Goal: Task Accomplishment & Management: Manage account settings

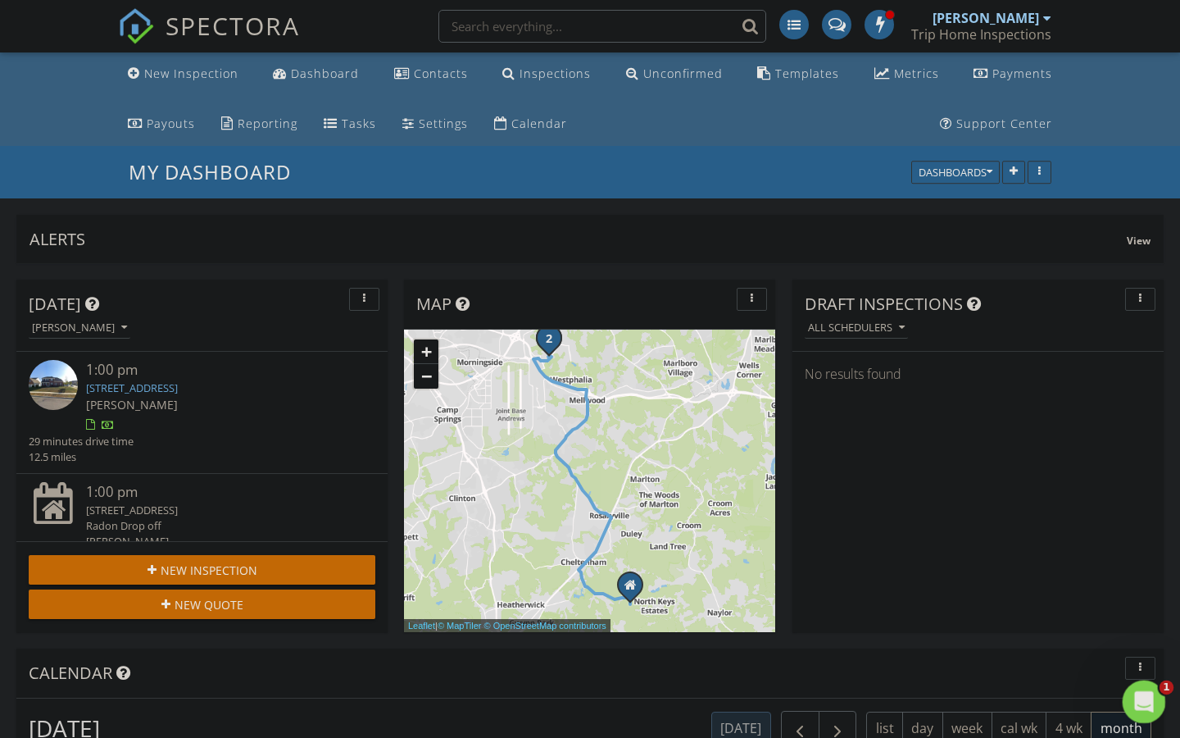
click at [1147, 702] on icon "Open Intercom Messenger" at bounding box center [1142, 699] width 27 height 27
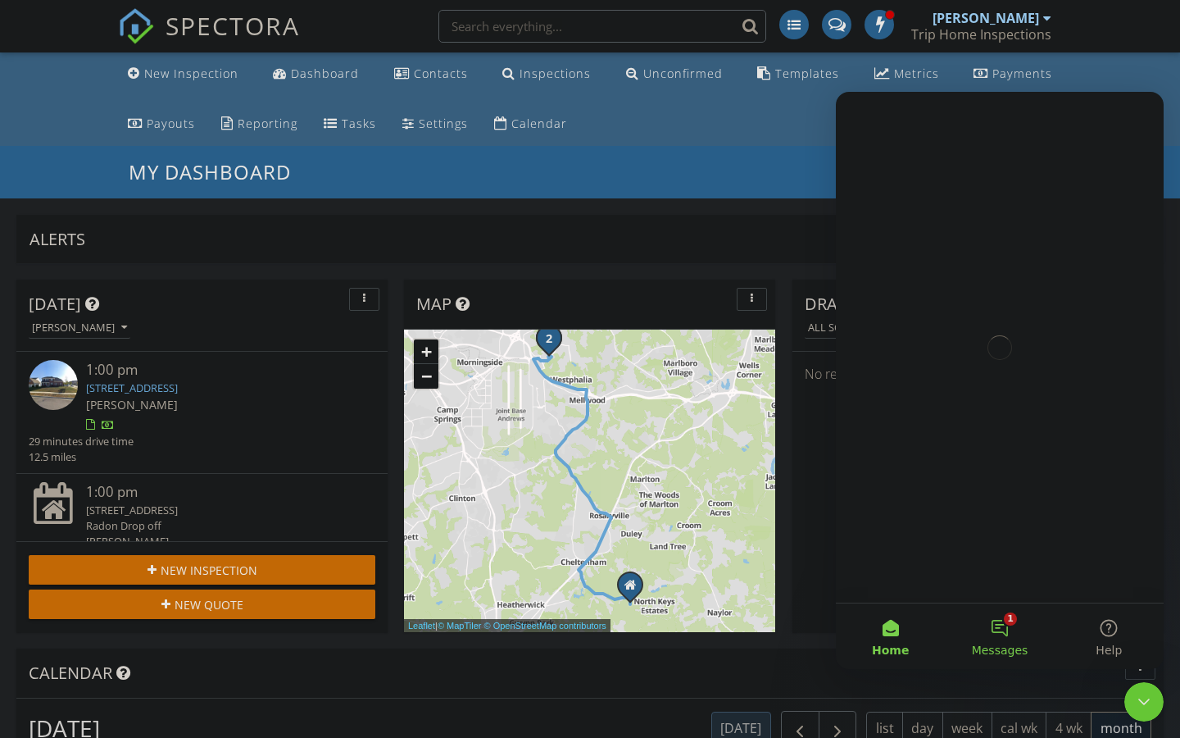
click at [1007, 633] on button "1 Messages" at bounding box center [999, 636] width 109 height 66
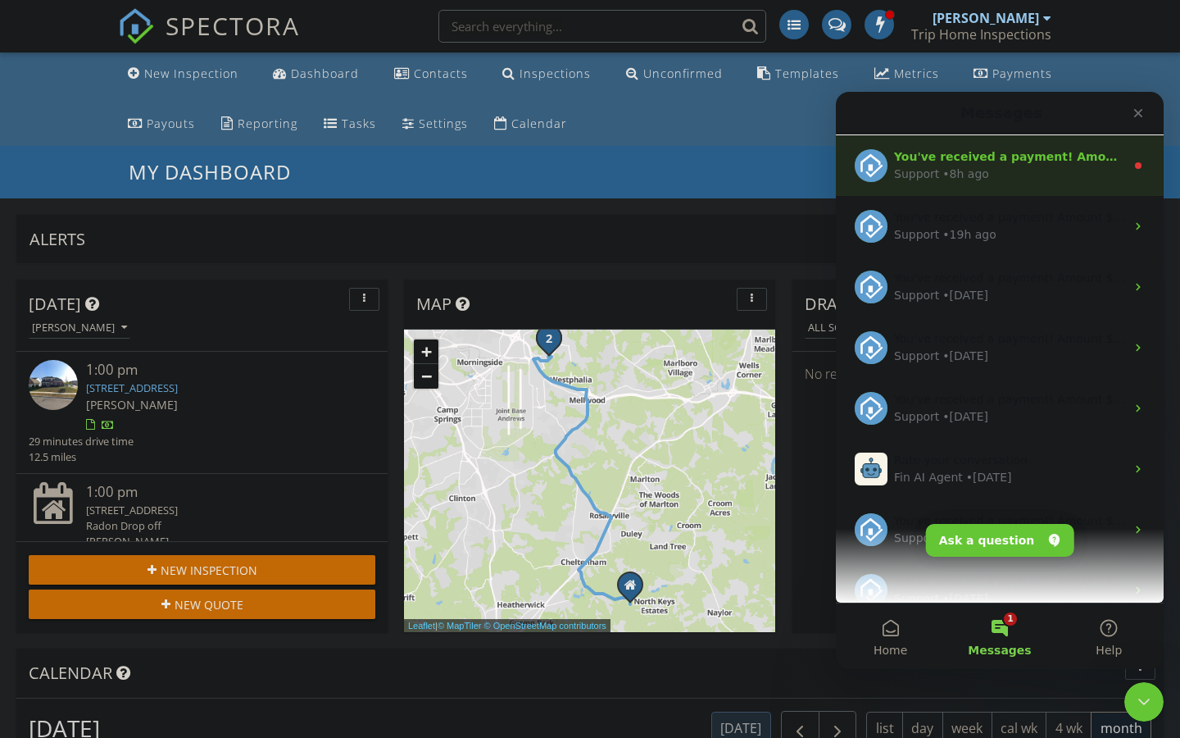
click at [1022, 148] on div "You've received a payment! Amount $500.00 Fee $0.00 Net $500.00 Transaction # p…" at bounding box center [1009, 156] width 231 height 17
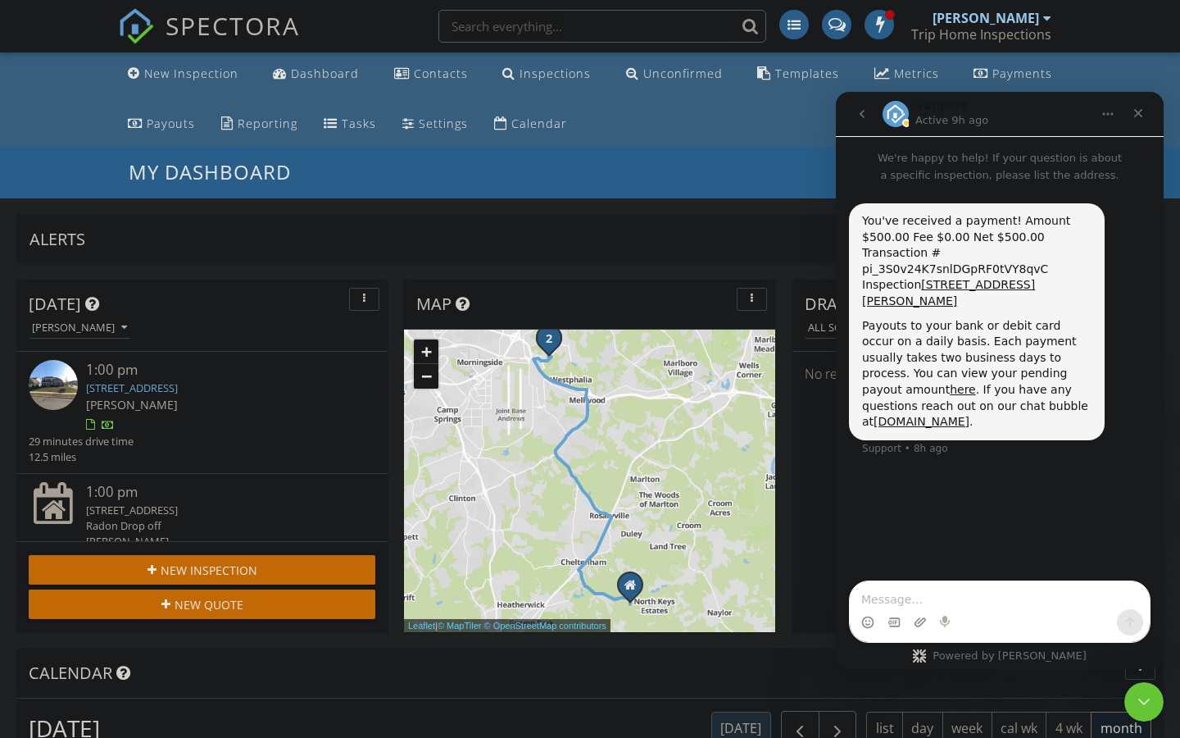
click at [862, 116] on icon "go back" at bounding box center [862, 114] width 5 height 8
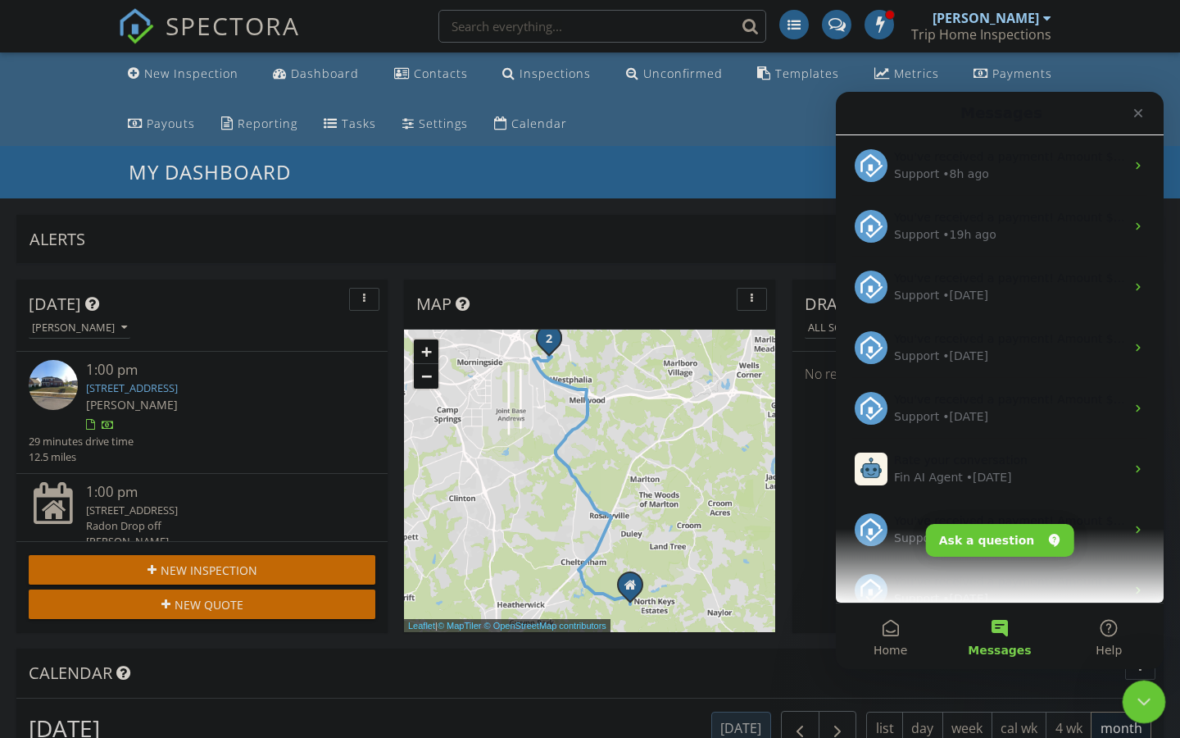
drag, startPoint x: 1438, startPoint y: 1249, endPoint x: 1137, endPoint y: 698, distance: 628.7
click at [1136, 698] on icon "Close Intercom Messenger" at bounding box center [1142, 699] width 20 height 20
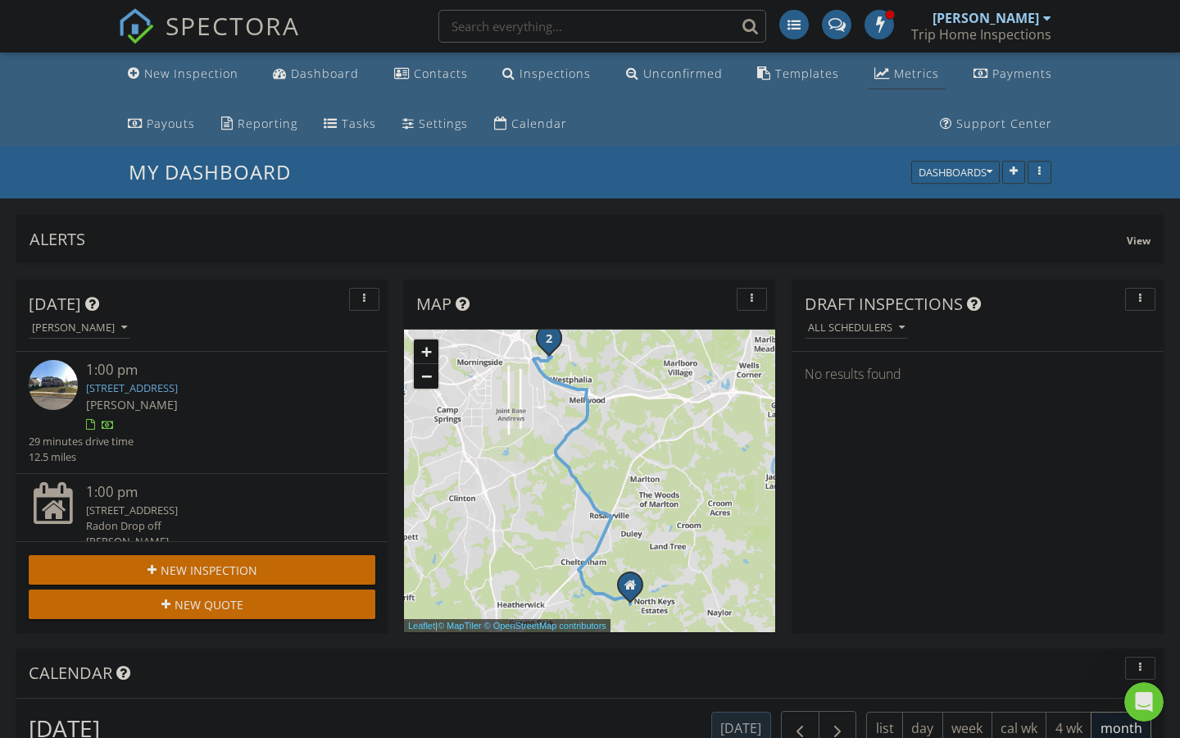
click at [910, 70] on div "Metrics" at bounding box center [916, 74] width 45 height 16
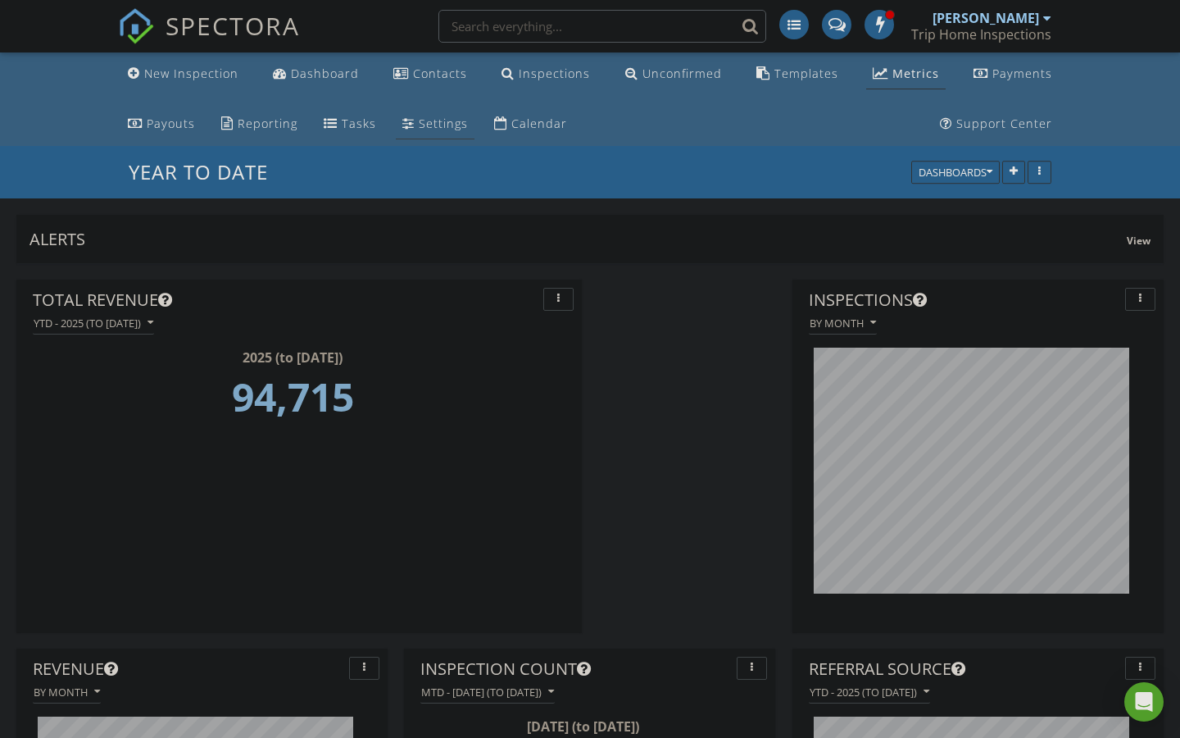
scroll to position [-1, 0]
click at [343, 77] on div "Dashboard" at bounding box center [325, 74] width 68 height 16
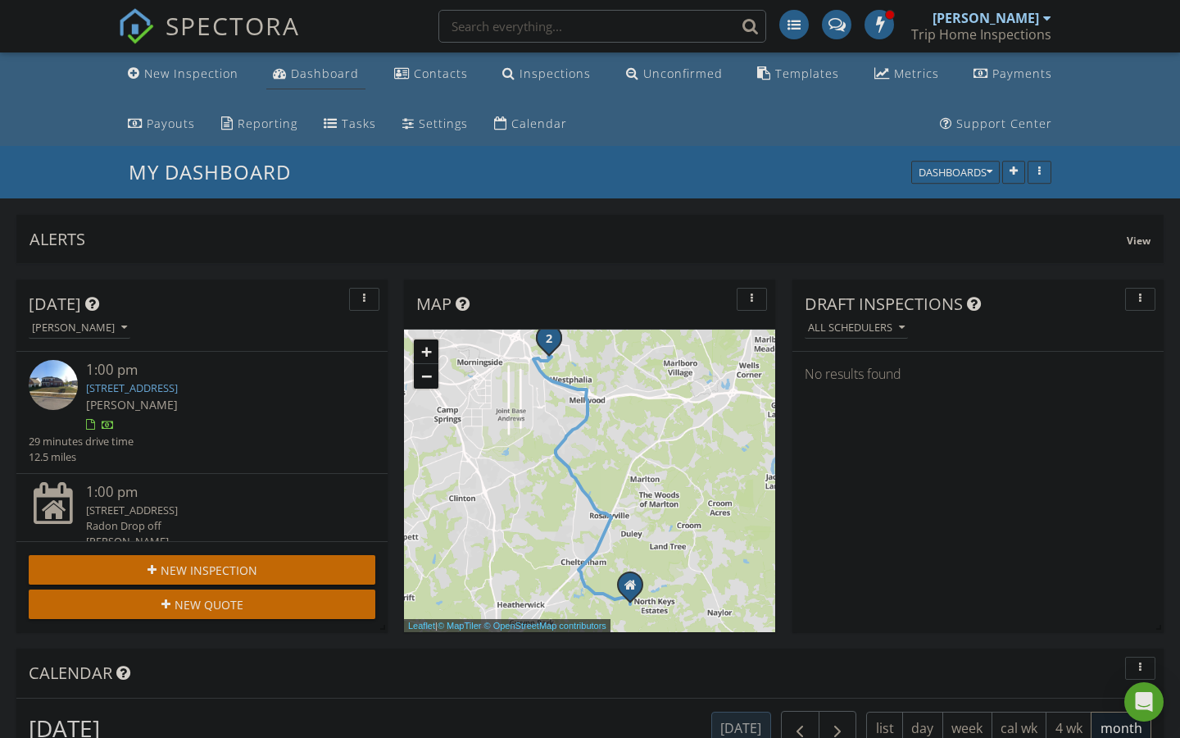
click at [332, 79] on div "Dashboard" at bounding box center [325, 74] width 68 height 16
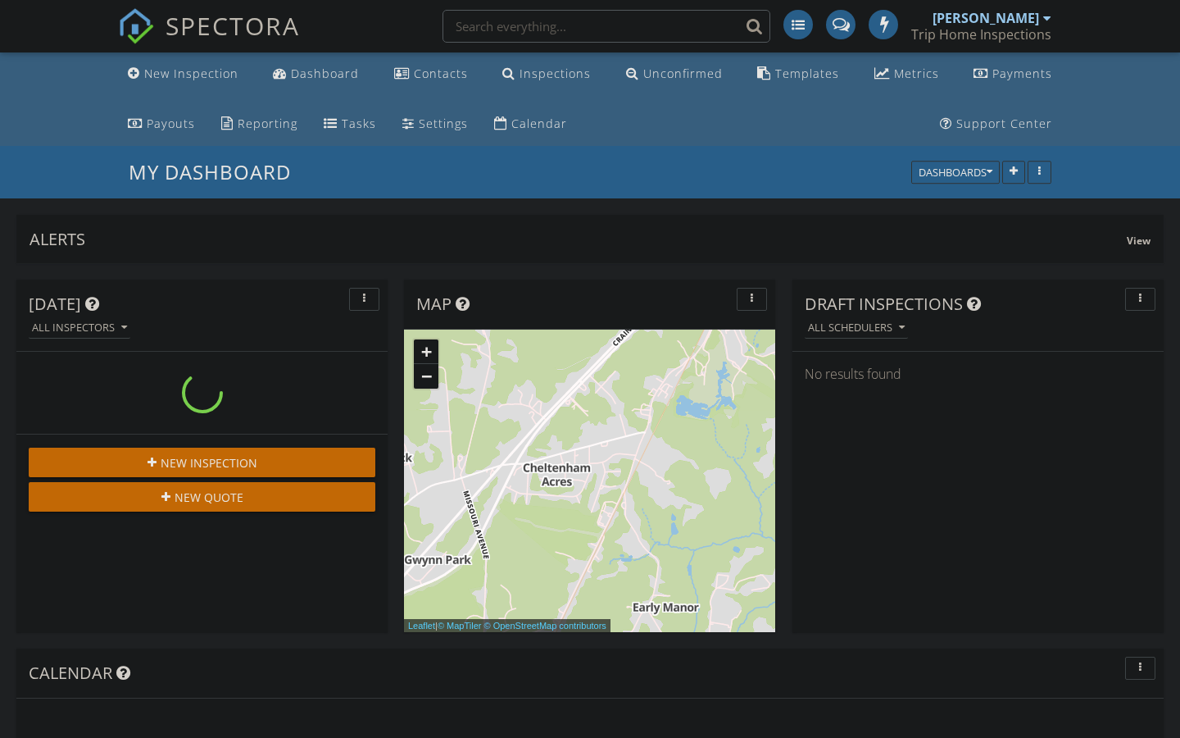
scroll to position [352, 371]
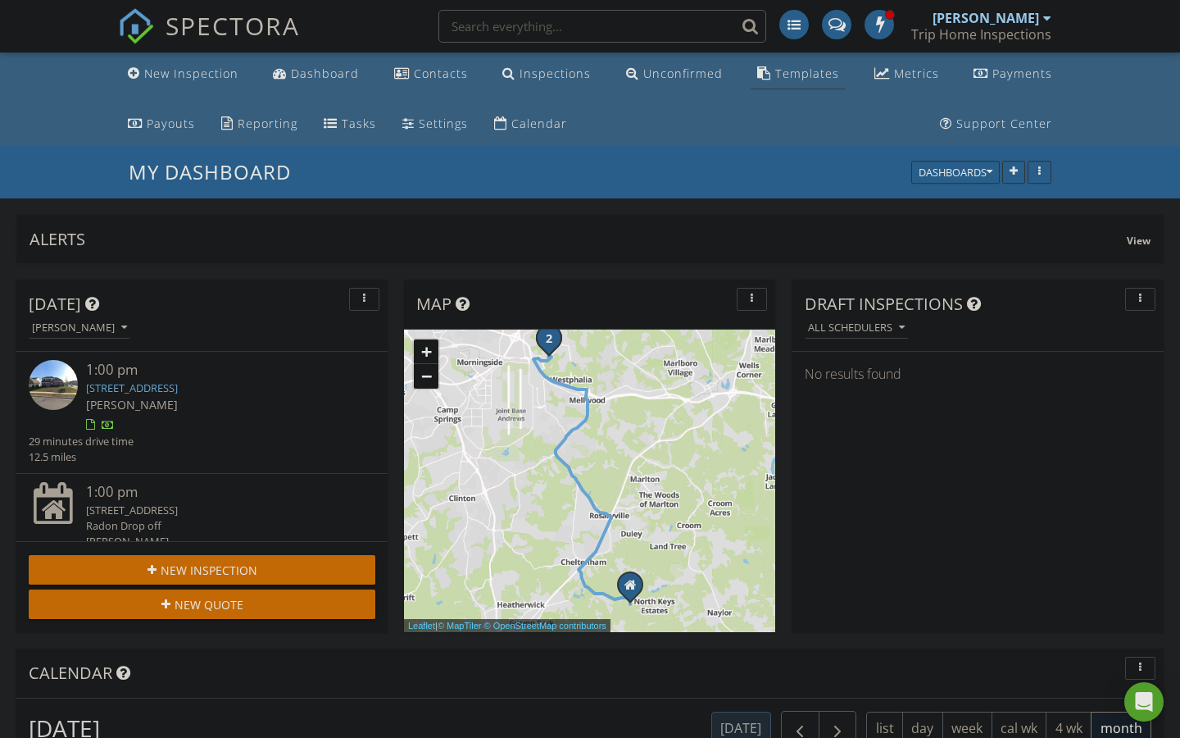
click at [807, 83] on link "Templates" at bounding box center [798, 74] width 95 height 30
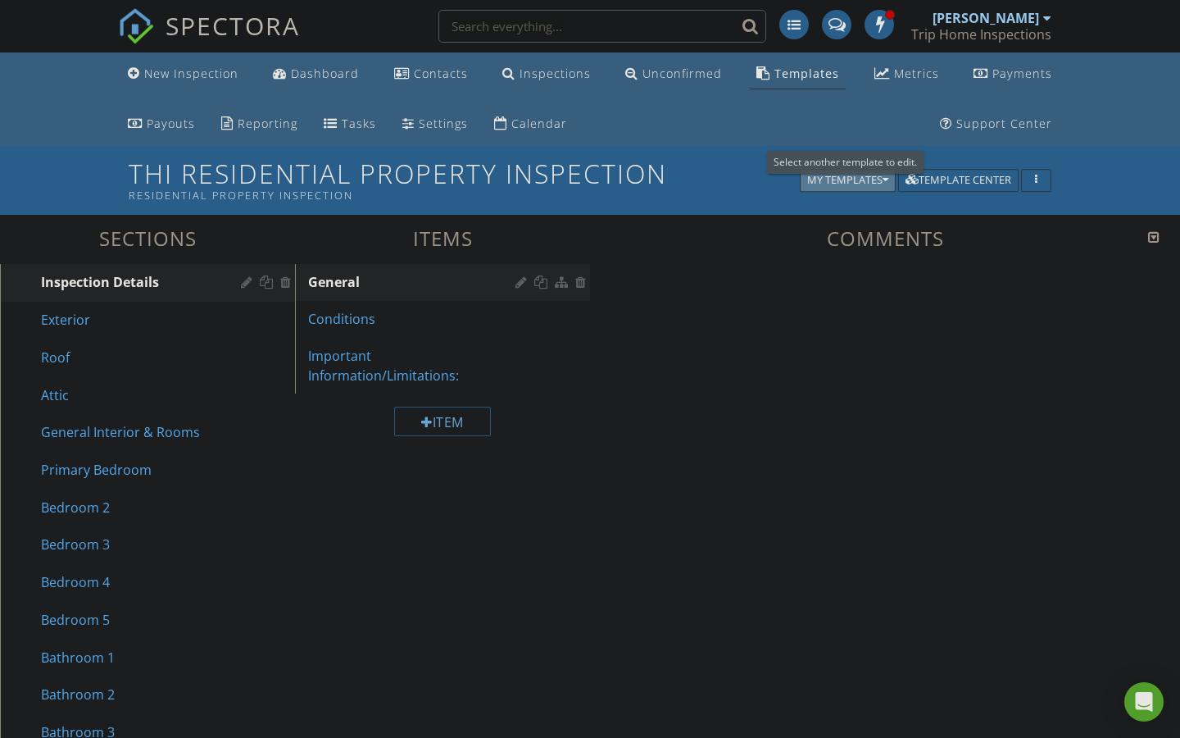
click at [886, 176] on icon "button" at bounding box center [886, 180] width 6 height 11
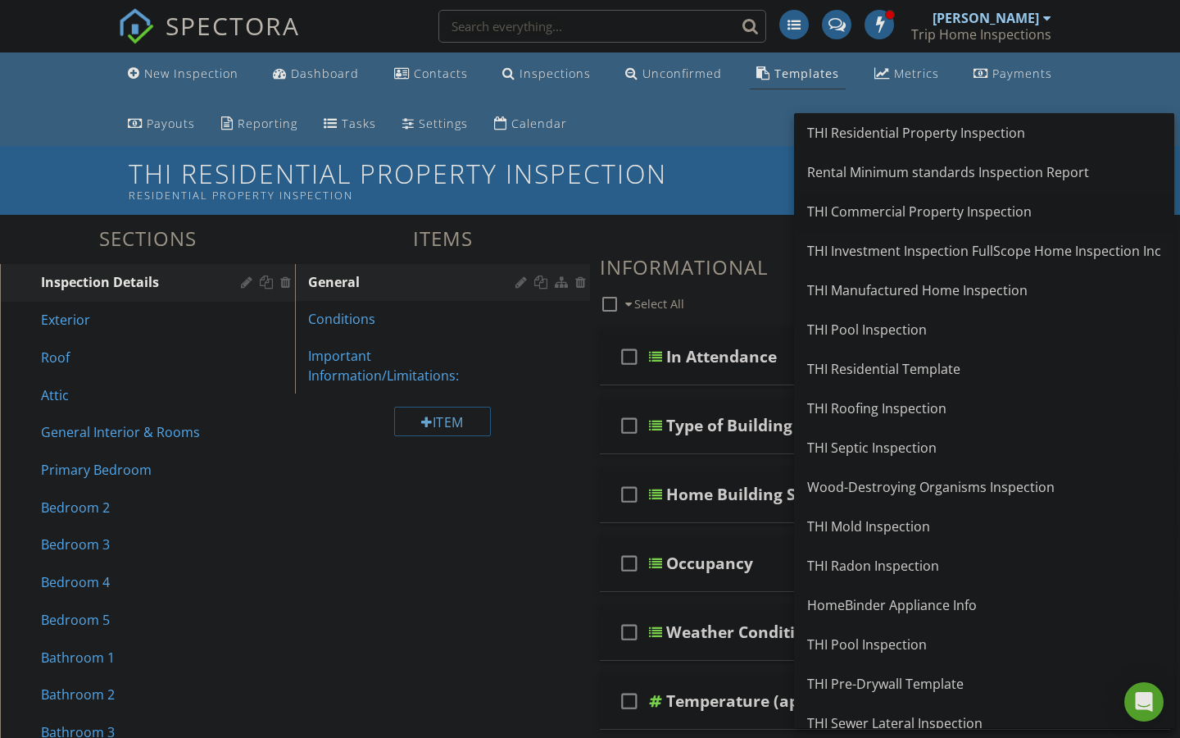
click at [914, 202] on div "THI Commercial Property Inspection" at bounding box center [984, 212] width 354 height 20
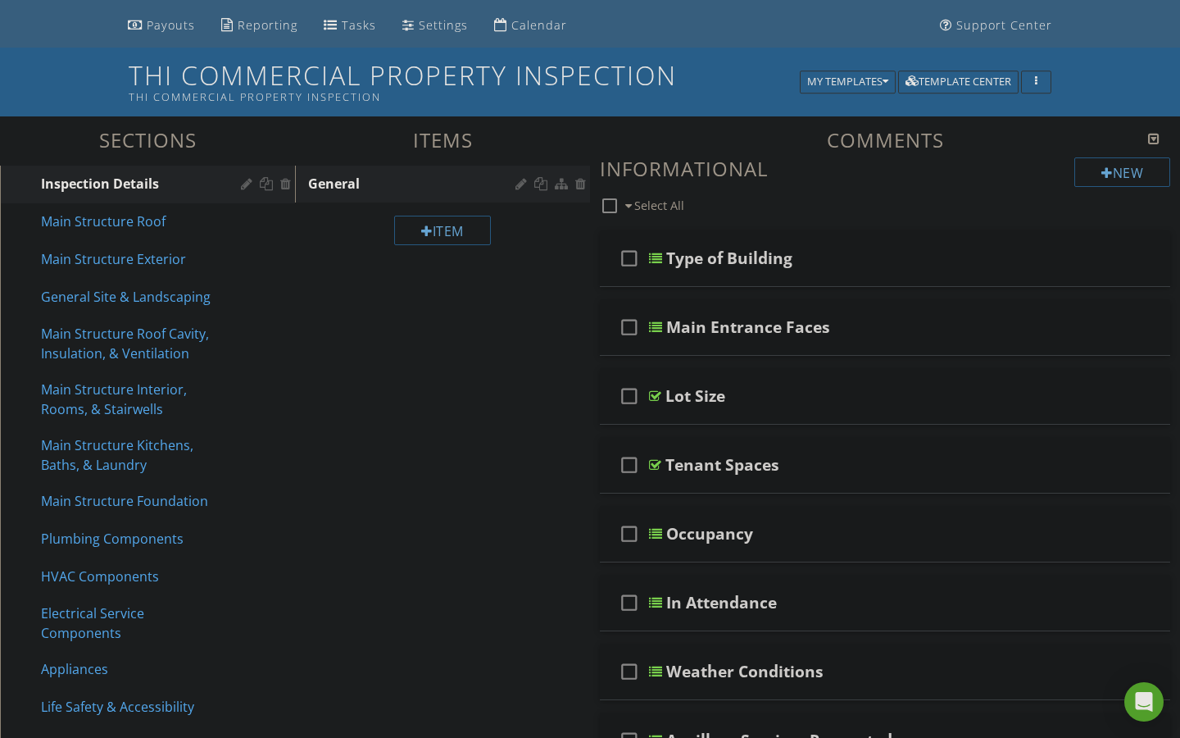
scroll to position [165, 0]
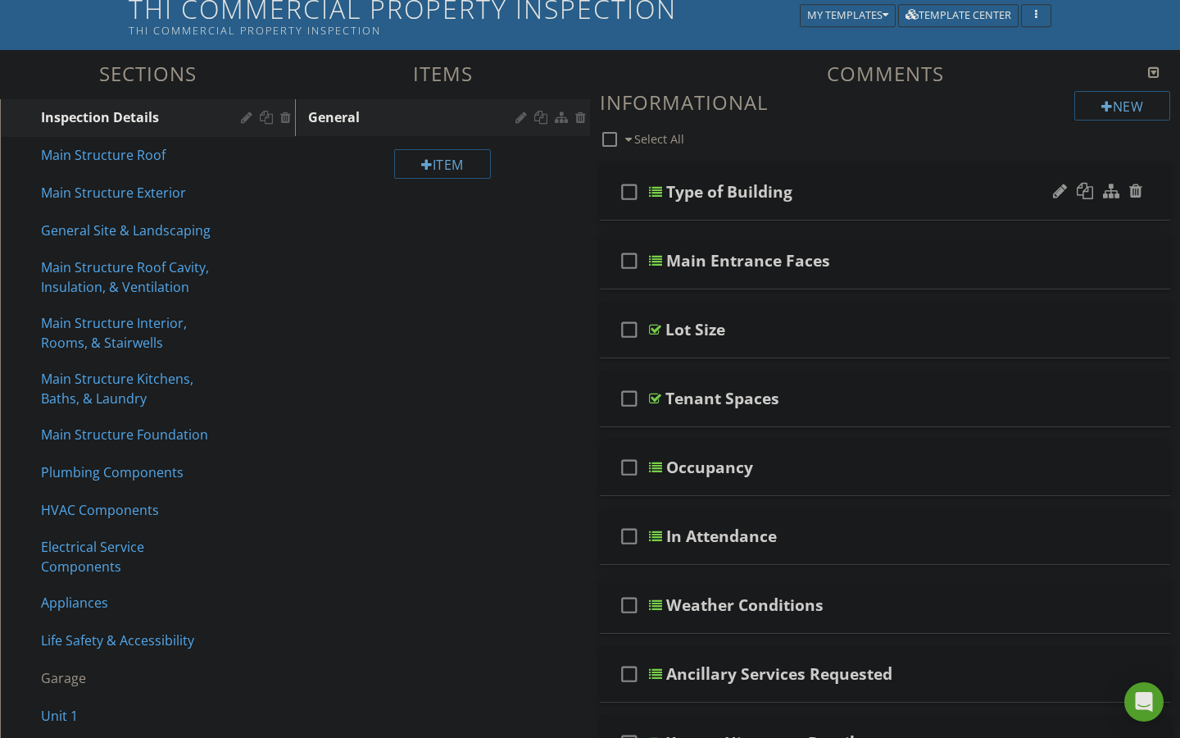
click at [657, 193] on div at bounding box center [655, 191] width 13 height 13
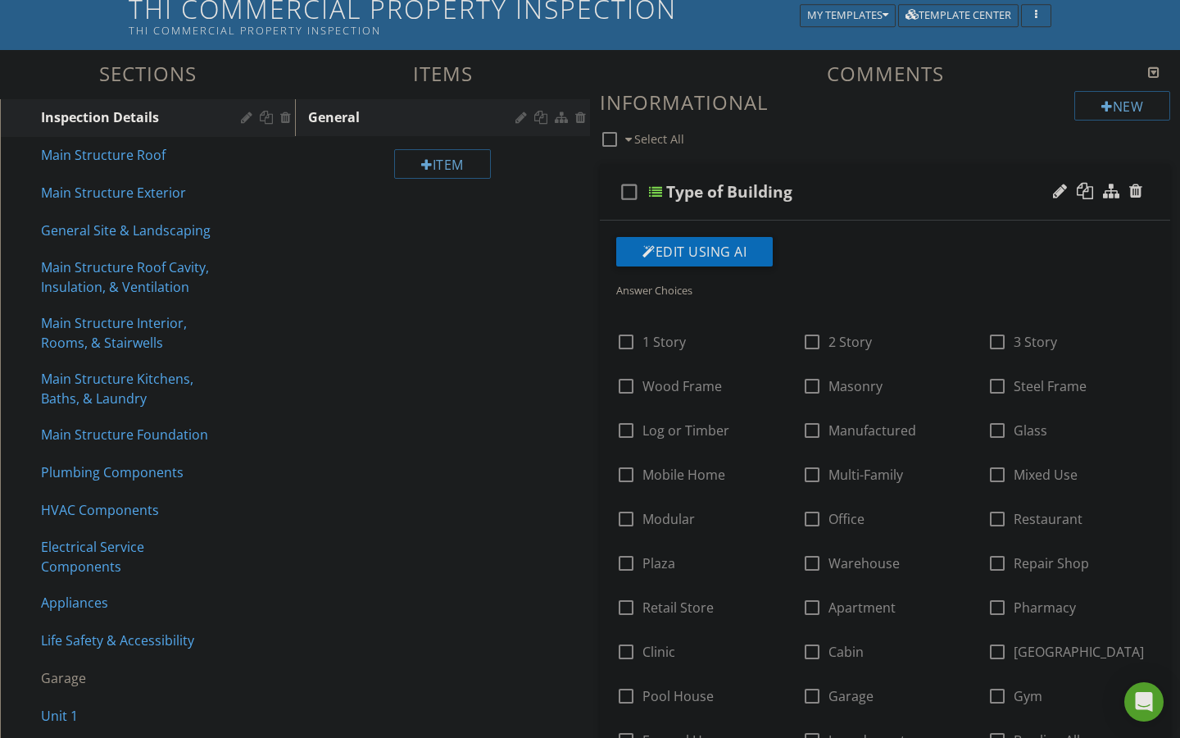
click at [657, 193] on div at bounding box center [655, 191] width 13 height 13
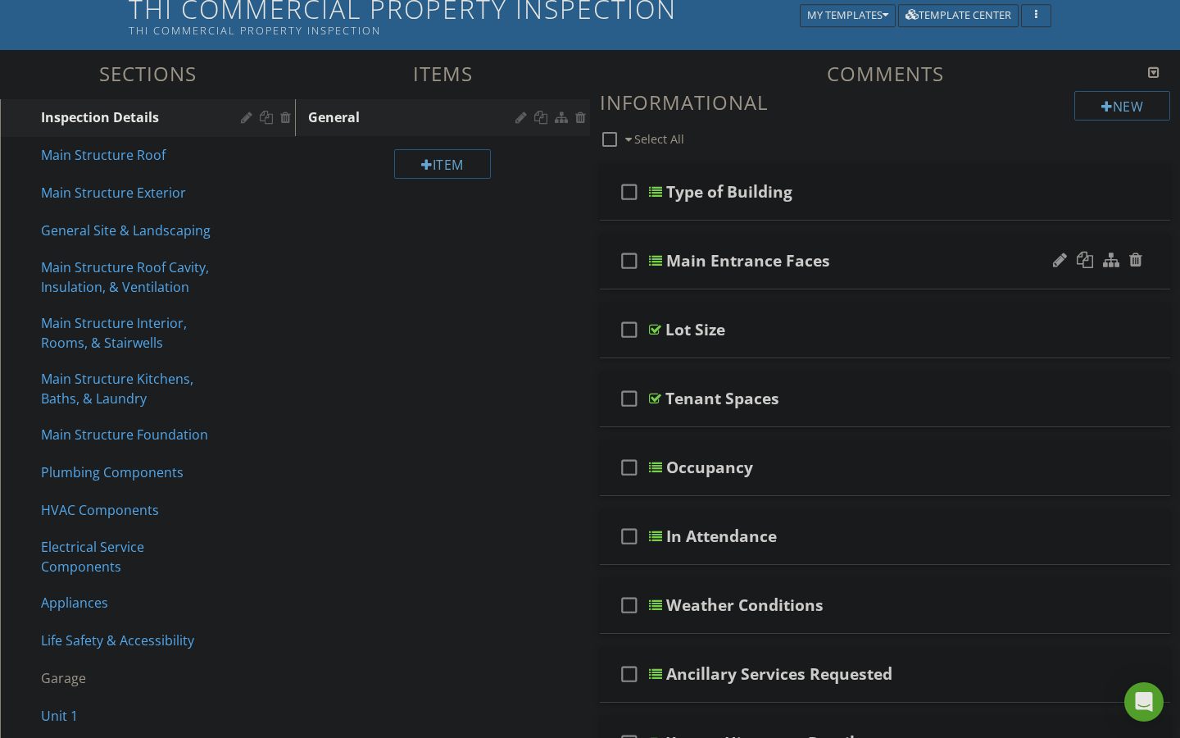
click at [657, 257] on div at bounding box center [655, 260] width 13 height 13
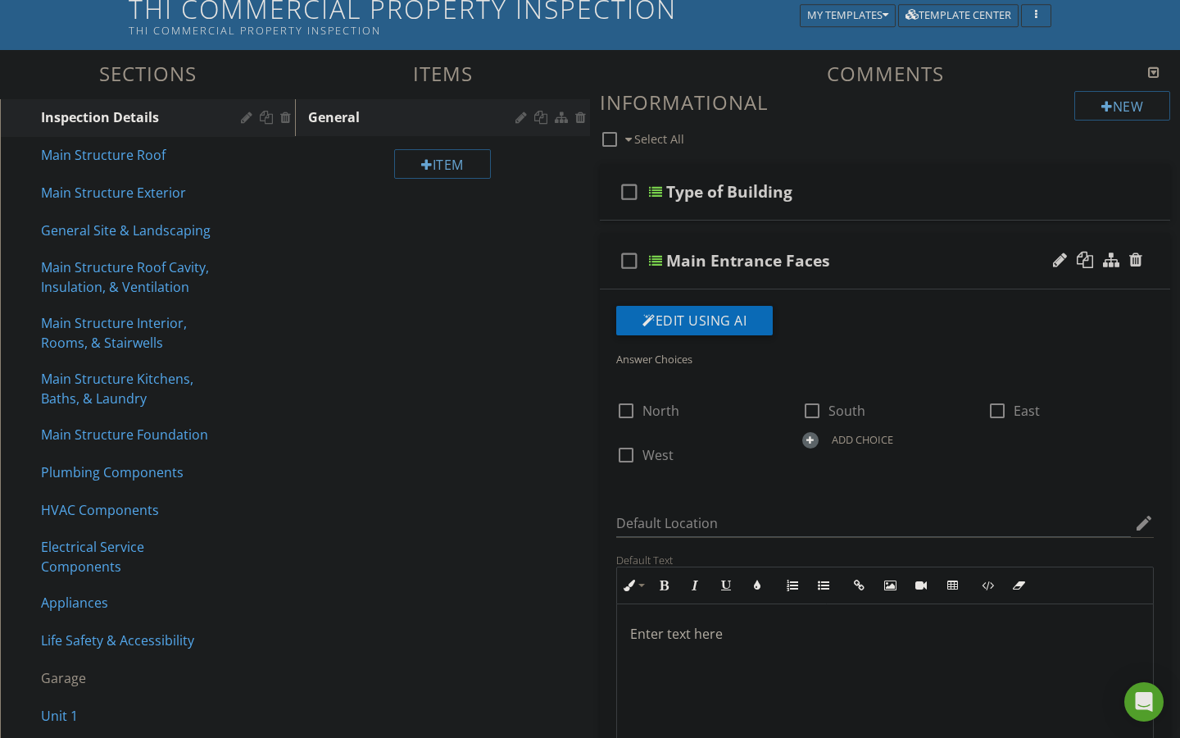
click at [657, 257] on div at bounding box center [655, 260] width 13 height 13
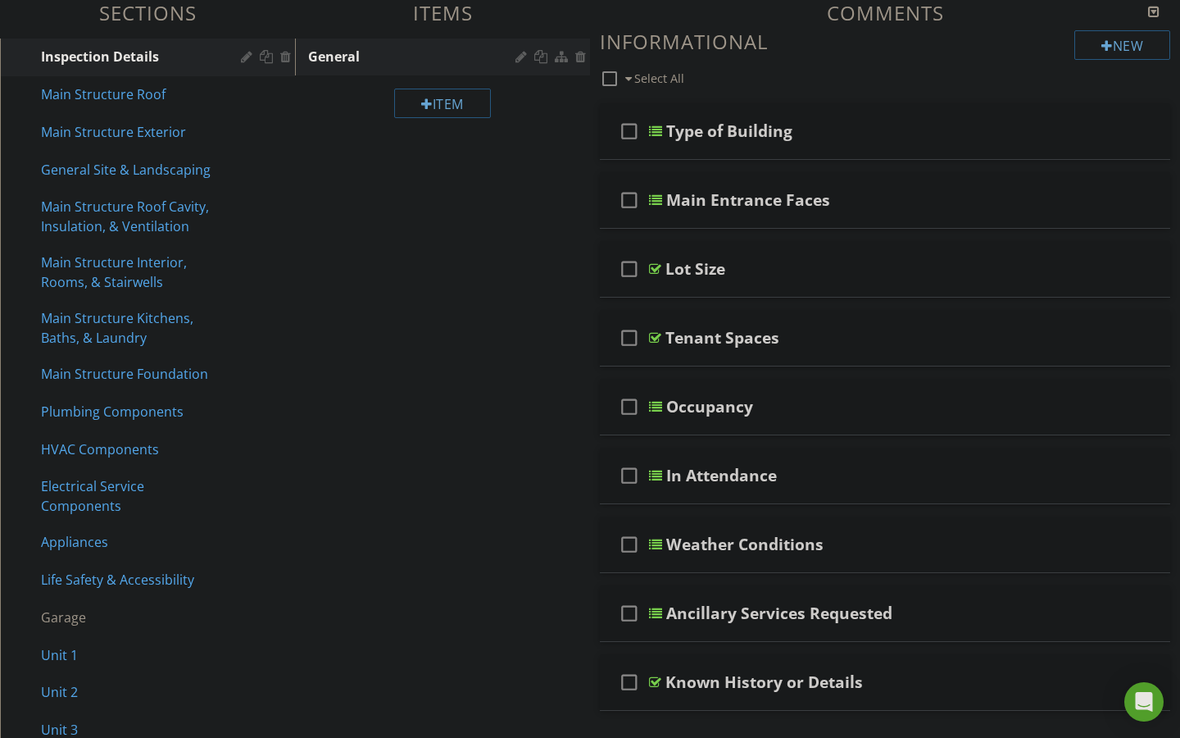
scroll to position [229, 0]
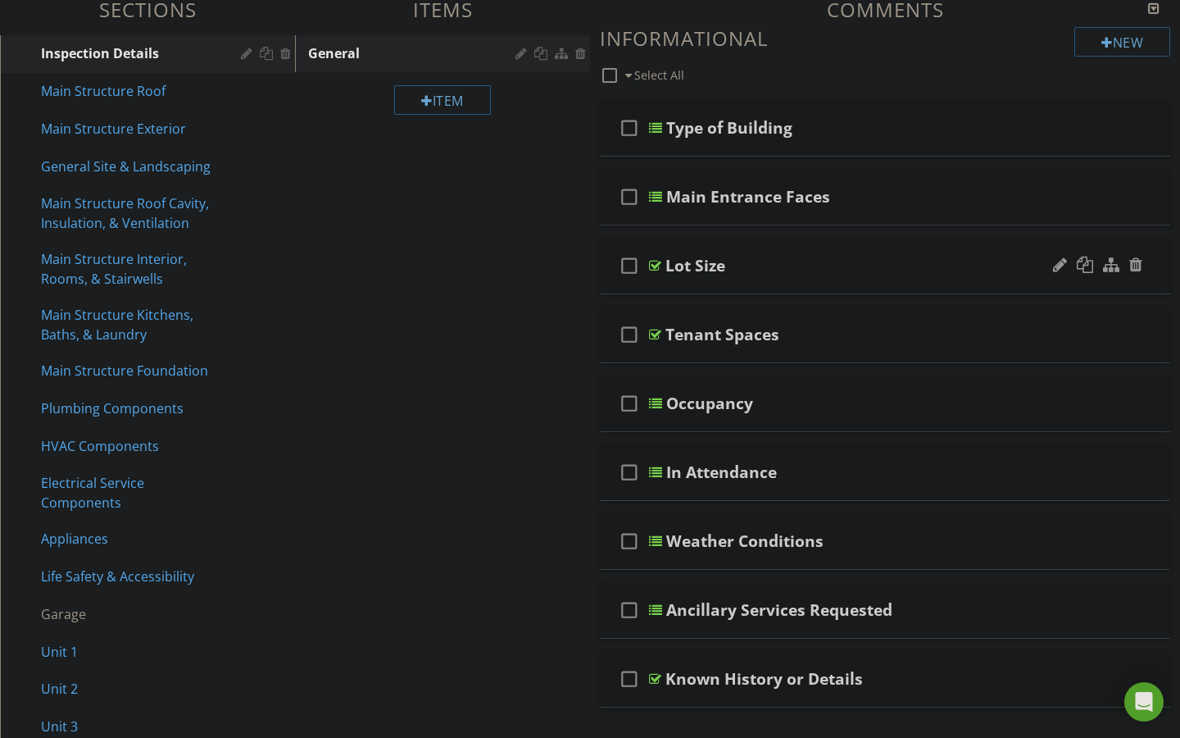
click at [657, 264] on div at bounding box center [655, 265] width 12 height 13
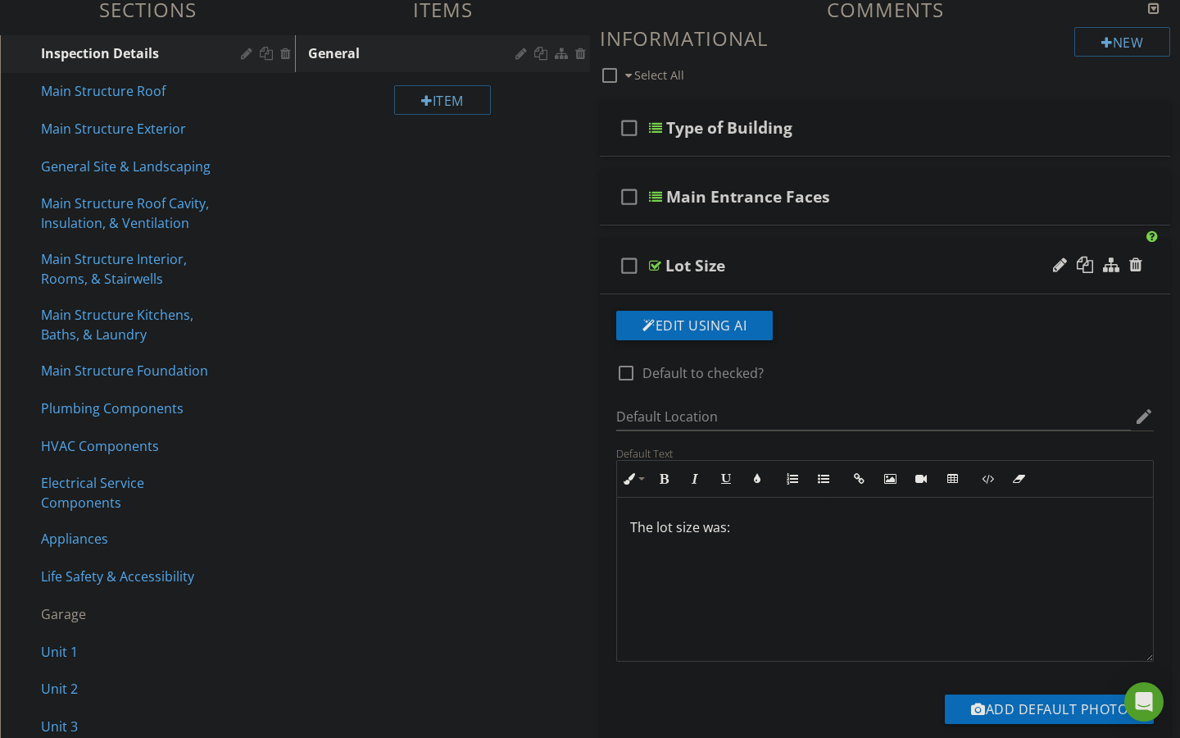
click at [657, 264] on div at bounding box center [655, 265] width 12 height 13
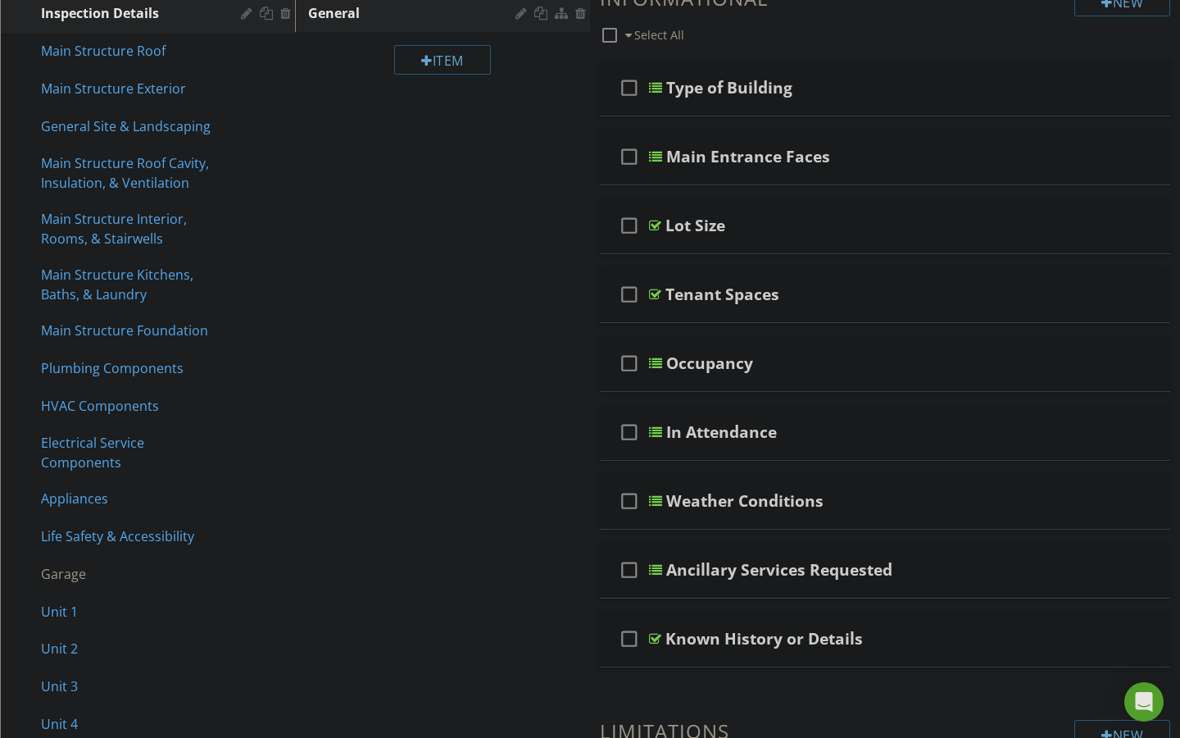
scroll to position [273, 0]
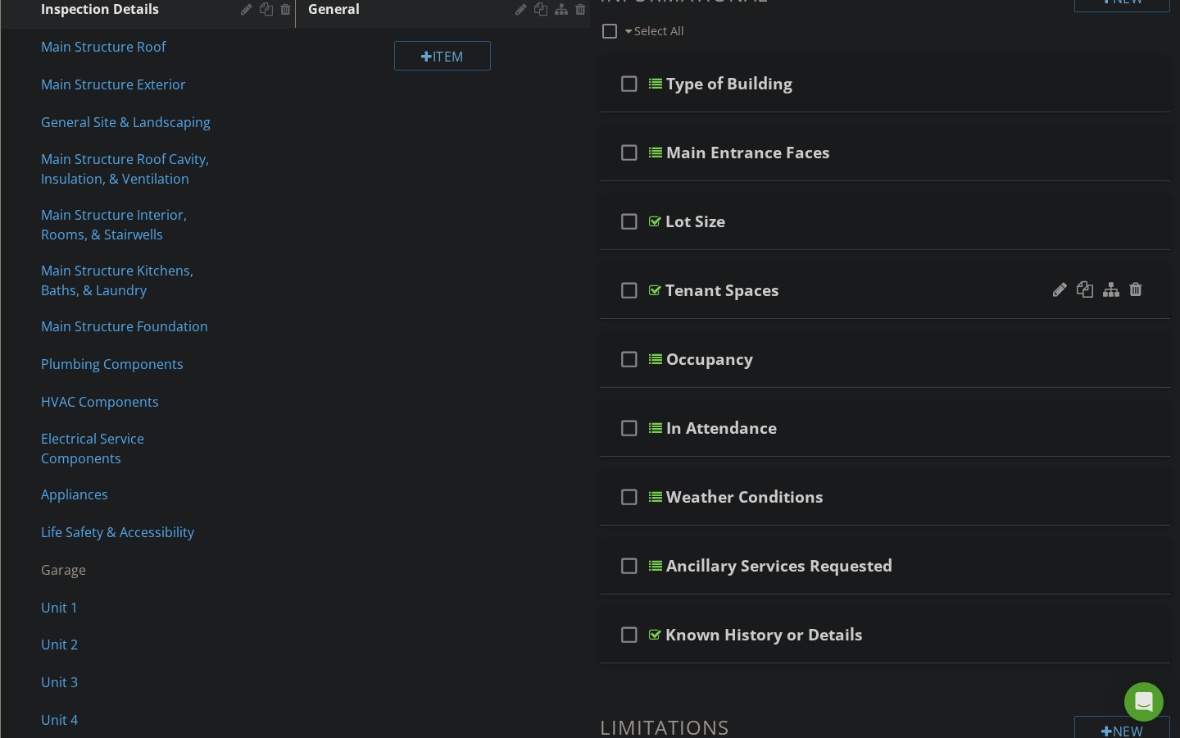
click at [655, 292] on div at bounding box center [655, 290] width 12 height 13
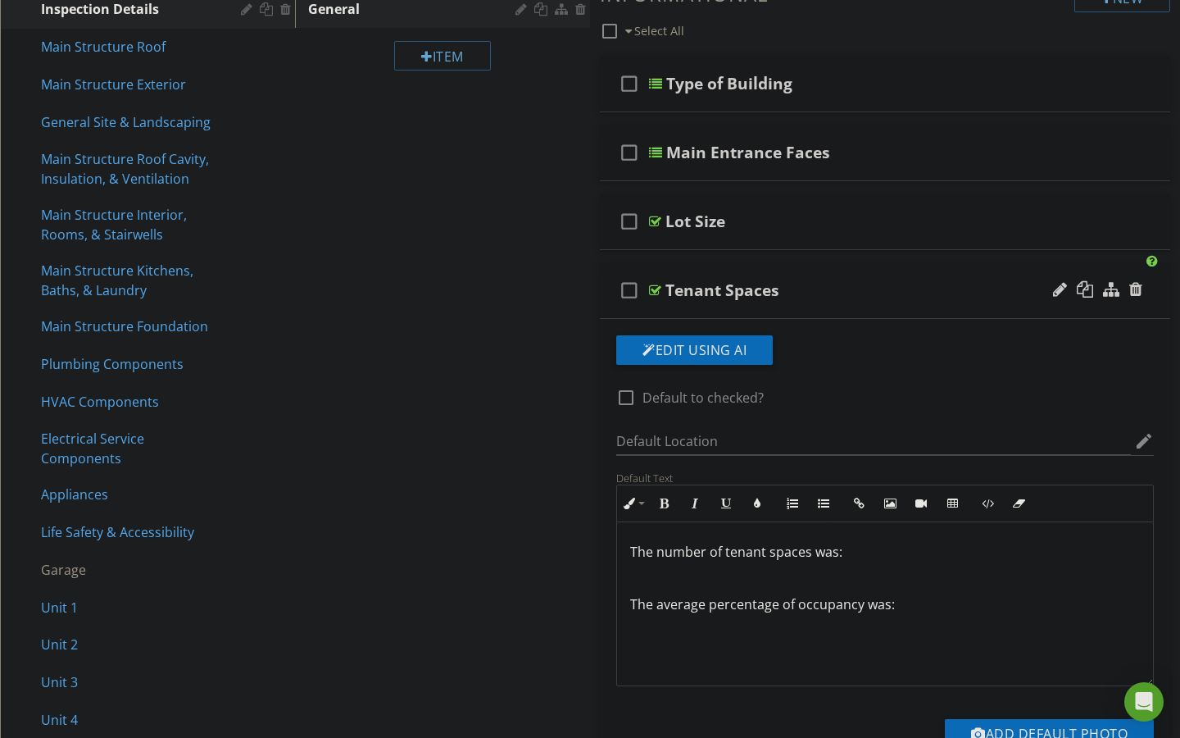
click at [655, 292] on div at bounding box center [655, 290] width 12 height 13
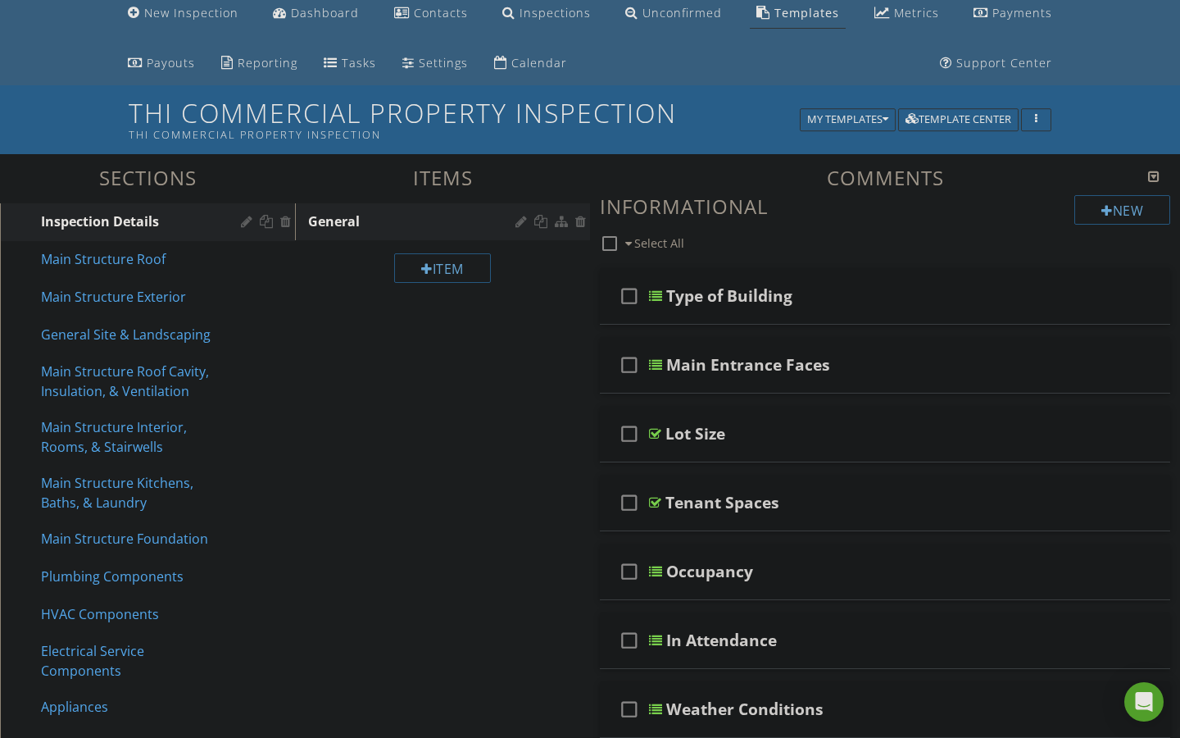
scroll to position [75, 0]
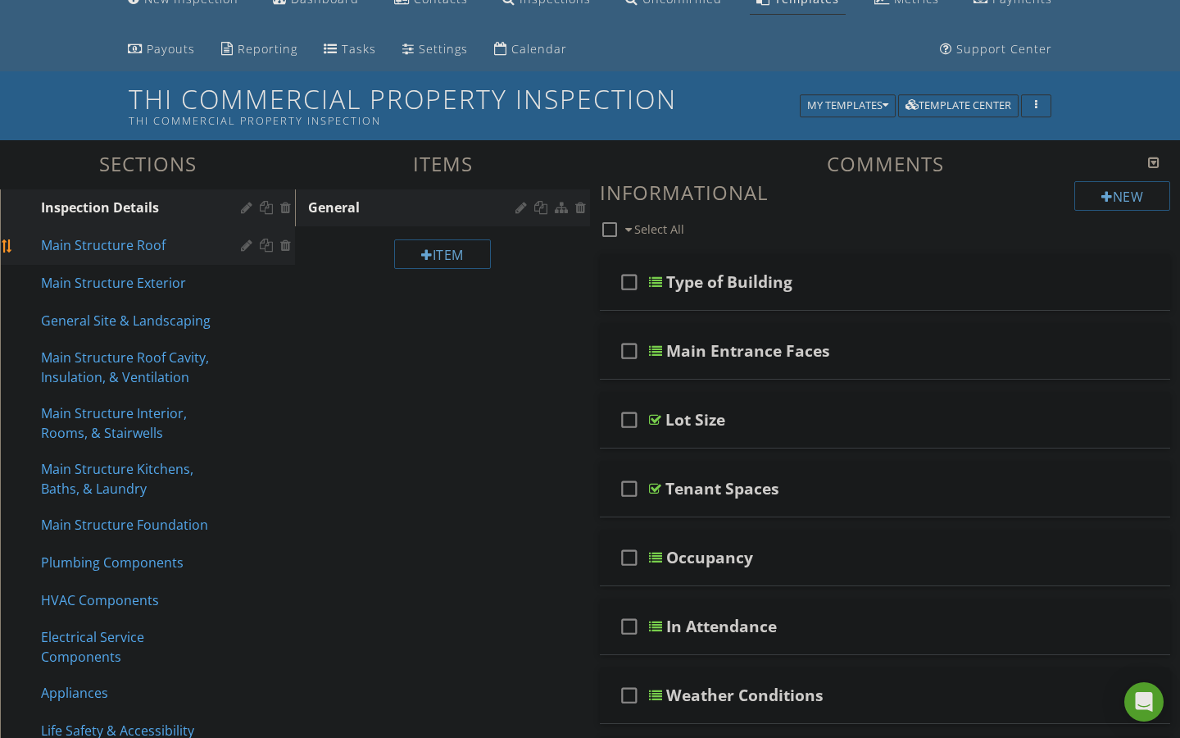
click at [126, 243] on div "Main Structure Roof" at bounding box center [129, 245] width 176 height 20
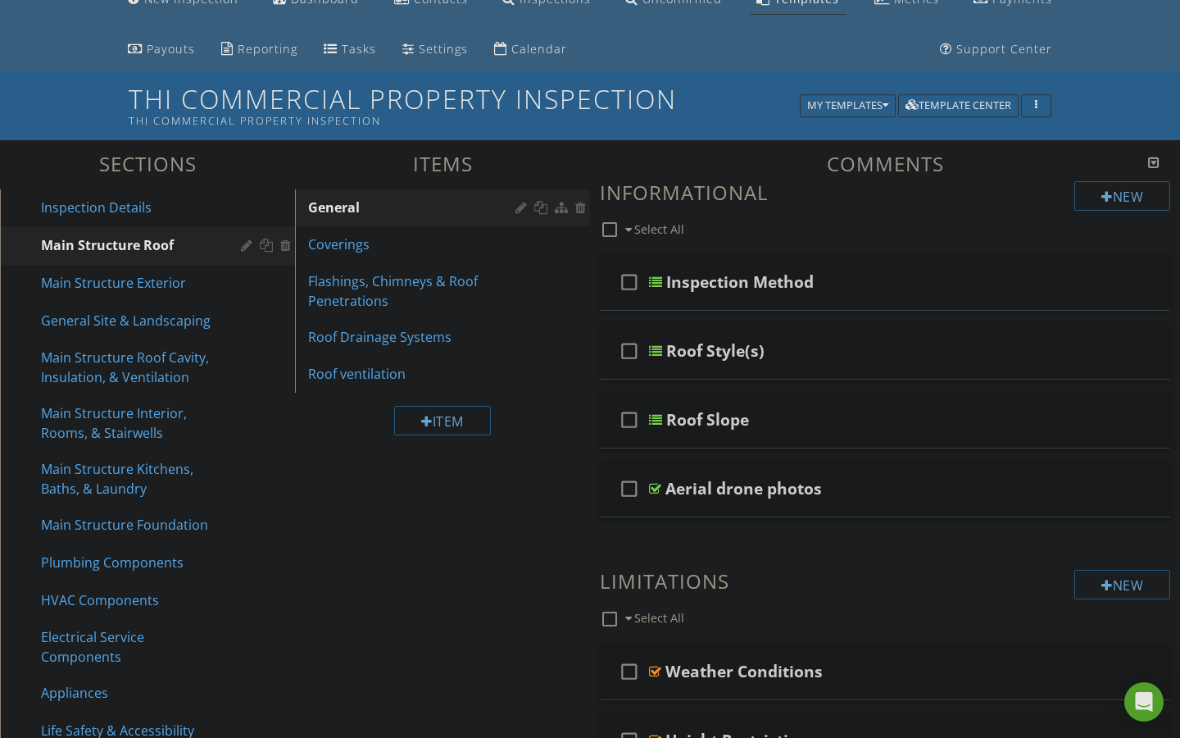
scroll to position [91, 0]
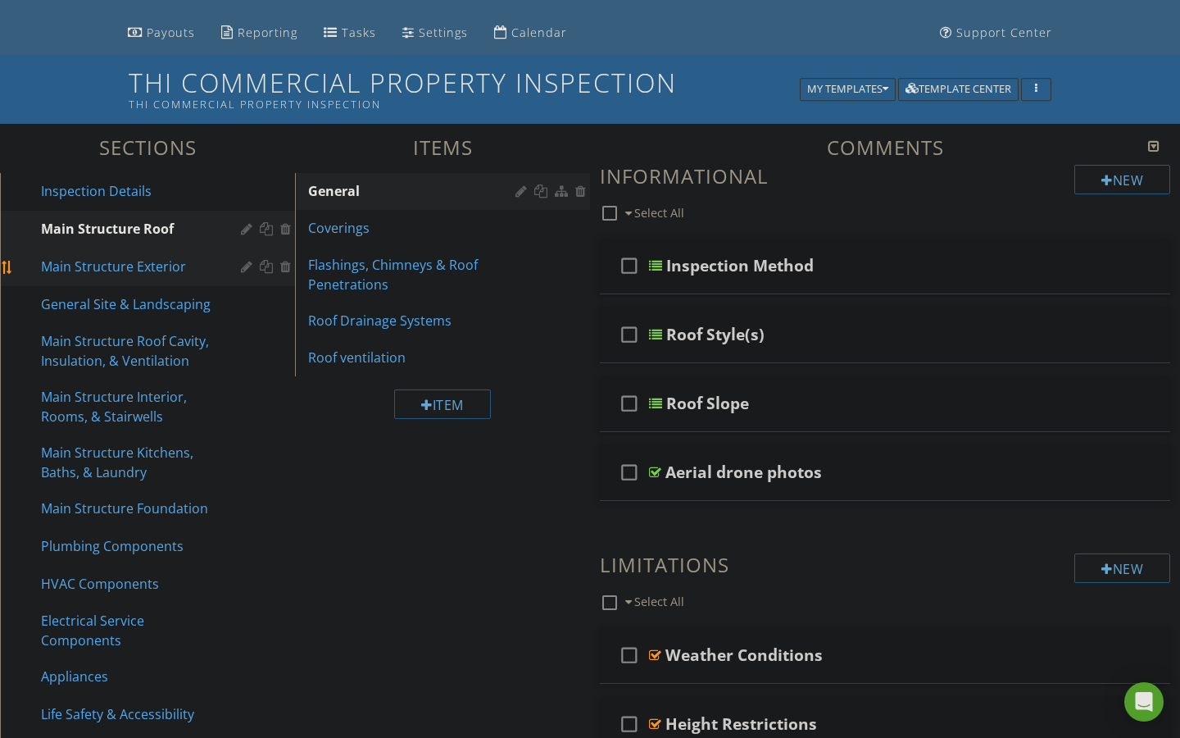
click at [125, 275] on div "Main Structure Exterior" at bounding box center [129, 267] width 176 height 20
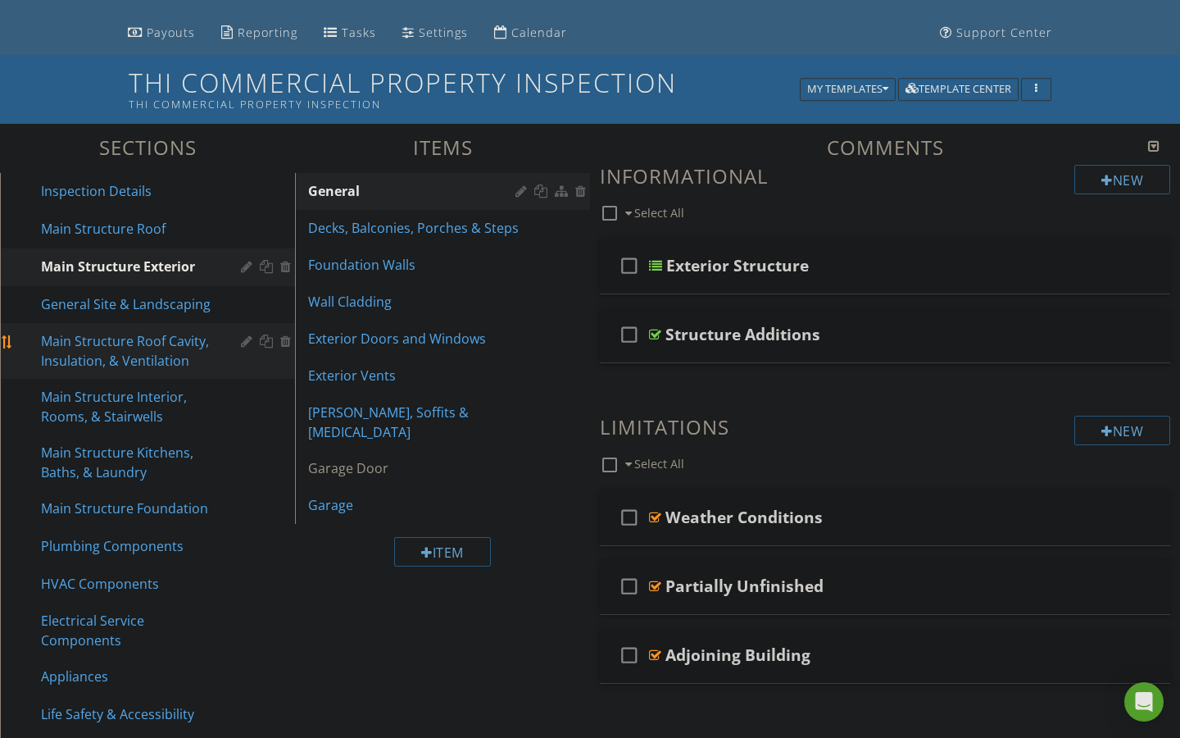
click at [138, 355] on div "Main Structure Roof Cavity, Insulation, & Ventilation" at bounding box center [129, 350] width 176 height 39
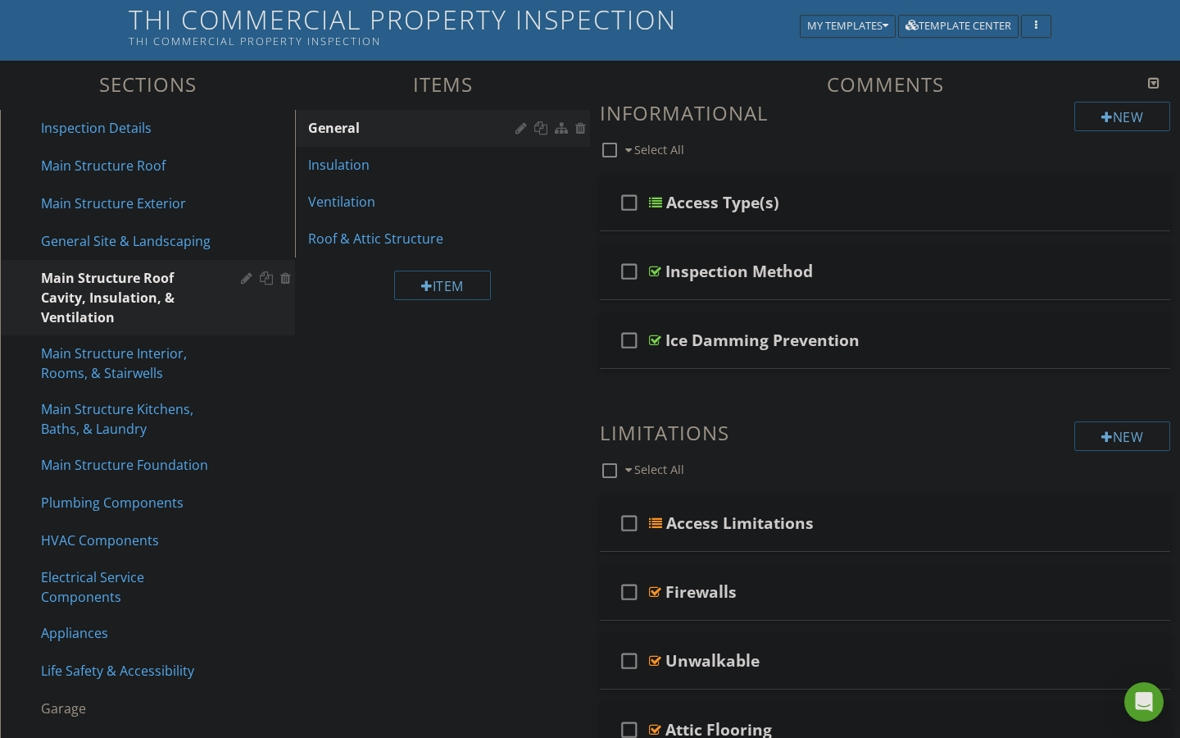
scroll to position [158, 0]
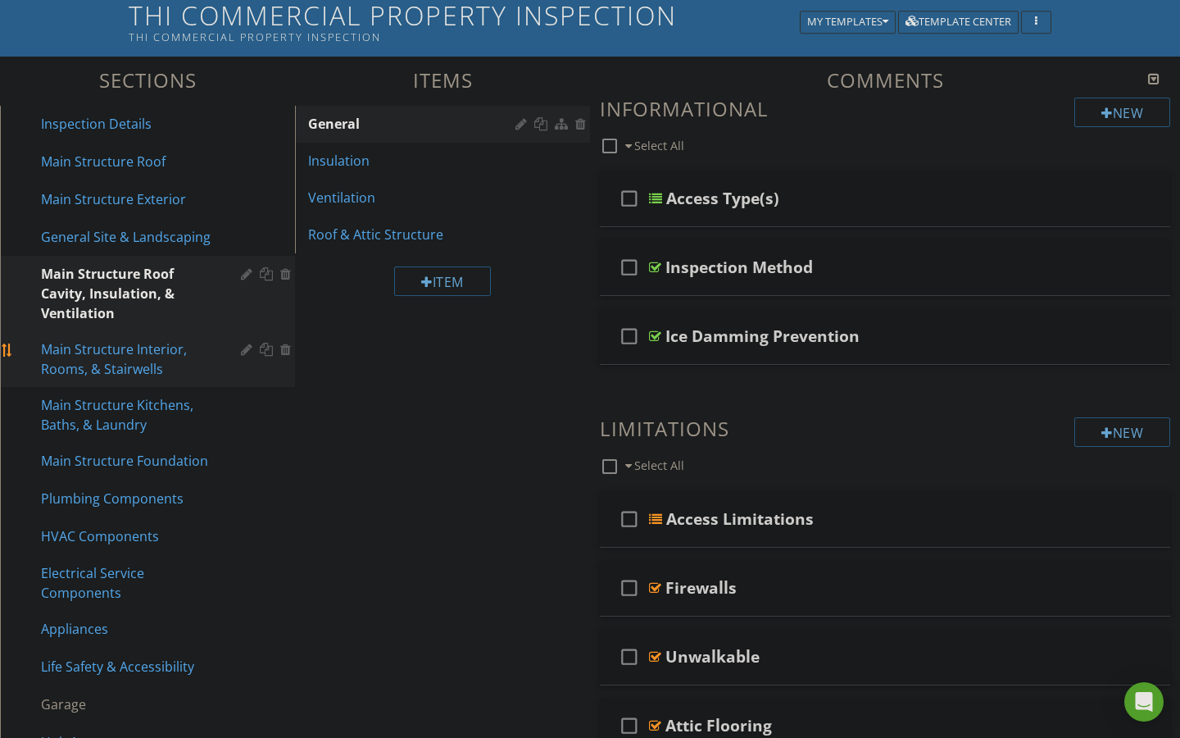
click at [152, 359] on div "Main Structure Interior, Rooms, & Stairwells" at bounding box center [129, 358] width 176 height 39
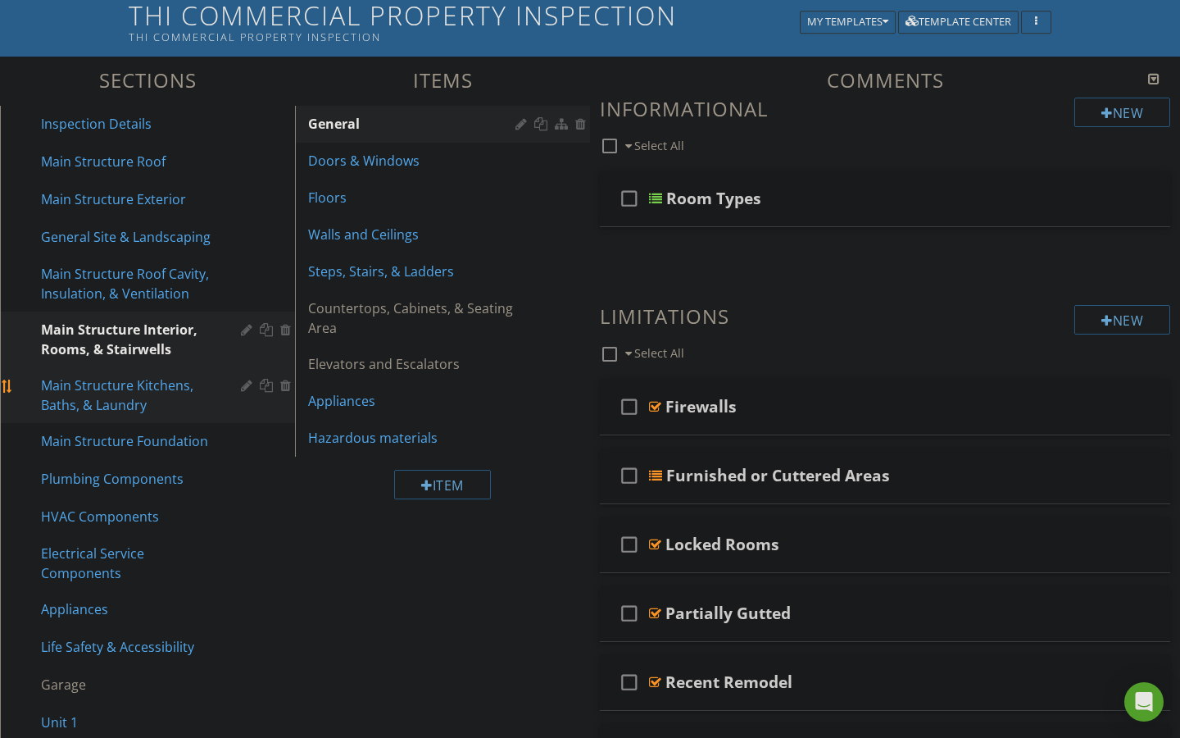
click at [153, 399] on div "Main Structure Kitchens, Baths, & Laundry" at bounding box center [129, 394] width 176 height 39
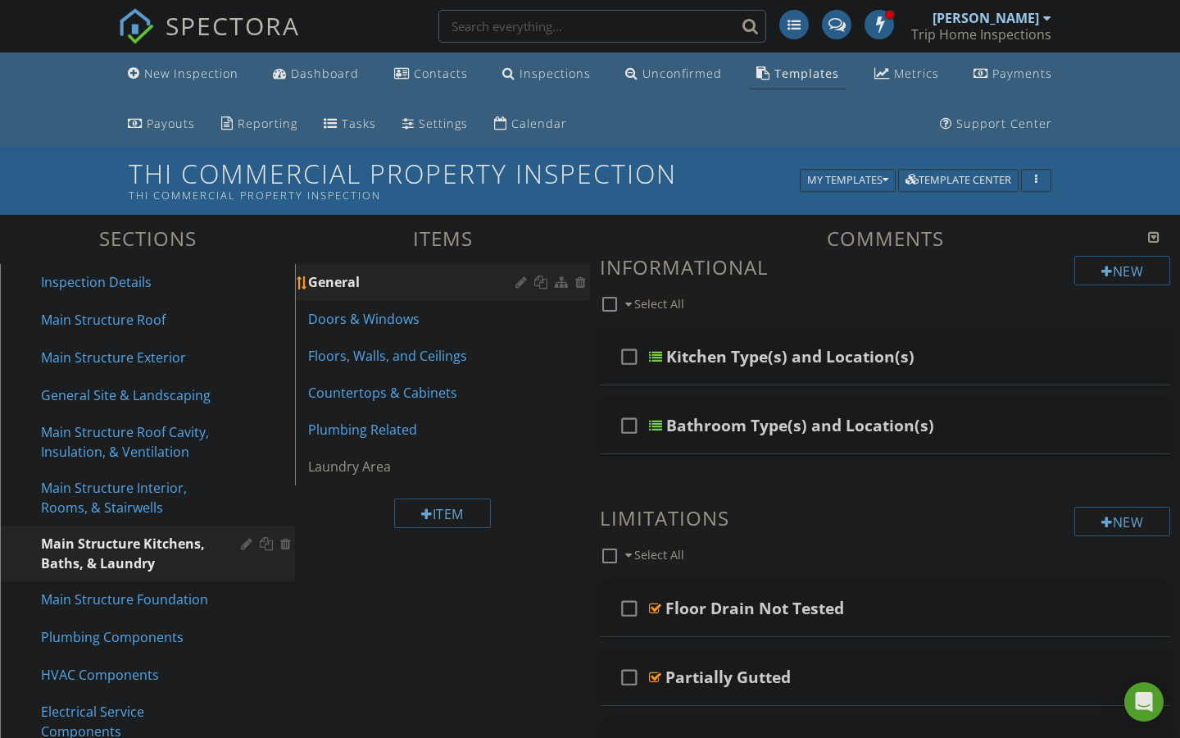
scroll to position [0, 0]
click at [327, 71] on div "Dashboard" at bounding box center [325, 74] width 68 height 16
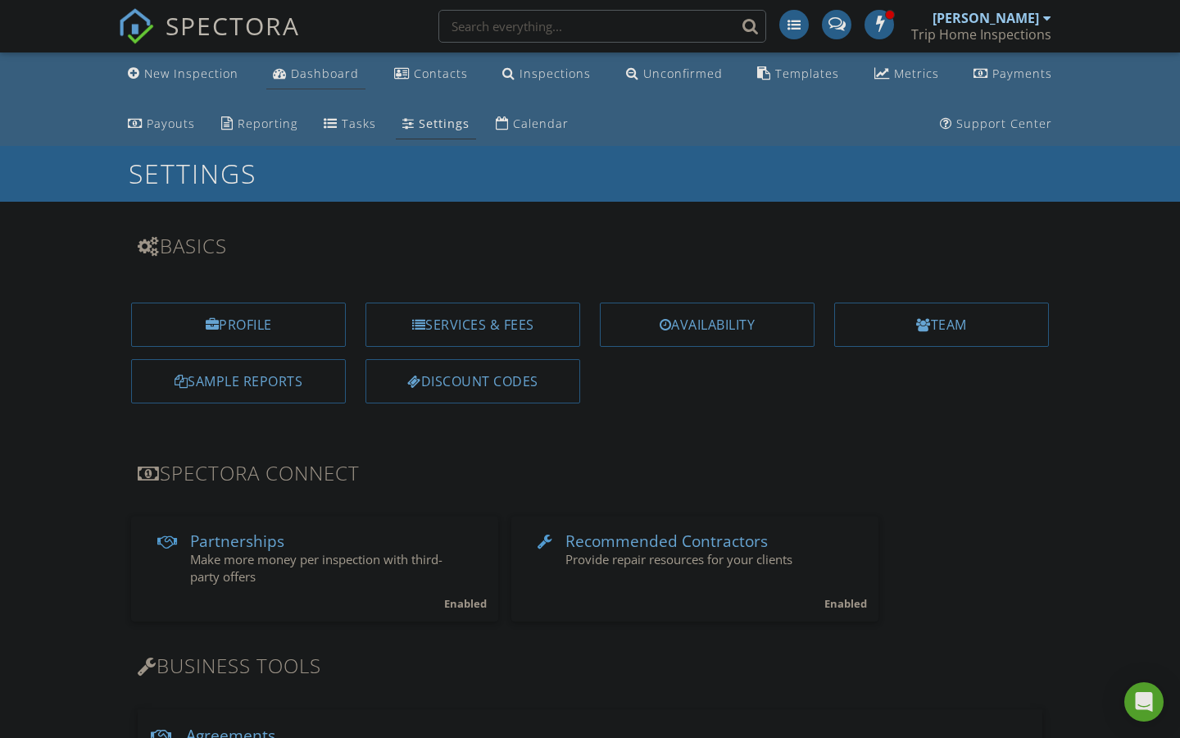
click at [324, 68] on div "Dashboard" at bounding box center [325, 74] width 68 height 16
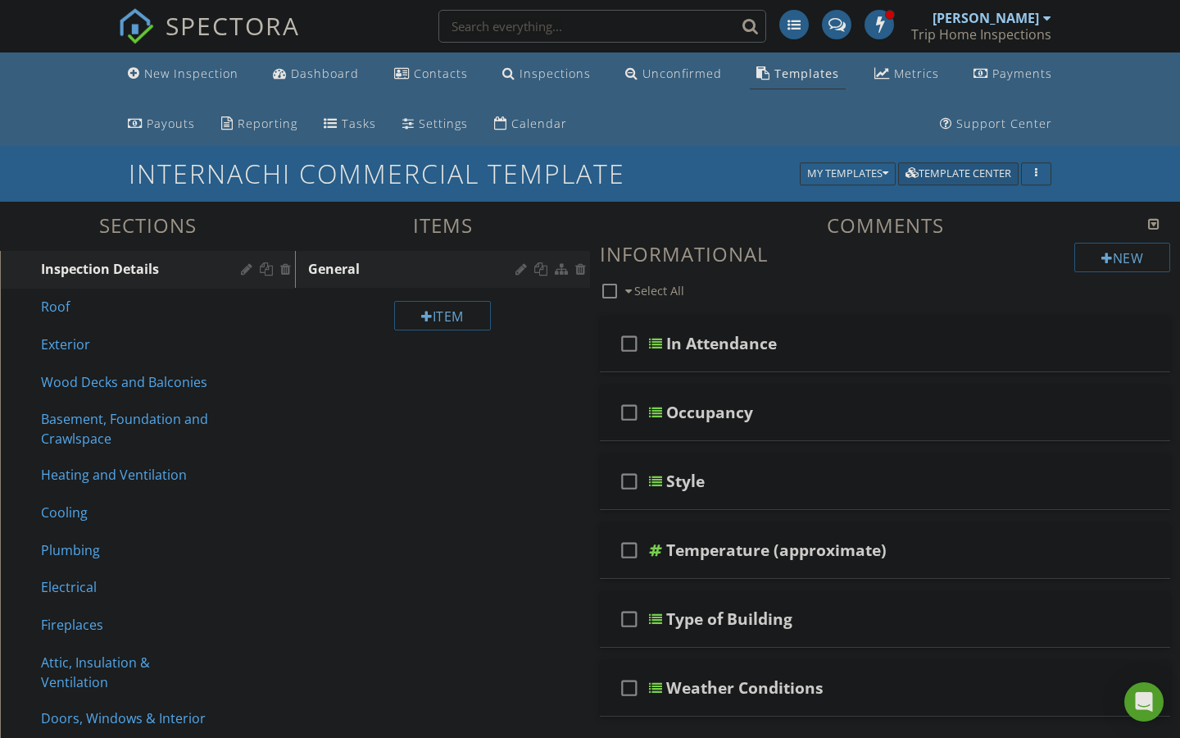
click at [950, 172] on div "Template Center" at bounding box center [959, 173] width 106 height 11
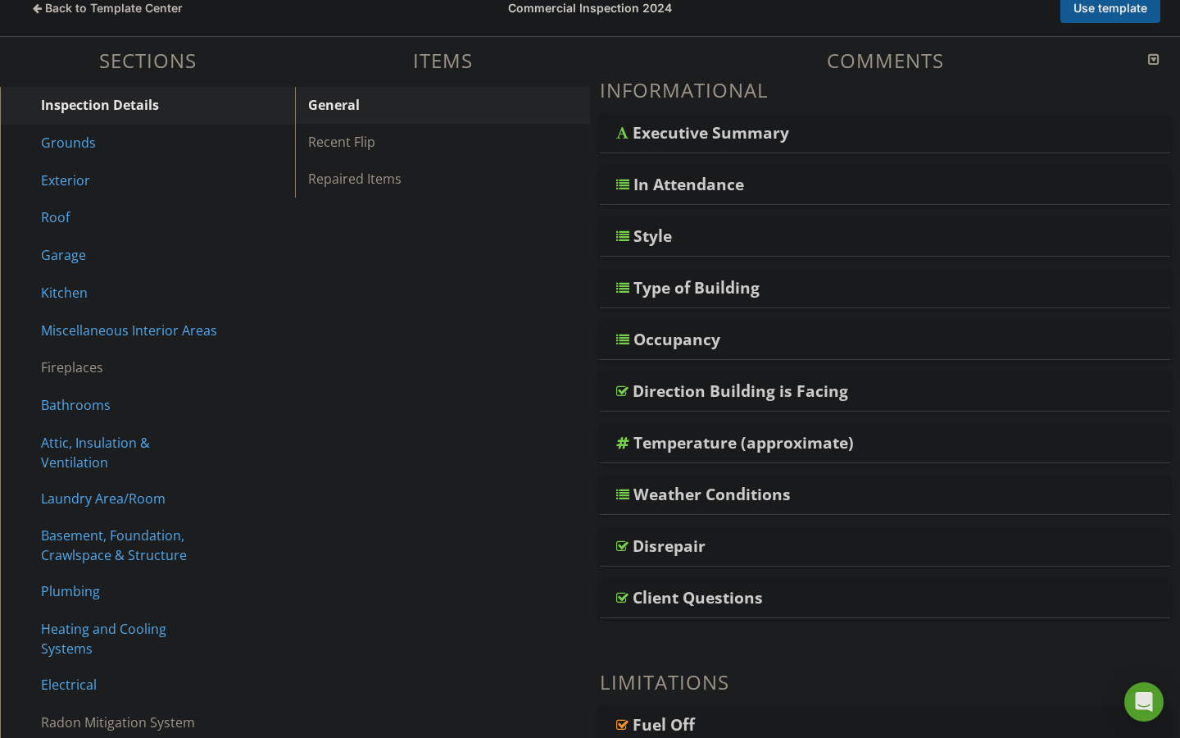
scroll to position [227, 0]
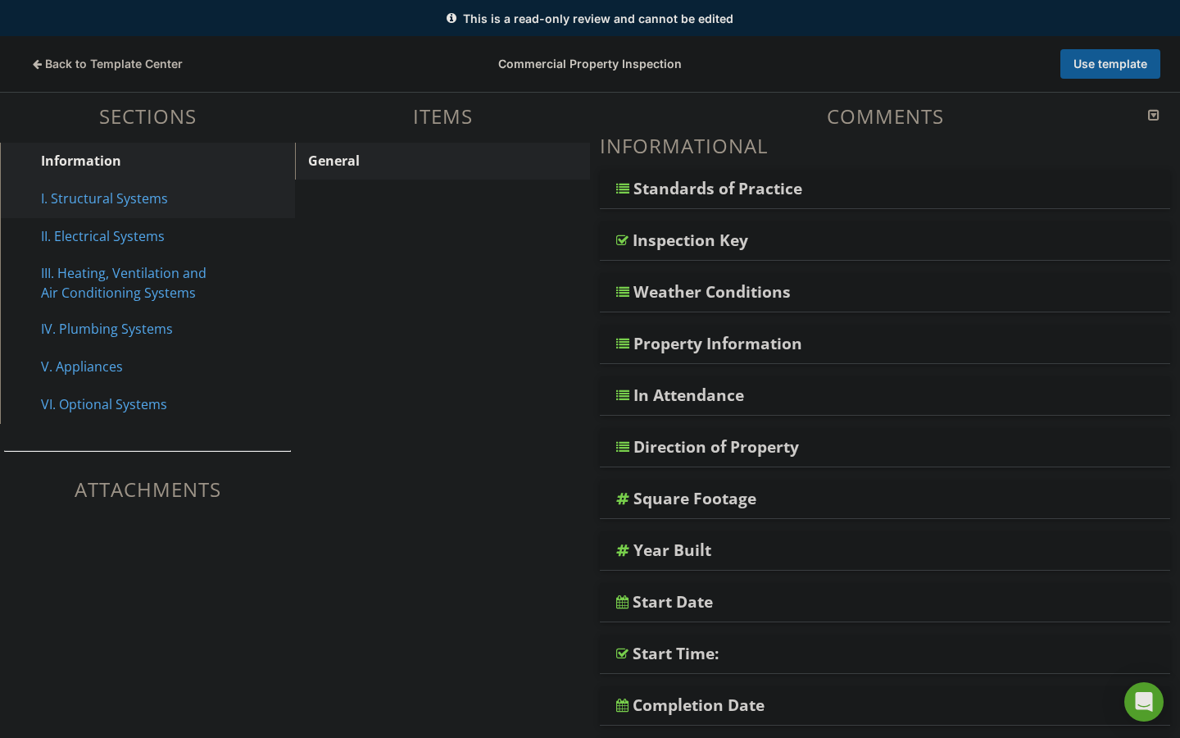
click at [124, 204] on div "I. Structural Systems" at bounding box center [129, 199] width 176 height 20
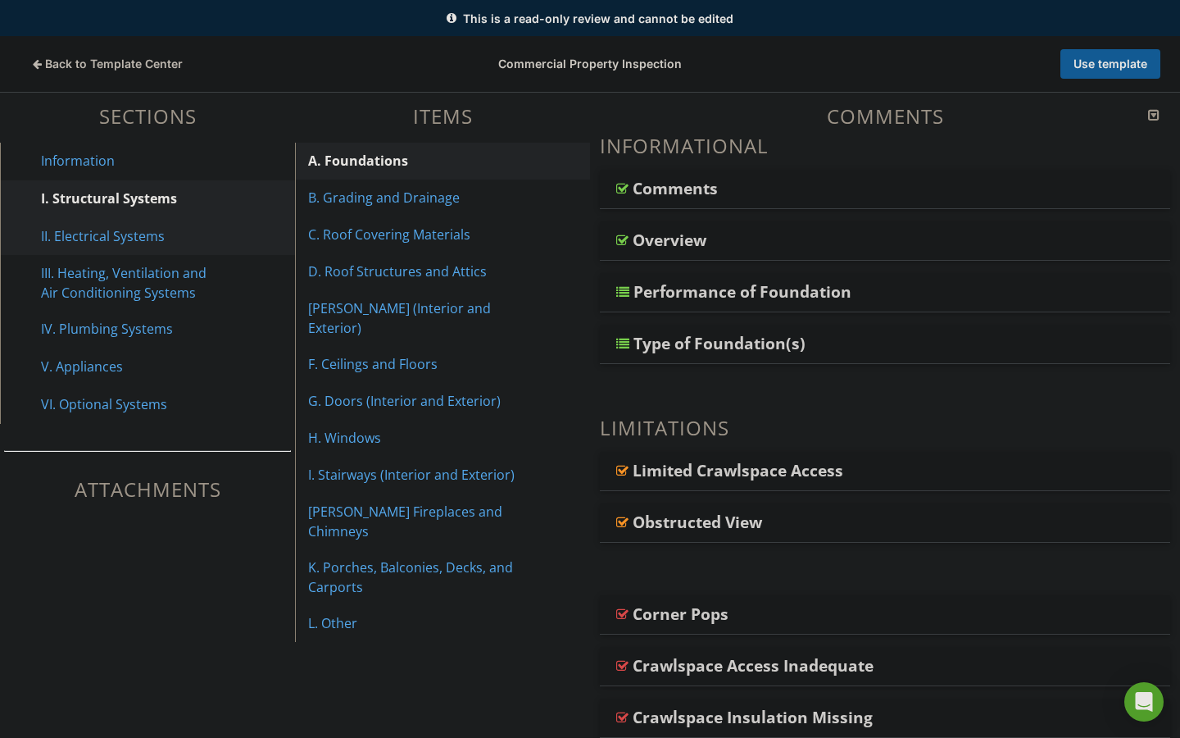
click at [102, 232] on div "II. Electrical Systems" at bounding box center [129, 236] width 176 height 20
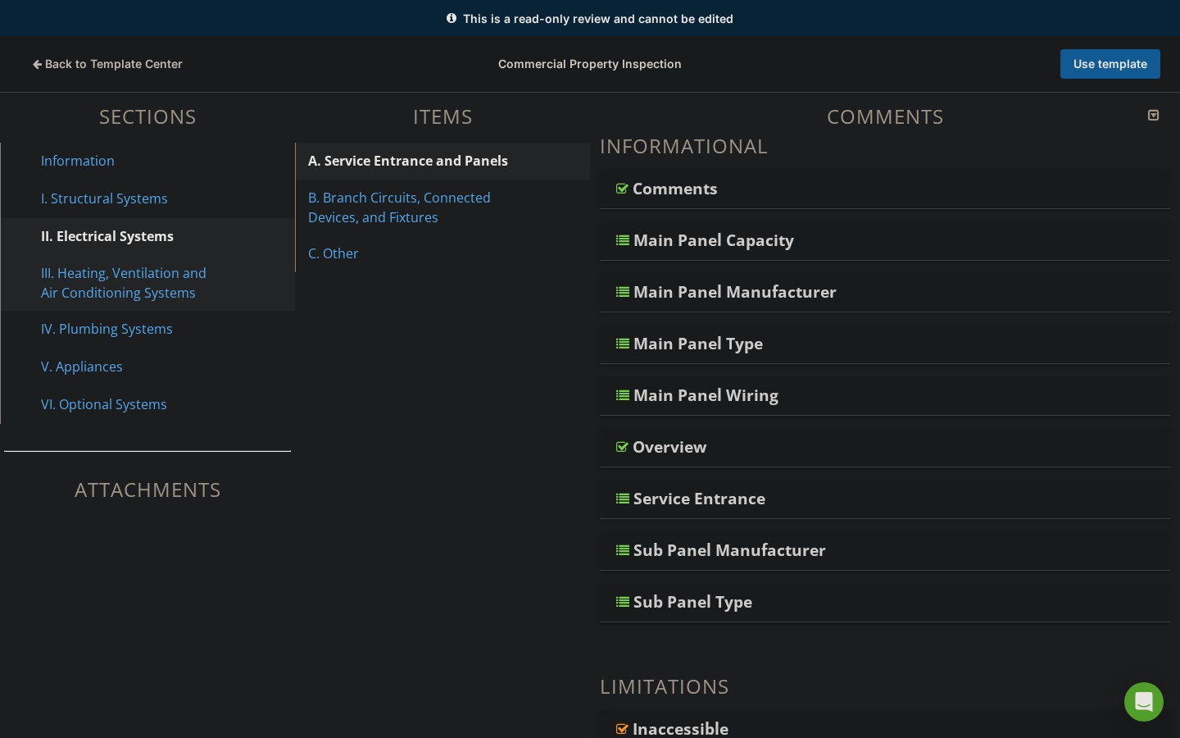
click at [94, 266] on div "III. Heating, Ventilation and Air Conditioning Systems" at bounding box center [129, 282] width 176 height 39
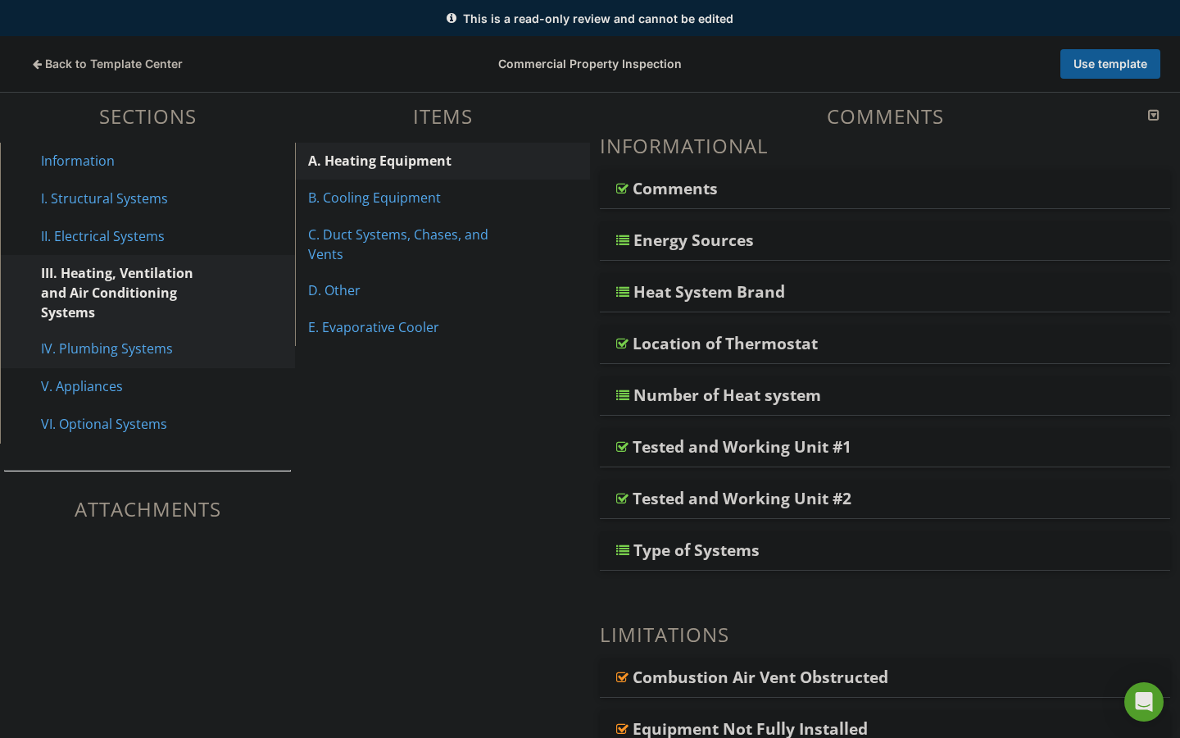
click at [91, 341] on div "IV. Plumbing Systems" at bounding box center [129, 349] width 176 height 20
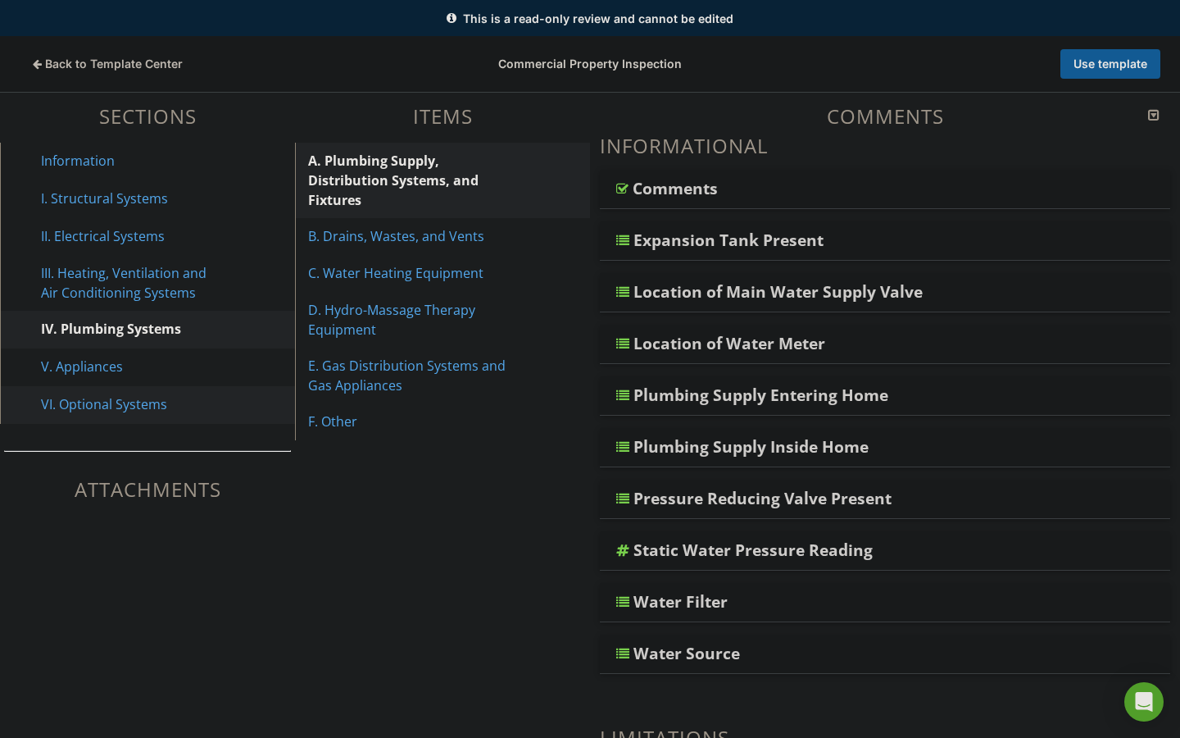
click at [90, 403] on div "VI. Optional Systems" at bounding box center [129, 404] width 176 height 20
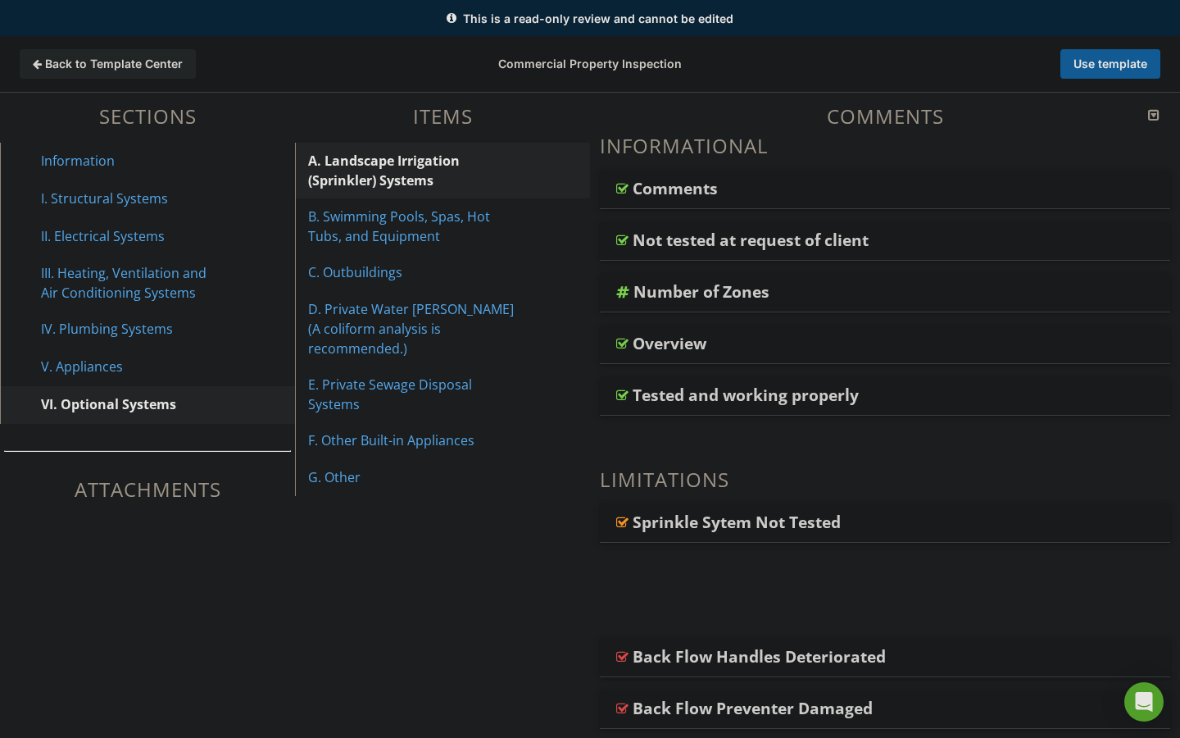
click at [39, 60] on icon at bounding box center [37, 64] width 9 height 11
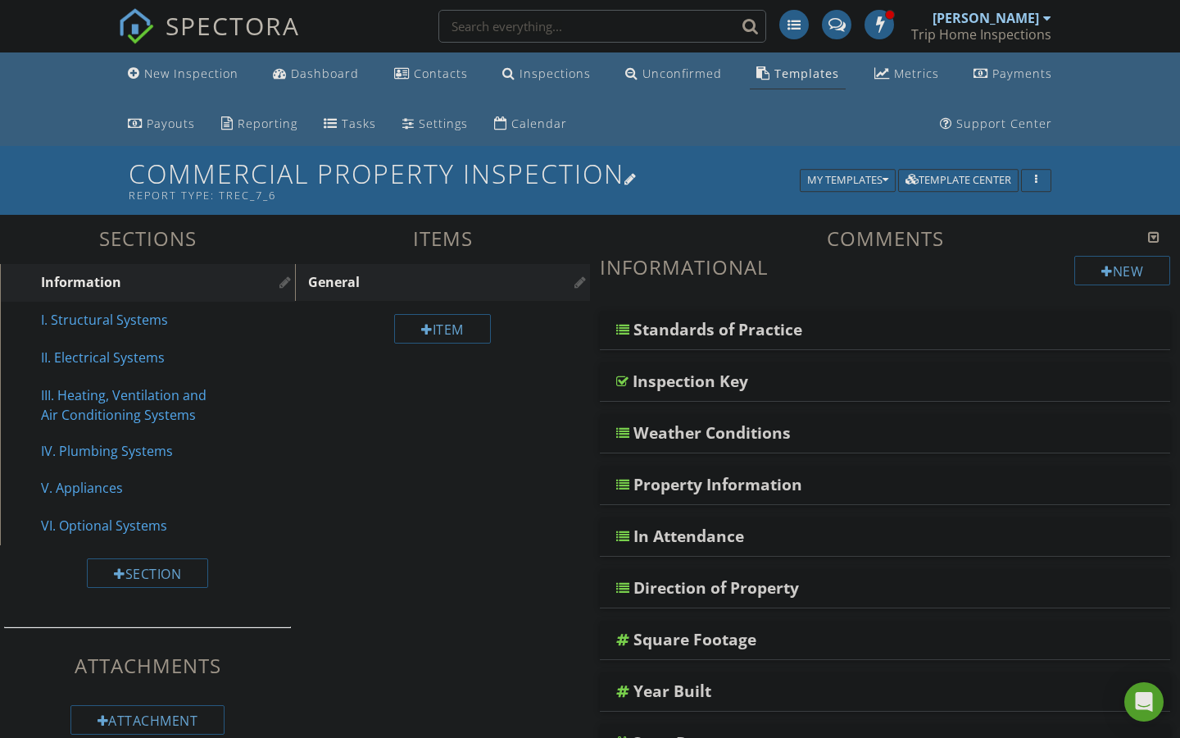
click at [638, 179] on div at bounding box center [631, 178] width 13 height 13
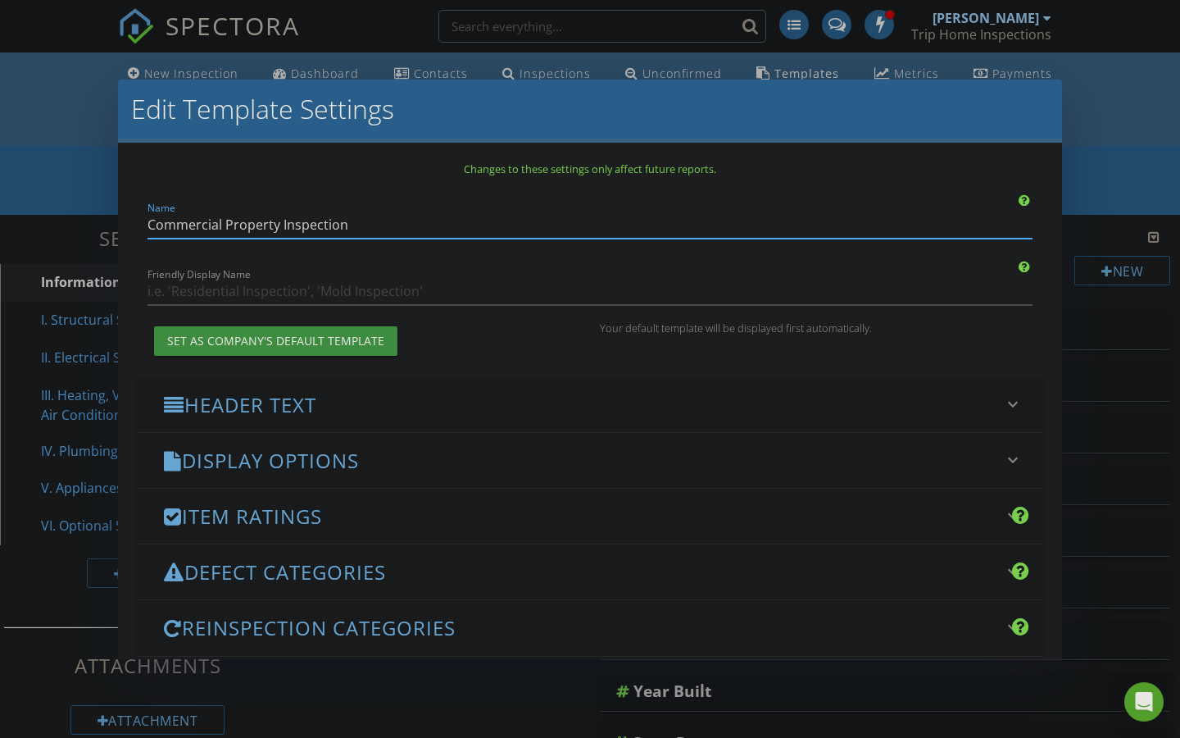
click at [148, 222] on input "Commercial Property Inspection" at bounding box center [590, 224] width 885 height 27
type input "T.H.I Commercial Property Inspection"
click at [640, 266] on div "Friendly Display Name" at bounding box center [590, 280] width 905 height 50
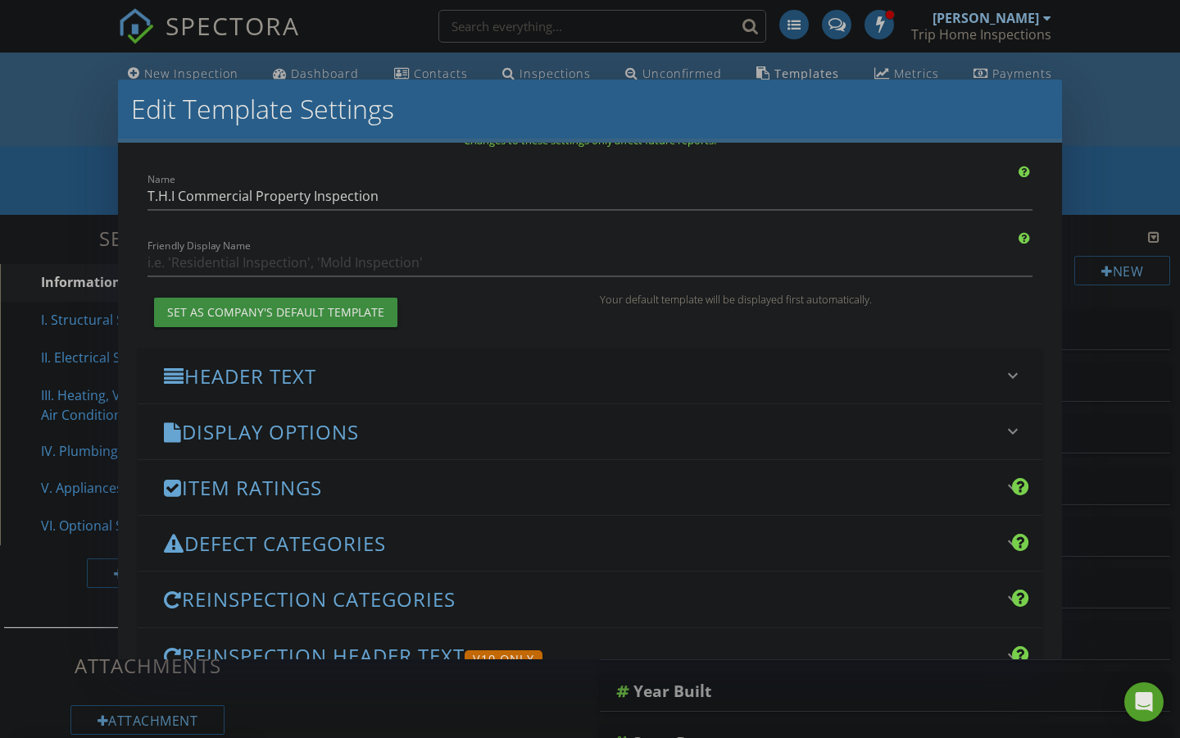
scroll to position [35, 0]
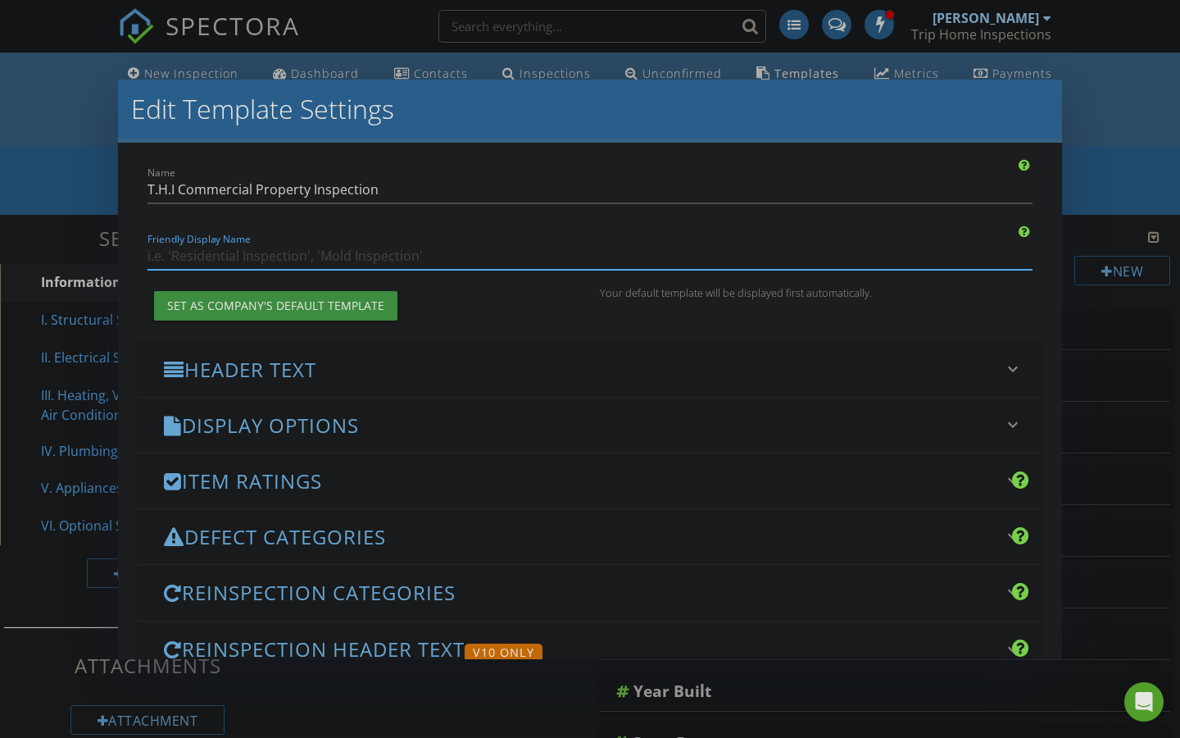
click at [344, 250] on input "Friendly Display Name" at bounding box center [590, 256] width 885 height 27
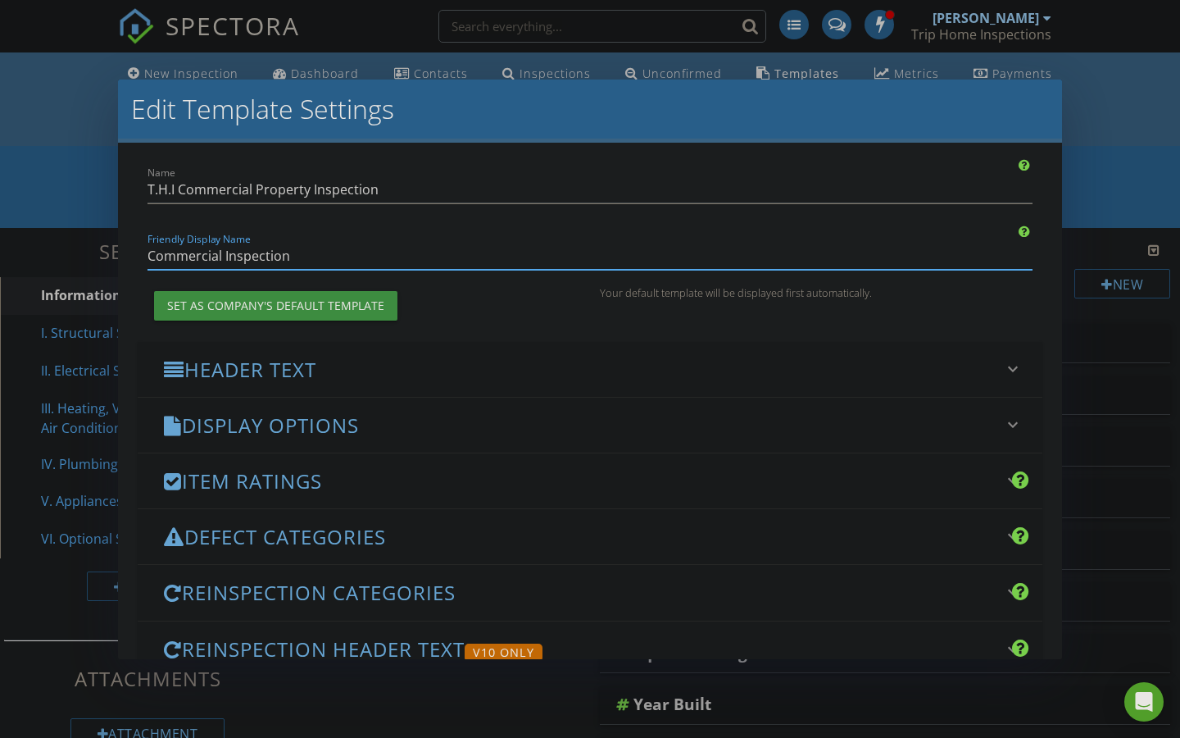
type input "Commercial Inspection"
click at [576, 176] on input "T.H.I Commercial Property Inspection" at bounding box center [590, 189] width 885 height 27
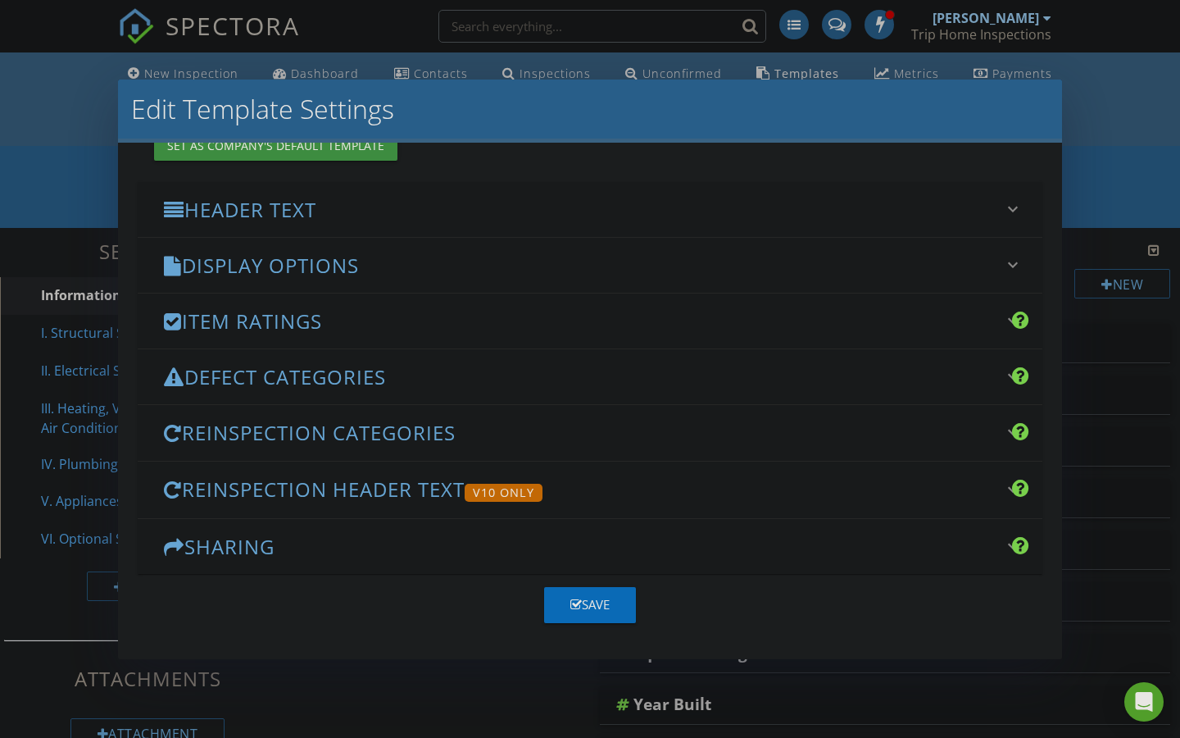
scroll to position [194, 0]
click at [1011, 213] on icon "keyboard_arrow_down" at bounding box center [1013, 210] width 20 height 20
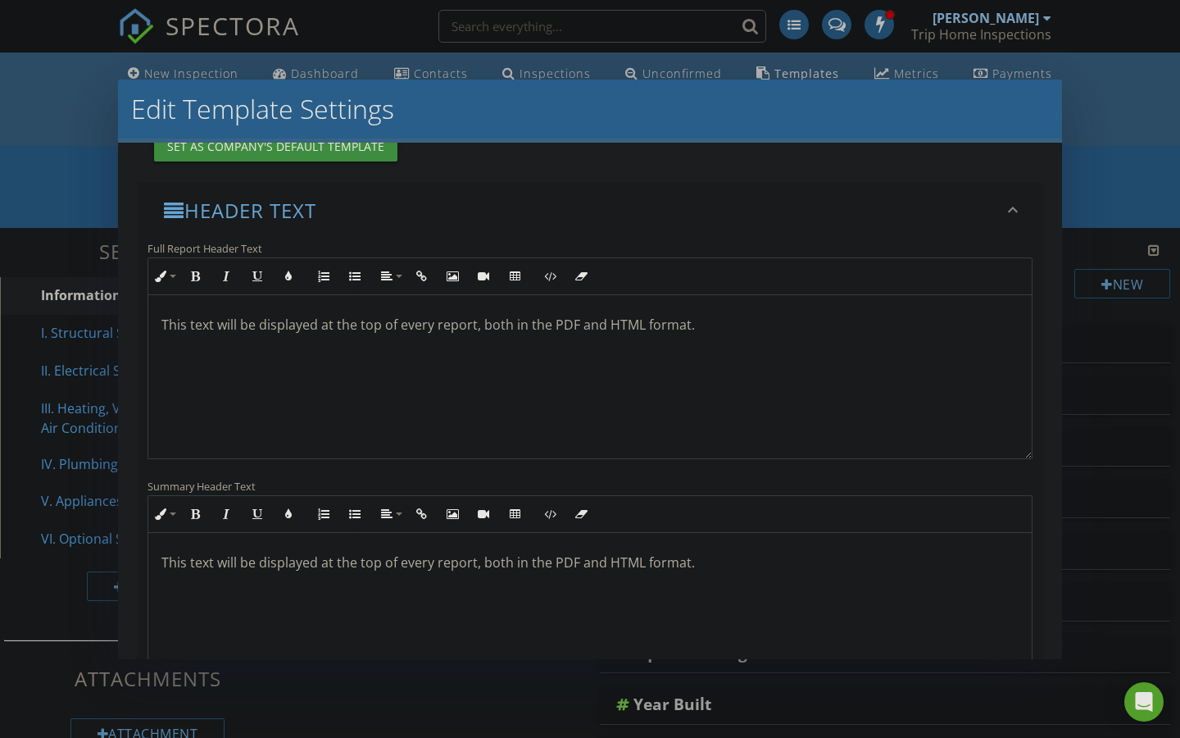
click at [1011, 213] on icon "keyboard_arrow_down" at bounding box center [1013, 210] width 20 height 20
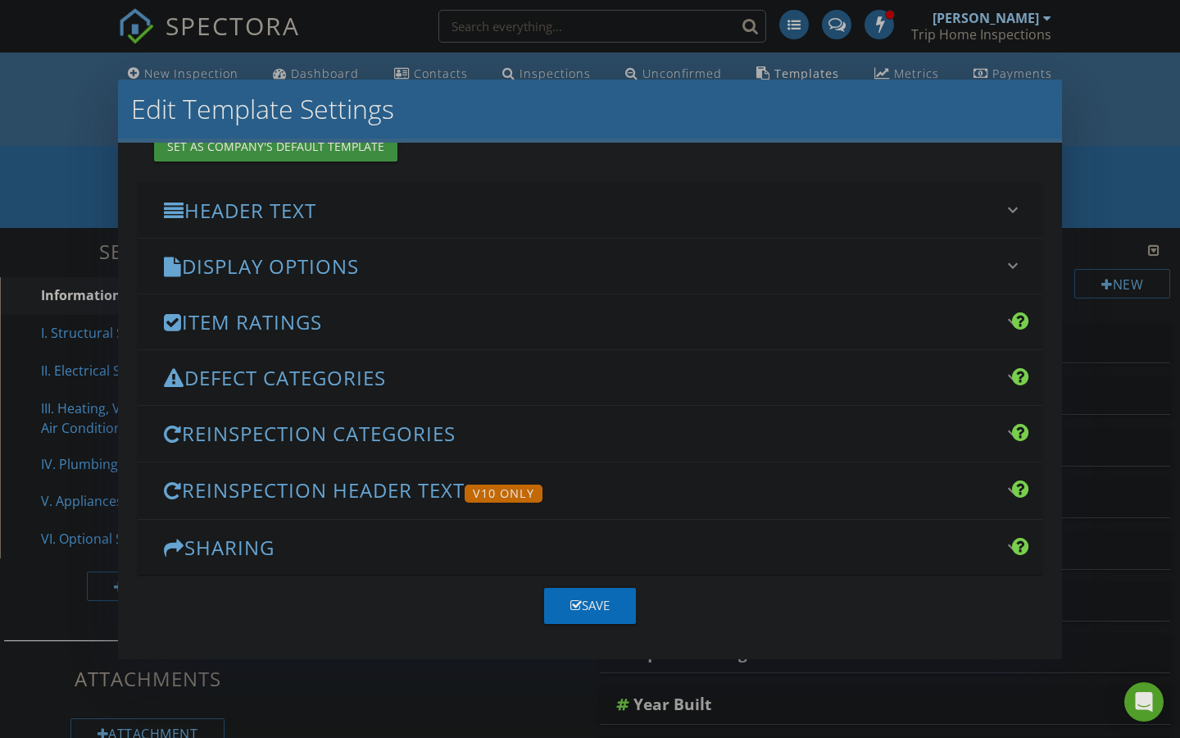
click at [1011, 256] on icon "keyboard_arrow_down" at bounding box center [1013, 266] width 20 height 20
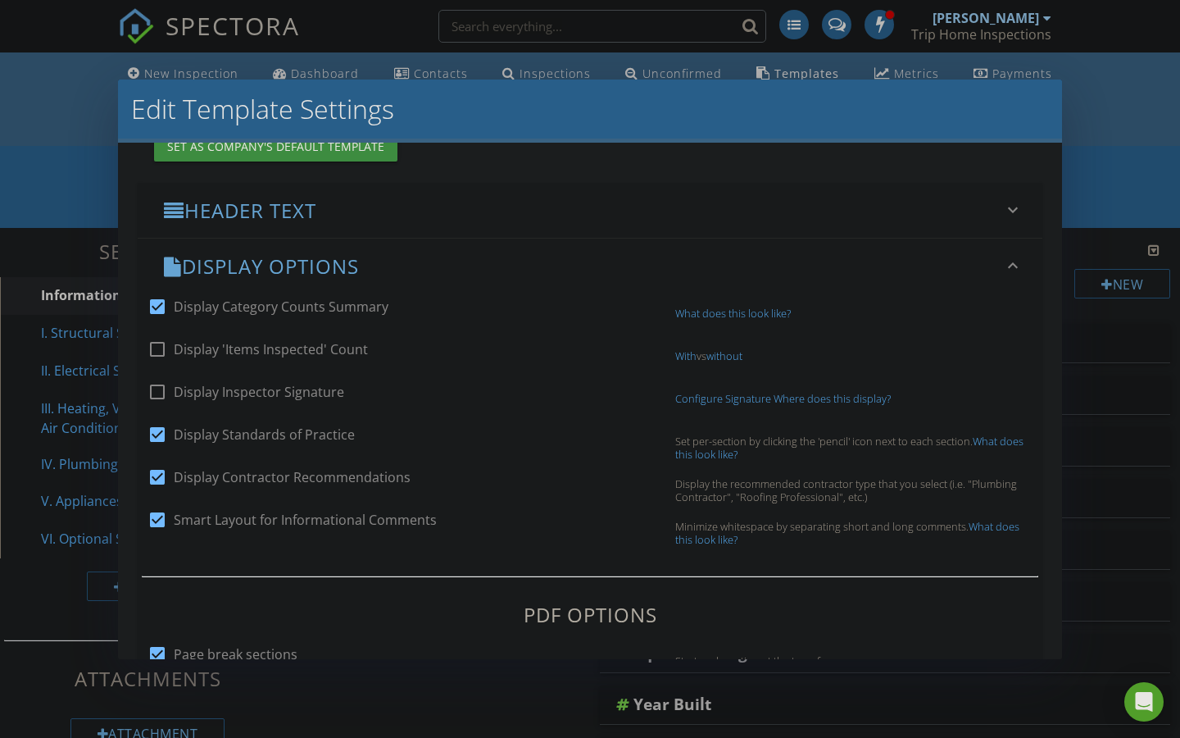
click at [1014, 259] on icon "keyboard_arrow_down" at bounding box center [1013, 266] width 20 height 20
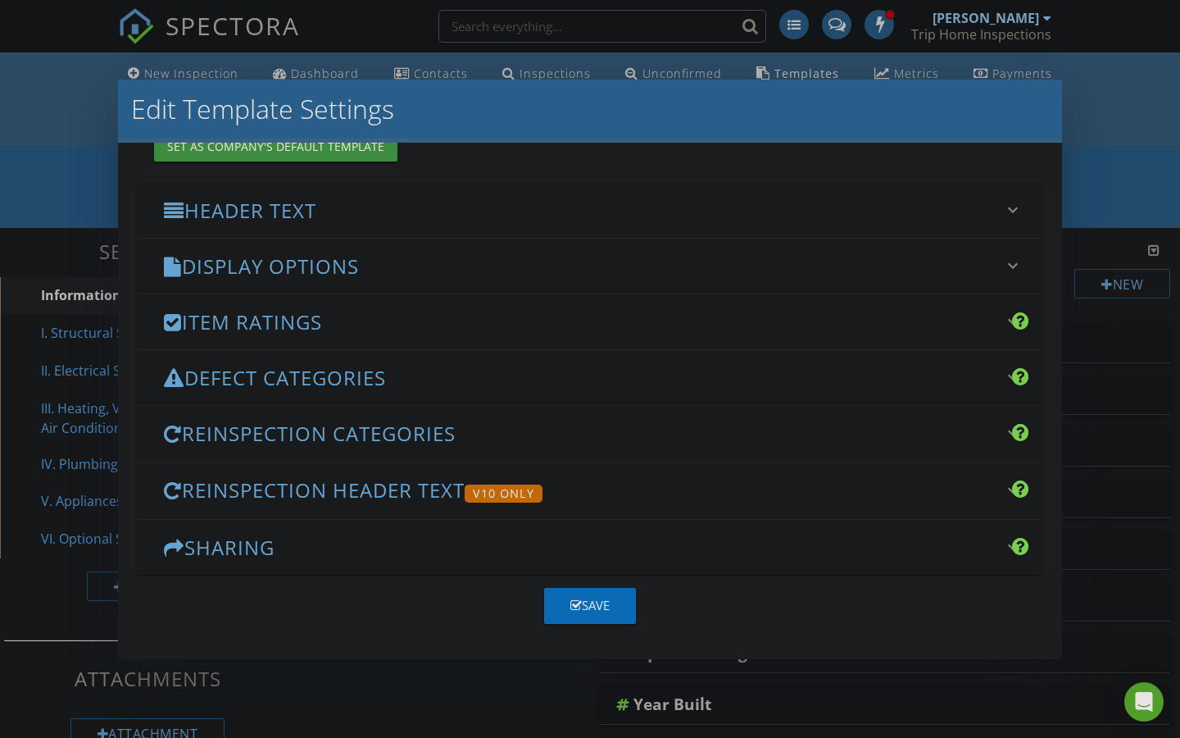
click at [593, 605] on div "Save" at bounding box center [589, 605] width 39 height 19
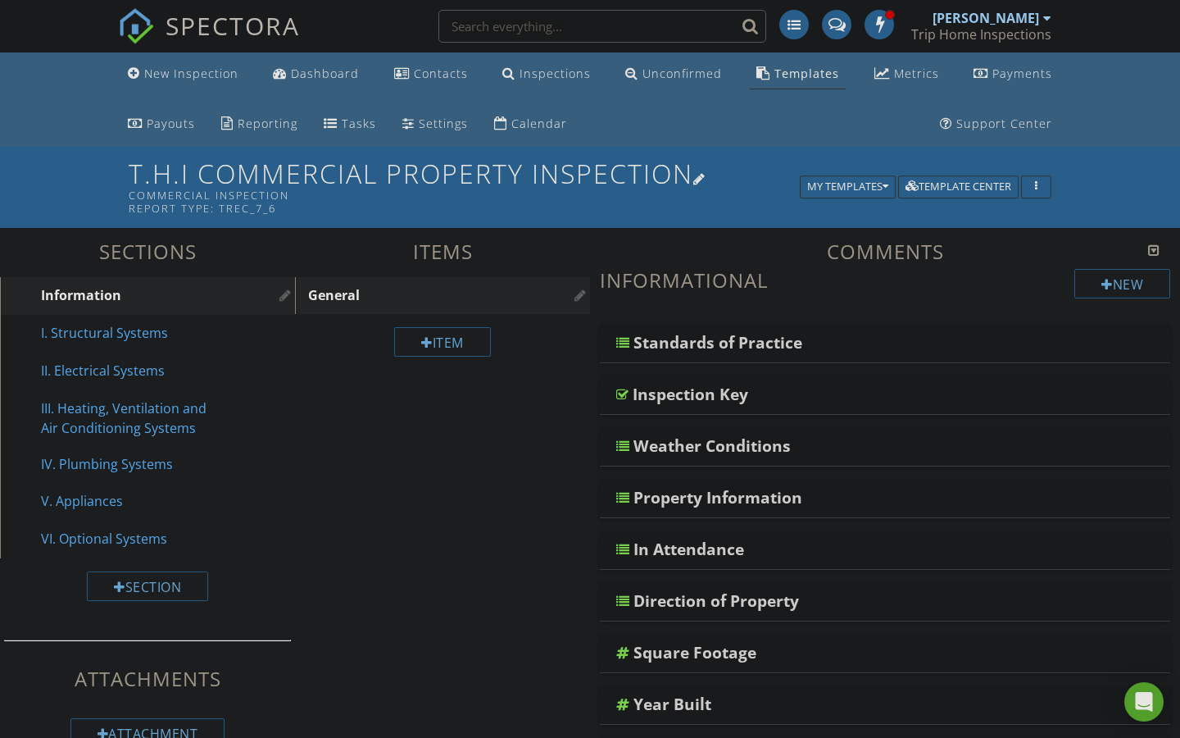
click at [704, 176] on div at bounding box center [699, 178] width 13 height 13
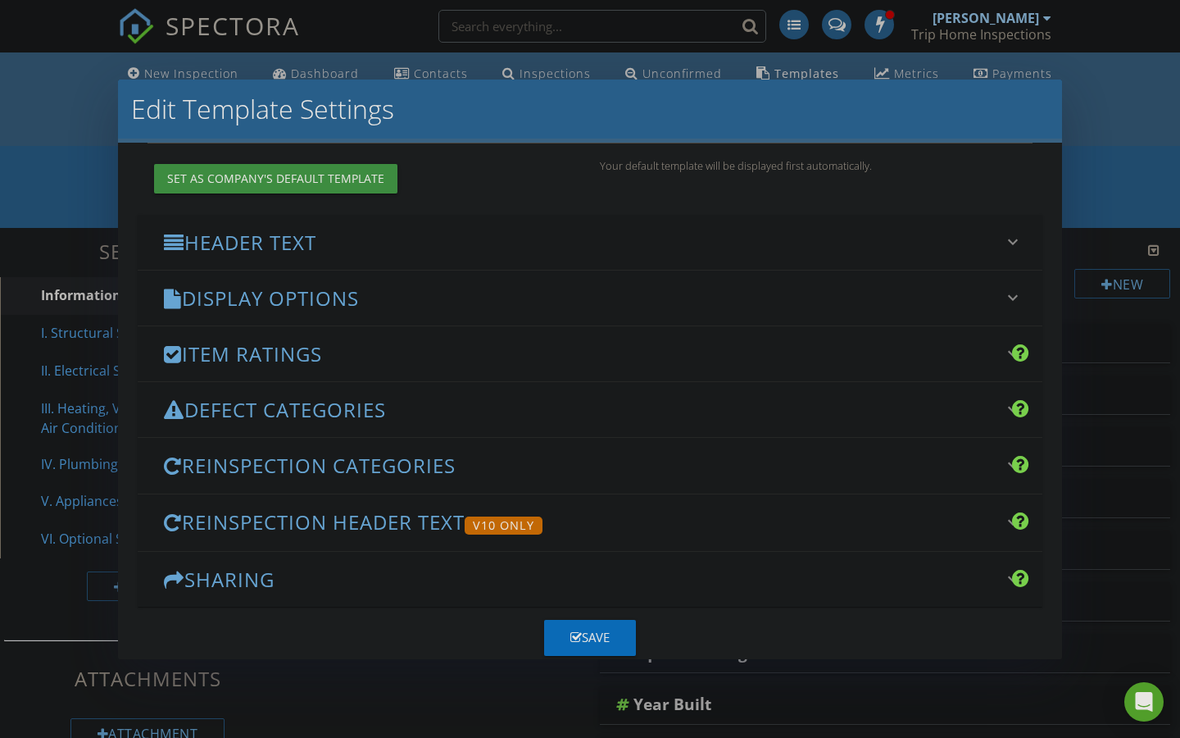
scroll to position [157, 0]
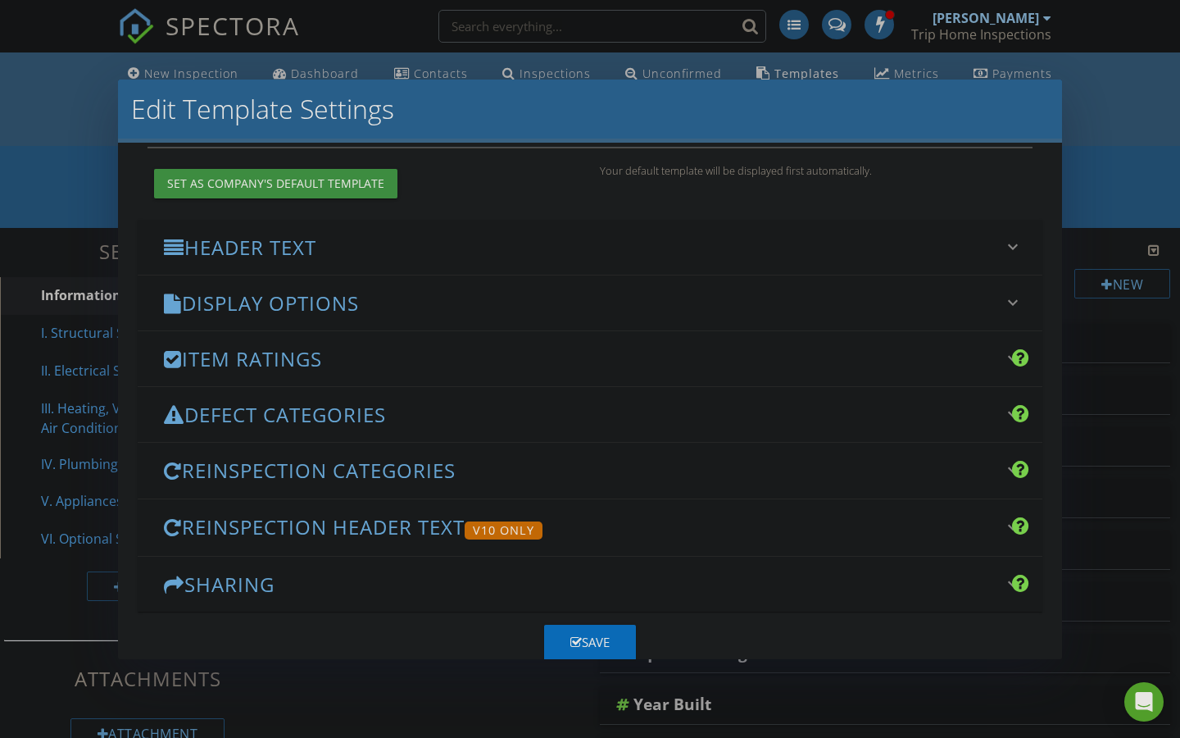
click at [1009, 248] on icon "keyboard_arrow_down" at bounding box center [1013, 247] width 20 height 20
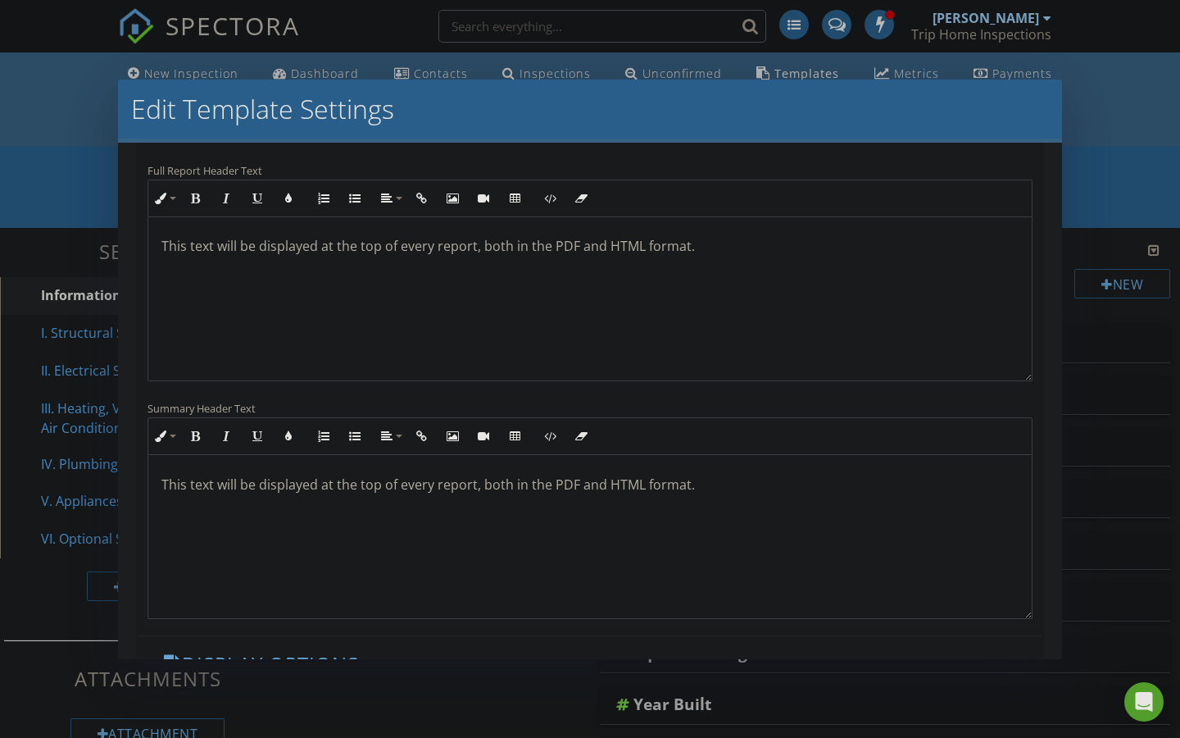
scroll to position [179, 0]
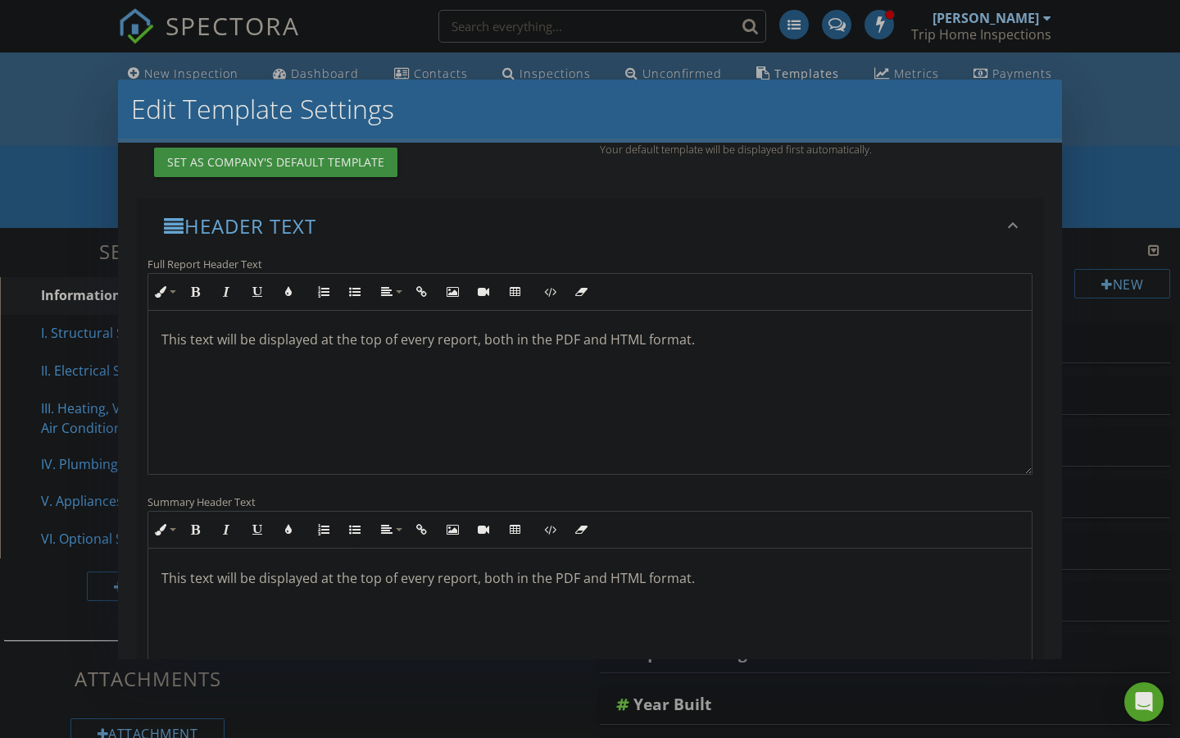
click at [1008, 221] on icon "keyboard_arrow_down" at bounding box center [1013, 226] width 20 height 20
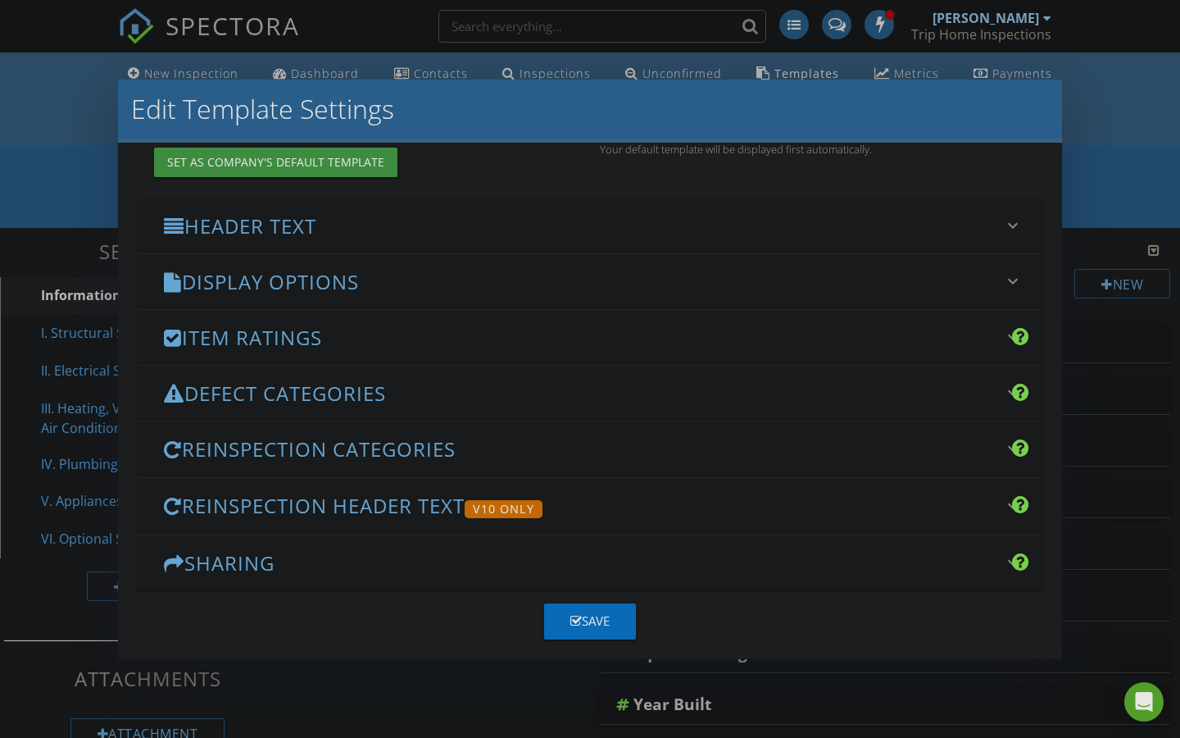
click at [1012, 284] on icon "keyboard_arrow_down" at bounding box center [1013, 281] width 20 height 20
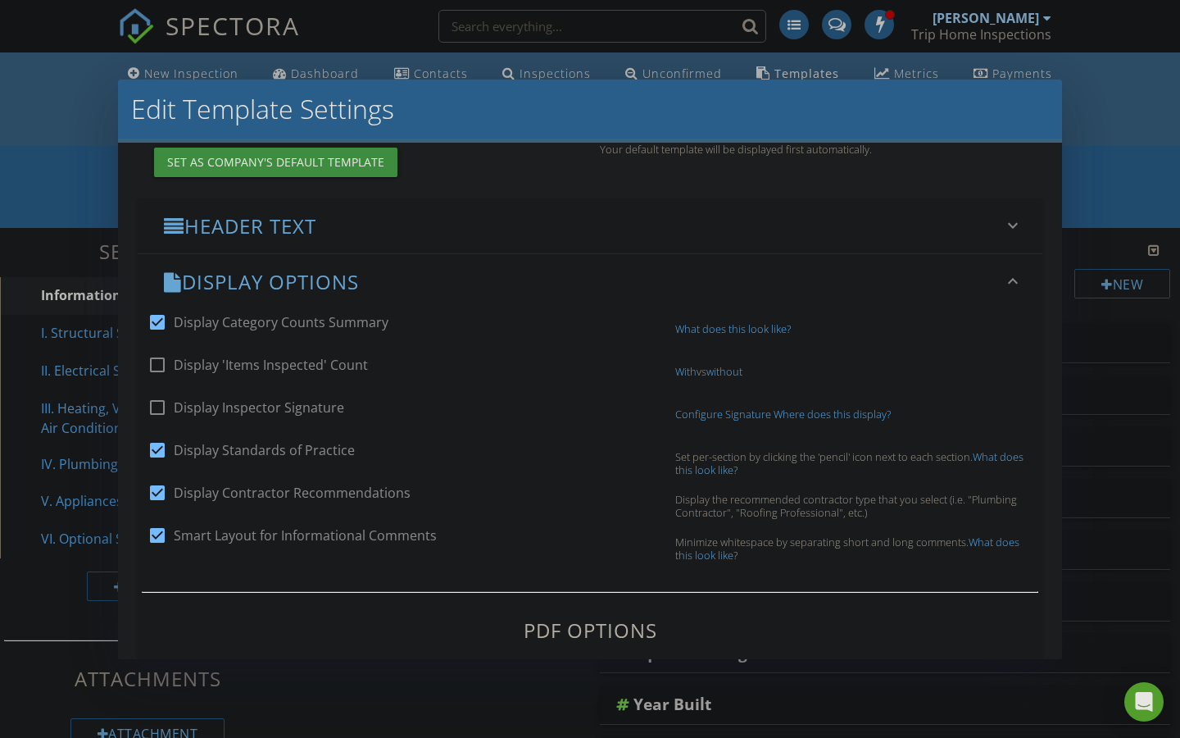
click at [1013, 284] on icon "keyboard_arrow_down" at bounding box center [1013, 281] width 20 height 20
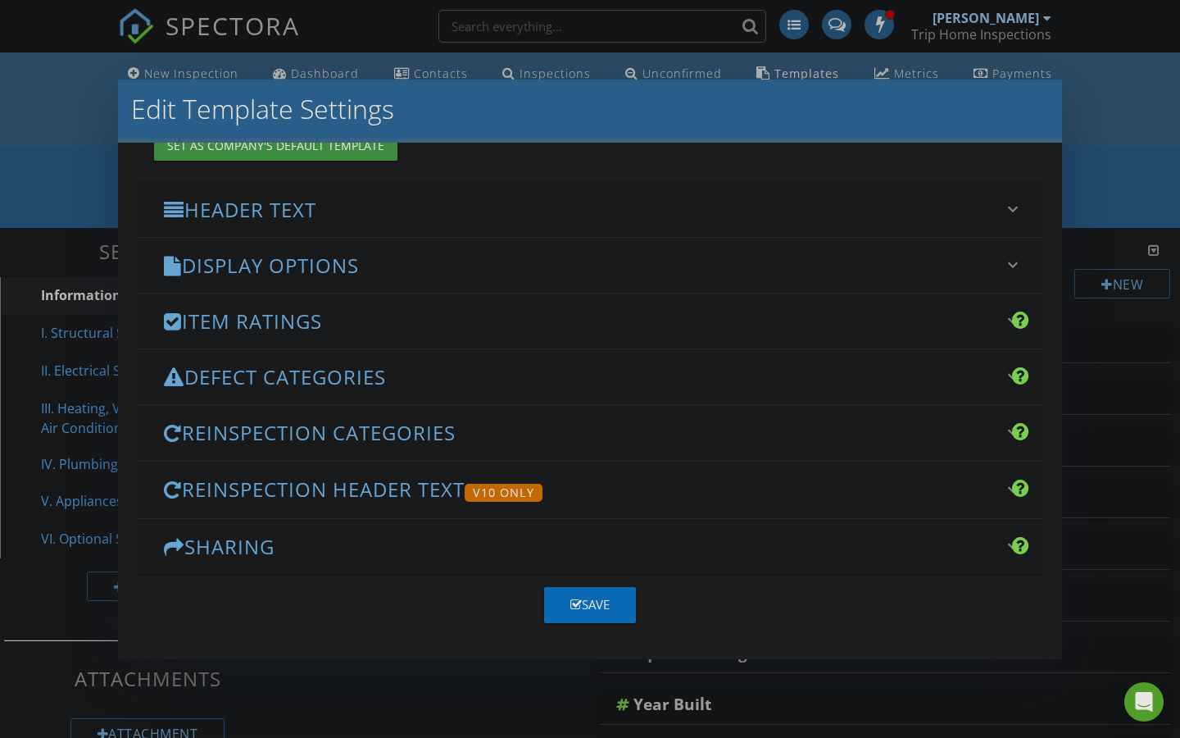
scroll to position [194, 0]
click at [603, 610] on div "Save" at bounding box center [589, 605] width 39 height 19
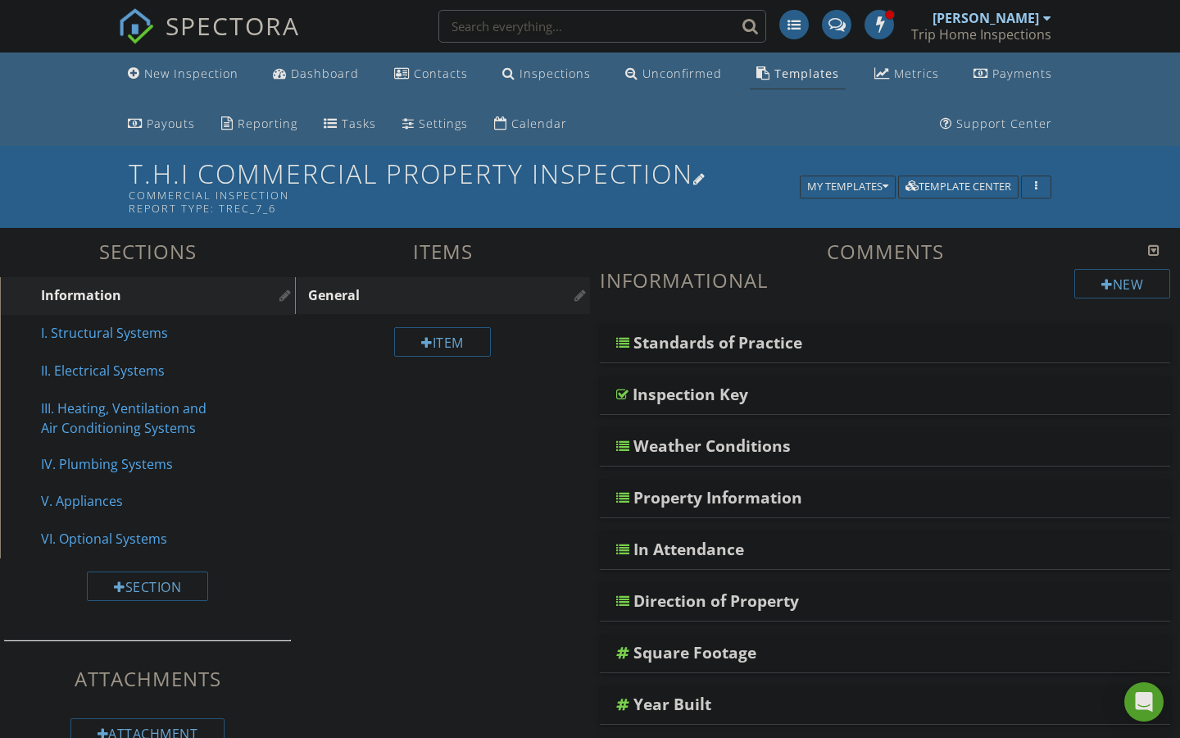
click at [248, 202] on div "Report Type: TREC_7_6" at bounding box center [467, 208] width 677 height 13
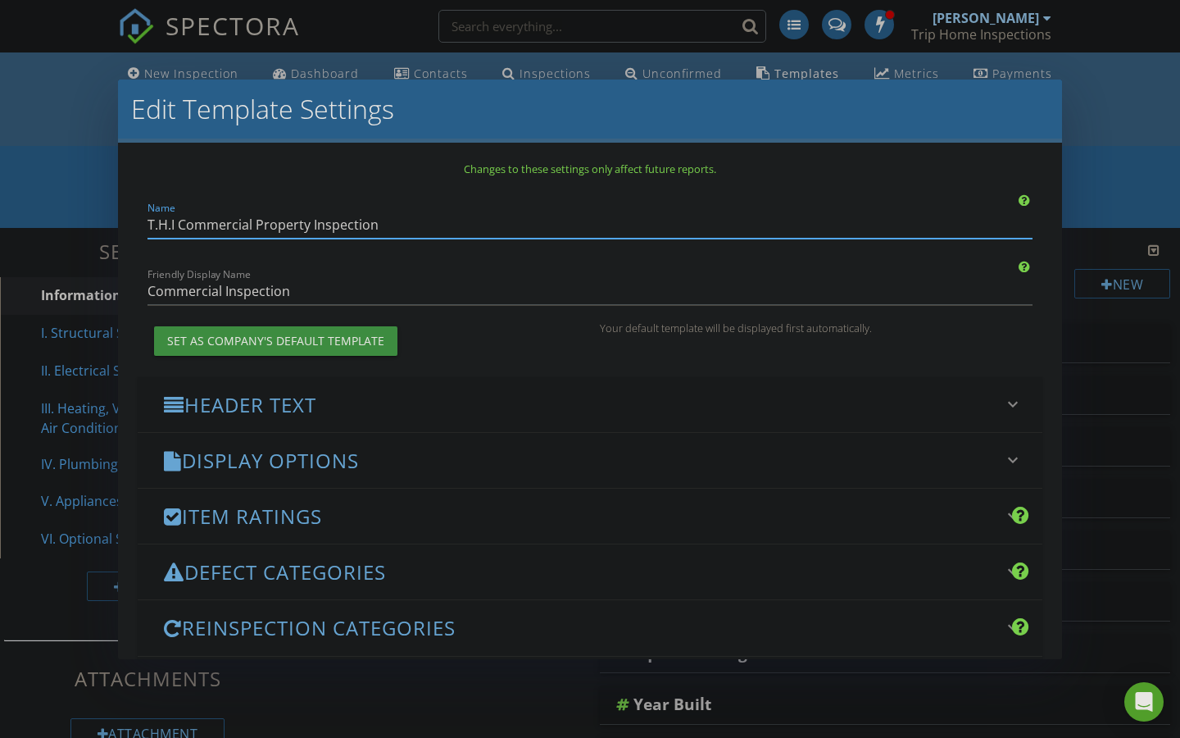
click at [1101, 144] on div "Edit Template Settings Changes to these settings only affect future reports. Na…" at bounding box center [590, 369] width 1180 height 738
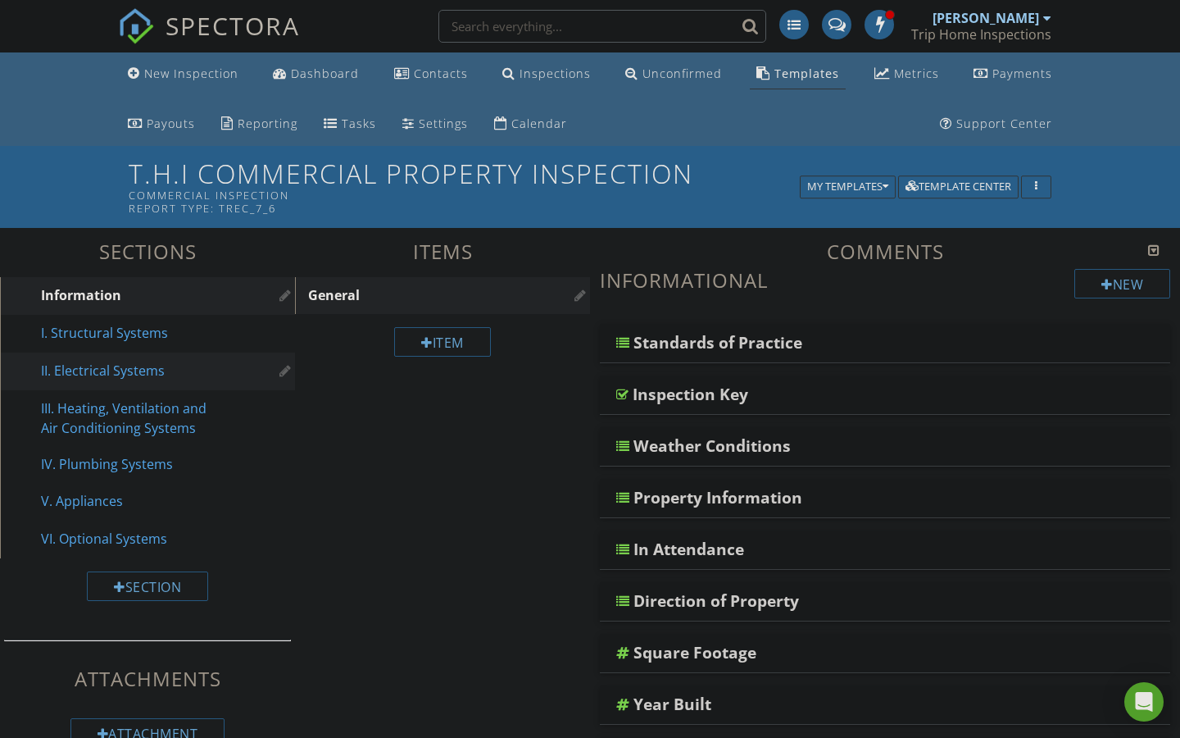
scroll to position [0, 0]
click at [148, 336] on div "I. Structural Systems" at bounding box center [129, 333] width 176 height 20
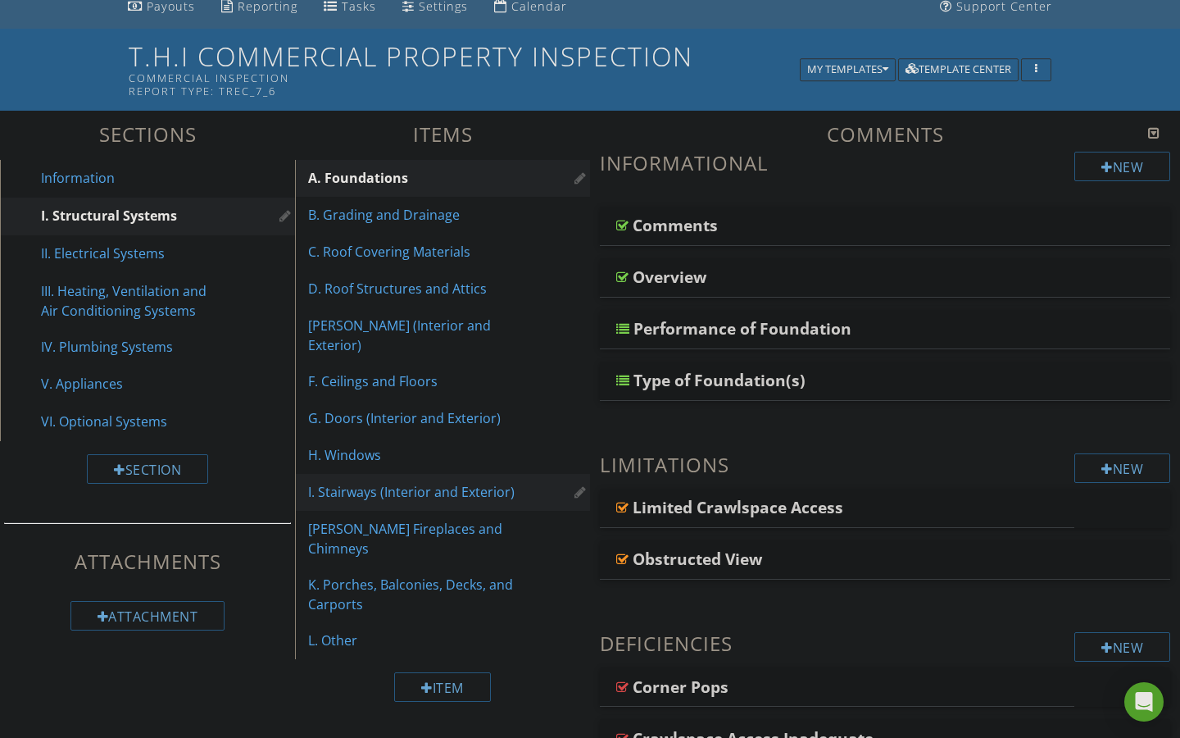
scroll to position [118, 0]
click at [375, 219] on div "B. Grading and Drainage" at bounding box center [414, 214] width 212 height 20
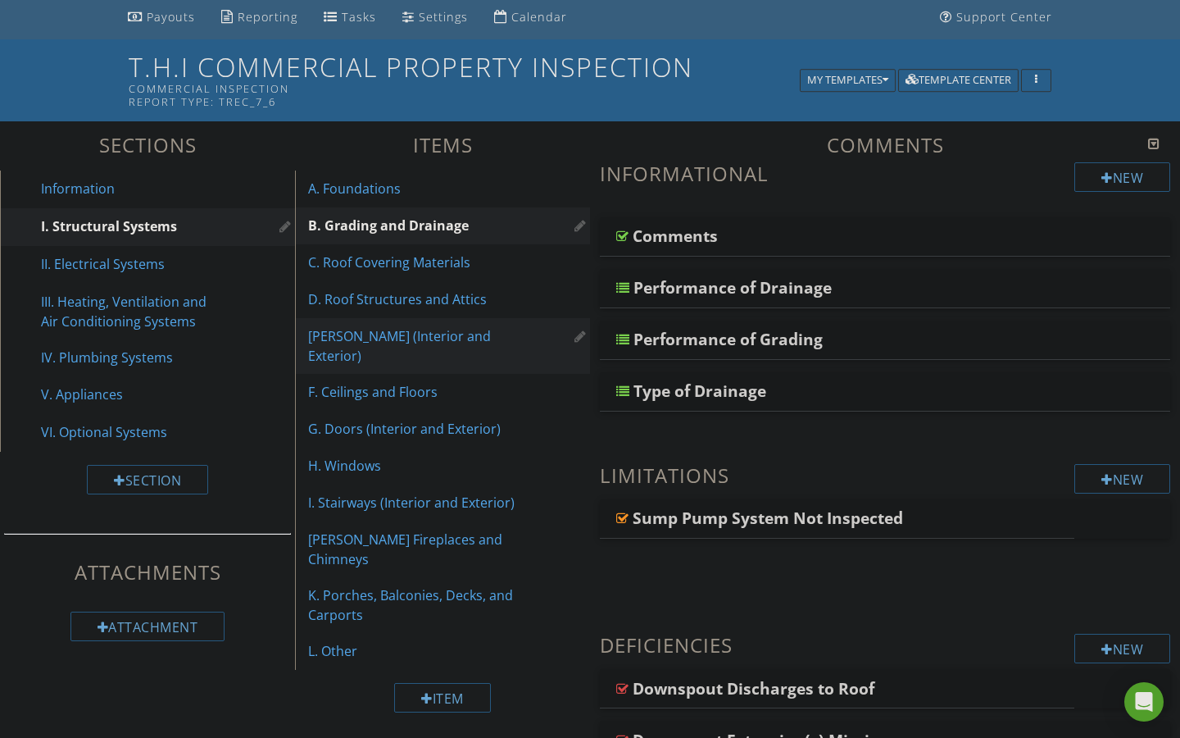
scroll to position [95, 0]
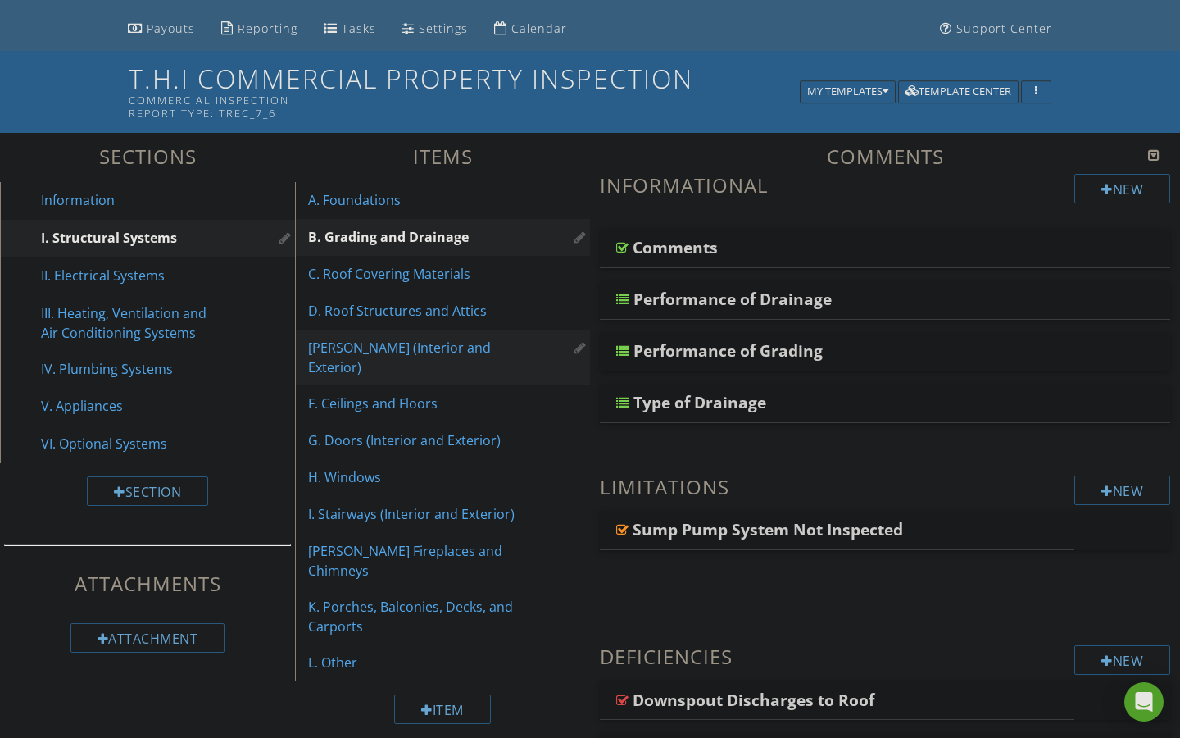
click at [425, 341] on div "E. Walls (Interior and Exterior)" at bounding box center [414, 357] width 212 height 39
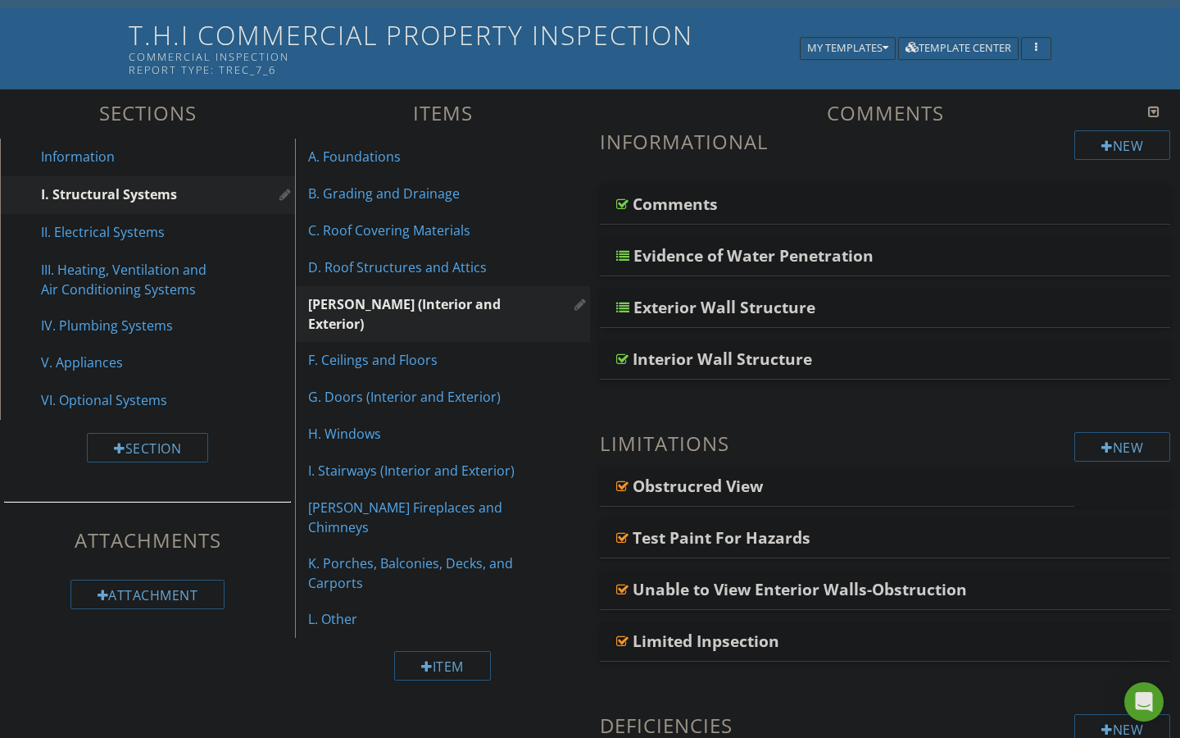
scroll to position [144, 0]
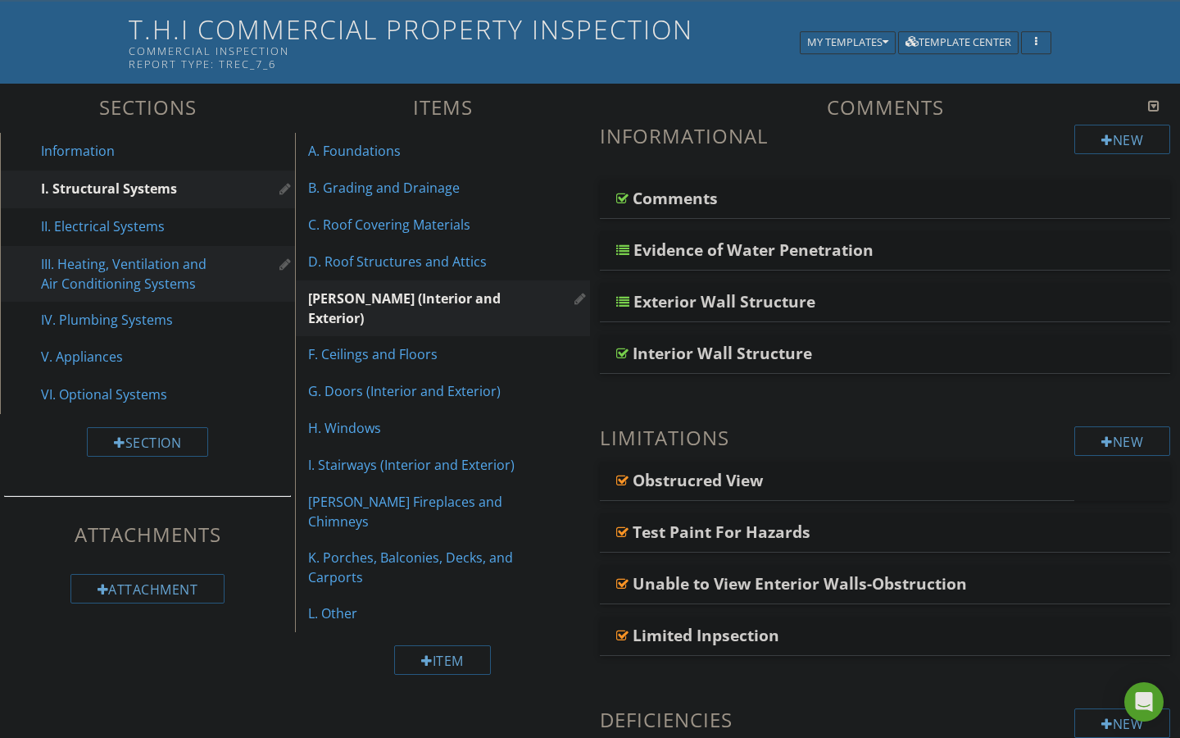
click at [153, 263] on div "III. Heating, Ventilation and Air Conditioning Systems" at bounding box center [129, 273] width 176 height 39
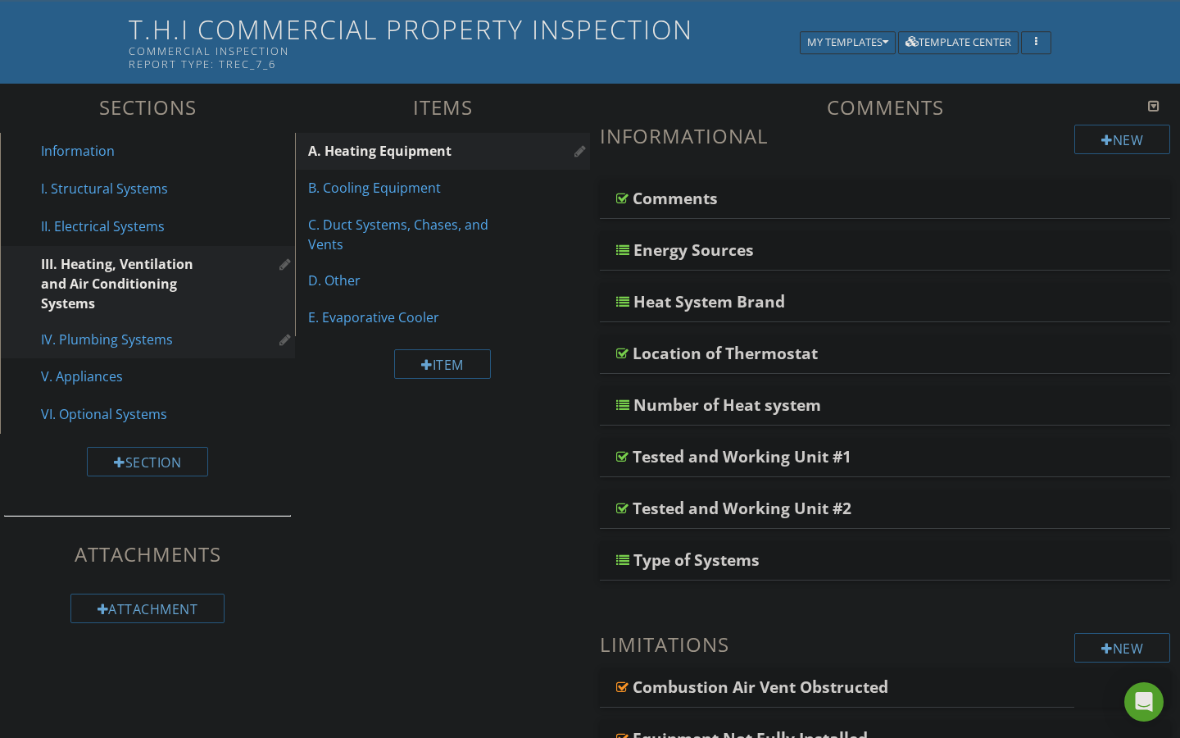
click at [85, 343] on div "IV. Plumbing Systems" at bounding box center [129, 339] width 176 height 20
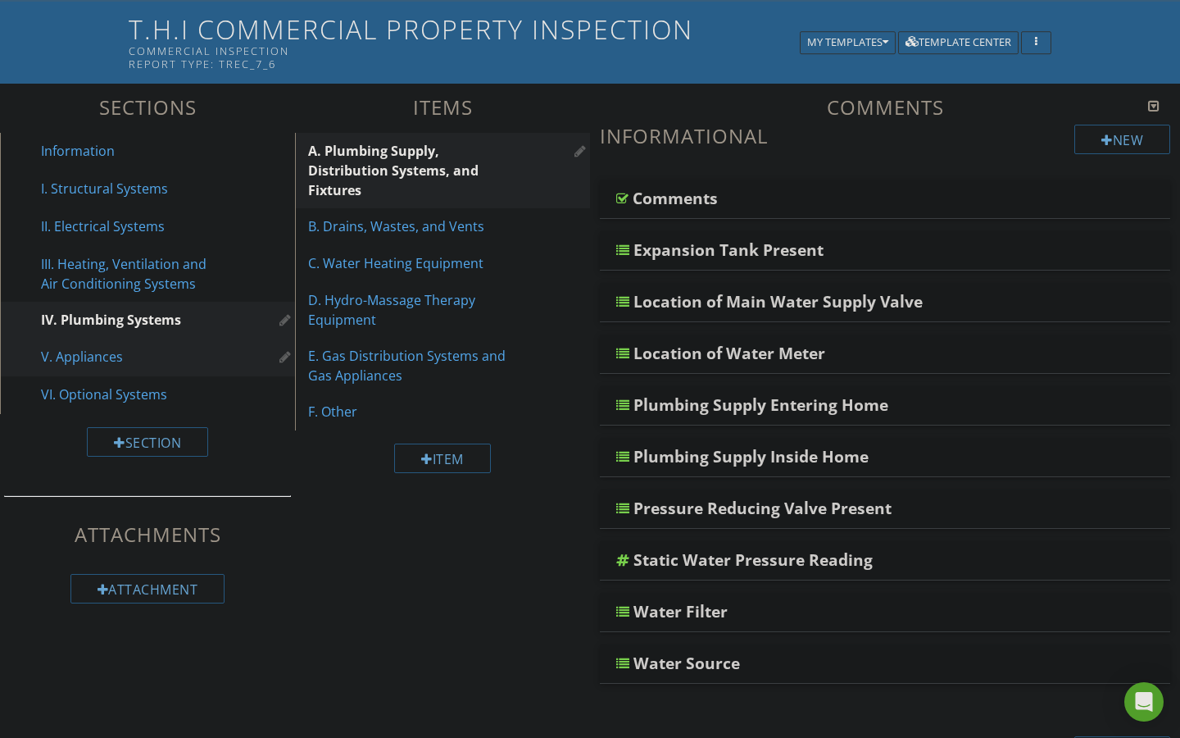
click at [79, 361] on div "V. Appliances" at bounding box center [129, 357] width 176 height 20
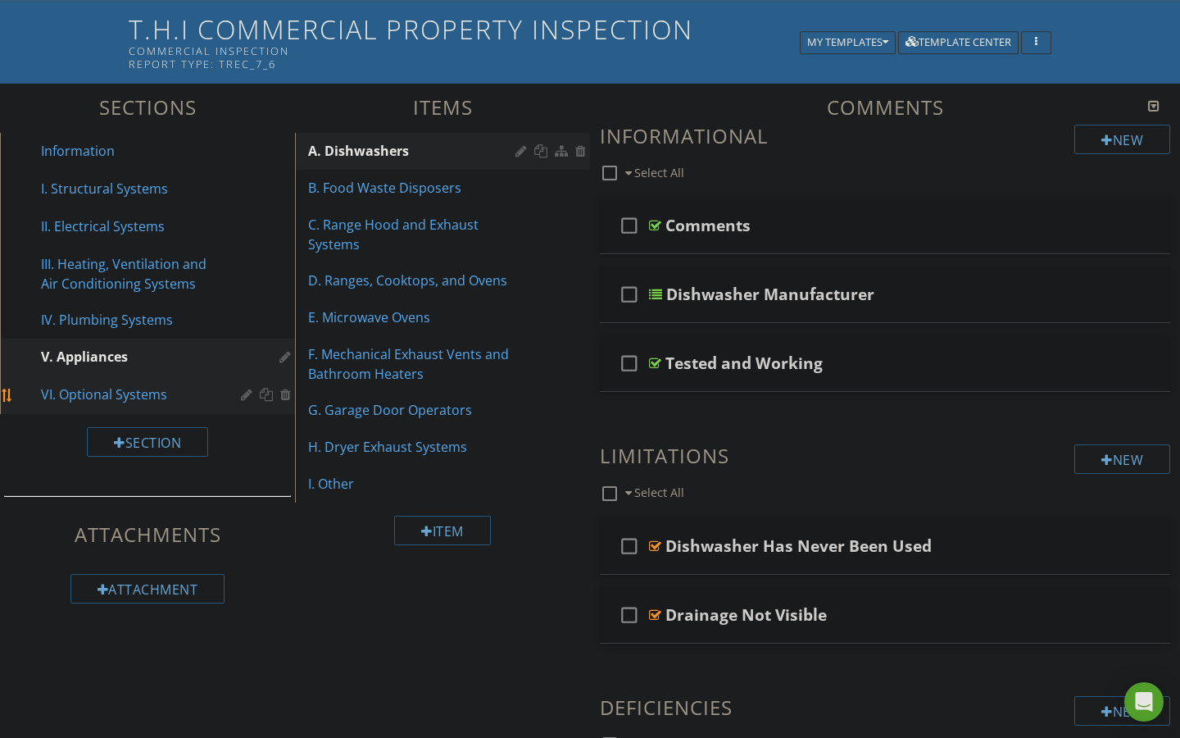
click at [91, 394] on div "VI. Optional Systems" at bounding box center [129, 394] width 176 height 20
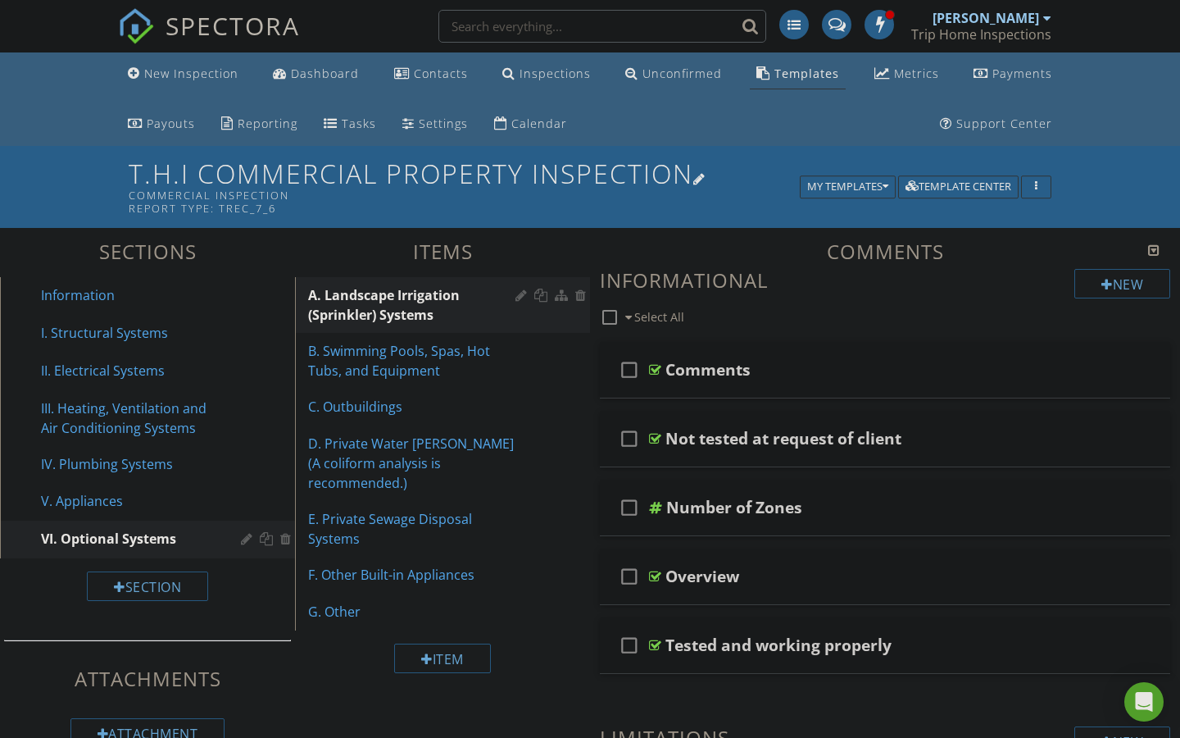
scroll to position [0, 0]
click at [335, 75] on div "Dashboard" at bounding box center [325, 74] width 68 height 16
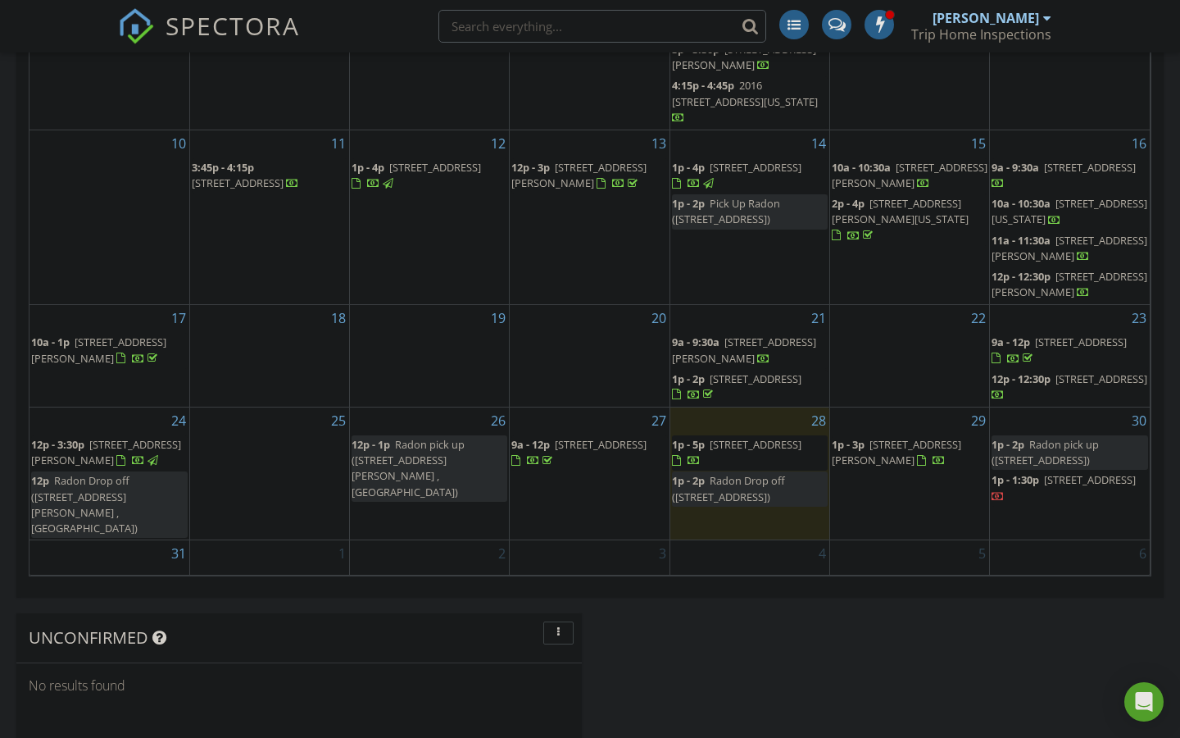
scroll to position [866, 0]
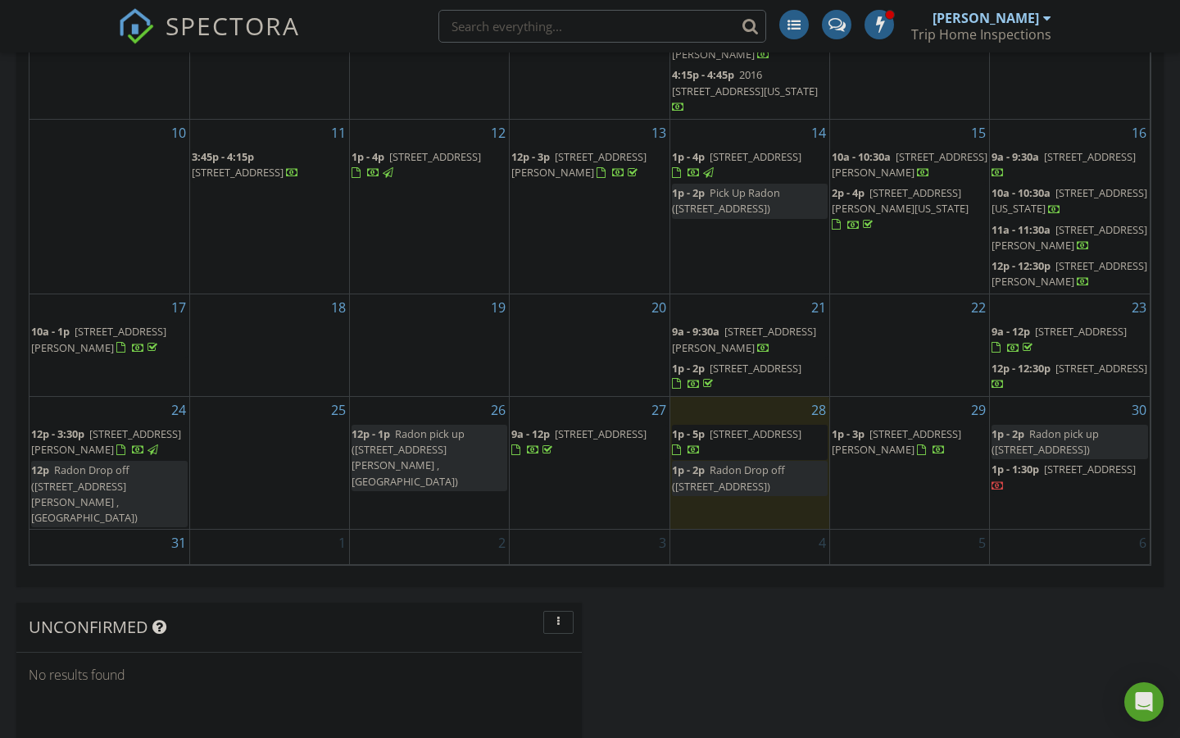
click at [912, 426] on span "3030 Mitchellville Rd, Bowie 20716" at bounding box center [897, 441] width 130 height 30
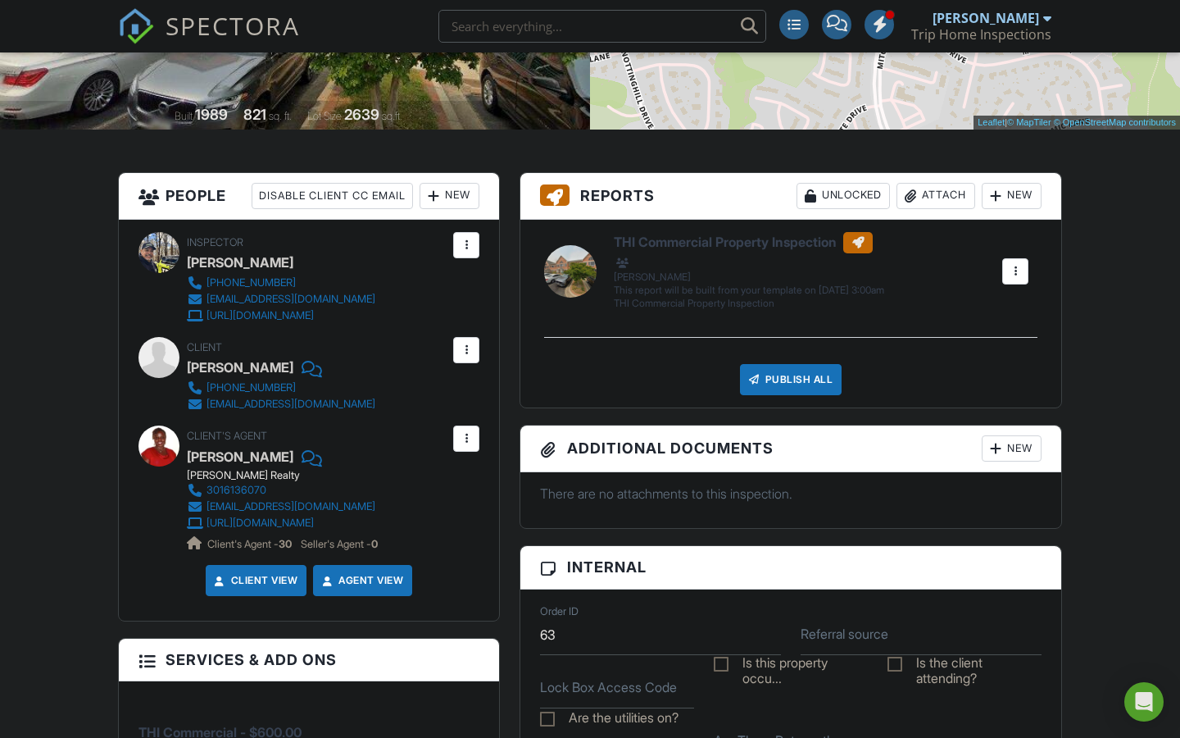
click at [1013, 272] on div at bounding box center [1015, 271] width 16 height 16
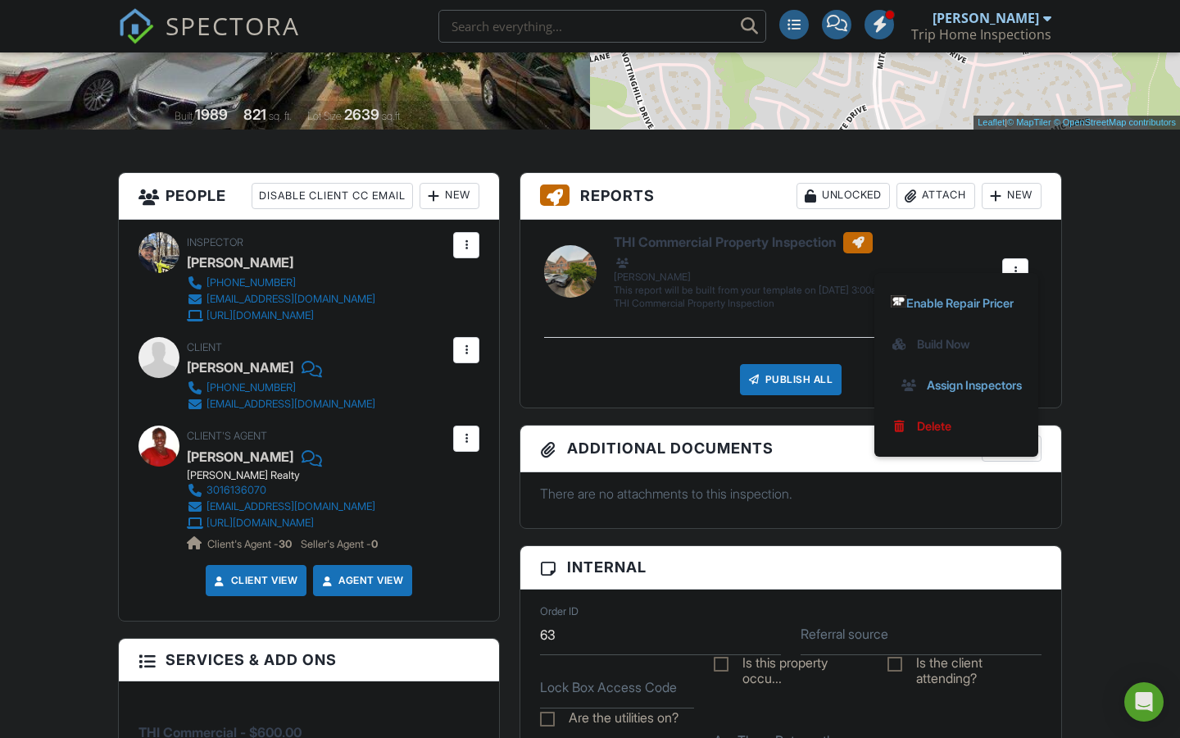
click at [715, 379] on div "Publish All Checking report completion" at bounding box center [791, 379] width 502 height 31
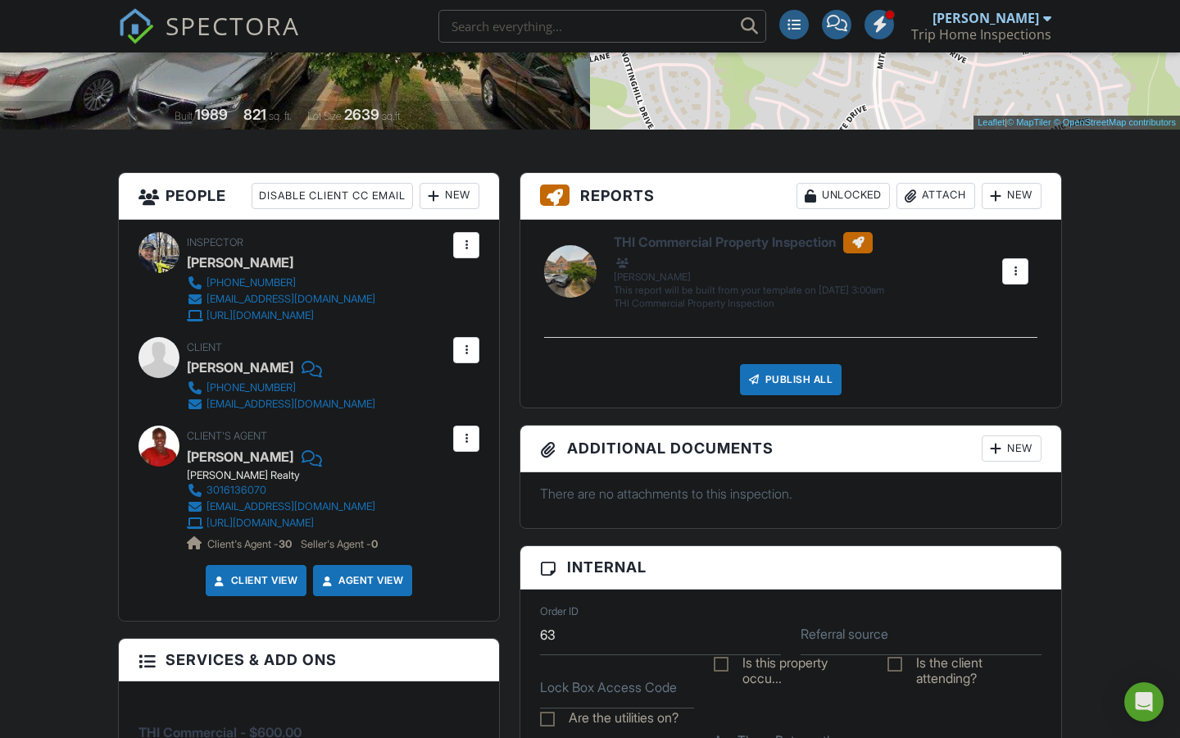
click at [1015, 275] on div at bounding box center [1015, 271] width 16 height 16
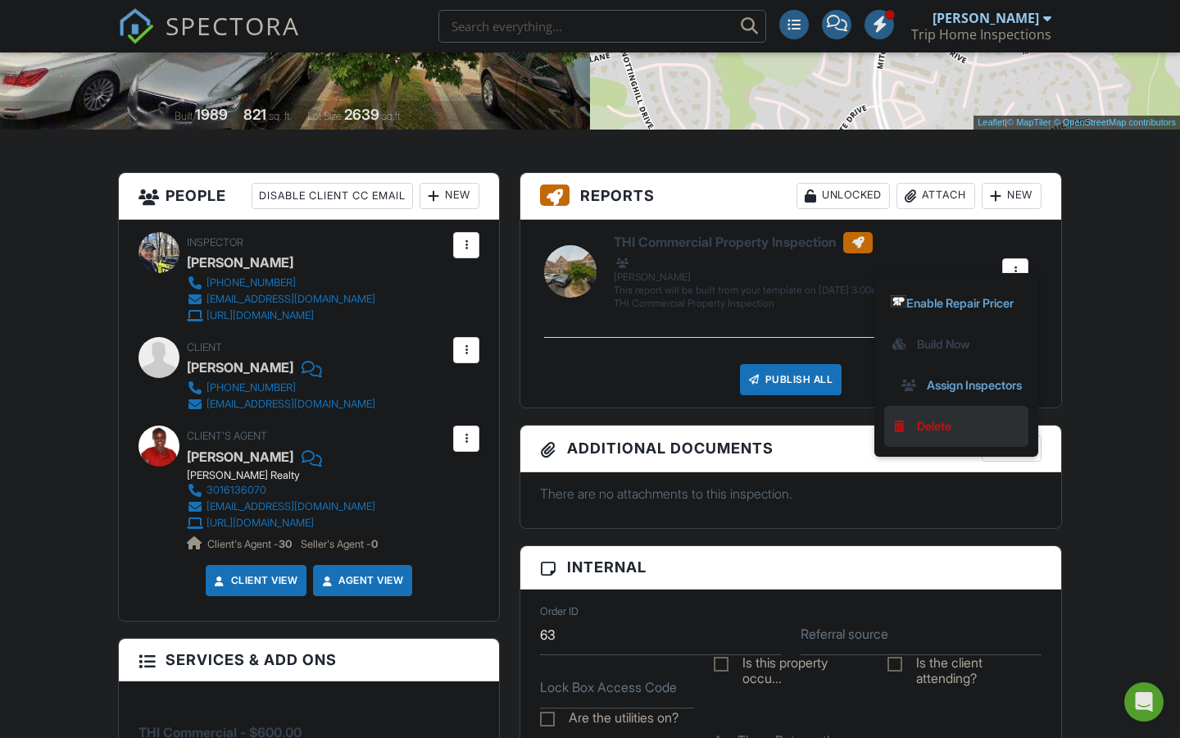
click at [933, 417] on div "Delete" at bounding box center [934, 426] width 34 height 18
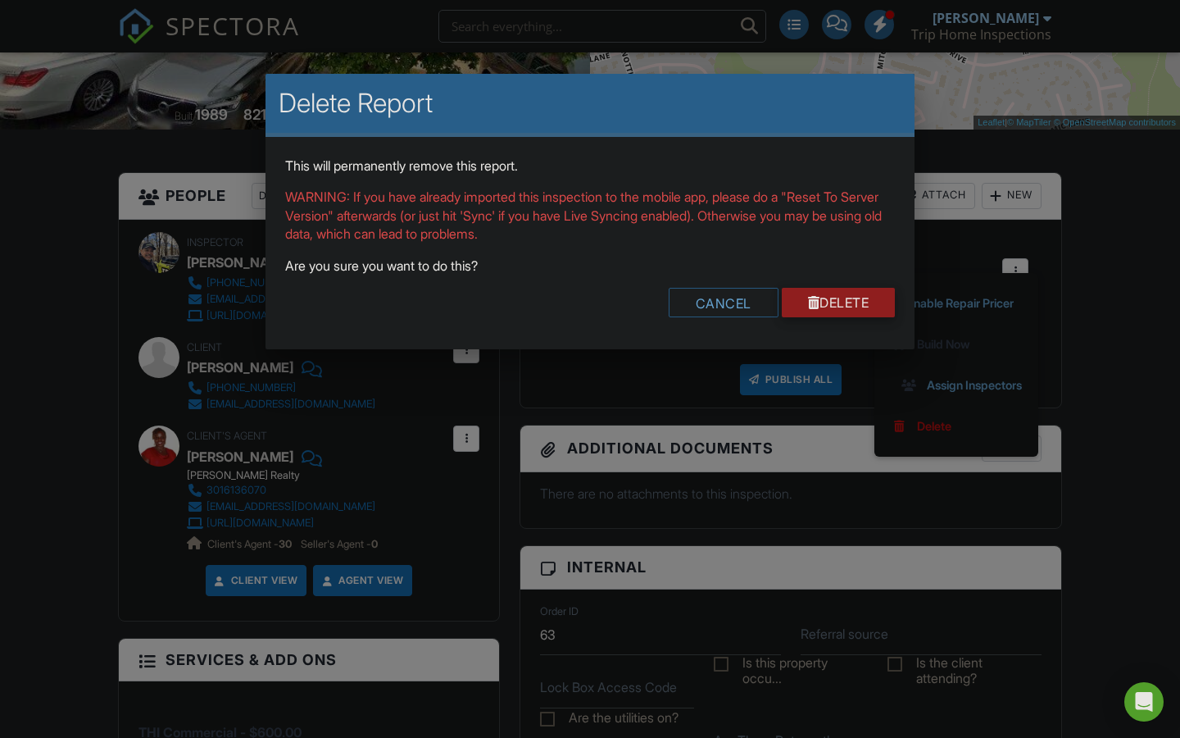
click at [839, 302] on link "Delete" at bounding box center [839, 303] width 114 height 30
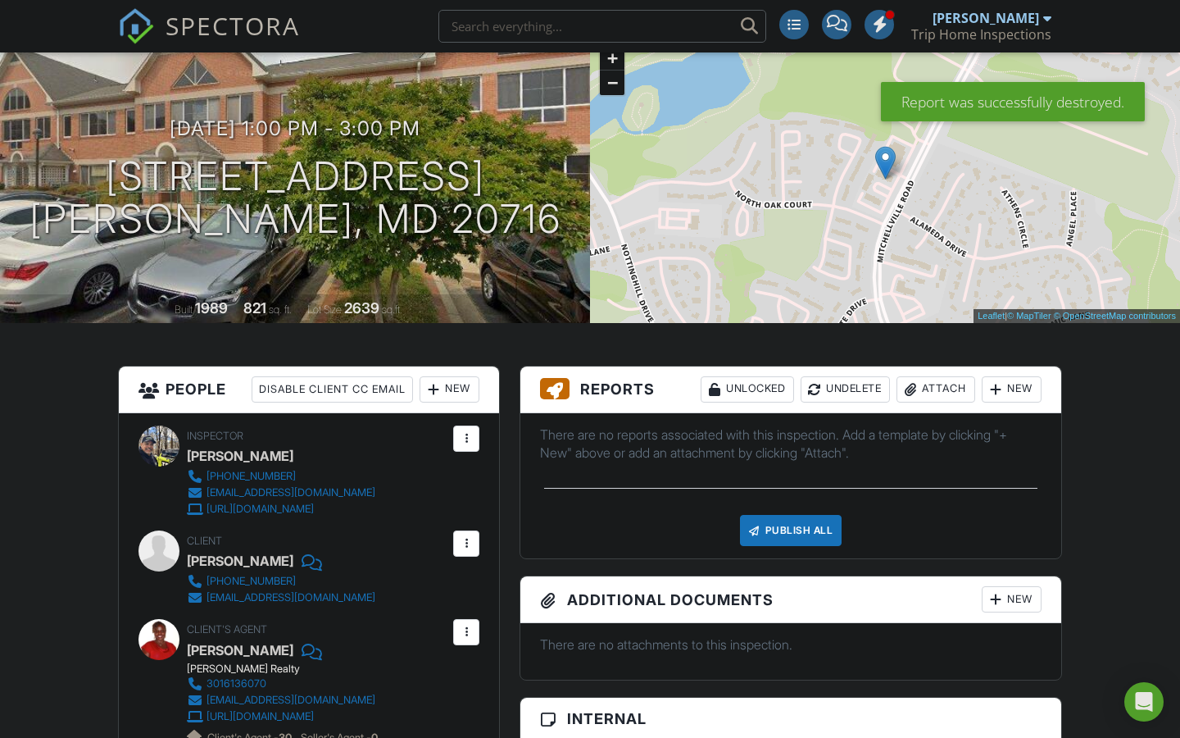
scroll to position [166, 0]
click at [999, 394] on div at bounding box center [996, 389] width 16 height 16
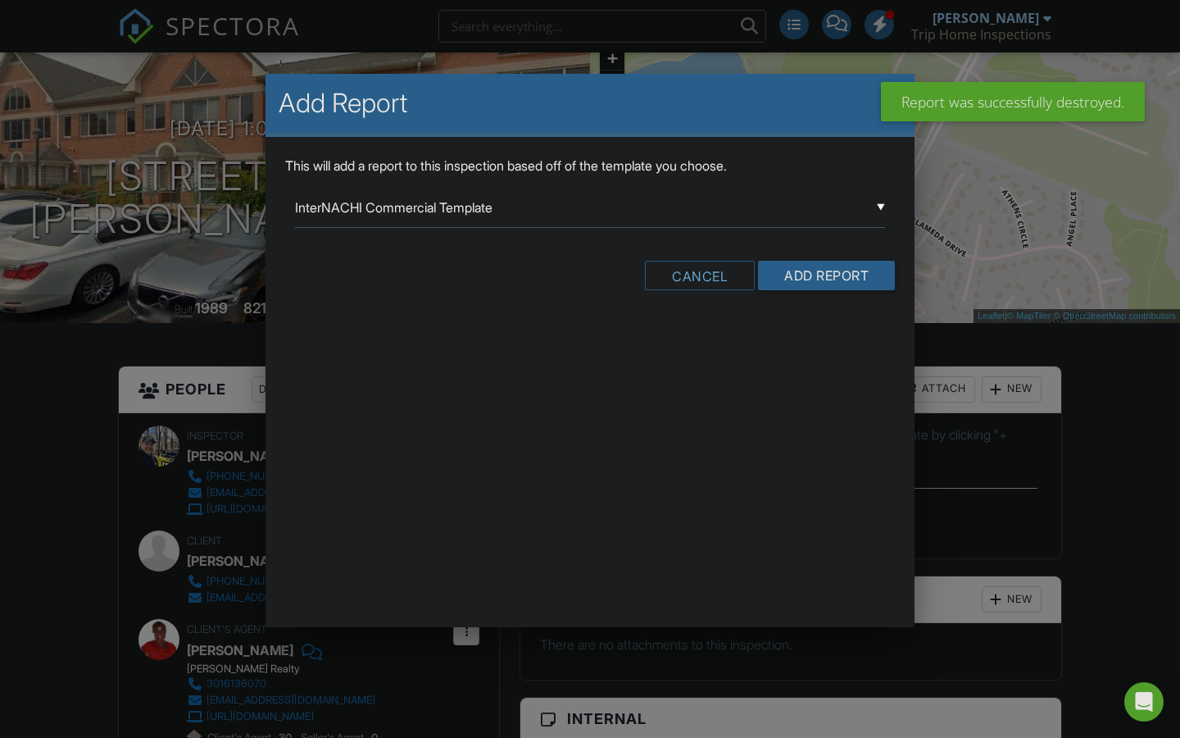
click at [848, 203] on div "▼ InterNACHI Commercial Template InterNACHI Commercial Template Rental Minimum …" at bounding box center [590, 208] width 590 height 40
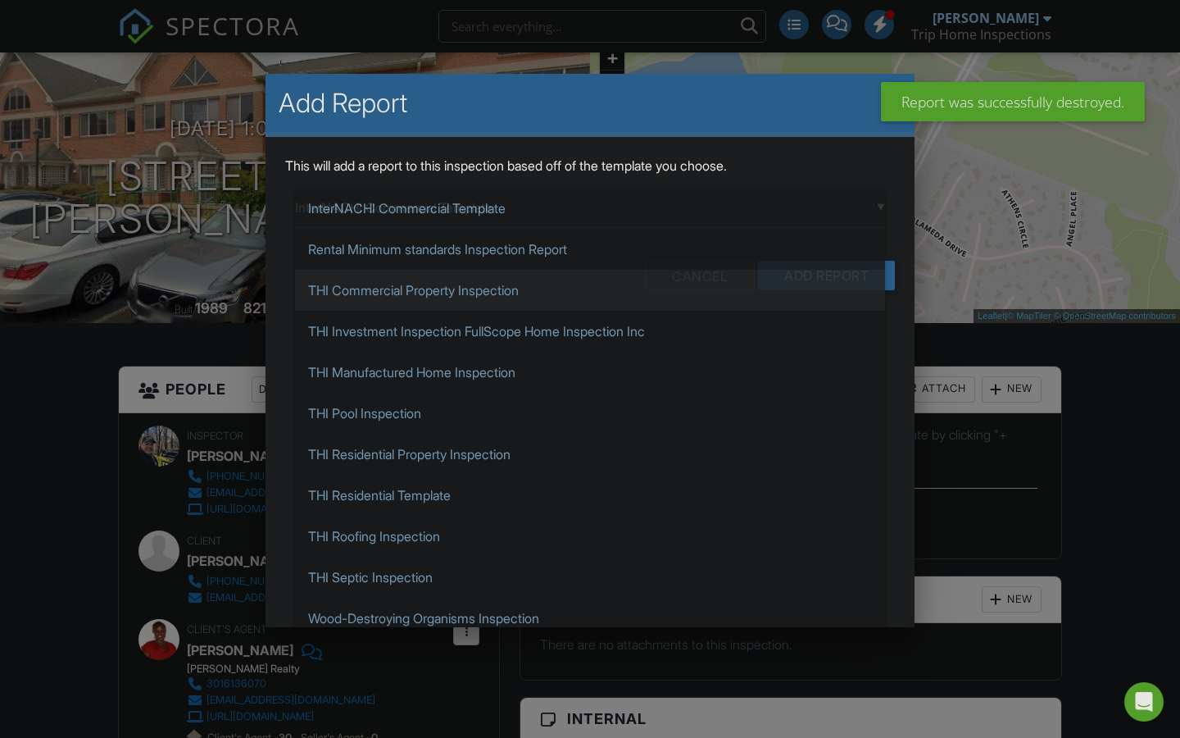
click at [511, 284] on span "THI Commercial Property Inspection" at bounding box center [590, 290] width 590 height 41
type input "THI Commercial Property Inspection"
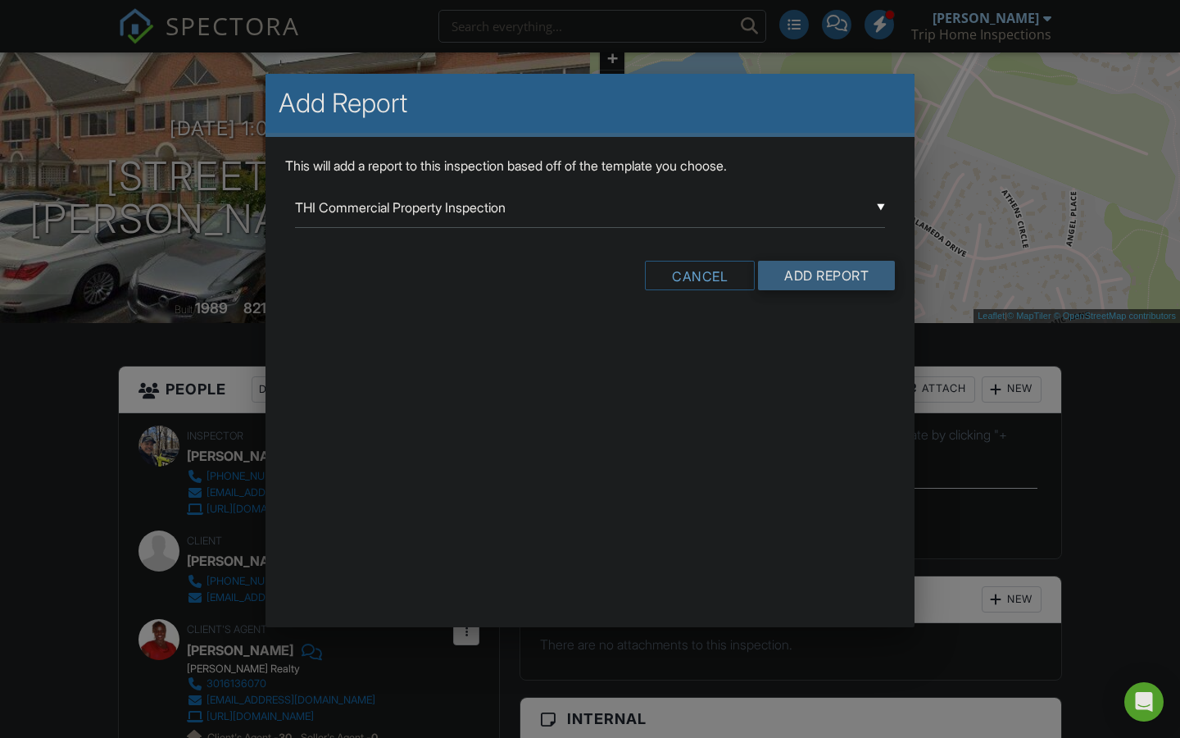
click at [820, 267] on input "Add Report" at bounding box center [826, 276] width 137 height 30
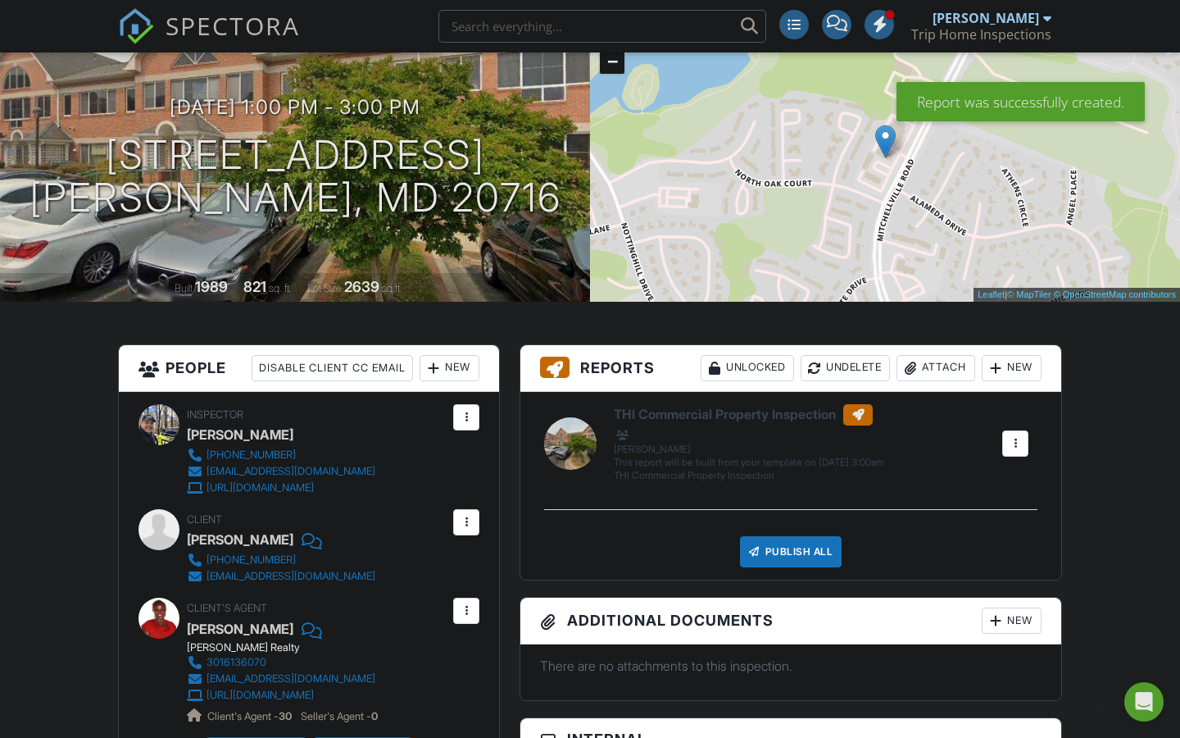
scroll to position [189, 0]
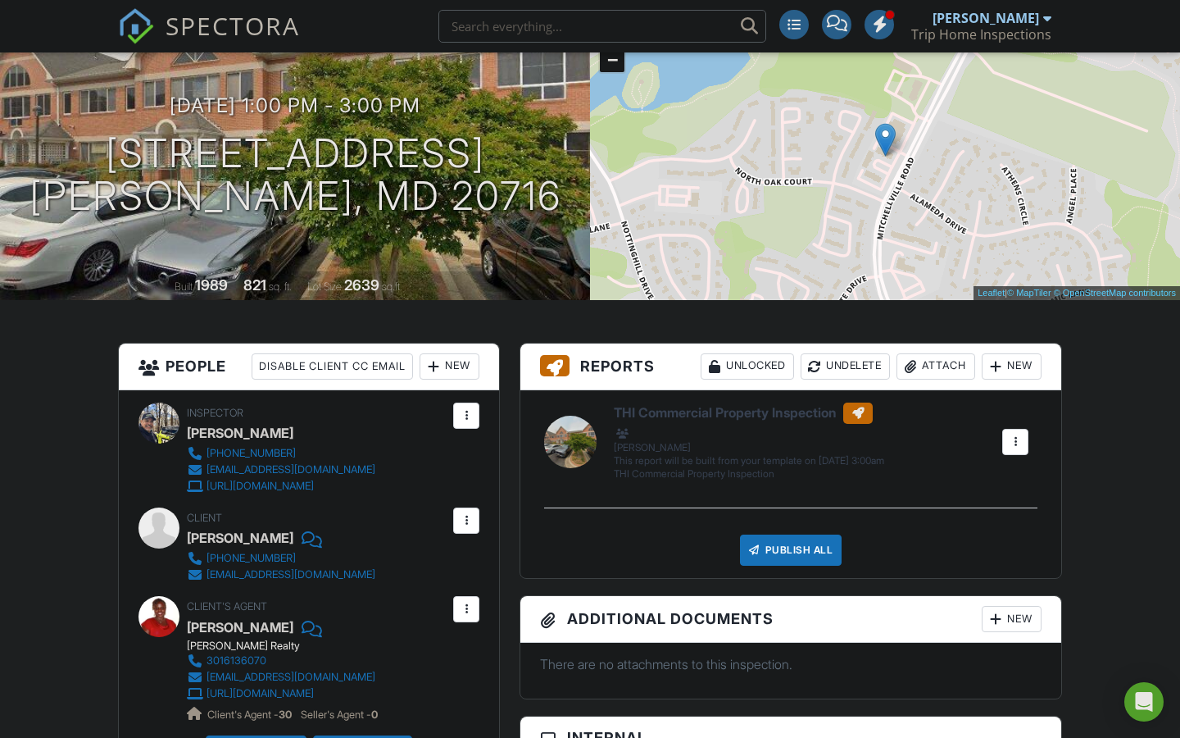
click at [1007, 437] on div at bounding box center [1015, 442] width 26 height 26
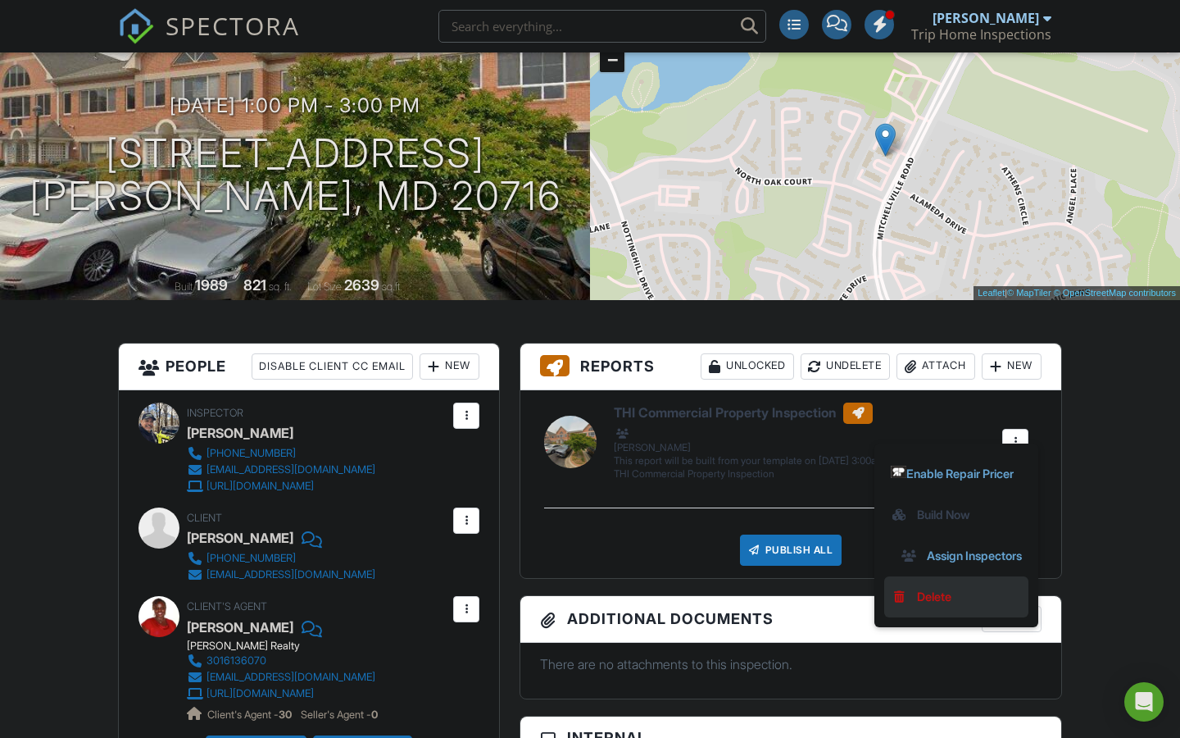
click at [920, 588] on div "Delete" at bounding box center [934, 597] width 34 height 18
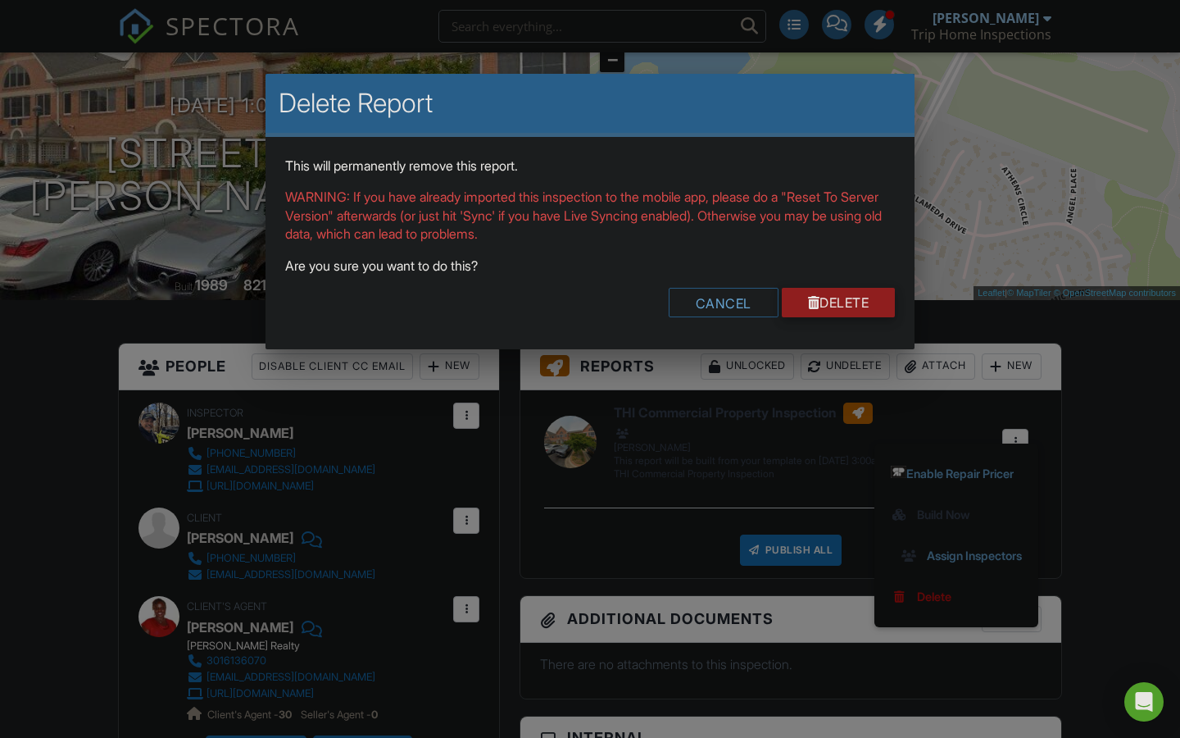
click at [833, 302] on link "Delete" at bounding box center [839, 303] width 114 height 30
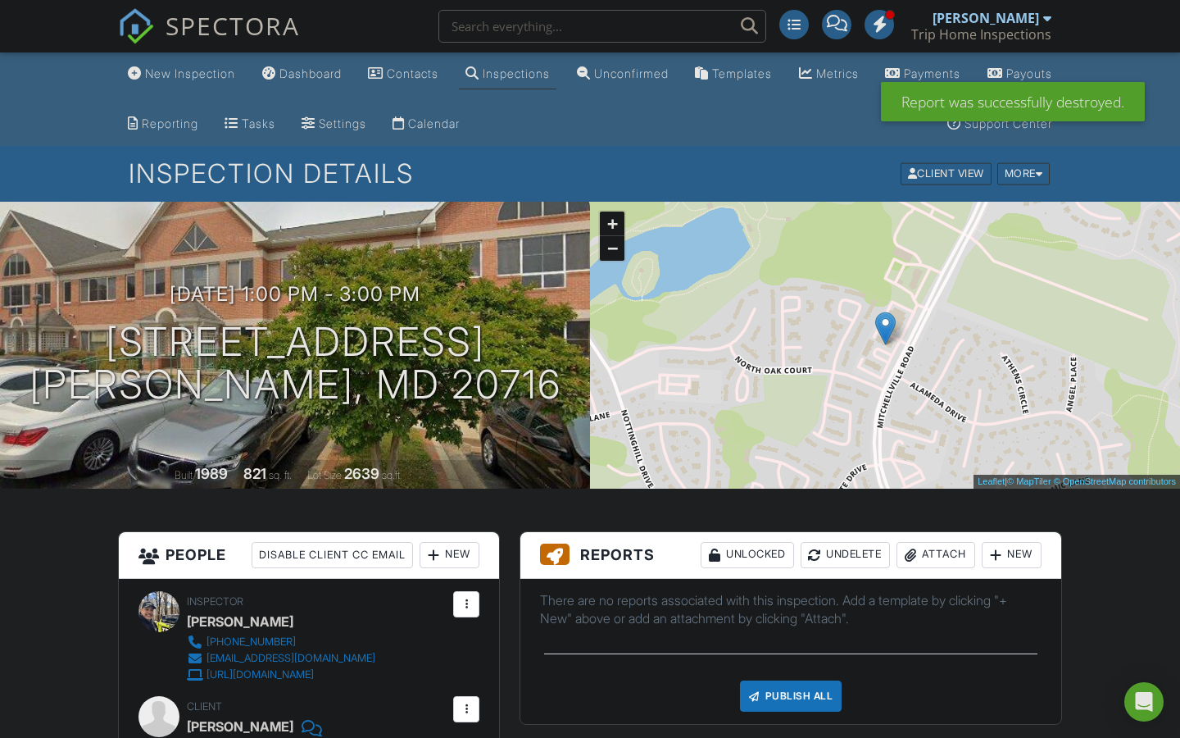
drag, startPoint x: 0, startPoint y: 0, endPoint x: 1022, endPoint y: 384, distance: 1092.0
click at [1022, 542] on div "New" at bounding box center [1012, 555] width 60 height 26
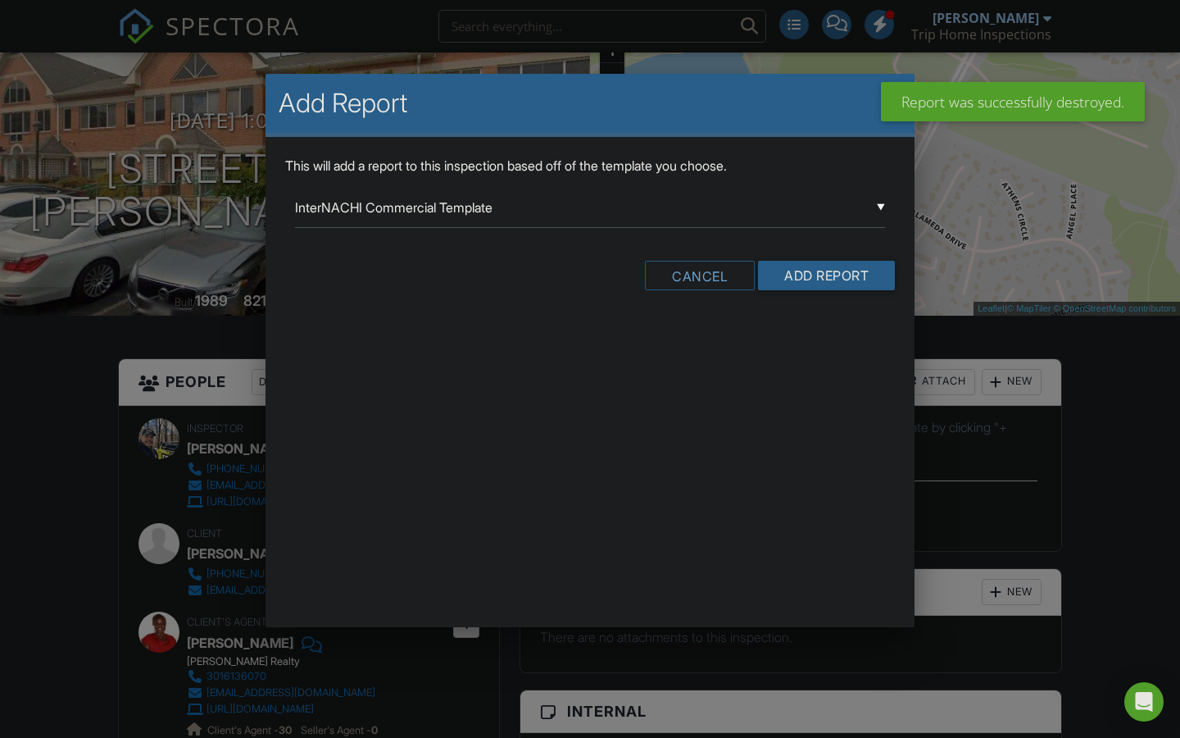
scroll to position [173, 0]
click at [877, 209] on div "▼ InterNACHI Commercial Template InterNACHI Commercial Template Rental Minimum …" at bounding box center [590, 208] width 590 height 40
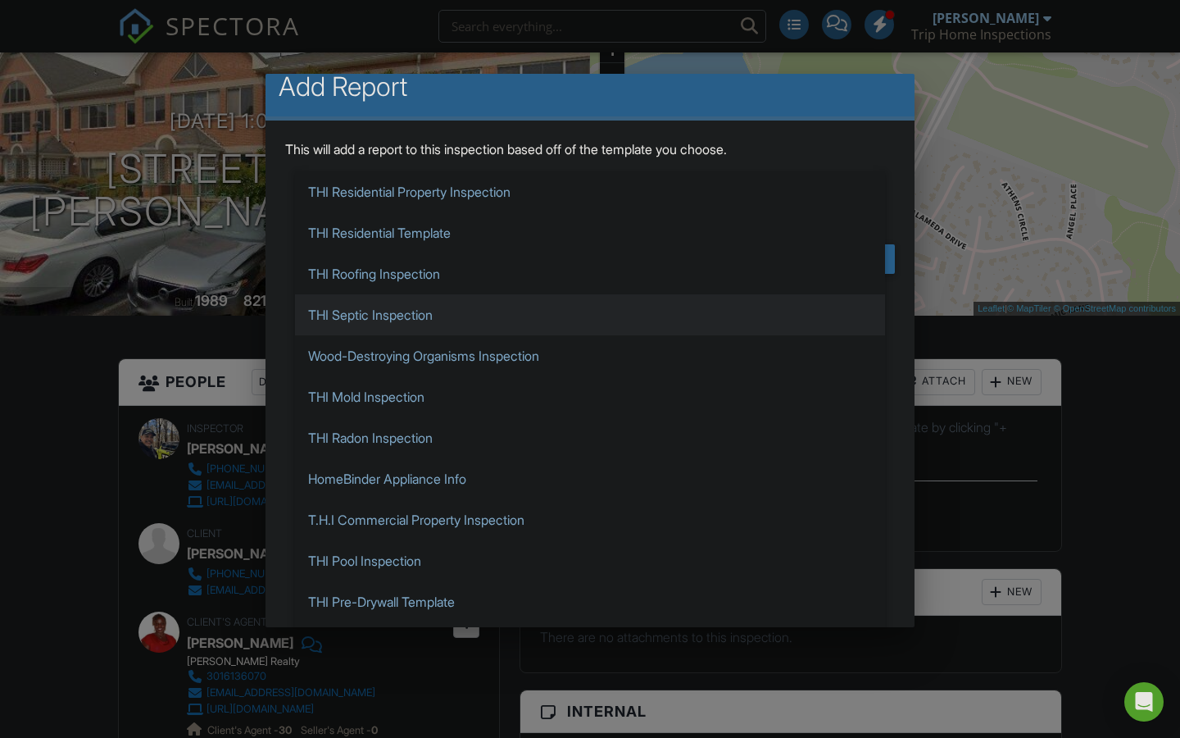
scroll to position [17, 0]
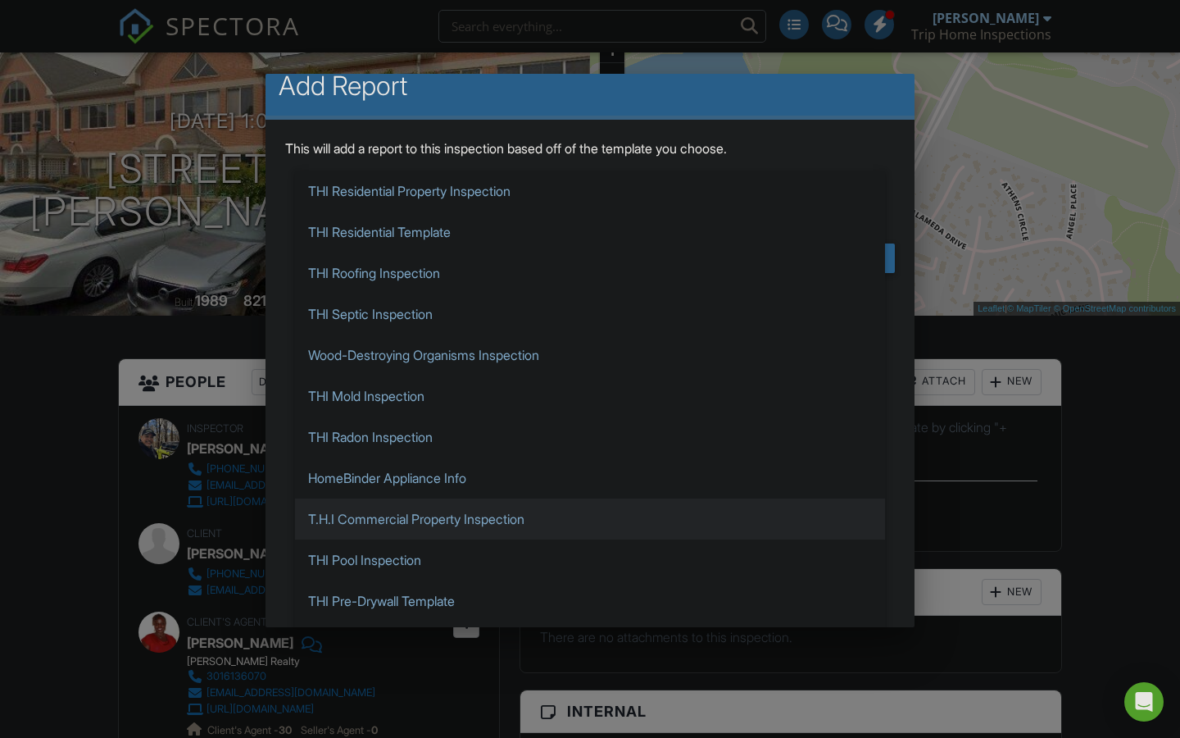
click at [470, 508] on span "T.H.I Commercial Property Inspection" at bounding box center [590, 518] width 590 height 41
type input "T.H.I Commercial Property Inspection"
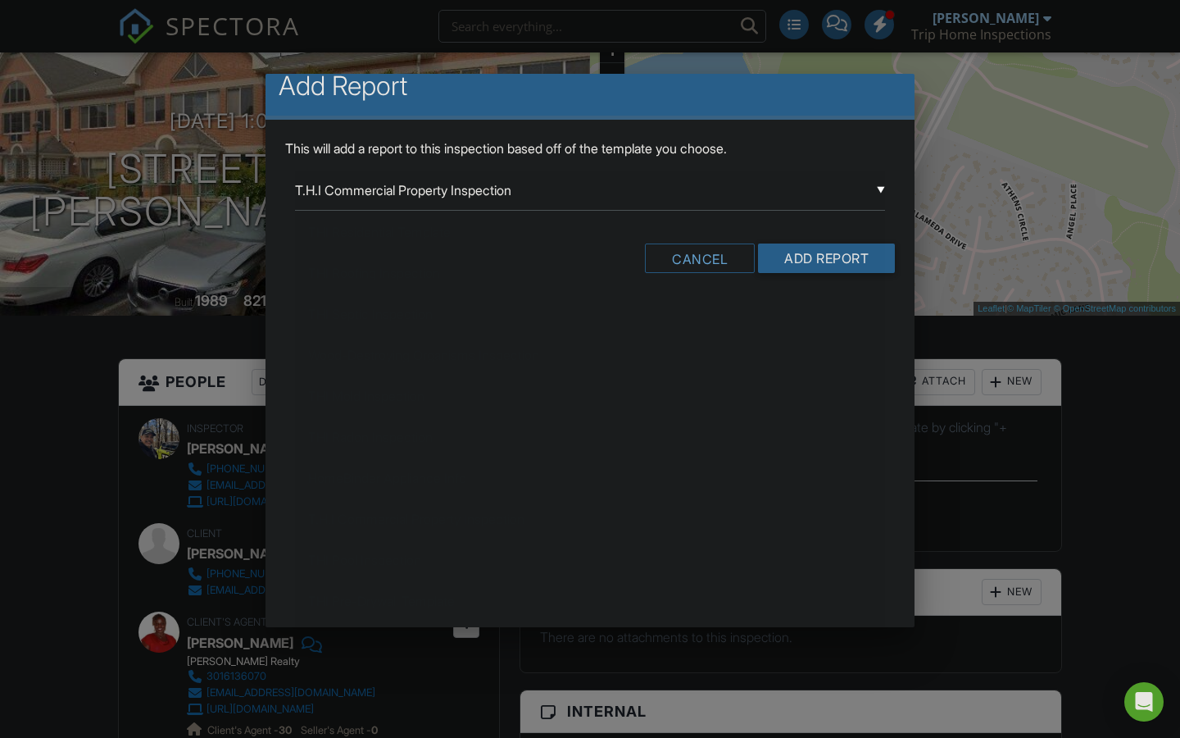
scroll to position [0, 0]
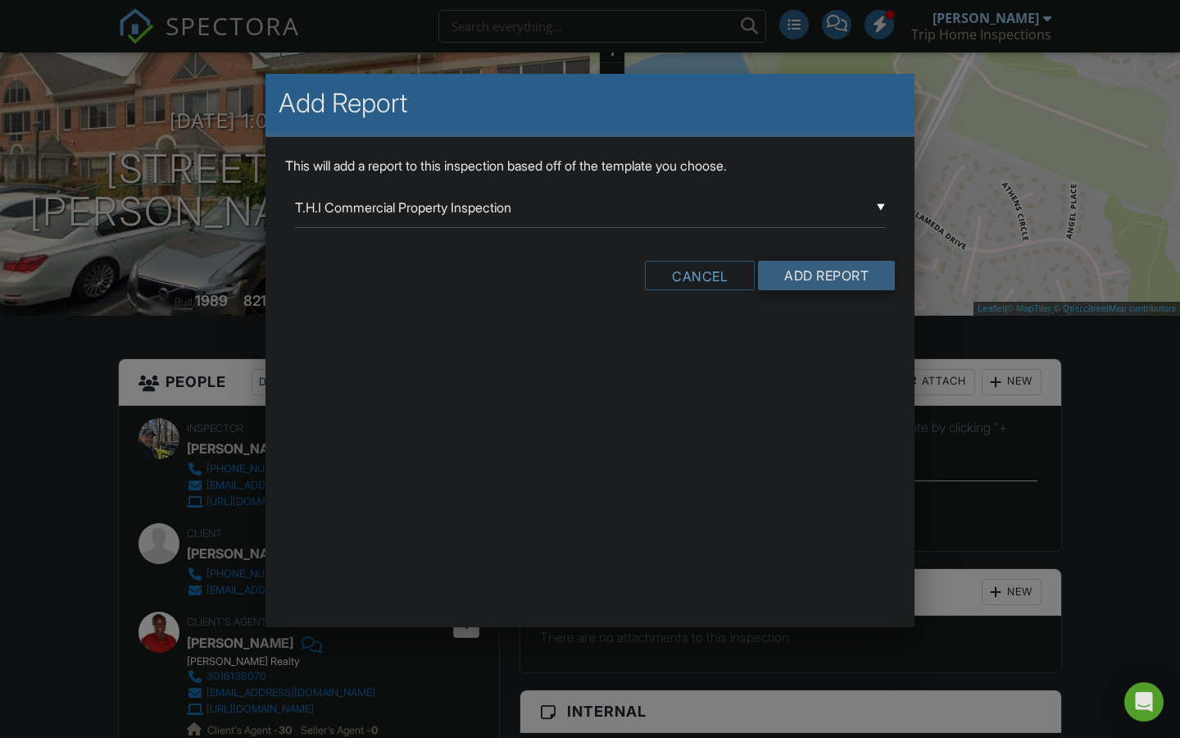
click at [834, 268] on input "Add Report" at bounding box center [826, 276] width 137 height 30
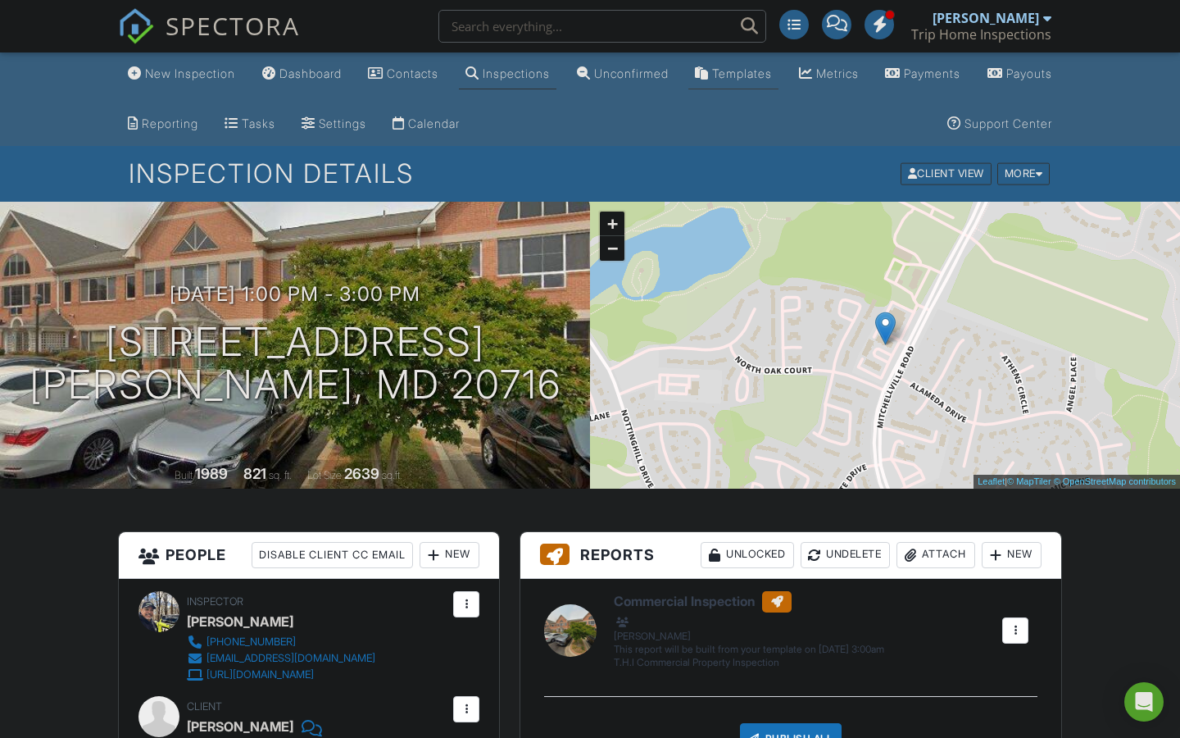
click at [772, 73] on div "Templates" at bounding box center [742, 73] width 60 height 14
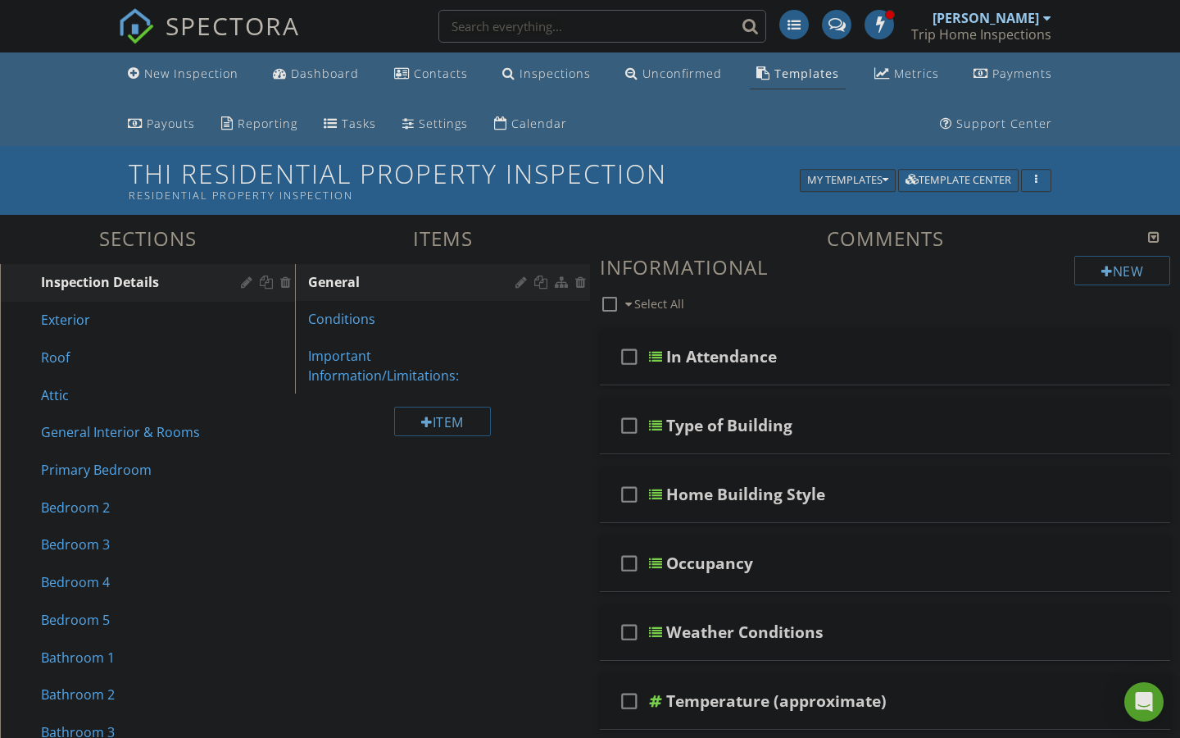
click at [883, 183] on icon "button" at bounding box center [886, 180] width 6 height 11
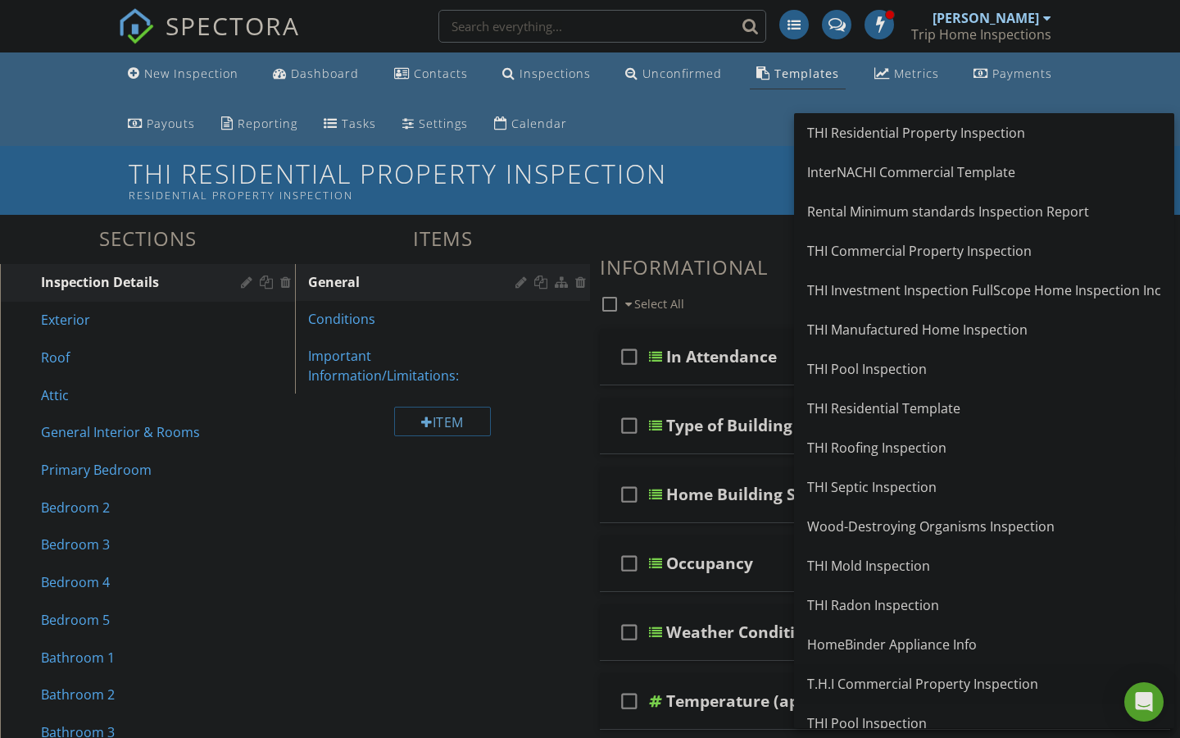
click at [879, 678] on div "T.H.I Commercial Property Inspection" at bounding box center [984, 684] width 354 height 20
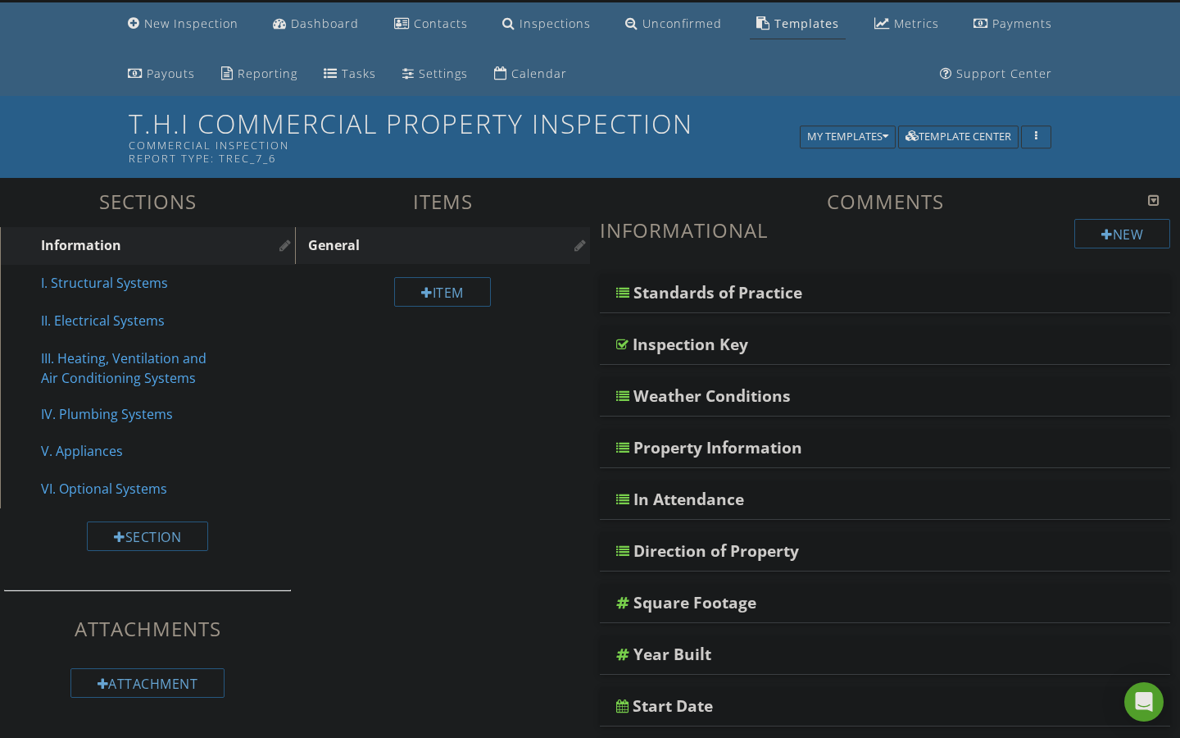
scroll to position [52, 0]
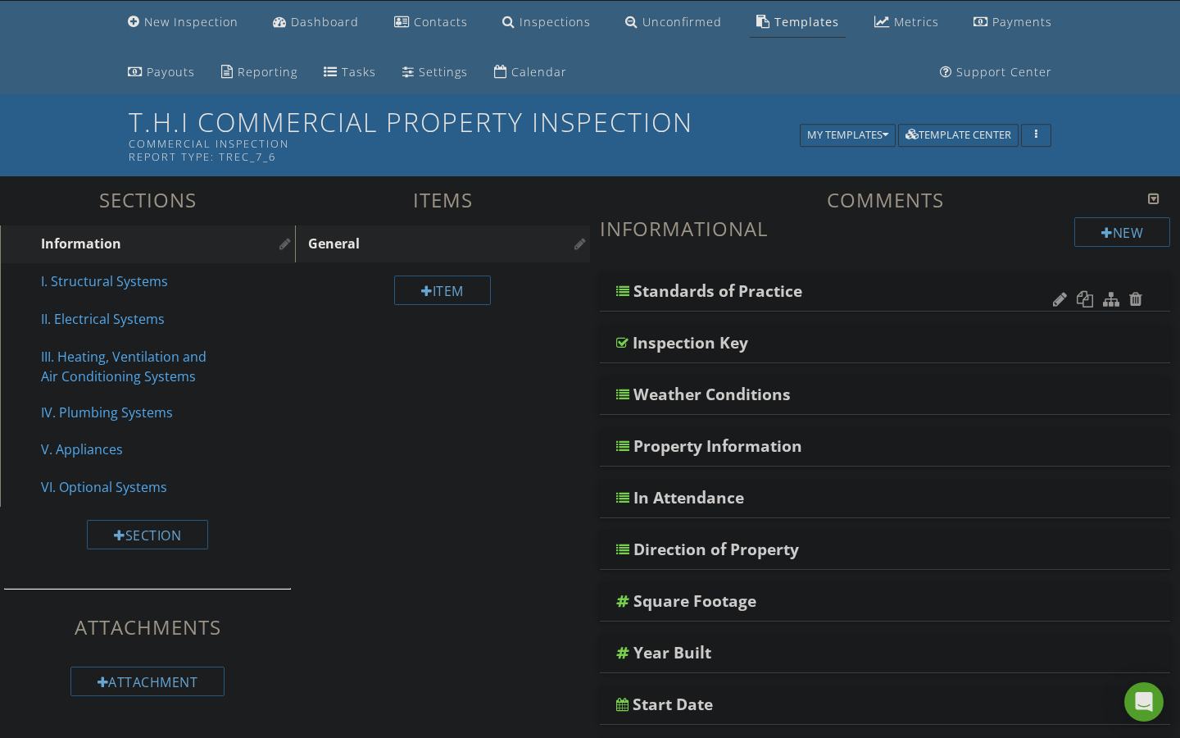
click at [620, 289] on div at bounding box center [622, 290] width 13 height 13
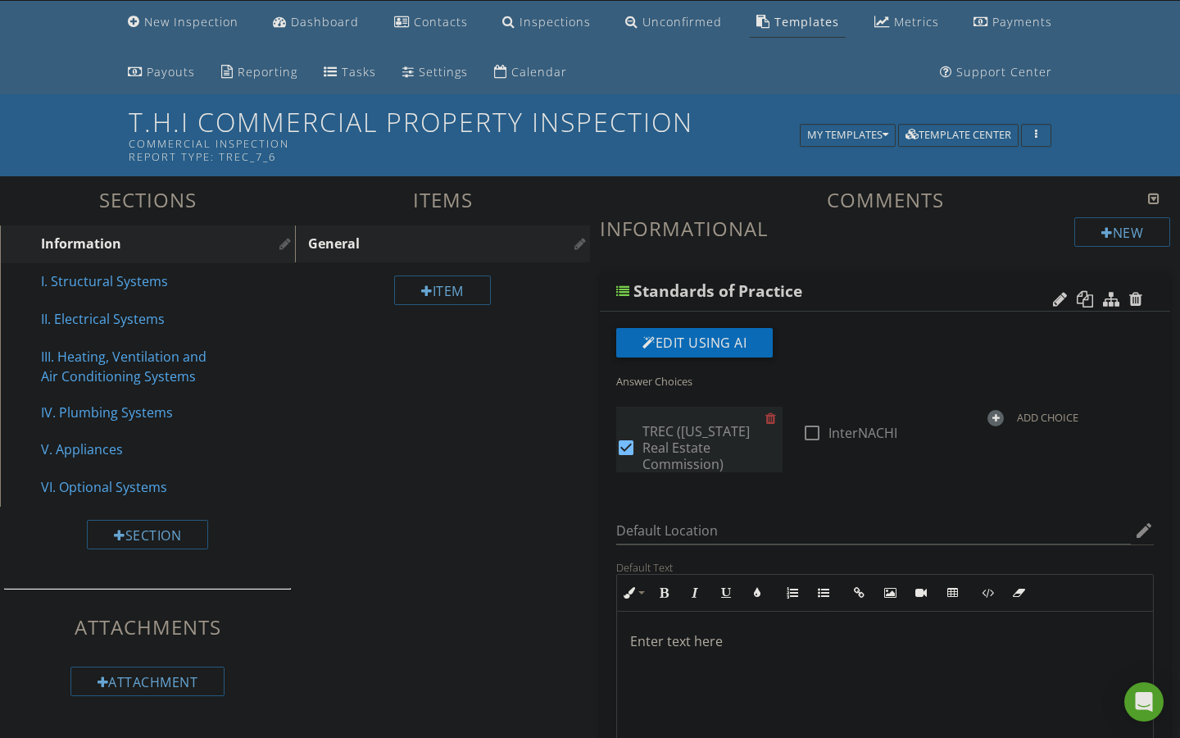
click at [628, 438] on div at bounding box center [626, 448] width 28 height 28
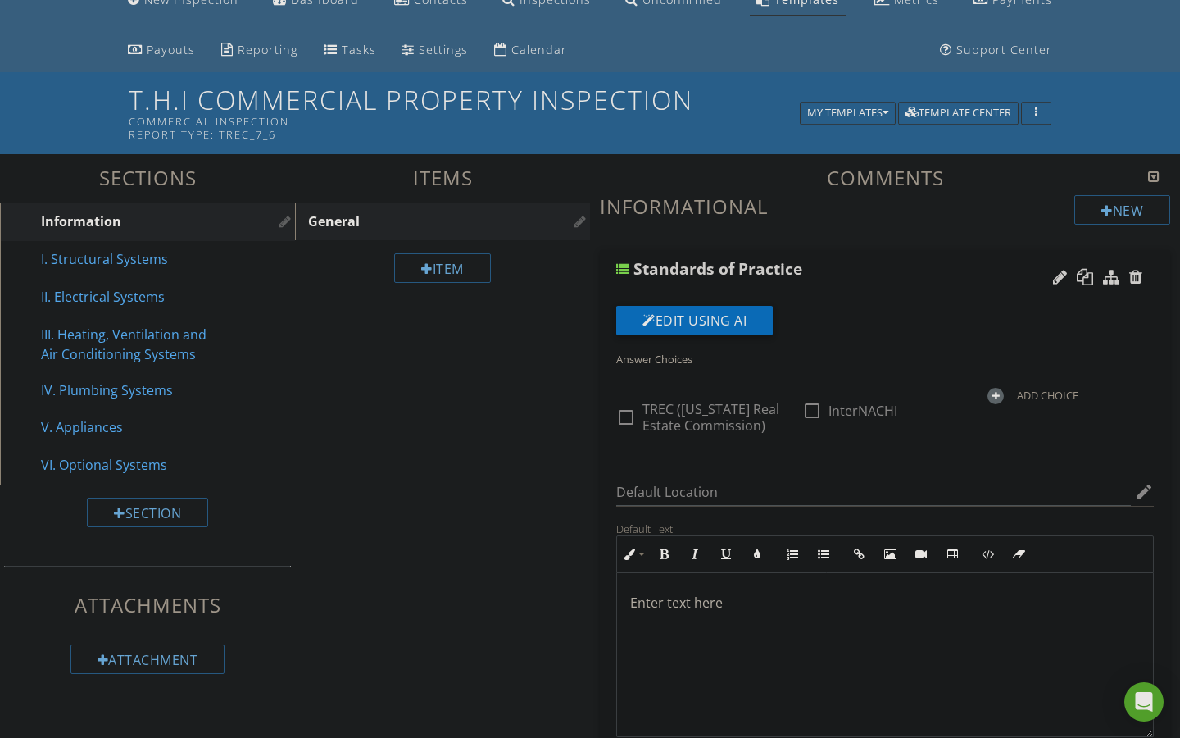
scroll to position [75, 0]
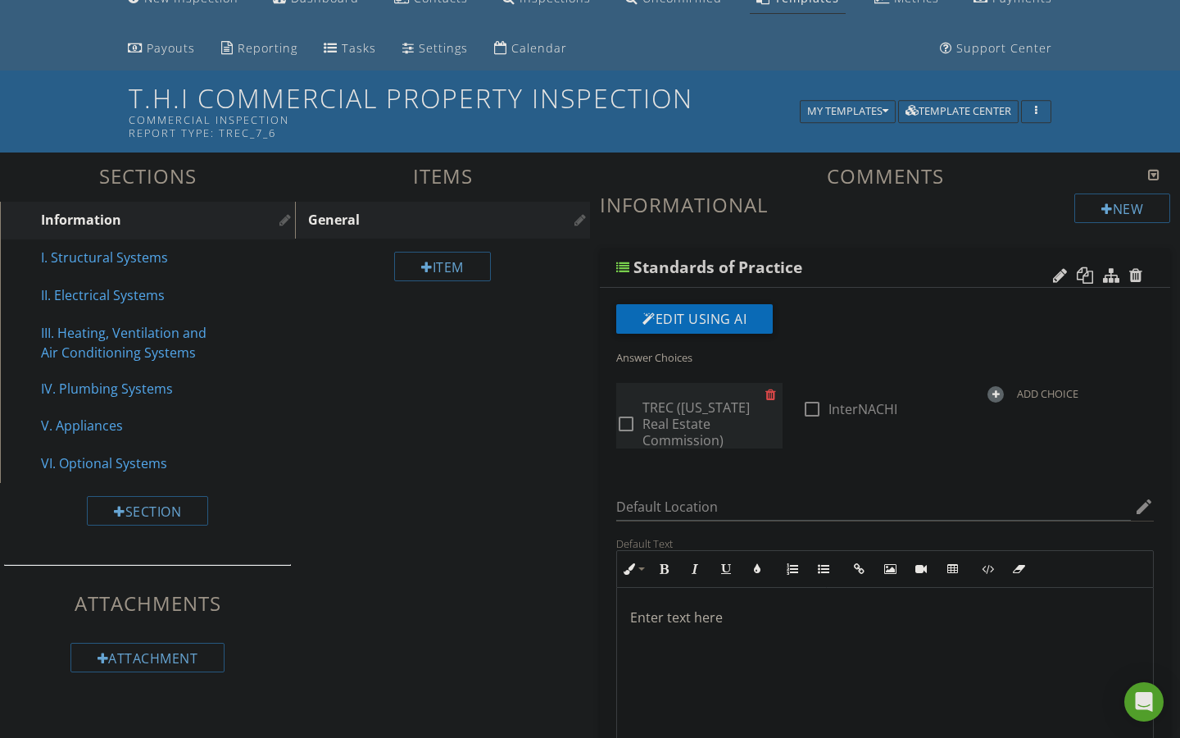
click at [768, 392] on div at bounding box center [774, 394] width 17 height 23
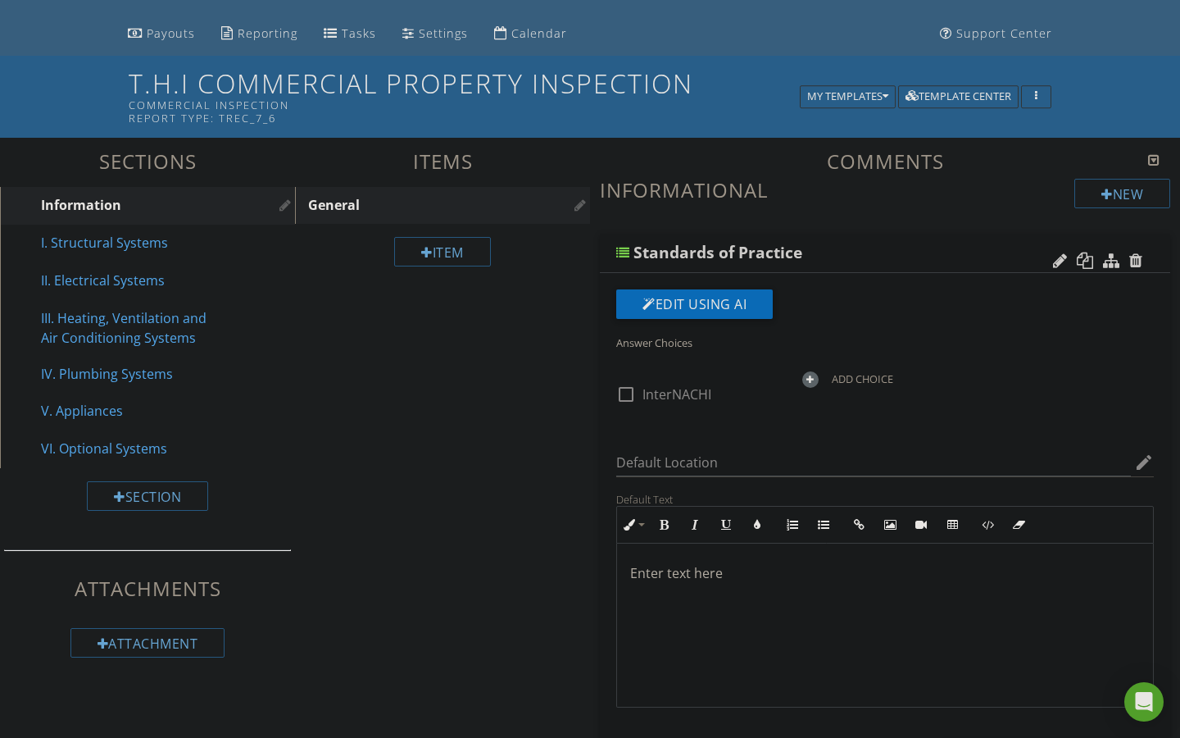
scroll to position [100, 0]
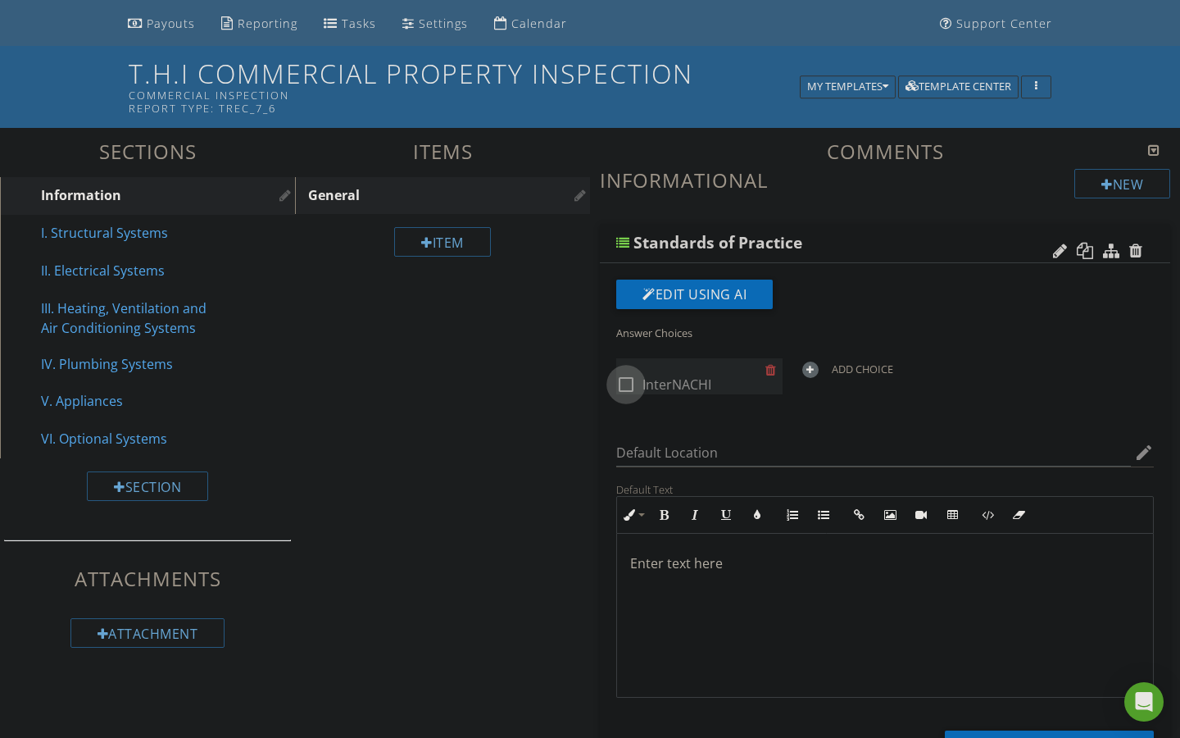
click at [625, 384] on div at bounding box center [626, 384] width 28 height 28
checkbox input "true"
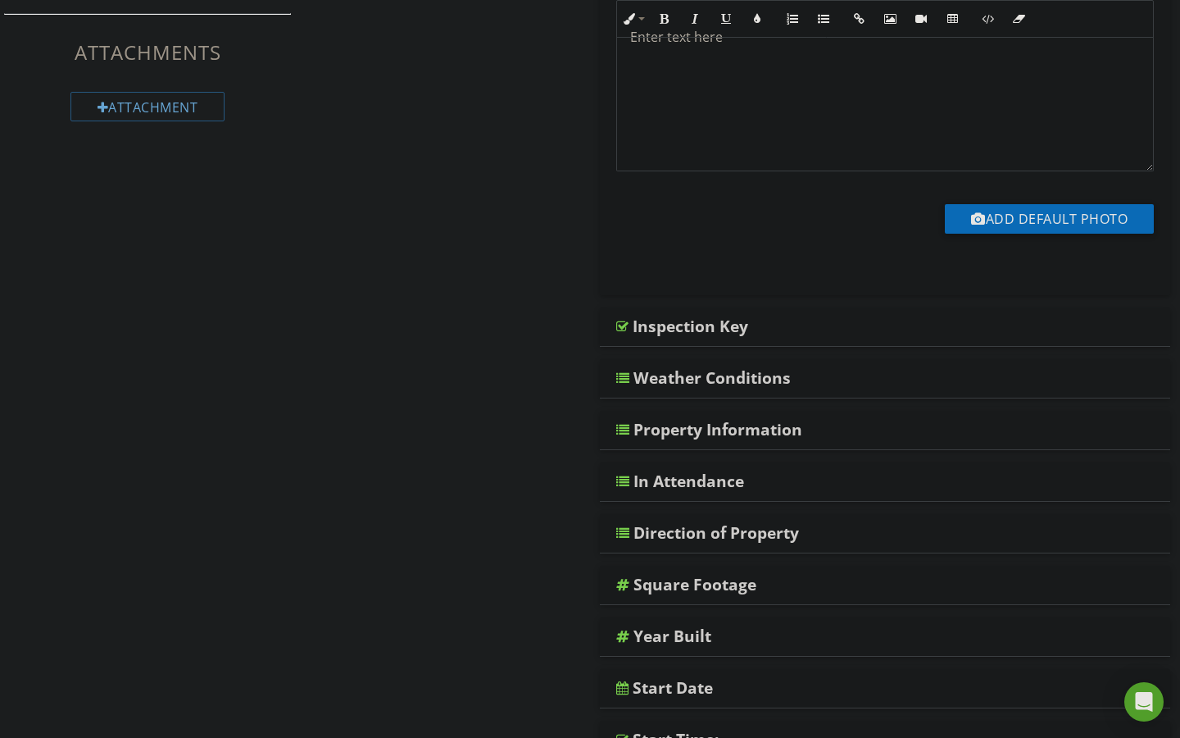
scroll to position [636, 0]
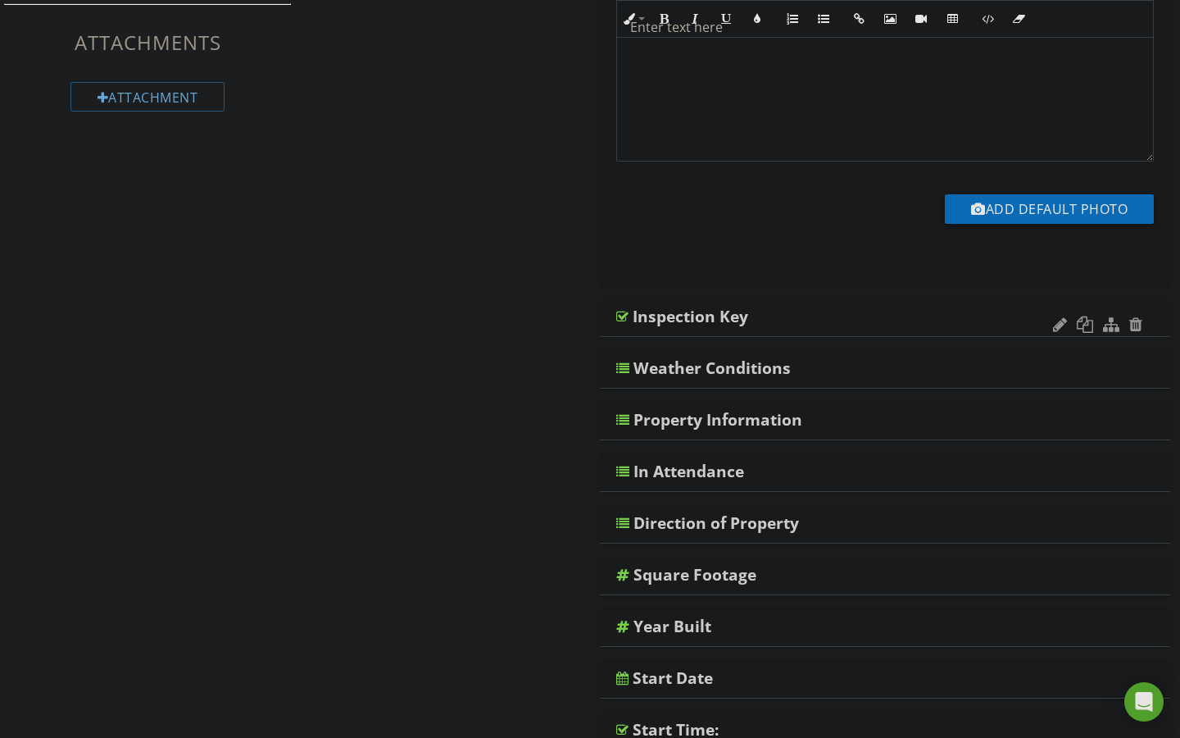
click at [625, 319] on div at bounding box center [622, 316] width 12 height 13
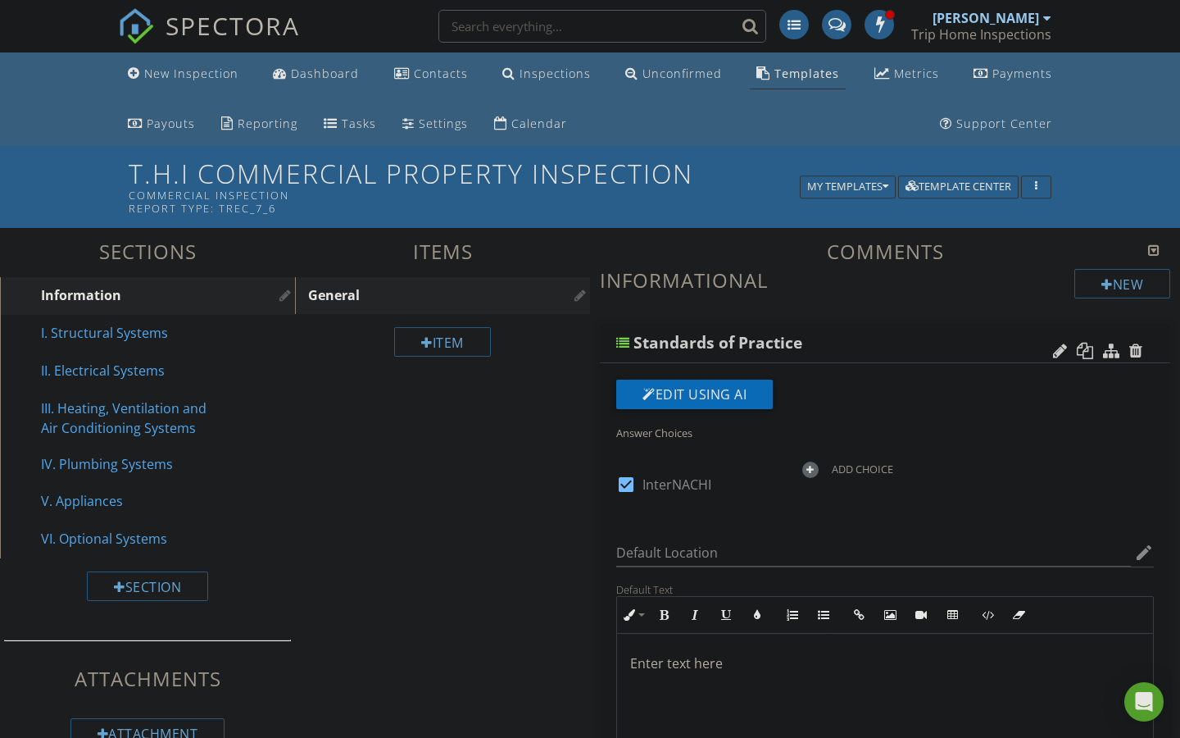
scroll to position [0, 0]
click at [307, 74] on div "Dashboard" at bounding box center [325, 74] width 68 height 16
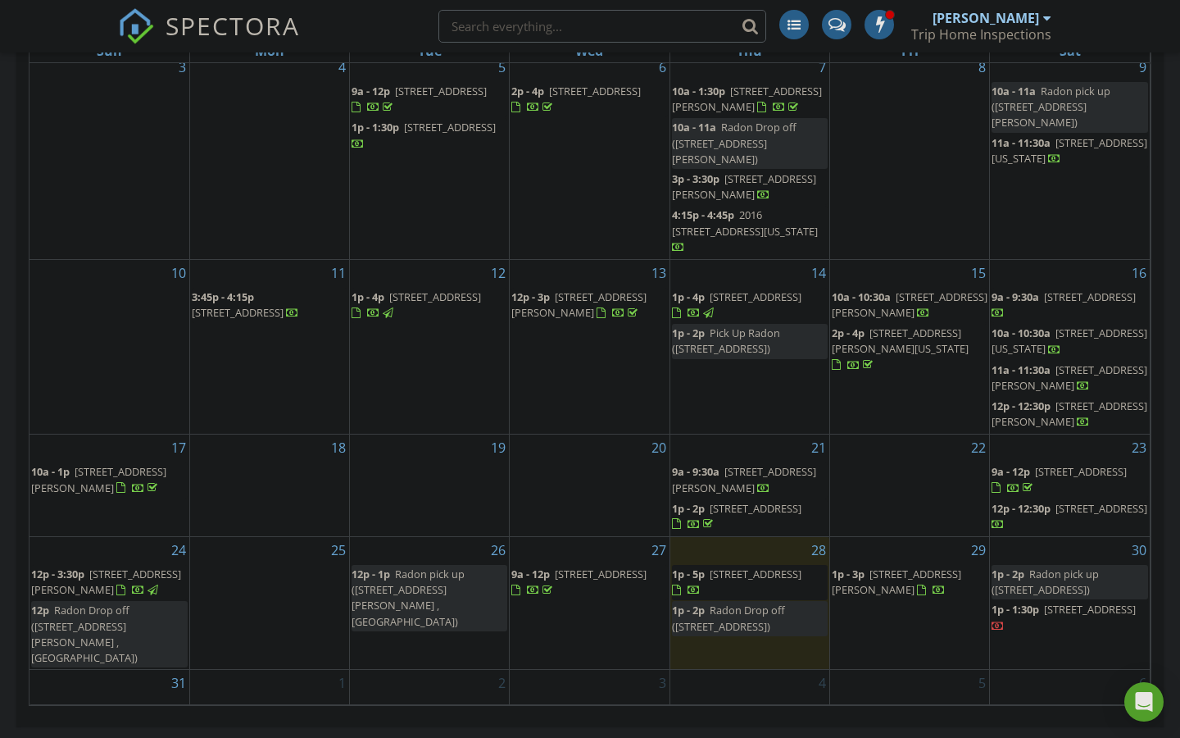
scroll to position [738, 0]
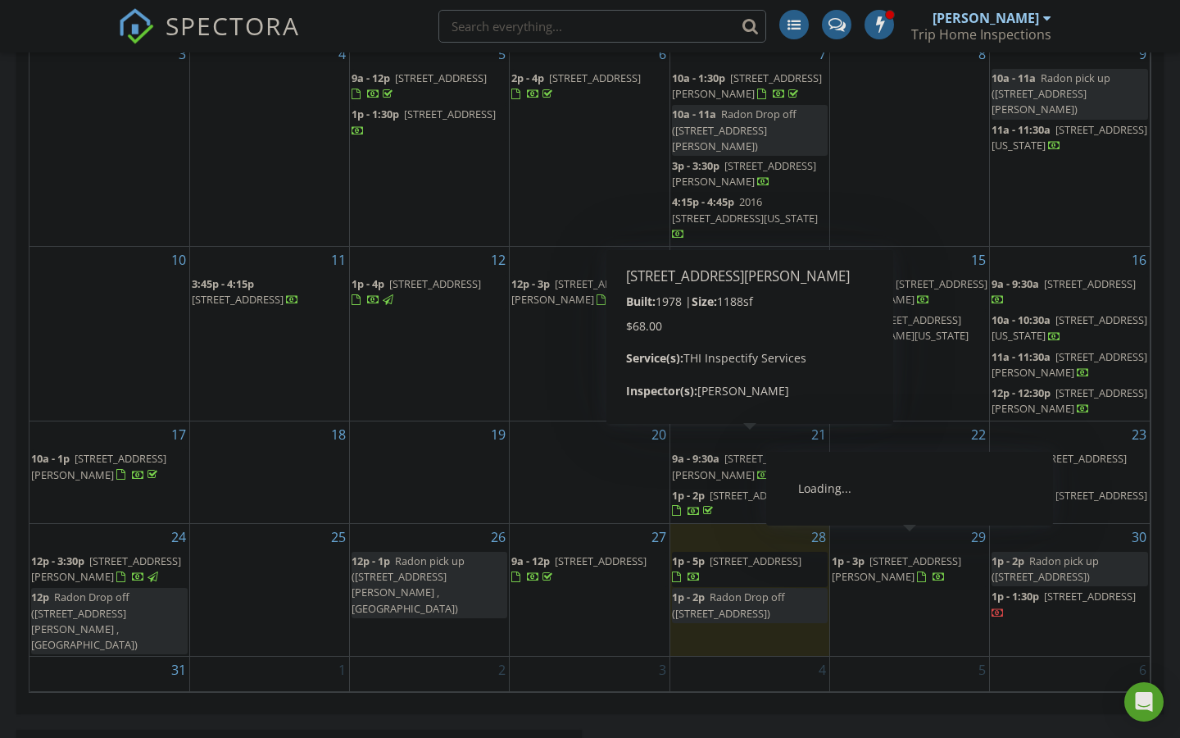
click at [919, 553] on span "3030 Mitchellville Rd, Bowie 20716" at bounding box center [897, 568] width 130 height 30
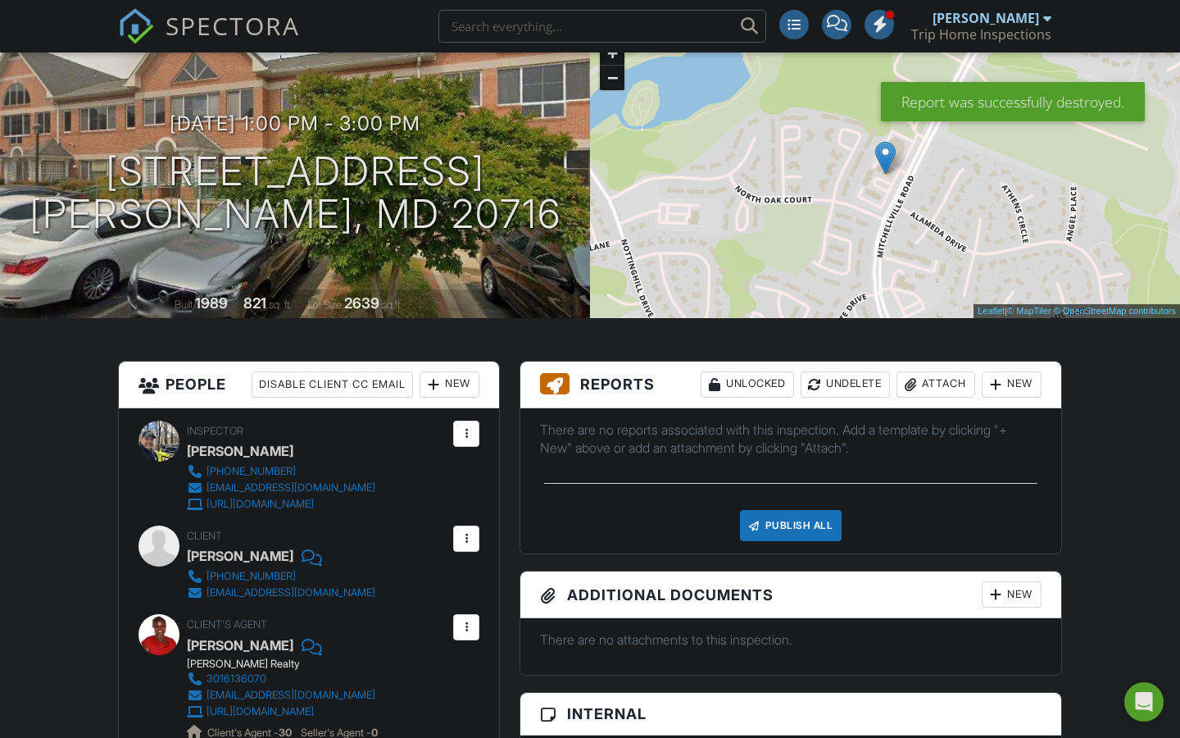
click at [1016, 389] on div "New" at bounding box center [1012, 384] width 60 height 26
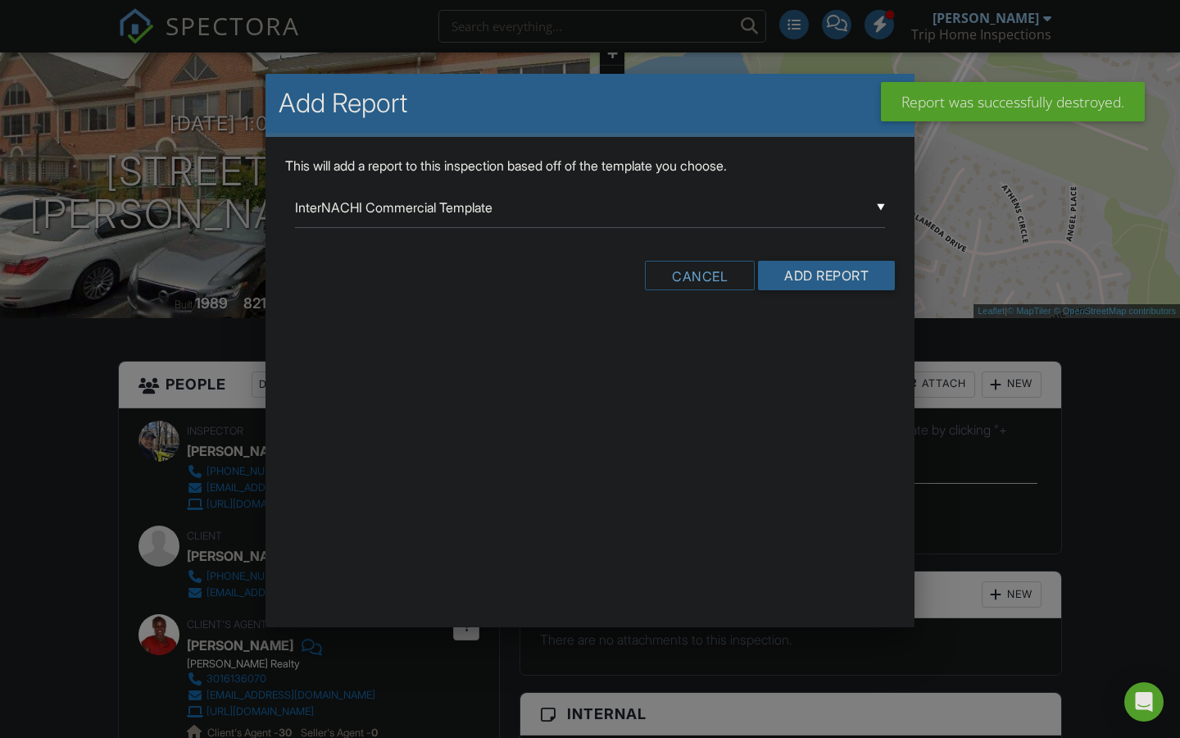
click at [868, 211] on input "InterNACHI Commercial Template" at bounding box center [590, 208] width 590 height 40
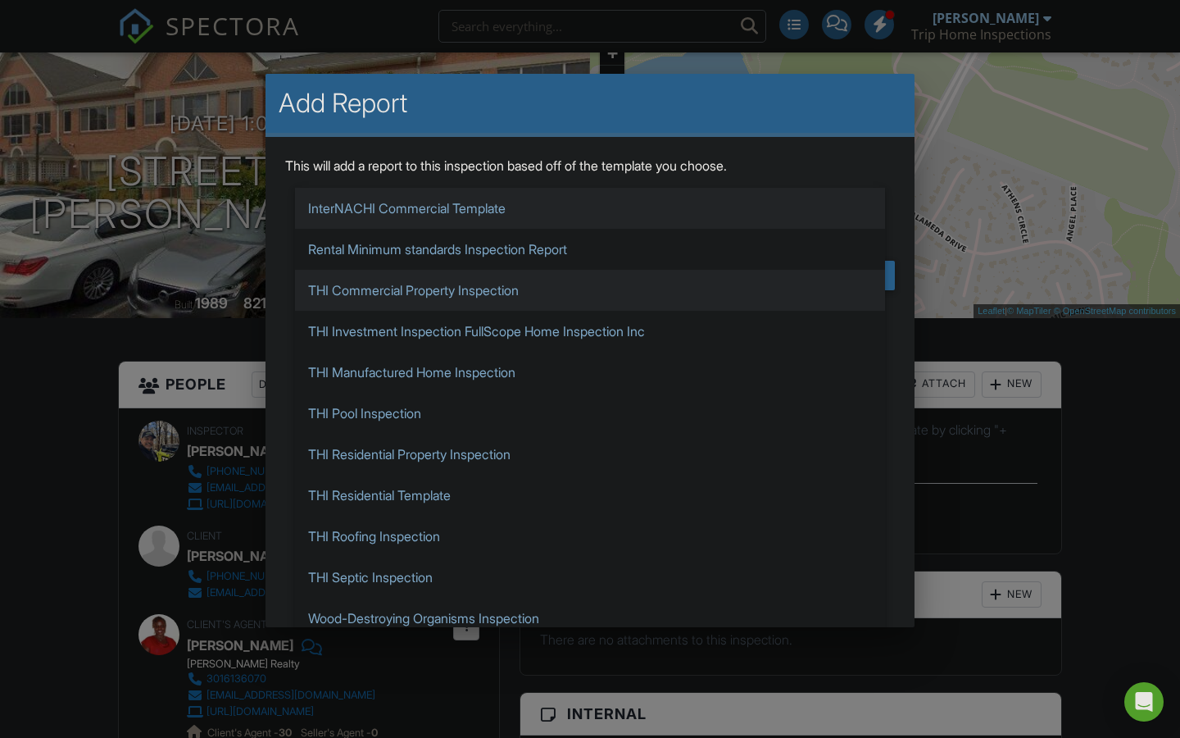
click at [521, 290] on span "THI Commercial Property Inspection" at bounding box center [590, 290] width 590 height 41
type input "THI Commercial Property Inspection"
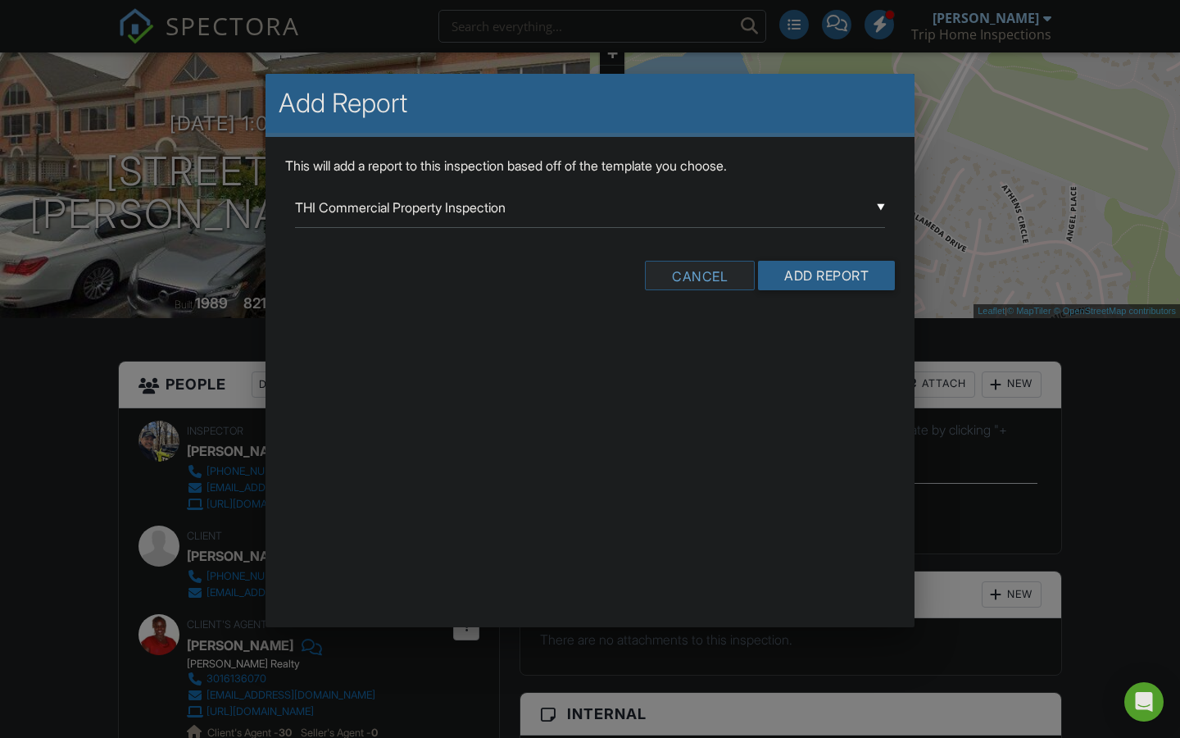
click at [679, 281] on div "Cancel" at bounding box center [700, 276] width 110 height 30
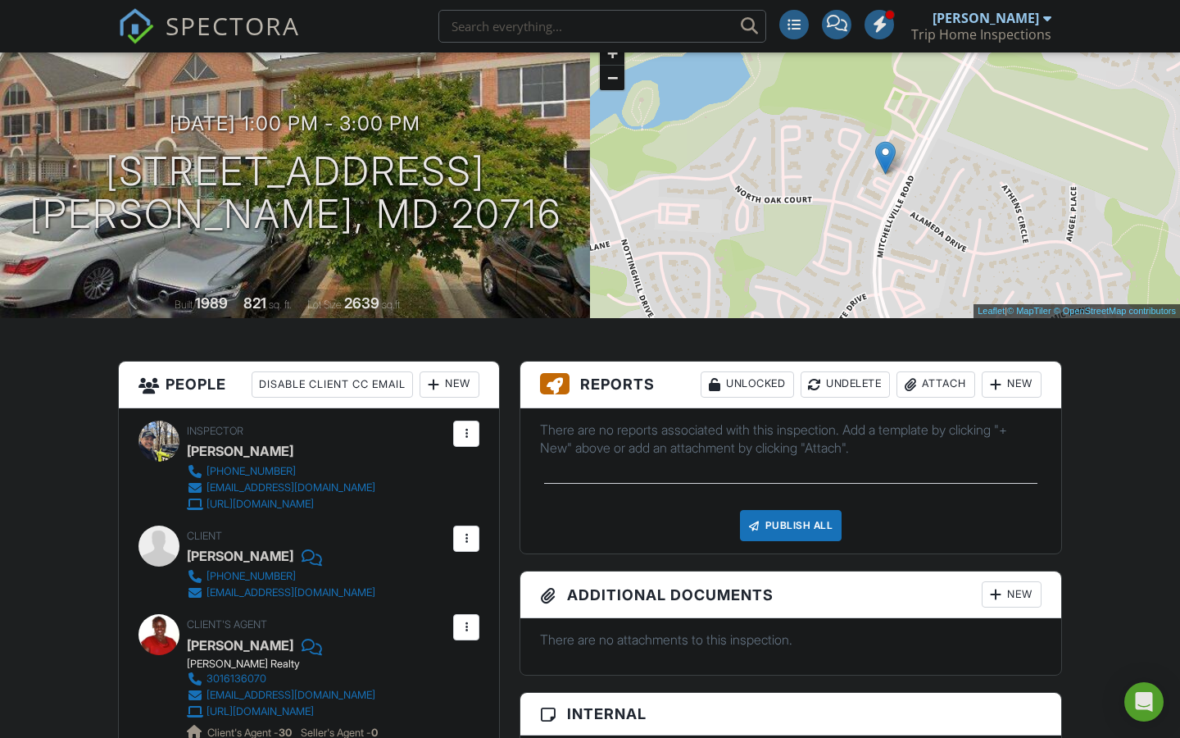
click at [1023, 384] on div "New" at bounding box center [1012, 384] width 60 height 26
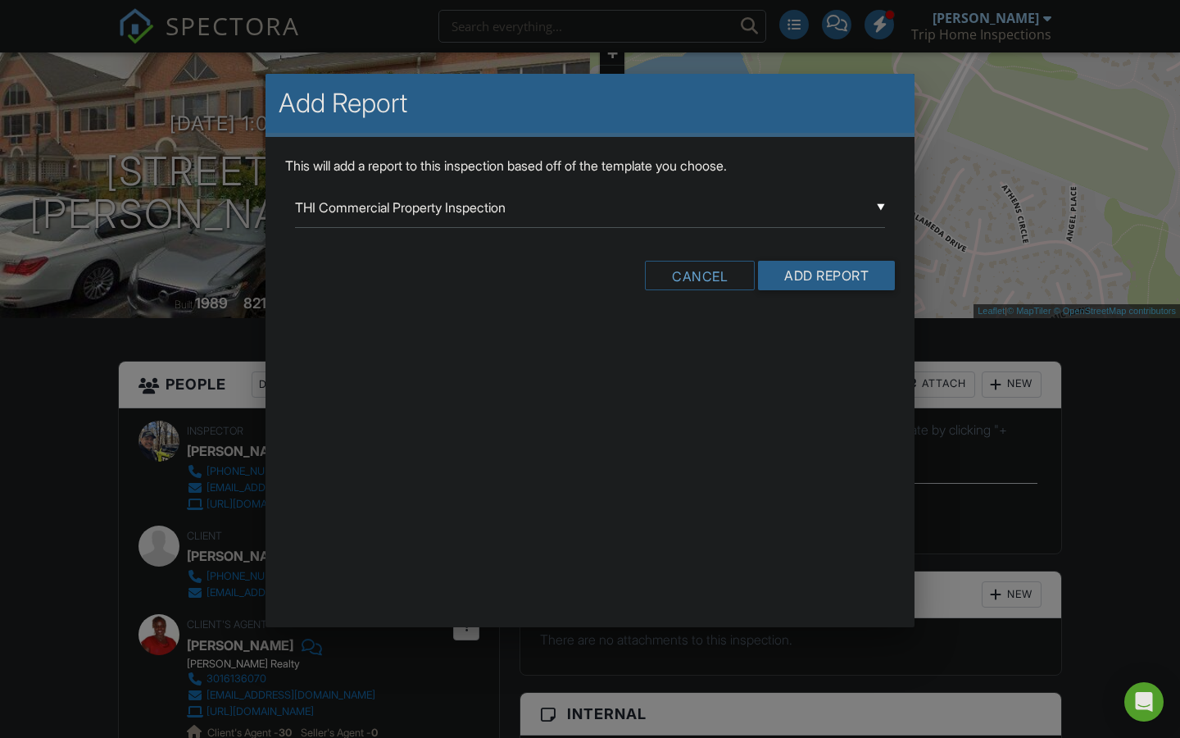
click at [871, 212] on div "▼ THI Commercial Property Inspection InterNACHI Commercial Template Rental Mini…" at bounding box center [590, 208] width 590 height 40
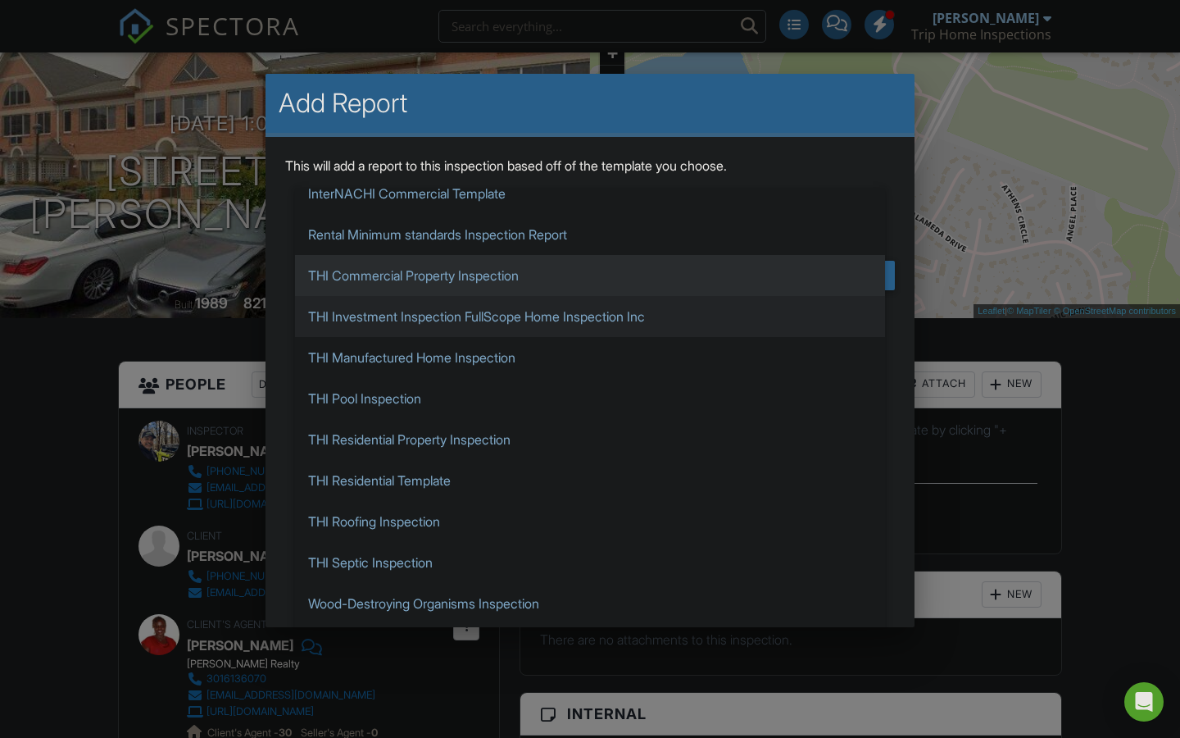
scroll to position [20, 0]
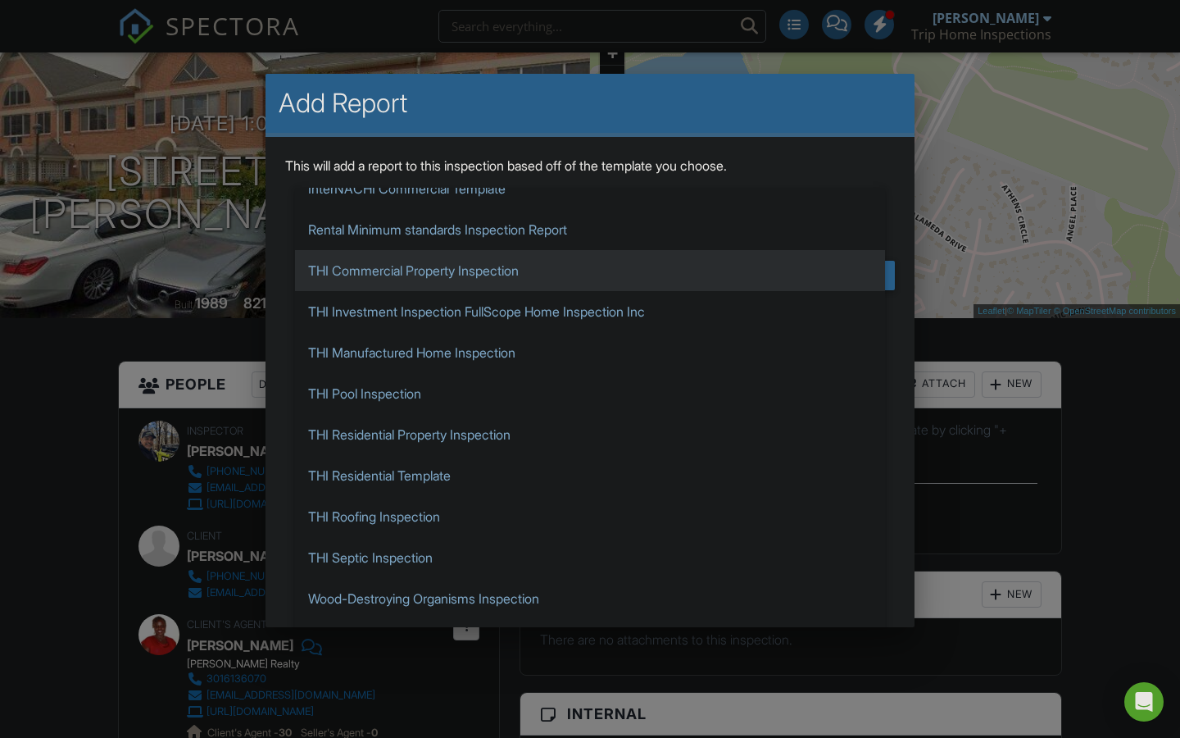
click at [491, 274] on span "THI Commercial Property Inspection" at bounding box center [590, 270] width 590 height 41
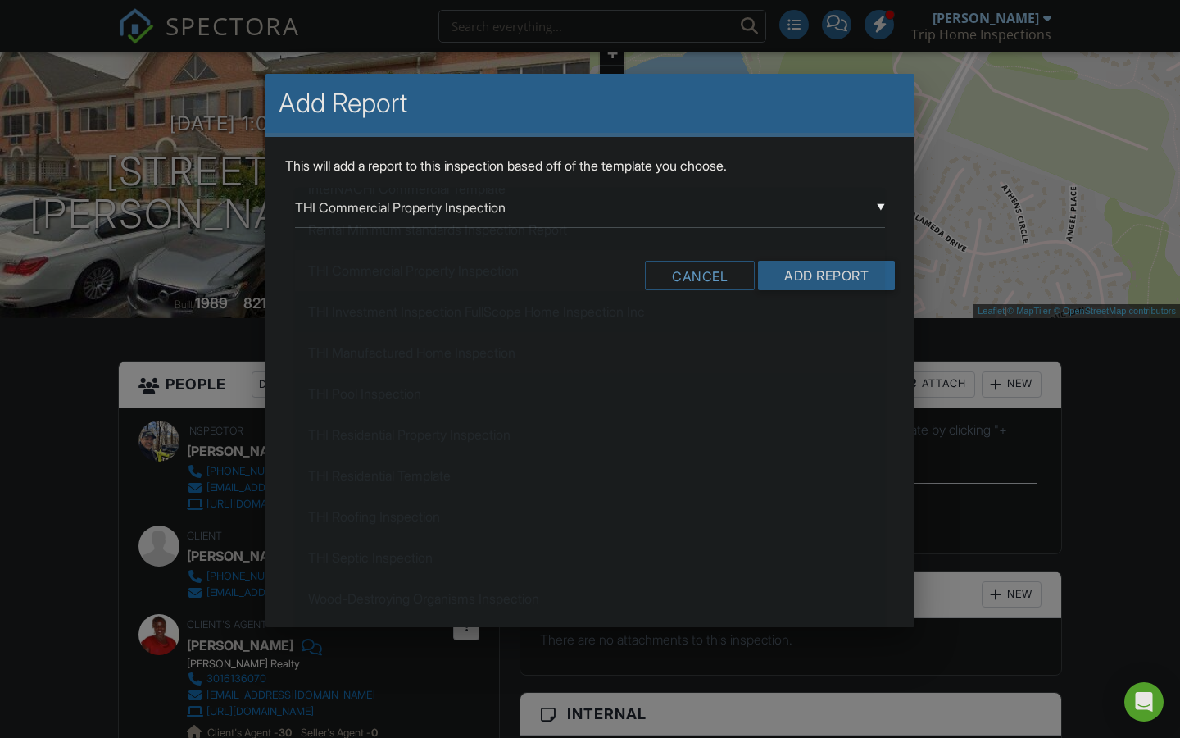
scroll to position [82, 0]
click at [818, 277] on input "Add Report" at bounding box center [826, 276] width 137 height 30
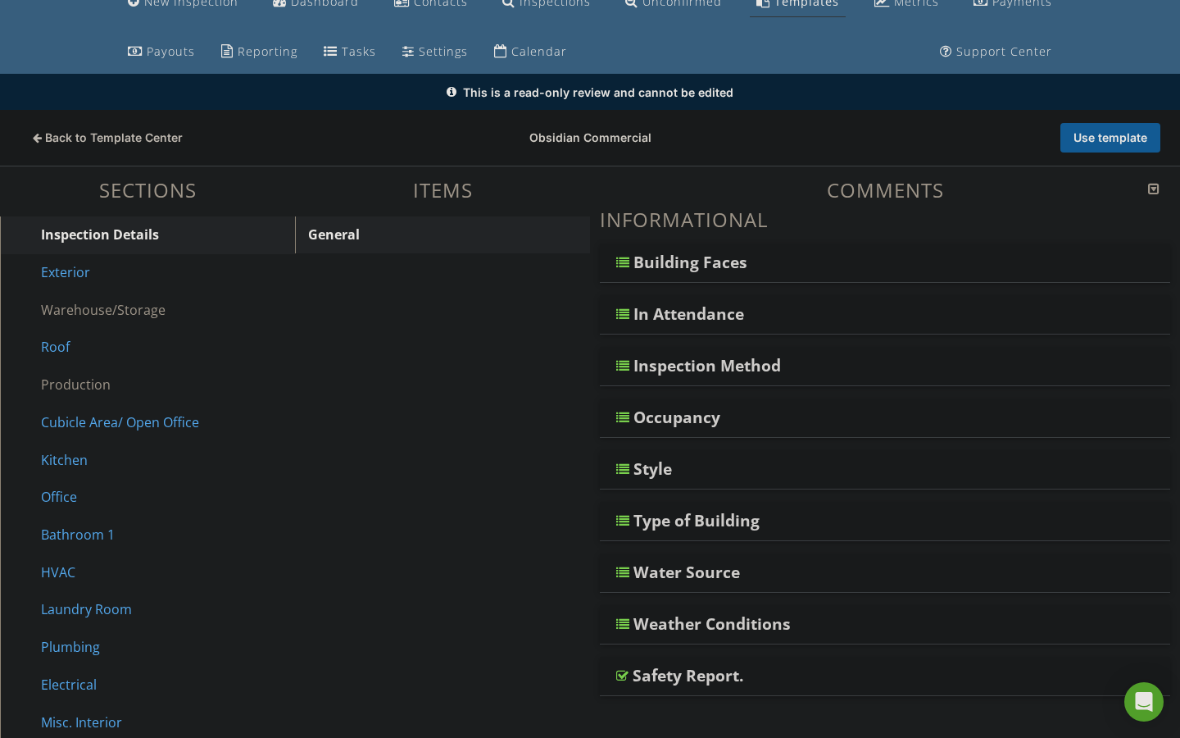
scroll to position [48, 0]
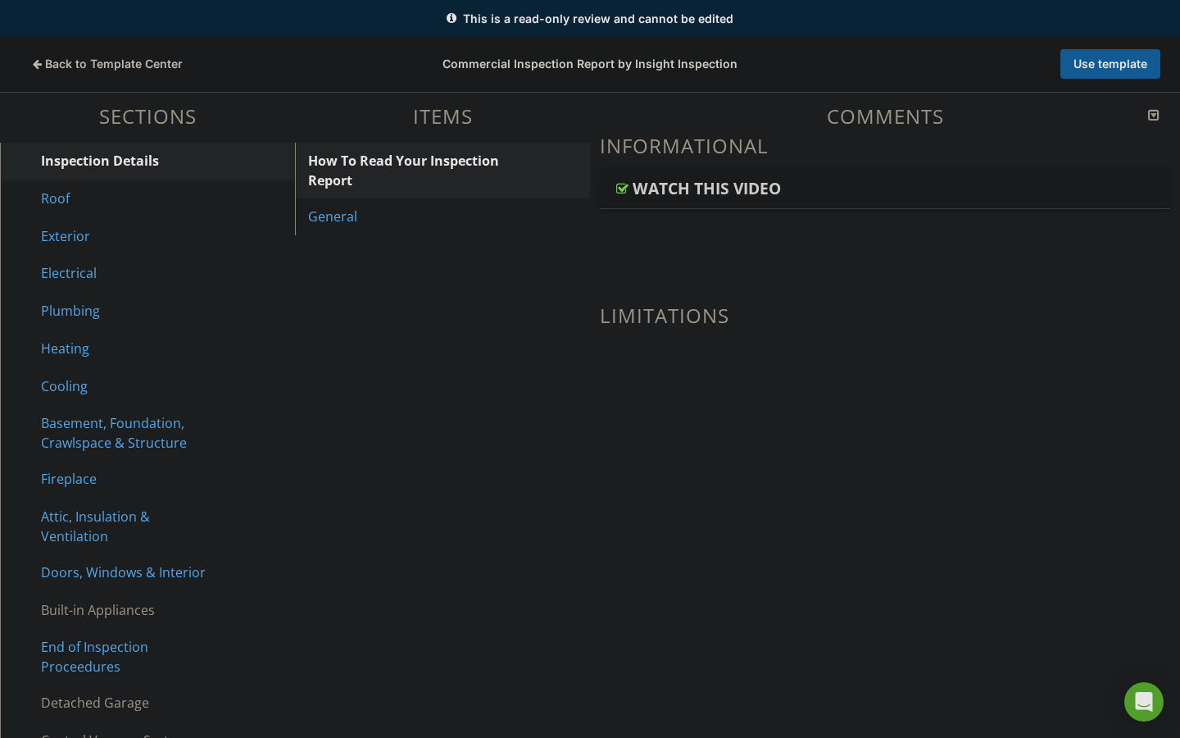
scroll to position [178, 0]
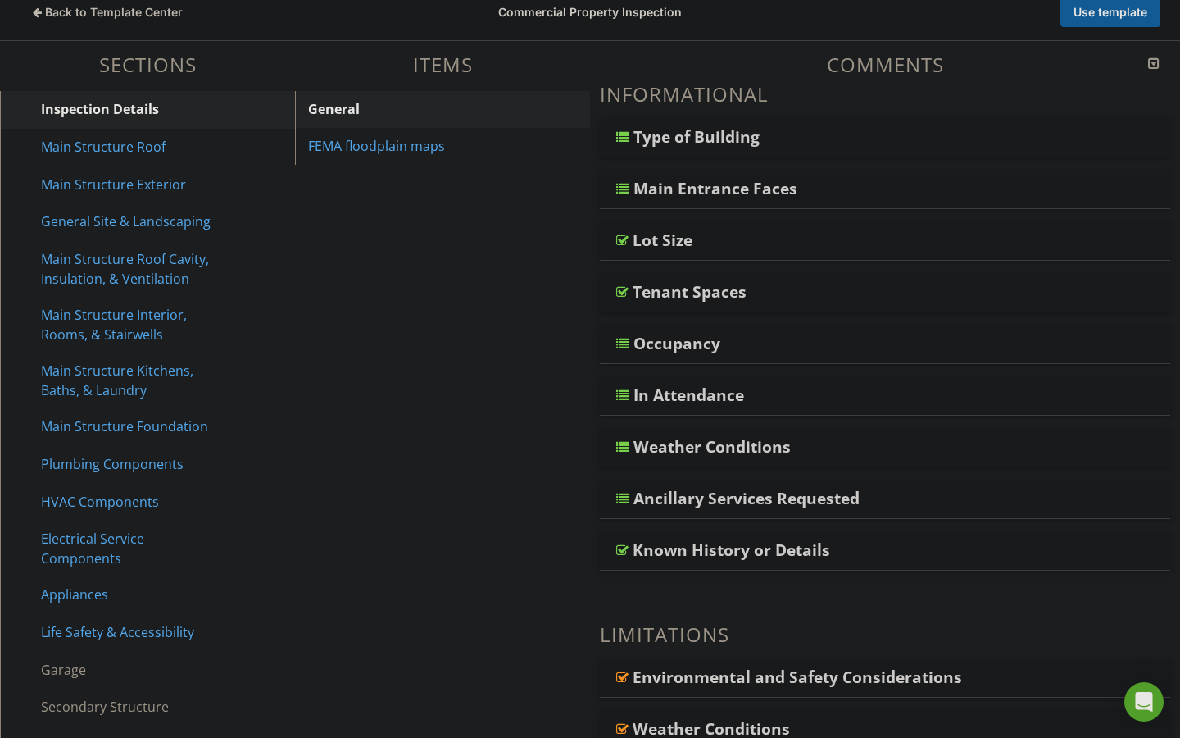
scroll to position [193, 0]
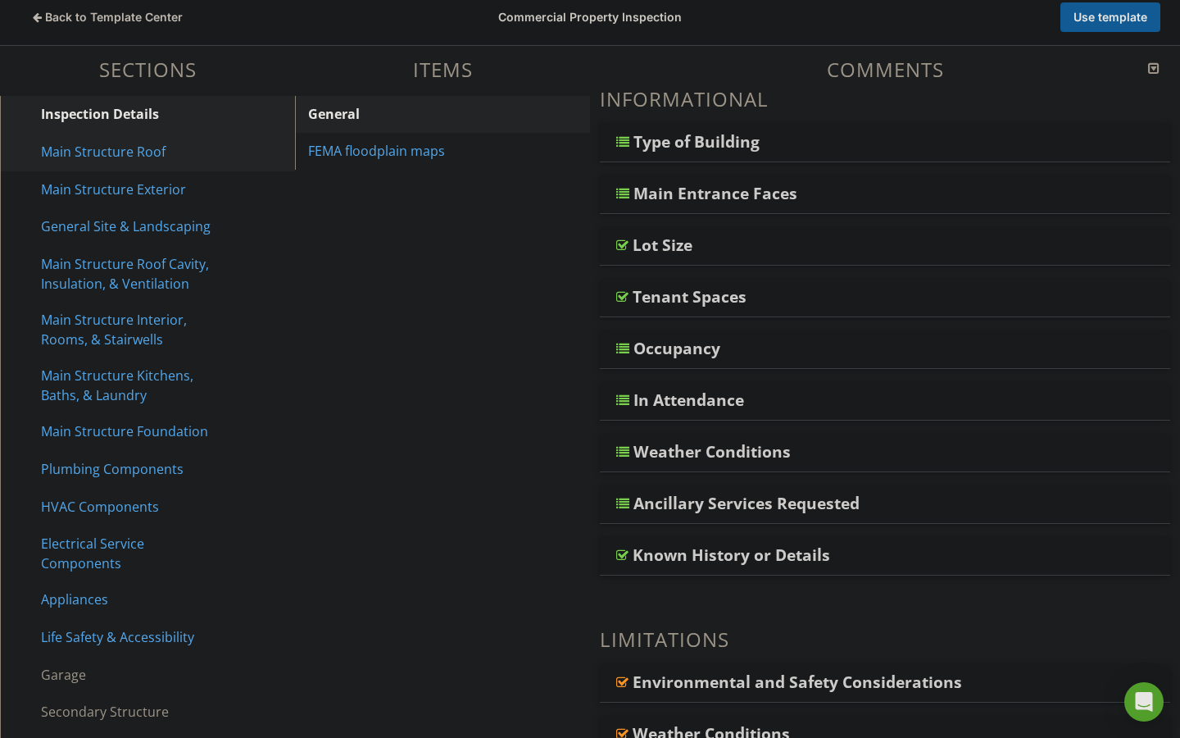
click at [102, 151] on div "Main Structure Roof" at bounding box center [129, 152] width 176 height 20
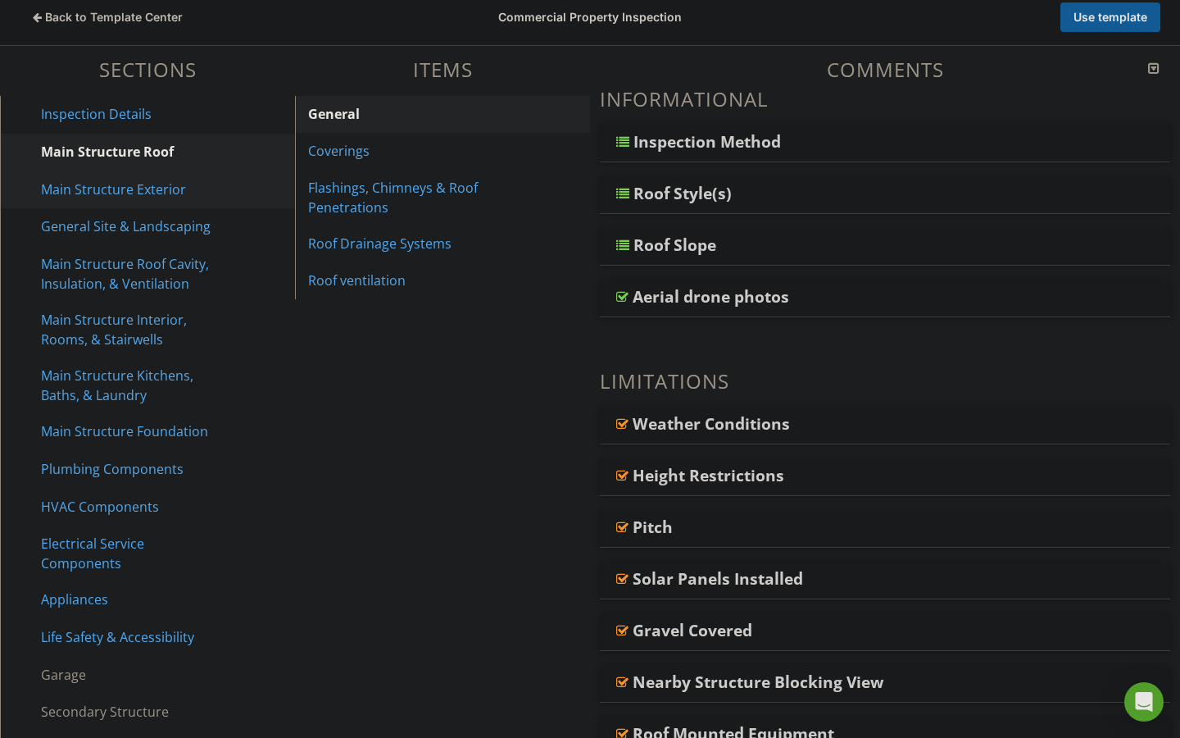
click at [80, 187] on div "Main Structure Exterior" at bounding box center [129, 189] width 176 height 20
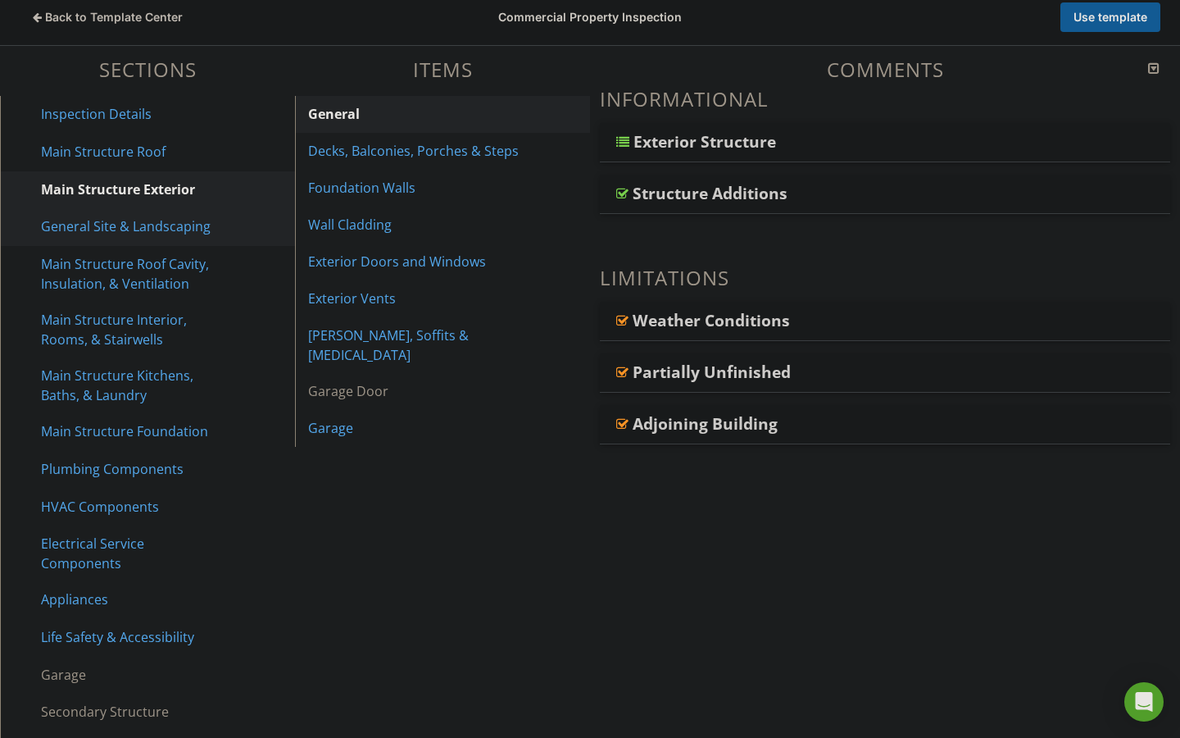
click at [78, 220] on div "General Site & Landscaping" at bounding box center [129, 226] width 176 height 20
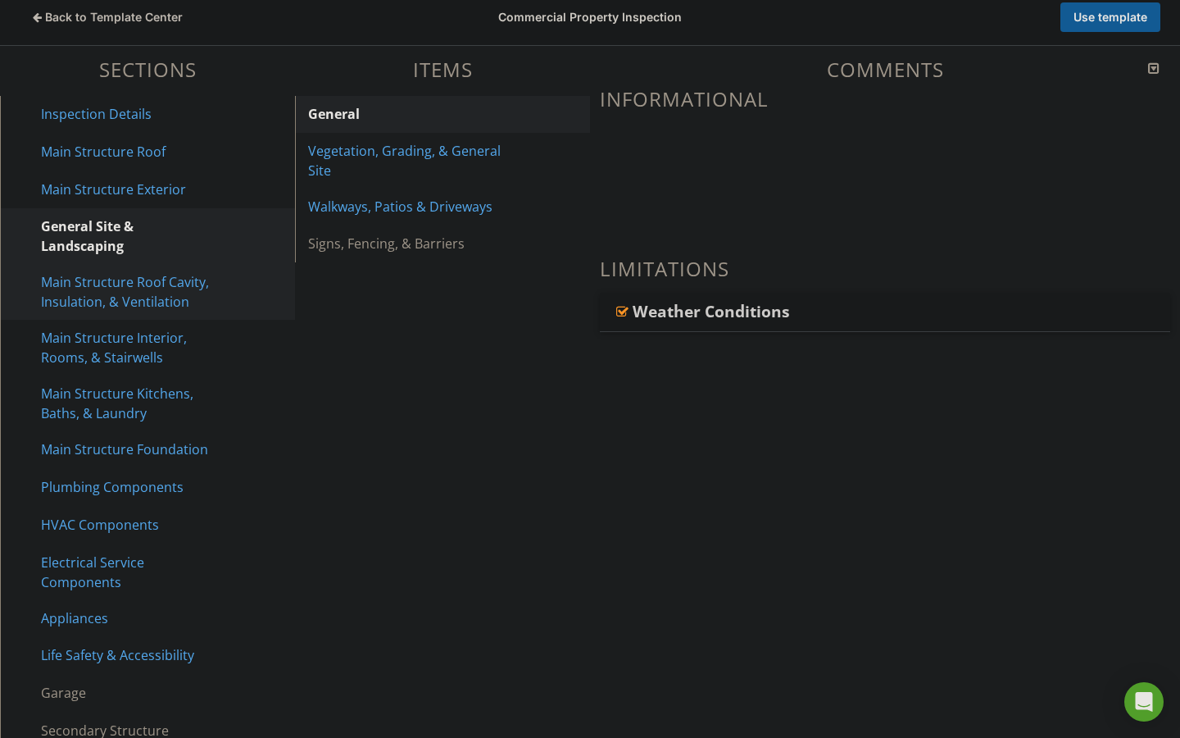
click at [72, 279] on div "Main Structure Roof Cavity, Insulation, & Ventilation" at bounding box center [129, 291] width 176 height 39
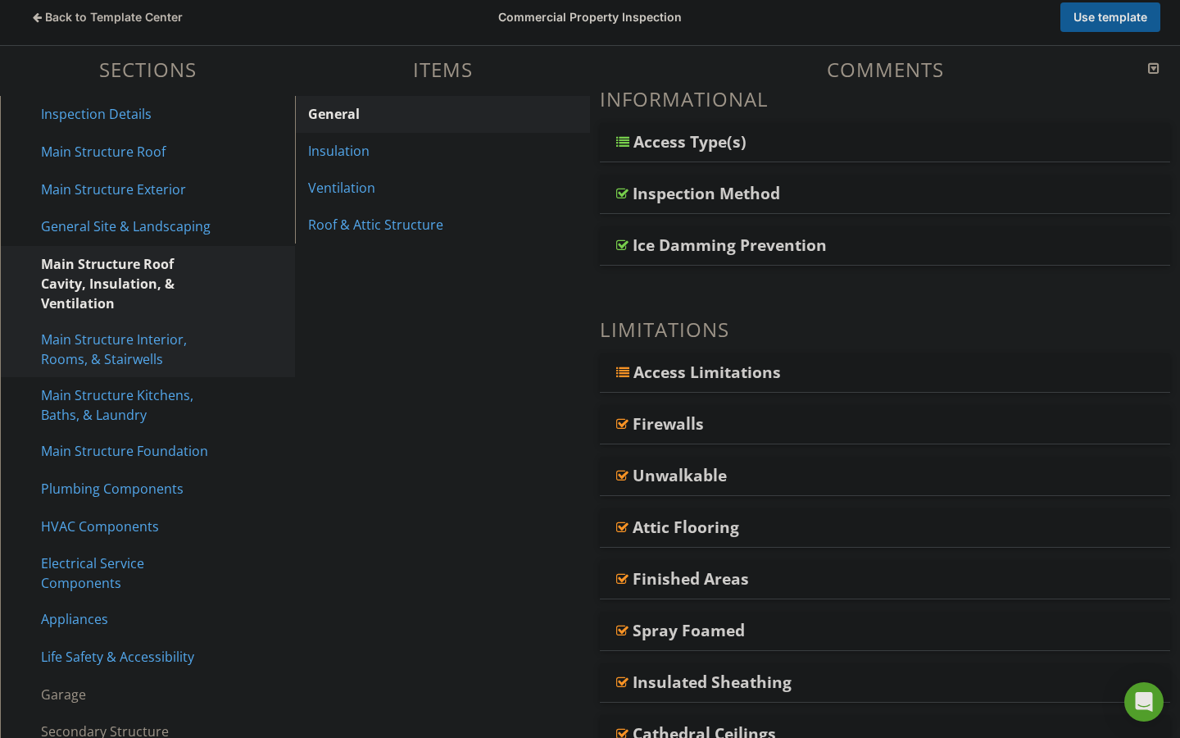
click at [72, 334] on div "Main Structure Interior, Rooms, & Stairwells" at bounding box center [129, 348] width 176 height 39
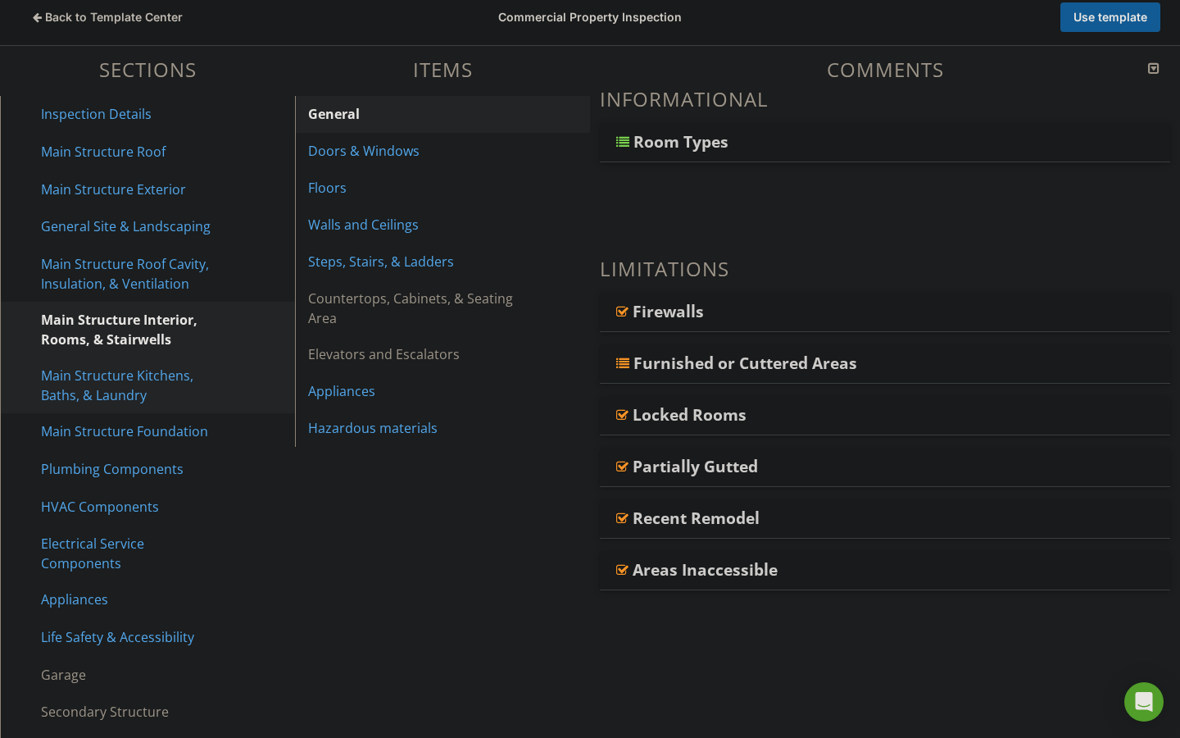
click at [69, 384] on div "Main Structure Kitchens, Baths, & Laundry" at bounding box center [129, 385] width 176 height 39
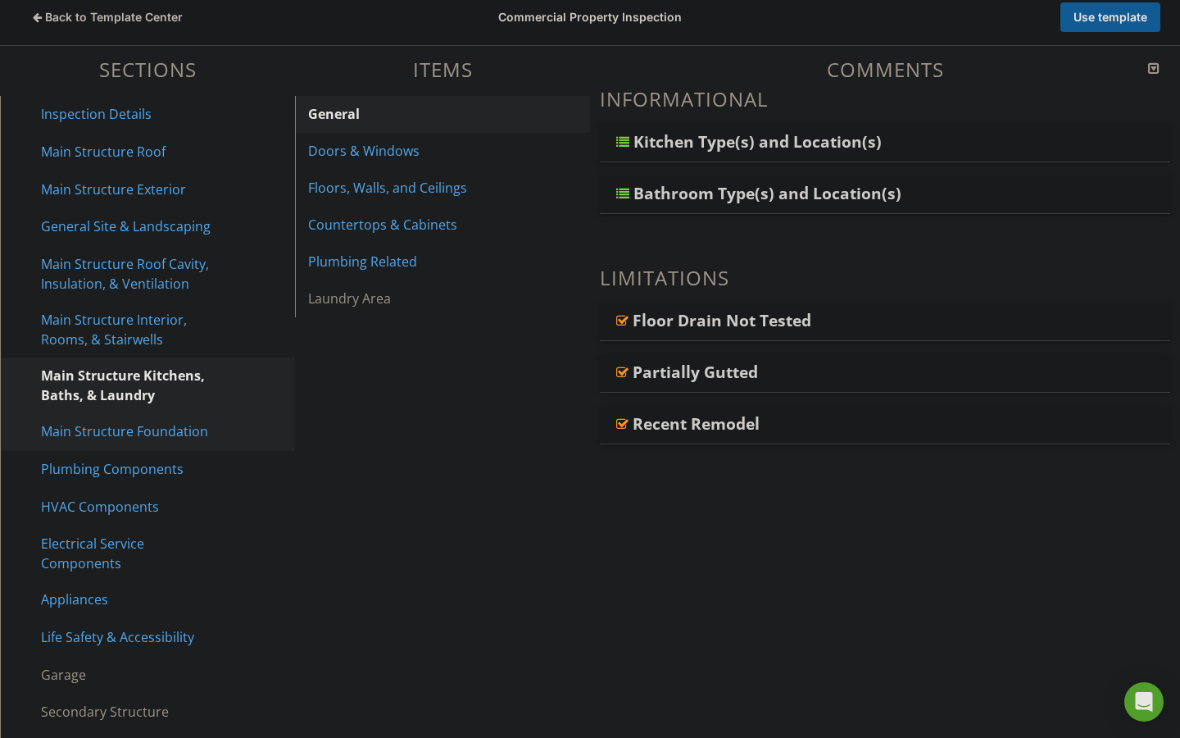
click at [69, 425] on div "Main Structure Foundation" at bounding box center [129, 431] width 176 height 20
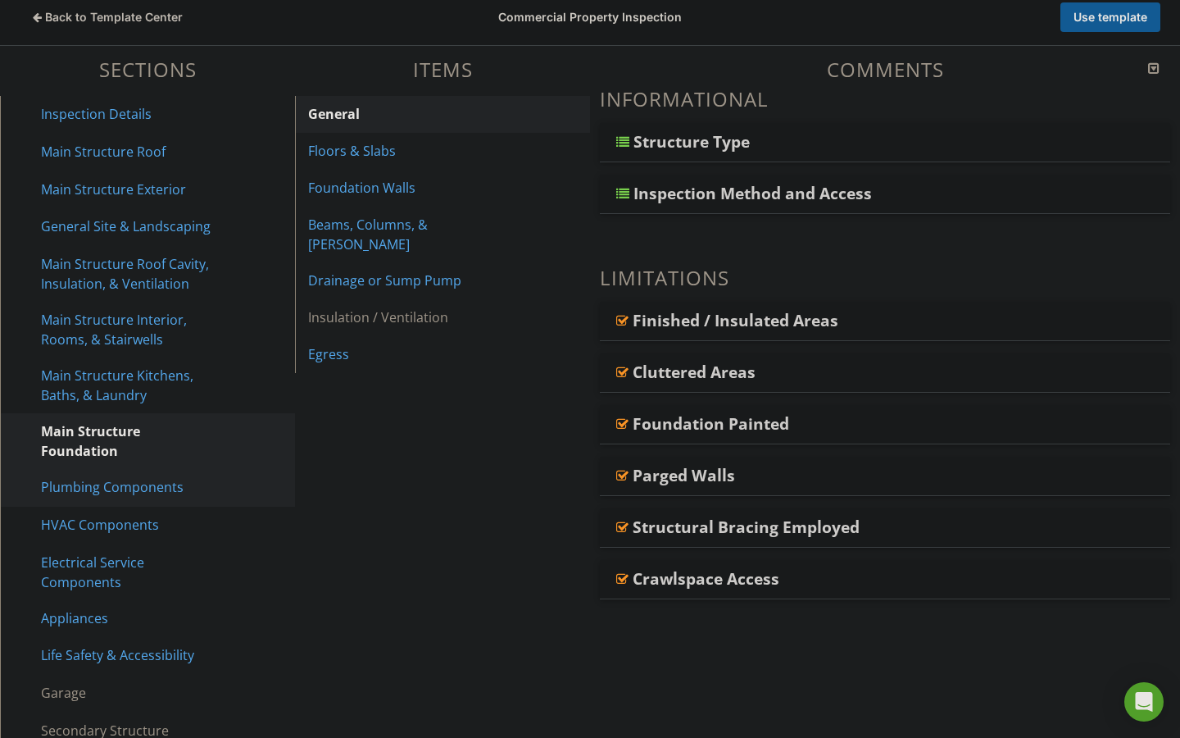
click at [68, 479] on div "Plumbing Components" at bounding box center [129, 487] width 176 height 20
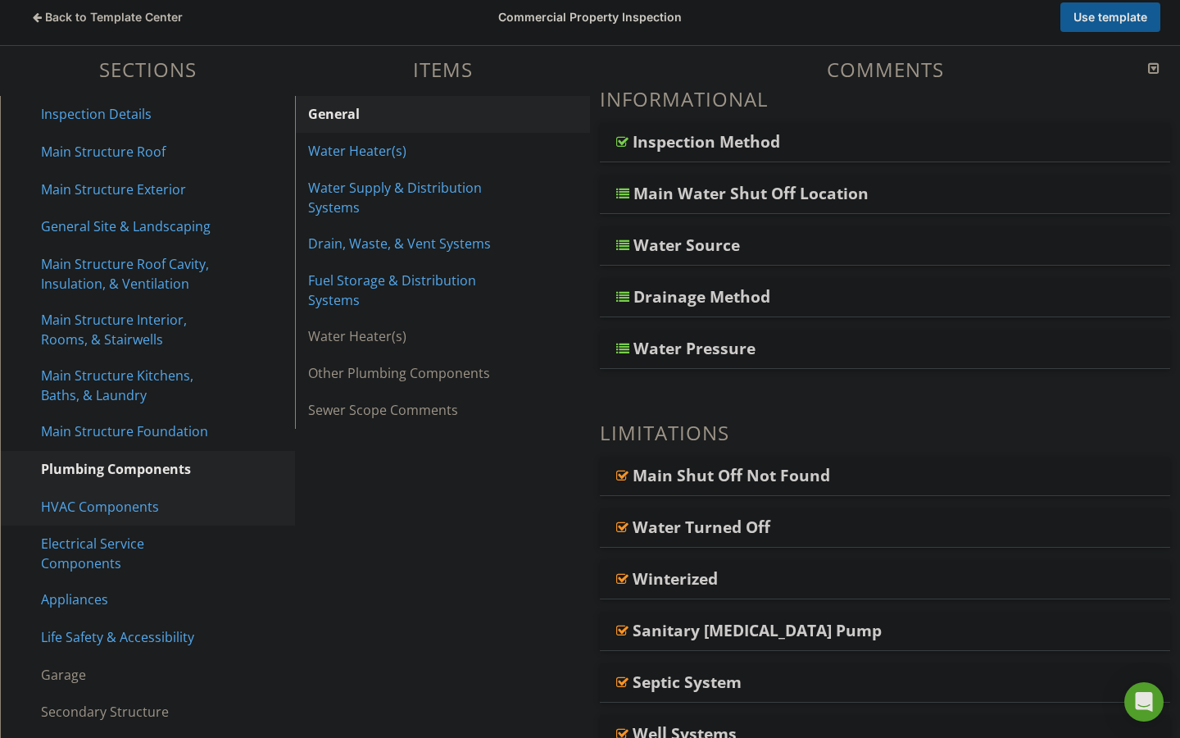
click at [80, 512] on div "HVAC Components" at bounding box center [129, 507] width 176 height 20
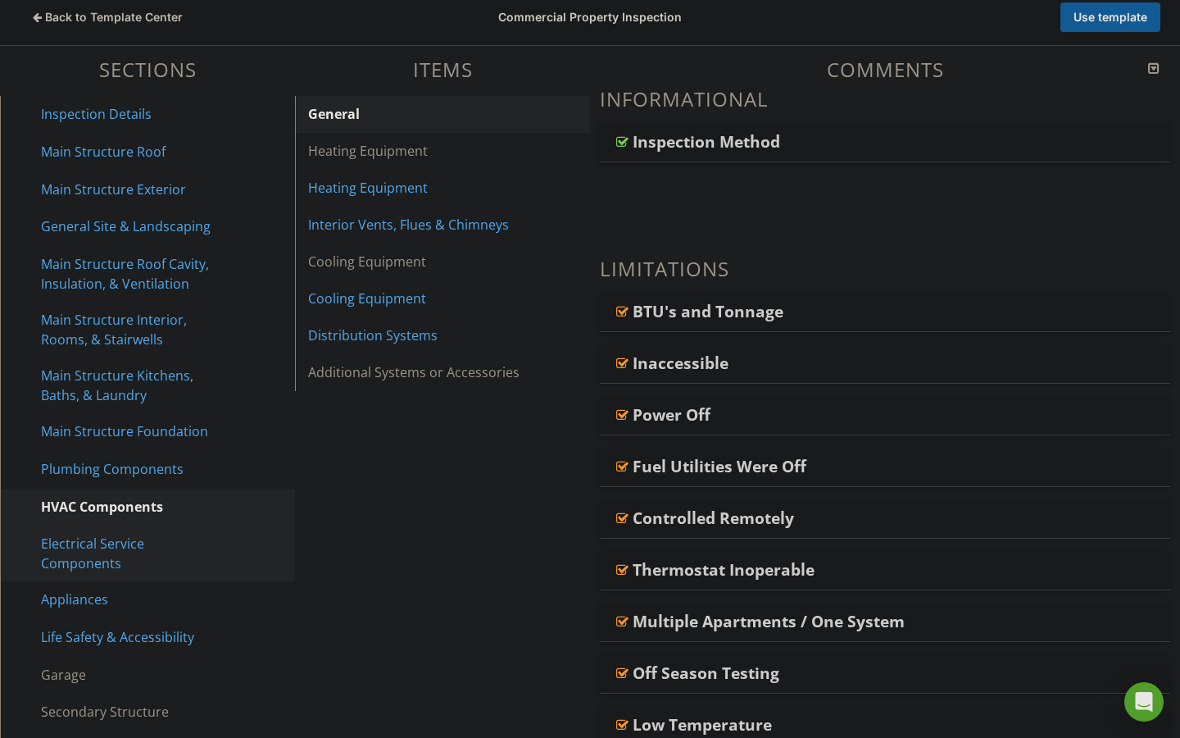
click at [82, 539] on div "Electrical Service Components" at bounding box center [129, 553] width 176 height 39
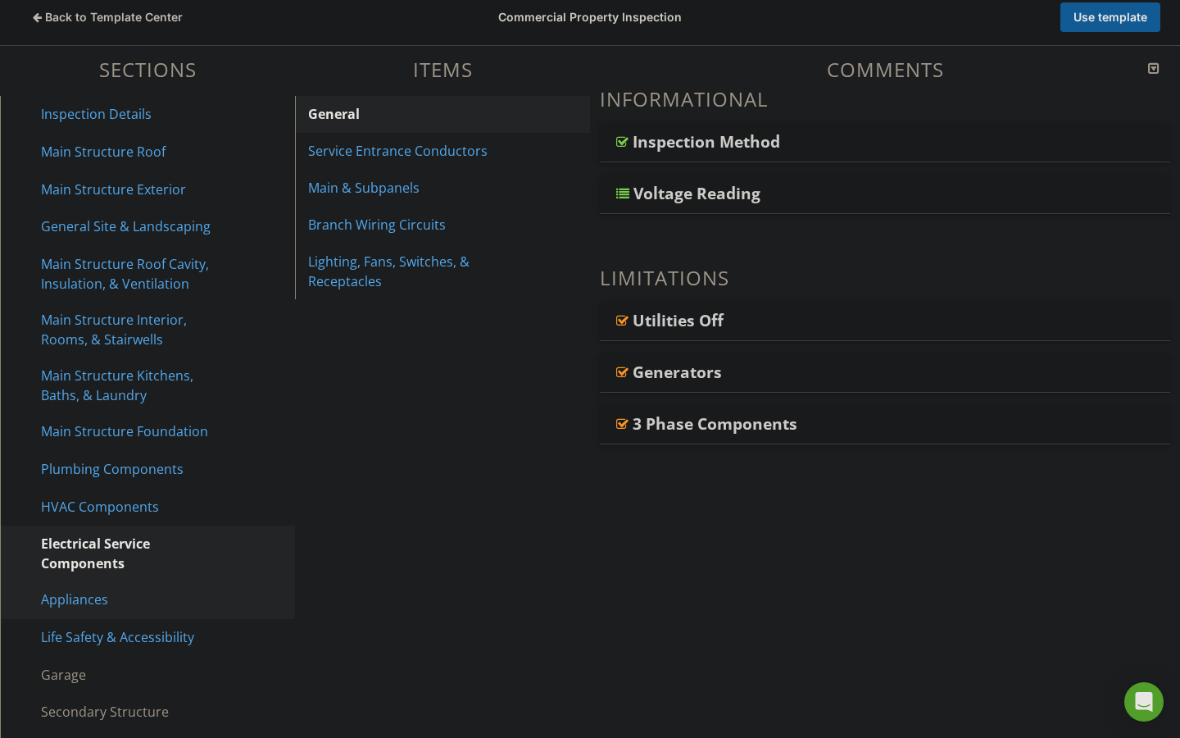
click at [80, 603] on div "Appliances" at bounding box center [129, 599] width 176 height 20
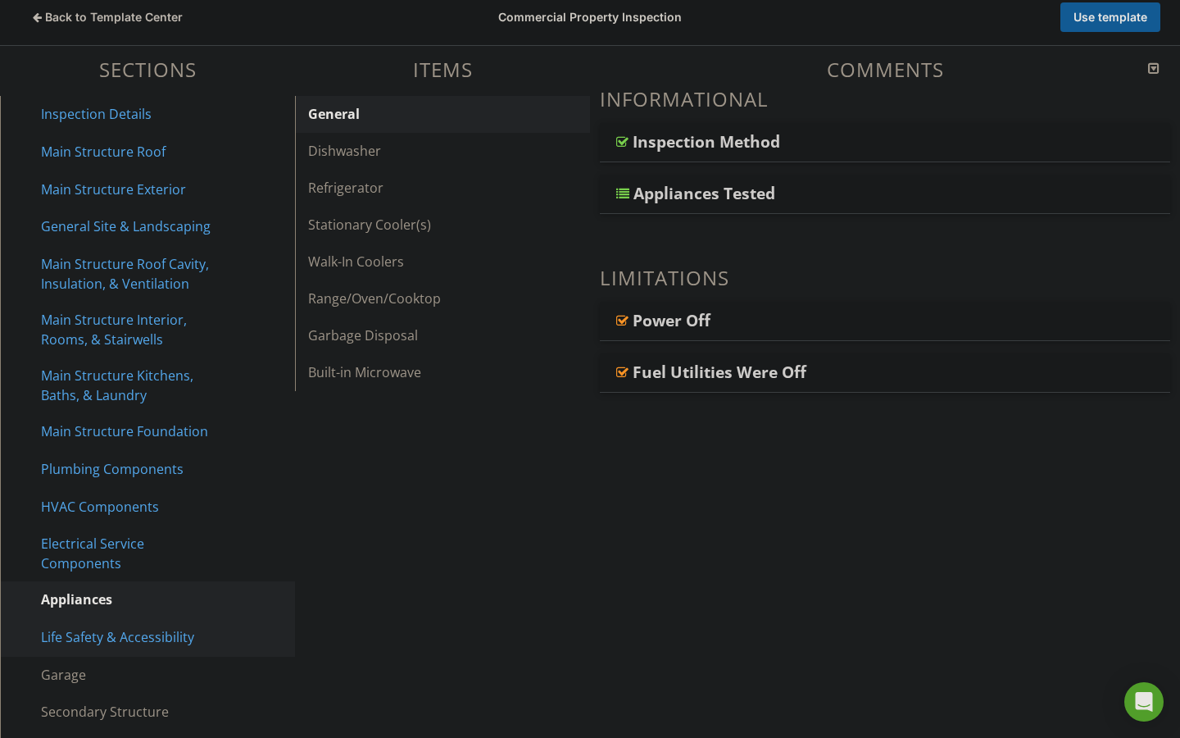
click at [84, 634] on div "Life Safety & Accessibility" at bounding box center [129, 637] width 176 height 20
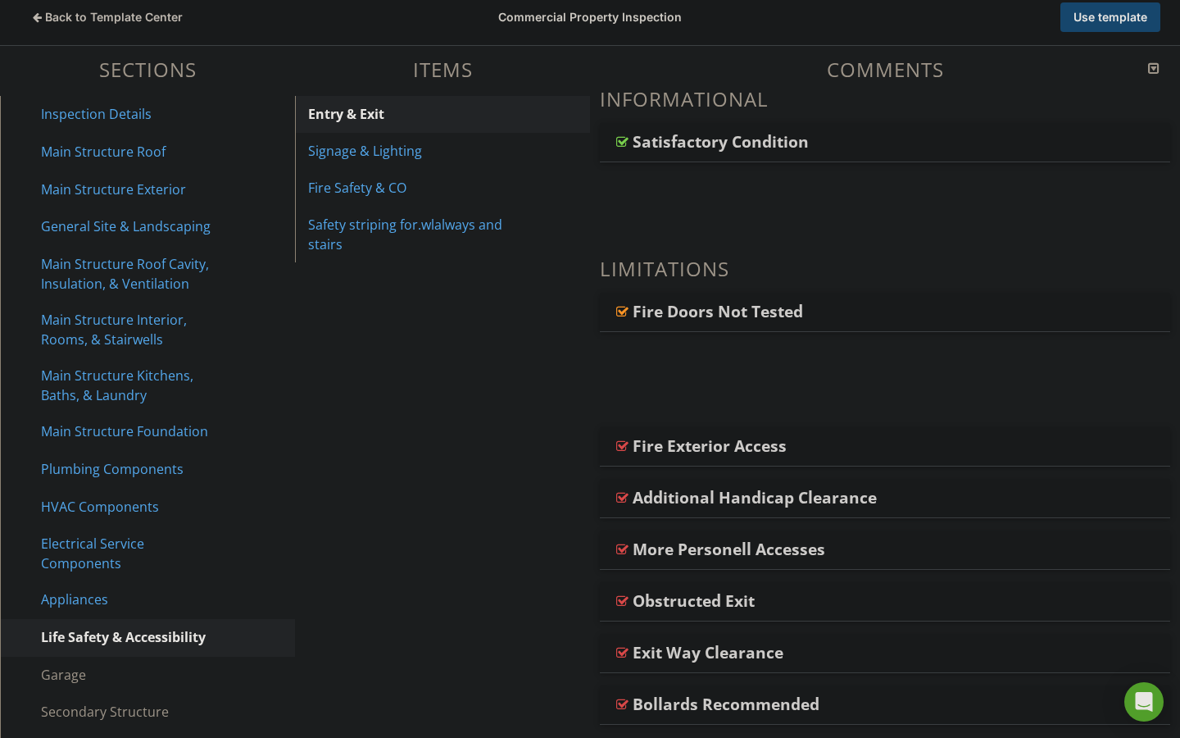
click at [1101, 12] on button "Use template" at bounding box center [1111, 17] width 100 height 30
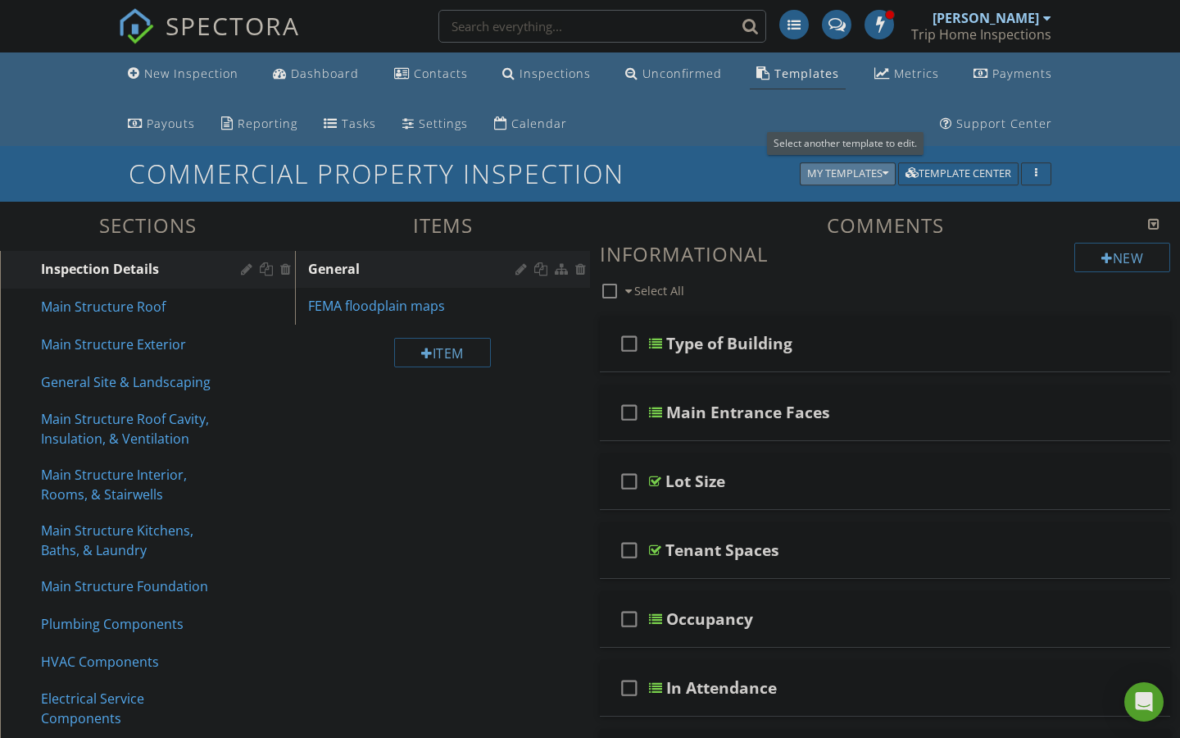
click at [883, 174] on icon "button" at bounding box center [886, 173] width 6 height 11
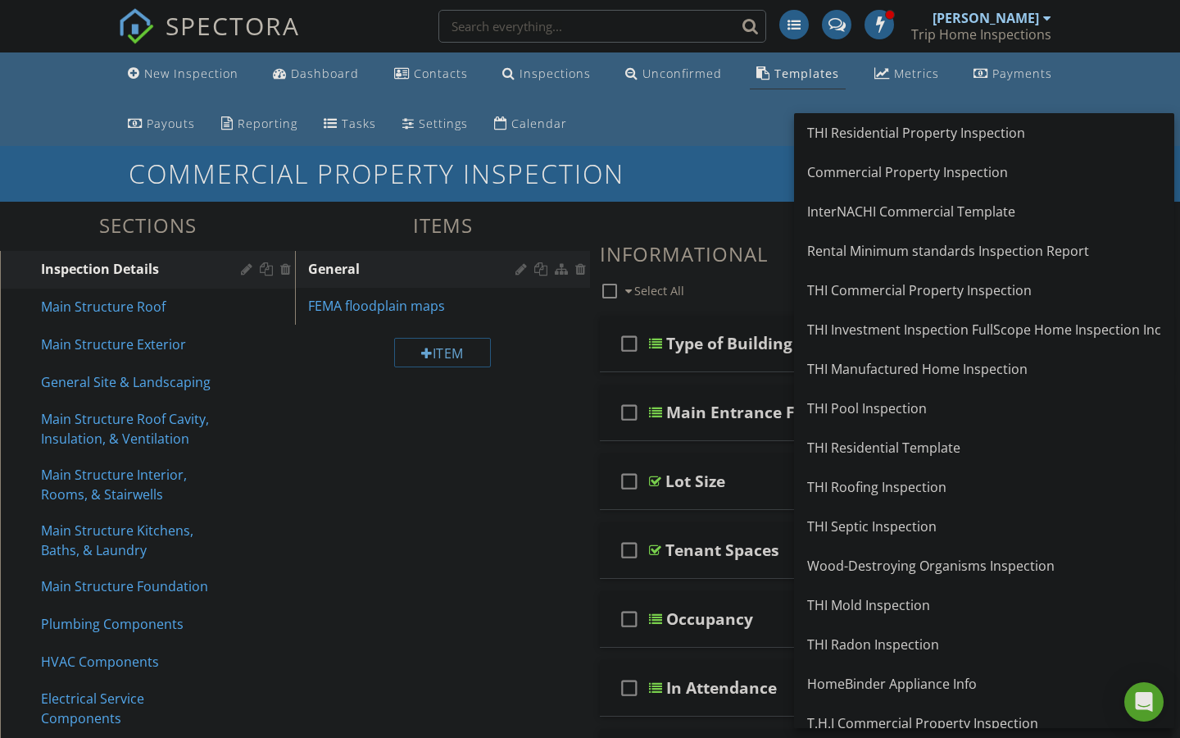
click at [725, 157] on div "Commercial Property Inspection My Templates Template Center" at bounding box center [590, 173] width 1180 height 55
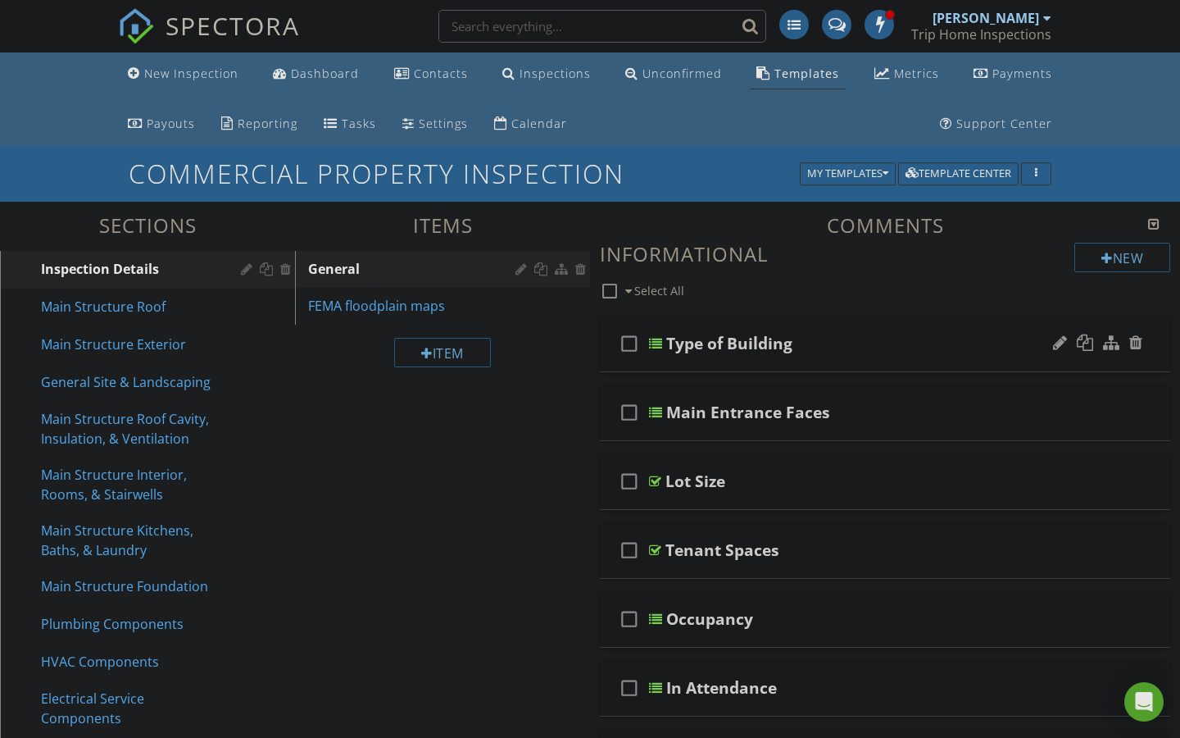
click at [653, 344] on div at bounding box center [655, 343] width 13 height 13
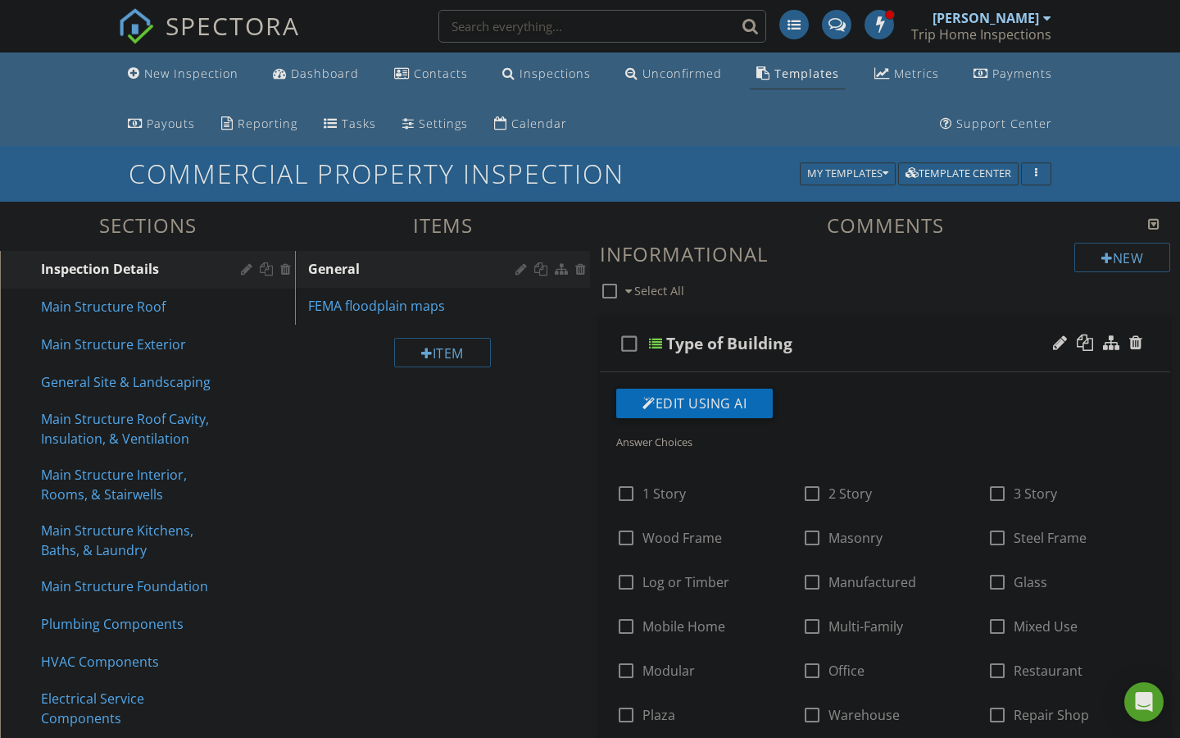
click at [653, 344] on div at bounding box center [655, 343] width 13 height 13
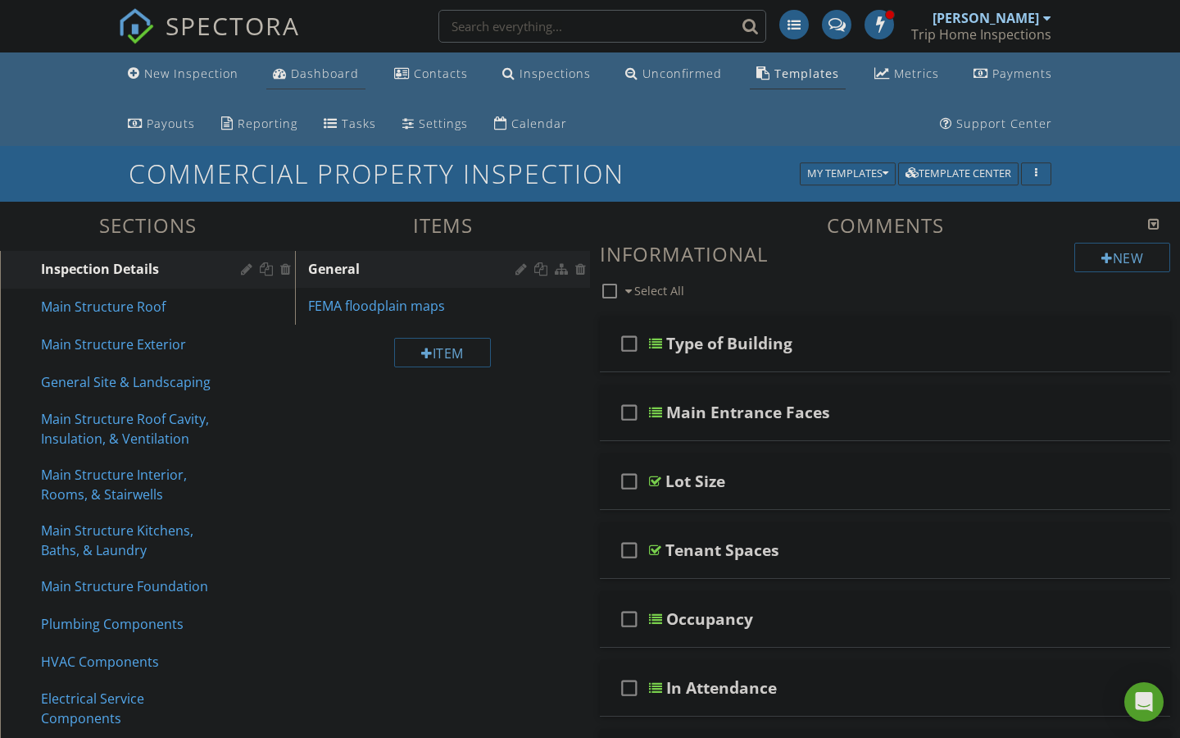
click at [334, 76] on div "Dashboard" at bounding box center [325, 74] width 68 height 16
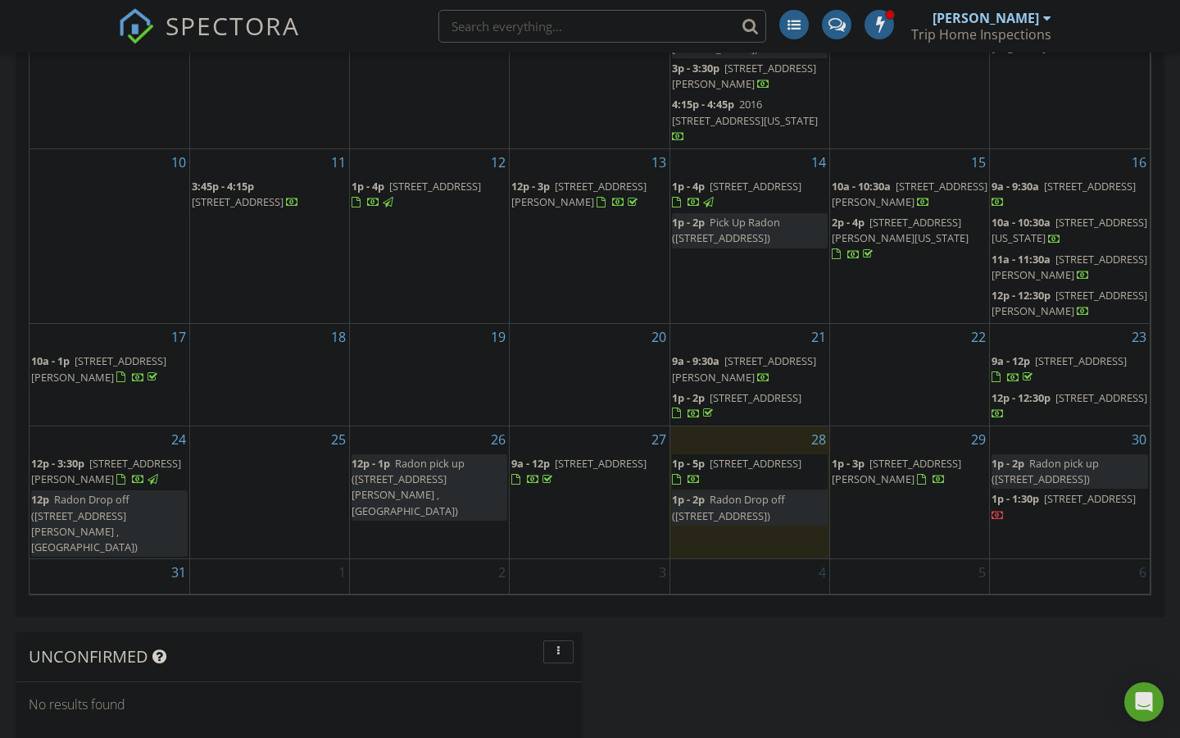
scroll to position [851, 0]
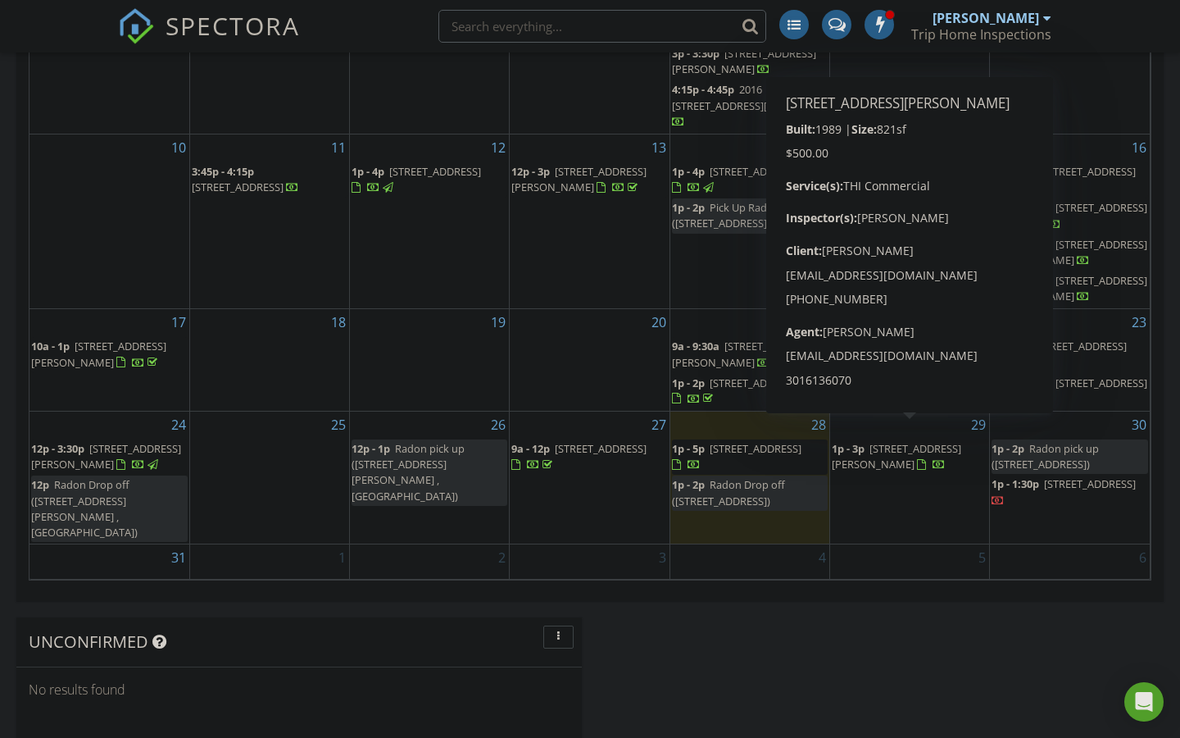
click at [898, 441] on span "3030 Mitchellville Rd, Bowie 20716" at bounding box center [897, 456] width 130 height 30
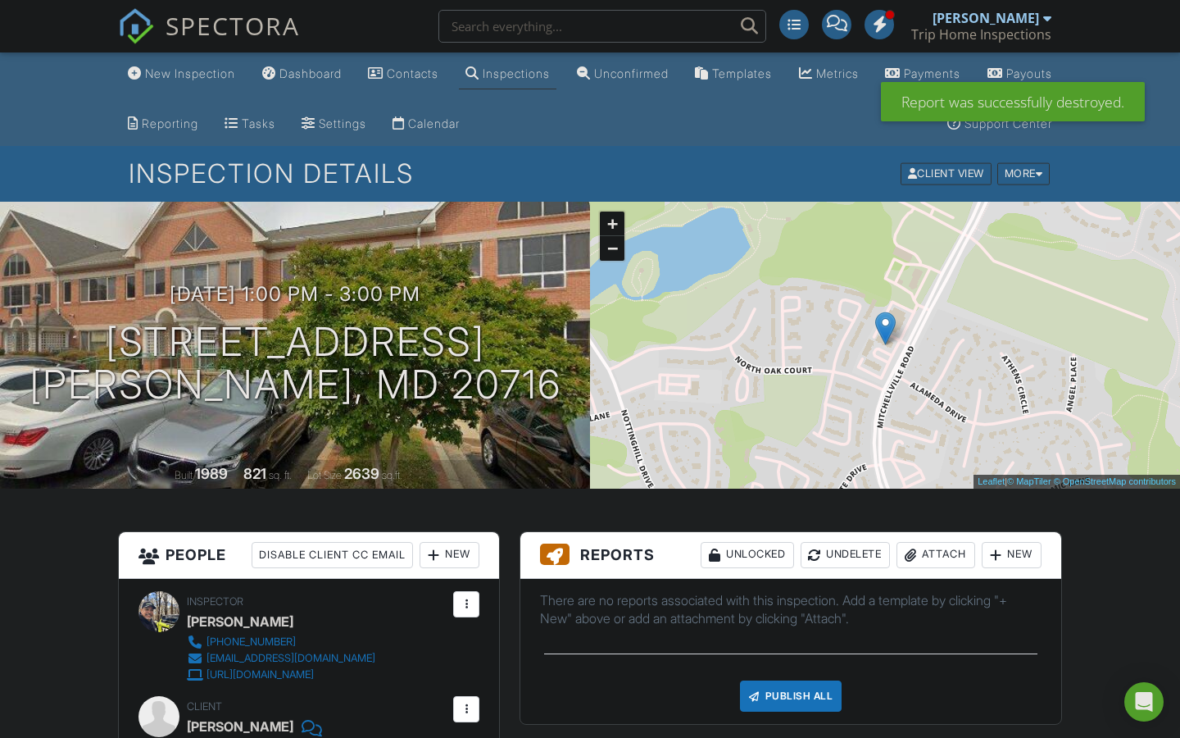
click at [1015, 542] on div "New" at bounding box center [1012, 555] width 60 height 26
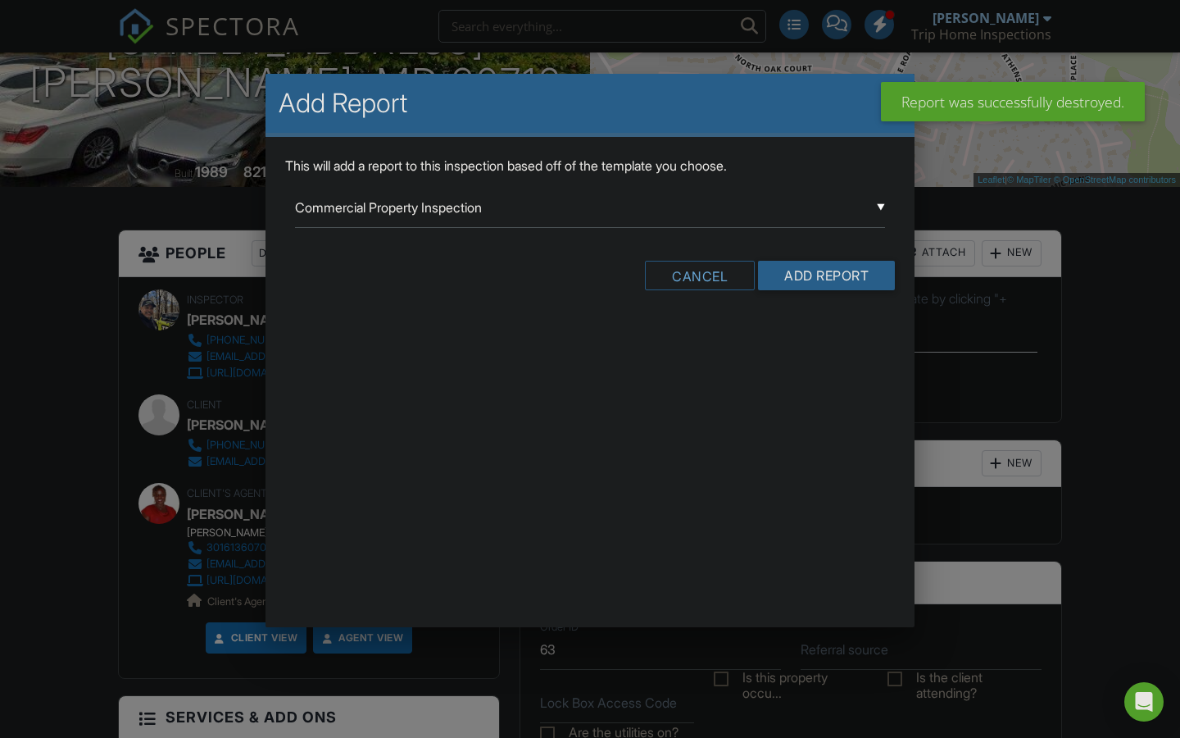
click at [871, 208] on input "Commercial Property Inspection" at bounding box center [590, 208] width 590 height 40
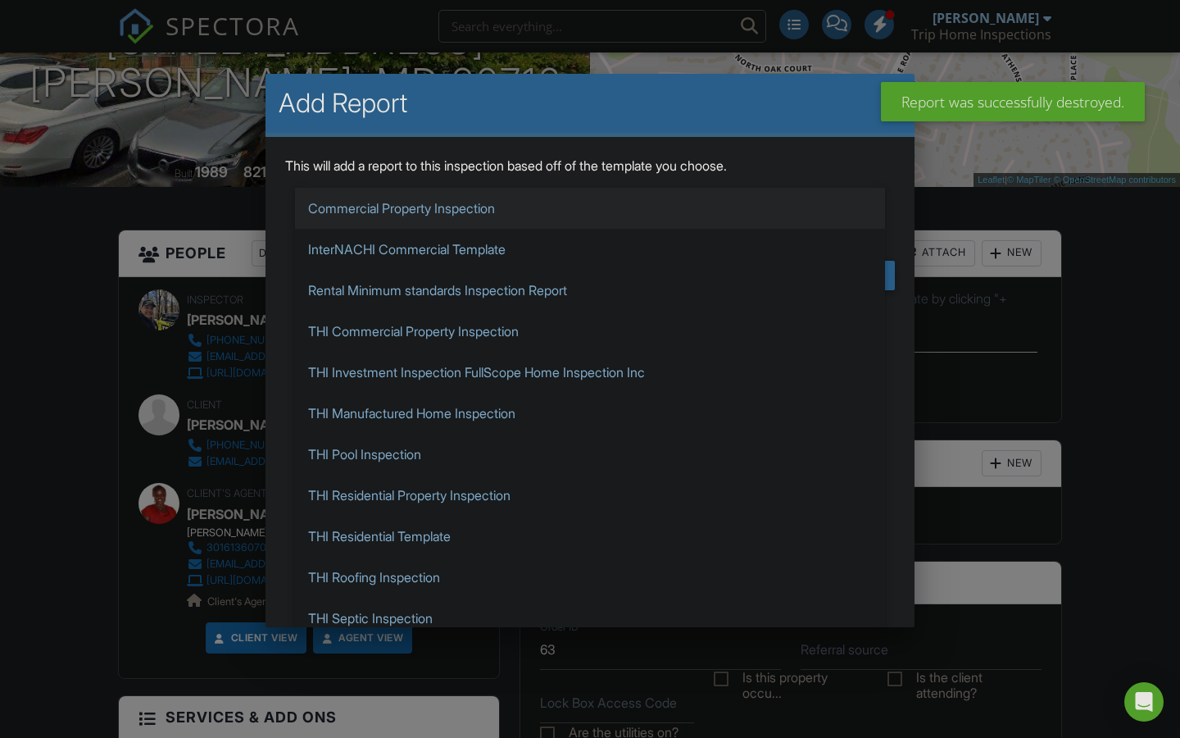
click at [470, 208] on span "Commercial Property Inspection" at bounding box center [590, 208] width 590 height 41
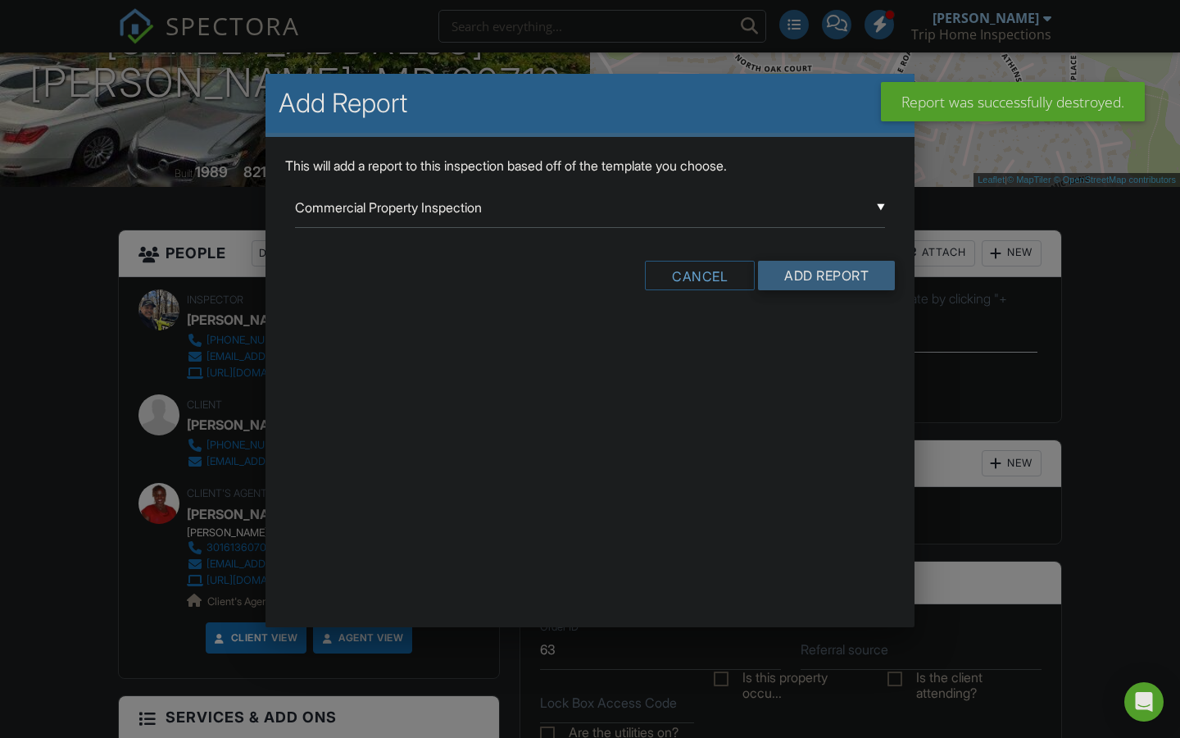
click at [798, 273] on input "Add Report" at bounding box center [826, 276] width 137 height 30
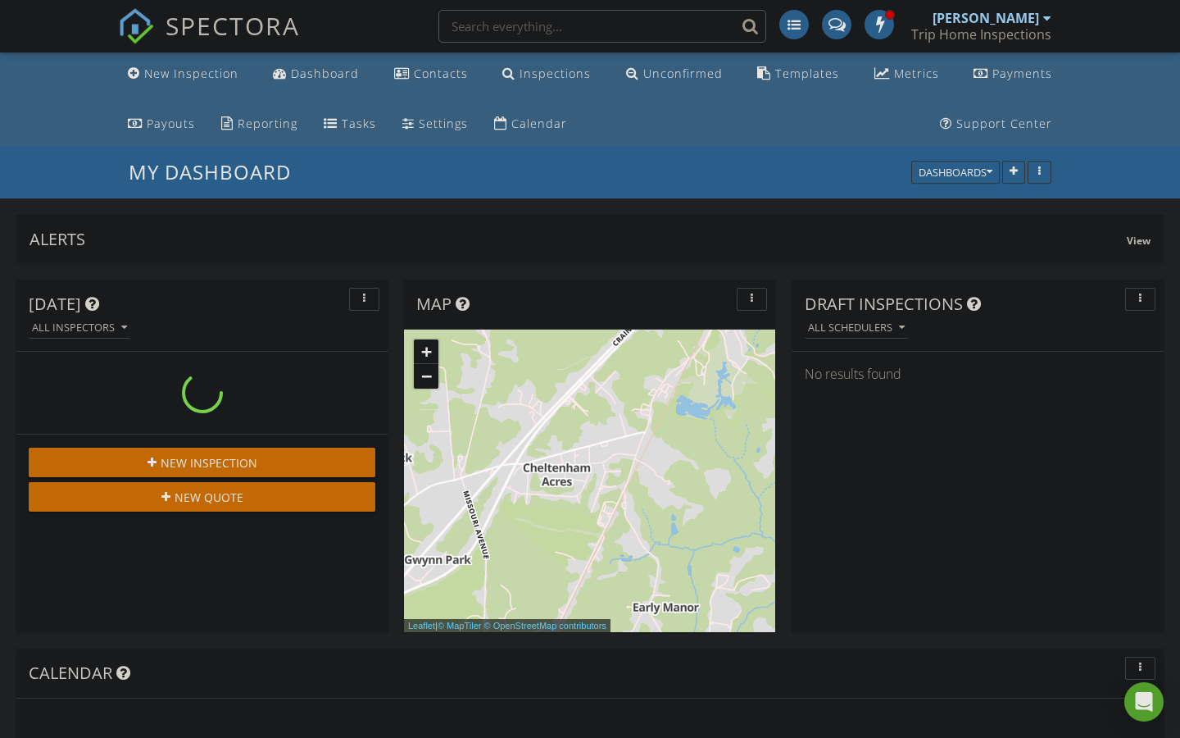
scroll to position [352, 371]
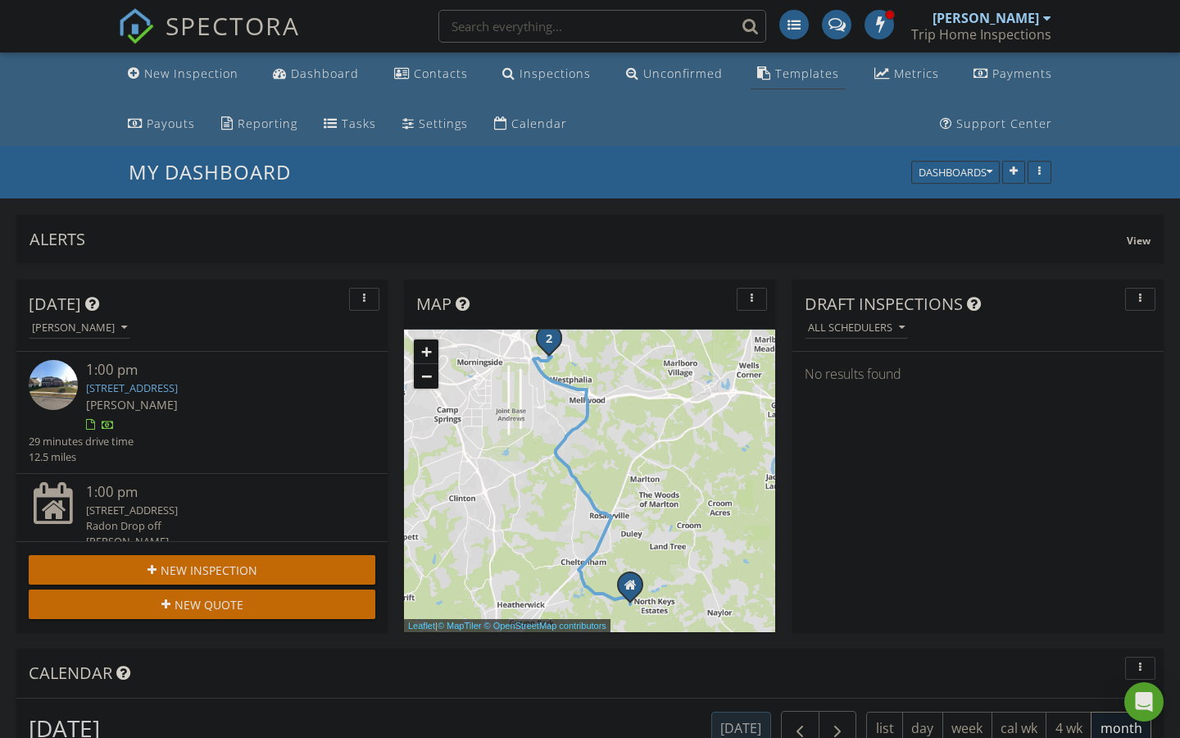
click at [825, 78] on div "Templates" at bounding box center [807, 74] width 64 height 16
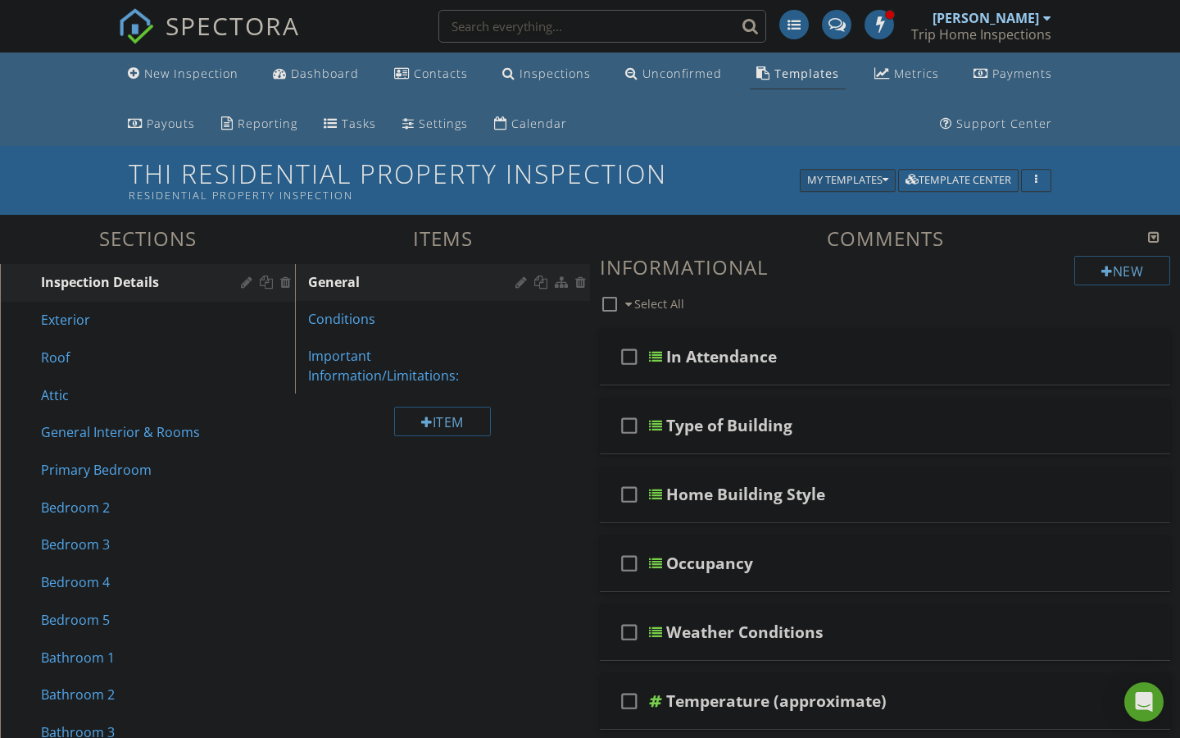
click at [884, 175] on icon "button" at bounding box center [886, 180] width 6 height 11
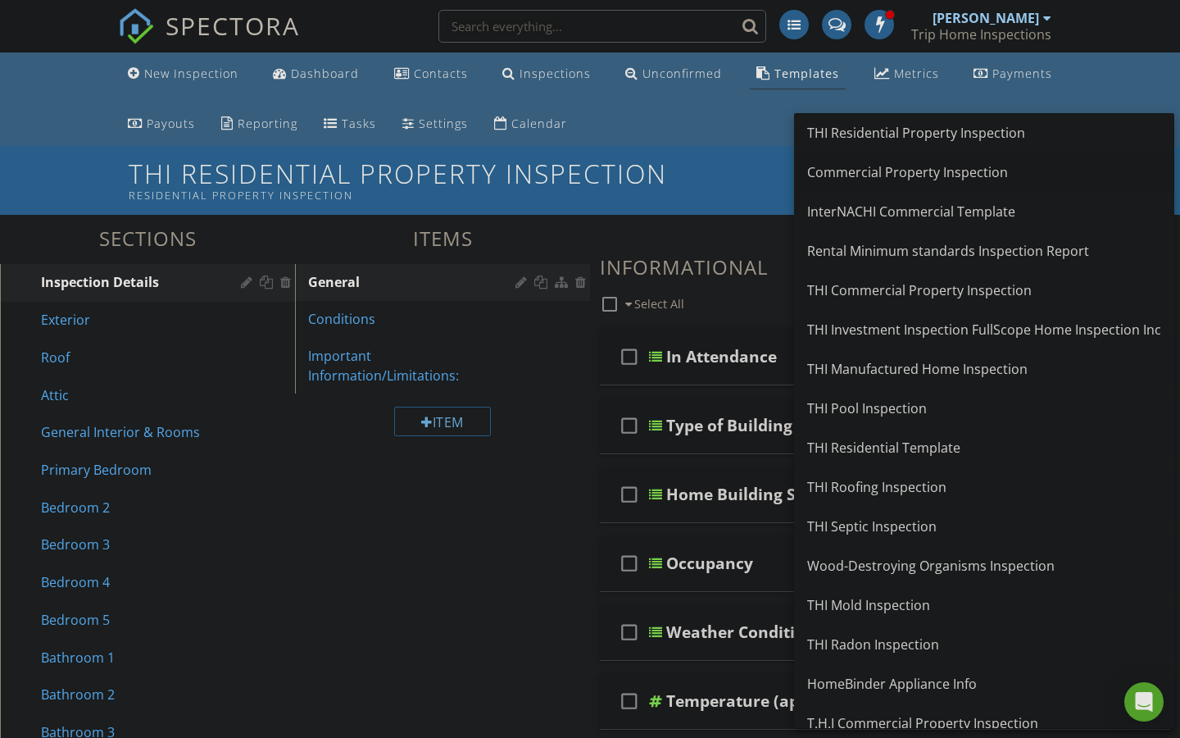
click at [872, 167] on div "Commercial Property Inspection" at bounding box center [984, 172] width 354 height 20
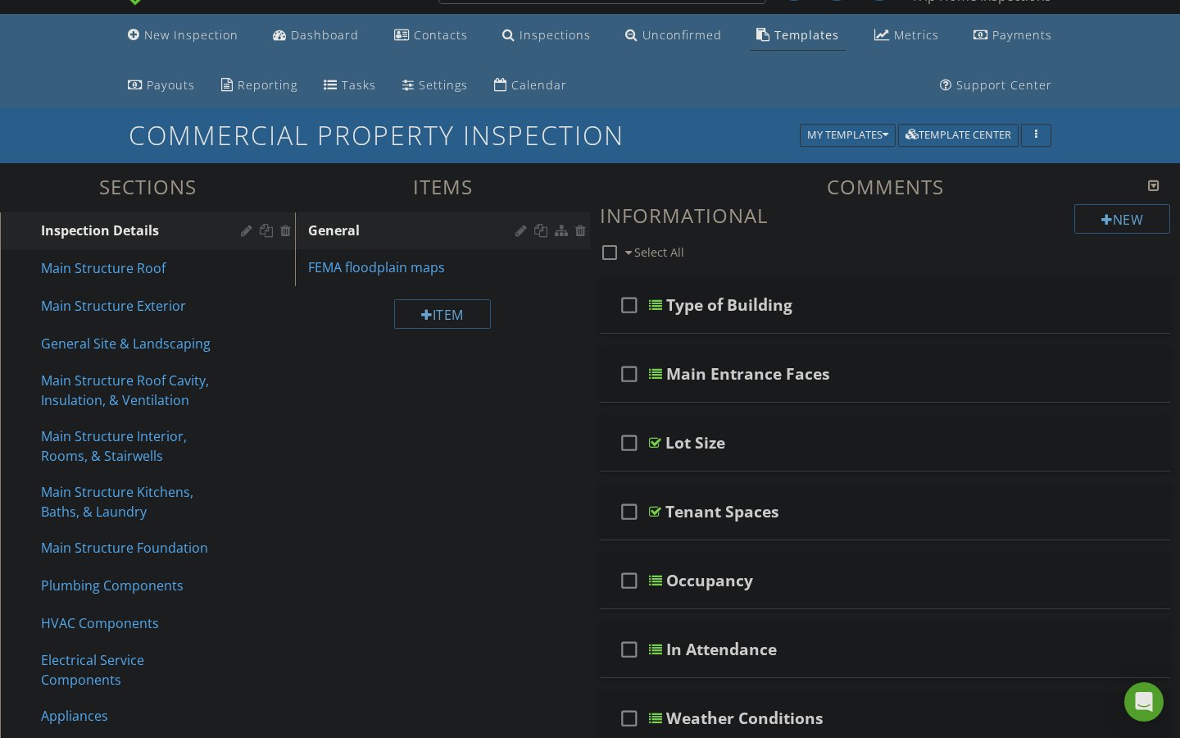
scroll to position [43, 0]
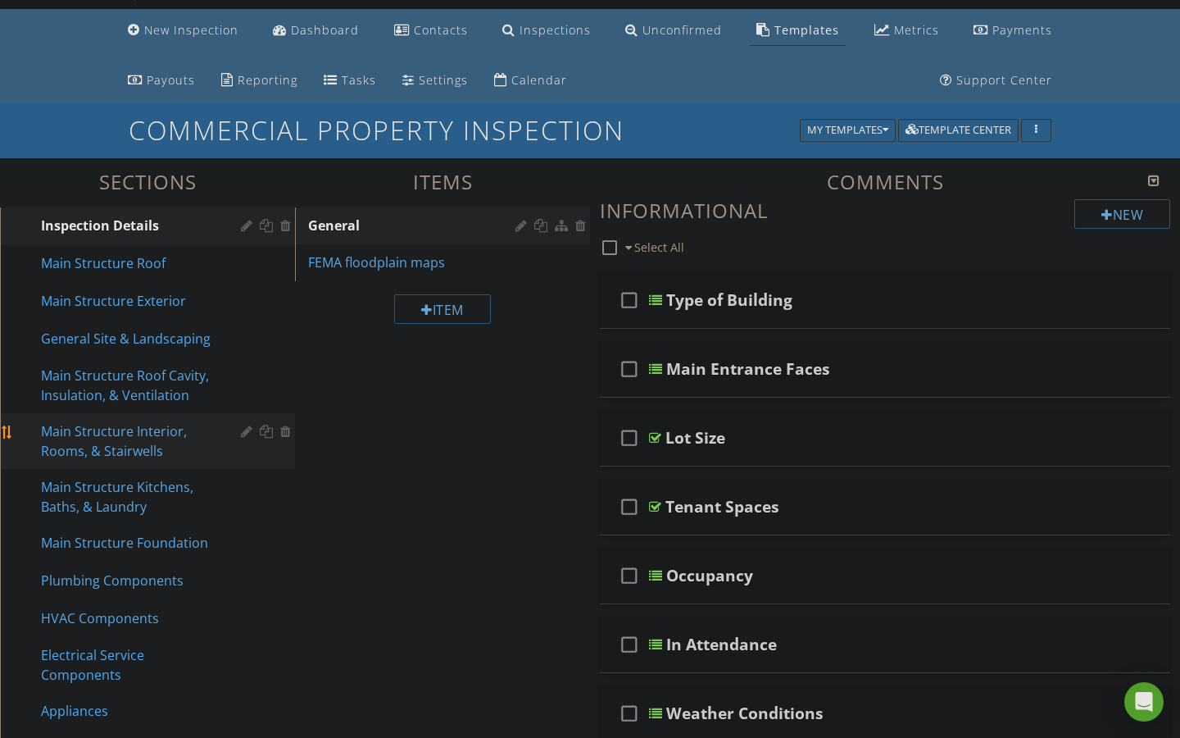
click at [130, 436] on div "Main Structure Interior, Rooms, & Stairwells" at bounding box center [129, 440] width 176 height 39
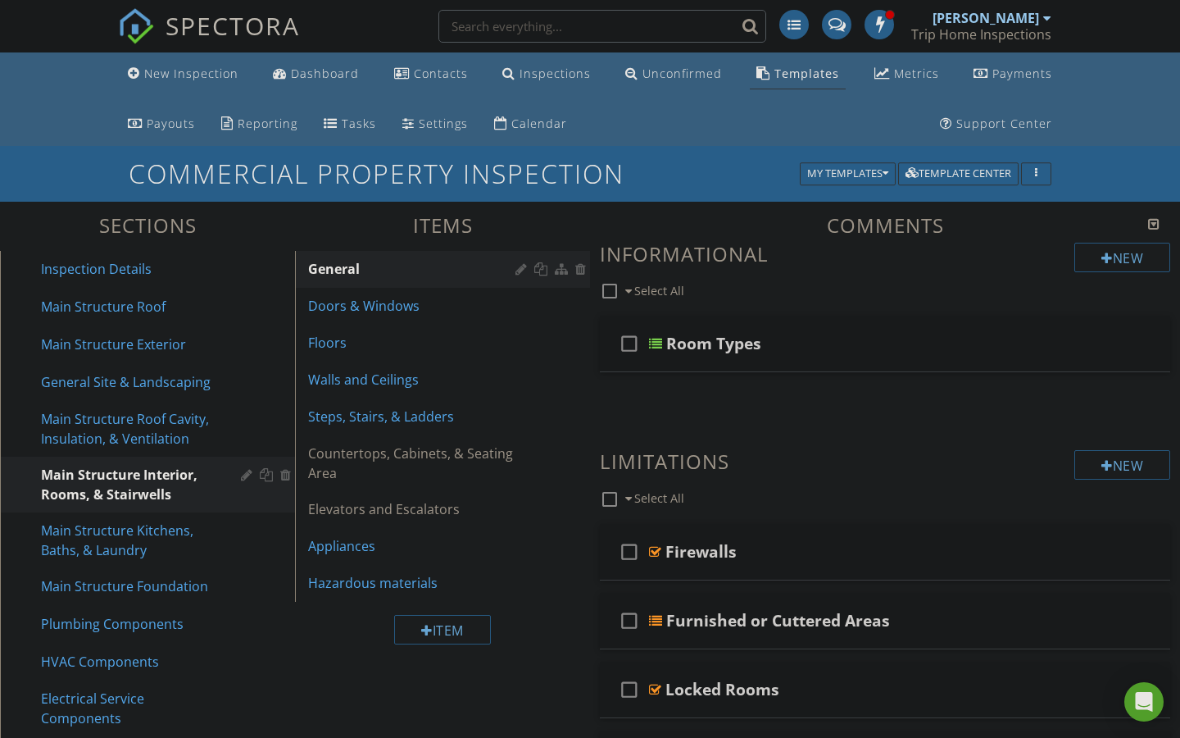
scroll to position [0, 0]
click at [317, 63] on link "Dashboard" at bounding box center [315, 74] width 99 height 30
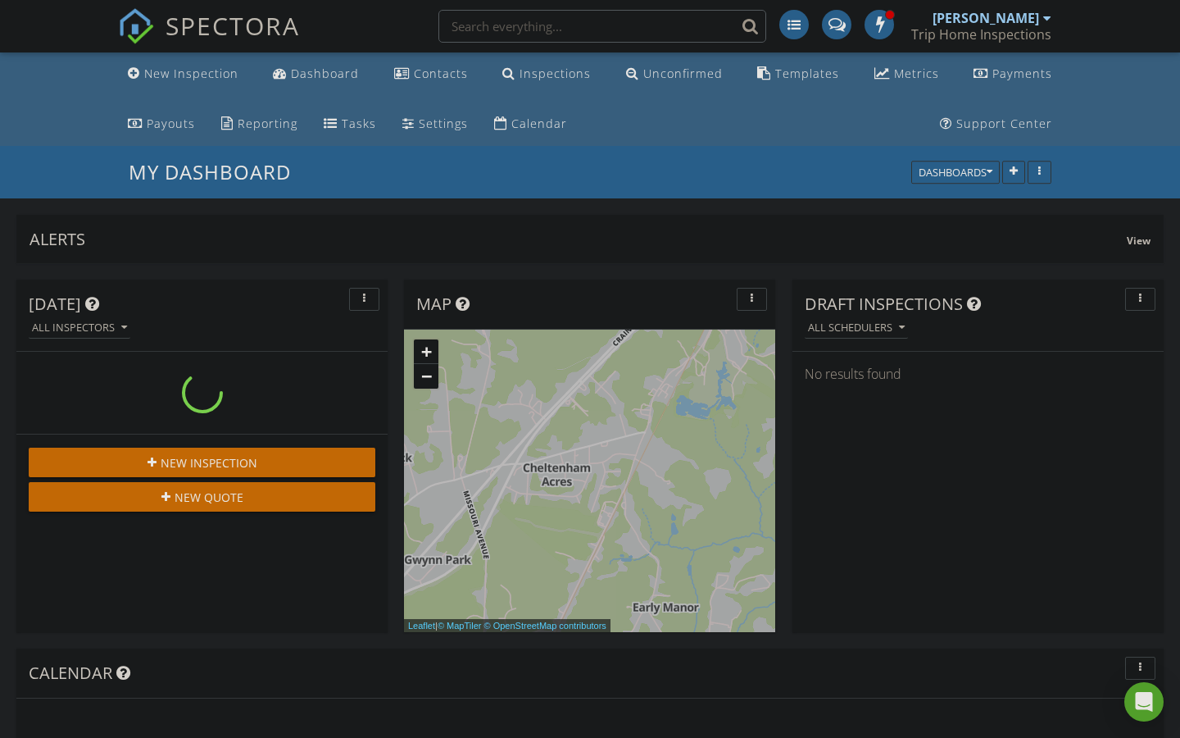
scroll to position [2107, 1181]
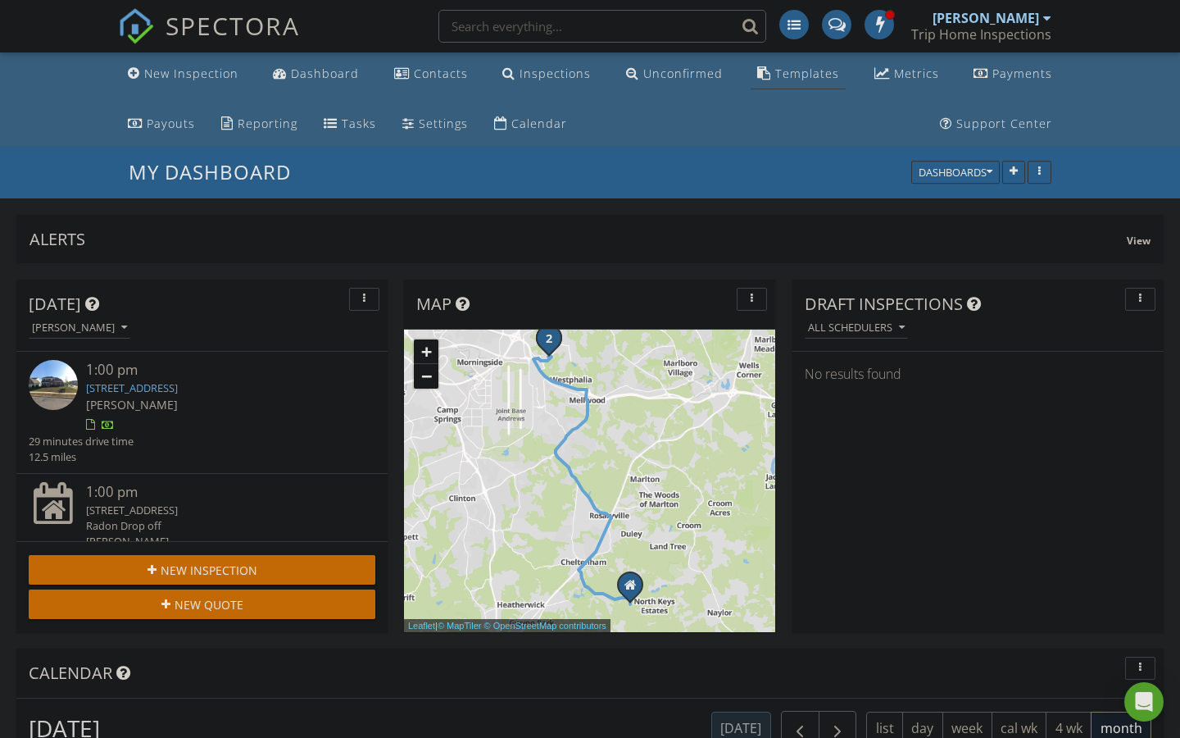
click at [821, 75] on div "Templates" at bounding box center [807, 74] width 64 height 16
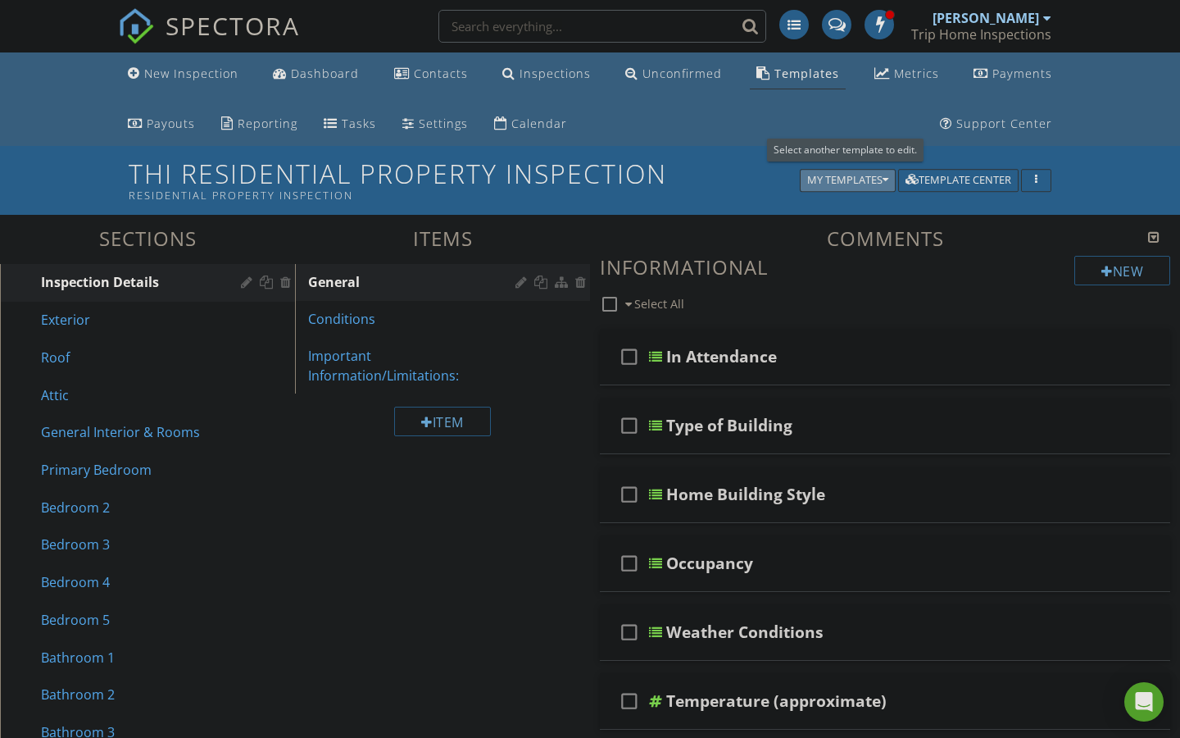
click at [879, 180] on div "My Templates" at bounding box center [847, 180] width 81 height 11
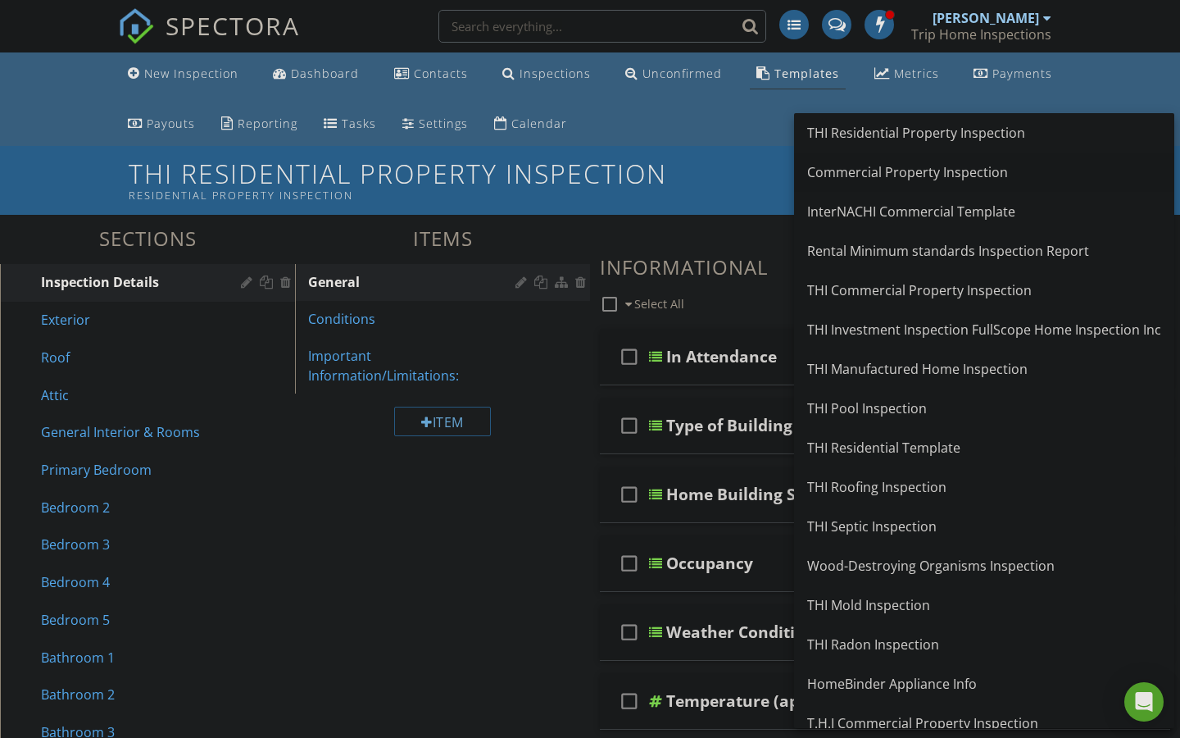
click at [858, 176] on div "Commercial Property Inspection" at bounding box center [984, 172] width 354 height 20
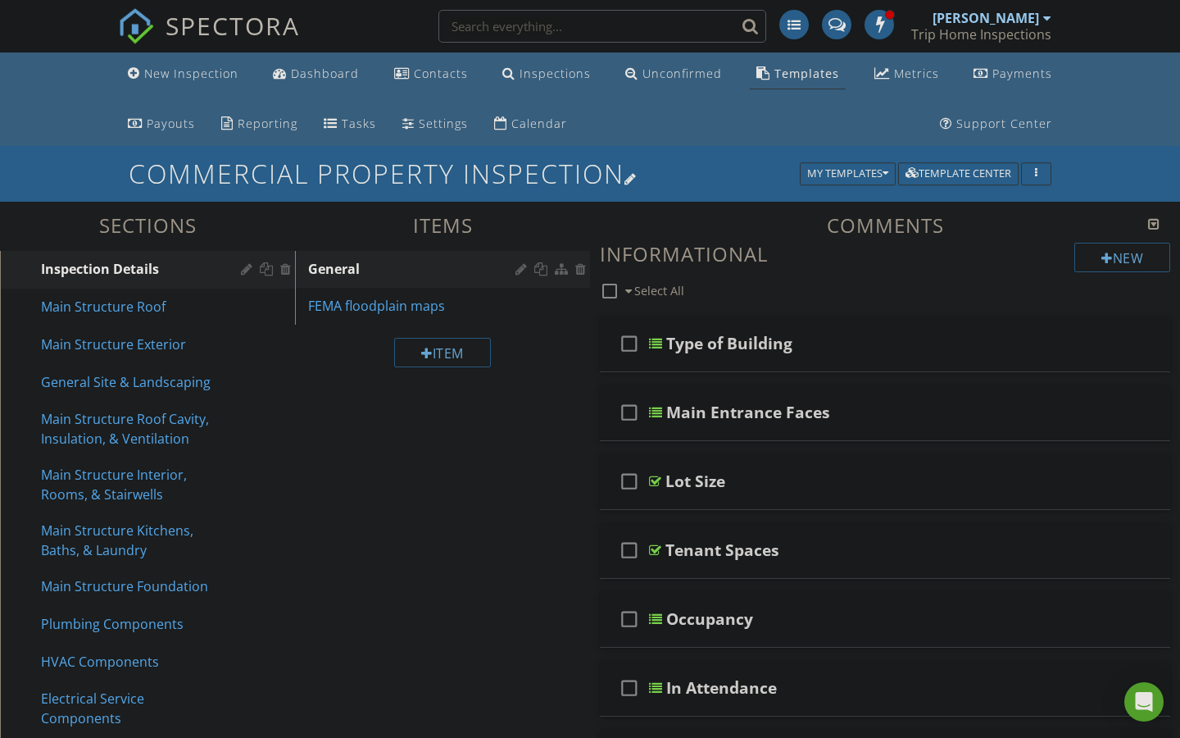
click at [638, 178] on div at bounding box center [631, 178] width 13 height 13
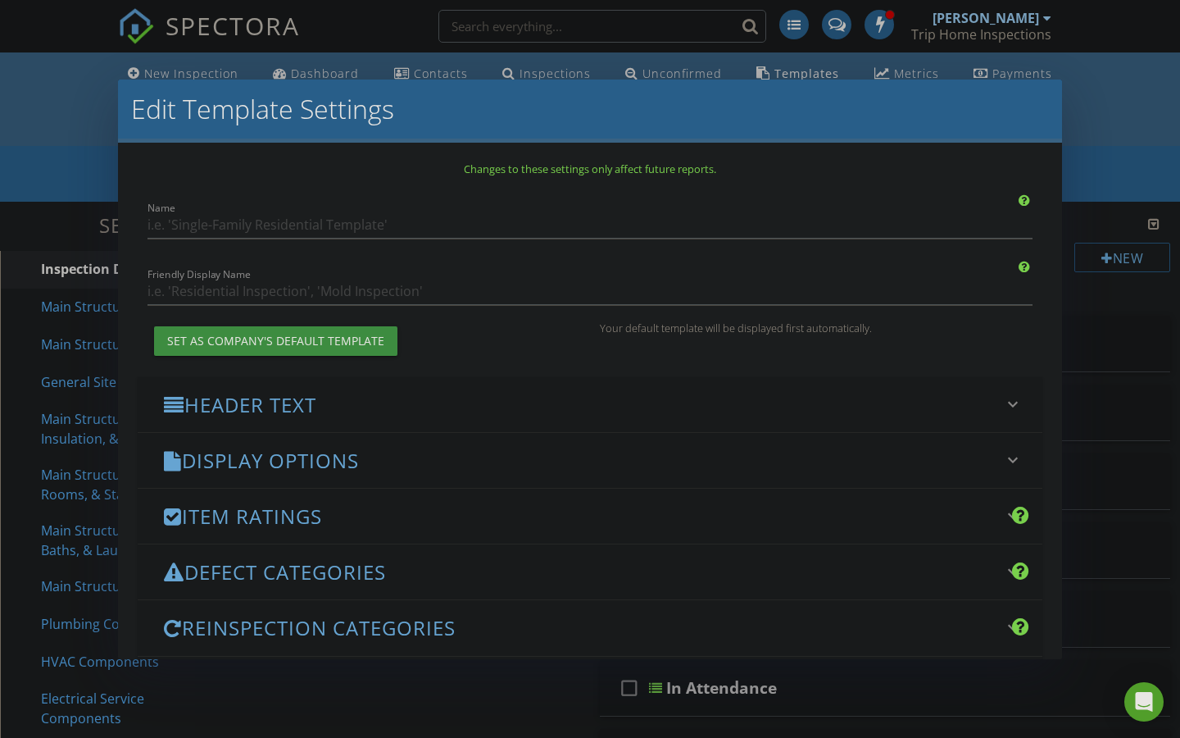
type input "Commercial Property Inspection"
click at [1007, 402] on icon "keyboard_arrow_down" at bounding box center [1013, 404] width 20 height 20
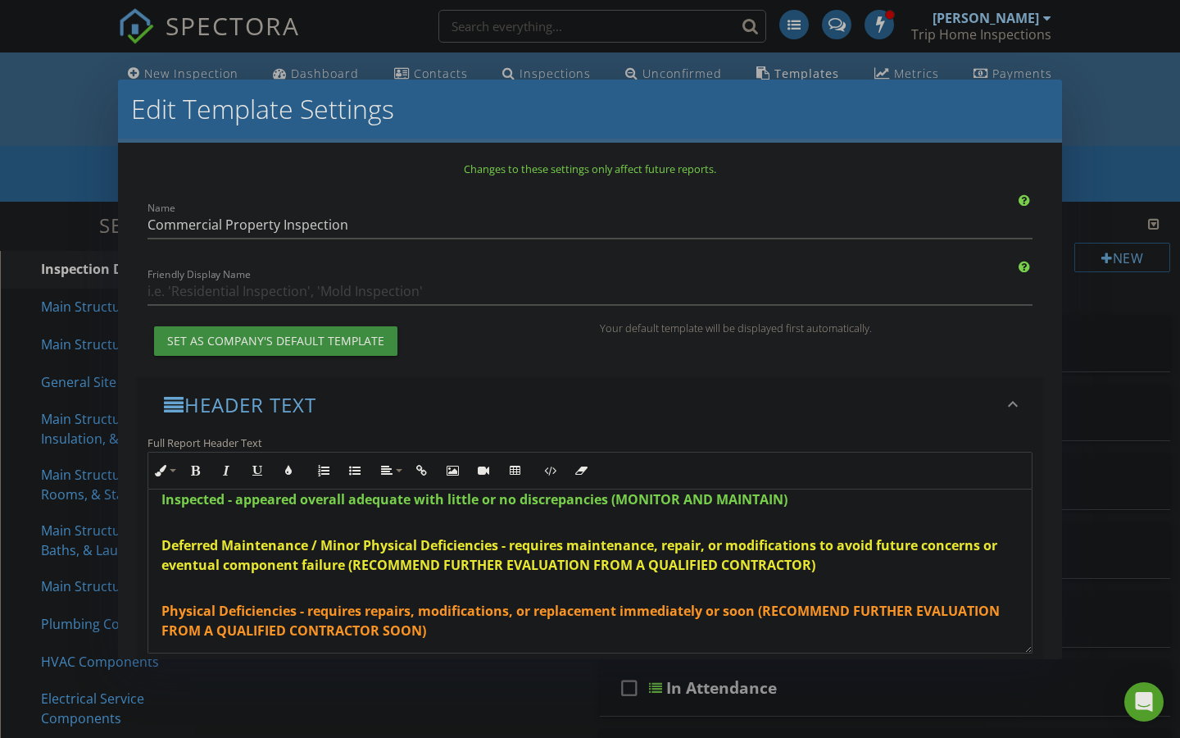
scroll to position [320, 0]
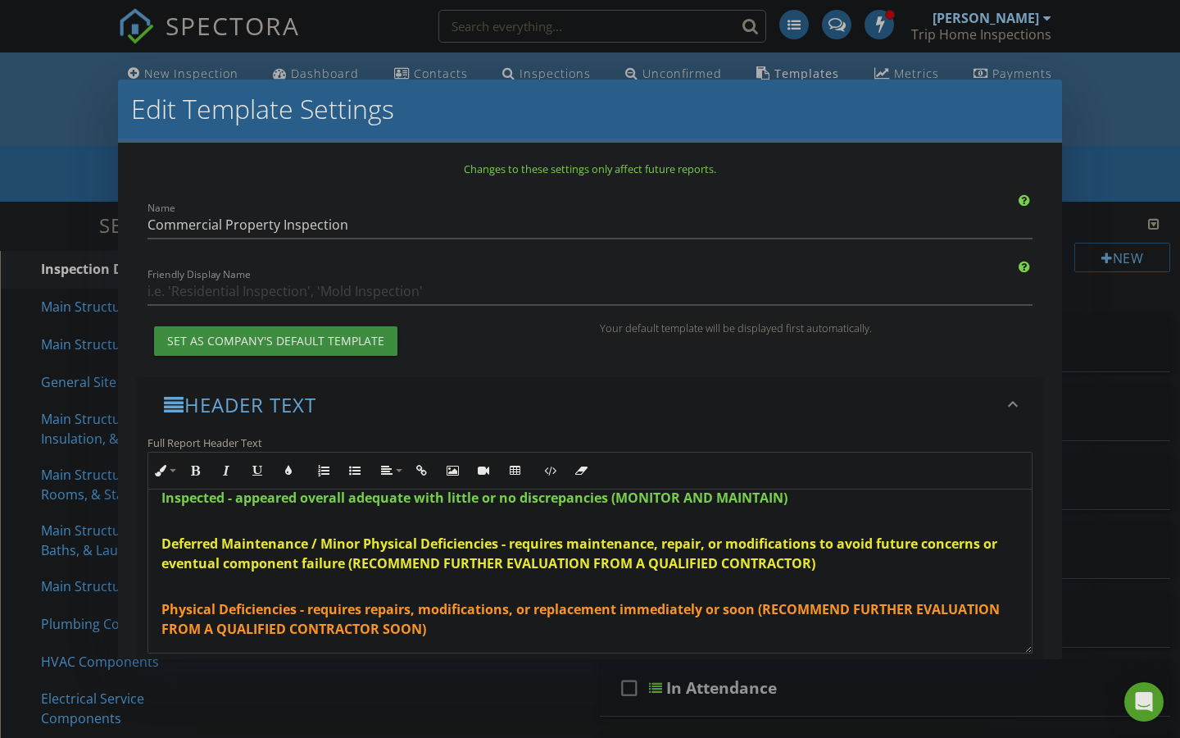
click at [198, 543] on span "Deferred Maintenance / Minor Physical Deficiencies - requires maintenance, repa…" at bounding box center [579, 553] width 836 height 38
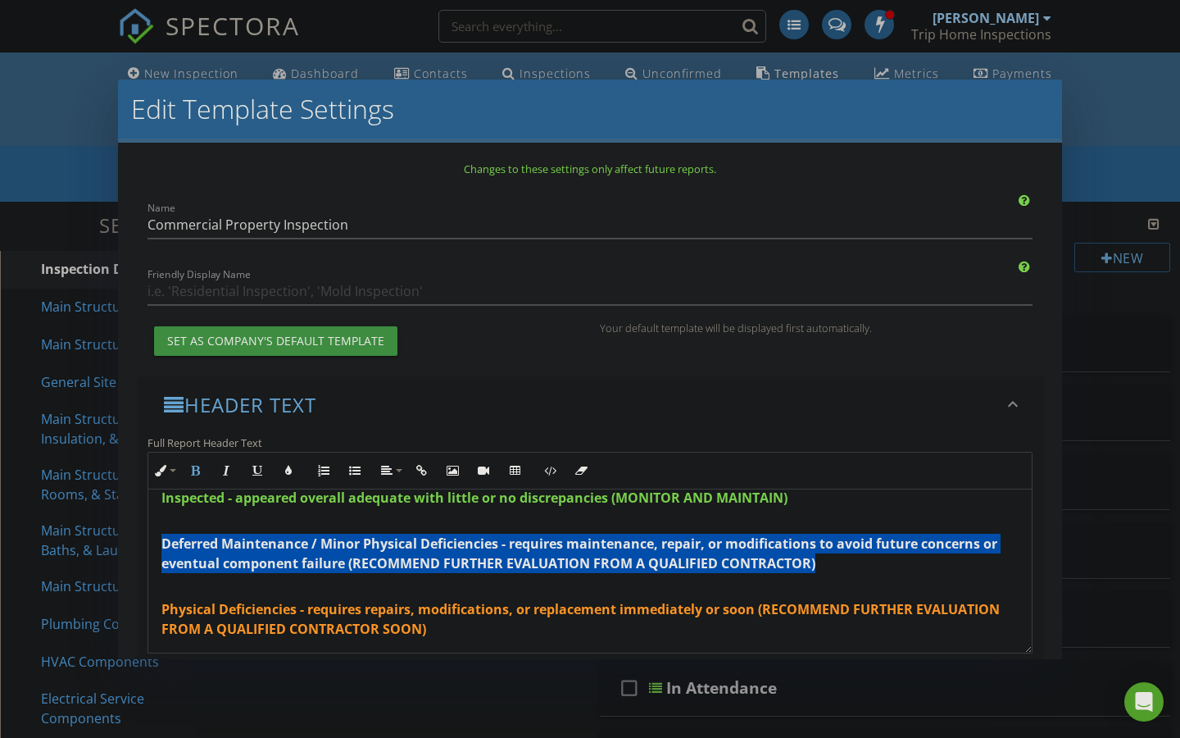
click at [198, 543] on span "Deferred Maintenance / Minor Physical Deficiencies - requires maintenance, repa…" at bounding box center [579, 553] width 836 height 38
click at [289, 474] on icon "button" at bounding box center [288, 470] width 11 height 11
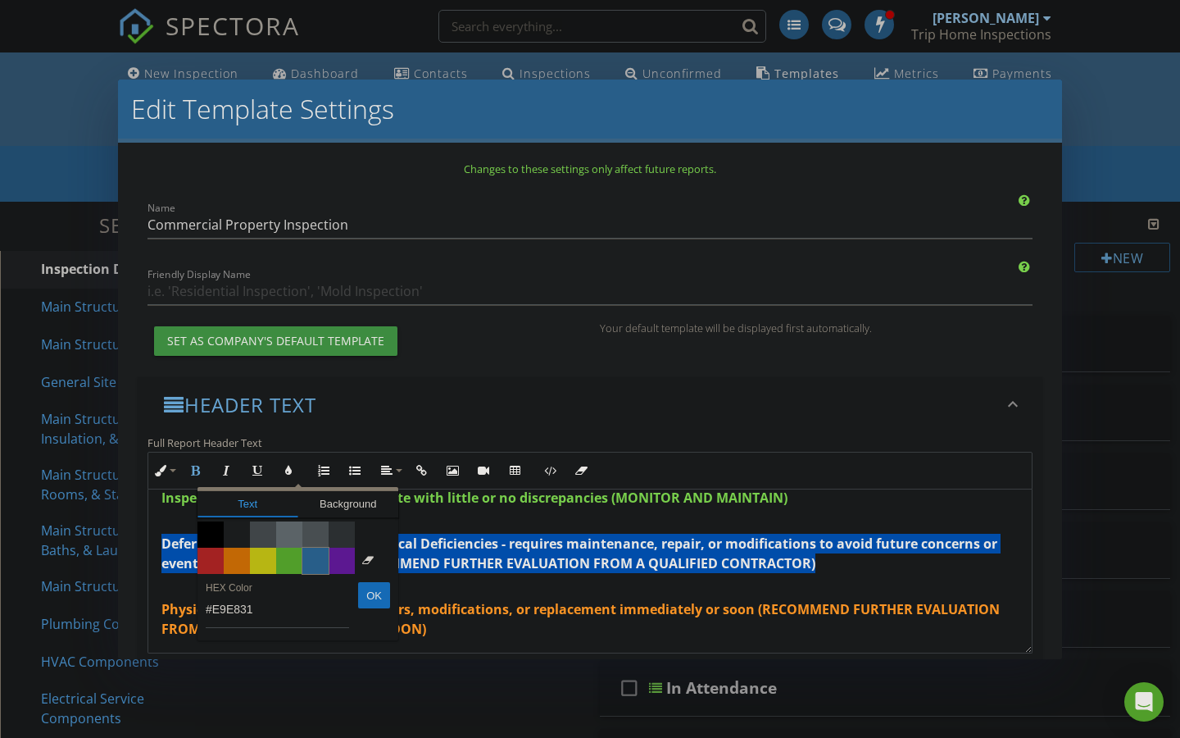
click at [317, 556] on span "Color #5c9ccf" at bounding box center [315, 561] width 26 height 26
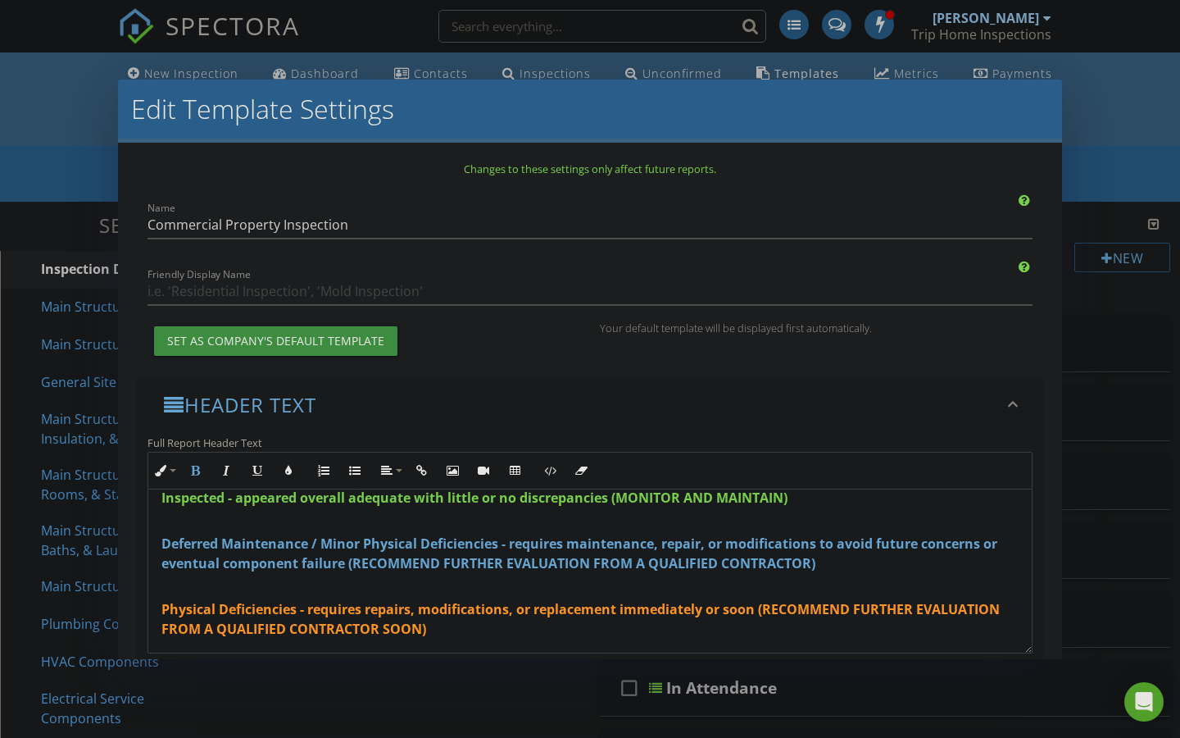
click at [827, 505] on p "Inspected - appeared overall adequate with little or no discrepancies (MONITOR …" at bounding box center [589, 498] width 857 height 20
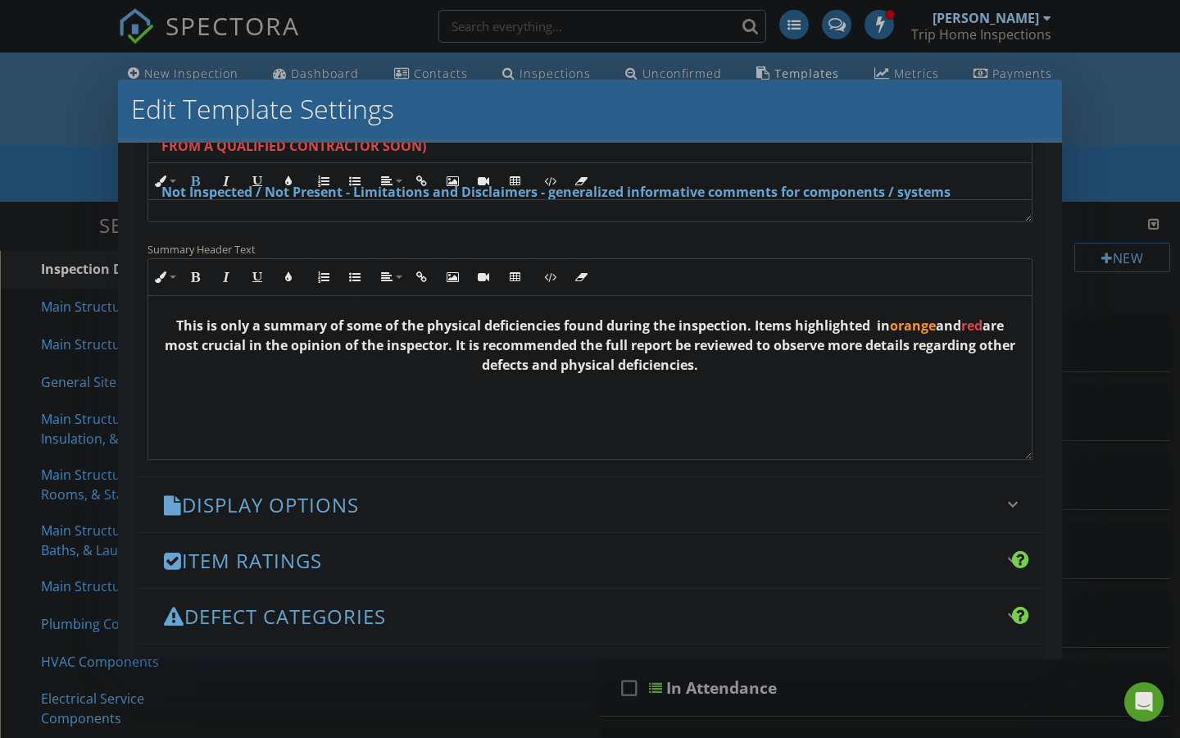
scroll to position [449, 0]
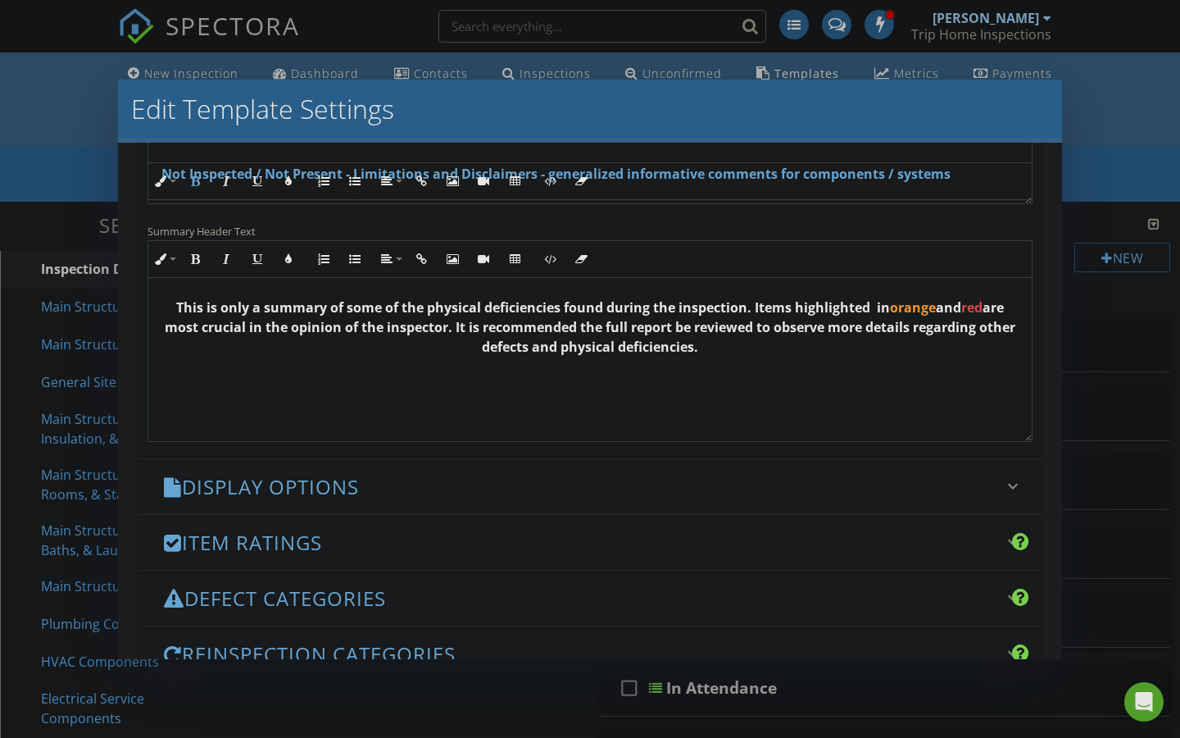
click at [1009, 478] on icon "keyboard_arrow_down" at bounding box center [1013, 486] width 20 height 20
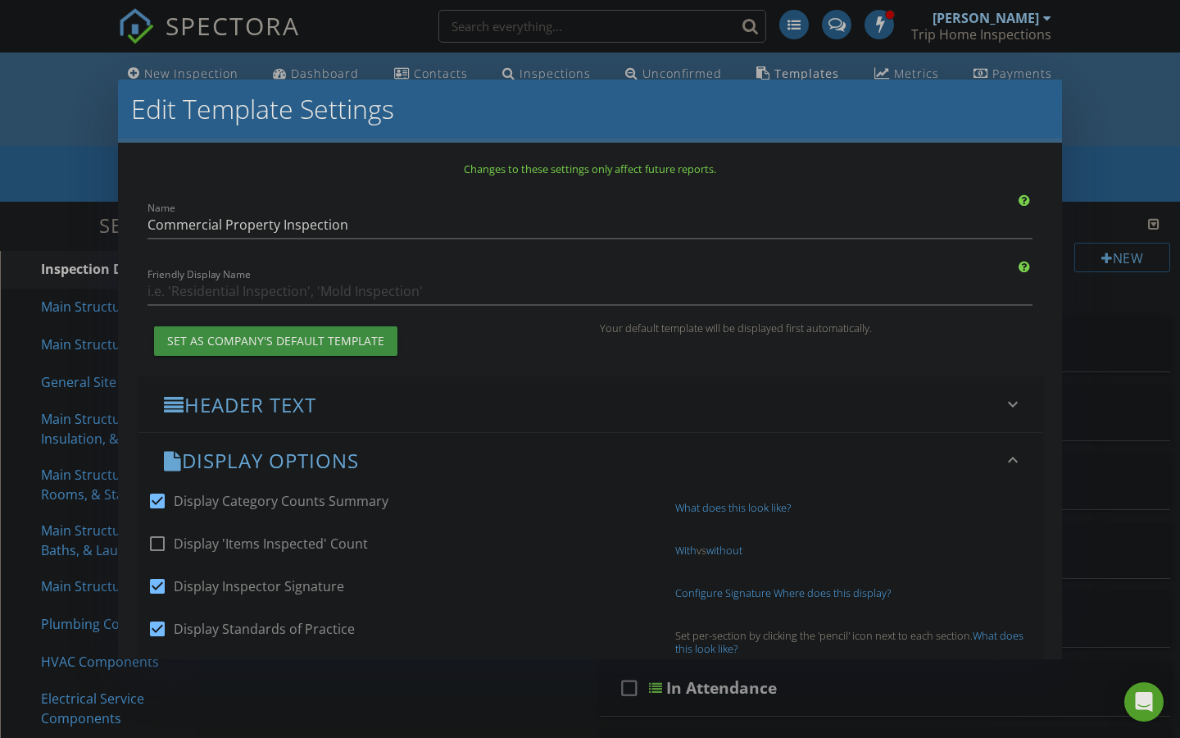
scroll to position [0, 0]
click at [329, 286] on input "Friendly Display Name" at bounding box center [590, 291] width 885 height 27
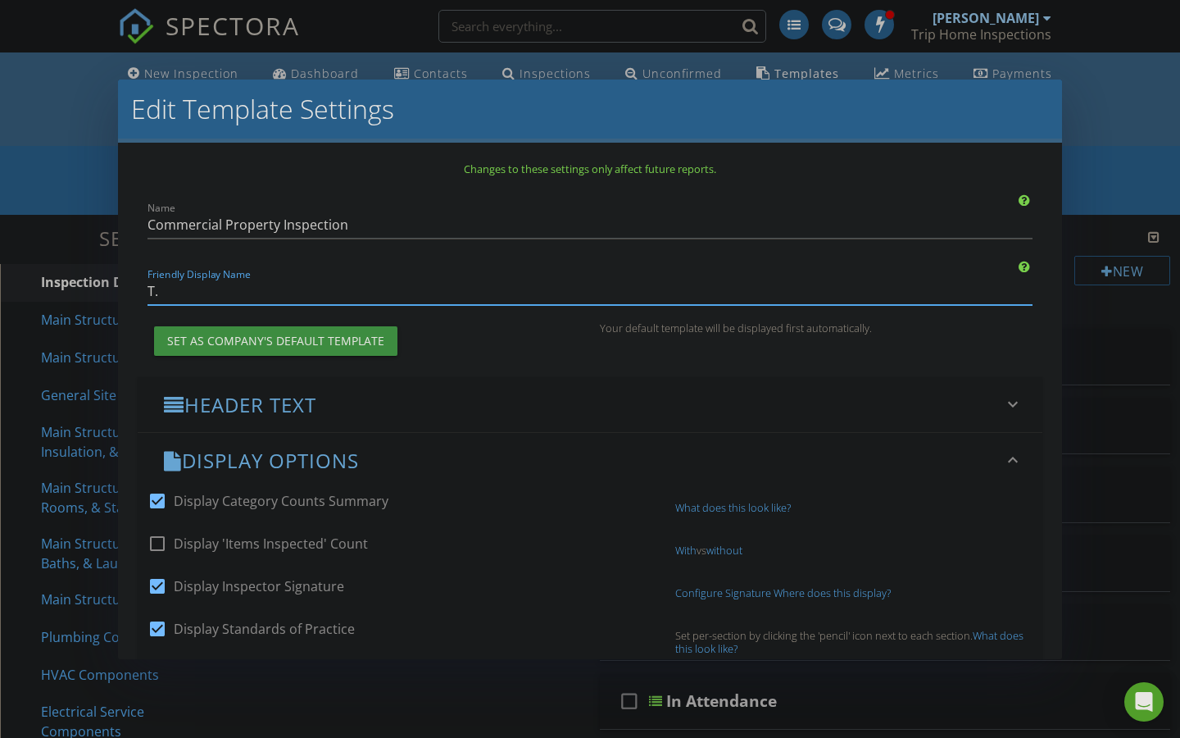
type input "T"
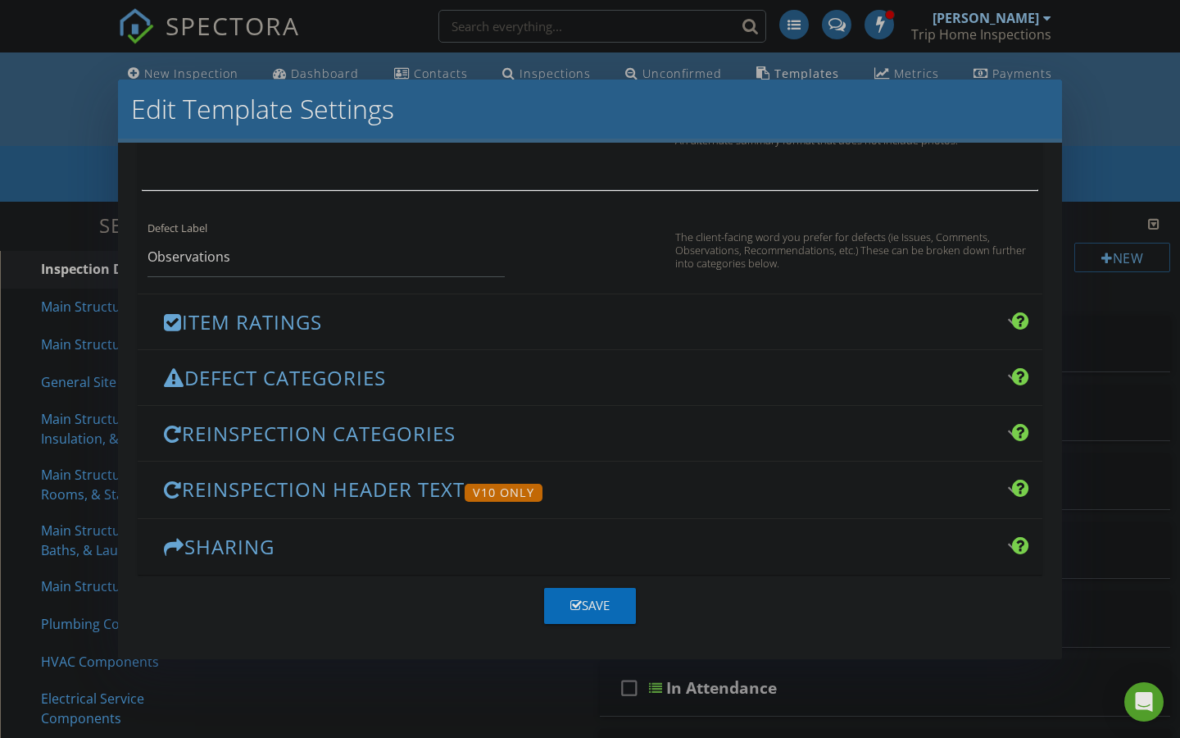
scroll to position [1095, 0]
click at [589, 602] on div "Save" at bounding box center [589, 606] width 39 height 19
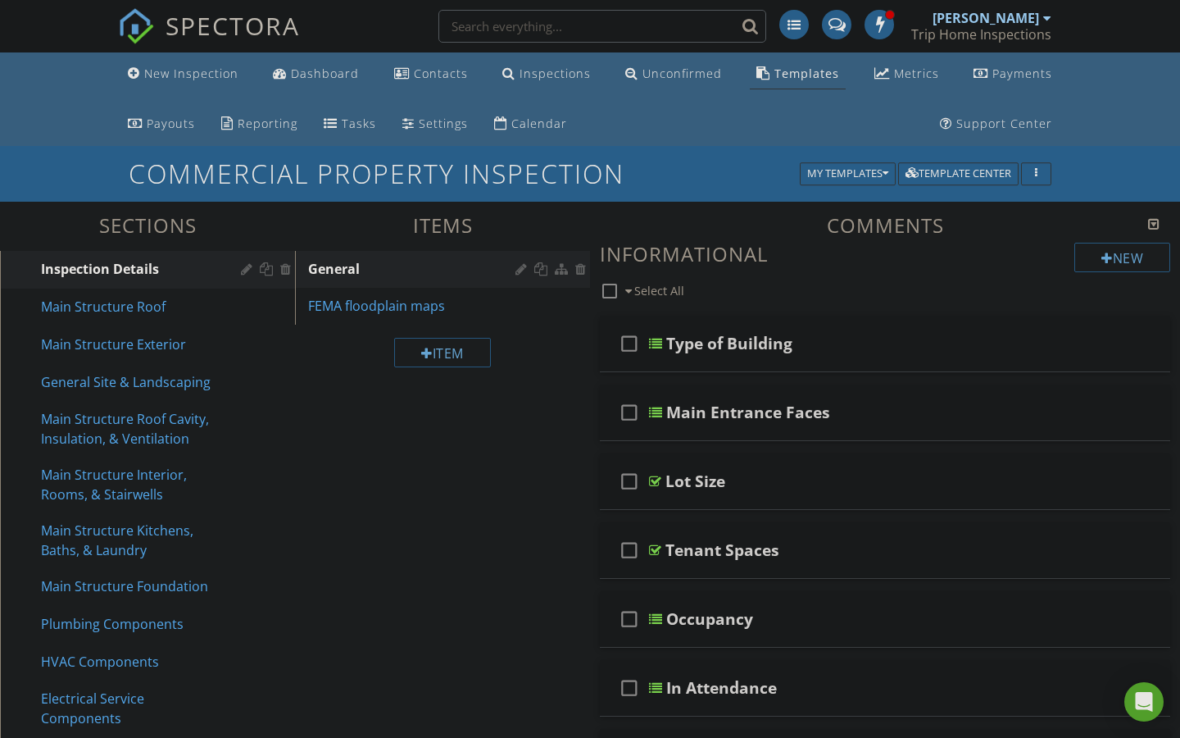
scroll to position [0, 0]
click at [151, 304] on div "Main Structure Roof" at bounding box center [129, 307] width 176 height 20
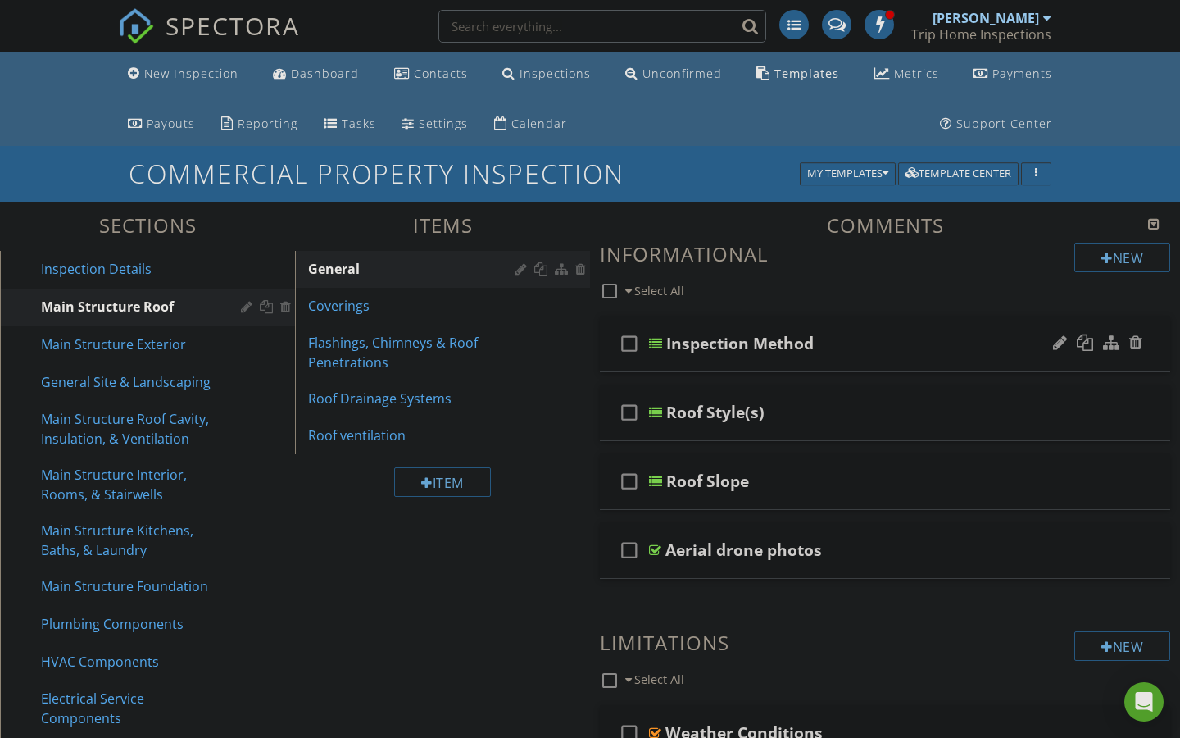
click at [659, 341] on div at bounding box center [655, 343] width 13 height 13
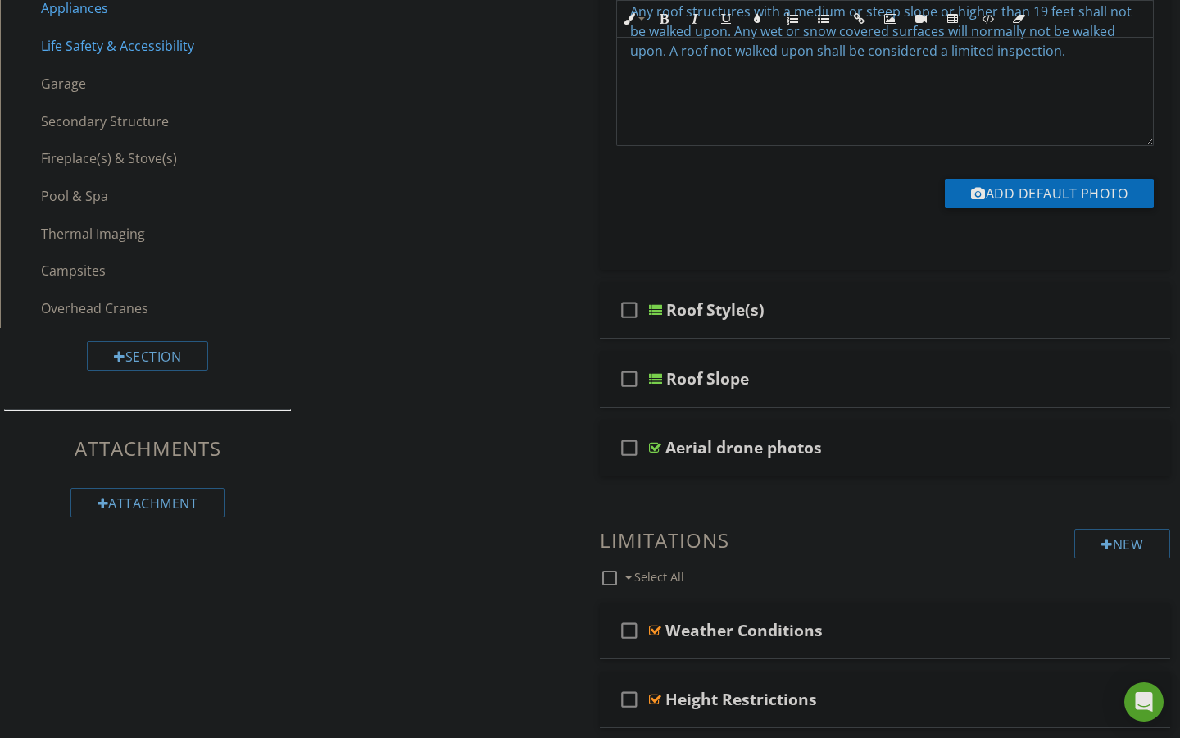
scroll to position [727, 0]
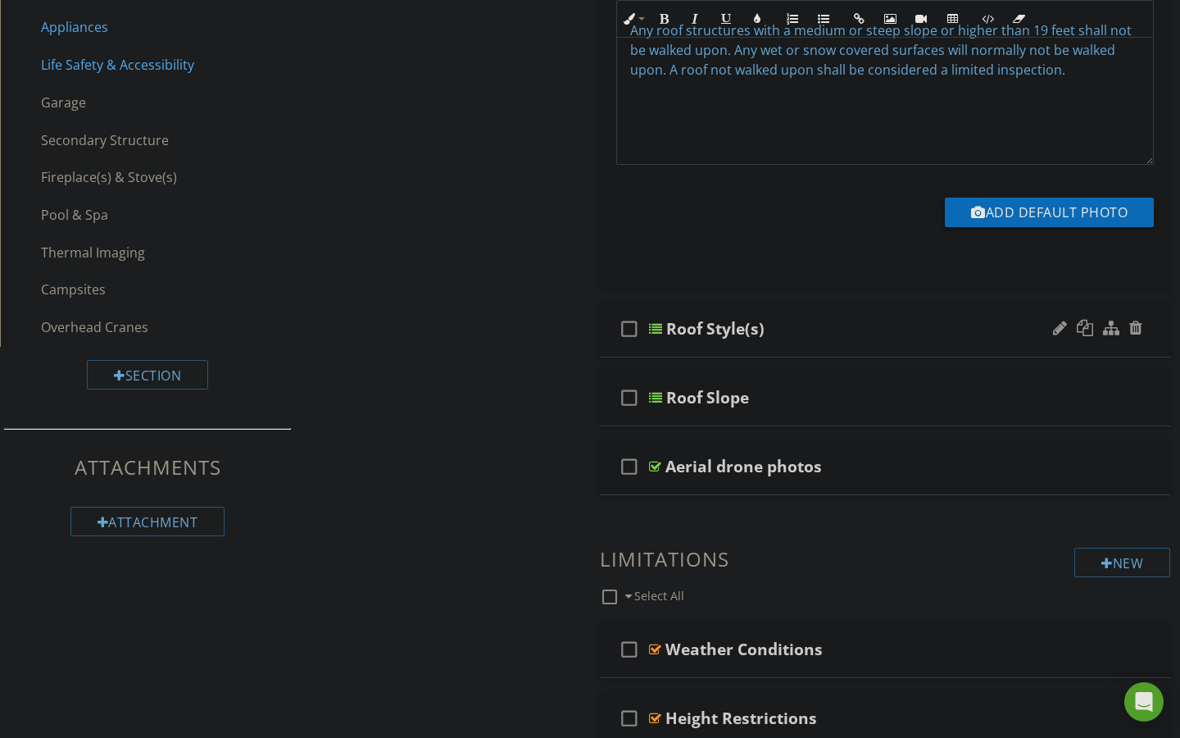
click at [659, 322] on div at bounding box center [655, 328] width 13 height 13
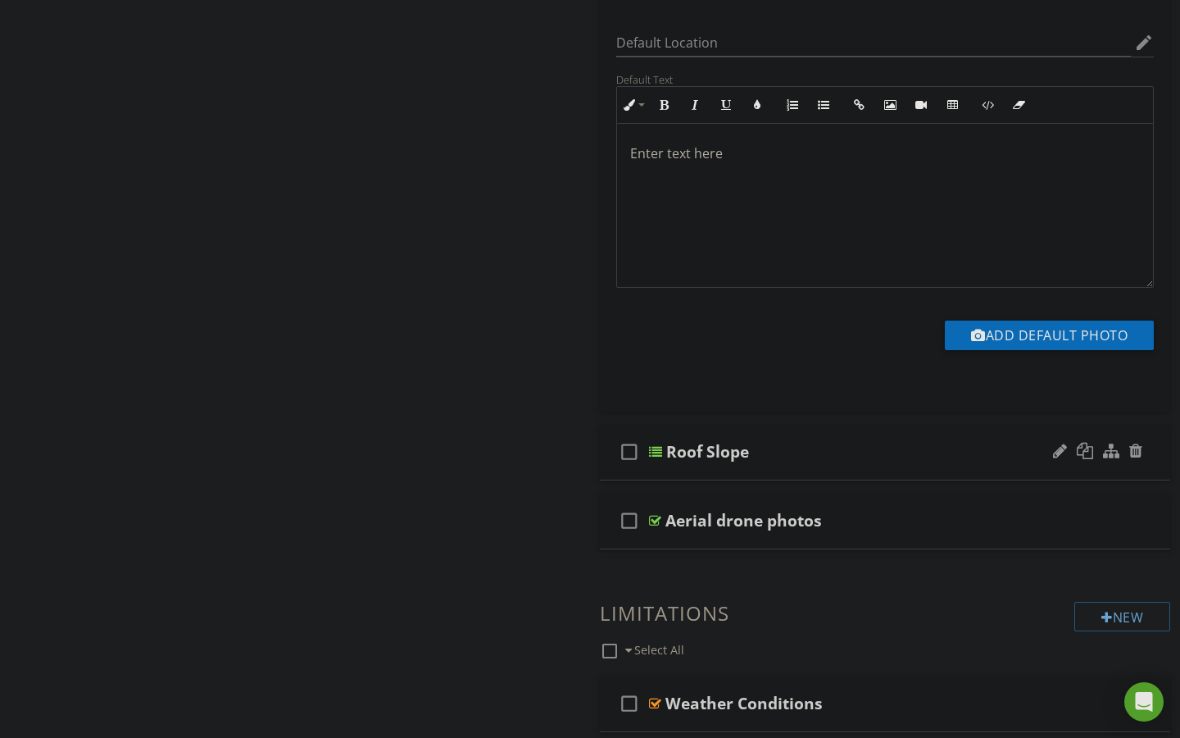
scroll to position [1323, 0]
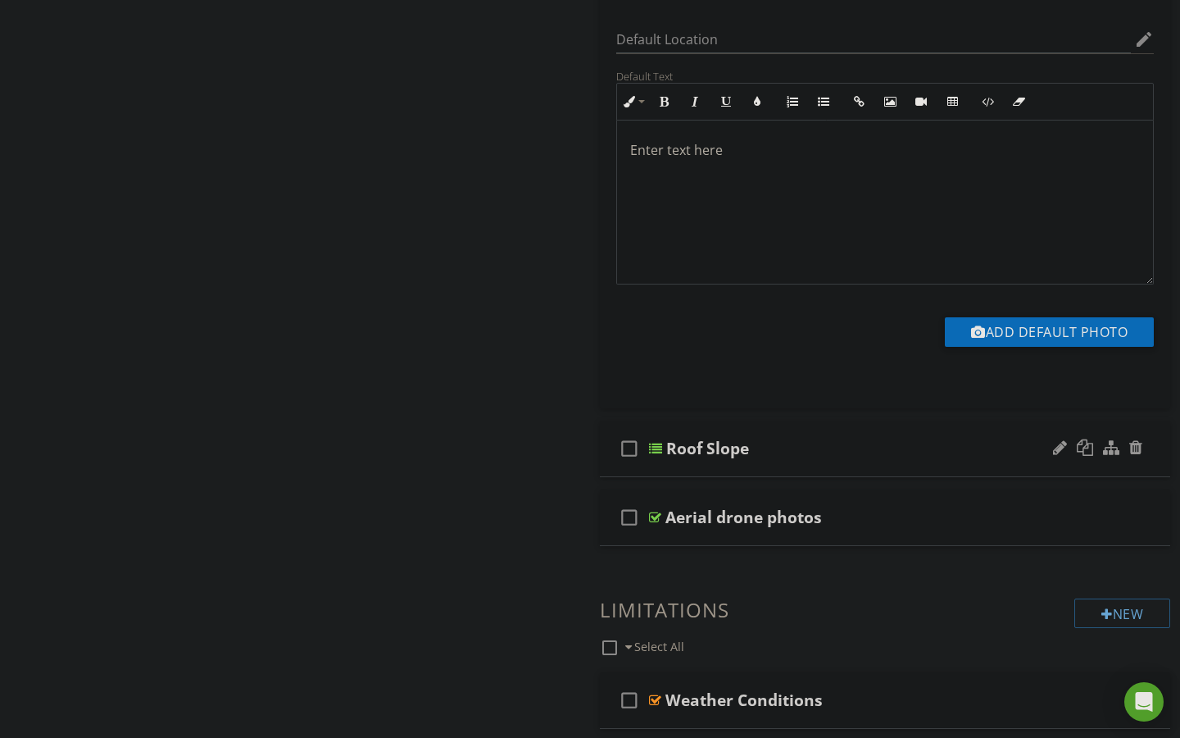
click at [652, 442] on div at bounding box center [655, 448] width 13 height 13
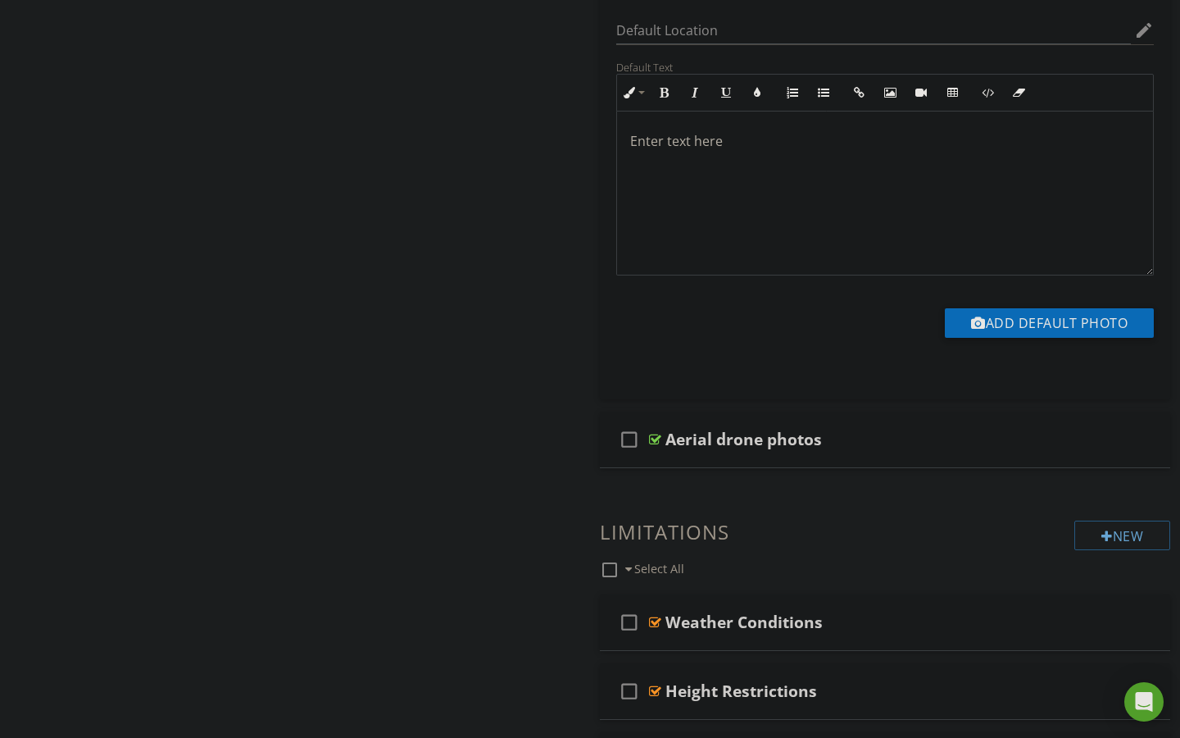
scroll to position [2005, 0]
click at [653, 431] on div at bounding box center [655, 437] width 12 height 13
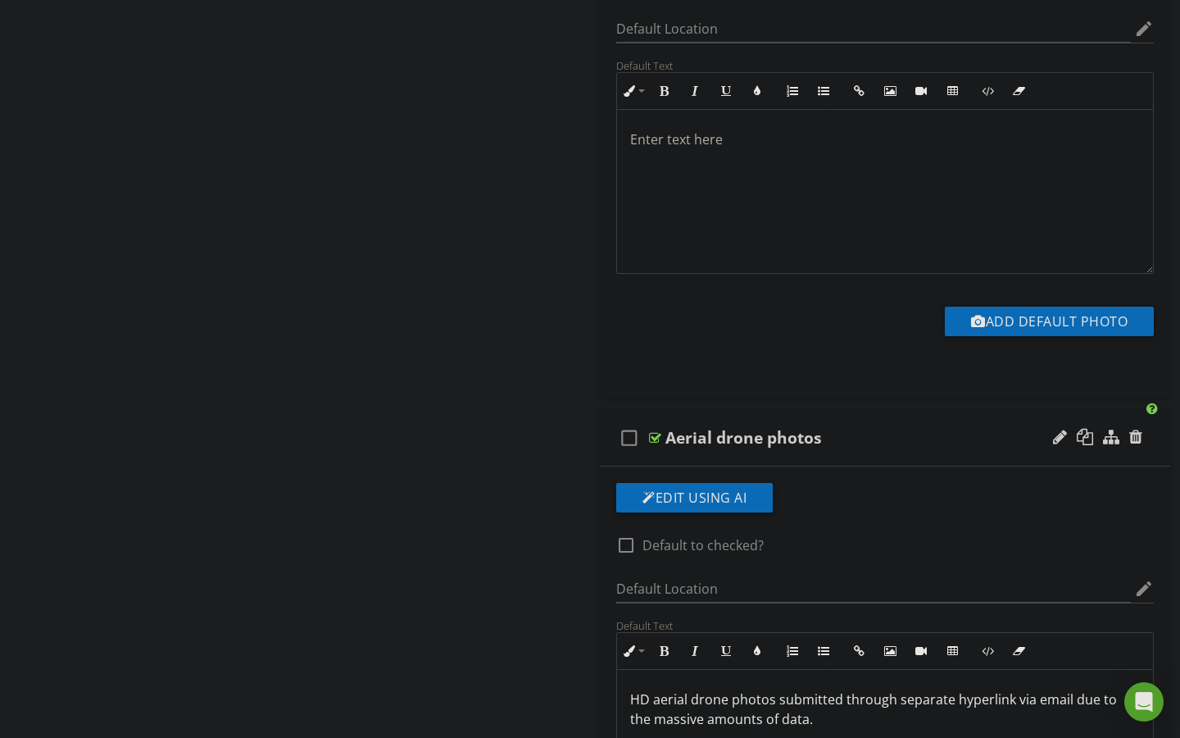
click at [653, 431] on div at bounding box center [655, 437] width 12 height 13
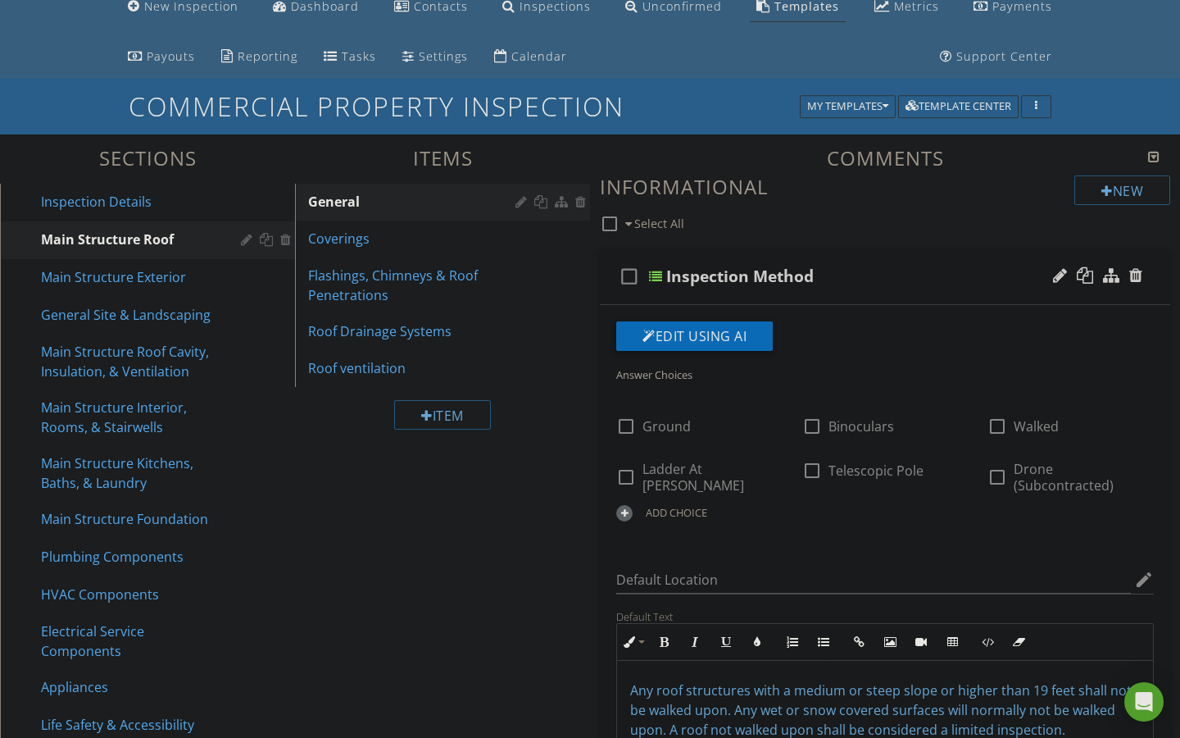
scroll to position [60, 0]
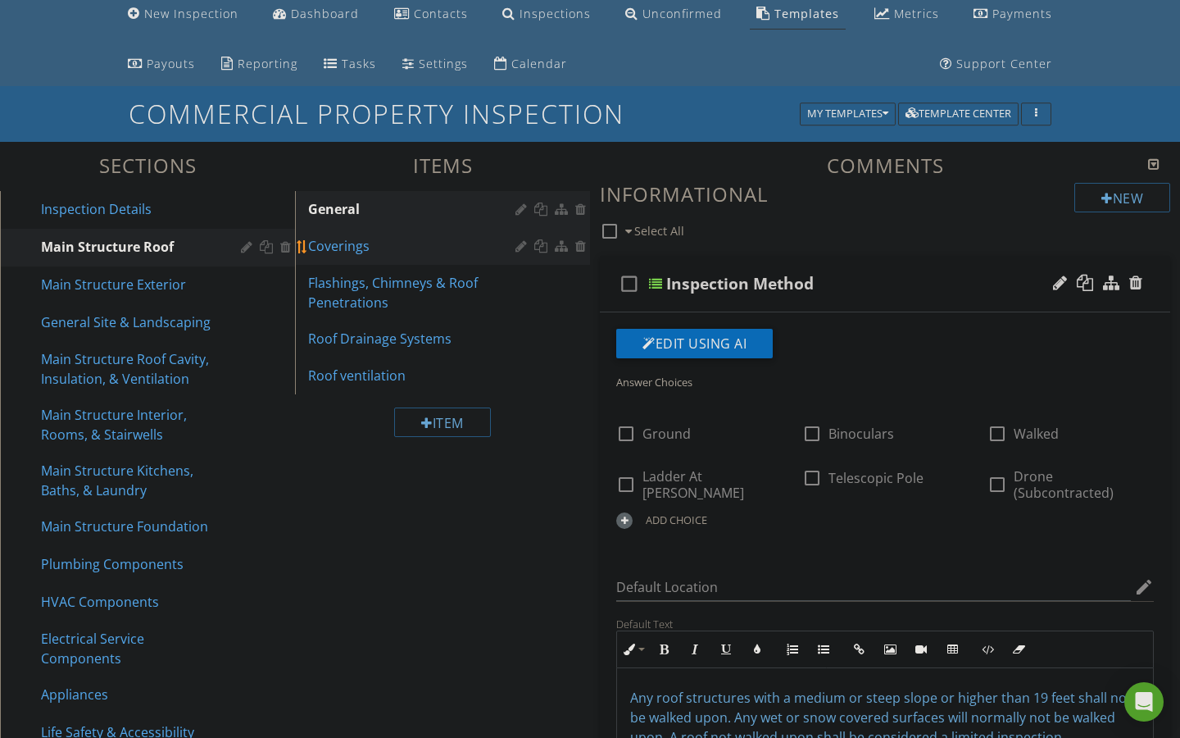
click at [351, 249] on div "Coverings" at bounding box center [414, 246] width 212 height 20
type textarea "<p><span data-darkreader-inline-color="" style="color: rgb(92, 156, 207); --dar…"
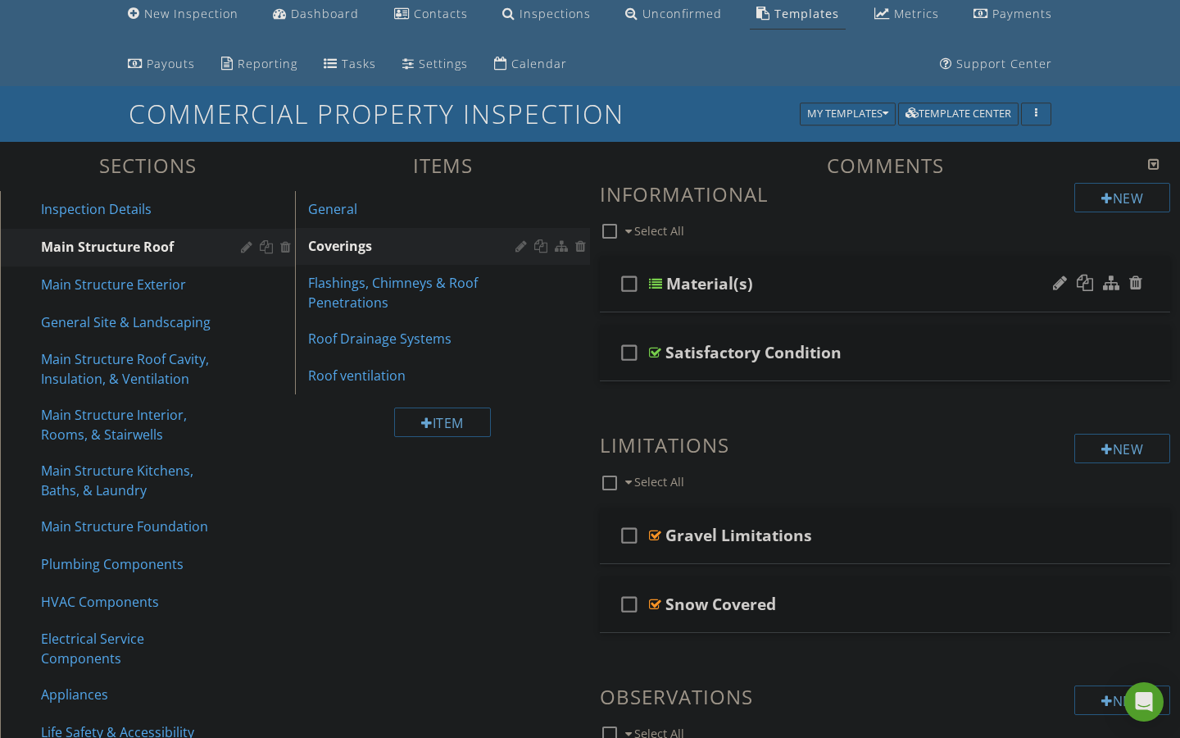
click at [655, 287] on div at bounding box center [655, 283] width 13 height 13
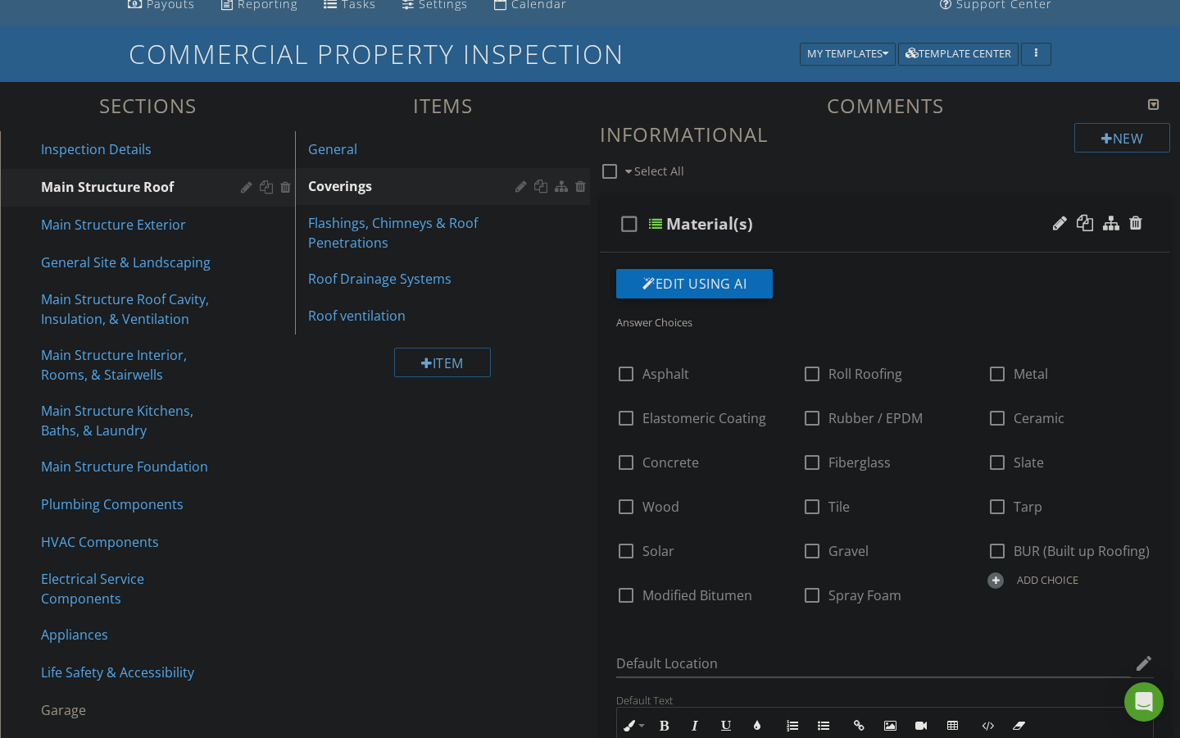
scroll to position [115, 0]
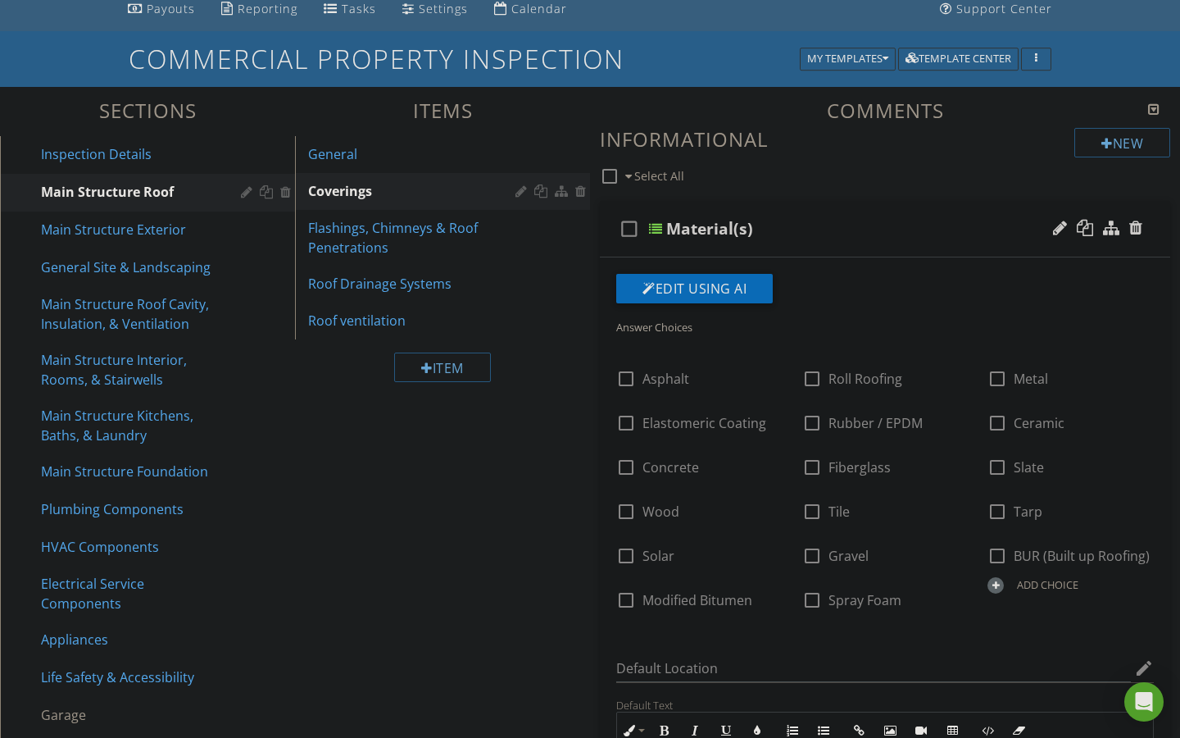
click at [656, 222] on div at bounding box center [655, 228] width 13 height 13
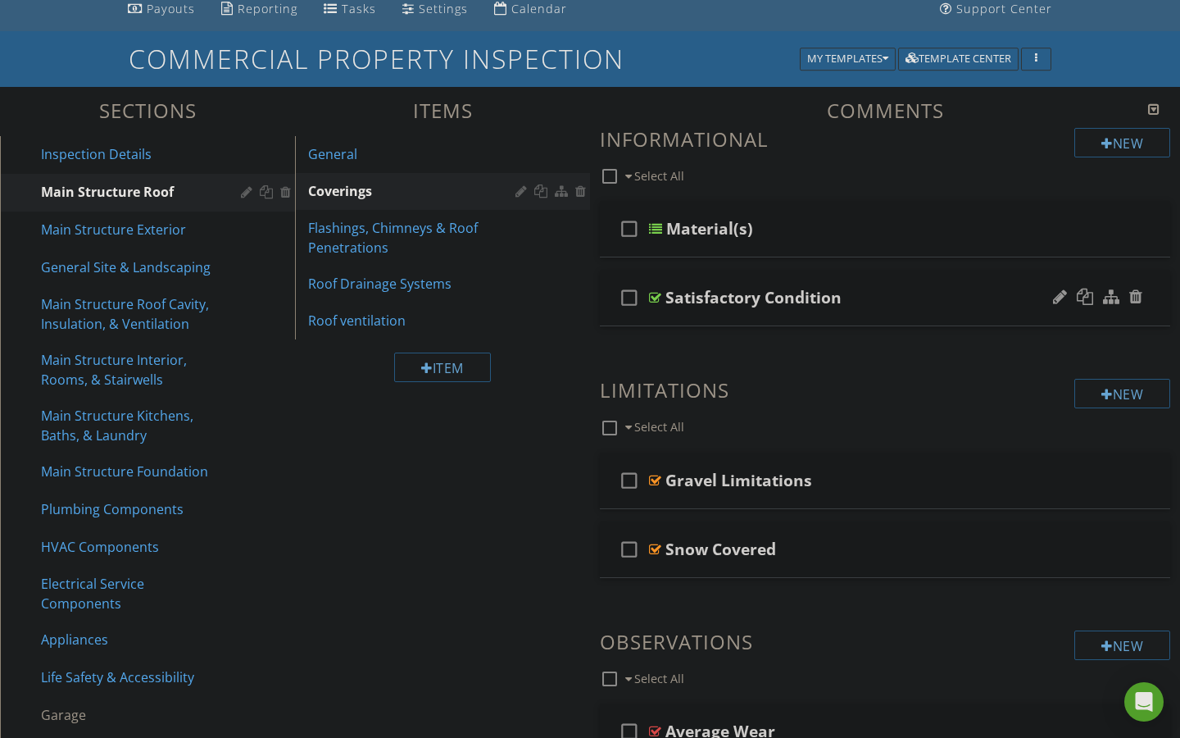
click at [657, 293] on div at bounding box center [655, 297] width 12 height 13
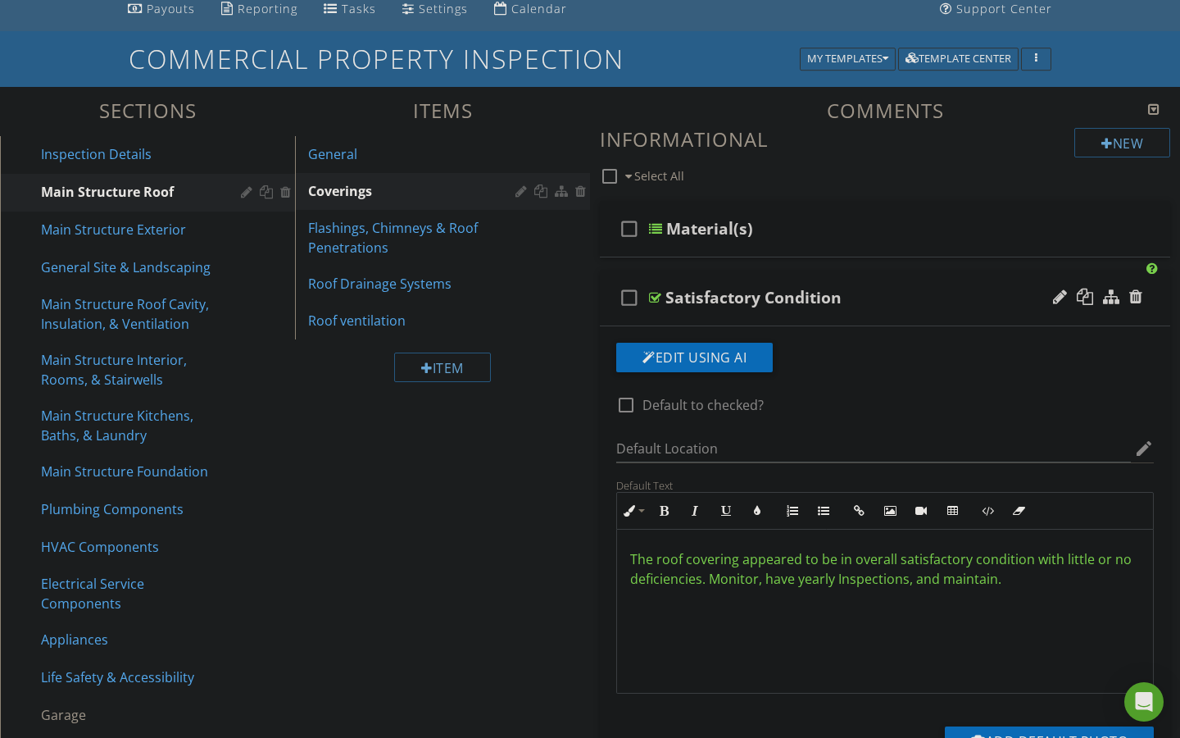
click at [640, 557] on span "The roof covering appeared to be in overall satisfactory condition with little …" at bounding box center [881, 569] width 502 height 38
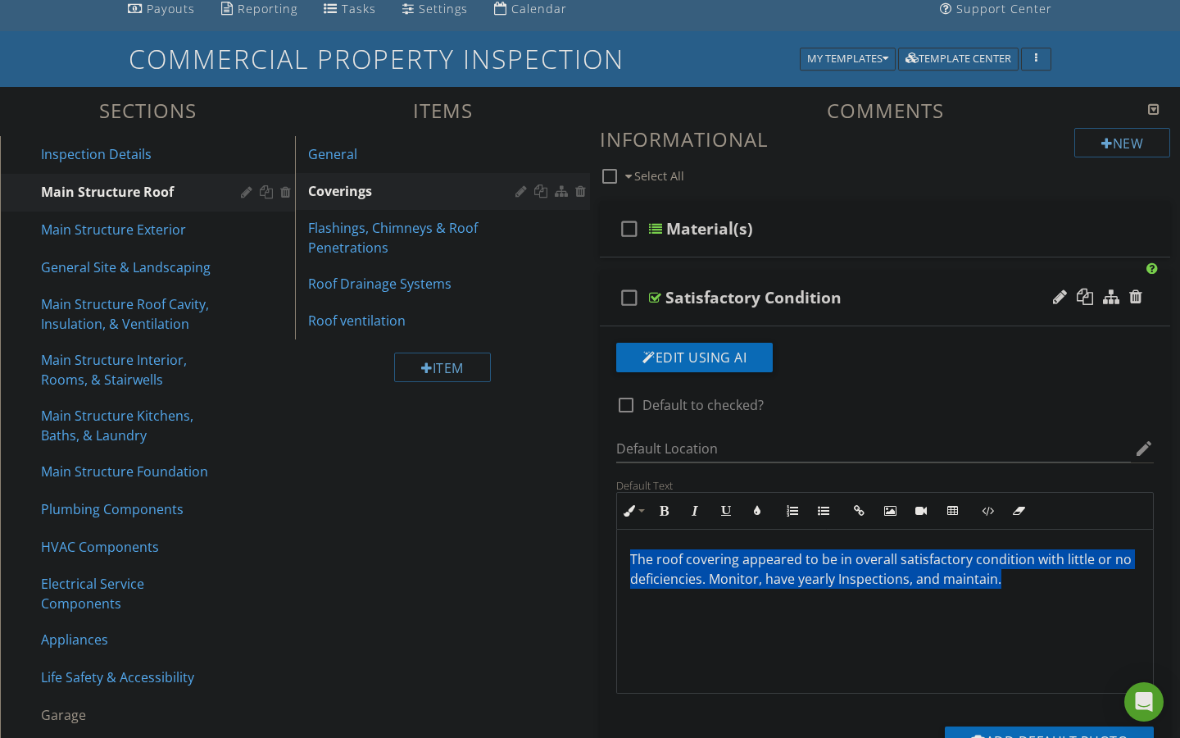
click at [640, 557] on span "The roof covering appeared to be in overall satisfactory condition with little …" at bounding box center [881, 569] width 502 height 38
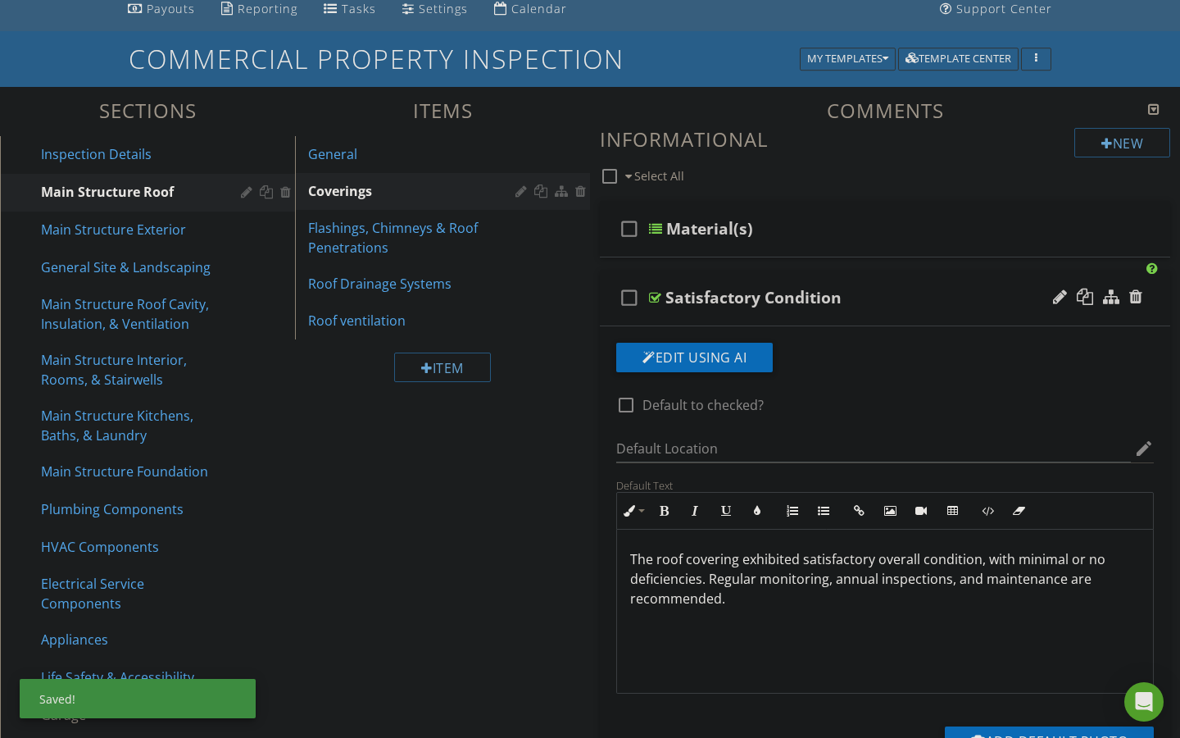
click at [645, 561] on p "The roof covering exhibited satisfactory overall condition, with minimal or no …" at bounding box center [885, 578] width 510 height 59
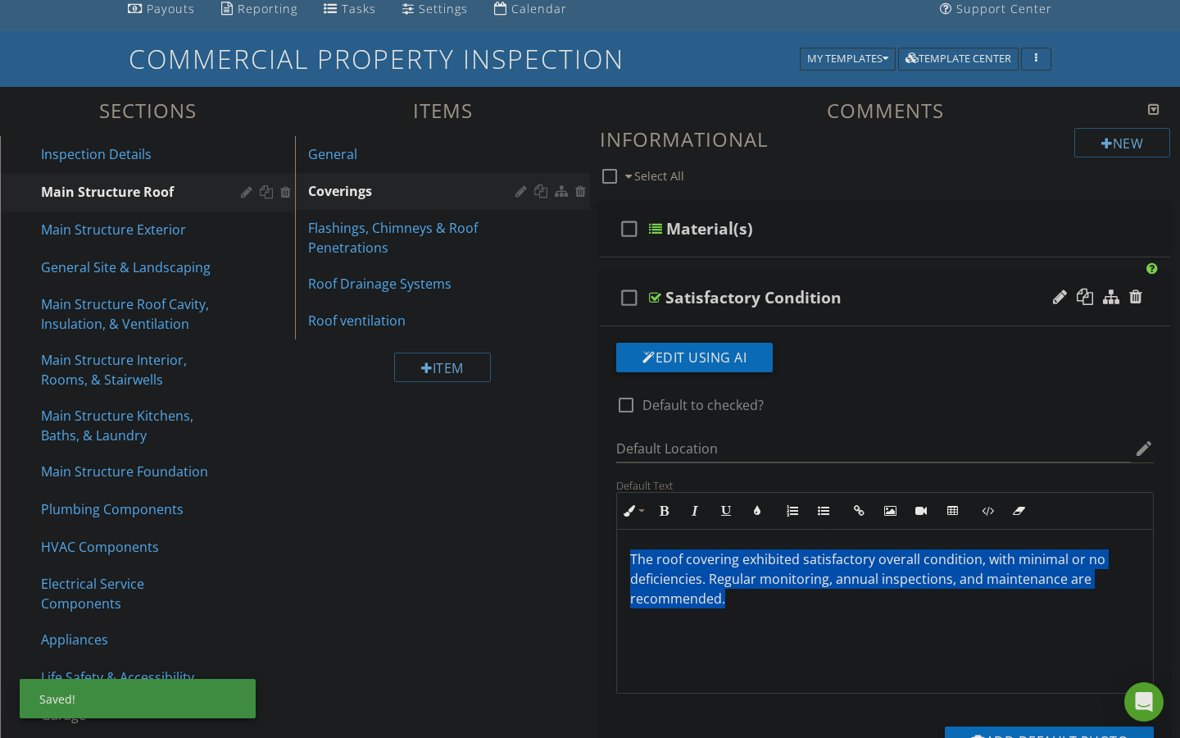
click at [645, 561] on p "The roof covering exhibited satisfactory overall condition, with minimal or no …" at bounding box center [885, 578] width 510 height 59
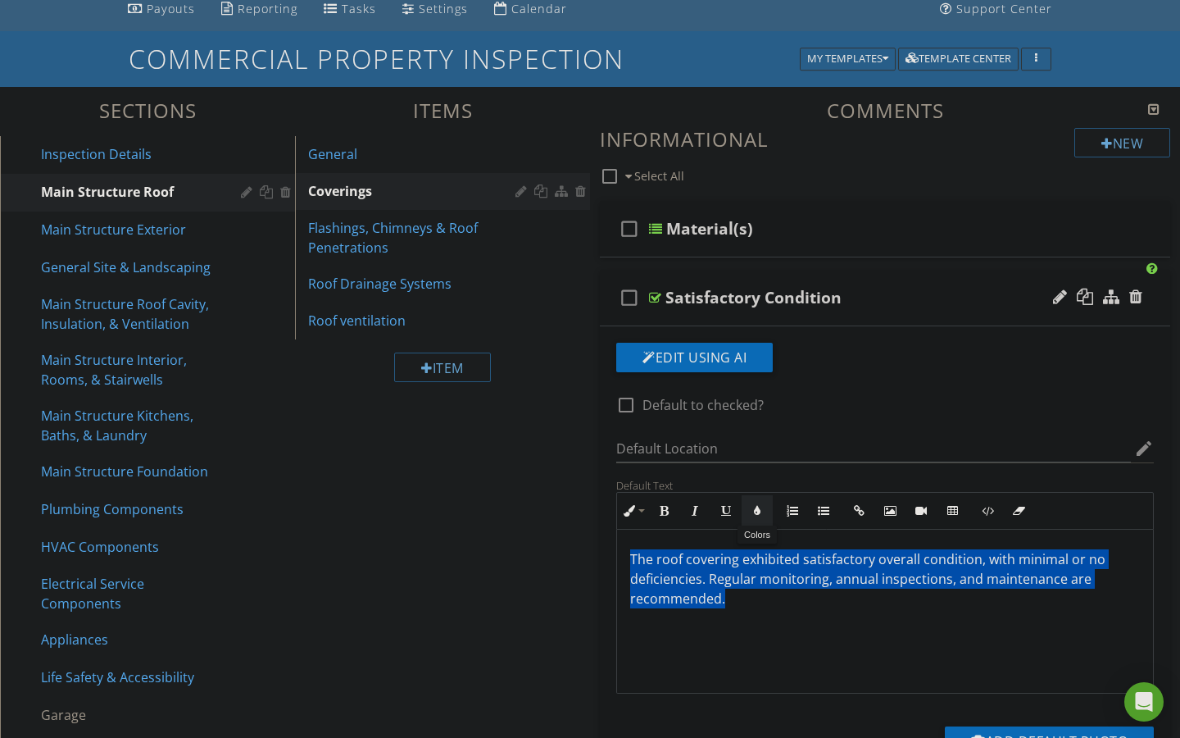
click at [758, 515] on icon "button" at bounding box center [757, 510] width 11 height 11
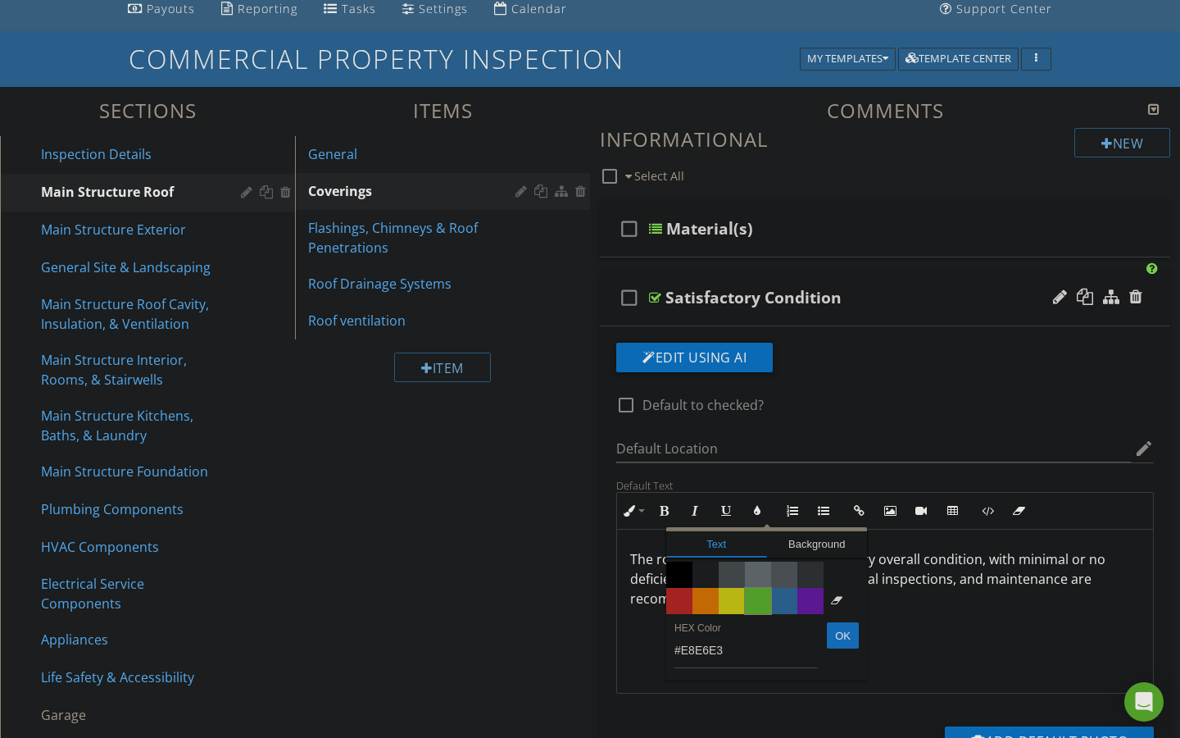
click at [755, 598] on span "Color #65c635" at bounding box center [758, 601] width 26 height 26
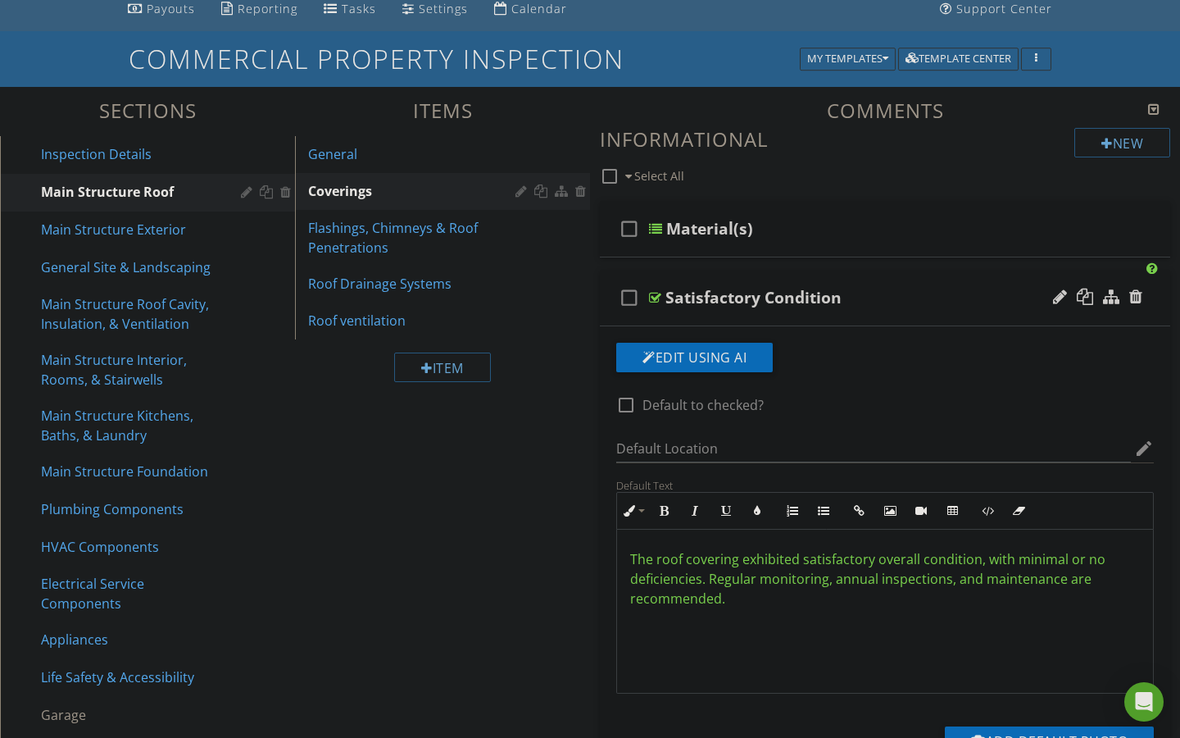
click at [772, 638] on div "The roof covering exhibited satisfactory overall condition, with minimal or no …" at bounding box center [885, 611] width 536 height 164
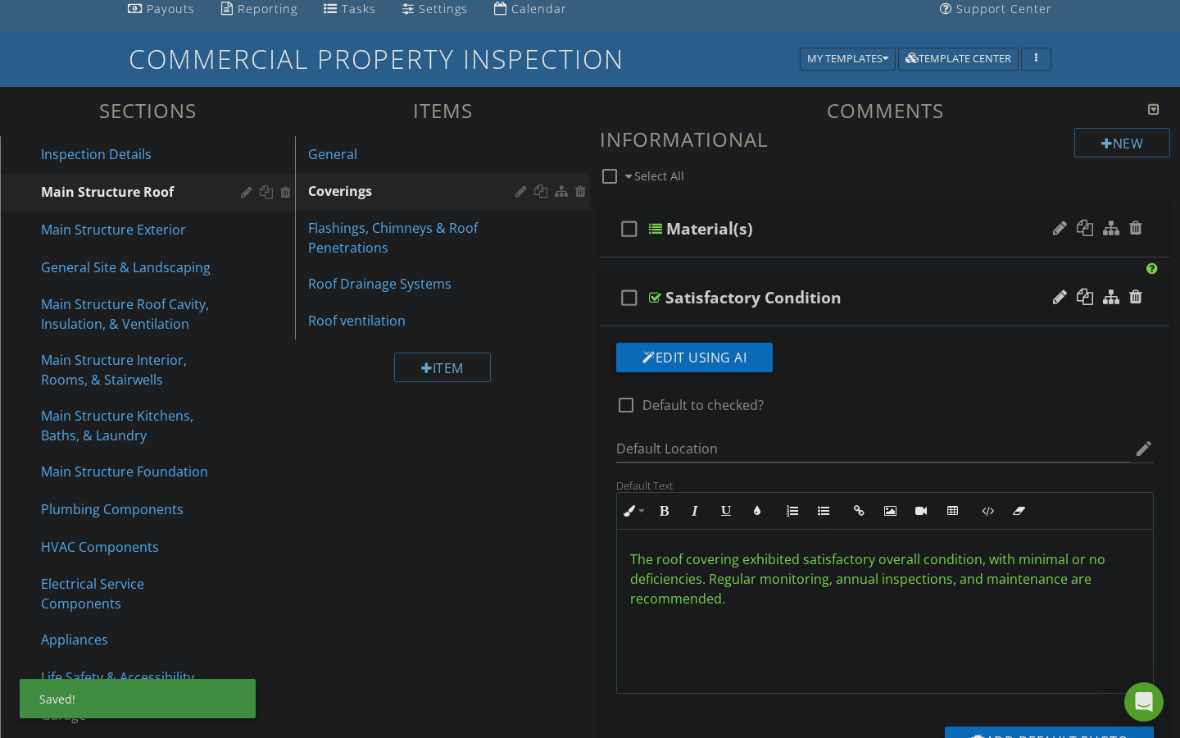
click at [657, 228] on div at bounding box center [655, 228] width 13 height 13
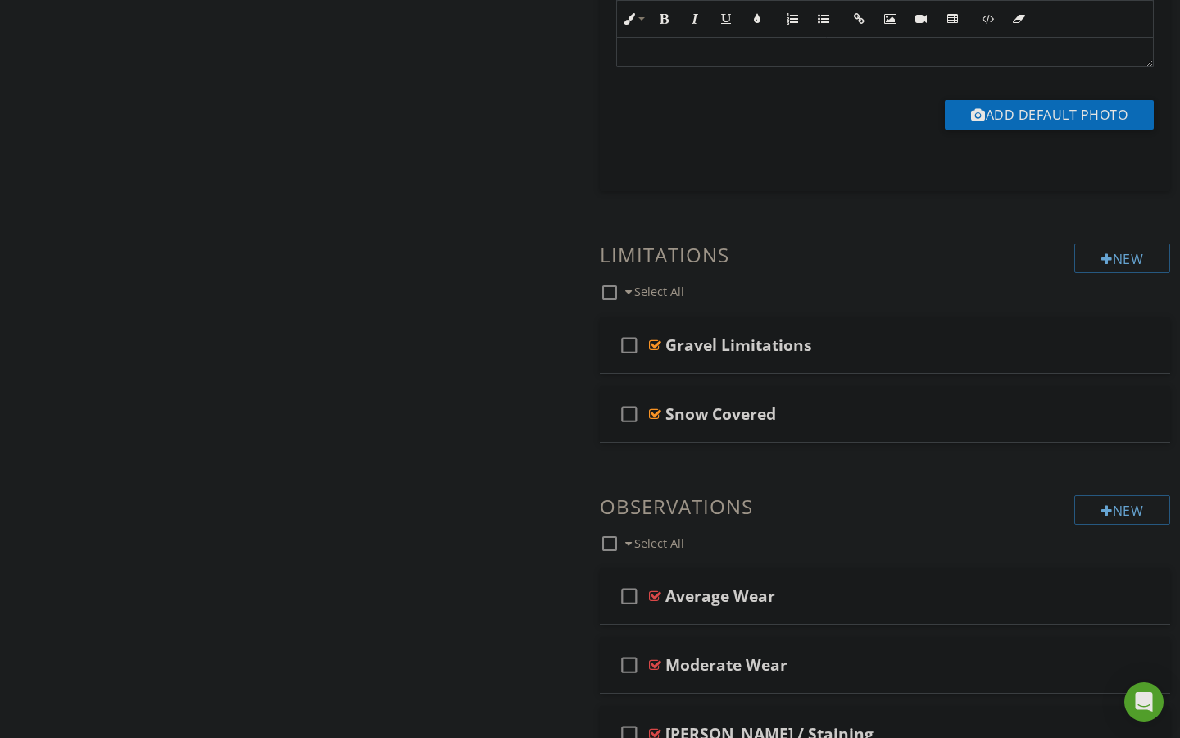
scroll to position [1525, 0]
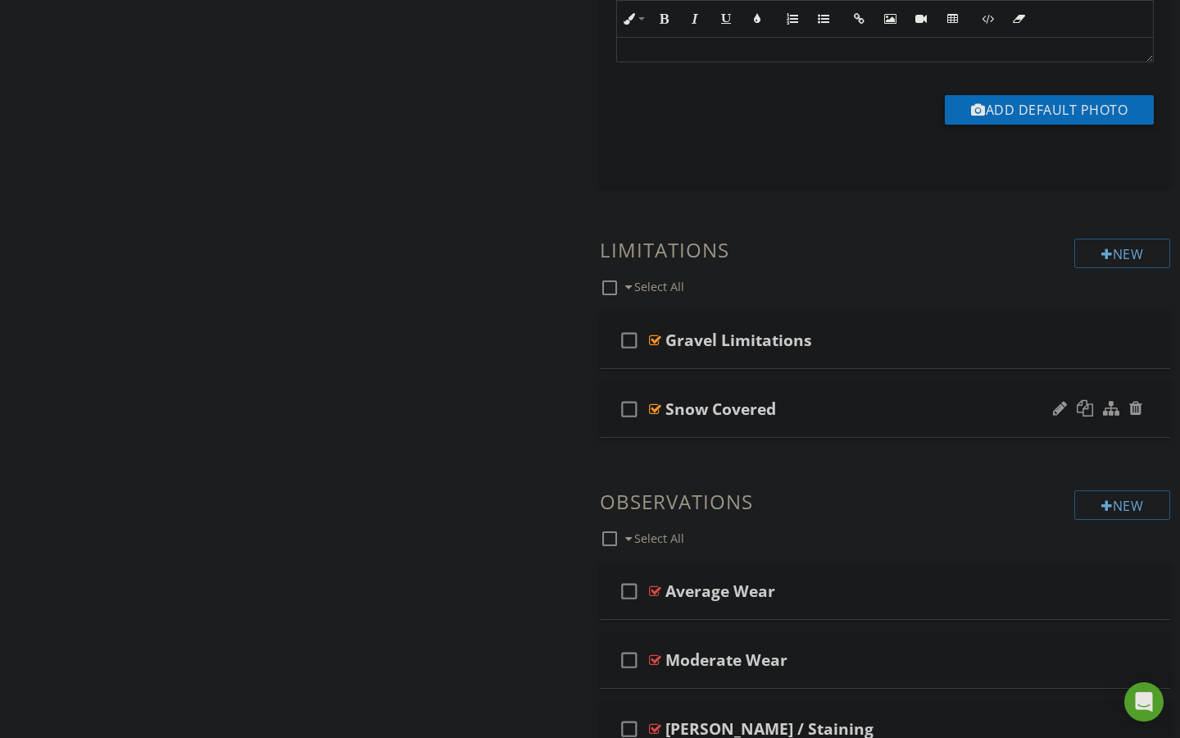
click at [655, 408] on div at bounding box center [655, 408] width 12 height 13
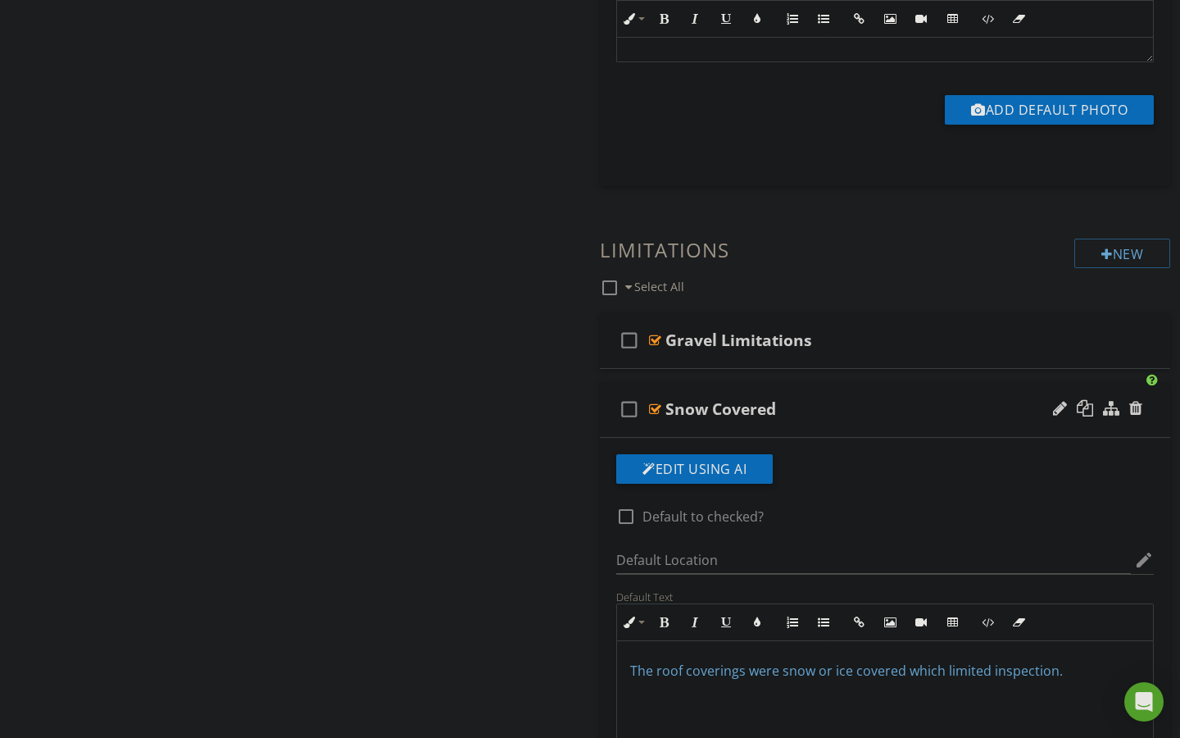
click at [655, 408] on div at bounding box center [655, 408] width 12 height 13
type textarea "<p><span data-darkreader-inline-color="" style="color: rgb(92, 156, 207); --dar…"
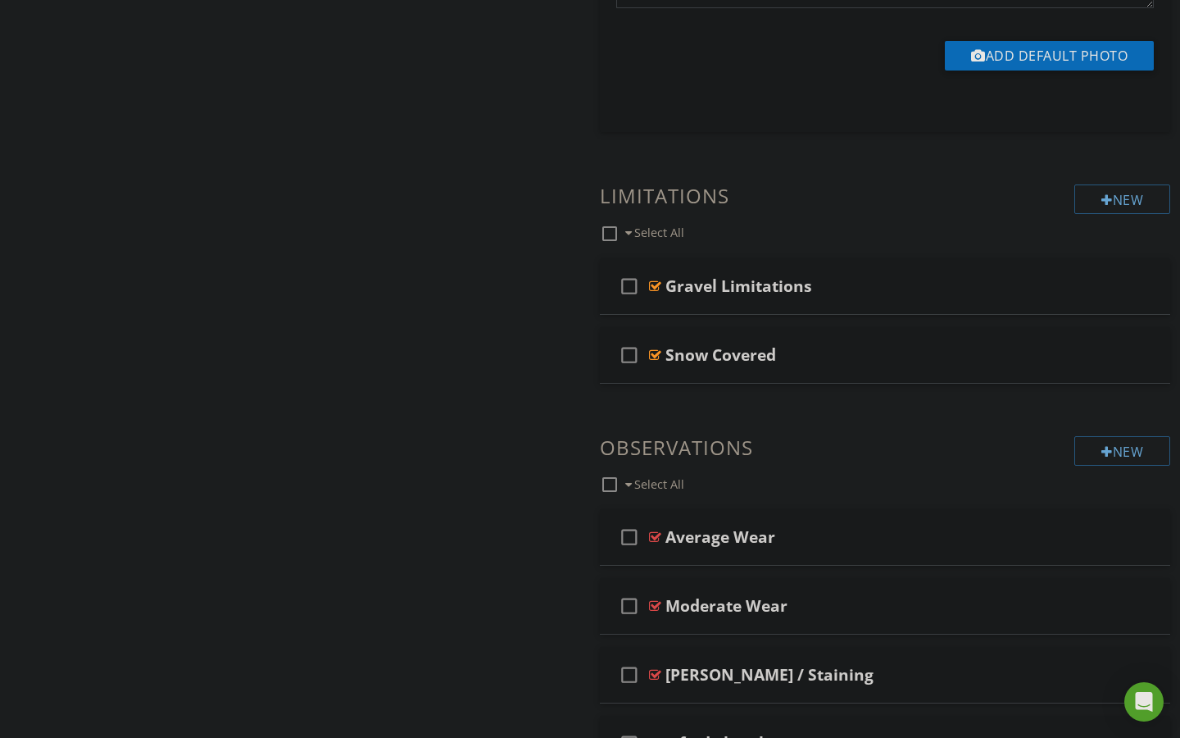
scroll to position [1575, 0]
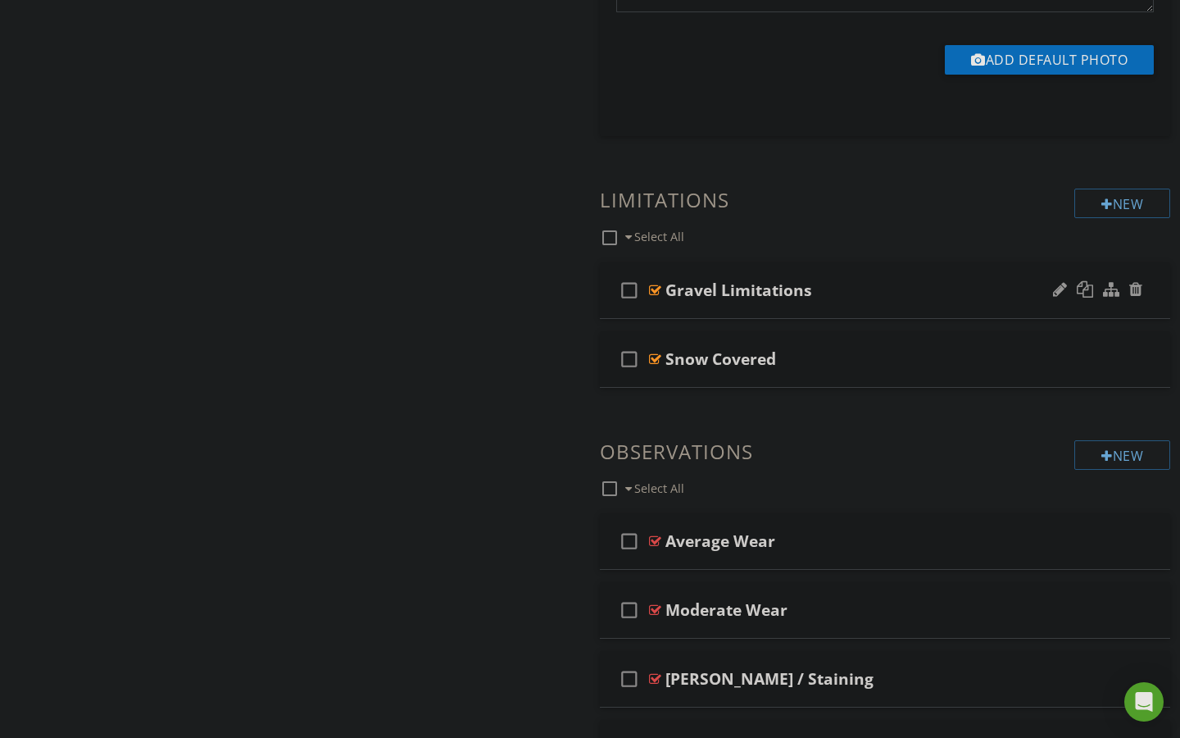
click at [660, 286] on div at bounding box center [655, 290] width 12 height 13
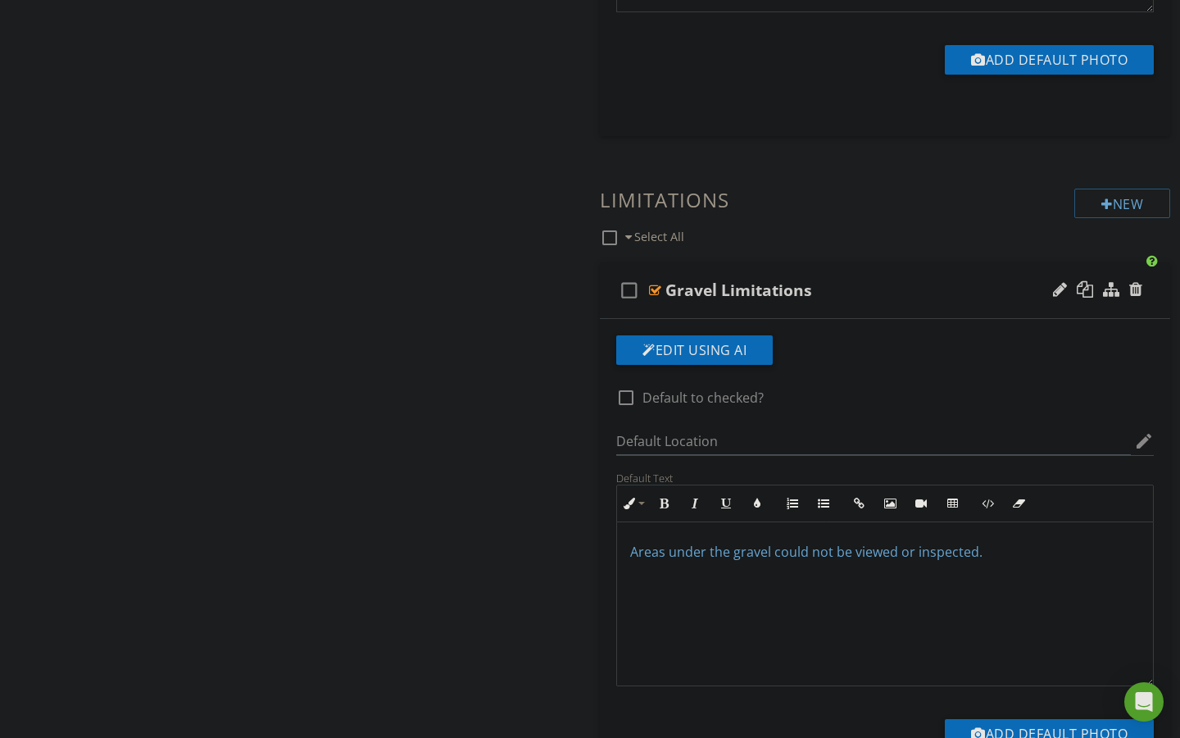
click at [647, 553] on span "Areas under the gravel could not be viewed or inspected." at bounding box center [806, 552] width 352 height 18
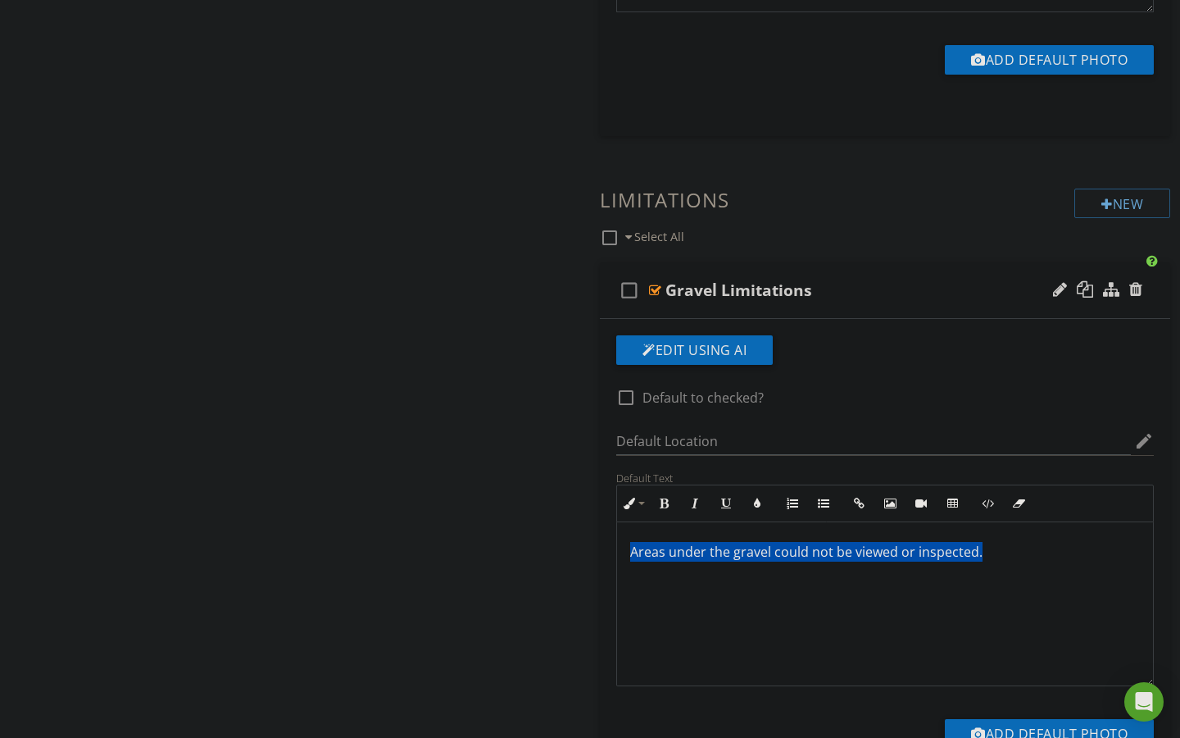
click at [647, 553] on span "Areas under the gravel could not be viewed or inspected." at bounding box center [806, 552] width 352 height 18
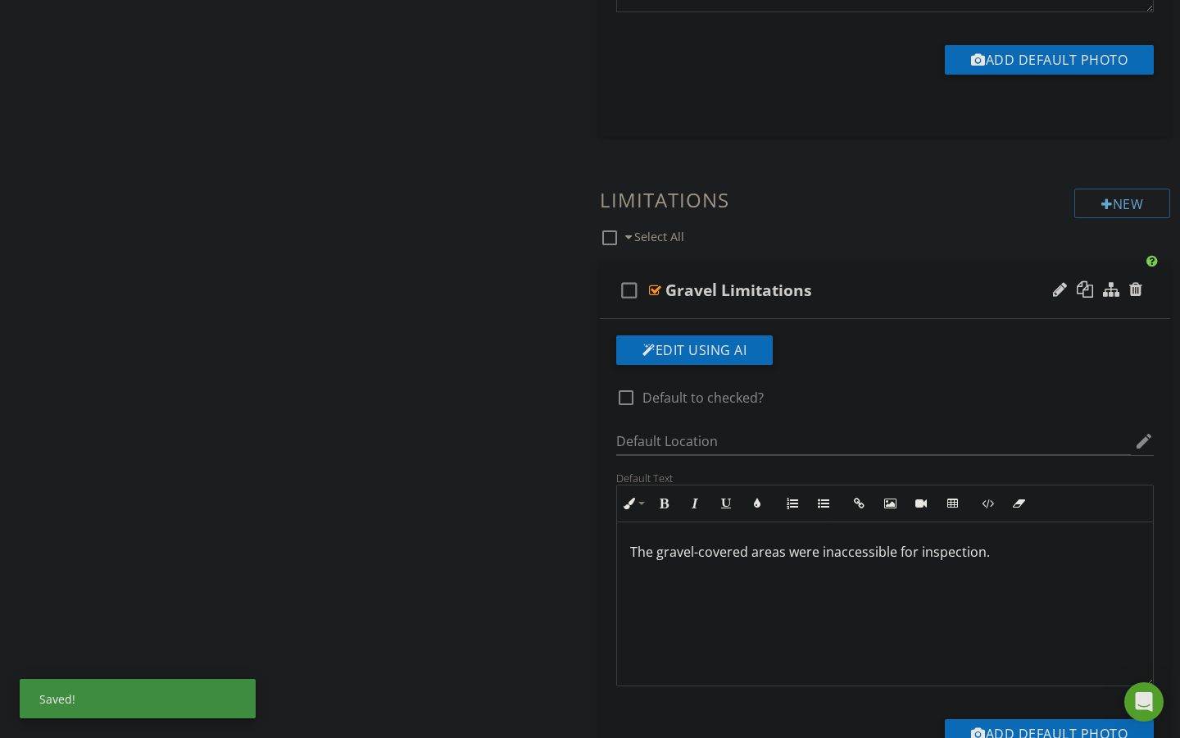
click at [645, 552] on p "The gravel-covered areas were inaccessible for inspection." at bounding box center [885, 552] width 510 height 20
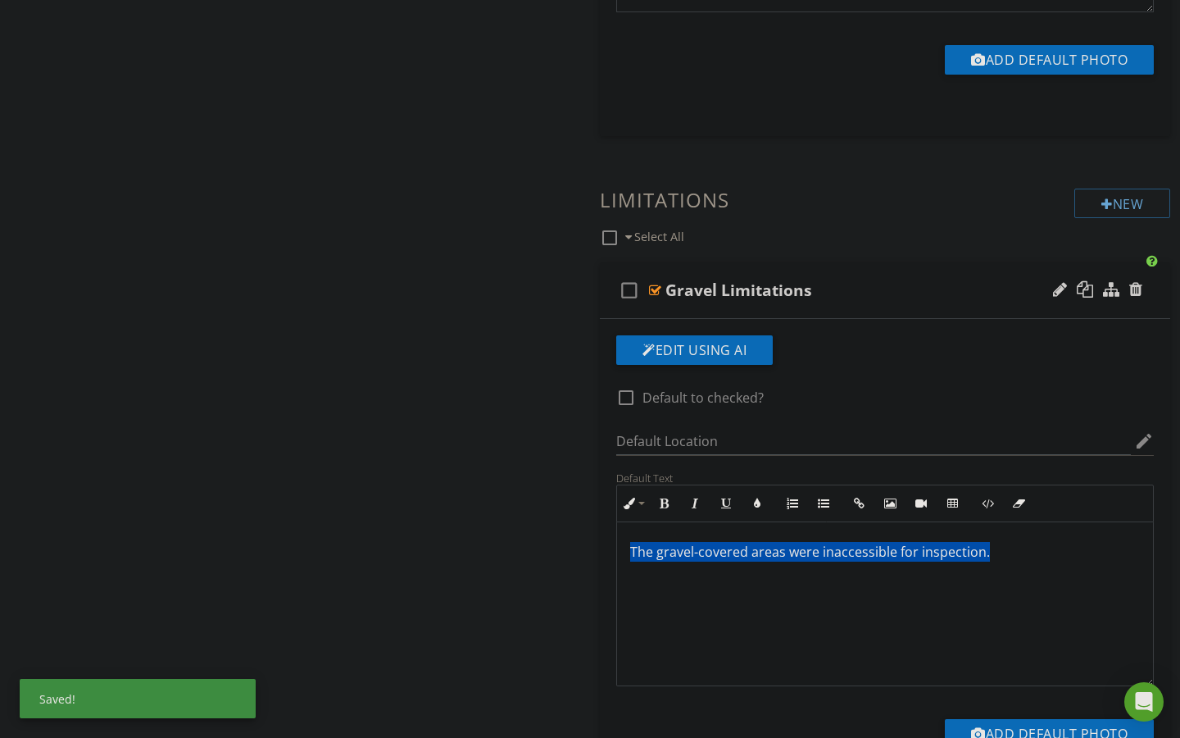
click at [645, 552] on p "The gravel-covered areas were inaccessible for inspection." at bounding box center [885, 552] width 510 height 20
click at [755, 509] on button "Colors" at bounding box center [757, 503] width 31 height 31
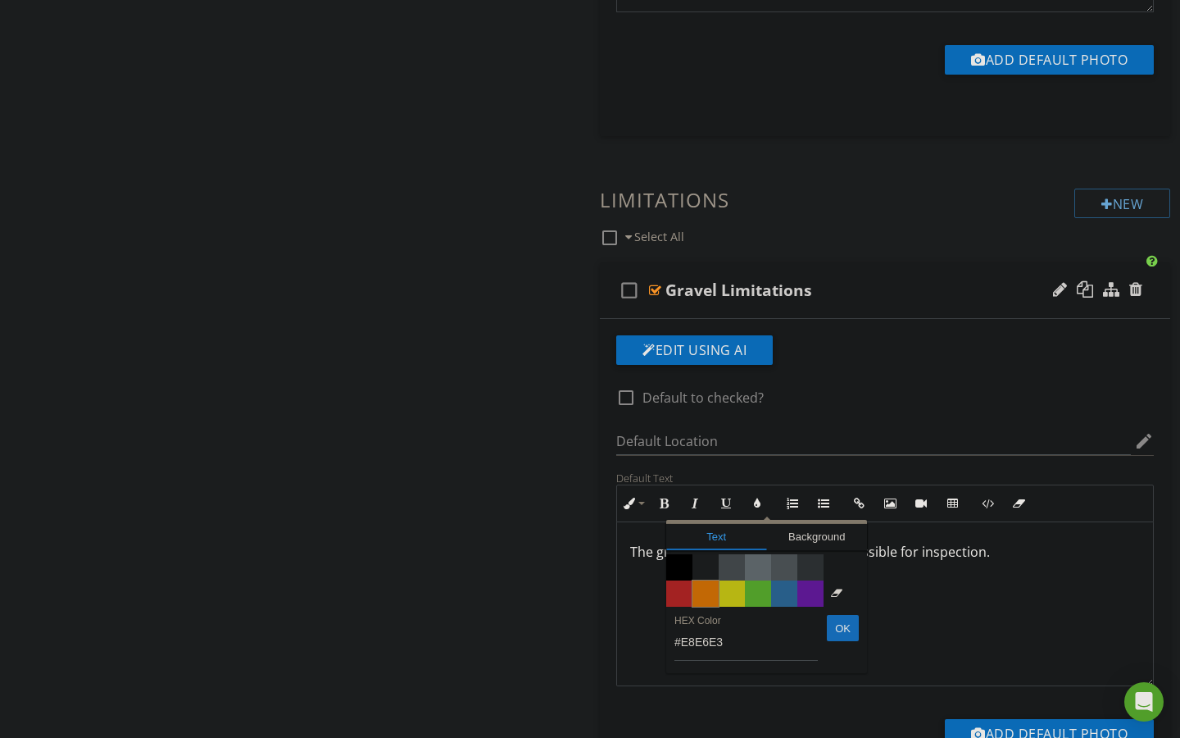
click at [704, 593] on span "Color #f9890e" at bounding box center [706, 593] width 26 height 26
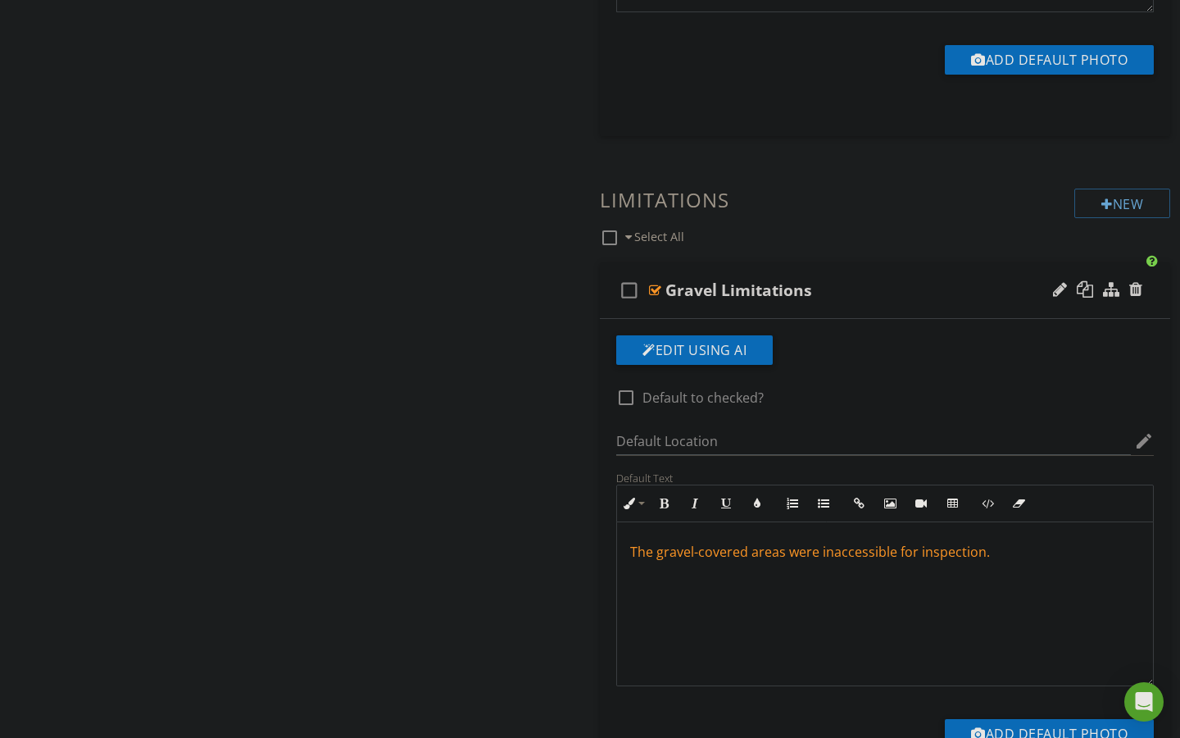
click at [708, 607] on div "The gravel-covered areas were inaccessible for inspection." at bounding box center [885, 604] width 536 height 164
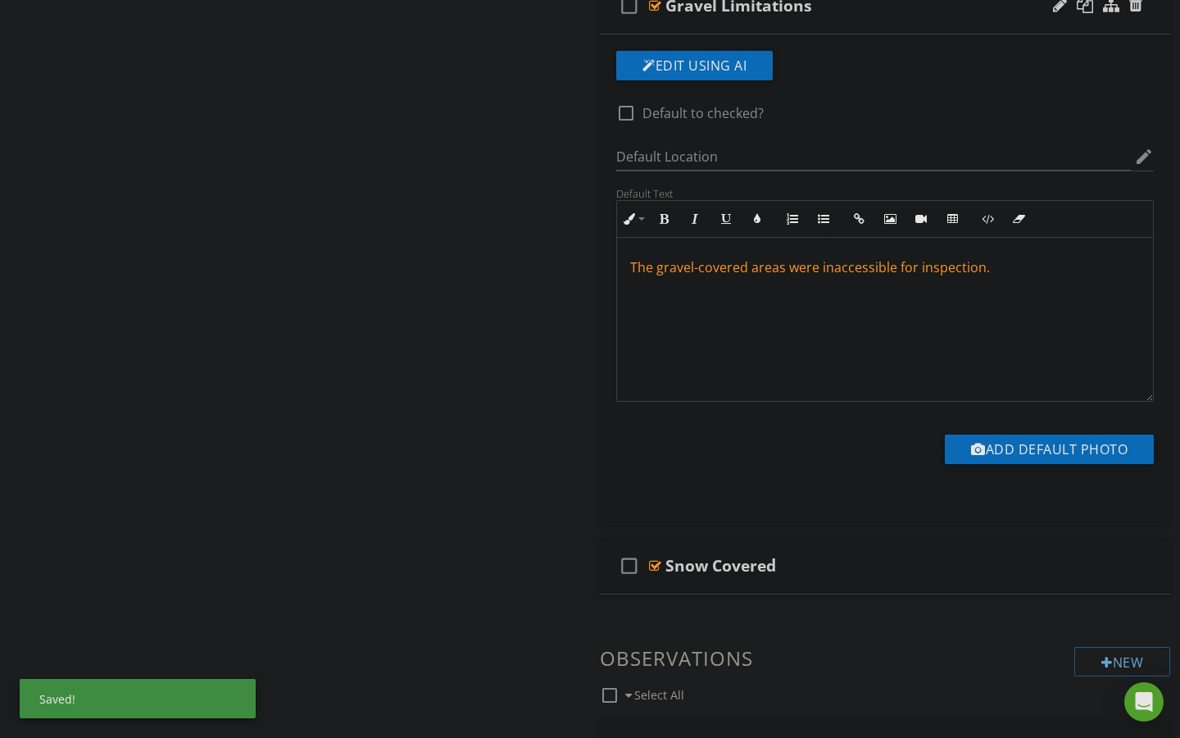
scroll to position [1888, 0]
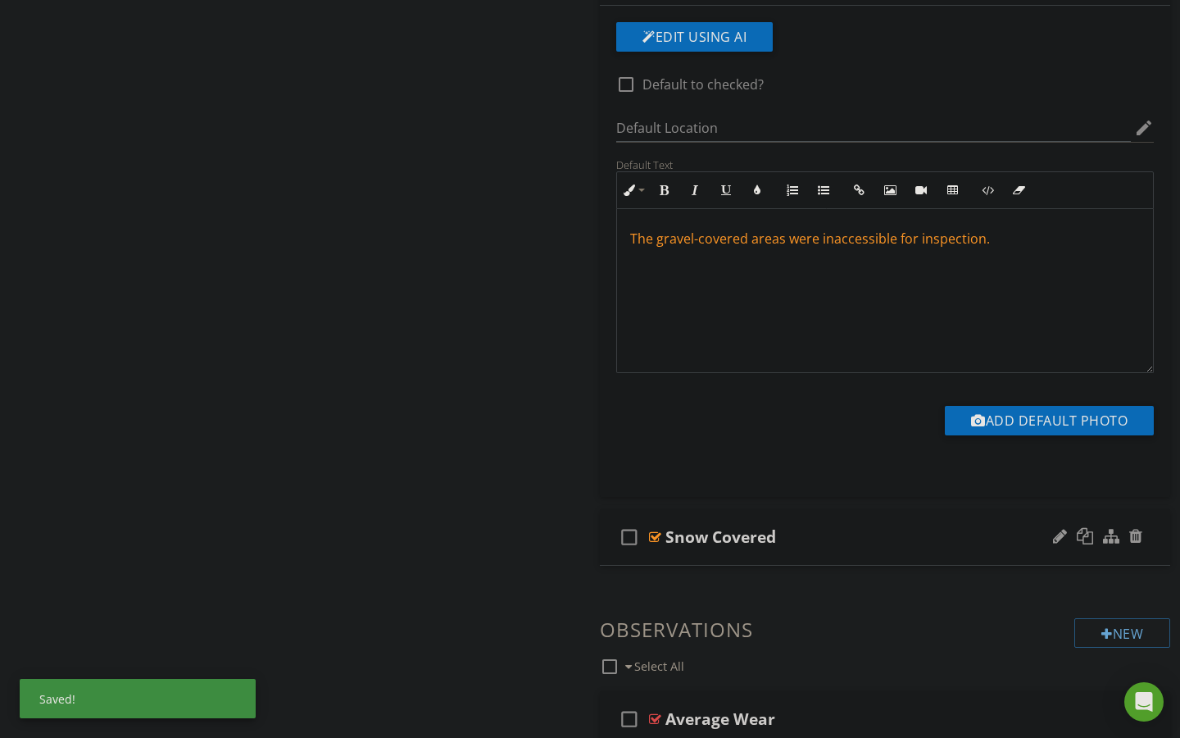
click at [657, 536] on div at bounding box center [655, 536] width 12 height 13
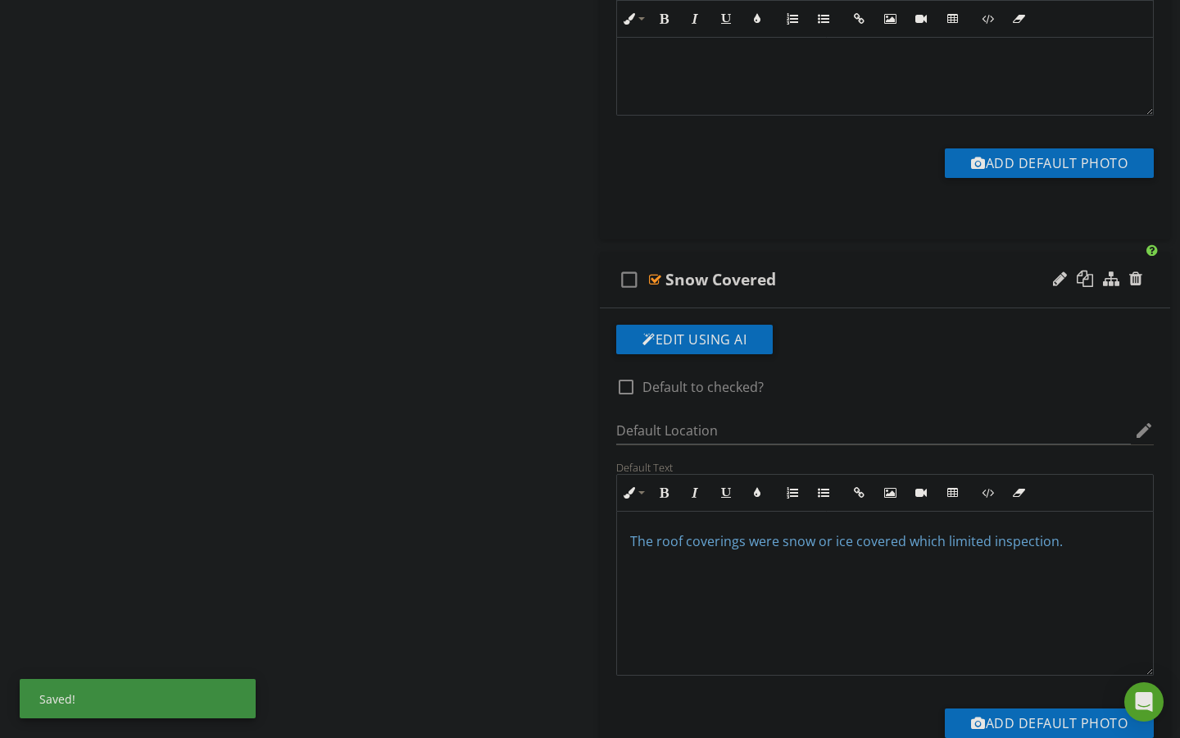
scroll to position [2149, 0]
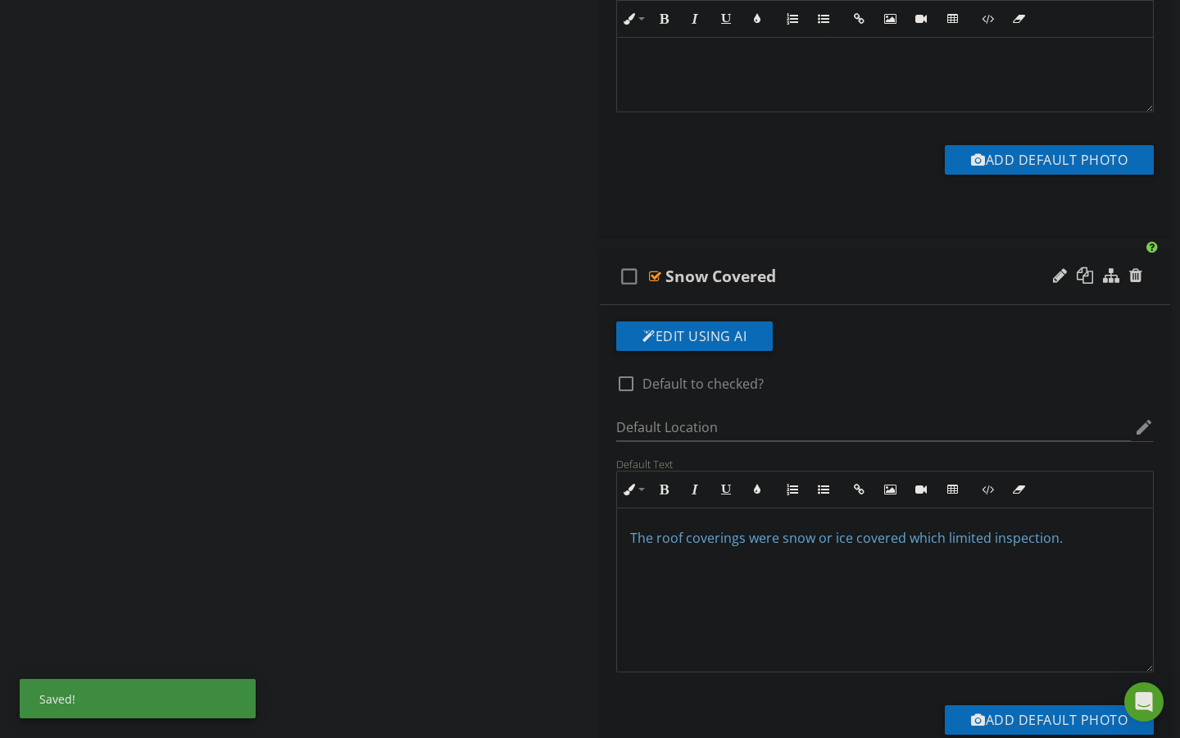
click at [645, 535] on span "The roof coverings were snow or ice covered which limited inspection." at bounding box center [846, 538] width 433 height 18
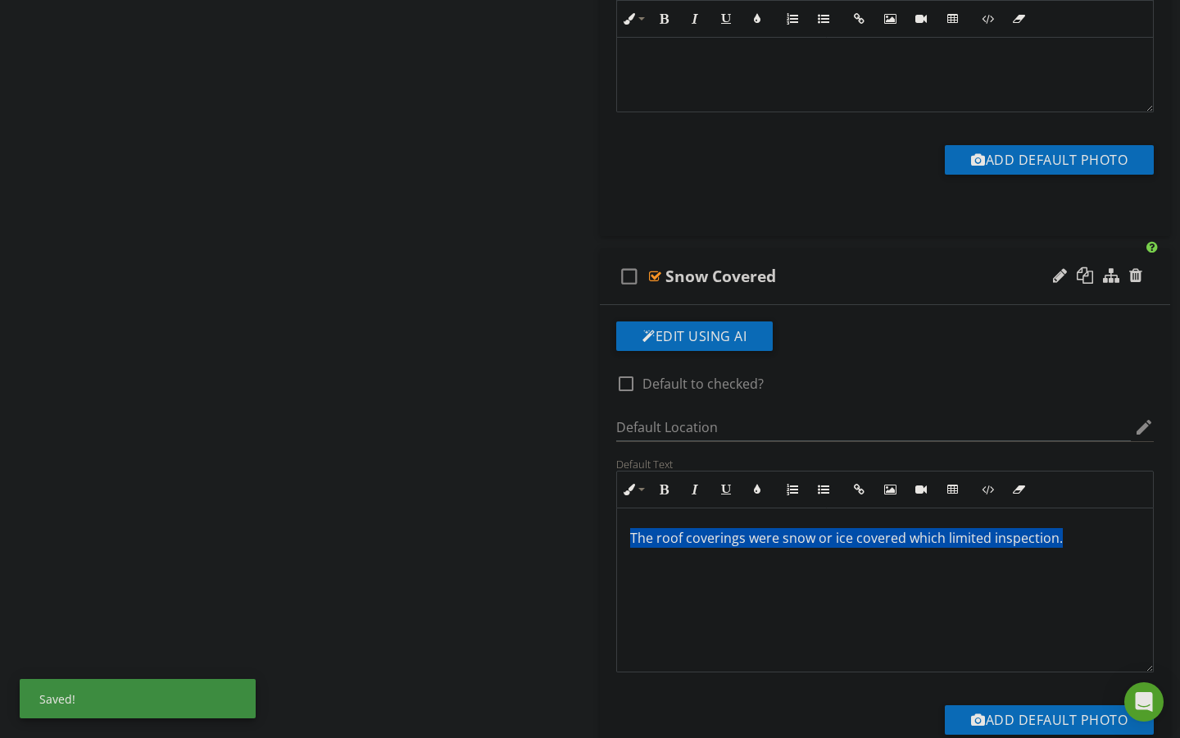
click at [645, 535] on span "The roof coverings were snow or ice covered which limited inspection." at bounding box center [846, 538] width 433 height 18
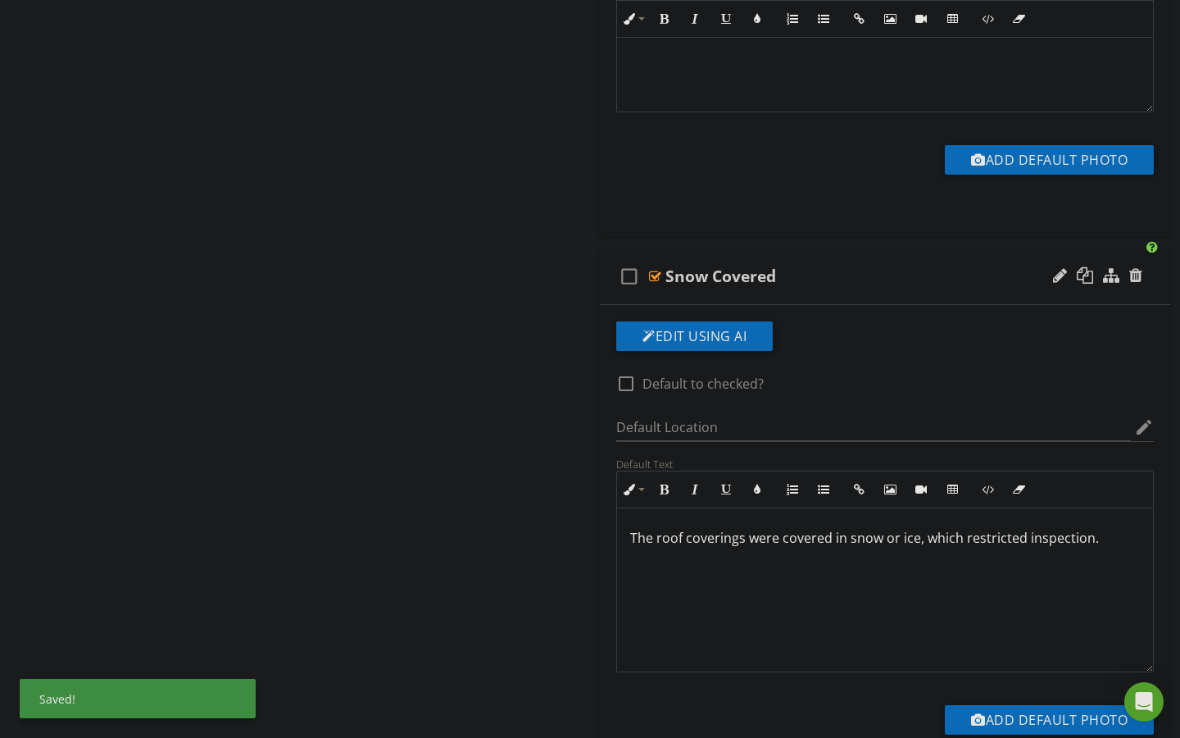
click at [642, 539] on p "The roof coverings were covered in snow or ice, which restricted inspection." at bounding box center [885, 538] width 510 height 20
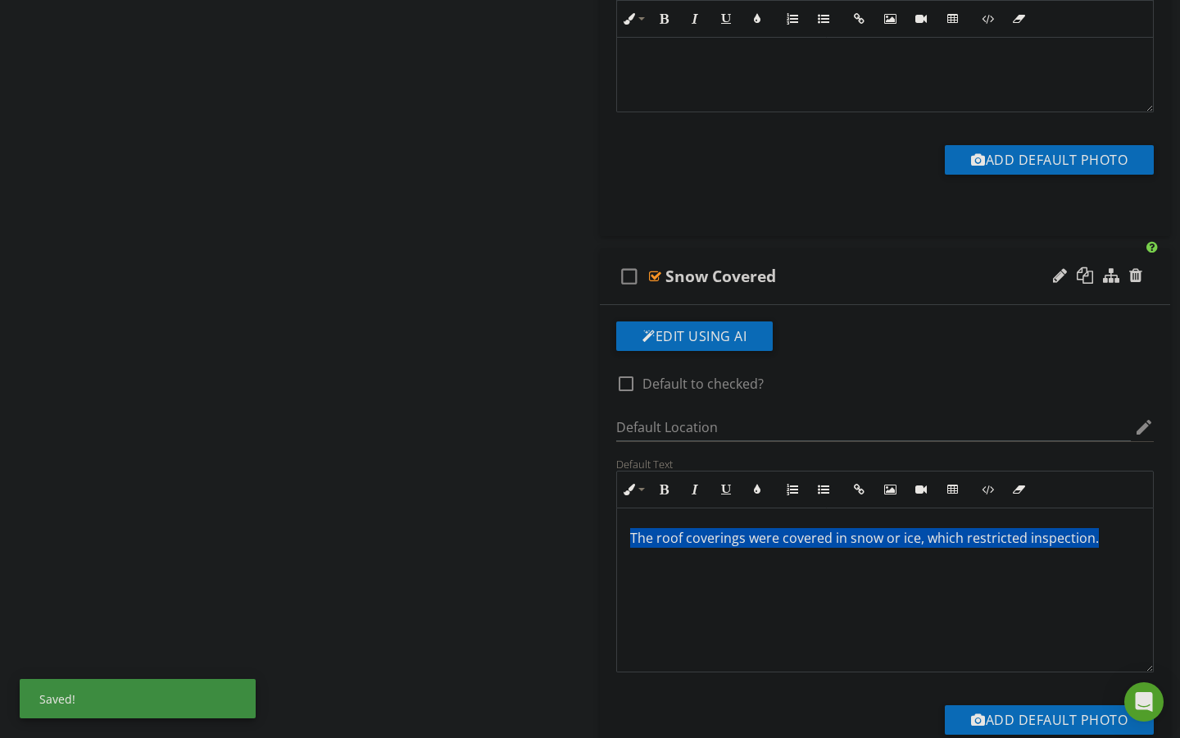
click at [642, 539] on p "The roof coverings were covered in snow or ice, which restricted inspection." at bounding box center [885, 538] width 510 height 20
click at [757, 484] on icon "button" at bounding box center [757, 489] width 11 height 11
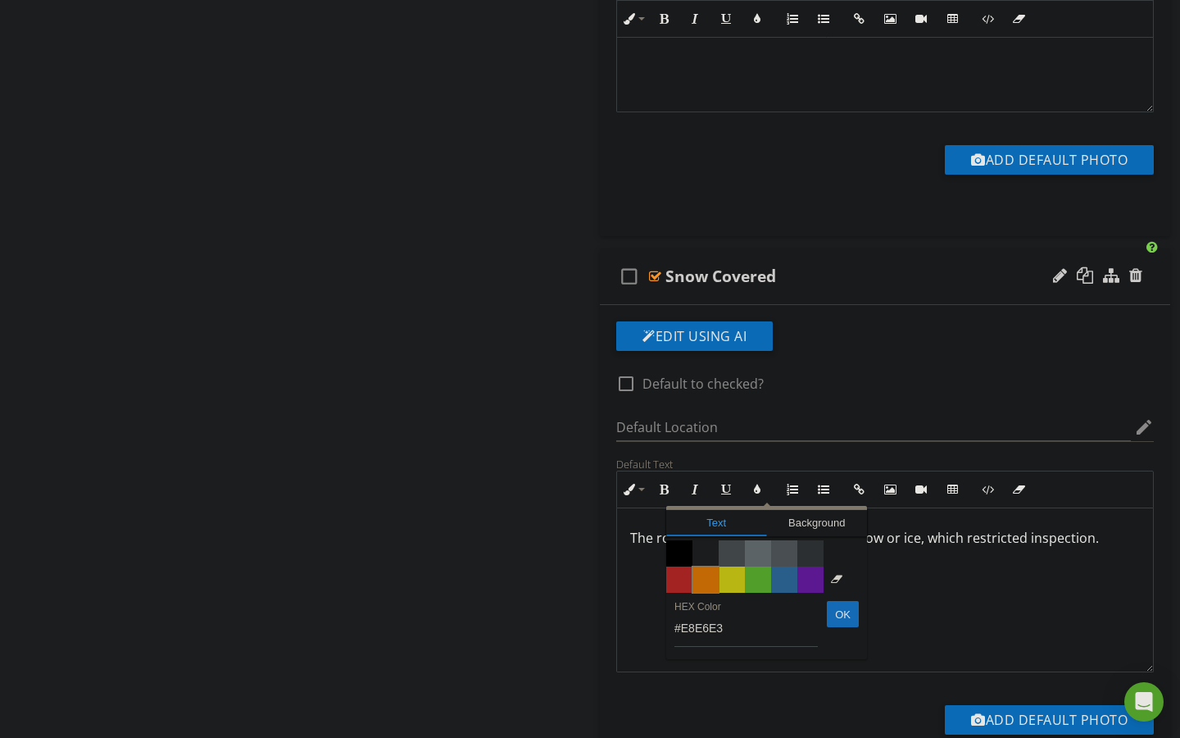
click at [714, 576] on span "Color #f9890e" at bounding box center [706, 579] width 26 height 26
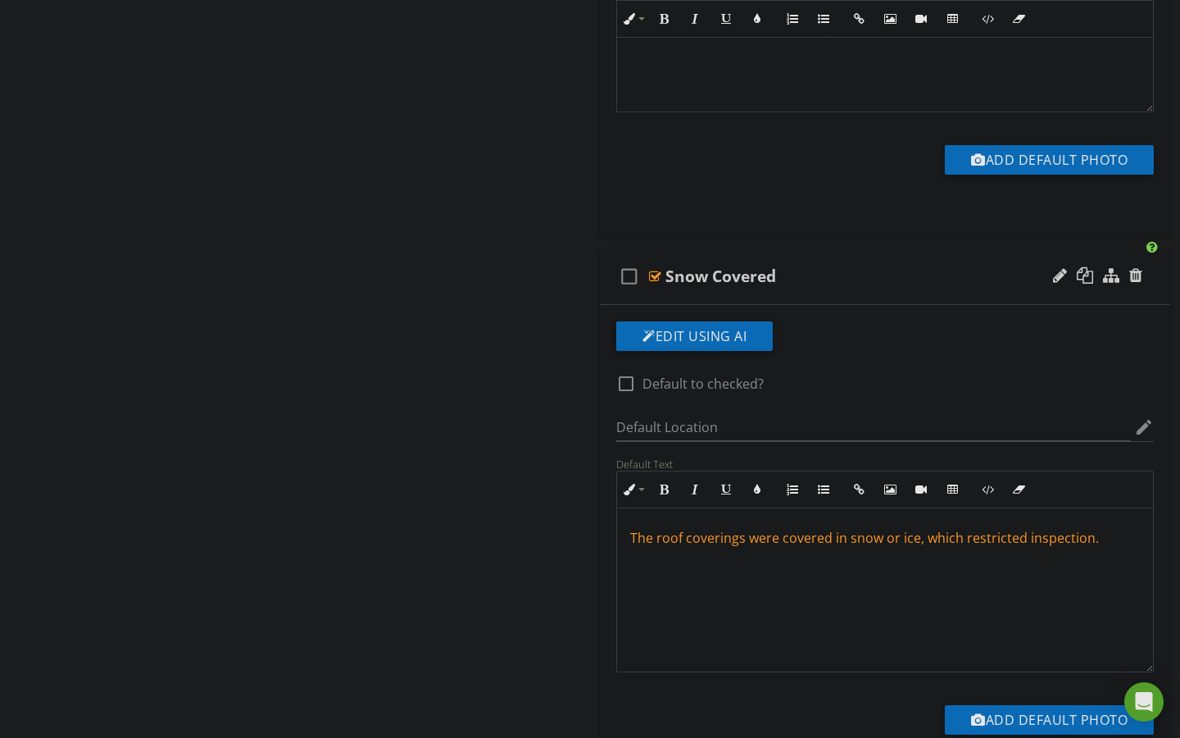
click at [714, 581] on div "The roof coverings were covered in snow or ice, which restricted inspection." at bounding box center [885, 590] width 536 height 164
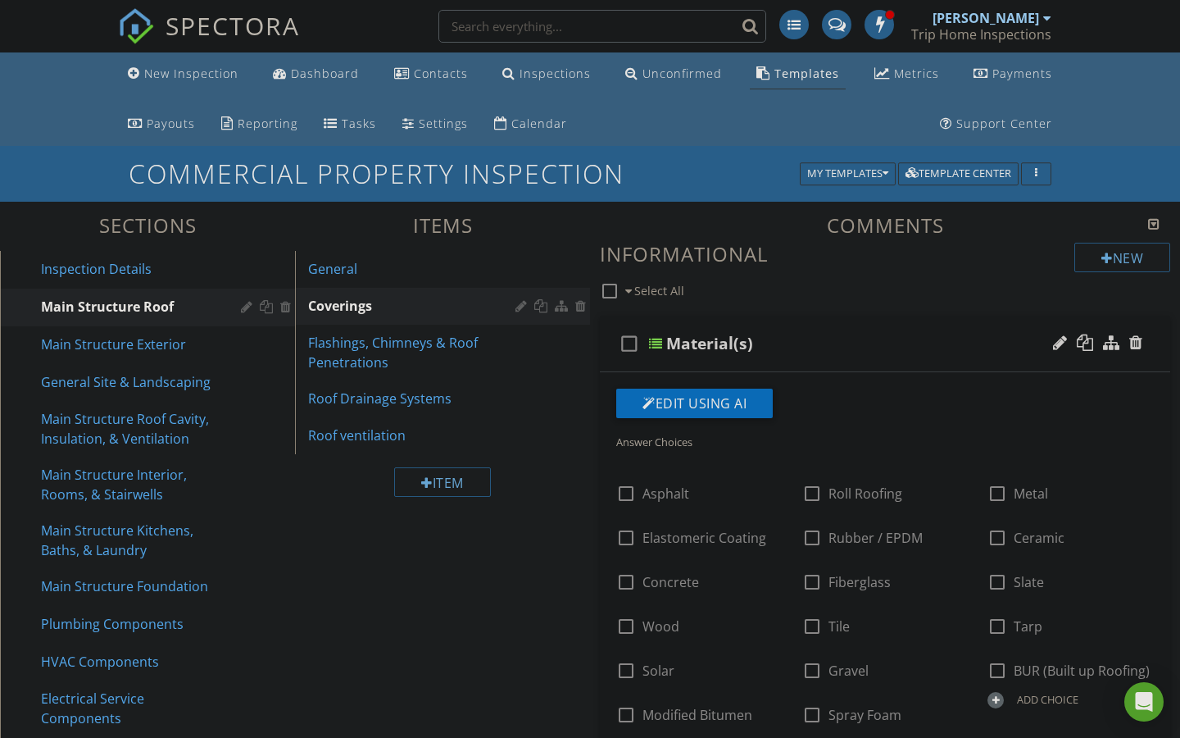
scroll to position [0, 0]
click at [411, 361] on div "Flashings, Chimneys & Roof Penetrations" at bounding box center [414, 352] width 212 height 39
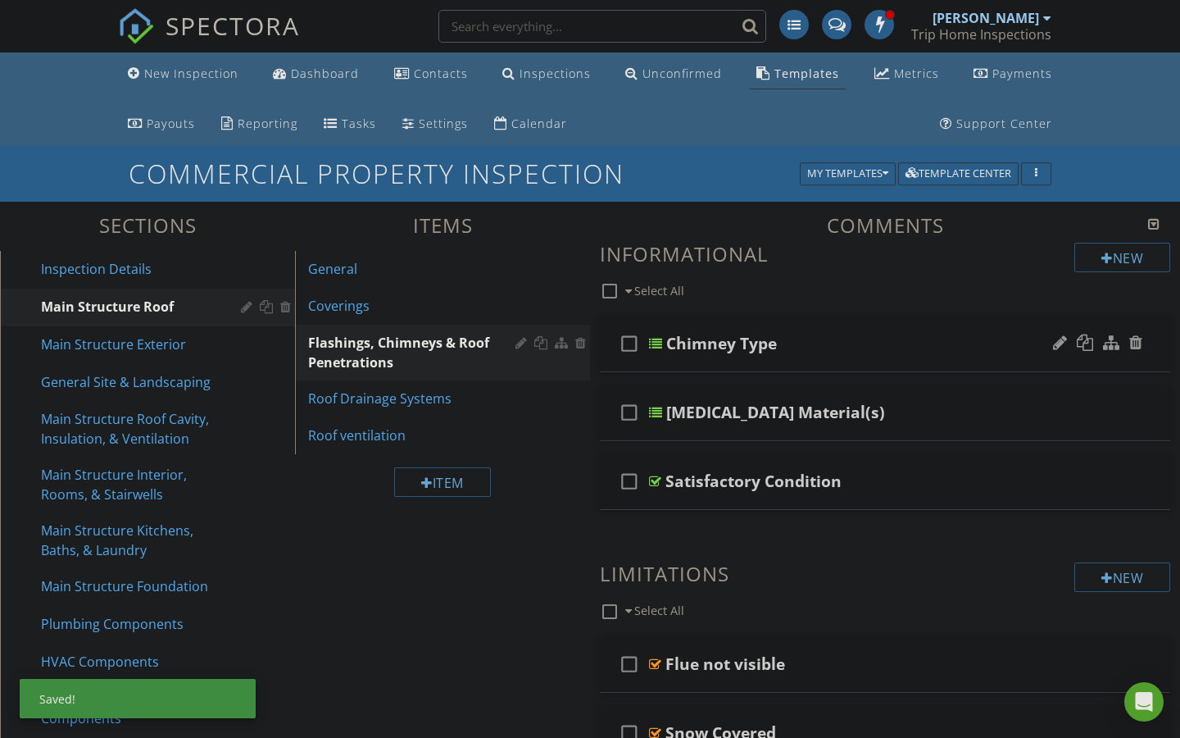
click at [656, 342] on div at bounding box center [655, 343] width 13 height 13
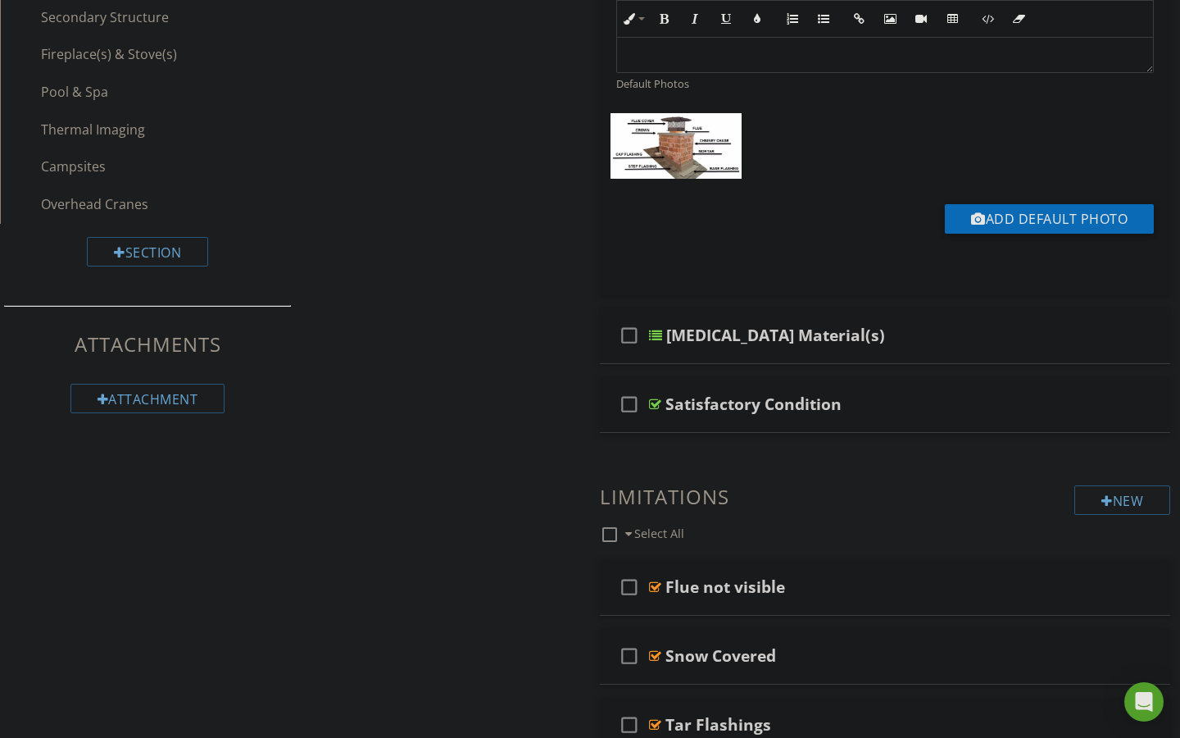
scroll to position [856, 0]
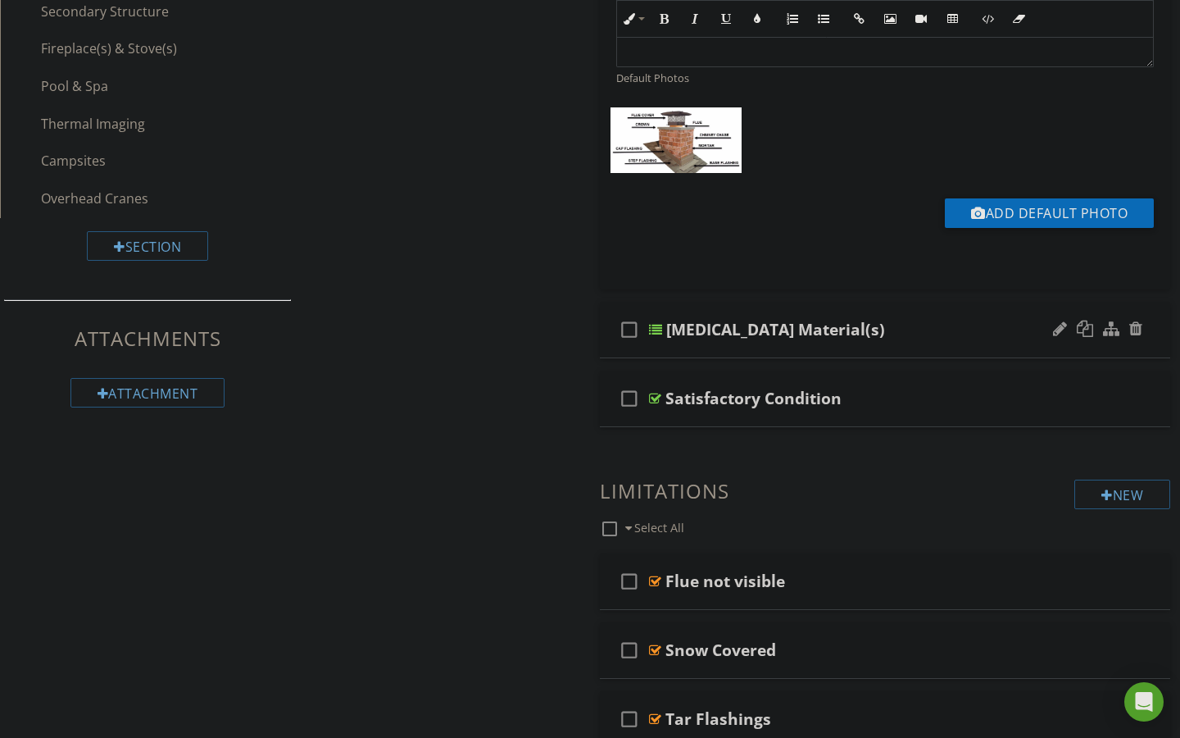
click at [657, 329] on div at bounding box center [655, 329] width 13 height 13
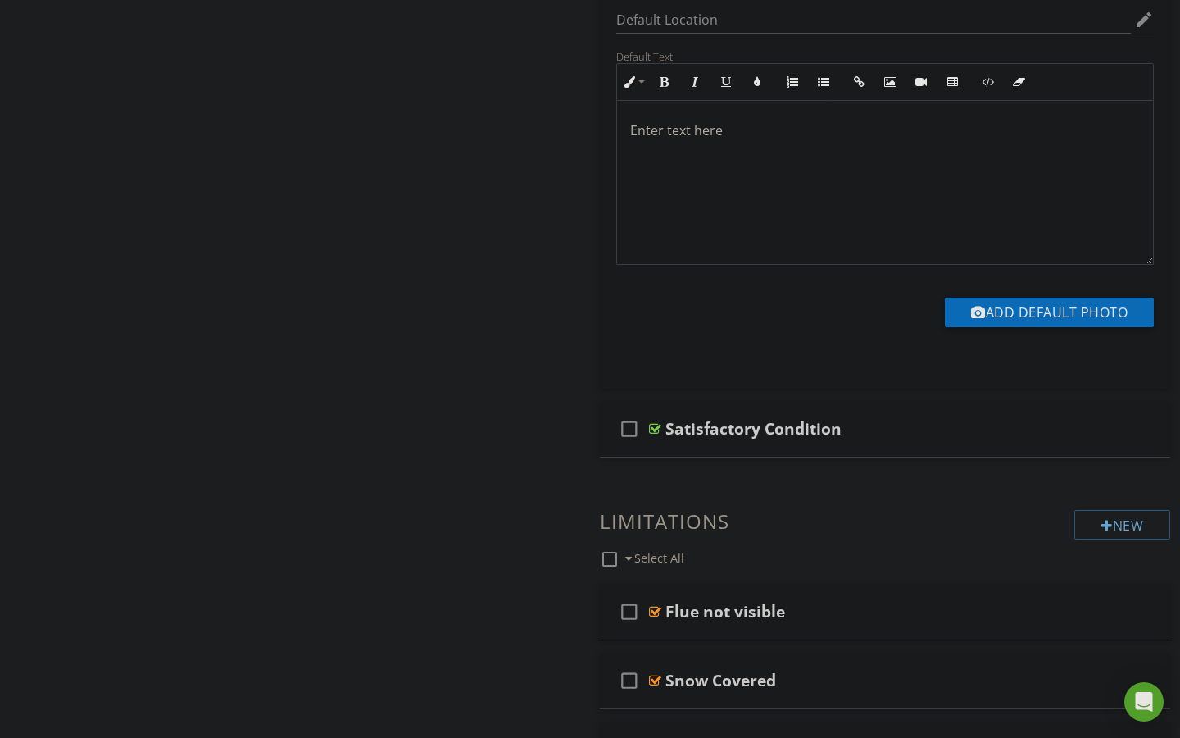
scroll to position [1553, 0]
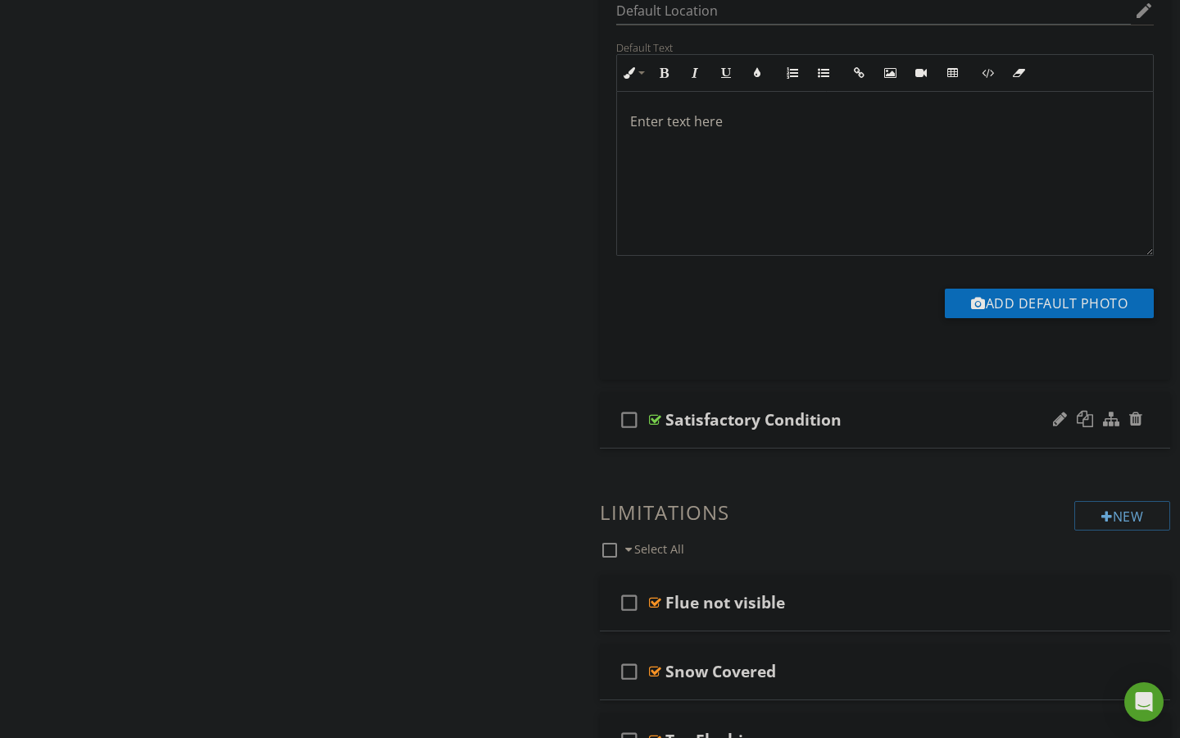
click at [652, 419] on div at bounding box center [655, 419] width 12 height 13
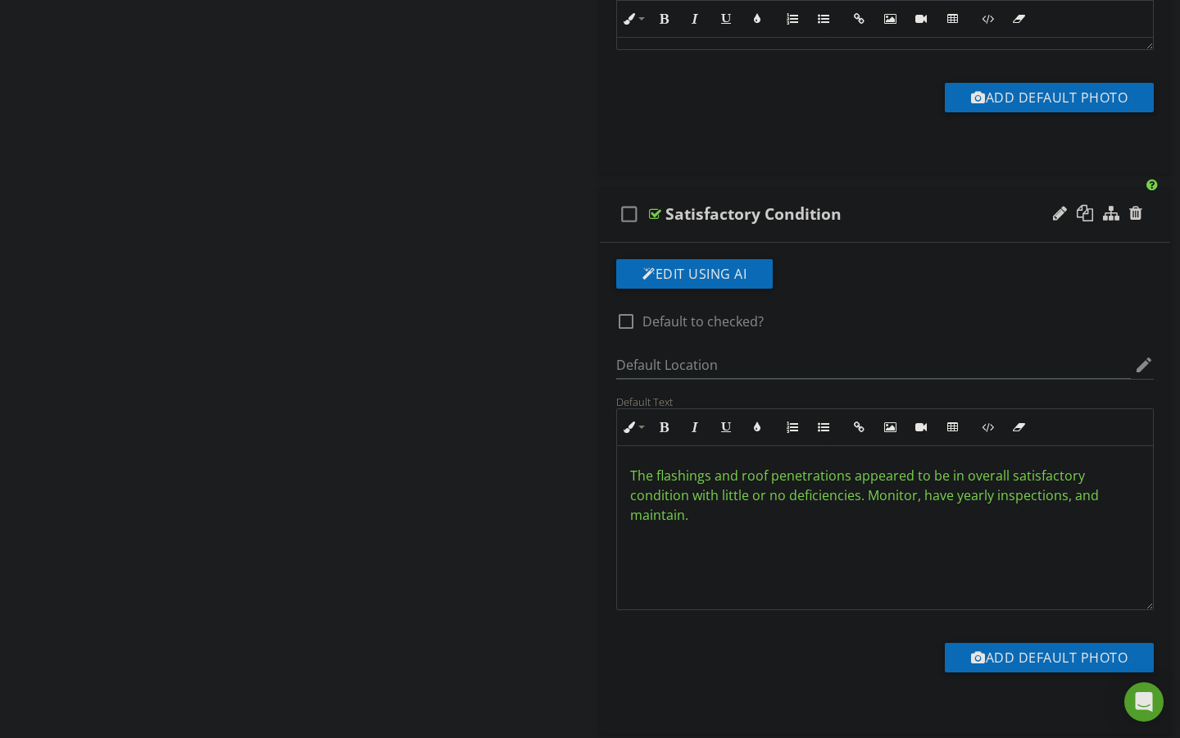
scroll to position [1772, 0]
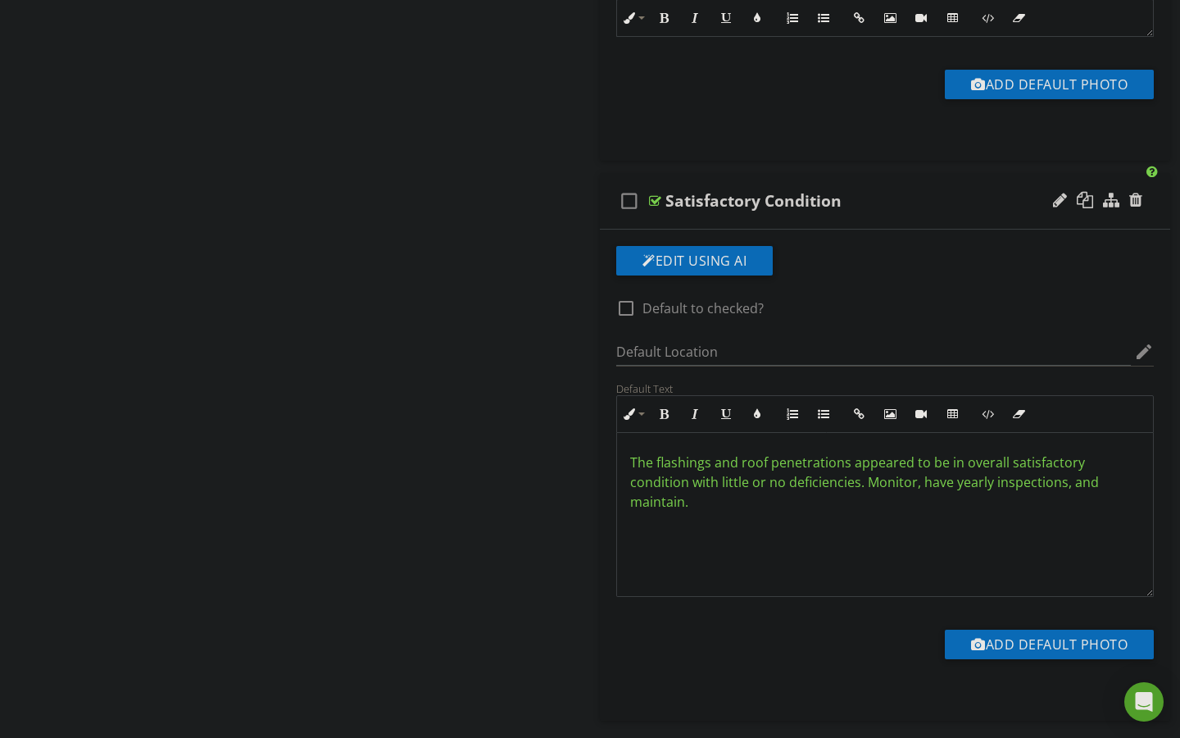
click at [642, 461] on span "The flashings and roof penetrations appeared to be in overall satisfactory cond…" at bounding box center [864, 481] width 469 height 57
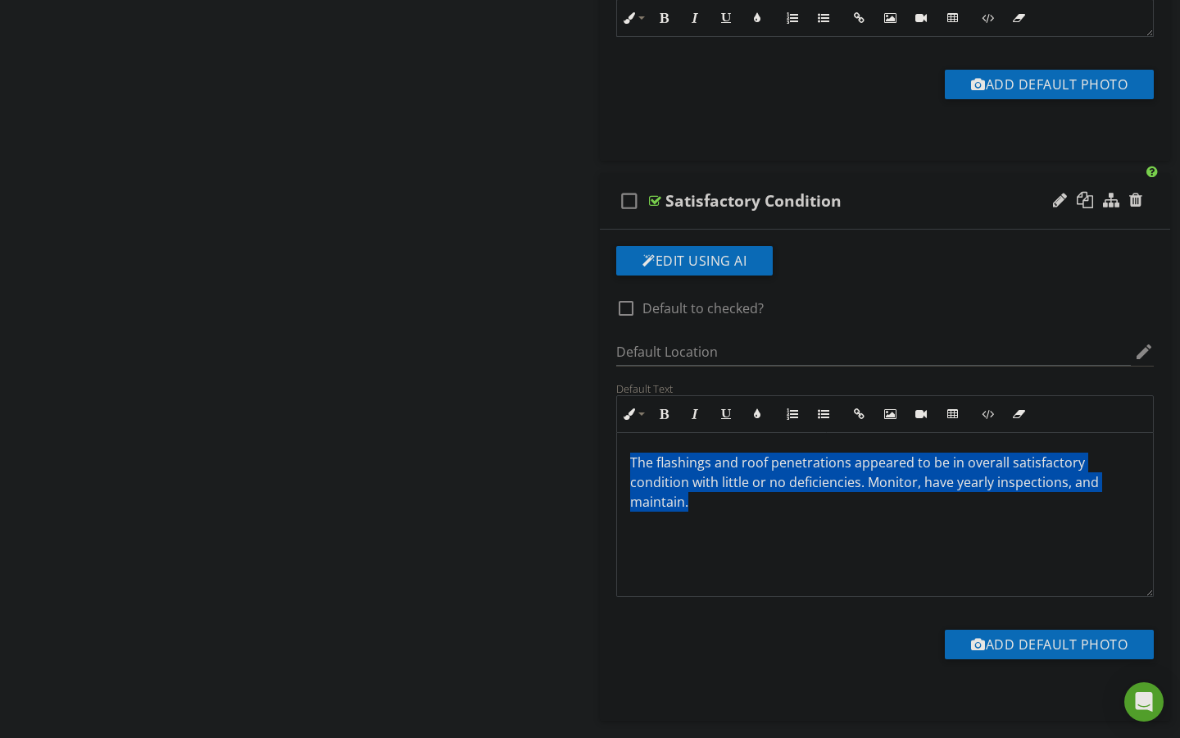
click at [642, 461] on span "The flashings and roof penetrations appeared to be in overall satisfactory cond…" at bounding box center [864, 481] width 469 height 57
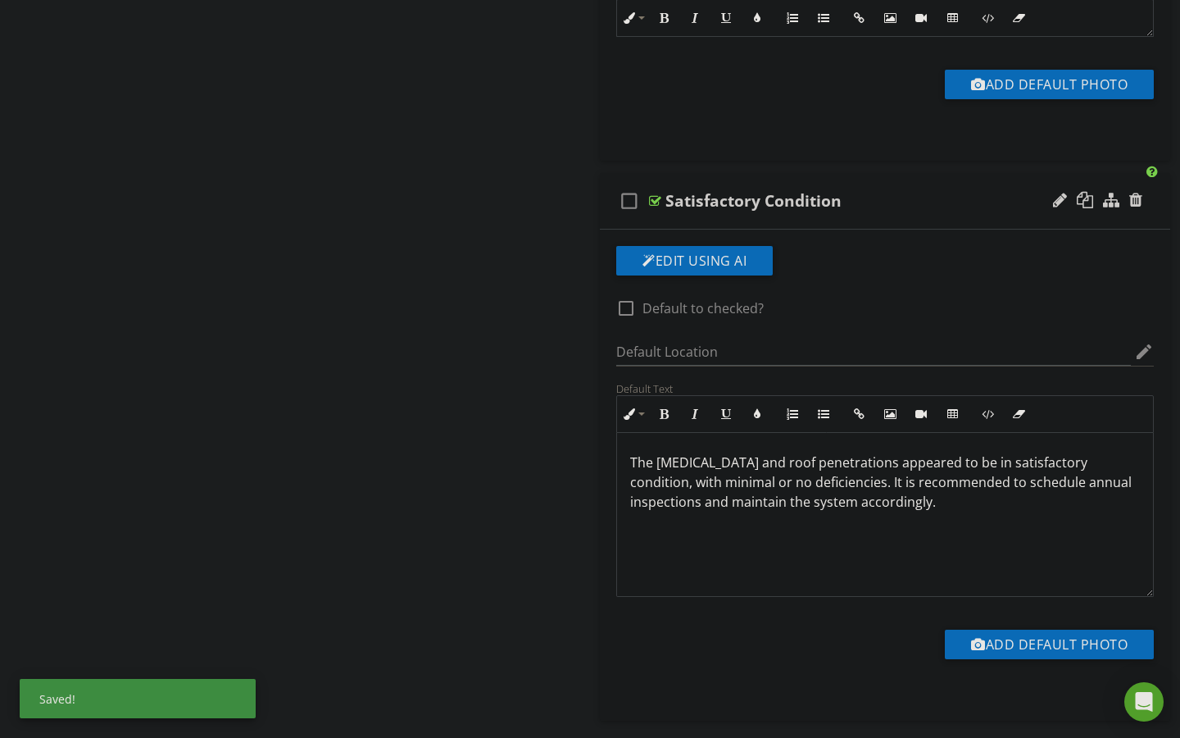
click at [642, 463] on p "The [MEDICAL_DATA] and roof penetrations appeared to be in satisfactory conditi…" at bounding box center [885, 481] width 510 height 59
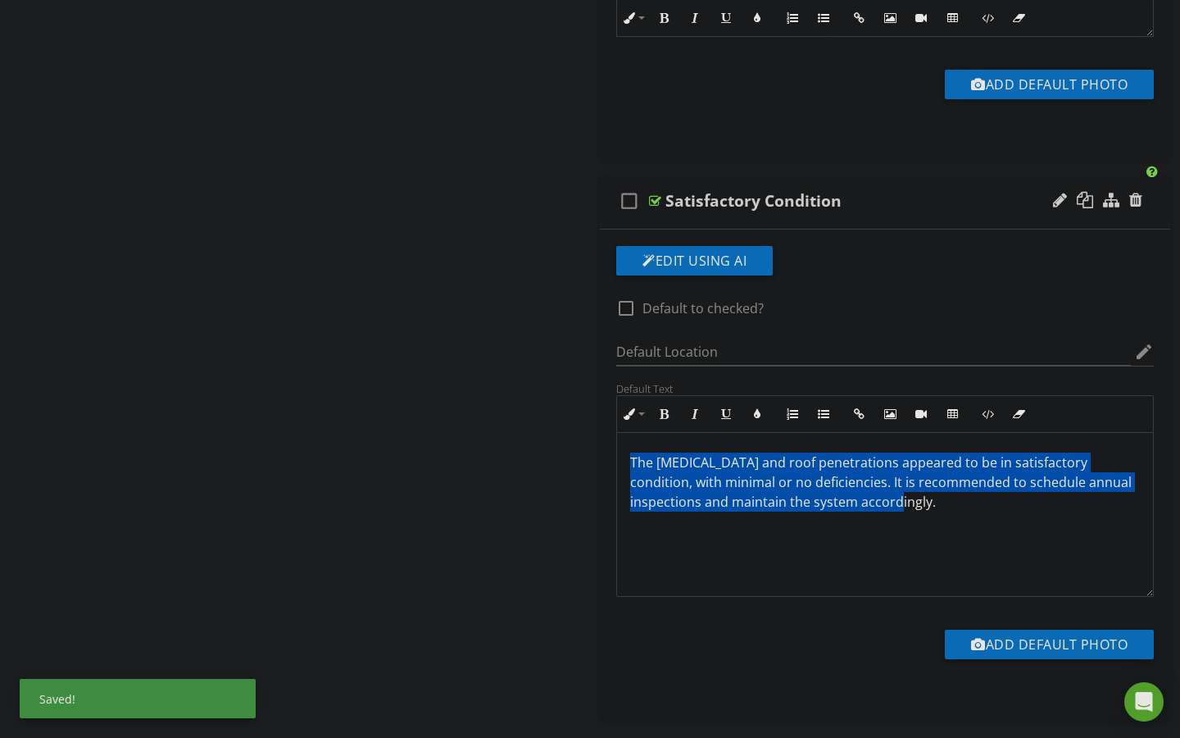
click at [642, 463] on p "The [MEDICAL_DATA] and roof penetrations appeared to be in satisfactory conditi…" at bounding box center [885, 481] width 510 height 59
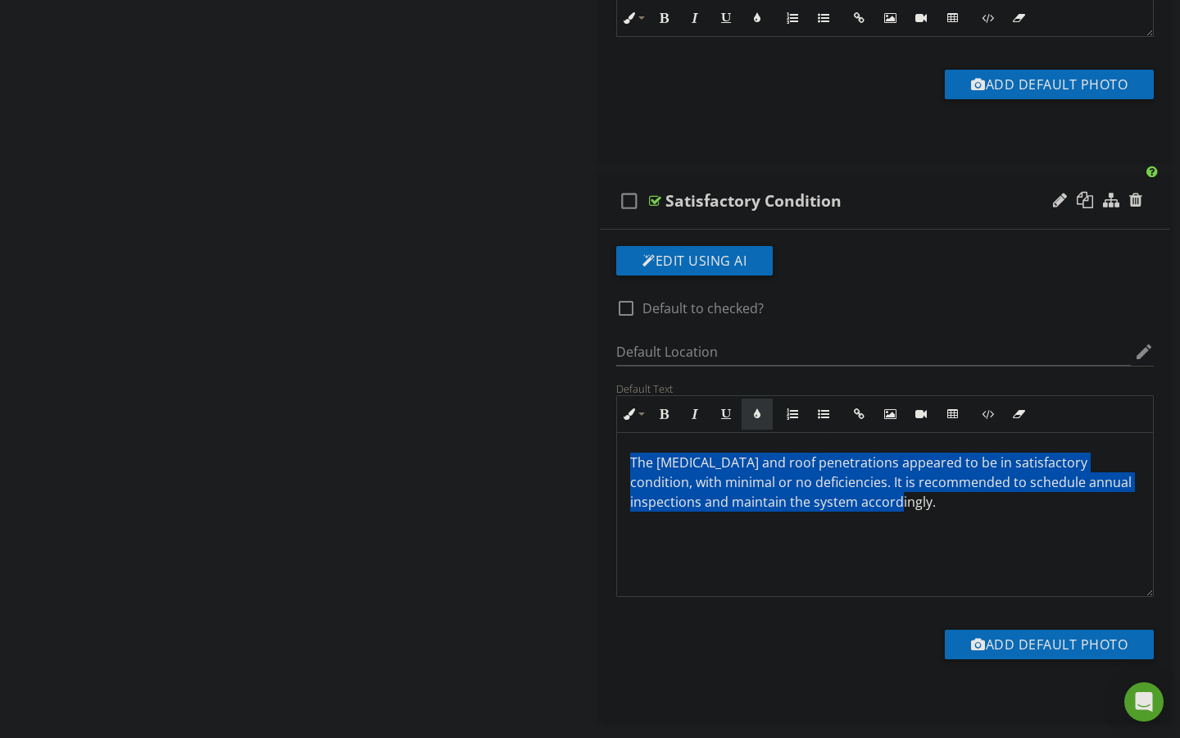
click at [757, 420] on button "Colors" at bounding box center [757, 413] width 31 height 31
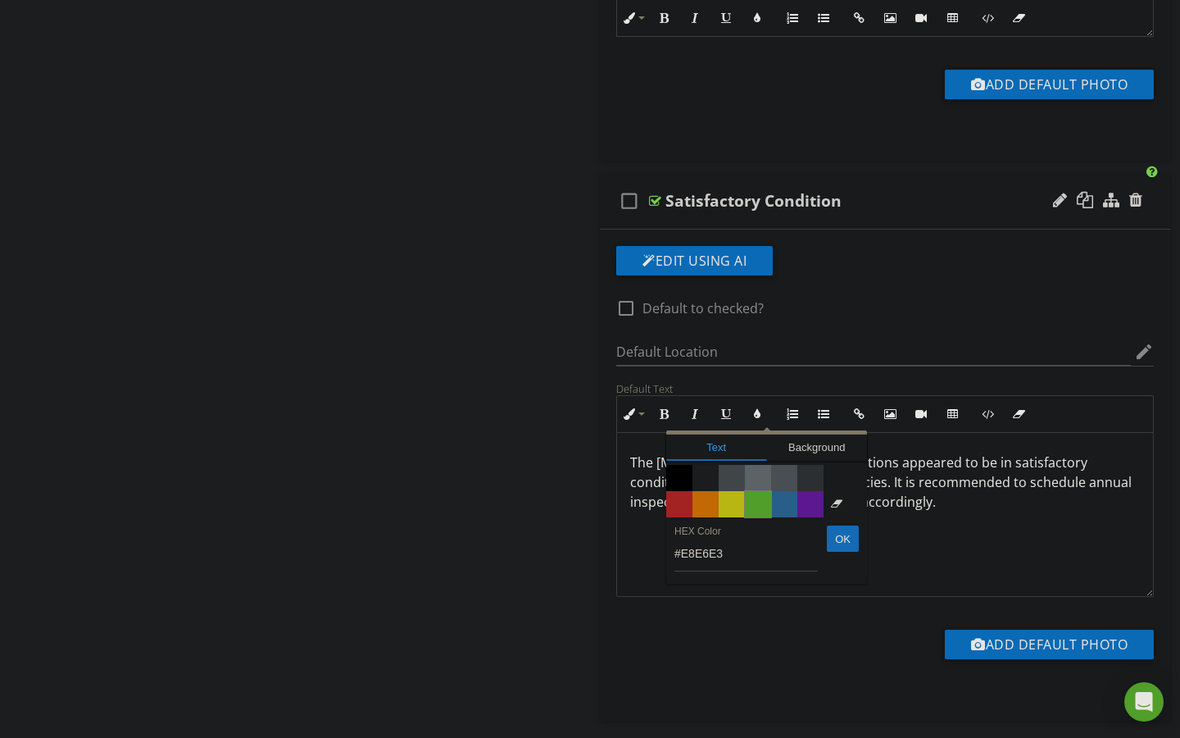
click at [761, 503] on span "Color #65c635" at bounding box center [758, 504] width 26 height 26
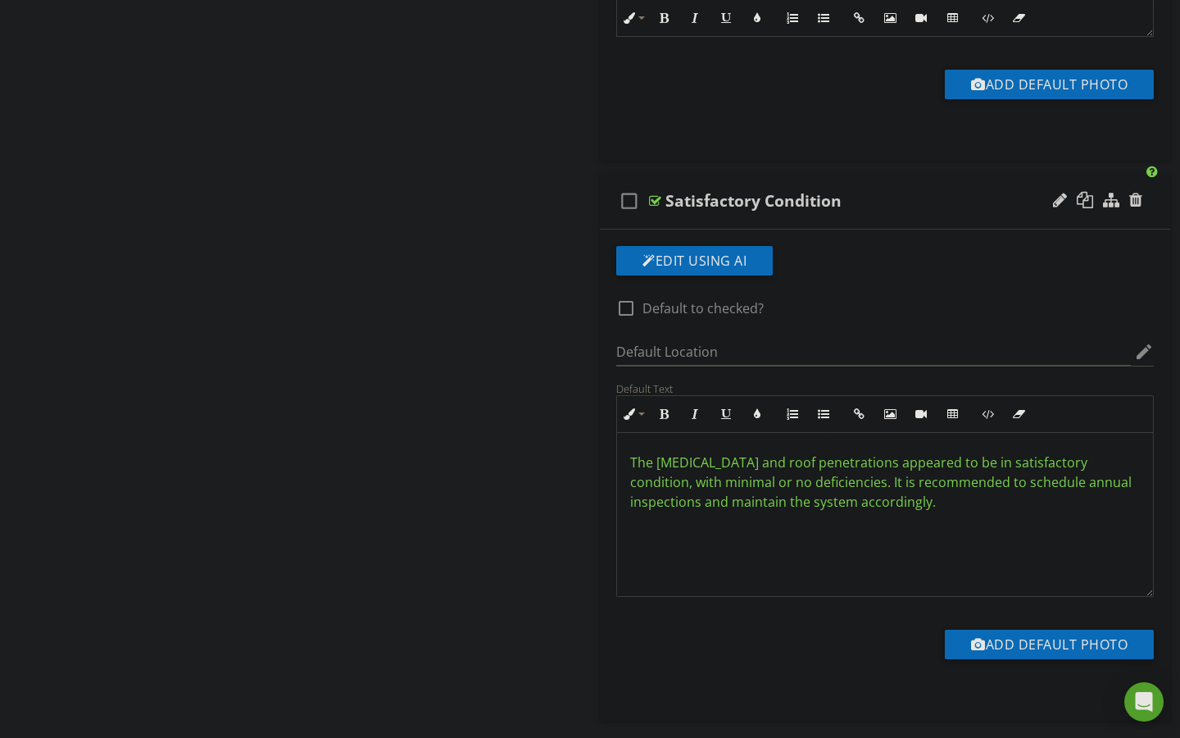
click at [557, 513] on div "Sections Inspection Details Main Structure Roof Main Structure Exterior General…" at bounding box center [590, 507] width 1180 height 4155
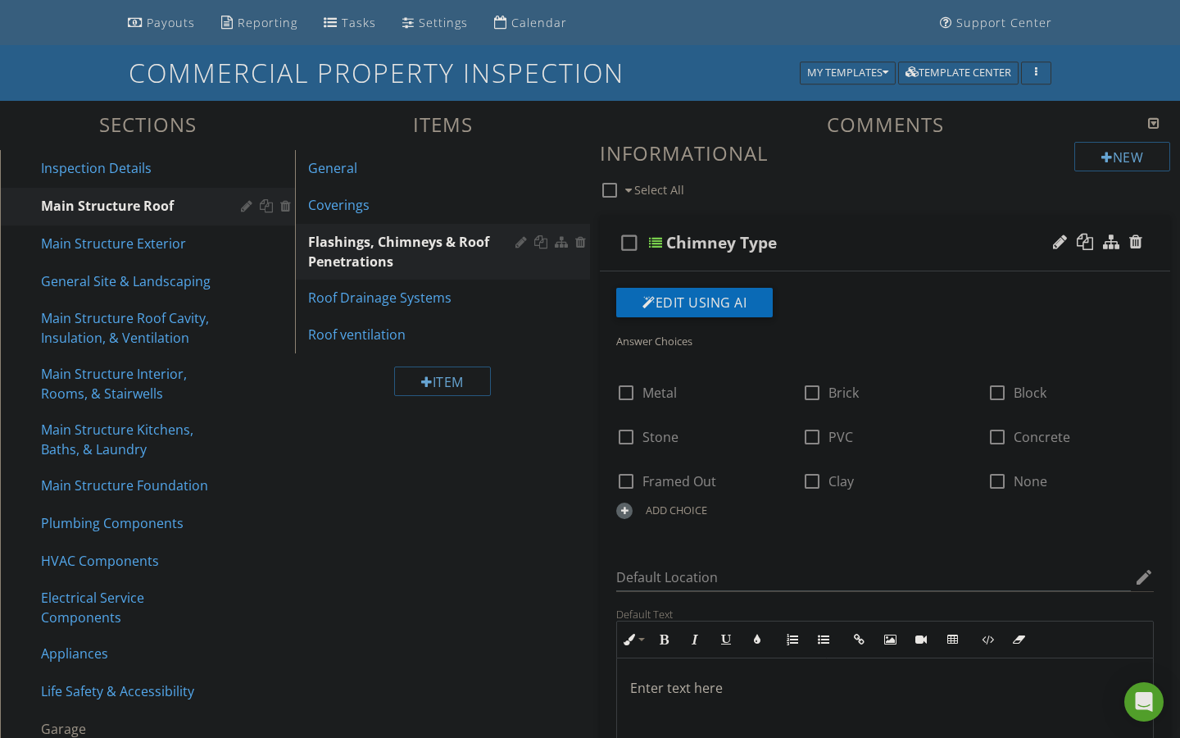
scroll to position [80, 0]
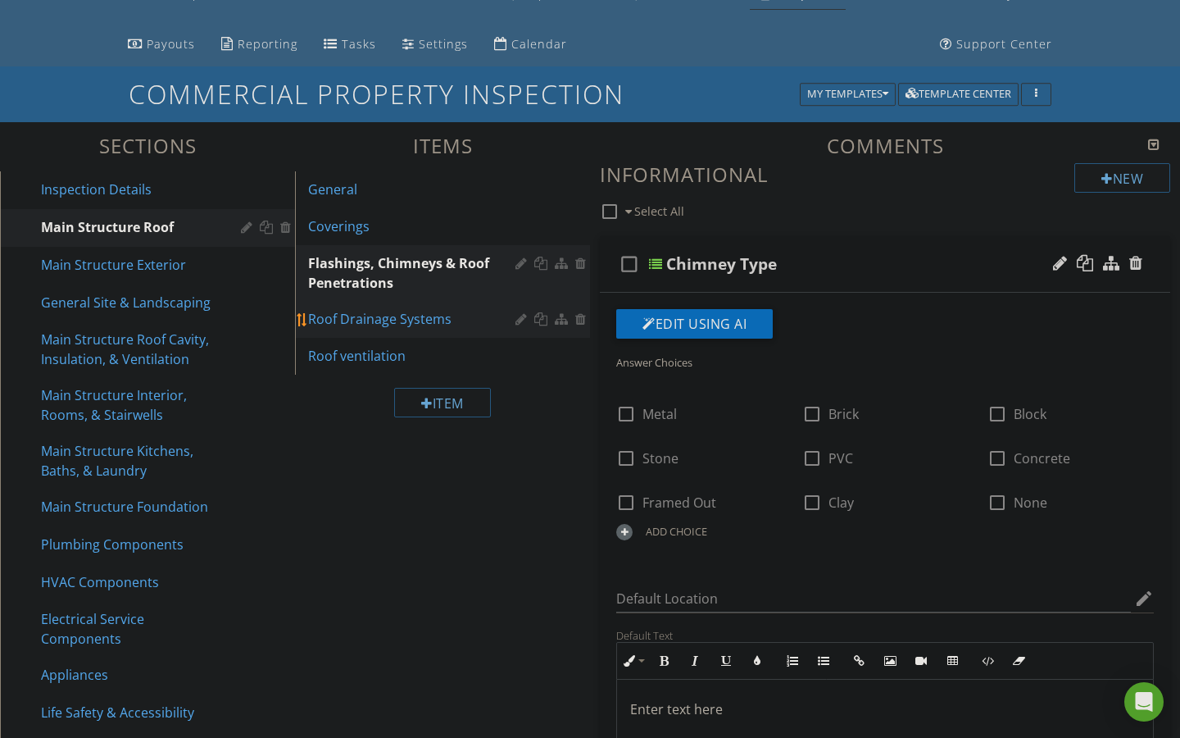
click at [398, 320] on div "Roof Drainage Systems" at bounding box center [414, 319] width 212 height 20
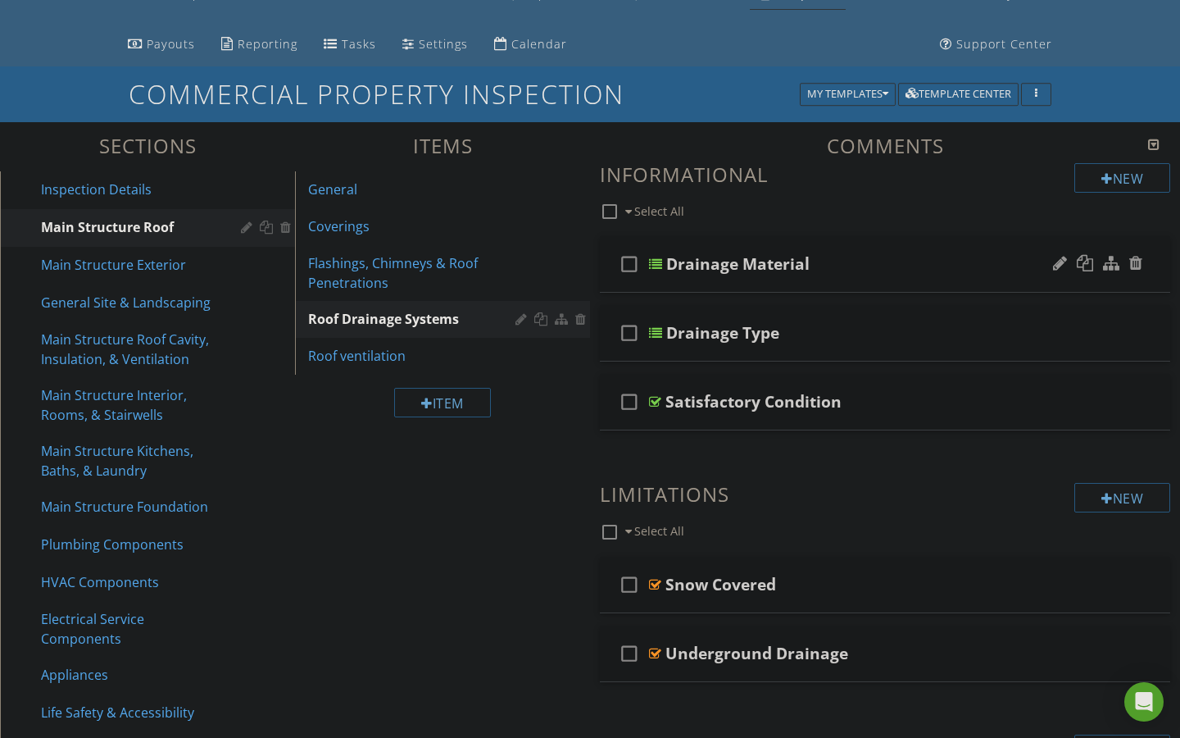
click at [654, 266] on div at bounding box center [655, 263] width 13 height 13
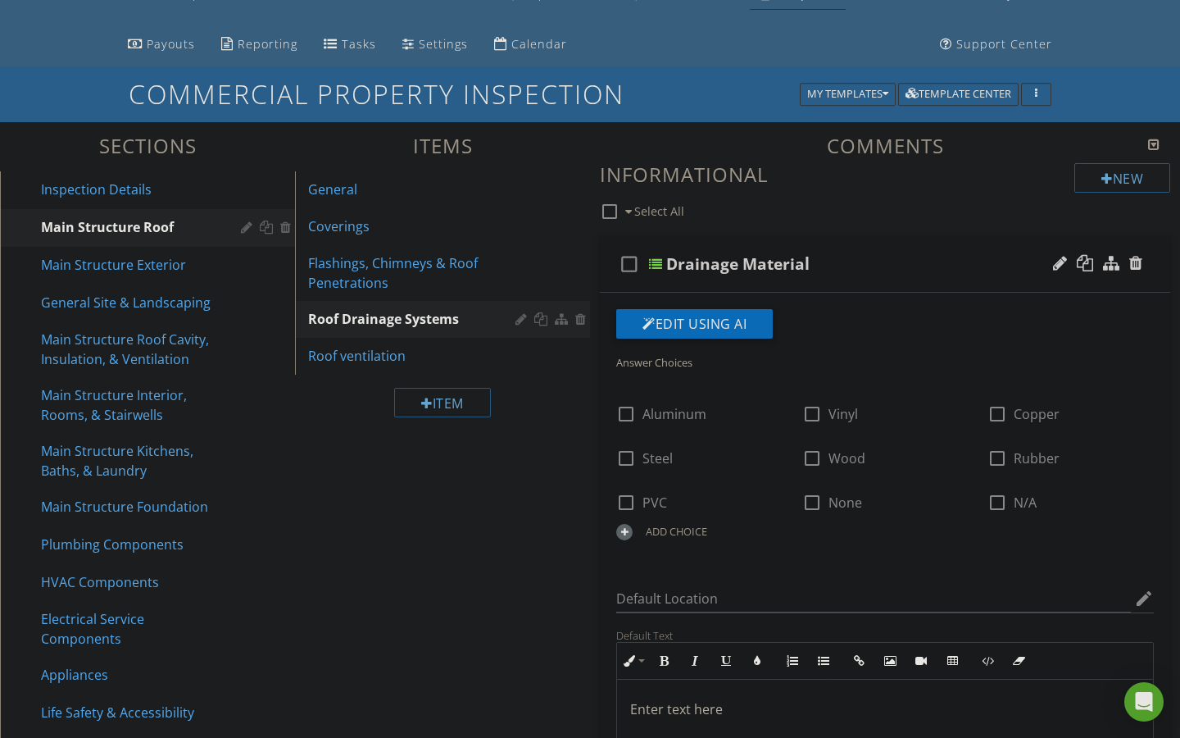
click at [654, 266] on div at bounding box center [655, 263] width 13 height 13
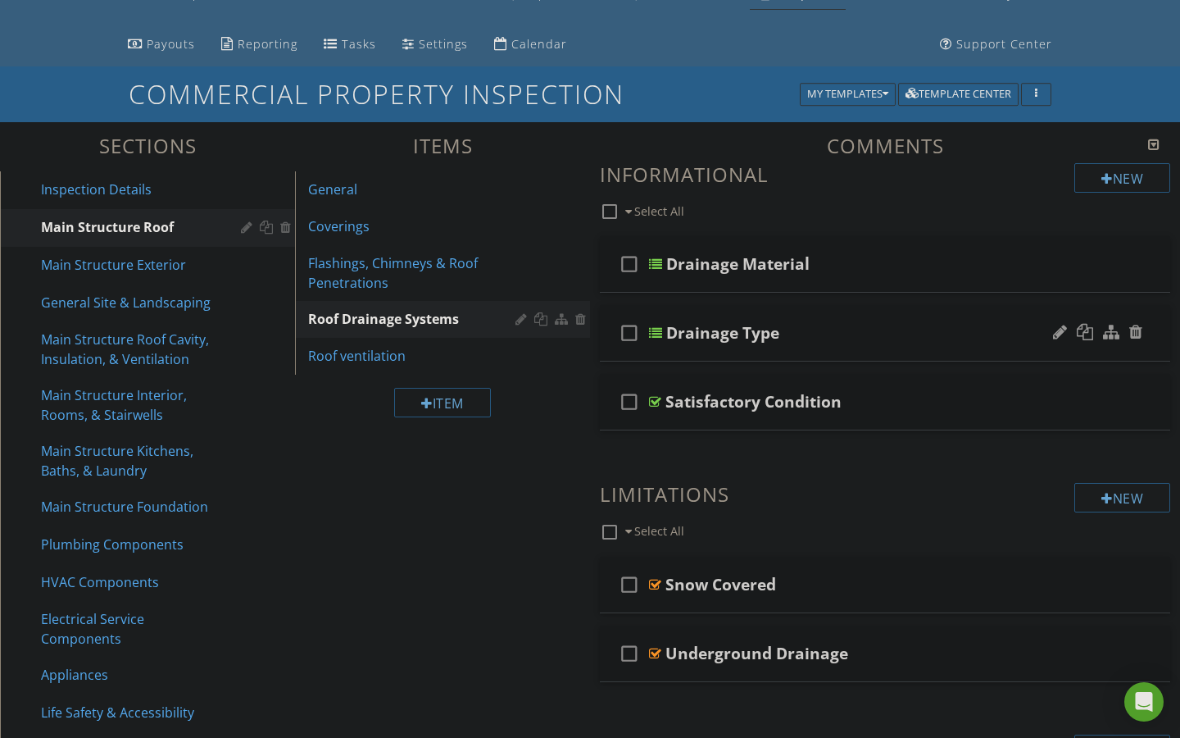
click at [651, 334] on div at bounding box center [655, 332] width 13 height 13
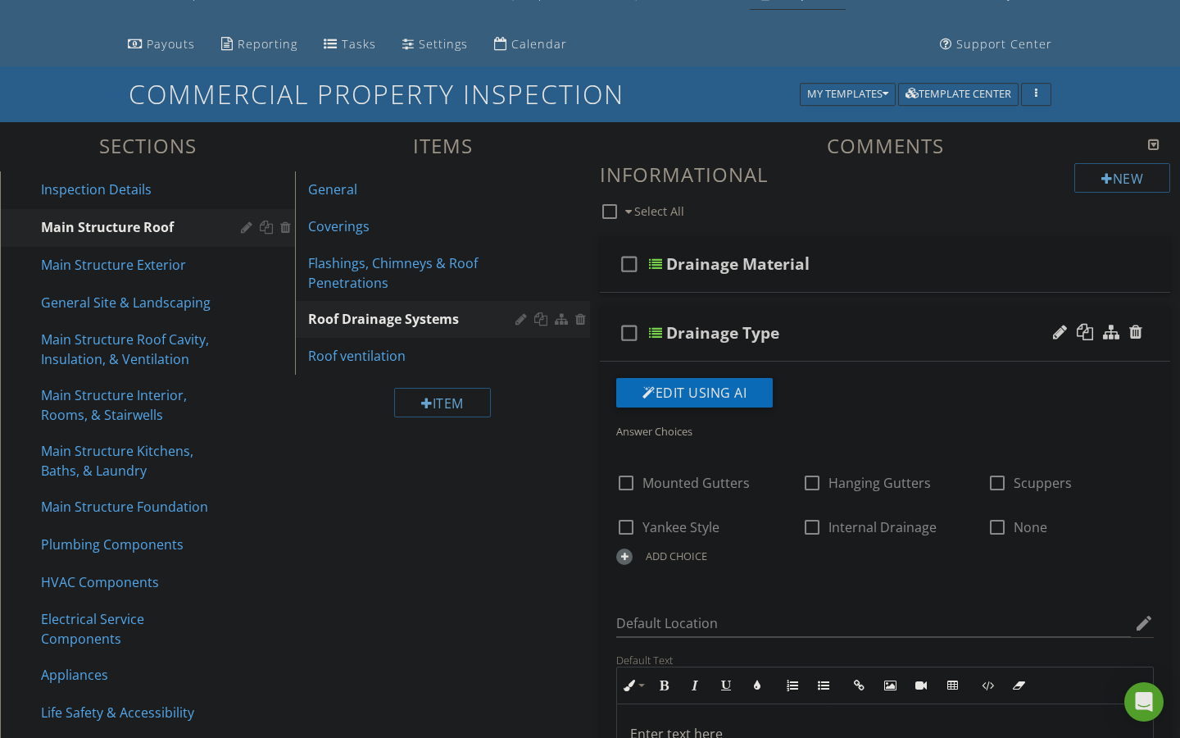
click at [651, 334] on div at bounding box center [655, 332] width 13 height 13
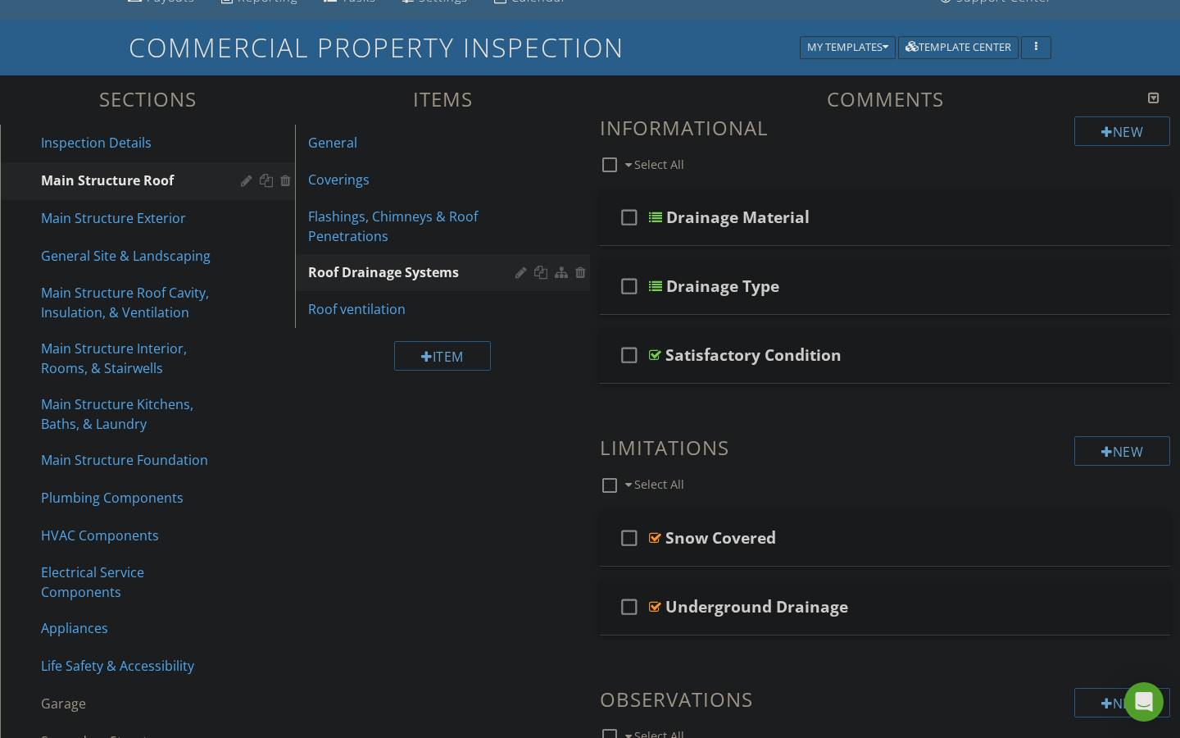
scroll to position [128, 0]
click at [656, 353] on div at bounding box center [655, 353] width 12 height 13
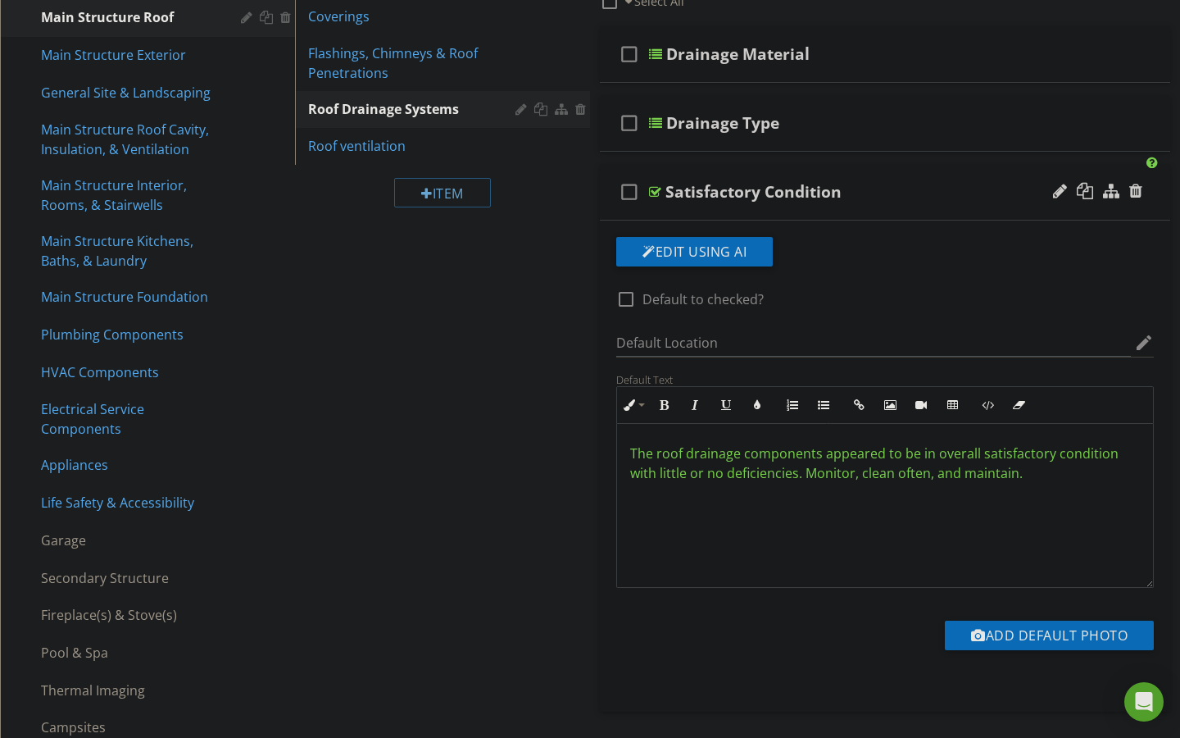
scroll to position [290, 0]
click at [639, 450] on span "The roof drainage components appeared to be in overall satisfactory condition w…" at bounding box center [874, 462] width 489 height 38
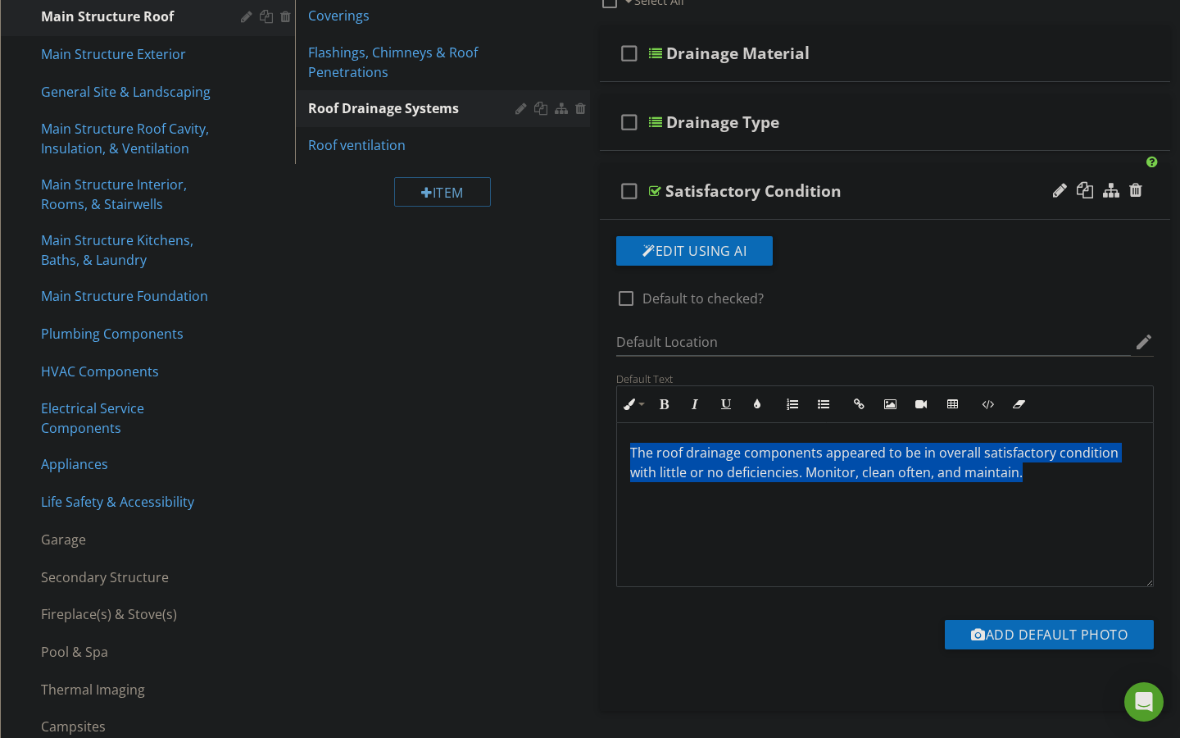
click at [639, 450] on span "The roof drainage components appeared to be in overall satisfactory condition w…" at bounding box center [874, 462] width 489 height 38
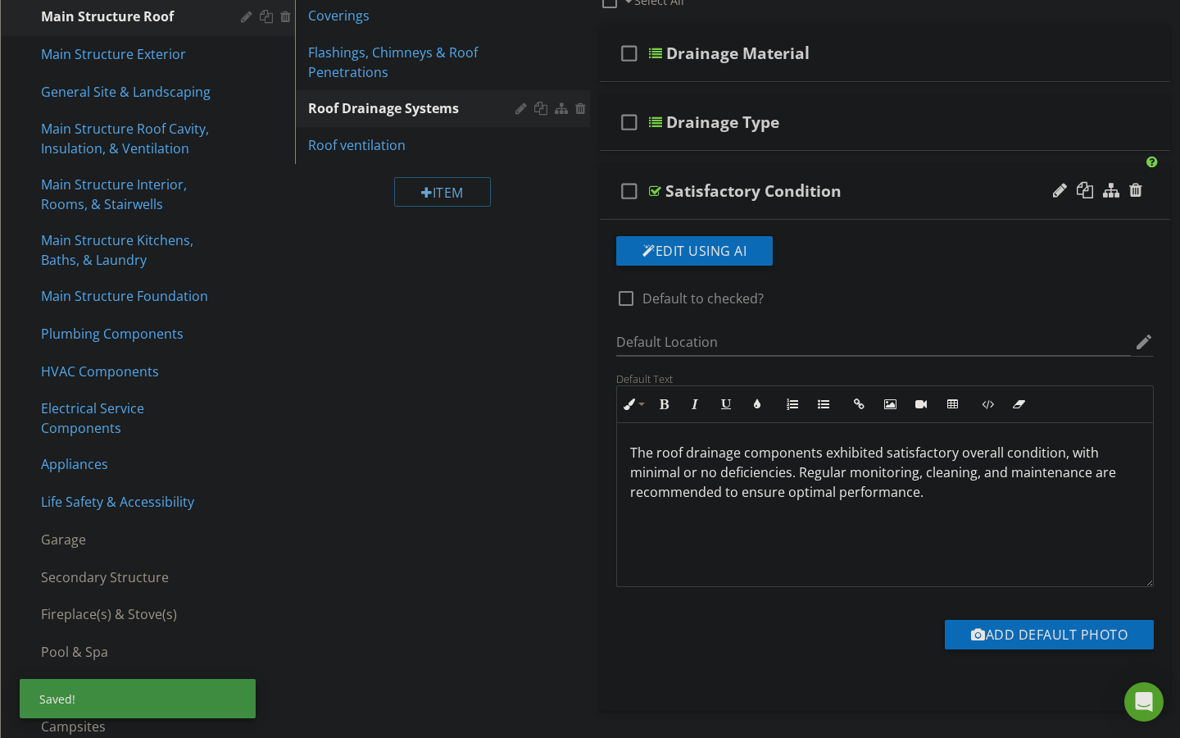
click at [642, 451] on p "The roof drainage components exhibited satisfactory overall condition, with min…" at bounding box center [885, 472] width 510 height 59
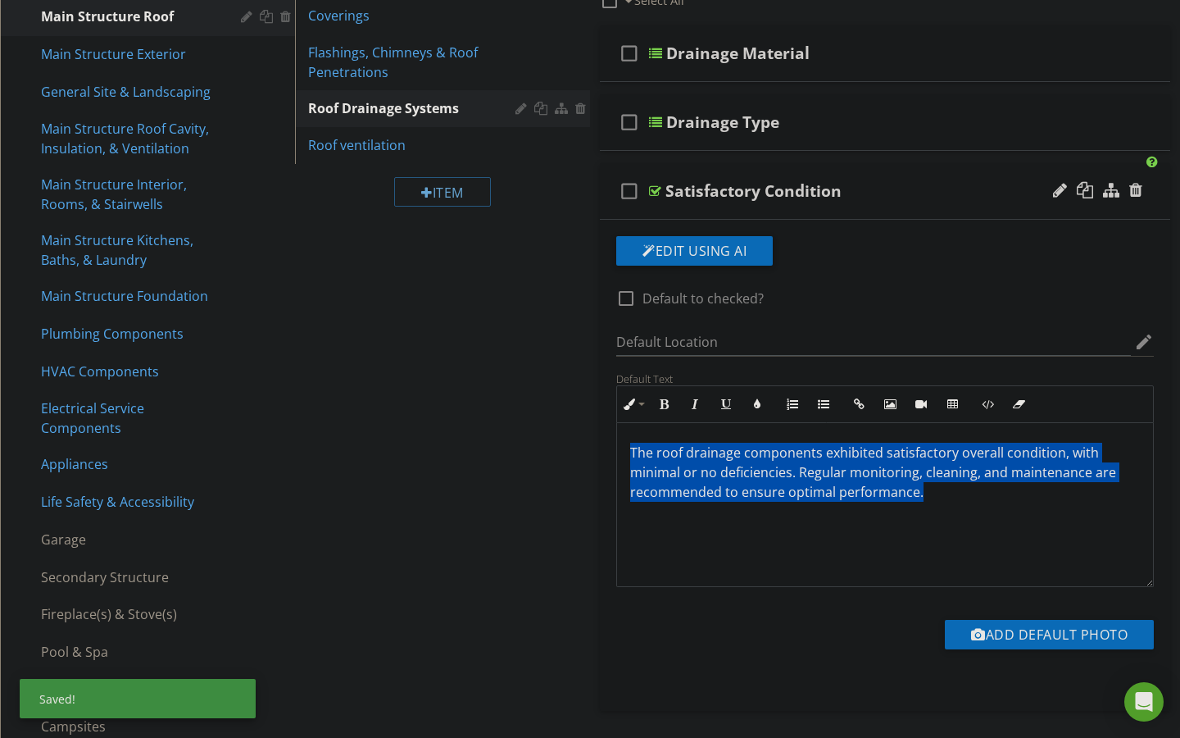
click at [642, 451] on p "The roof drainage components exhibited satisfactory overall condition, with min…" at bounding box center [885, 472] width 510 height 59
click at [757, 406] on icon "button" at bounding box center [757, 403] width 11 height 11
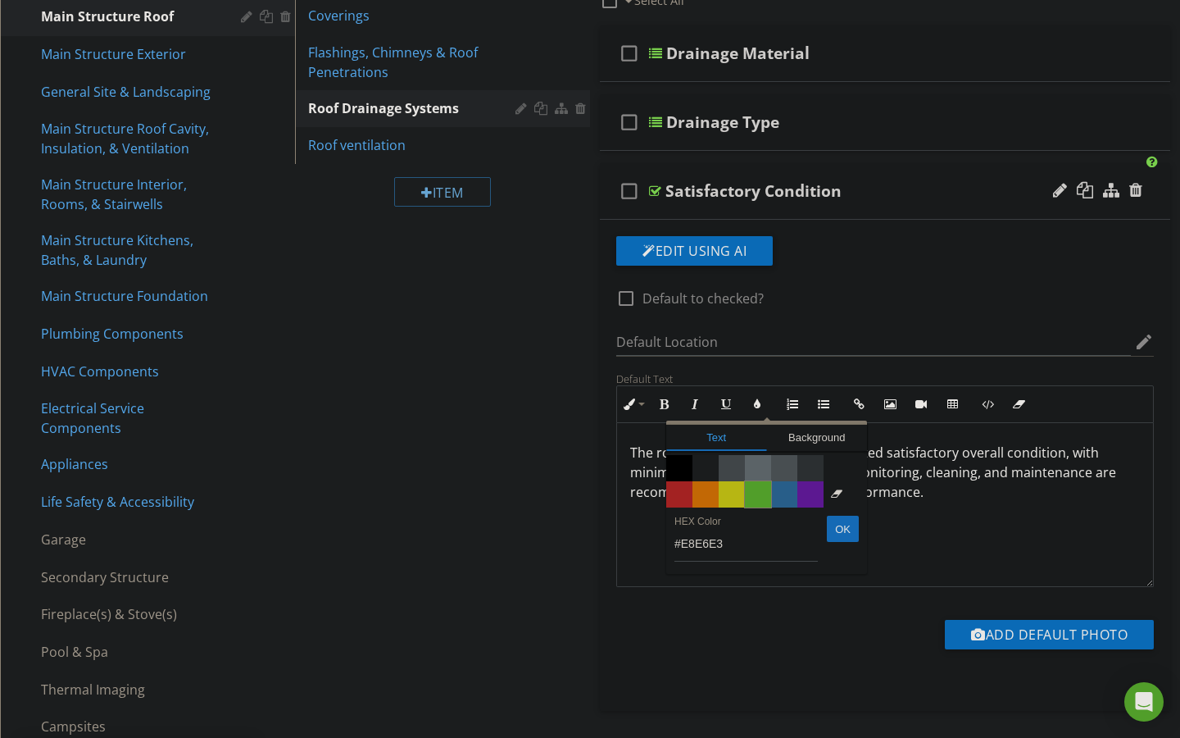
click at [754, 488] on span "Color #65c635" at bounding box center [758, 494] width 26 height 26
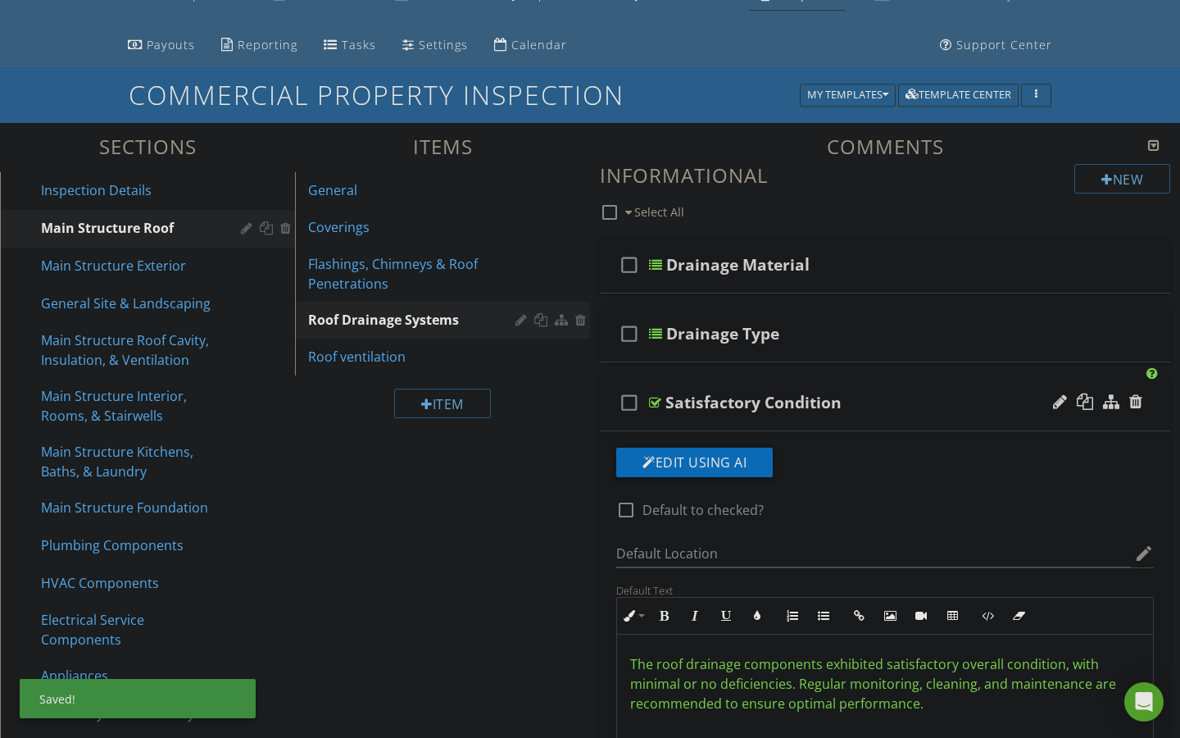
scroll to position [66, 0]
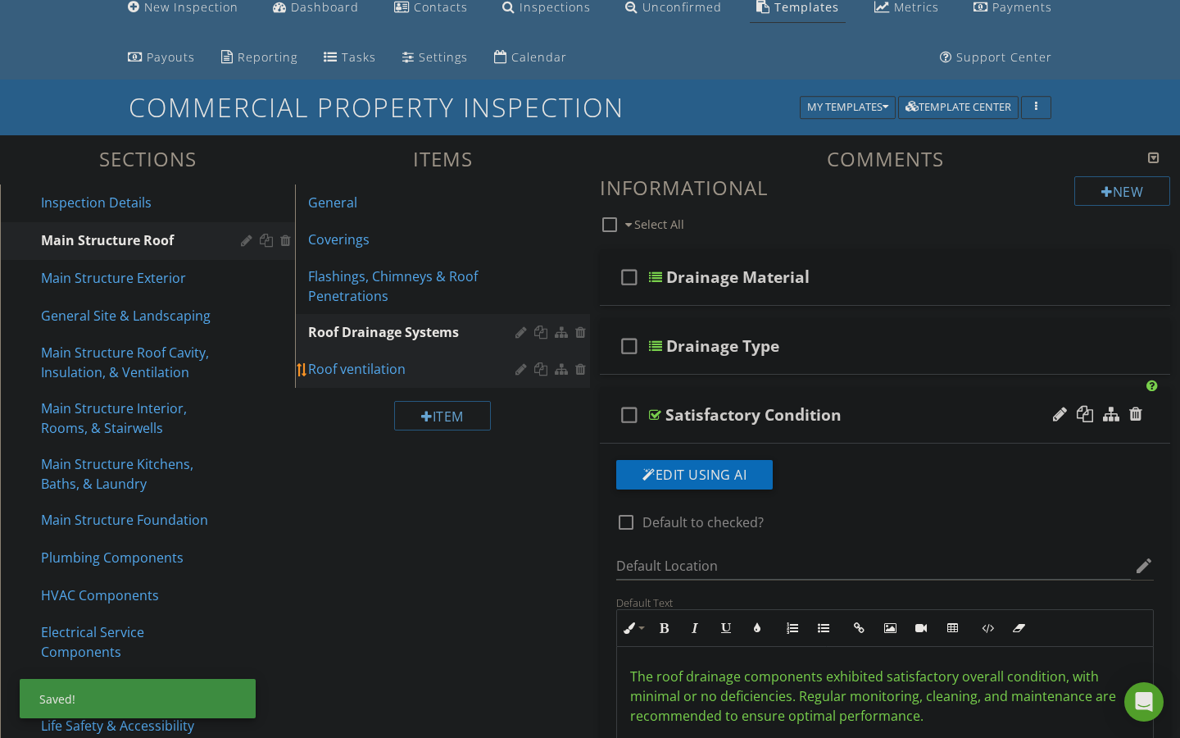
click at [370, 368] on div "Roof ventilation" at bounding box center [414, 369] width 212 height 20
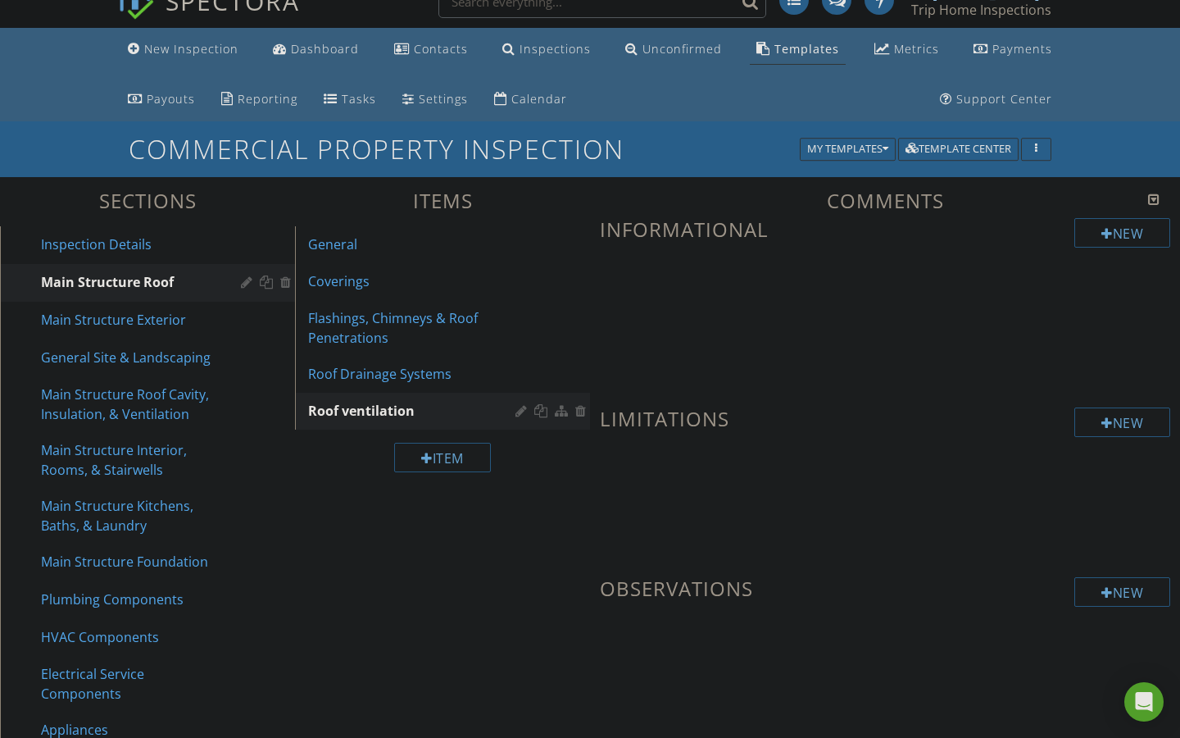
scroll to position [29, 0]
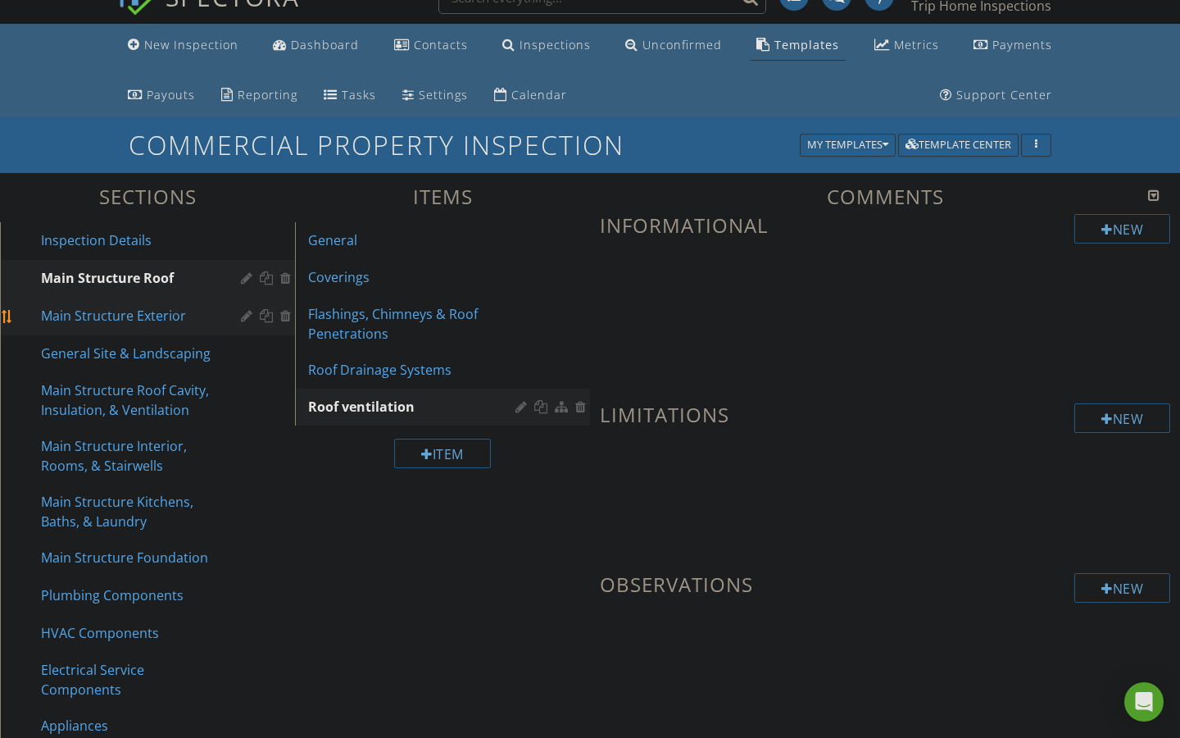
click at [173, 316] on div "Main Structure Exterior" at bounding box center [129, 316] width 176 height 20
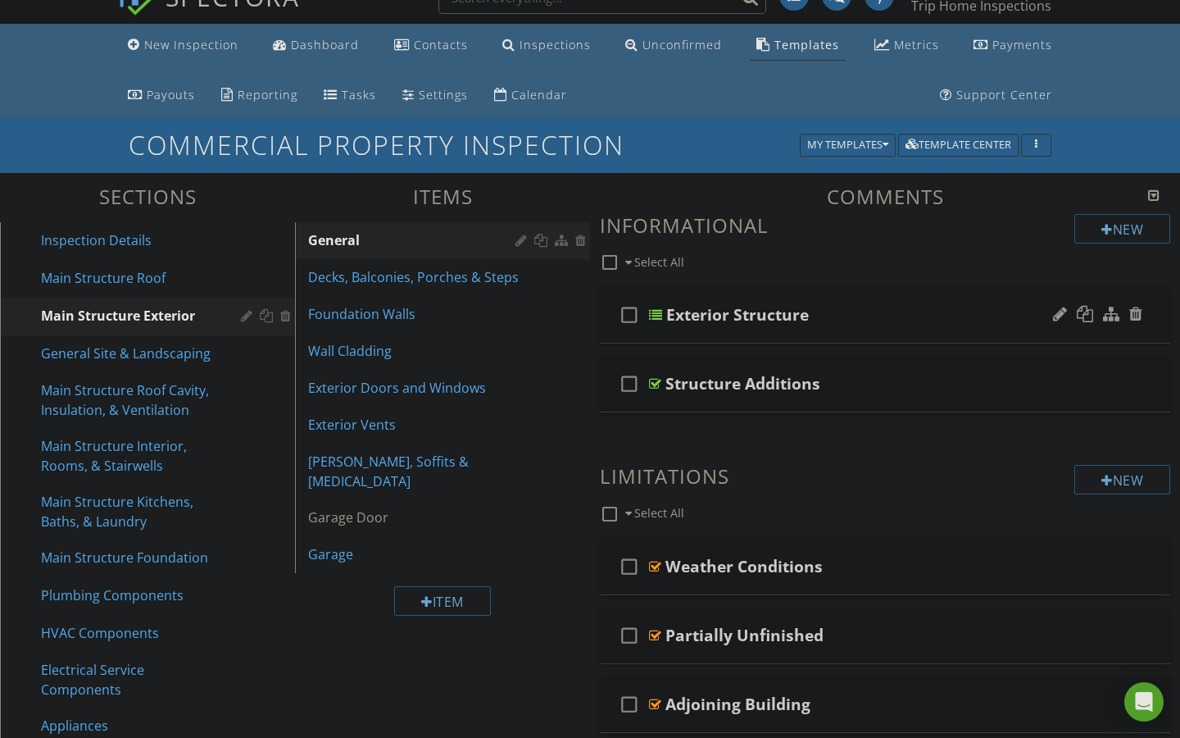
click at [657, 314] on div at bounding box center [655, 314] width 13 height 13
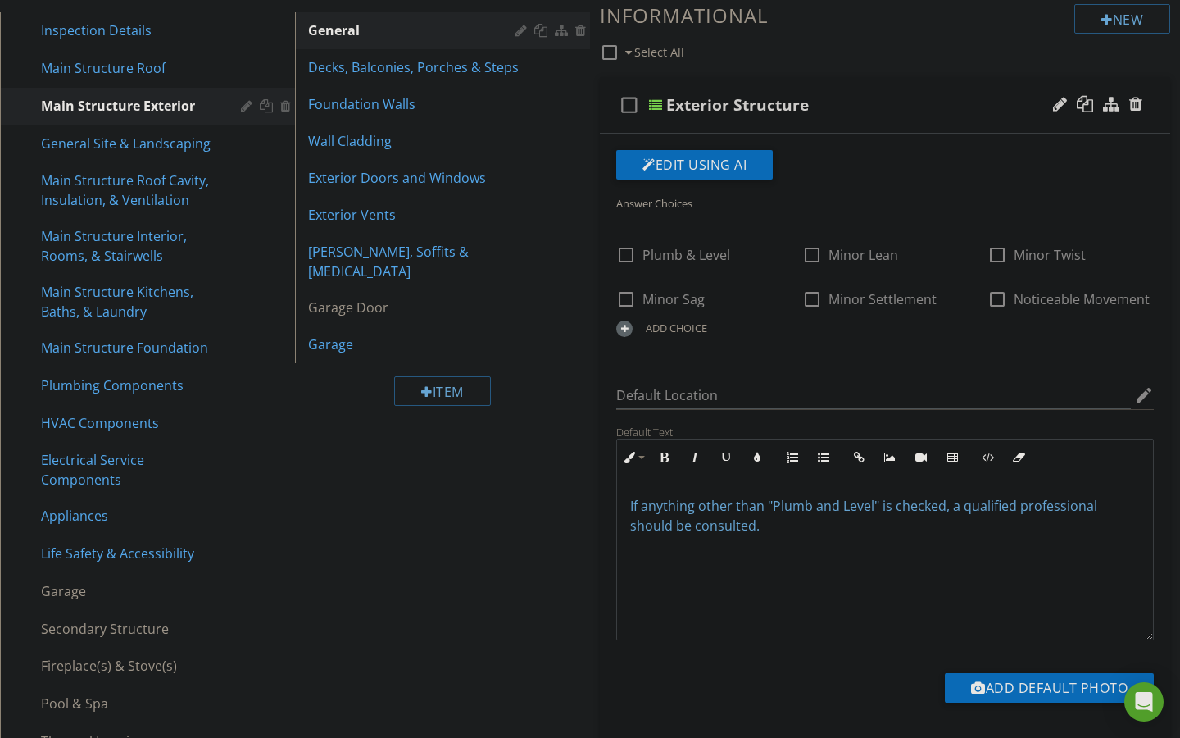
scroll to position [230, 0]
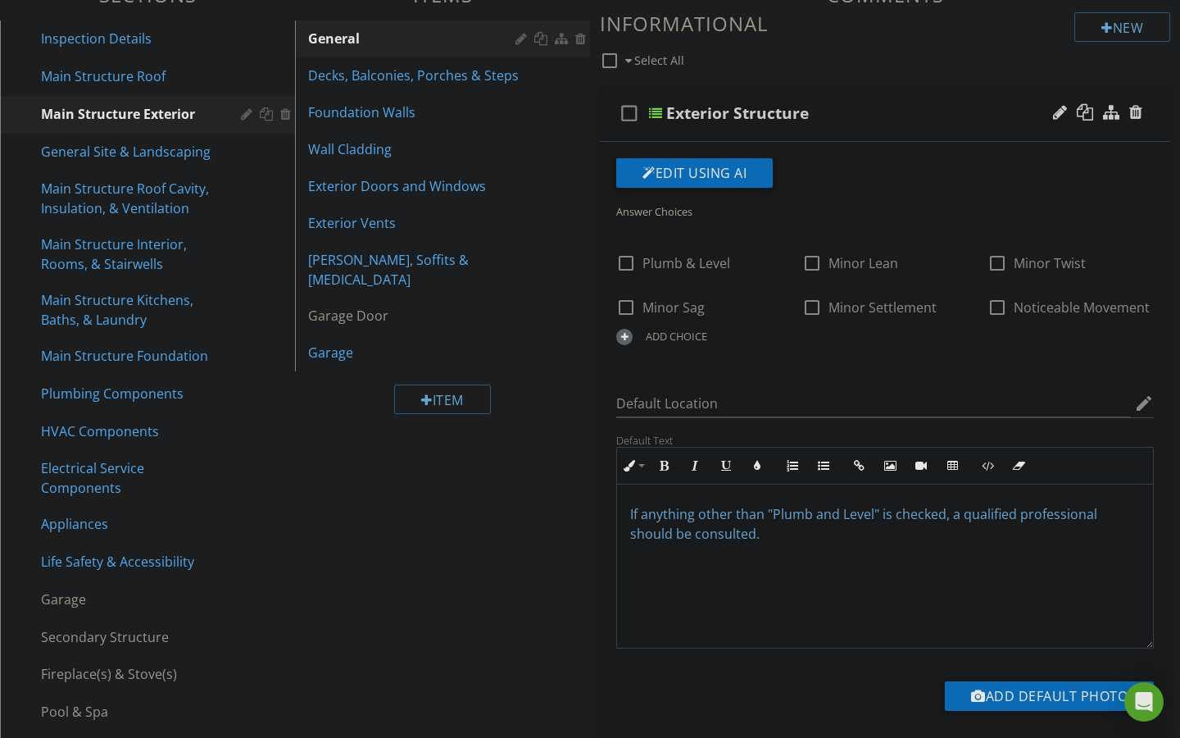
click at [638, 518] on span "If anything other than "Plumb and Level" is checked, a qualified professional s…" at bounding box center [863, 524] width 467 height 38
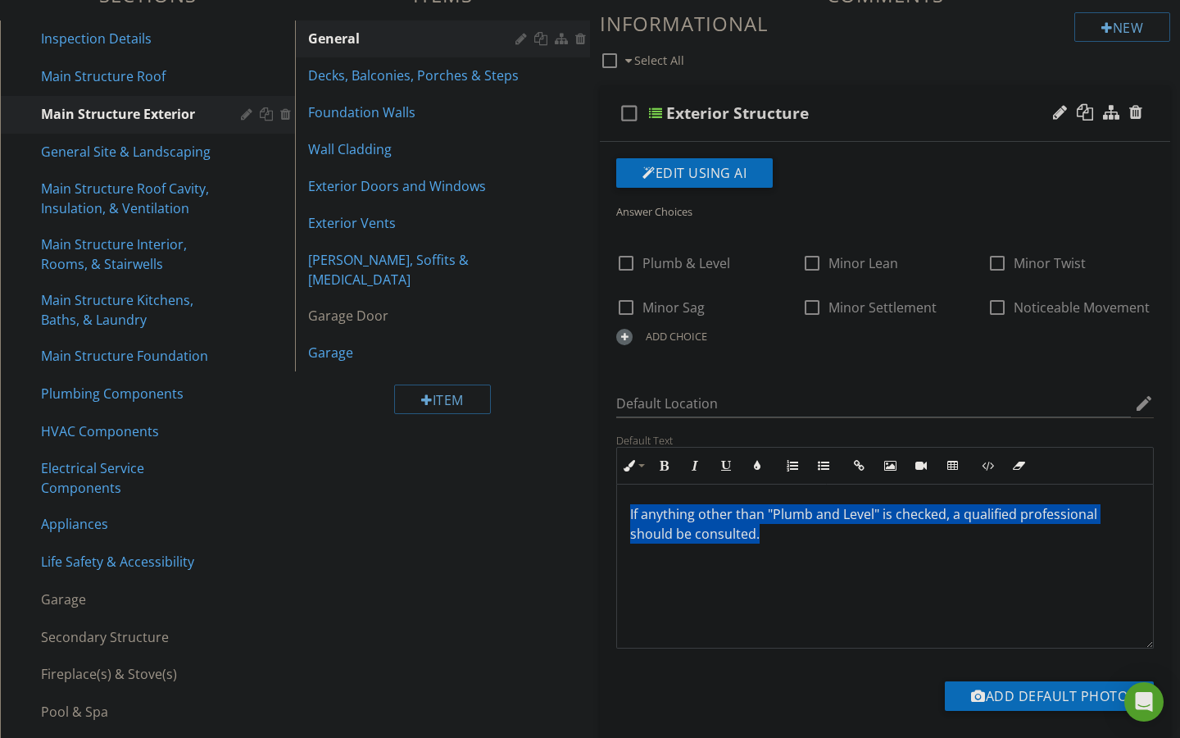
click at [638, 518] on span "If anything other than "Plumb and Level" is checked, a qualified professional s…" at bounding box center [863, 524] width 467 height 38
click at [756, 462] on icon "button" at bounding box center [757, 465] width 11 height 11
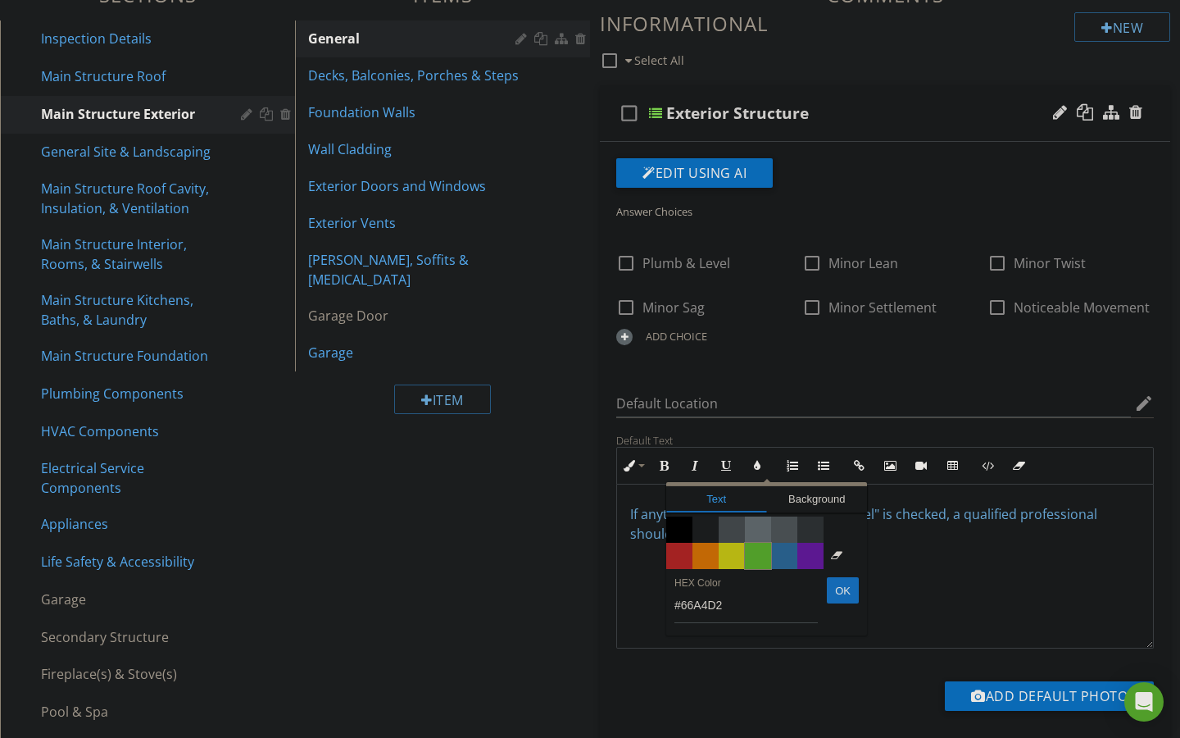
click at [752, 557] on span "Color #65c635" at bounding box center [758, 556] width 26 height 26
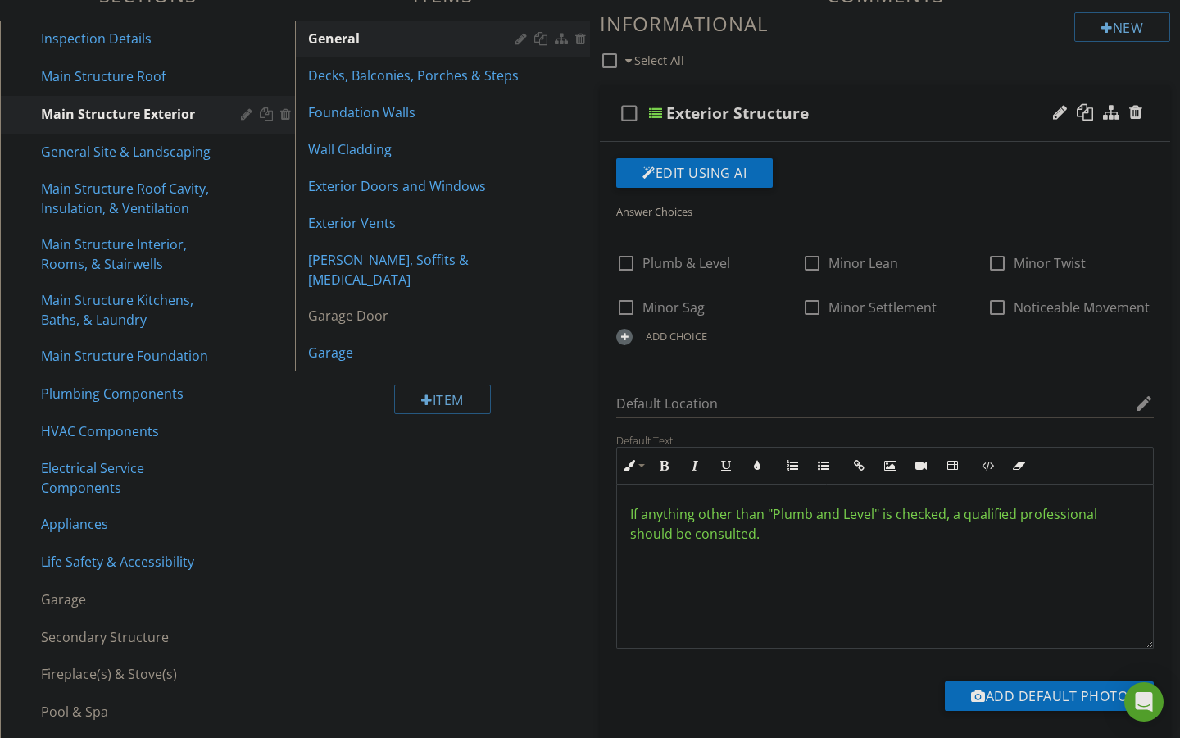
click at [556, 556] on div "Sections Inspection Details Main Structure Roof Main Structure Exterior General…" at bounding box center [590, 592] width 1180 height 1243
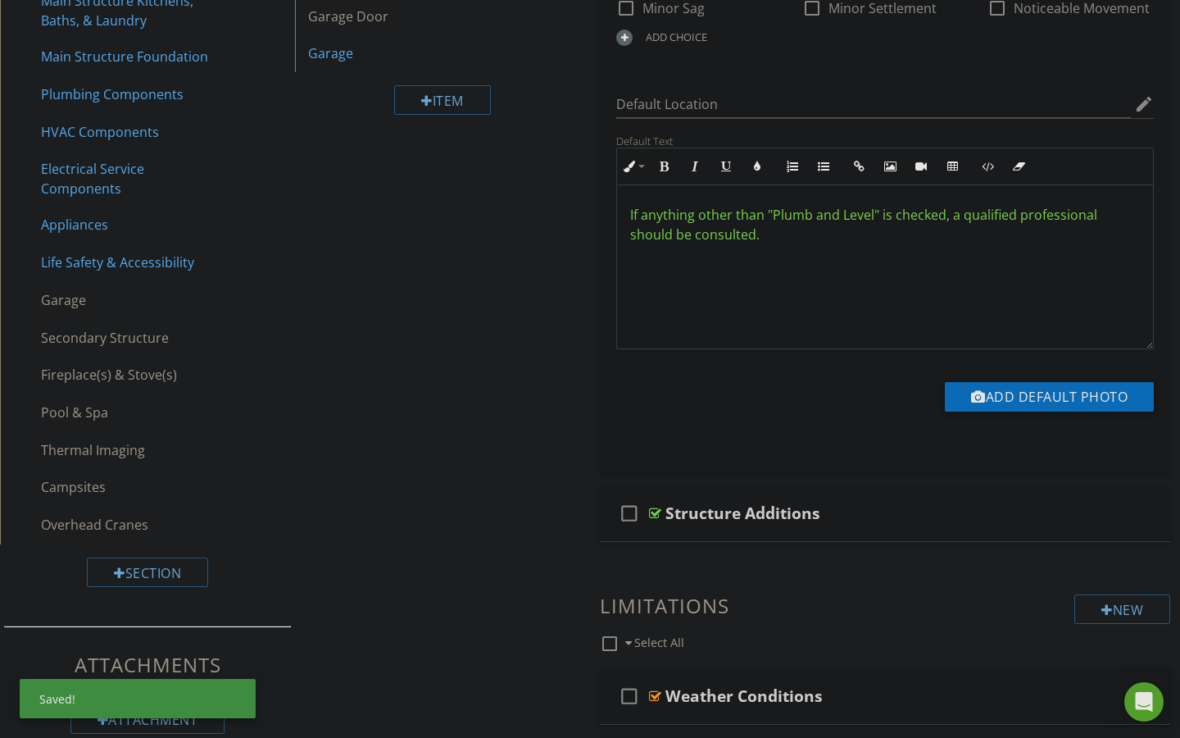
scroll to position [538, 0]
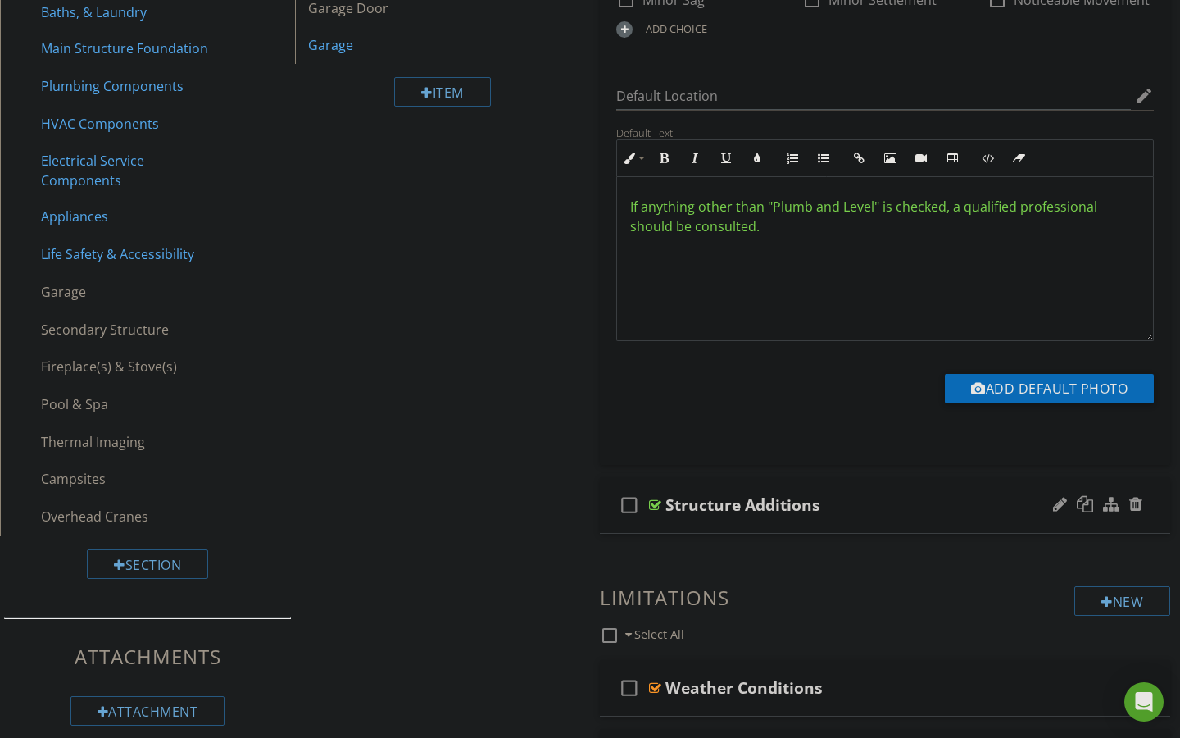
click at [657, 504] on div at bounding box center [655, 504] width 12 height 13
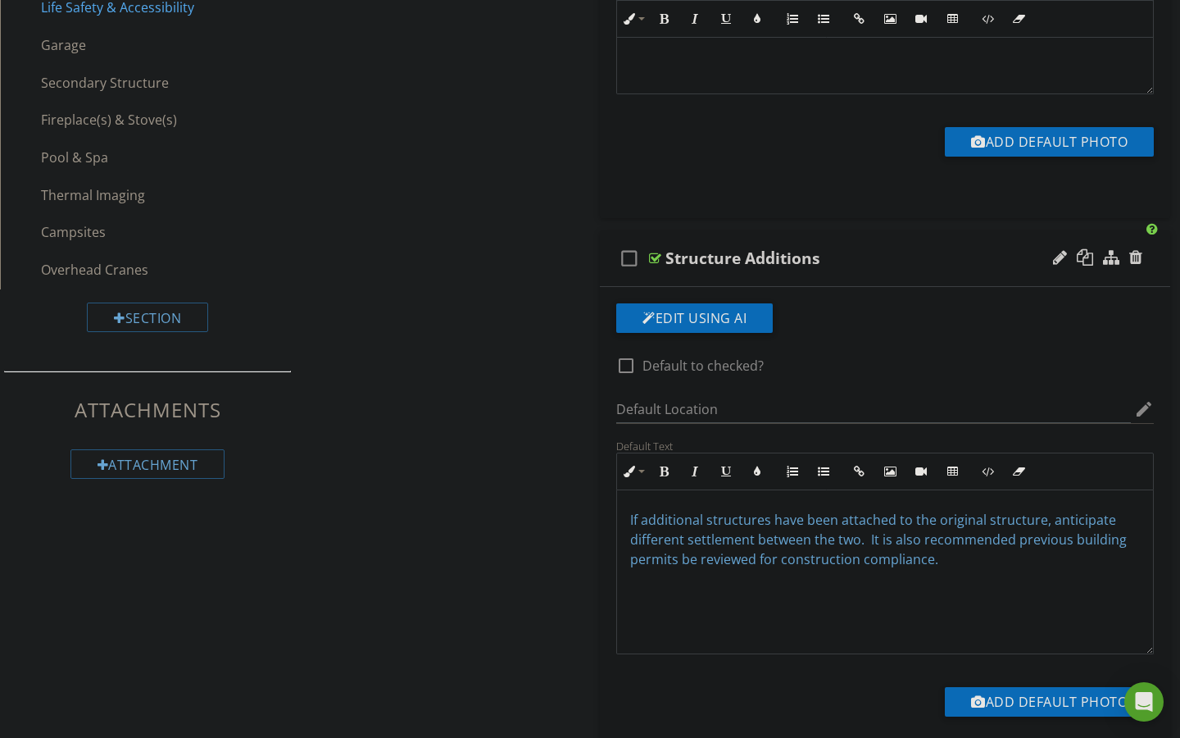
scroll to position [793, 0]
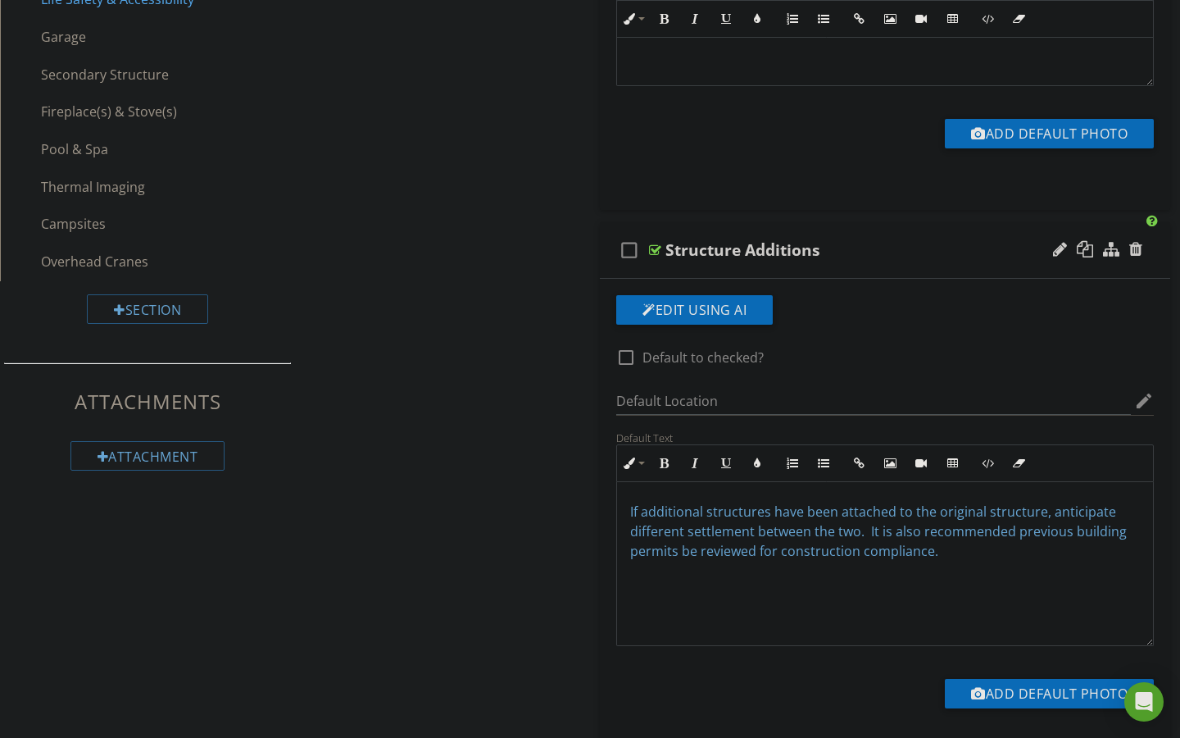
click at [634, 515] on span "If additional structures have been attached to the original structure, anticipa…" at bounding box center [878, 530] width 497 height 57
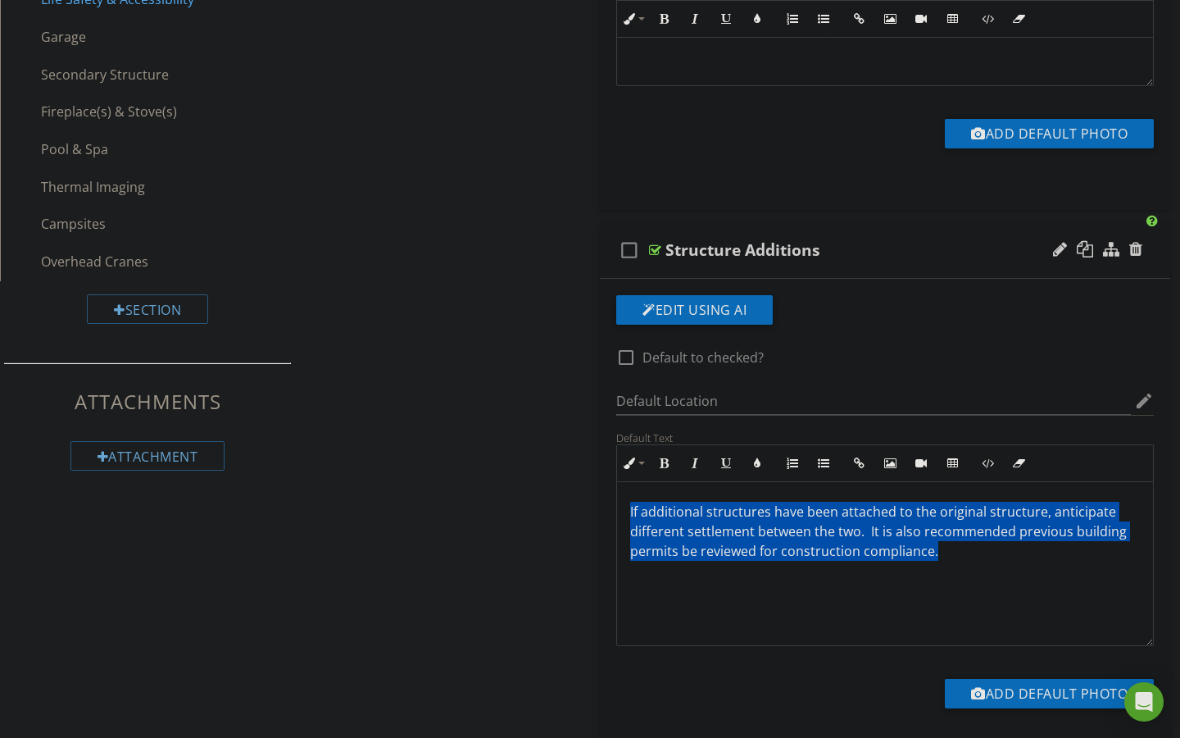
click at [634, 515] on span "If additional structures have been attached to the original structure, anticipa…" at bounding box center [878, 530] width 497 height 57
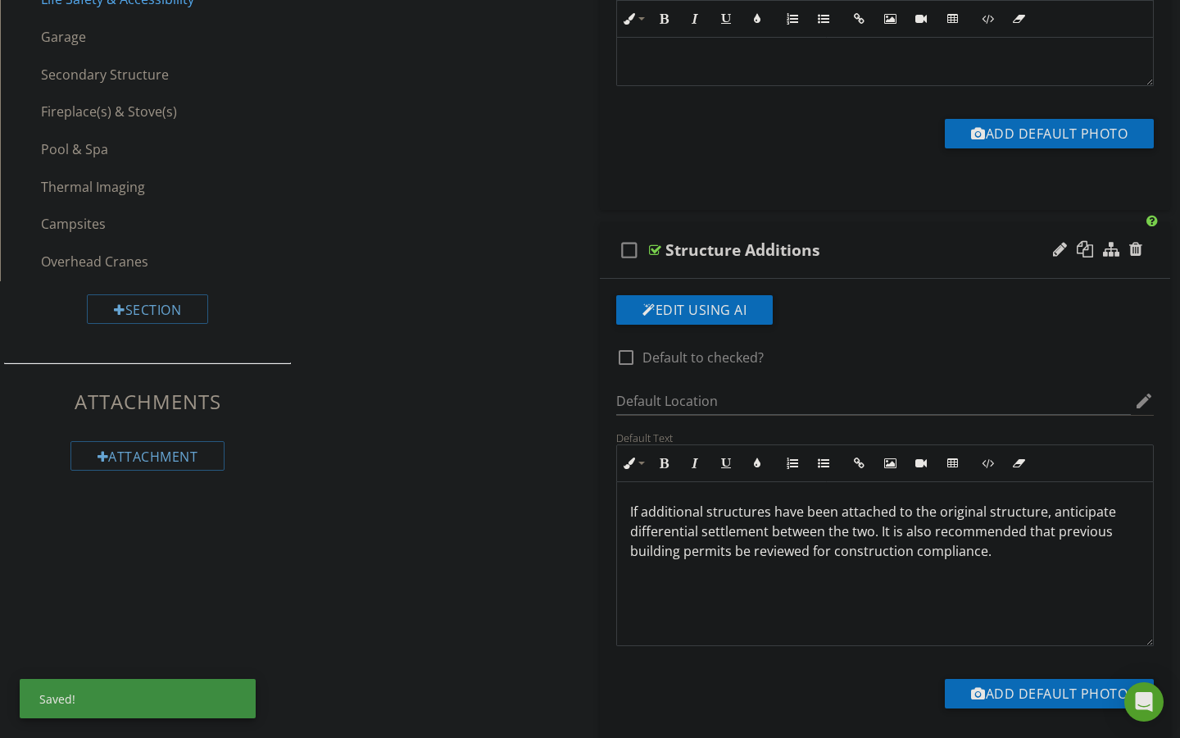
click at [631, 515] on p "If additional structures have been attached to the original structure, anticipa…" at bounding box center [885, 531] width 510 height 59
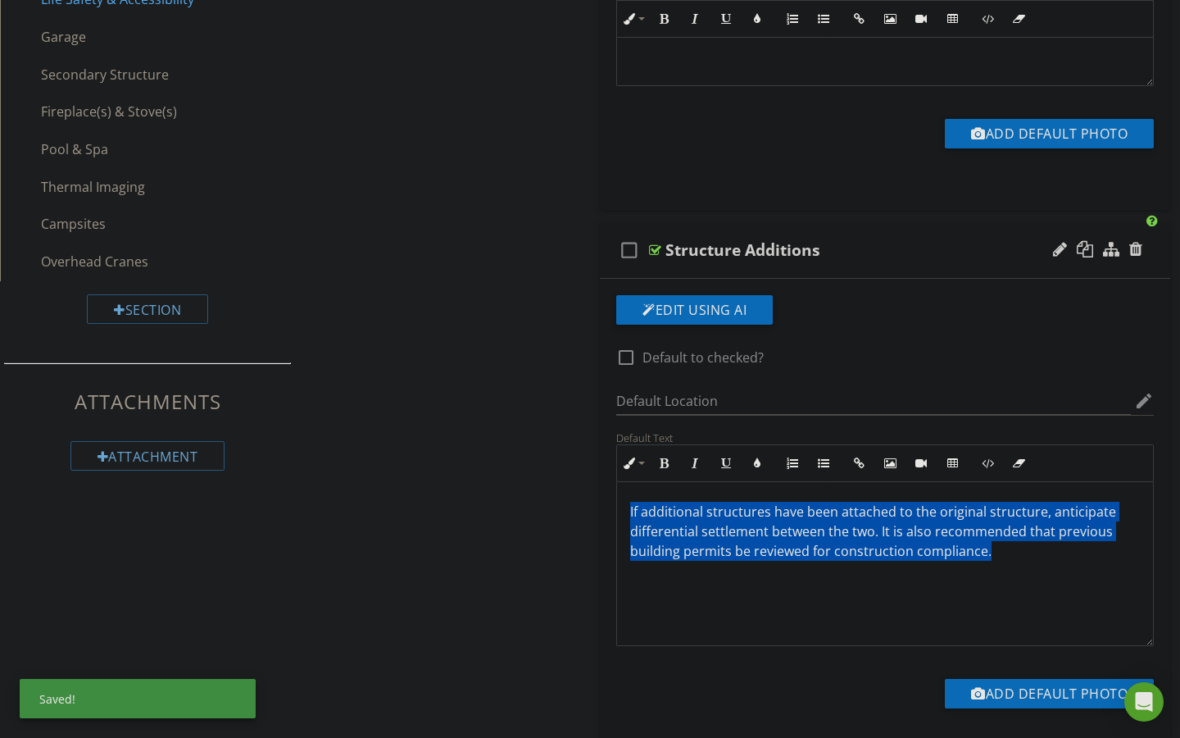
click at [631, 515] on p "If additional structures have been attached to the original structure, anticipa…" at bounding box center [885, 531] width 510 height 59
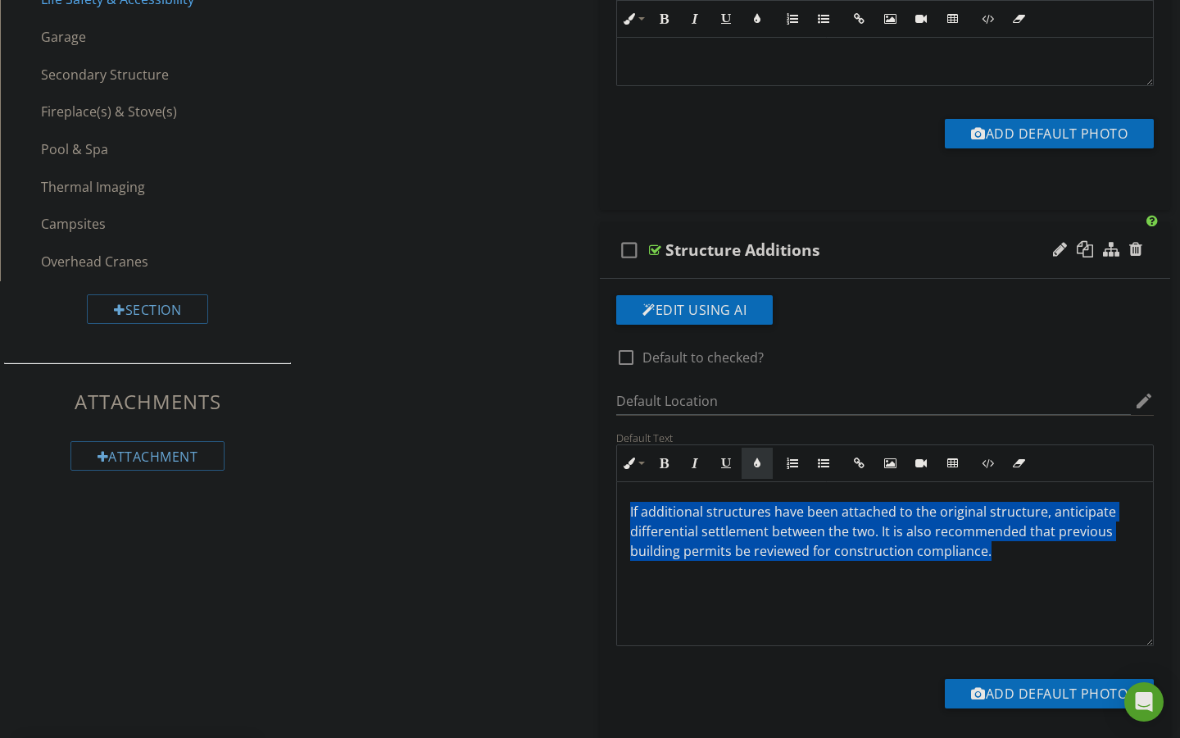
click at [759, 466] on icon "button" at bounding box center [757, 462] width 11 height 11
type input "#E8E6E3"
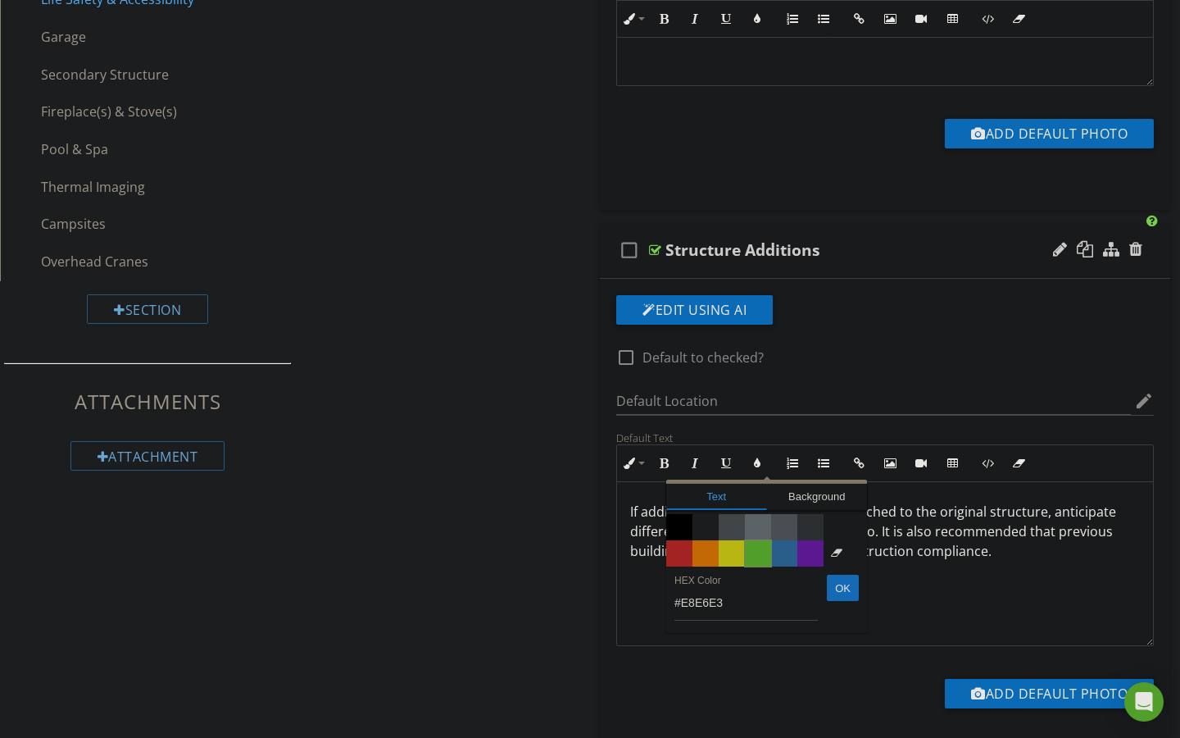
click at [756, 548] on span "Color #65c635" at bounding box center [758, 553] width 26 height 26
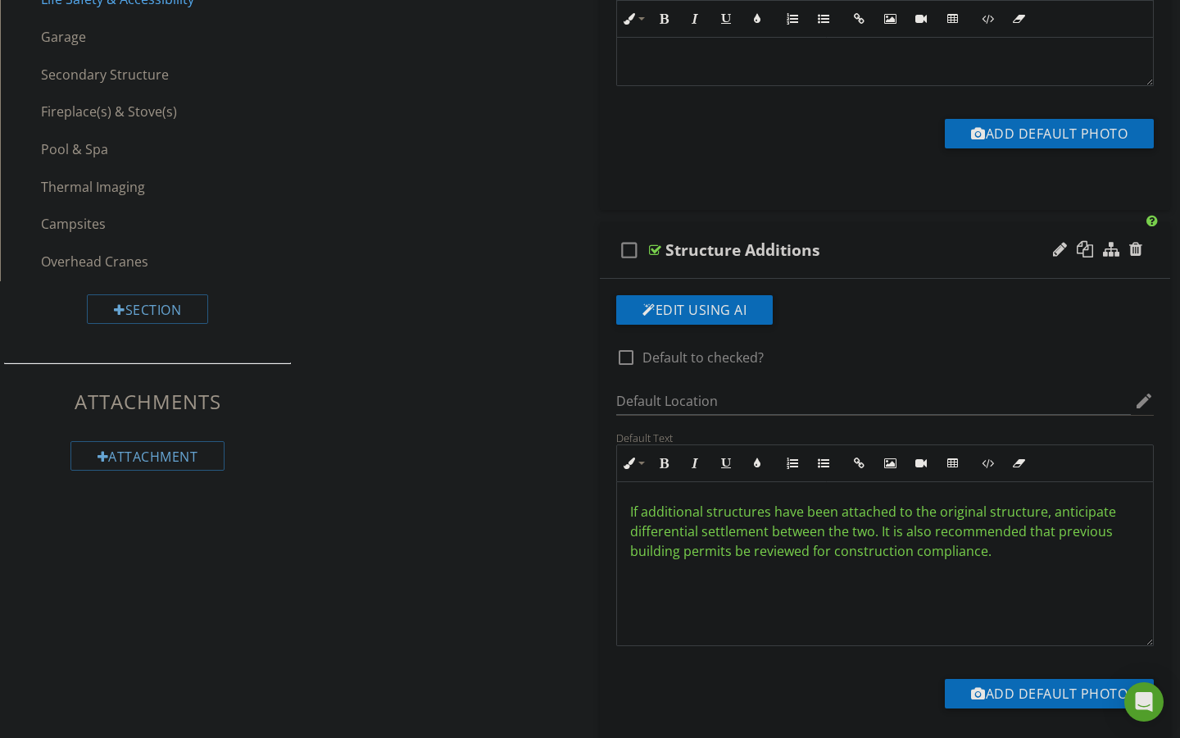
click at [557, 550] on div "Sections Inspection Details Main Structure Roof Main Structure Exterior General…" at bounding box center [590, 276] width 1180 height 1734
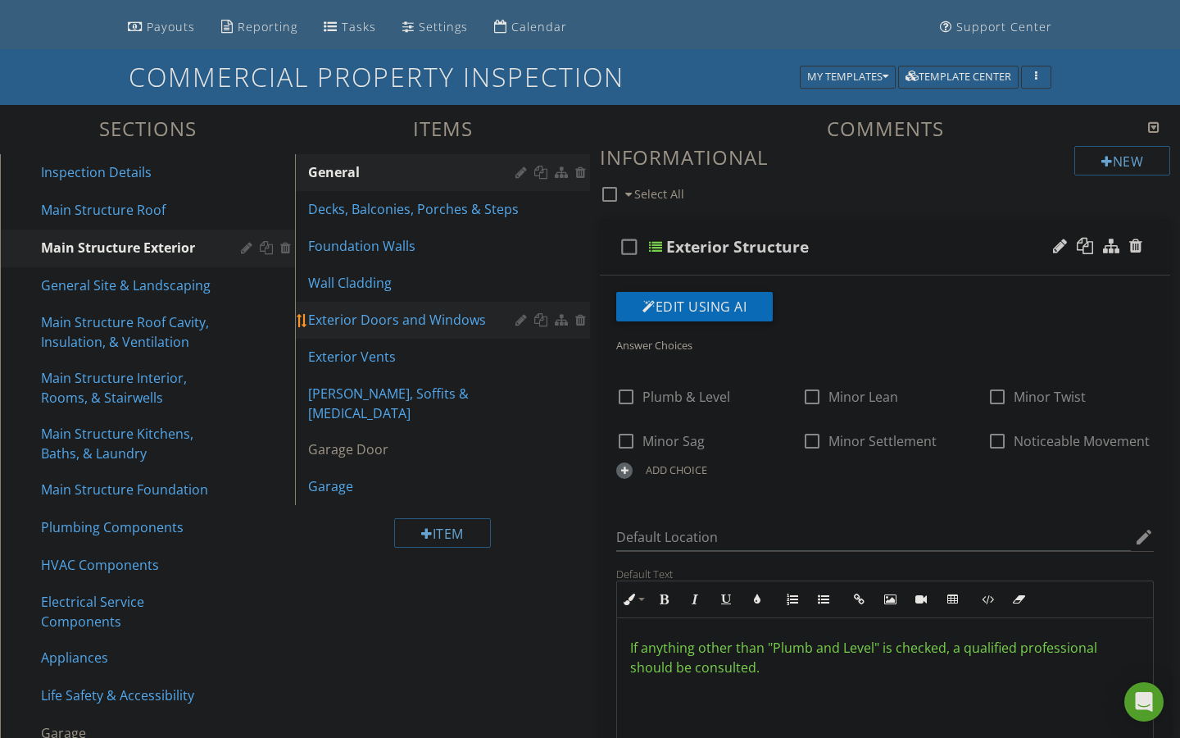
scroll to position [88, 0]
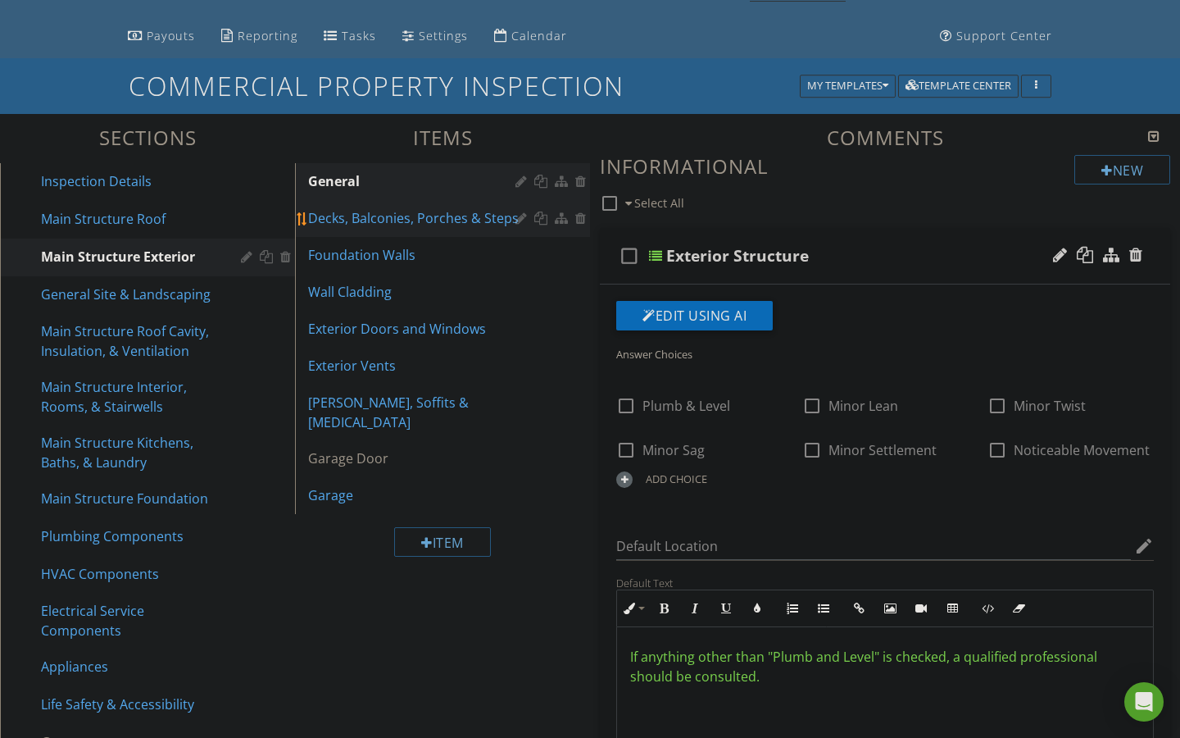
click at [439, 222] on div "Decks, Balconies, Porches & Steps" at bounding box center [414, 218] width 212 height 20
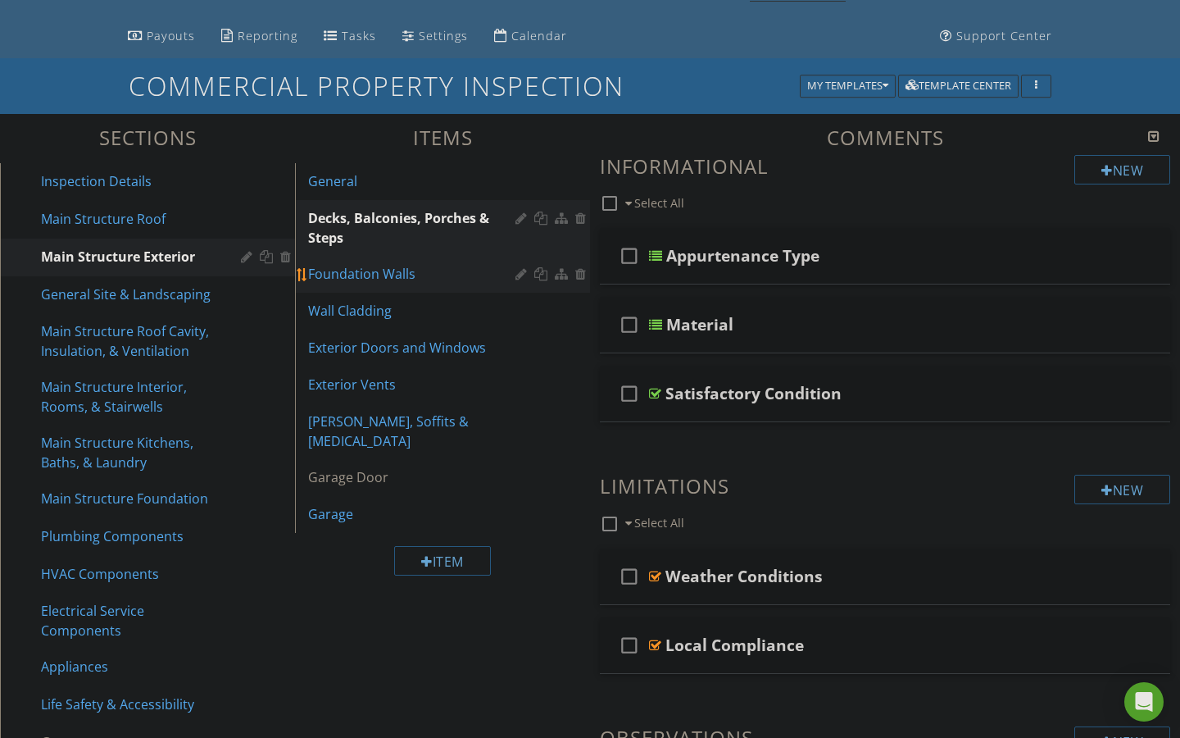
click at [393, 269] on div "Foundation Walls" at bounding box center [414, 274] width 212 height 20
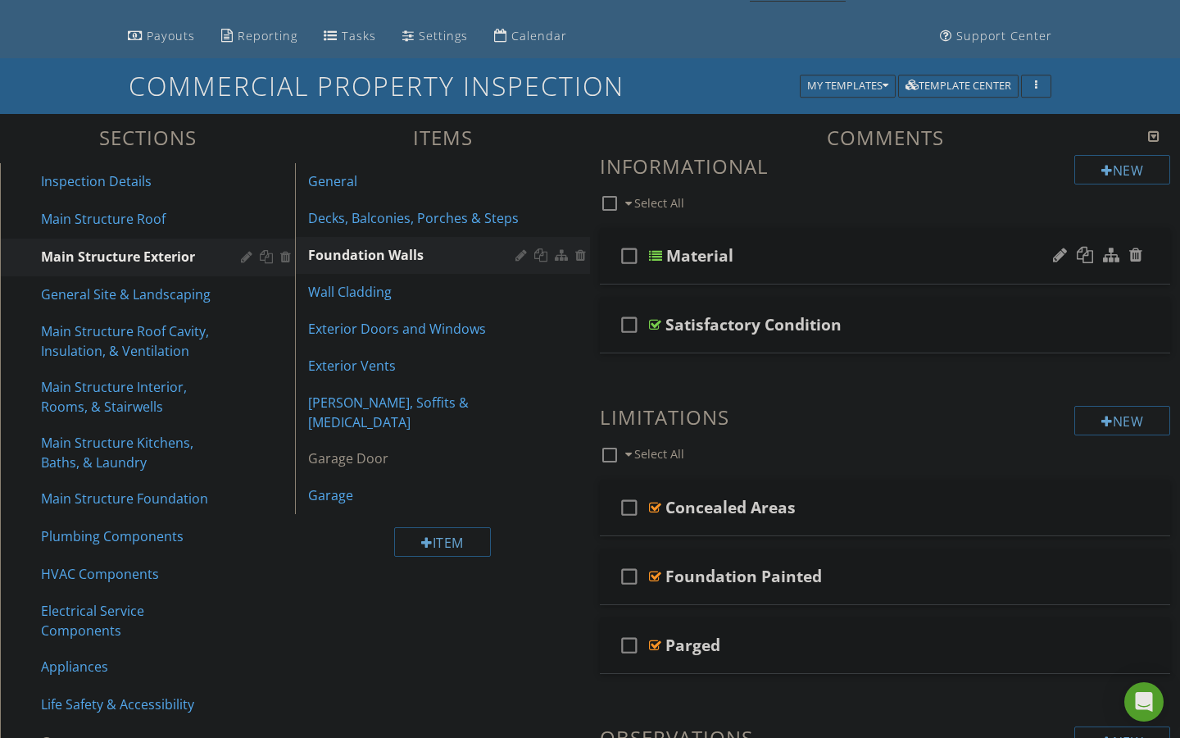
click at [657, 252] on div at bounding box center [655, 255] width 13 height 13
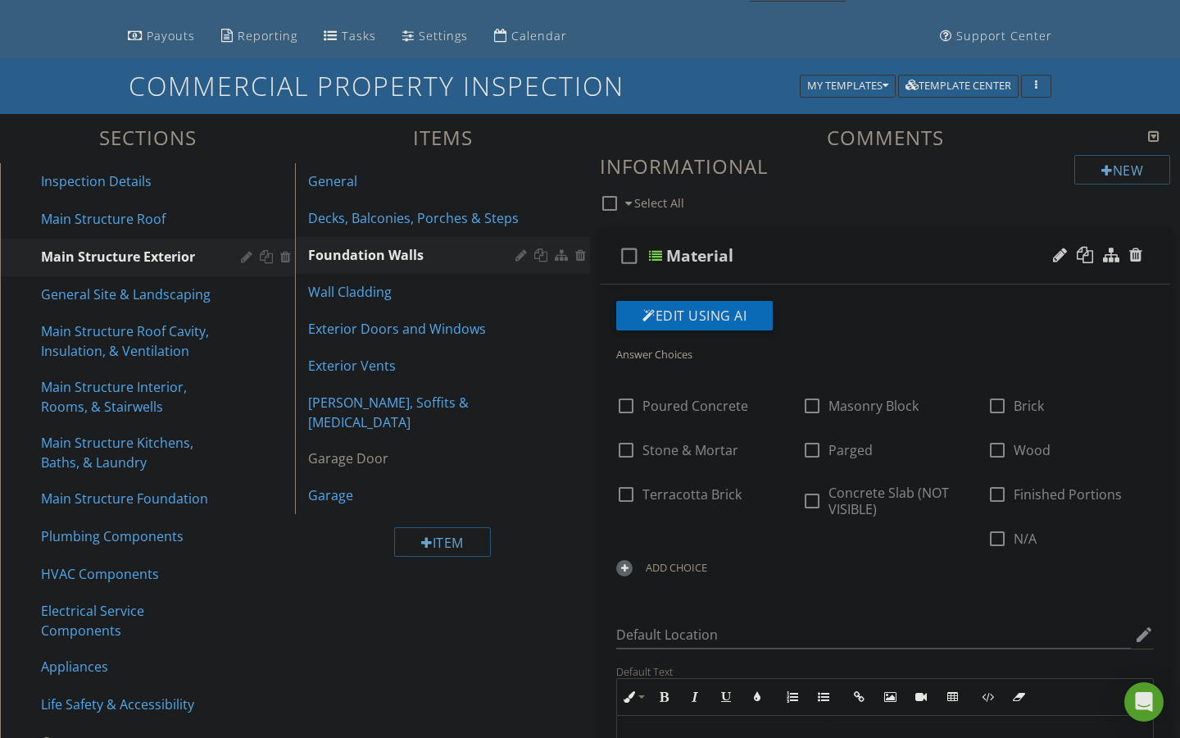
click at [657, 252] on div at bounding box center [655, 255] width 13 height 13
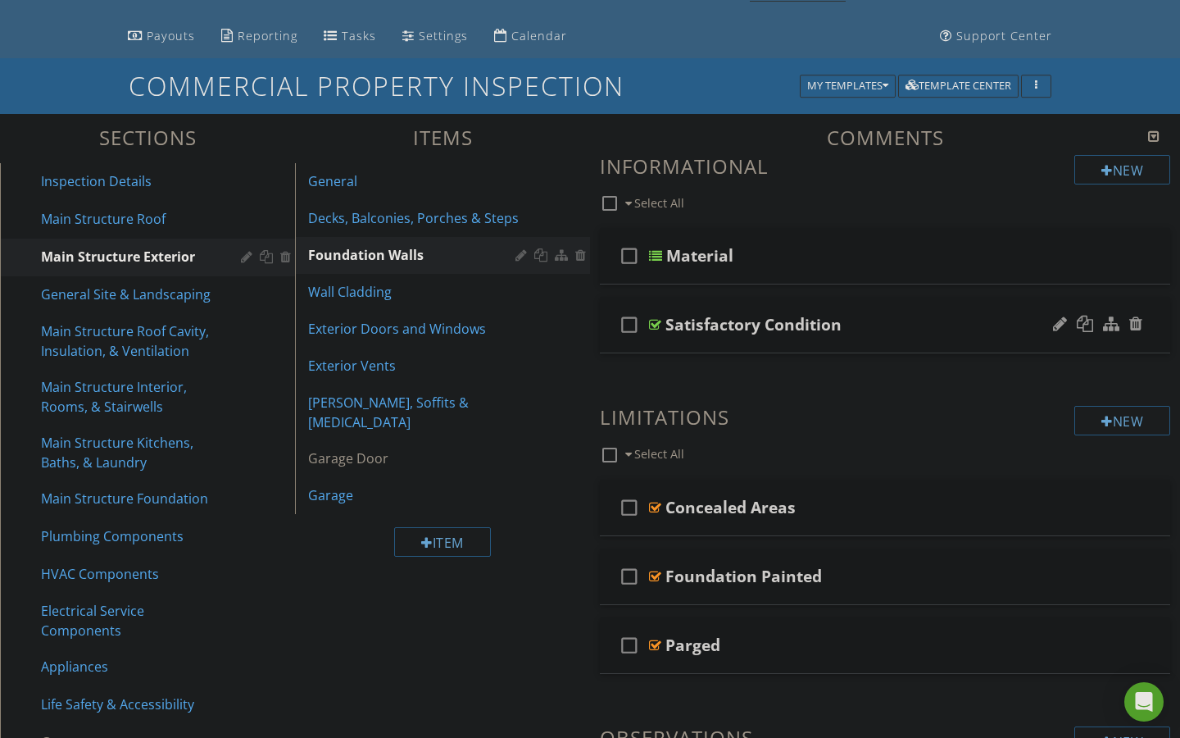
click at [652, 324] on div at bounding box center [655, 324] width 12 height 13
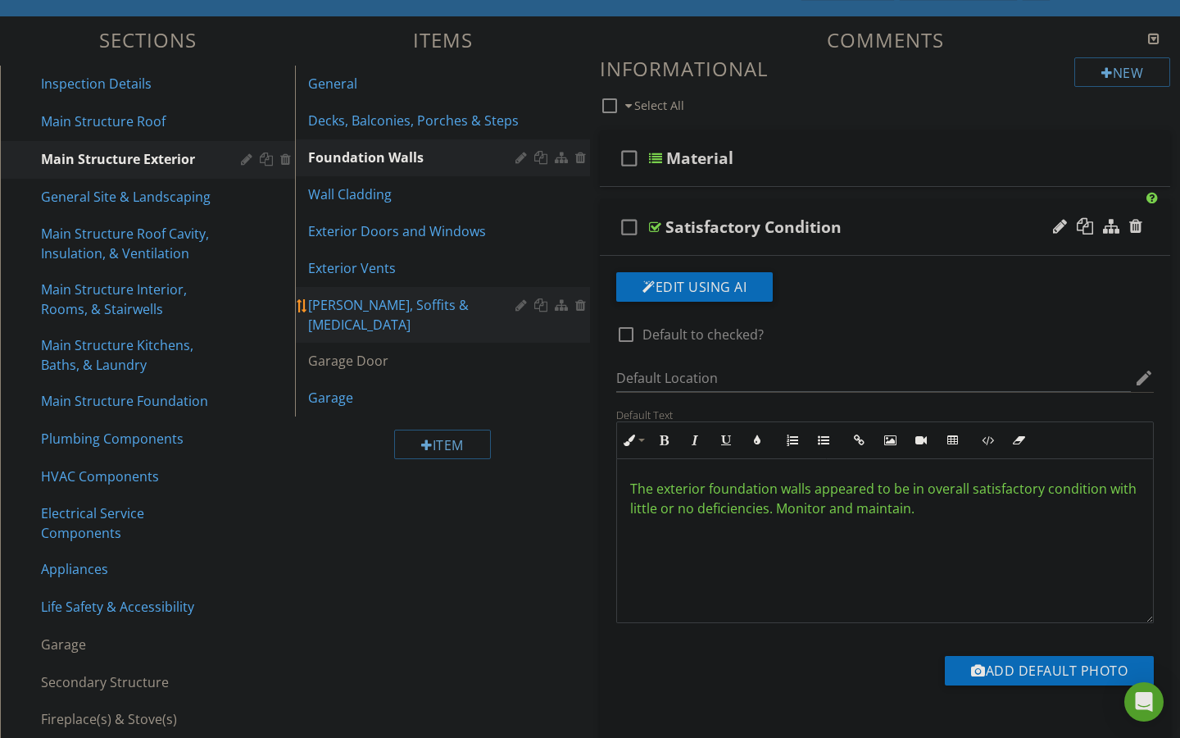
scroll to position [219, 0]
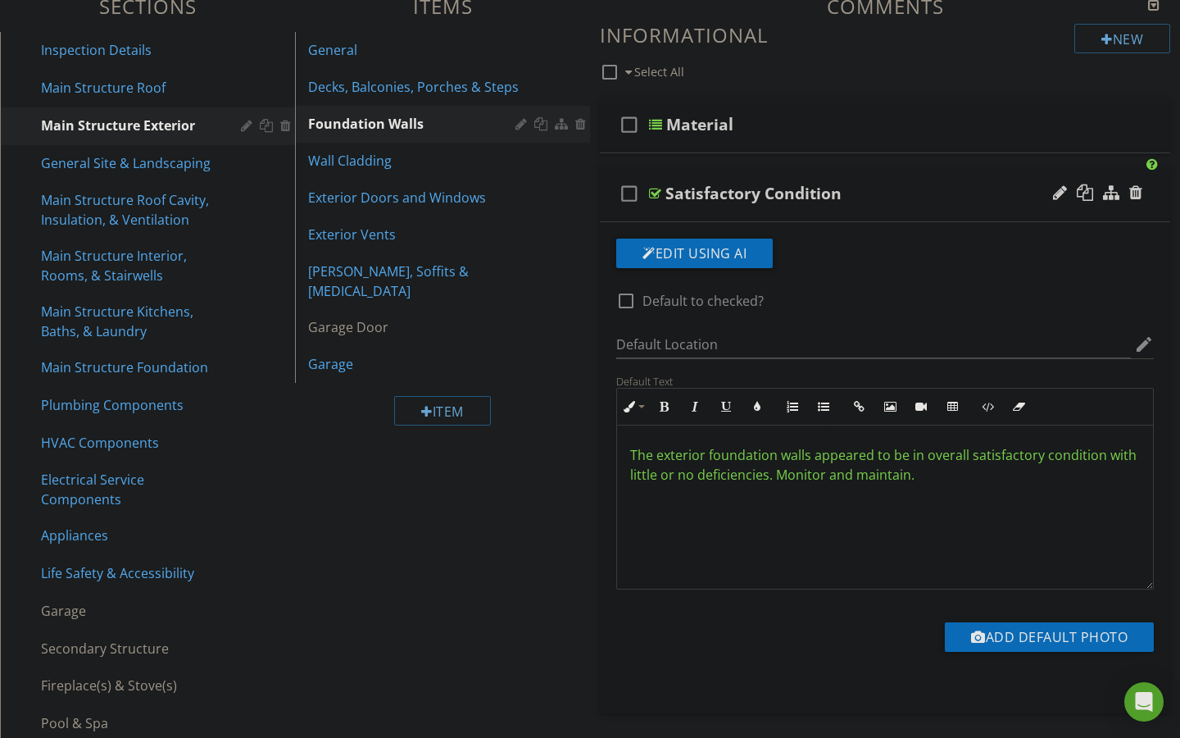
click at [643, 455] on span "The exterior foundation walls appeared to be in overall satisfactory condition …" at bounding box center [883, 465] width 507 height 38
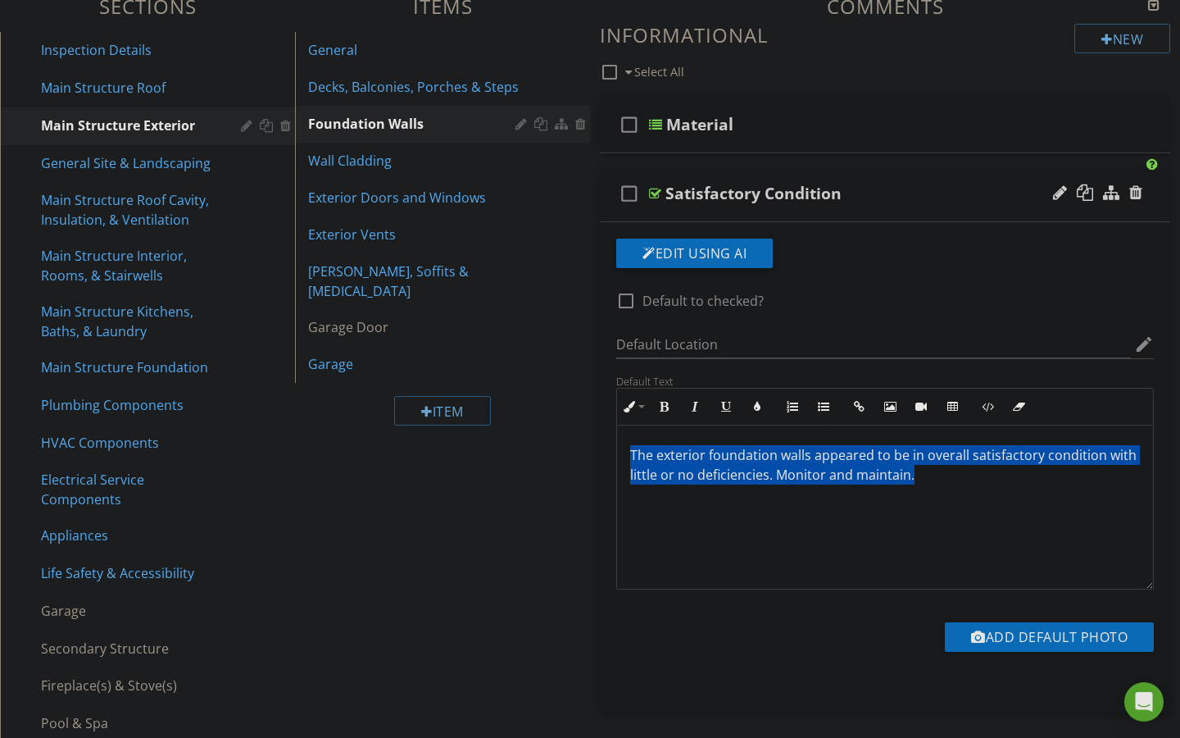
click at [643, 455] on span "The exterior foundation walls appeared to be in overall satisfactory condition …" at bounding box center [883, 465] width 507 height 38
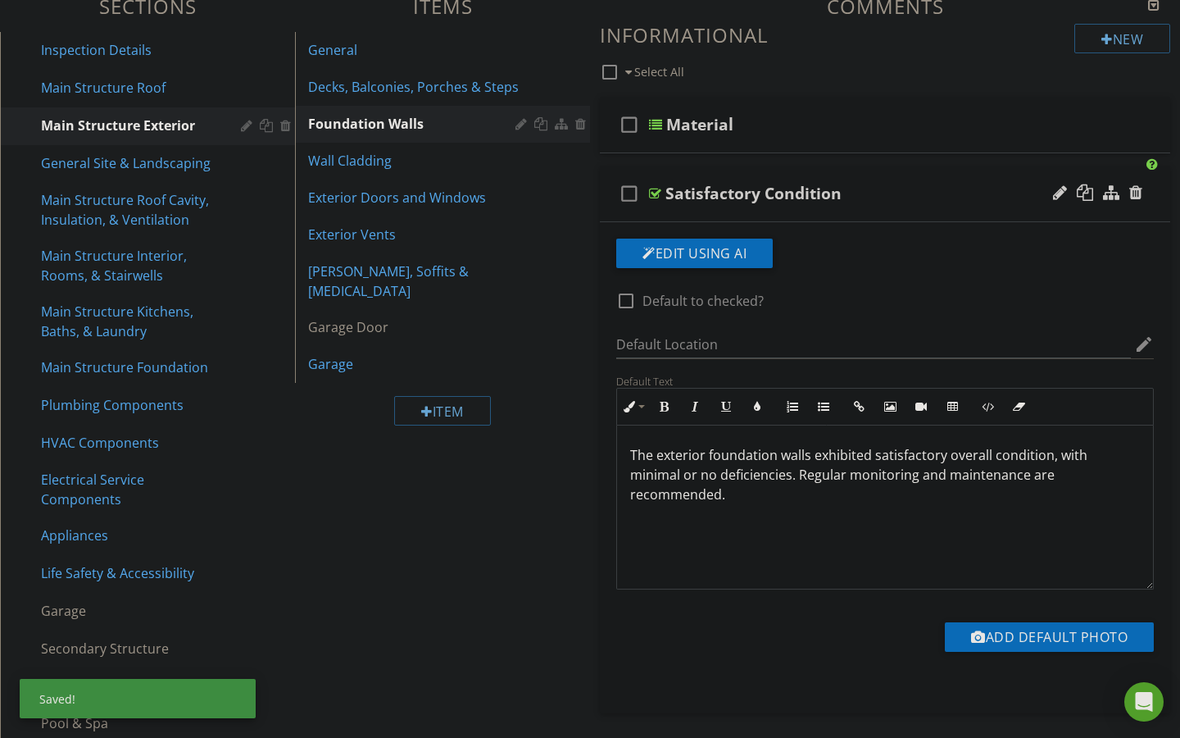
click at [638, 451] on p "The exterior foundation walls exhibited satisfactory overall condition, with mi…" at bounding box center [885, 474] width 510 height 59
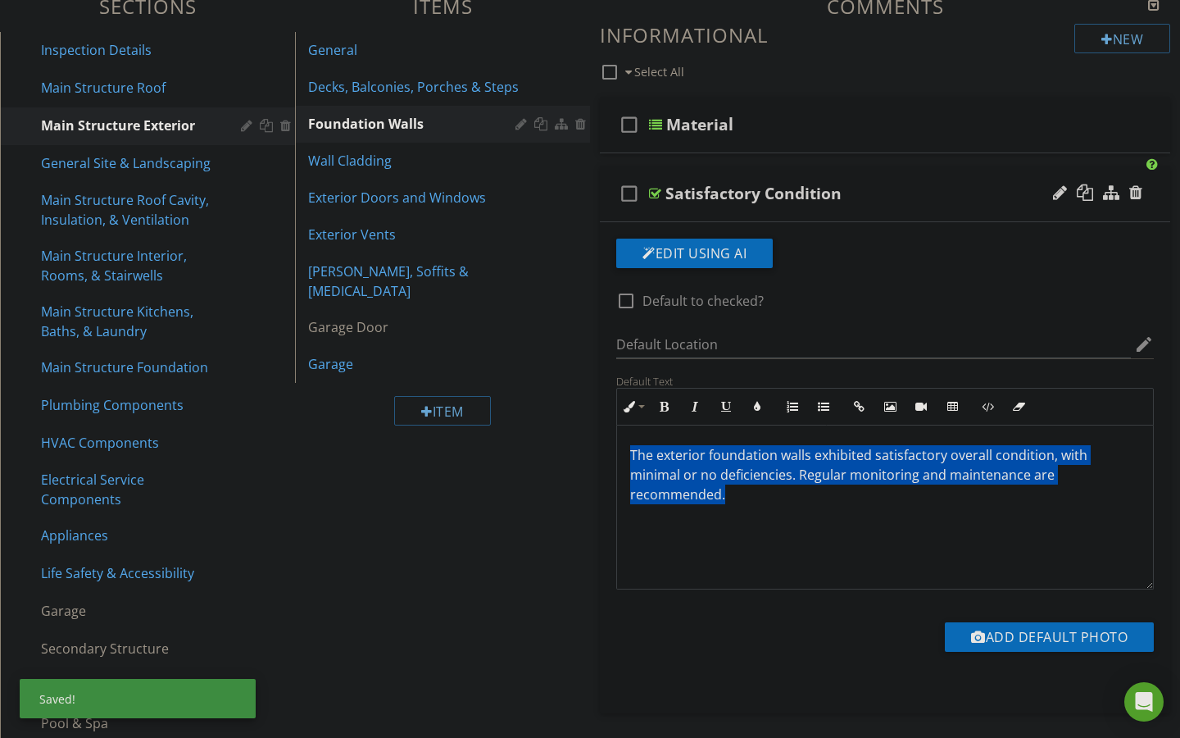
click at [638, 451] on p "The exterior foundation walls exhibited satisfactory overall condition, with mi…" at bounding box center [885, 474] width 510 height 59
click at [758, 402] on icon "button" at bounding box center [757, 406] width 11 height 11
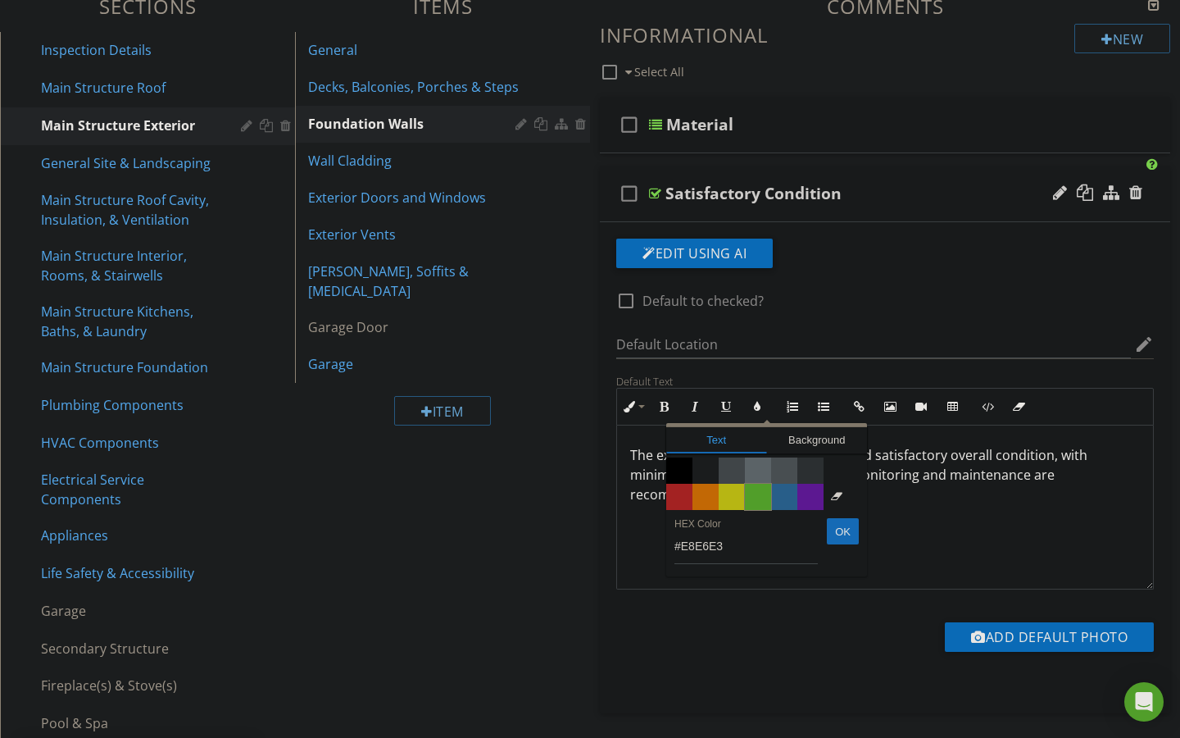
click at [757, 498] on span "Color #65c635" at bounding box center [758, 497] width 26 height 26
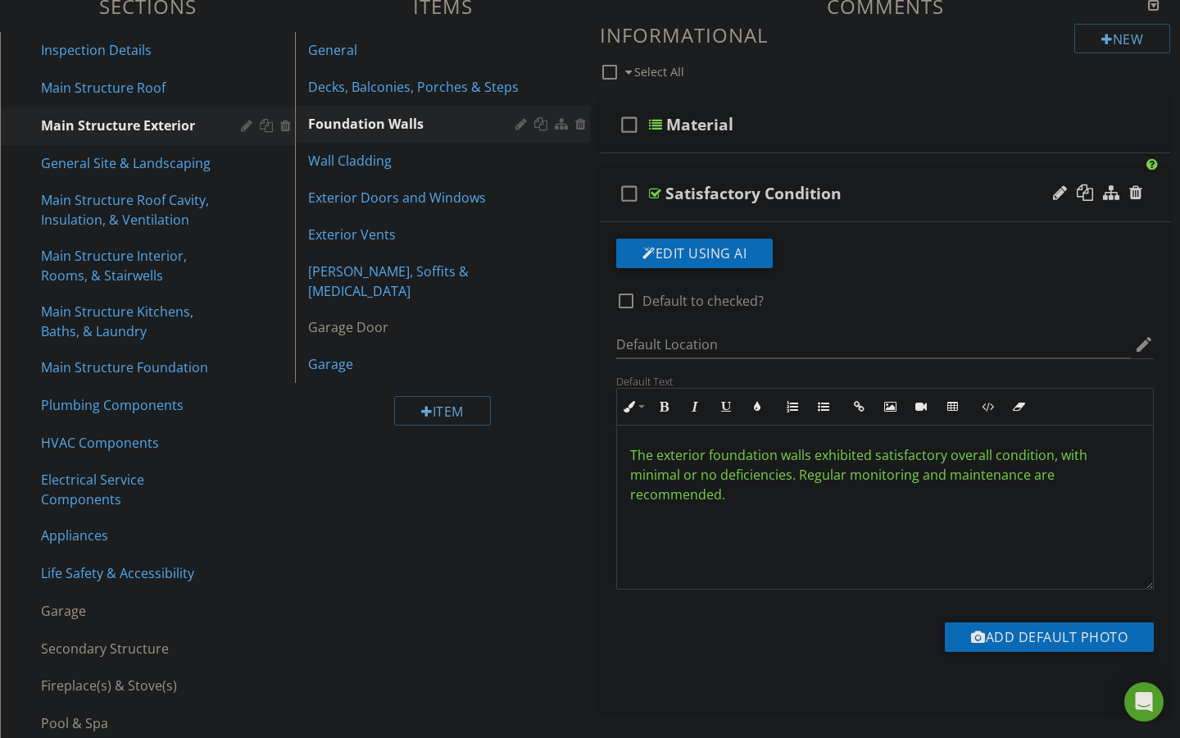
click at [757, 523] on div "The exterior foundation walls exhibited satisfactory overall condition, with mi…" at bounding box center [885, 507] width 536 height 164
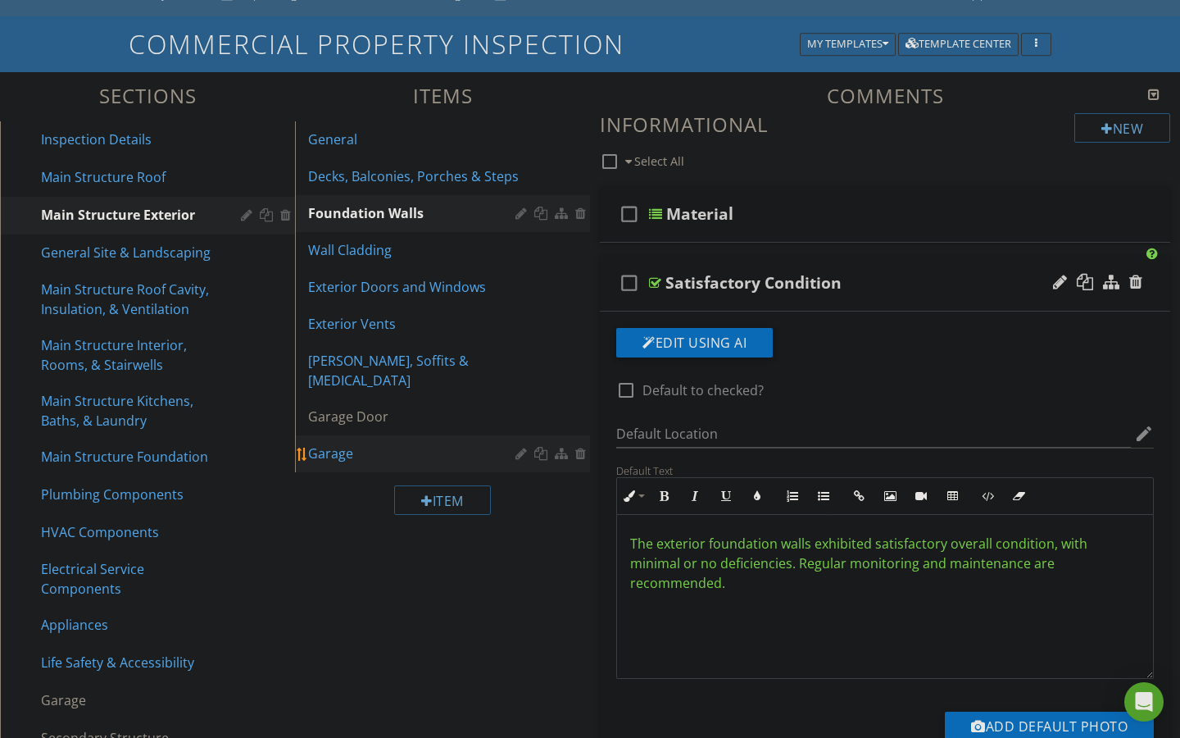
scroll to position [127, 0]
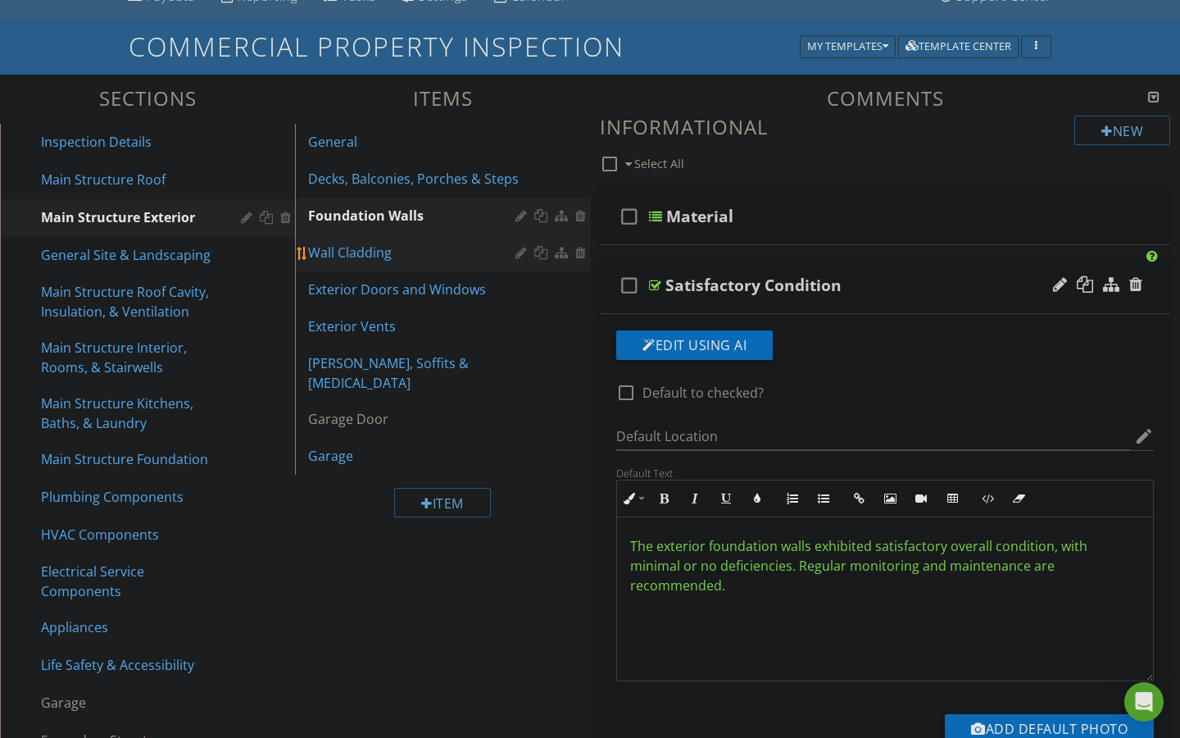
click at [379, 252] on div "Wall Cladding" at bounding box center [414, 253] width 212 height 20
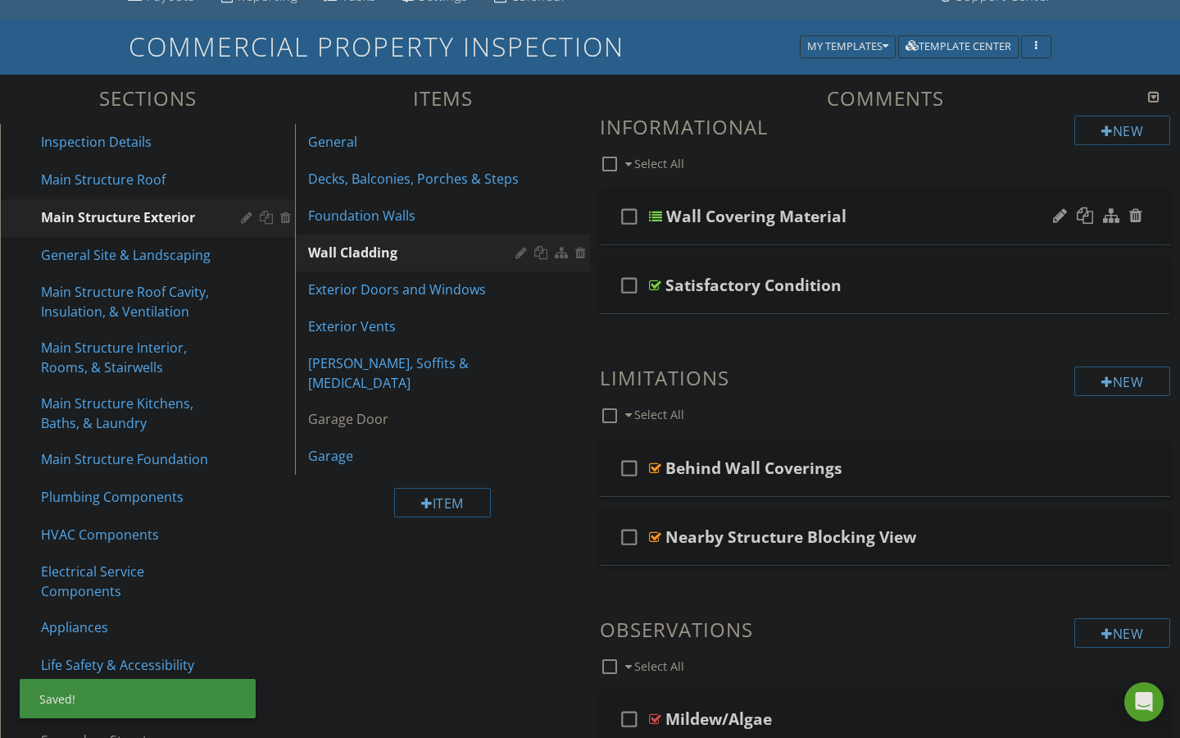
click at [659, 213] on div at bounding box center [655, 216] width 13 height 13
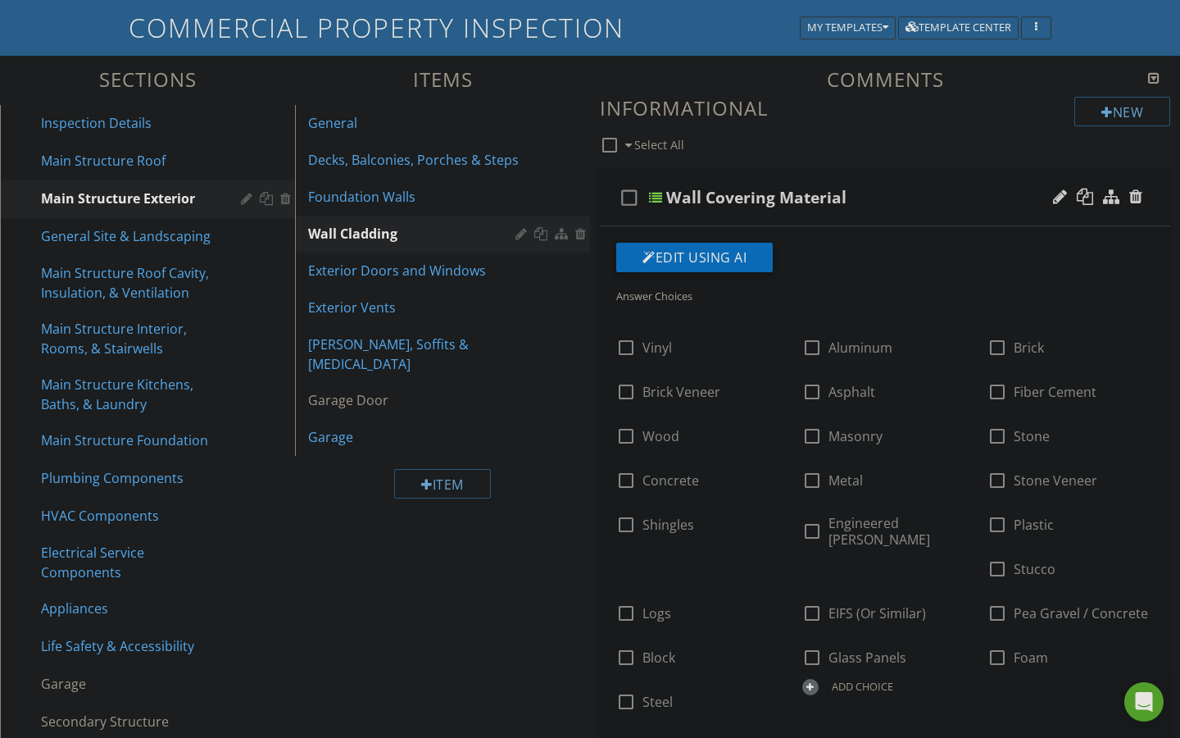
scroll to position [138, 0]
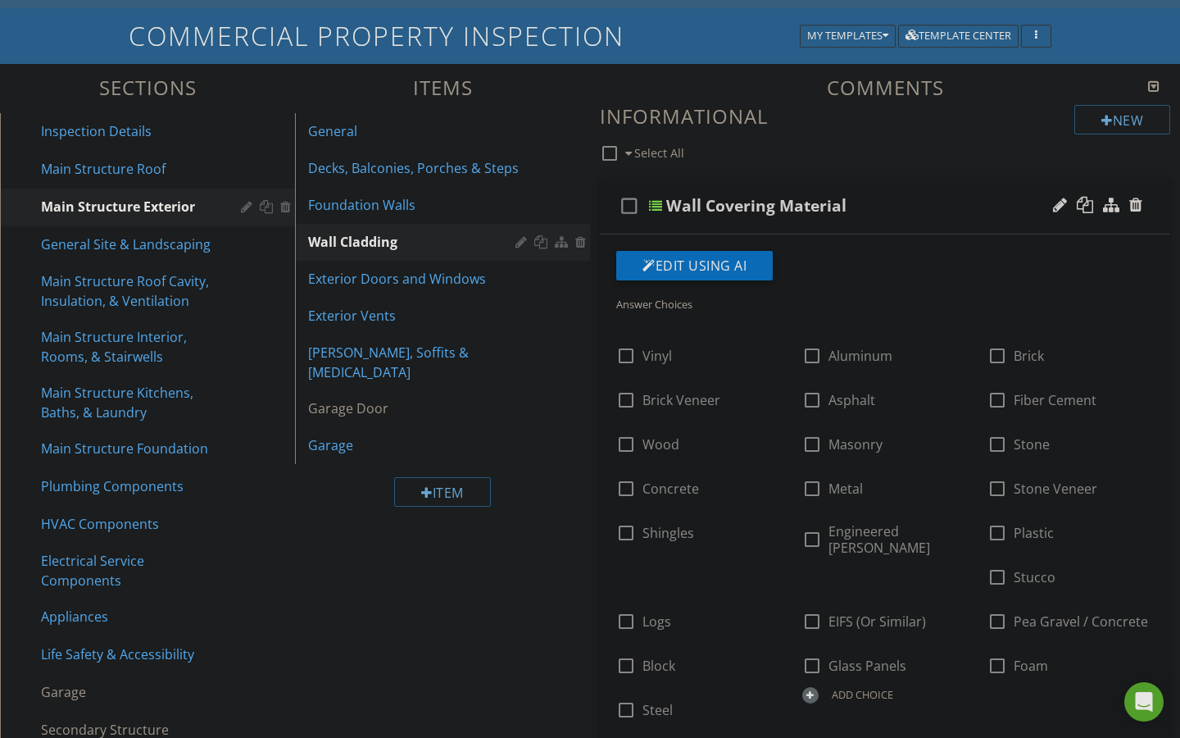
click at [658, 206] on div at bounding box center [655, 205] width 13 height 13
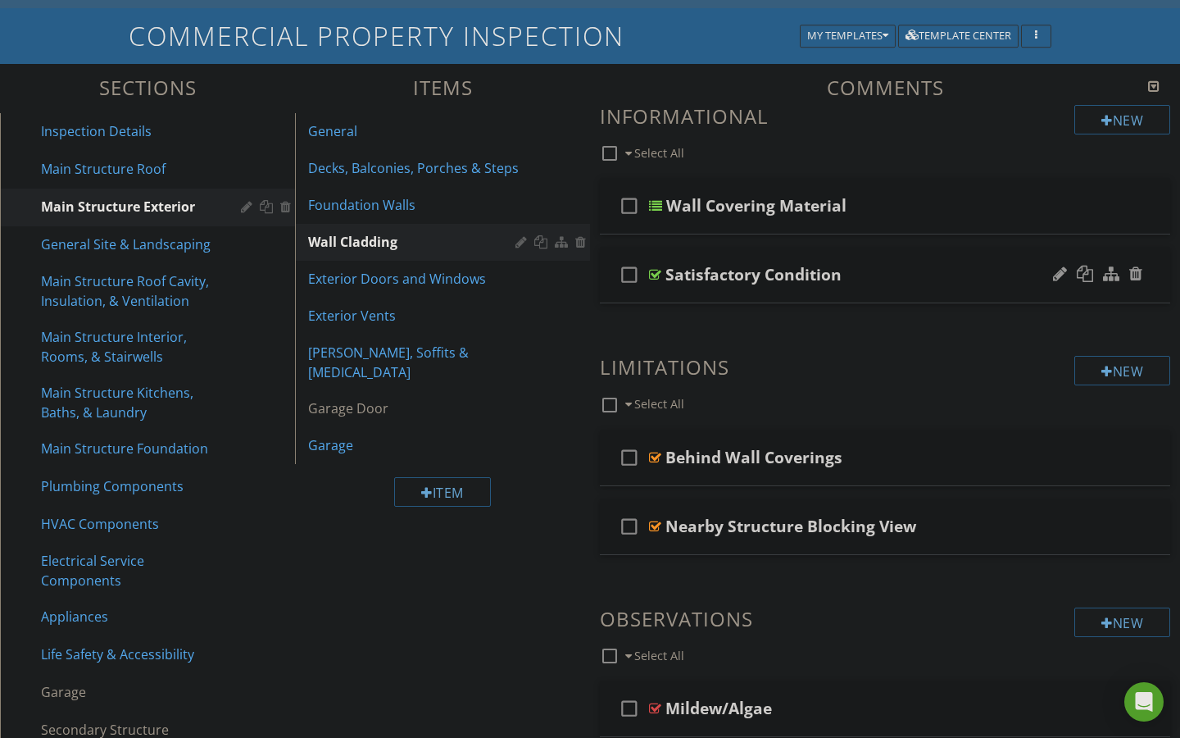
click at [657, 270] on div at bounding box center [655, 274] width 12 height 13
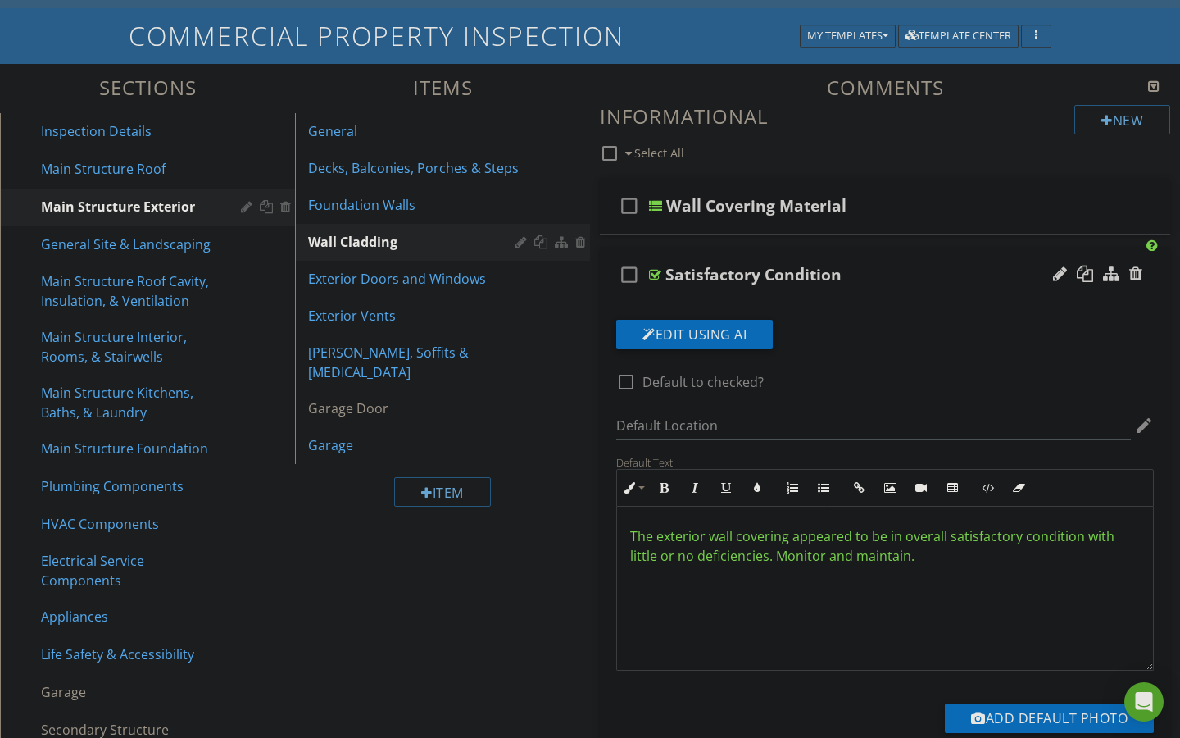
click at [657, 274] on div at bounding box center [655, 274] width 12 height 13
type textarea "<p><span data-darkreader-inline-color="" style="color: rgb(101, 198, 53); --dar…"
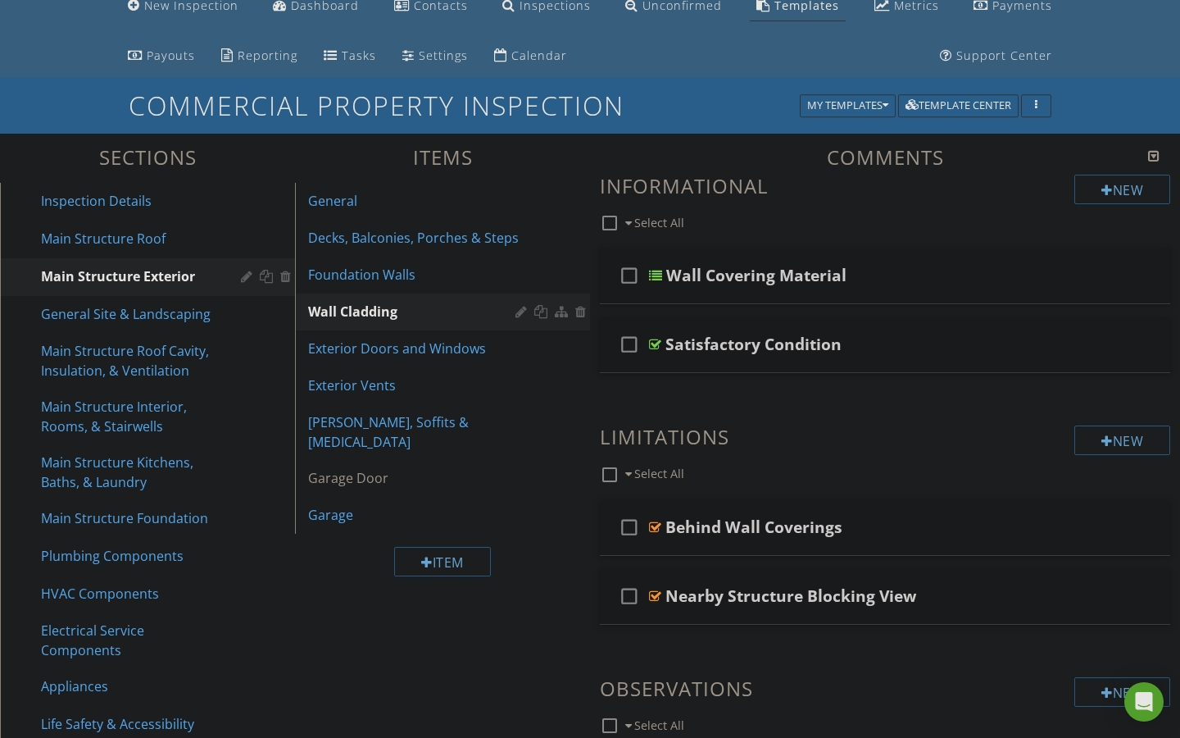
scroll to position [57, 0]
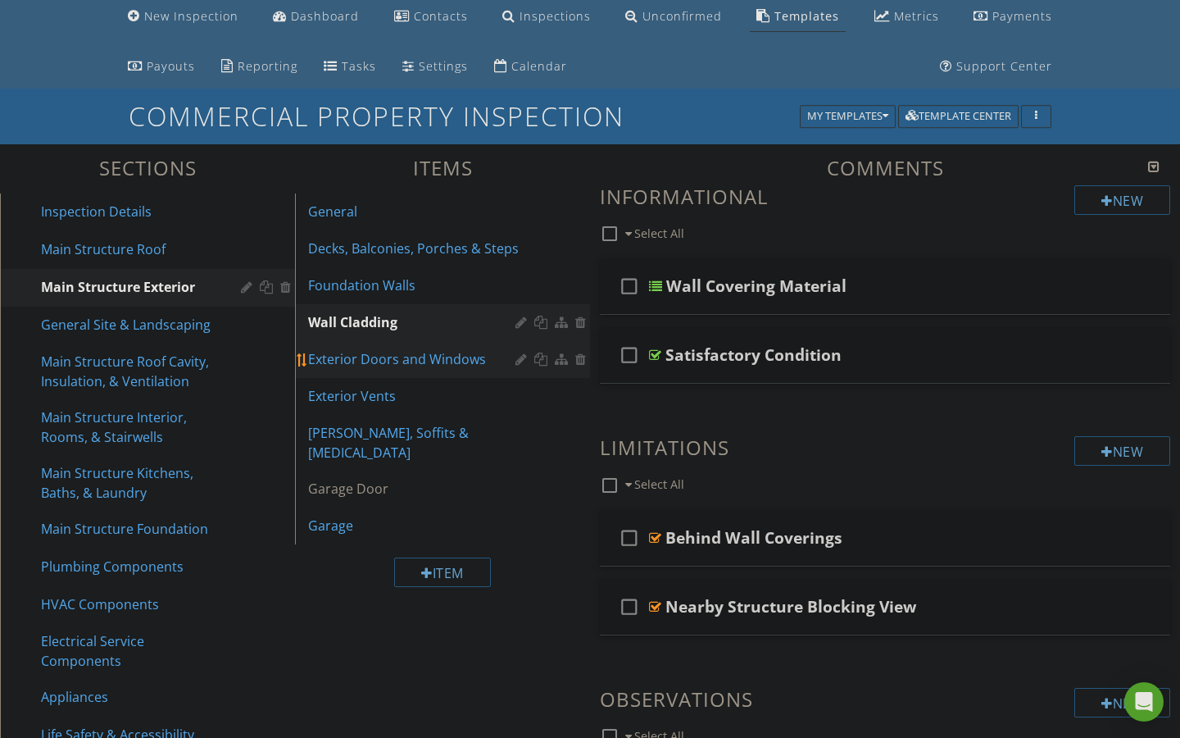
click at [396, 350] on div "Exterior Doors and Windows" at bounding box center [414, 359] width 212 height 20
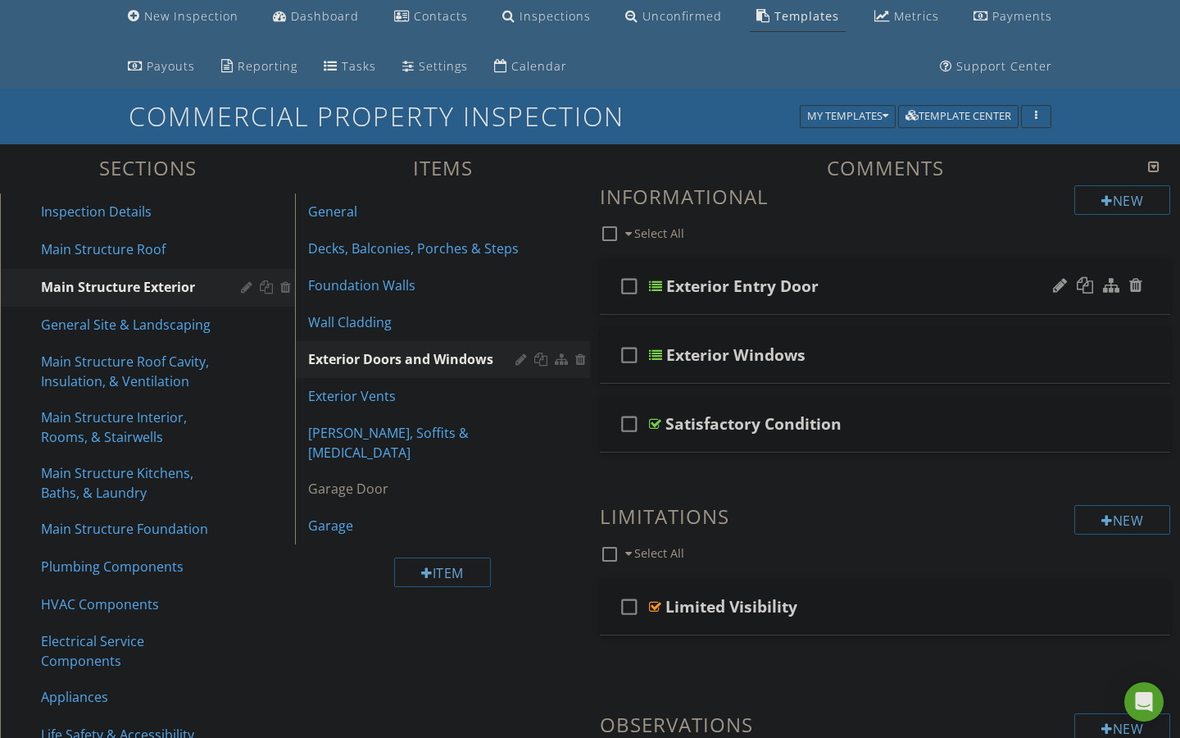
click at [657, 282] on div at bounding box center [655, 285] width 13 height 13
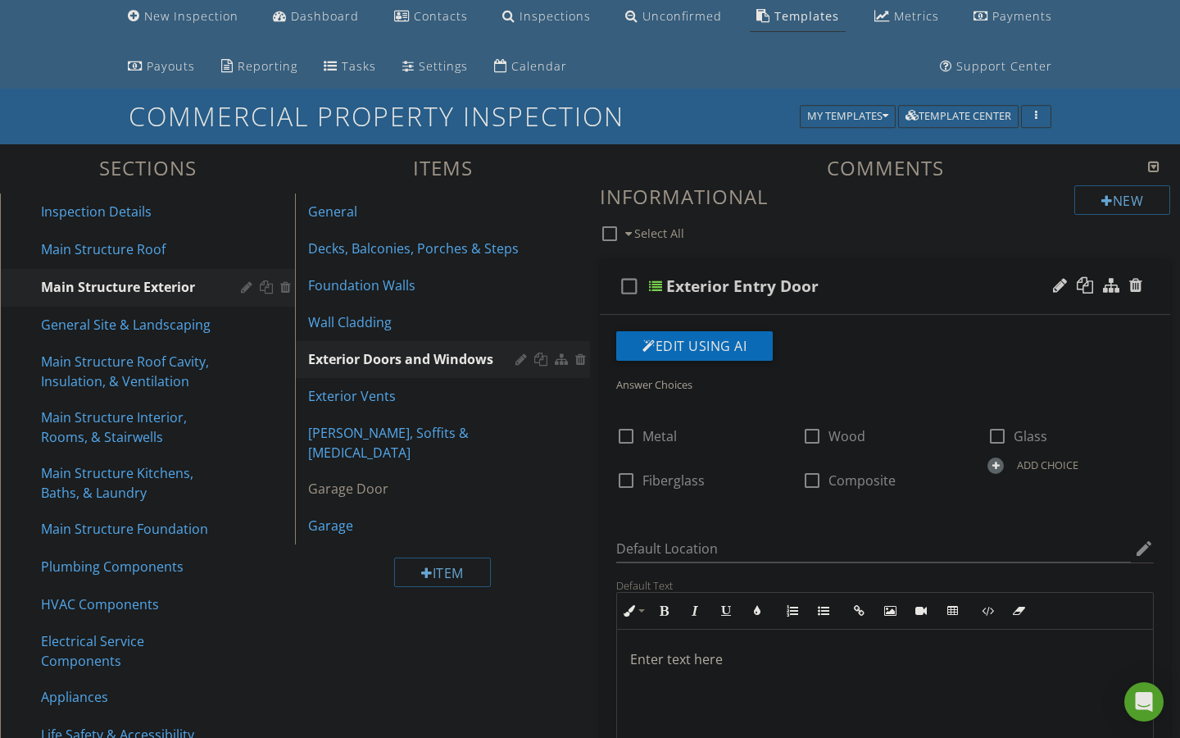
click at [657, 282] on div at bounding box center [655, 285] width 13 height 13
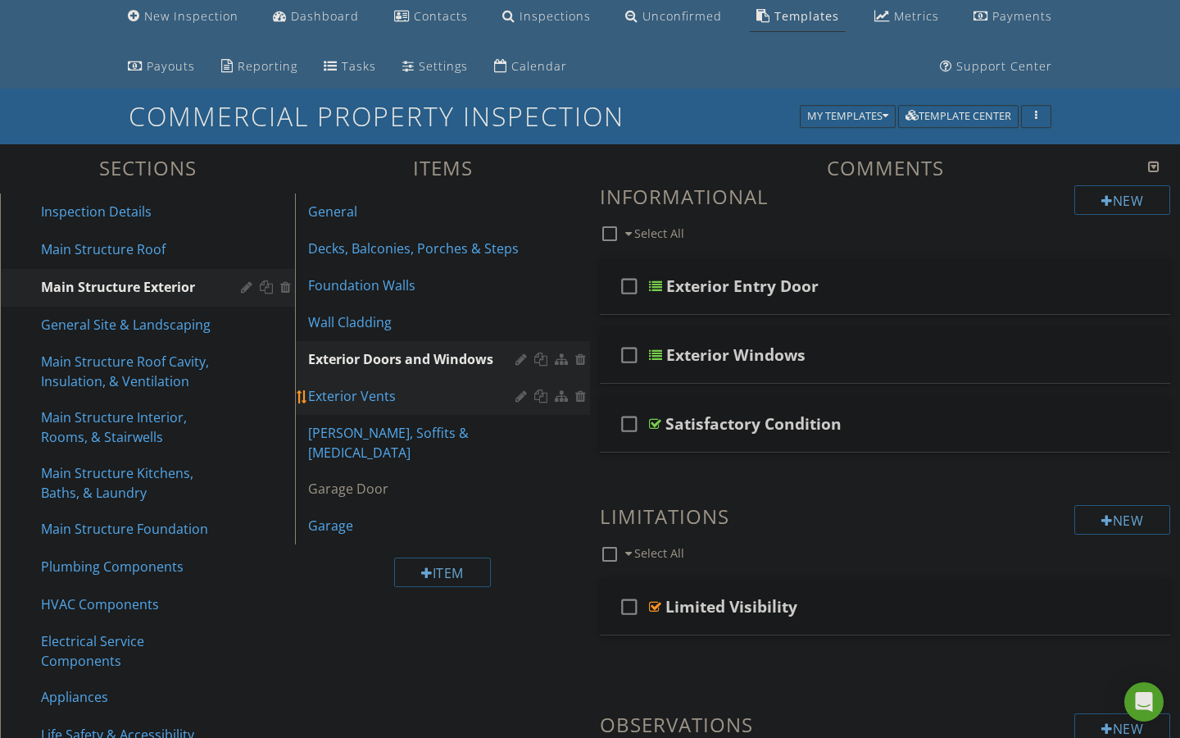
click at [364, 389] on div "Exterior Vents" at bounding box center [414, 396] width 212 height 20
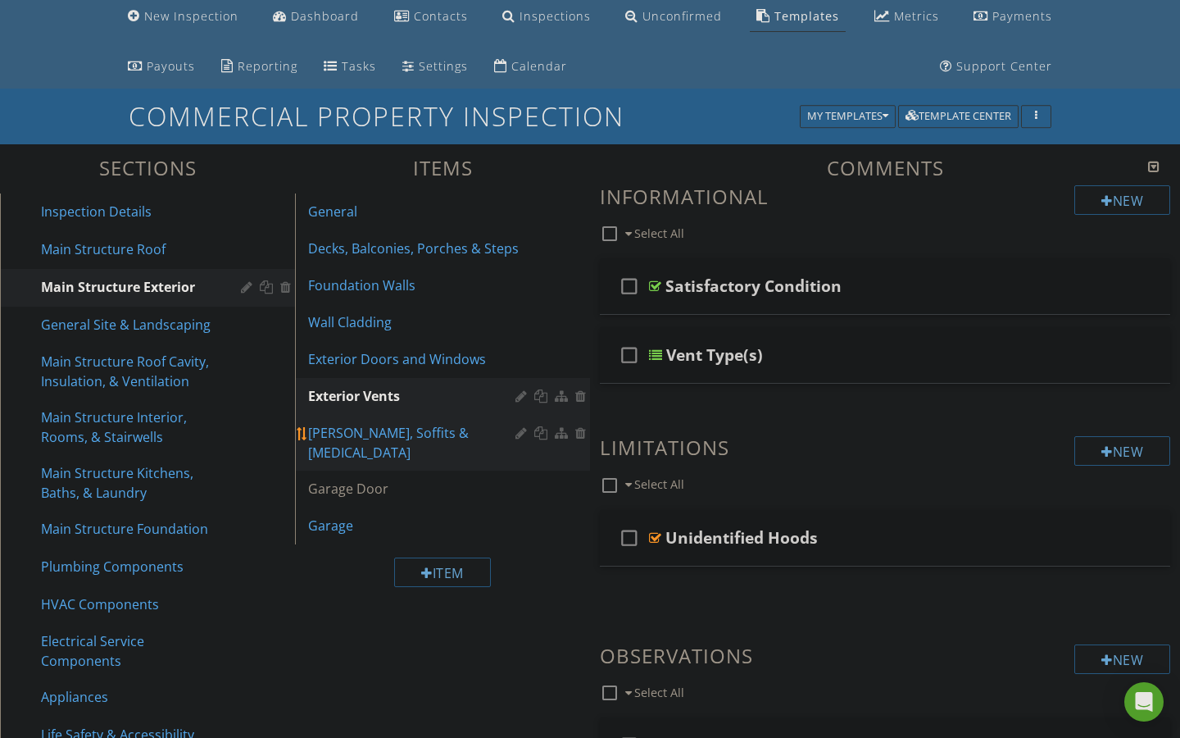
click at [345, 436] on div "[PERSON_NAME], Soffits & [MEDICAL_DATA]" at bounding box center [414, 442] width 212 height 39
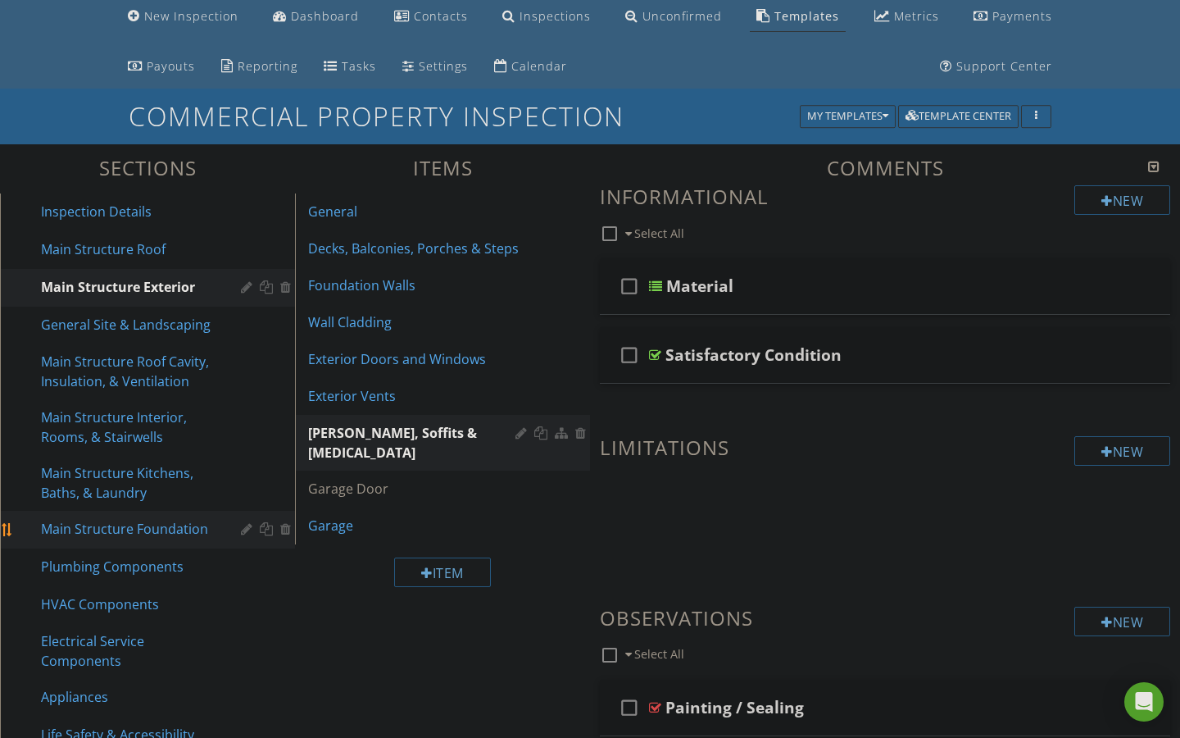
scroll to position [126, 0]
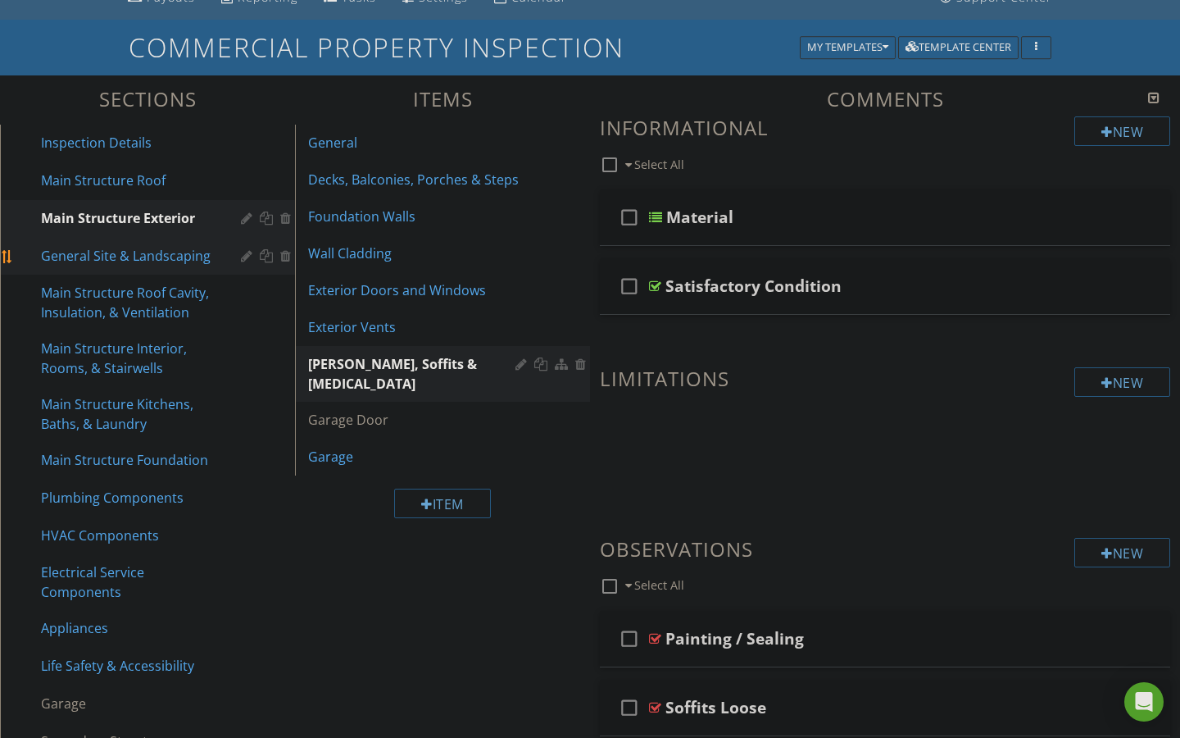
click at [168, 266] on div "General Site & Landscaping" at bounding box center [160, 256] width 238 height 21
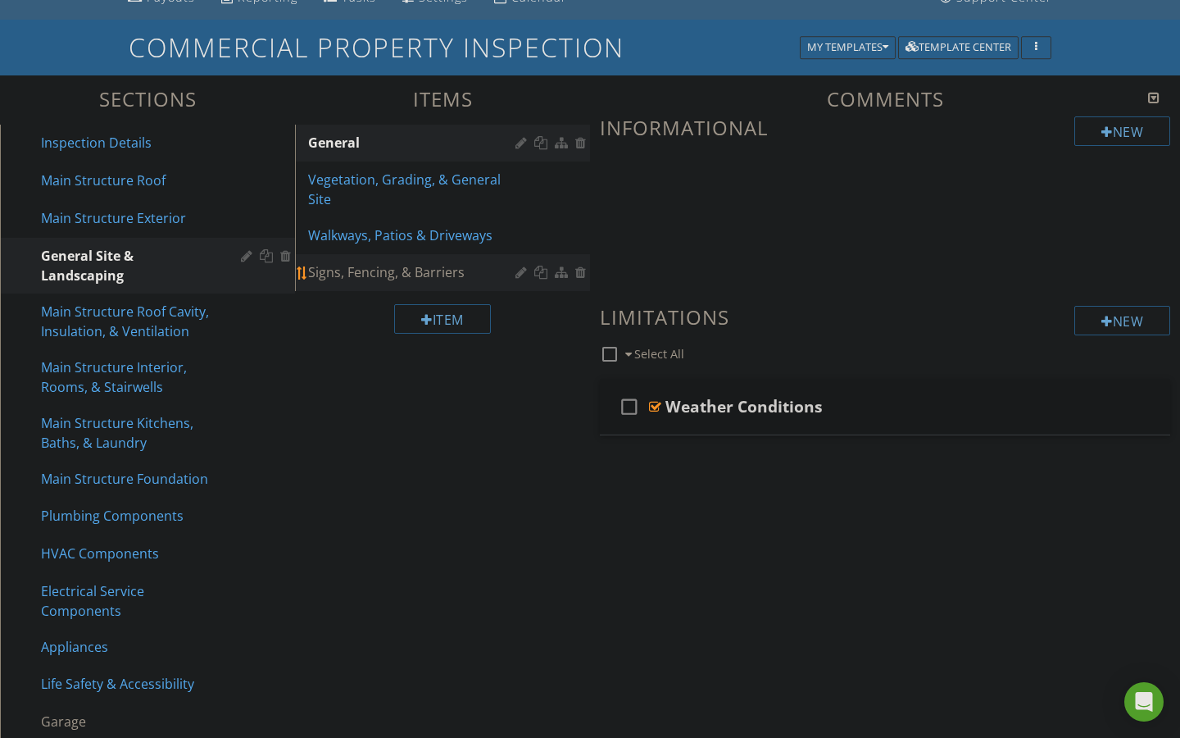
click at [355, 273] on div "Signs, Fencing, & Barriers" at bounding box center [414, 272] width 212 height 20
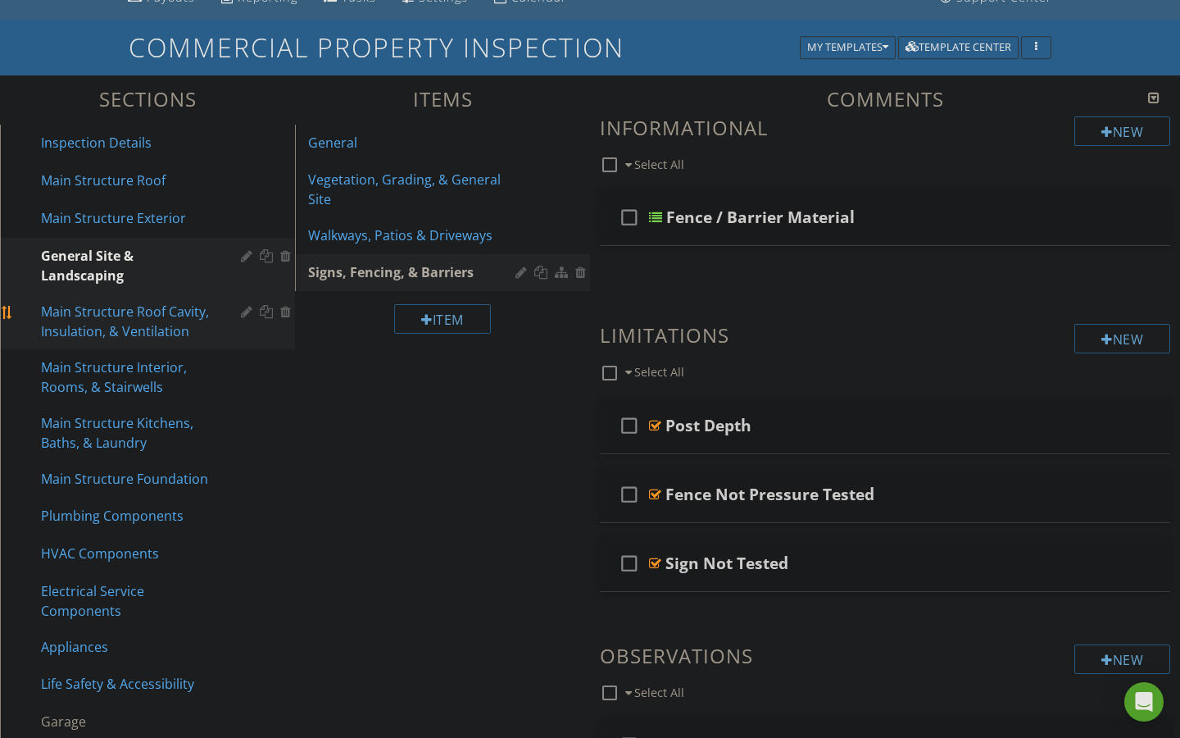
click at [127, 321] on div "Main Structure Roof Cavity, Insulation, & Ventilation" at bounding box center [129, 321] width 176 height 39
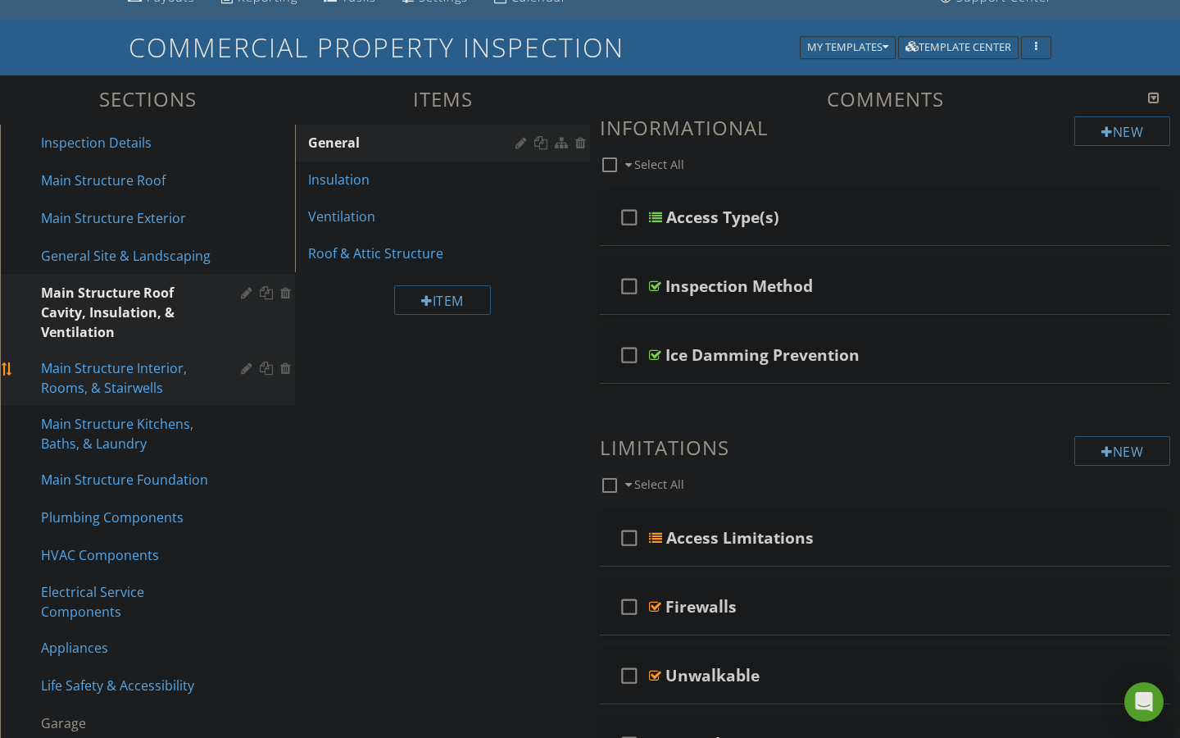
click at [110, 375] on div "Main Structure Interior, Rooms, & Stairwells" at bounding box center [129, 377] width 176 height 39
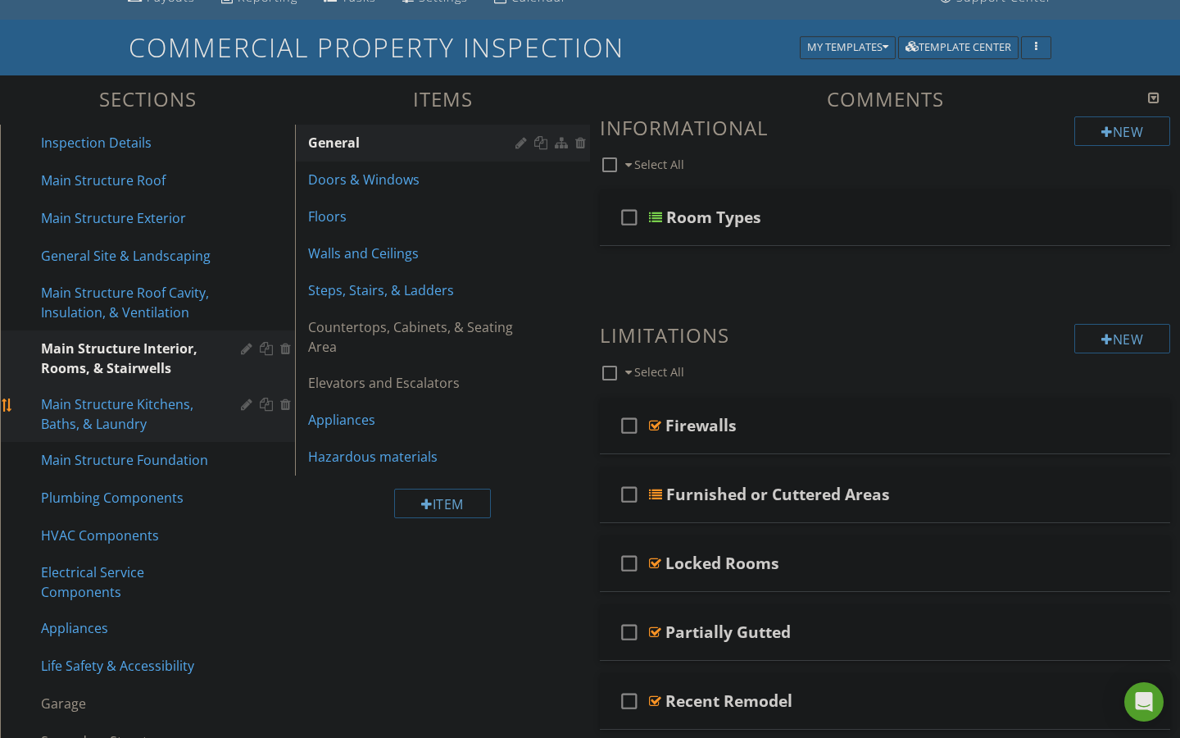
click at [108, 408] on div "Main Structure Kitchens, Baths, & Laundry" at bounding box center [129, 413] width 176 height 39
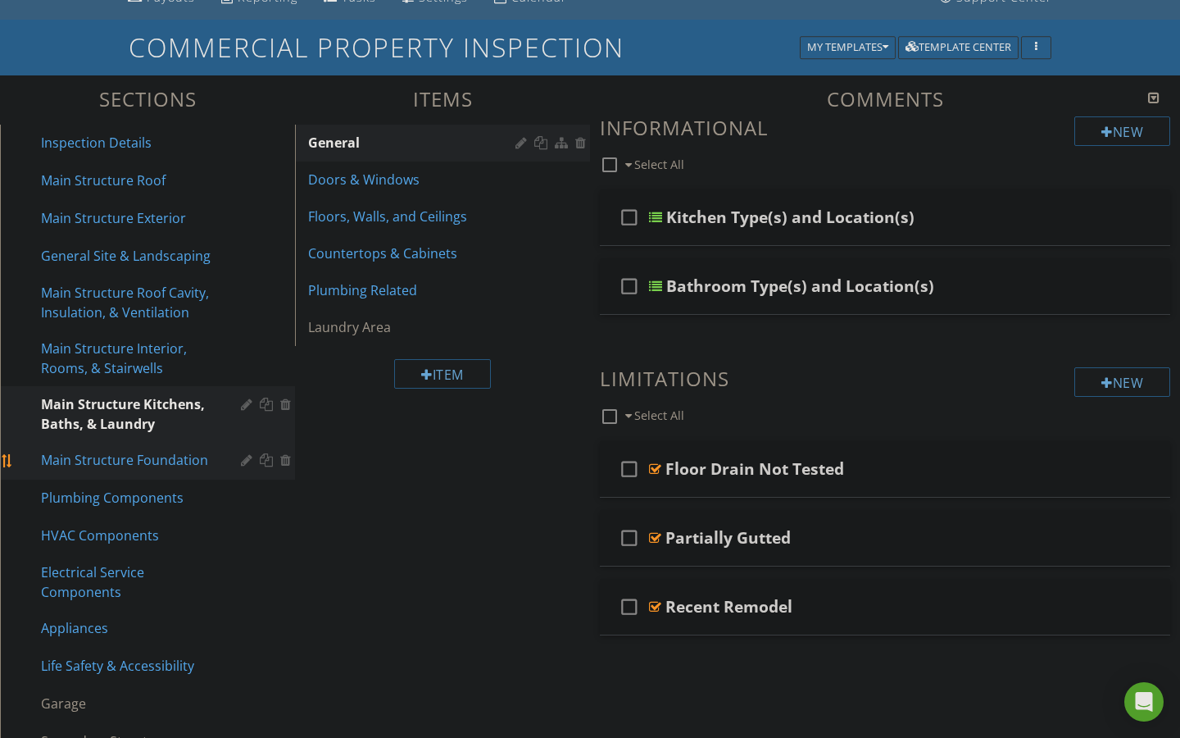
click at [102, 454] on div "Main Structure Foundation" at bounding box center [129, 460] width 176 height 20
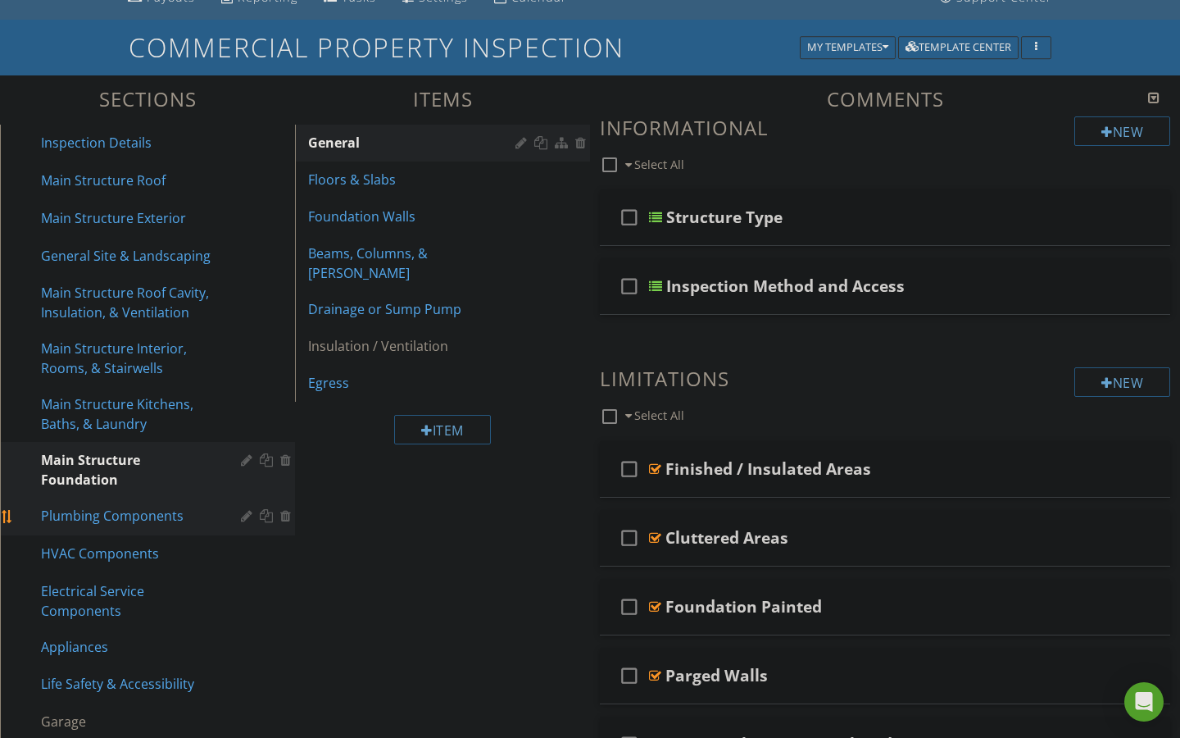
click at [93, 518] on div "Plumbing Components" at bounding box center [129, 516] width 176 height 20
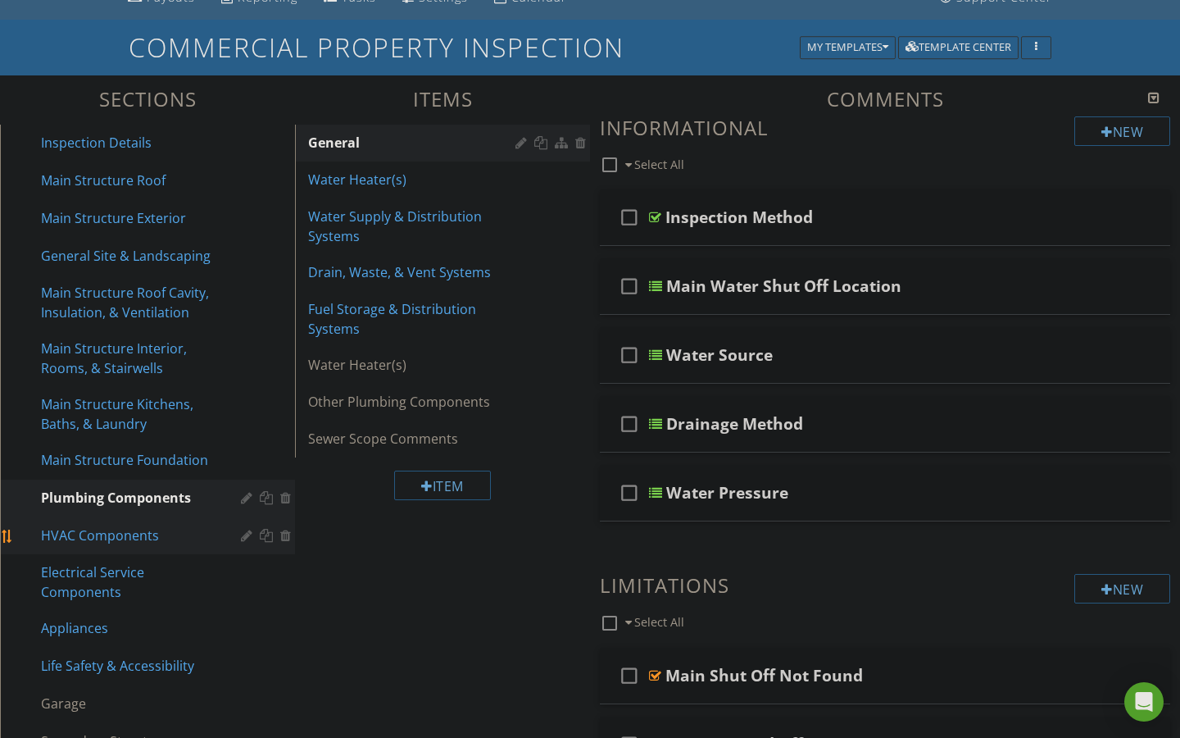
click at [92, 540] on div "HVAC Components" at bounding box center [129, 535] width 176 height 20
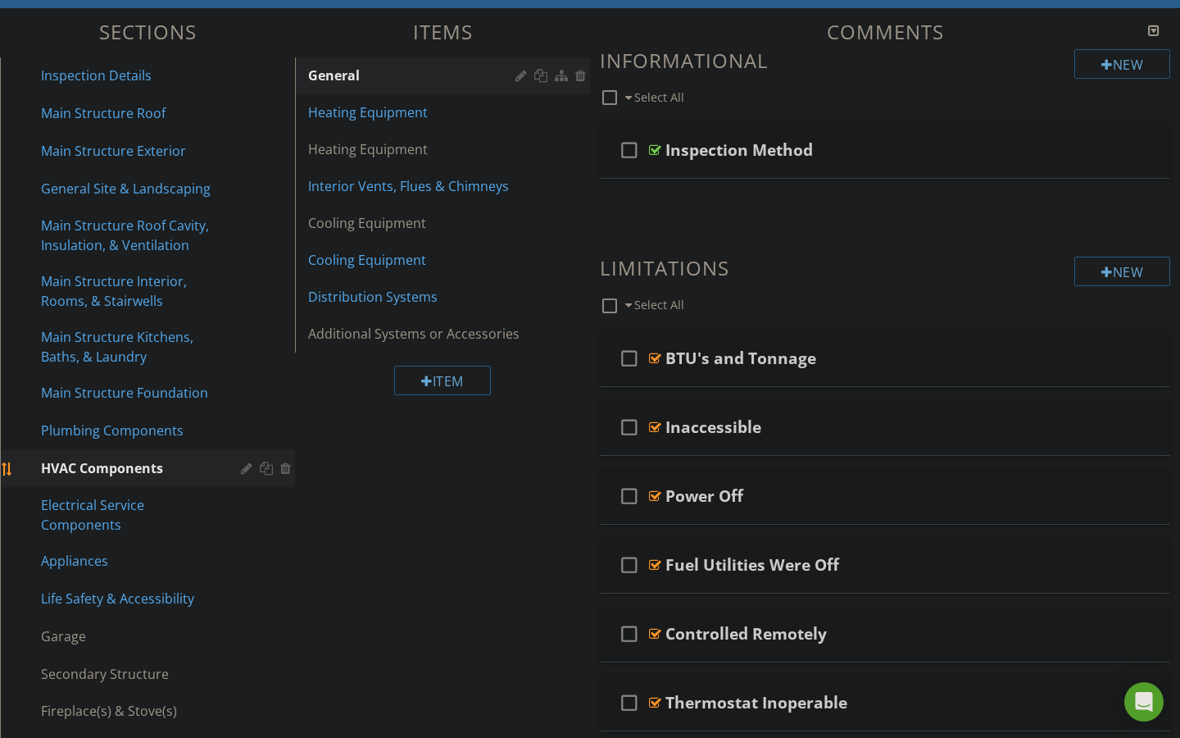
scroll to position [201, 0]
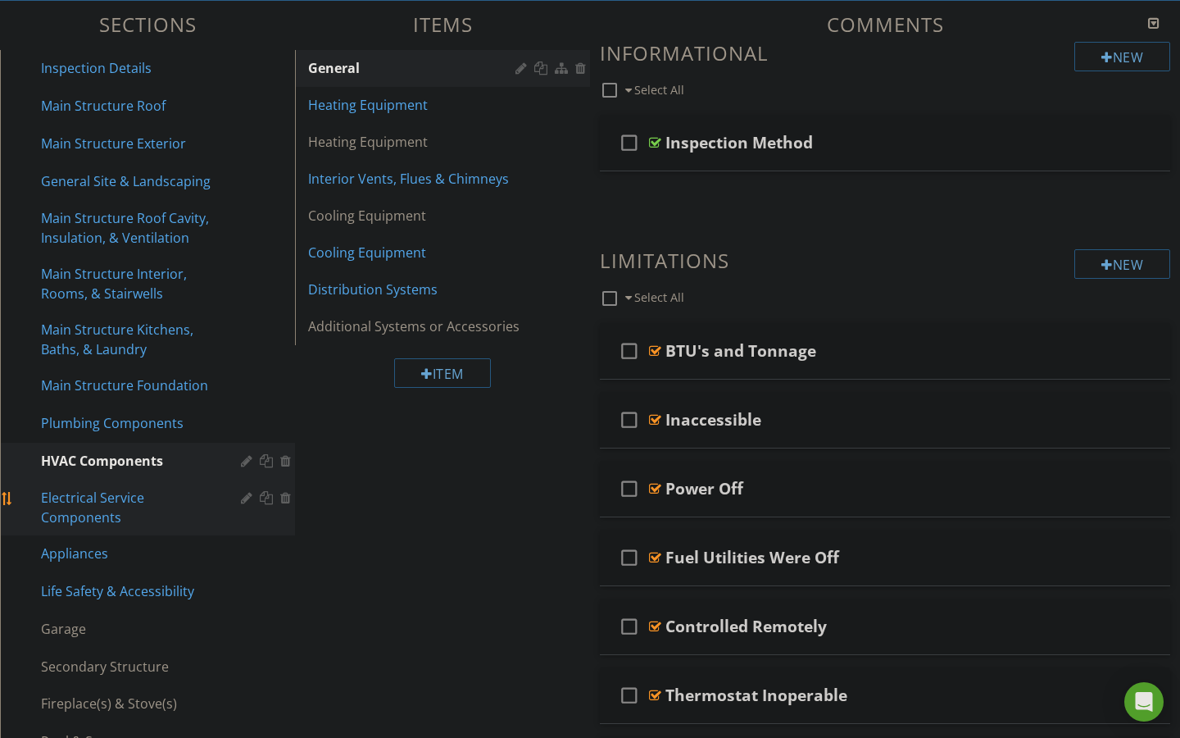
click at [102, 507] on div "Electrical Service Components" at bounding box center [129, 507] width 176 height 39
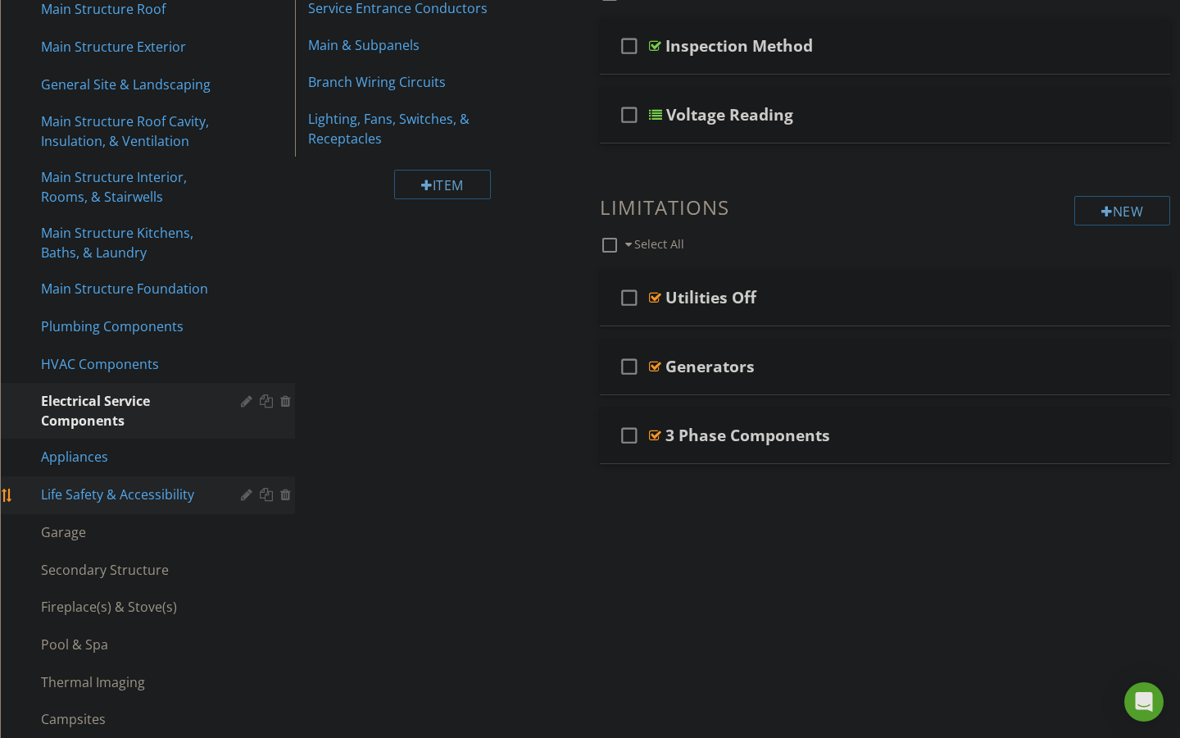
scroll to position [299, 0]
click at [96, 459] on div "Appliances" at bounding box center [129, 455] width 176 height 20
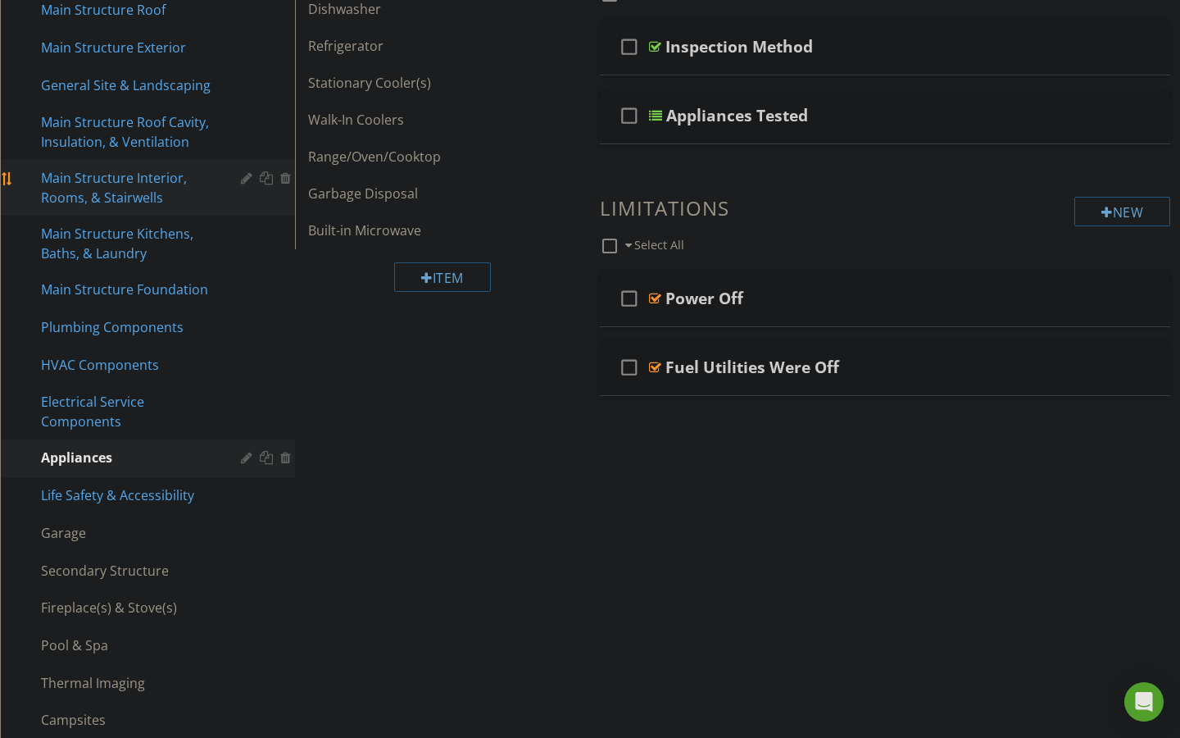
scroll to position [301, 0]
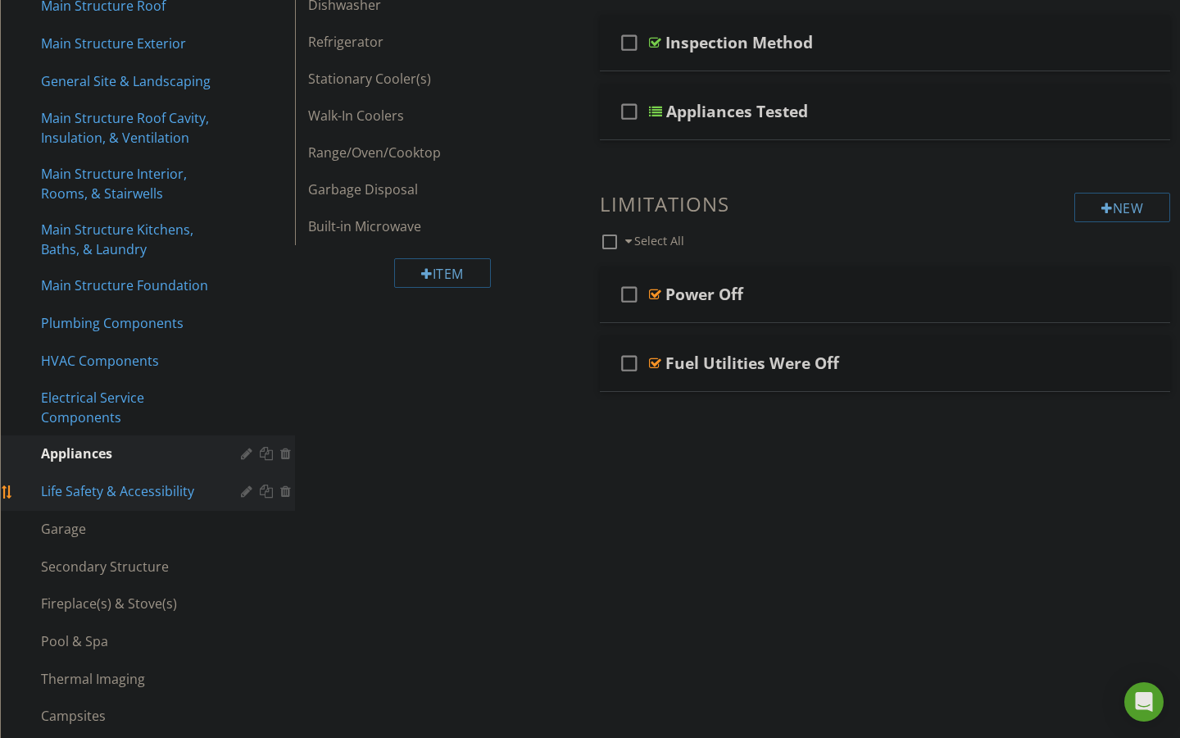
click at [84, 496] on div "Life Safety & Accessibility" at bounding box center [129, 491] width 176 height 20
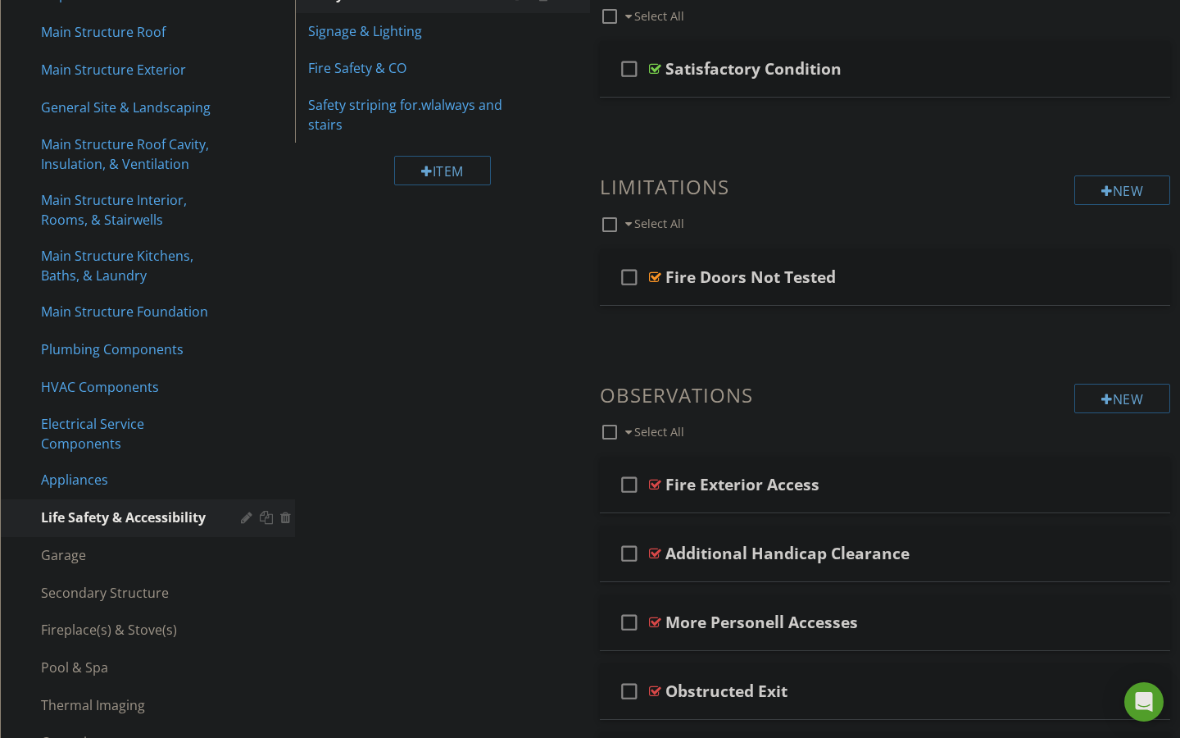
scroll to position [284, 0]
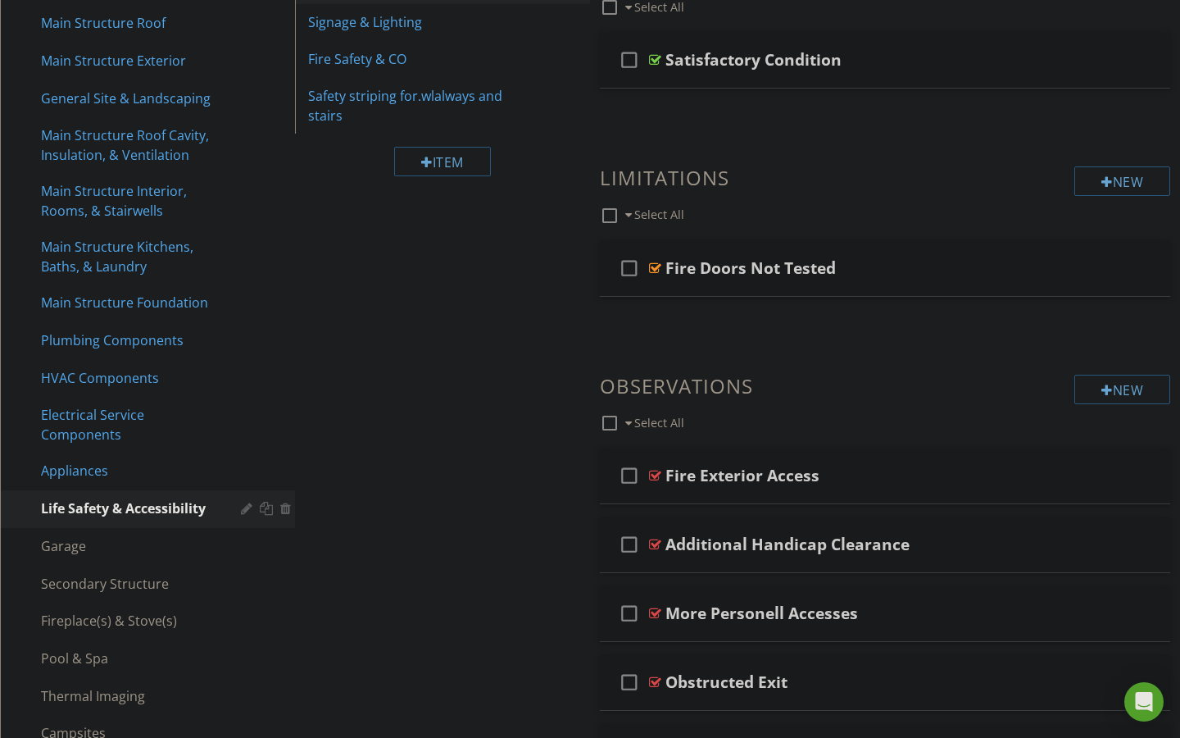
click at [378, 433] on div "Sections Inspection Details Main Structure Roof Main Structure Exterior General…" at bounding box center [590, 455] width 1180 height 1074
click at [91, 478] on div "Appliances" at bounding box center [129, 471] width 176 height 20
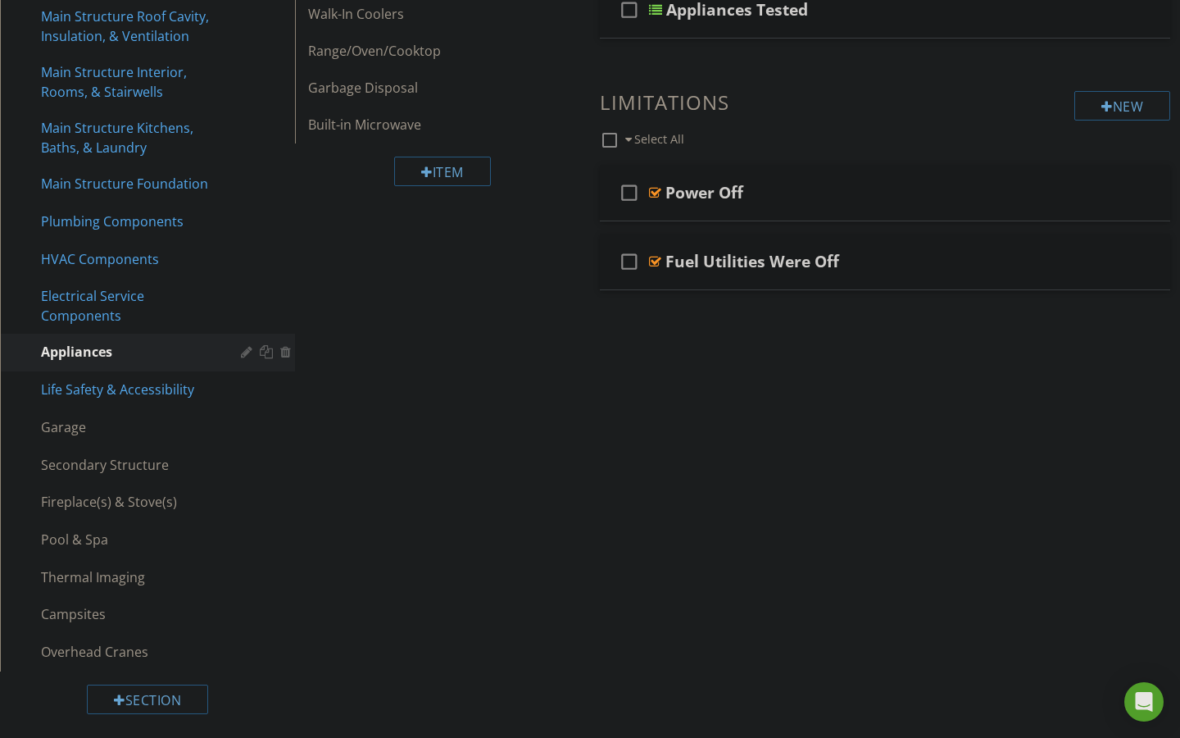
scroll to position [405, 0]
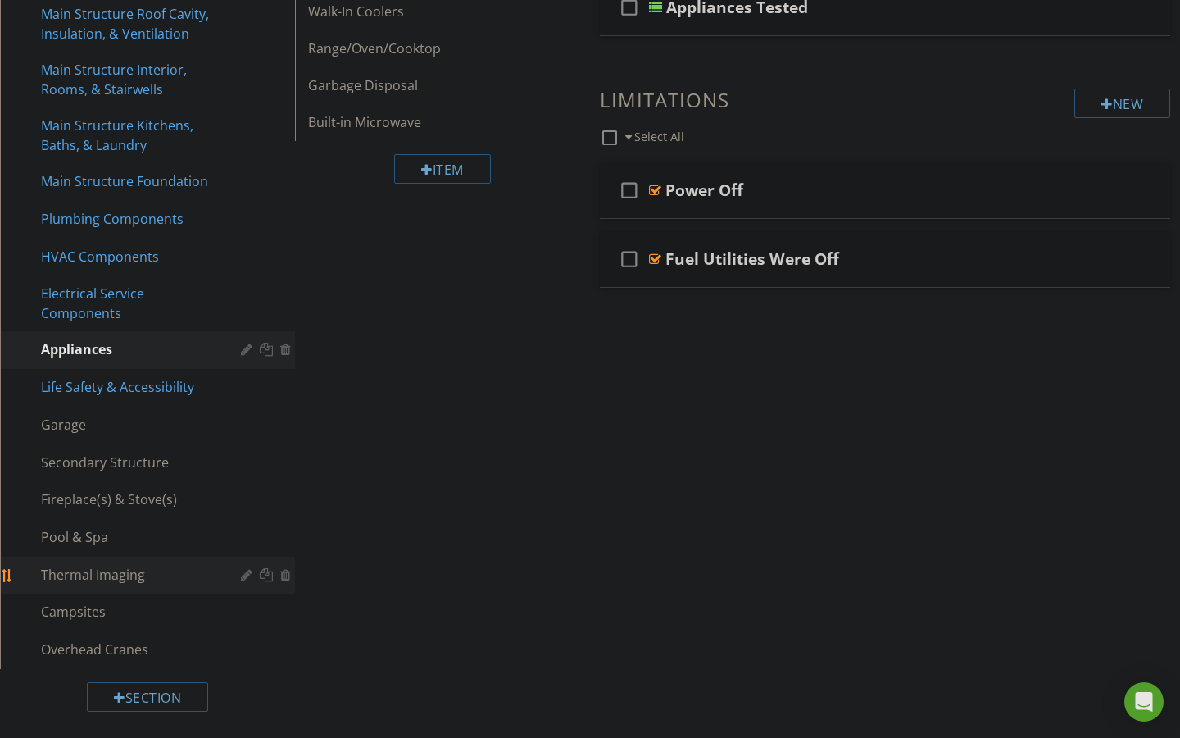
click at [76, 565] on div "Thermal Imaging" at bounding box center [129, 575] width 176 height 20
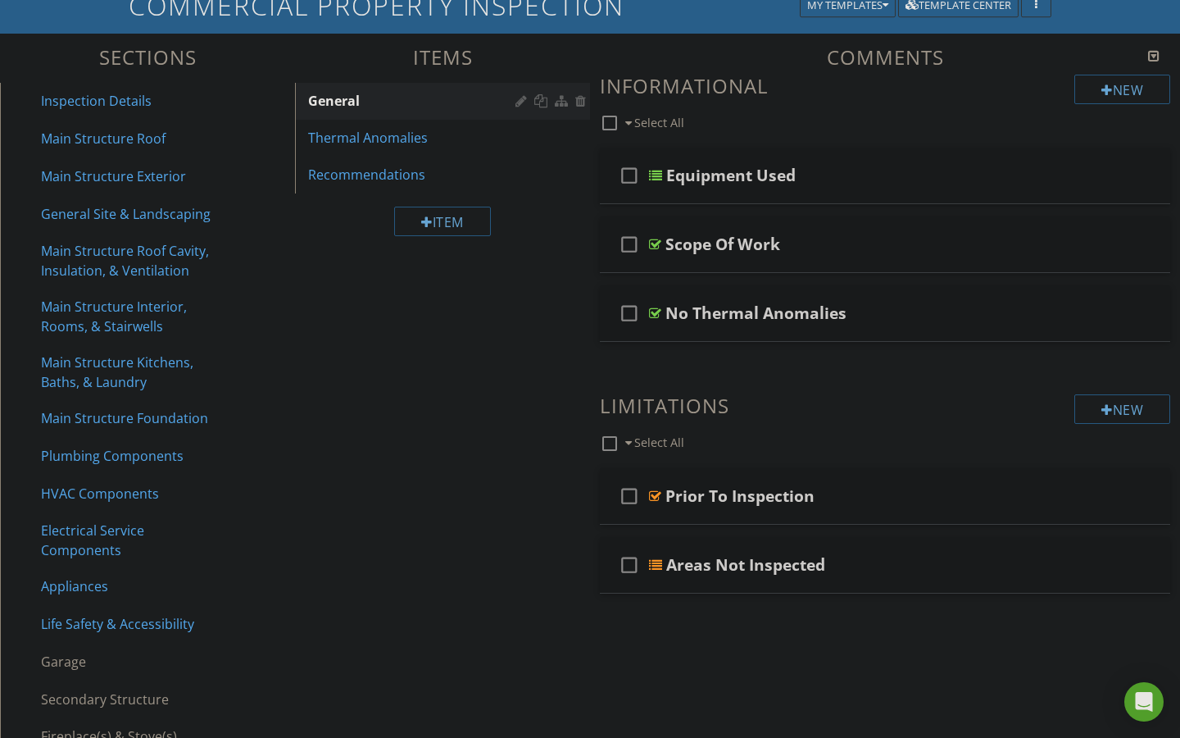
scroll to position [166, 0]
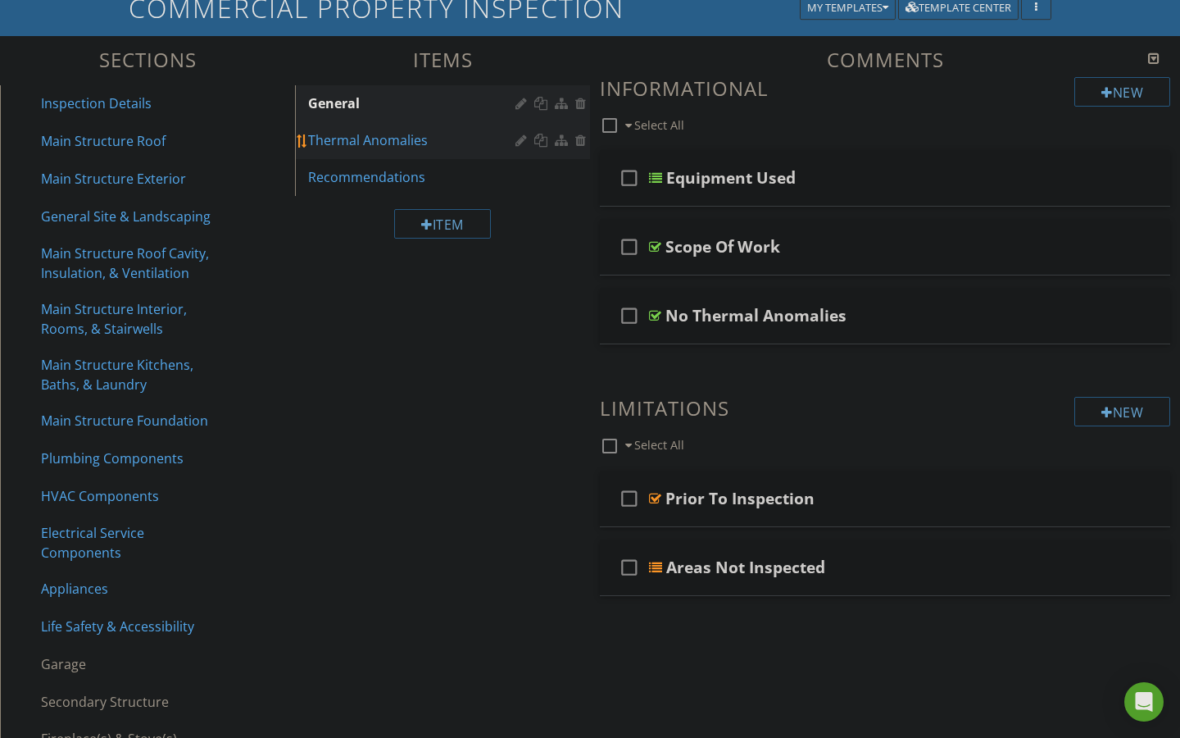
click at [380, 147] on div "Thermal Anomalies" at bounding box center [414, 140] width 212 height 20
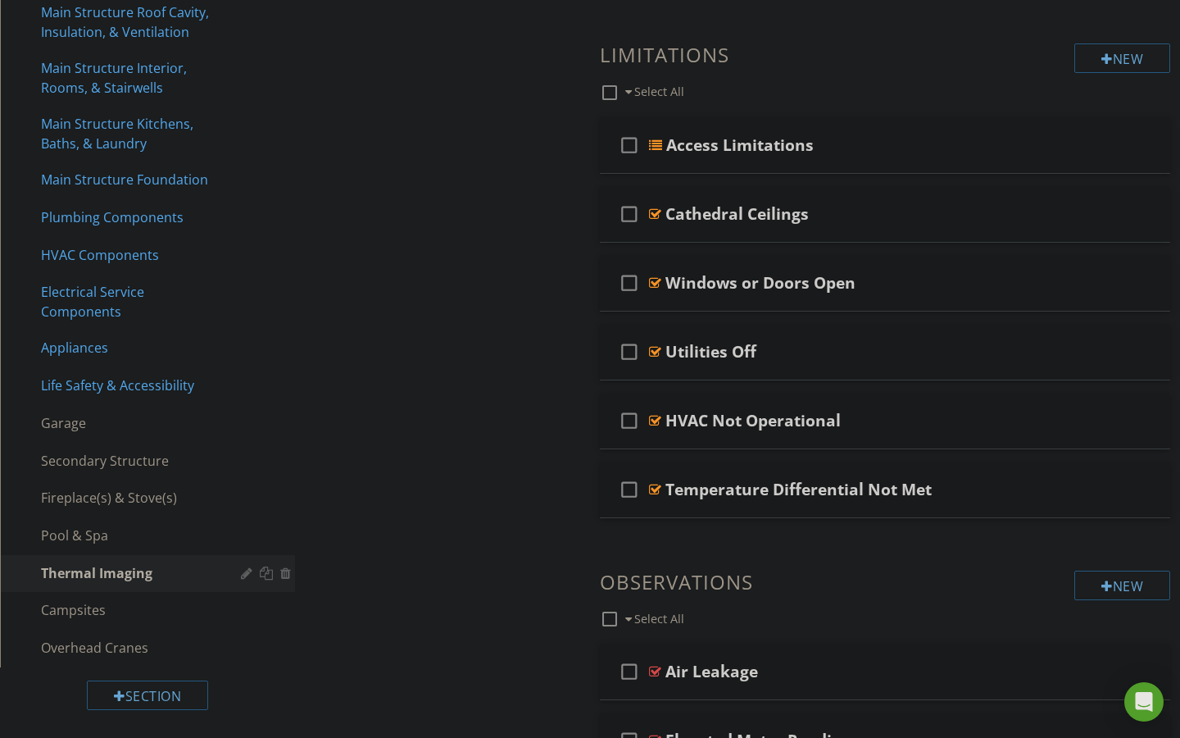
scroll to position [410, 0]
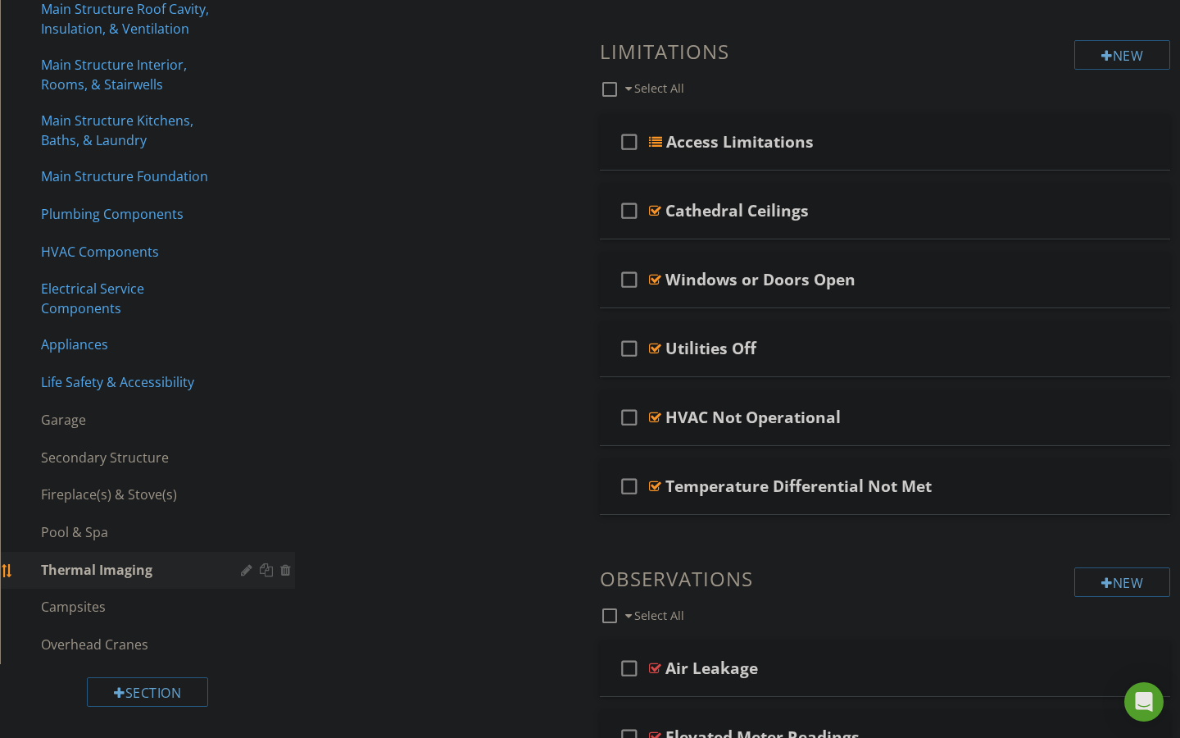
click at [87, 570] on div "Thermal Imaging" at bounding box center [129, 570] width 176 height 20
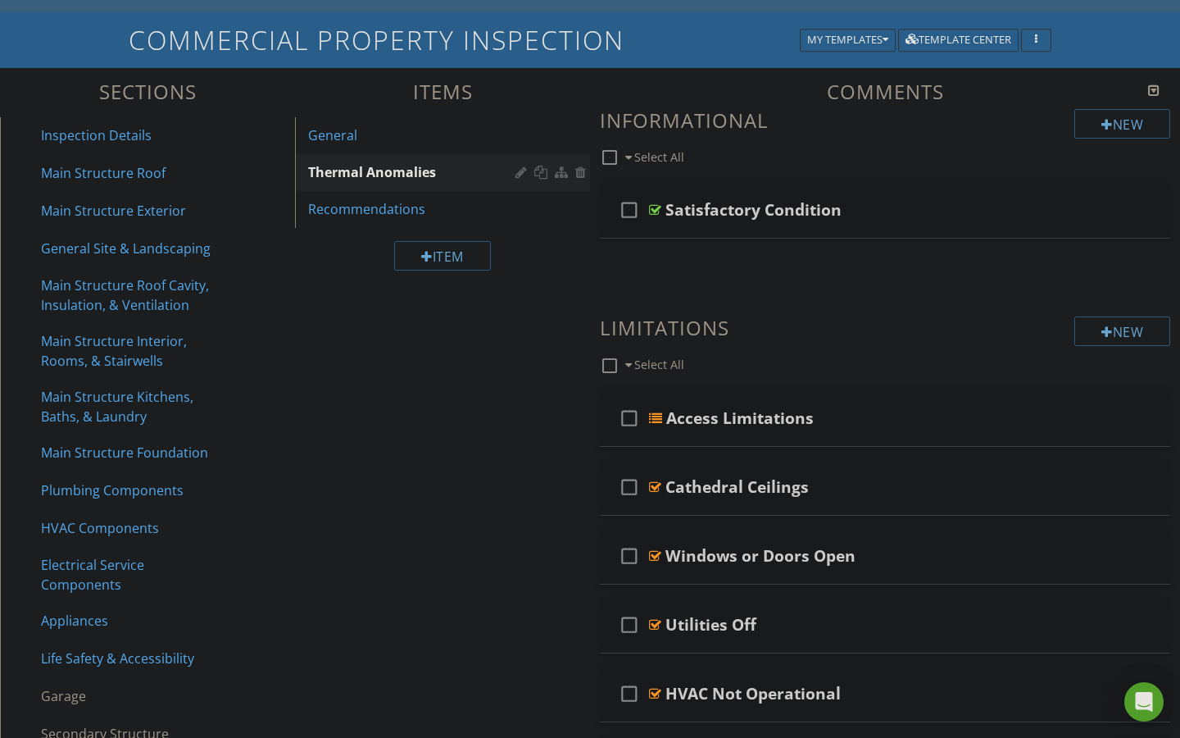
scroll to position [117, 0]
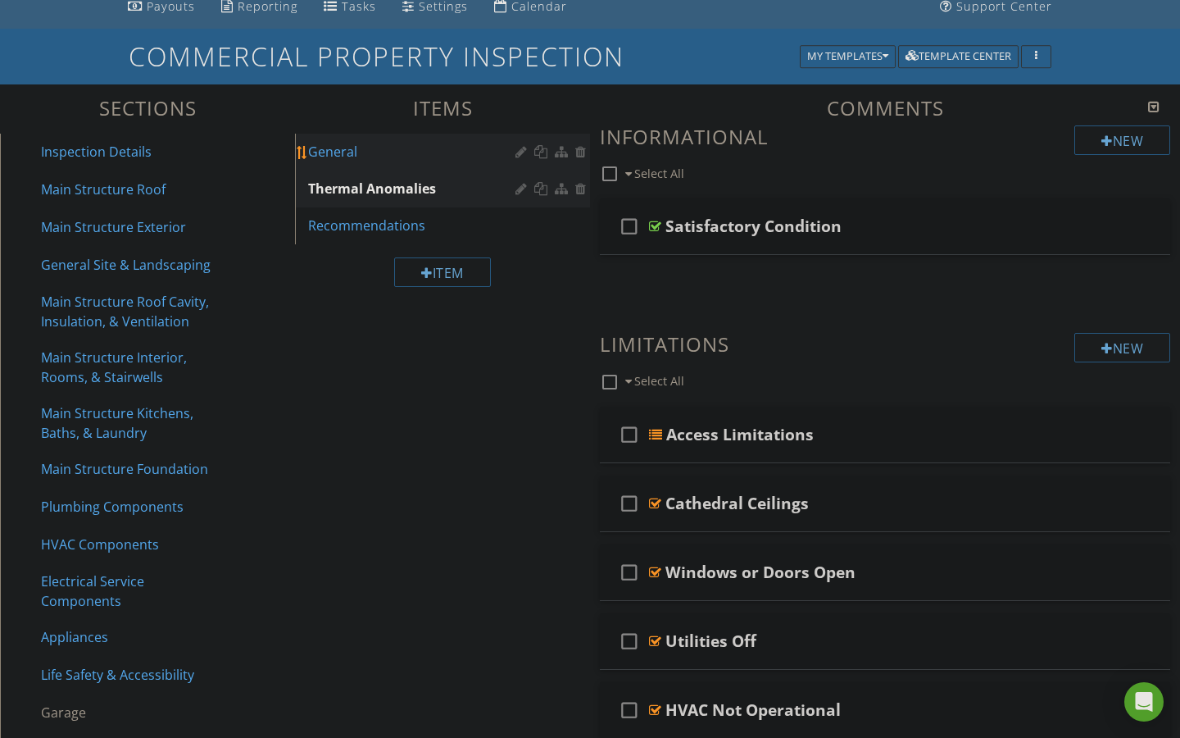
click at [352, 163] on link "General" at bounding box center [445, 152] width 290 height 36
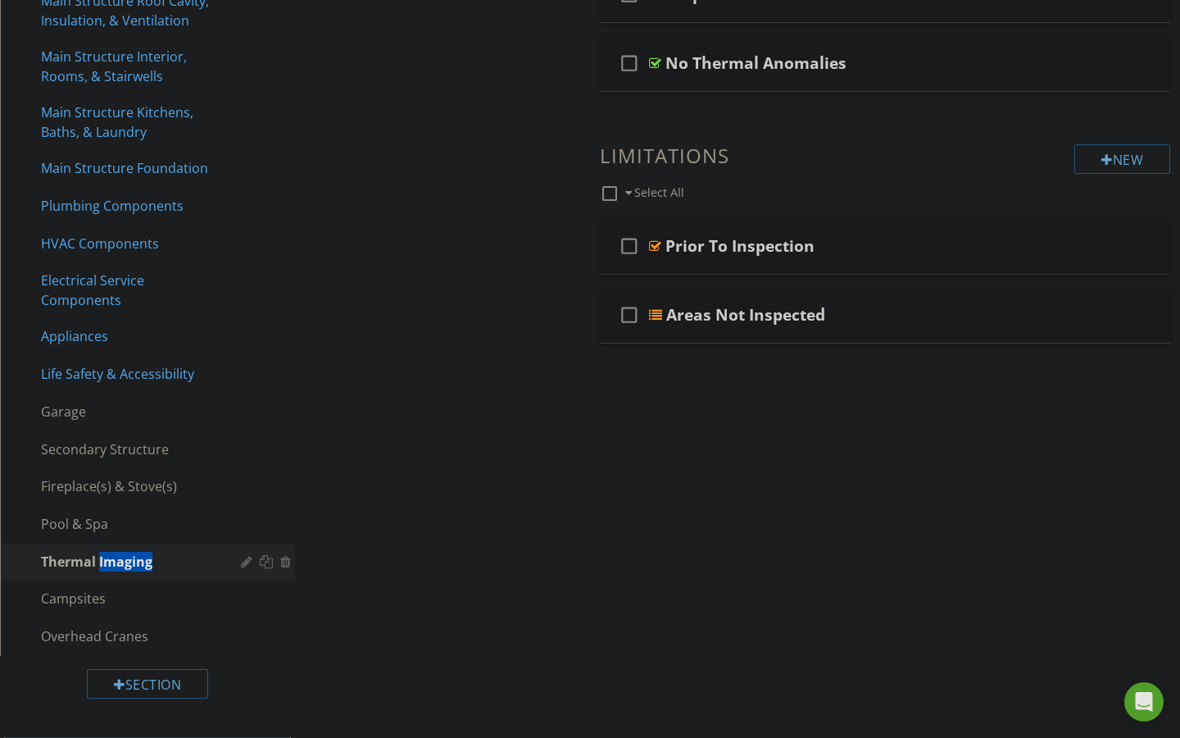
scroll to position [469, 0]
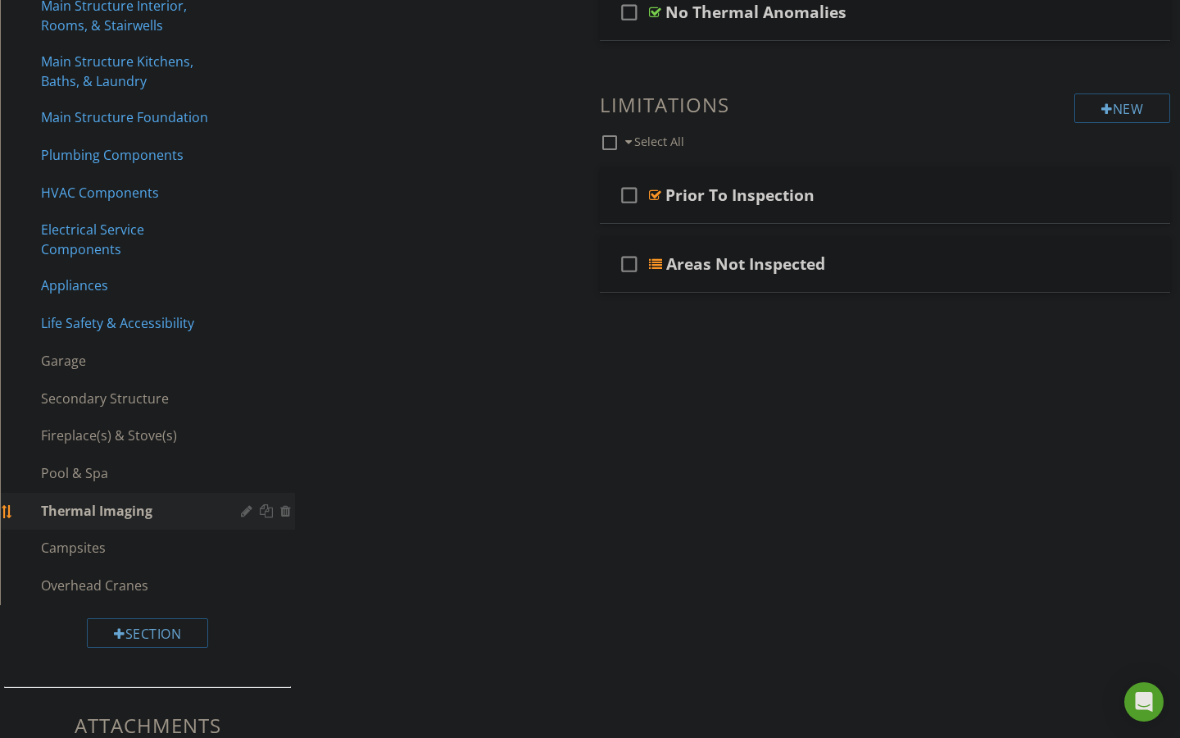
click at [246, 509] on div at bounding box center [249, 510] width 16 height 13
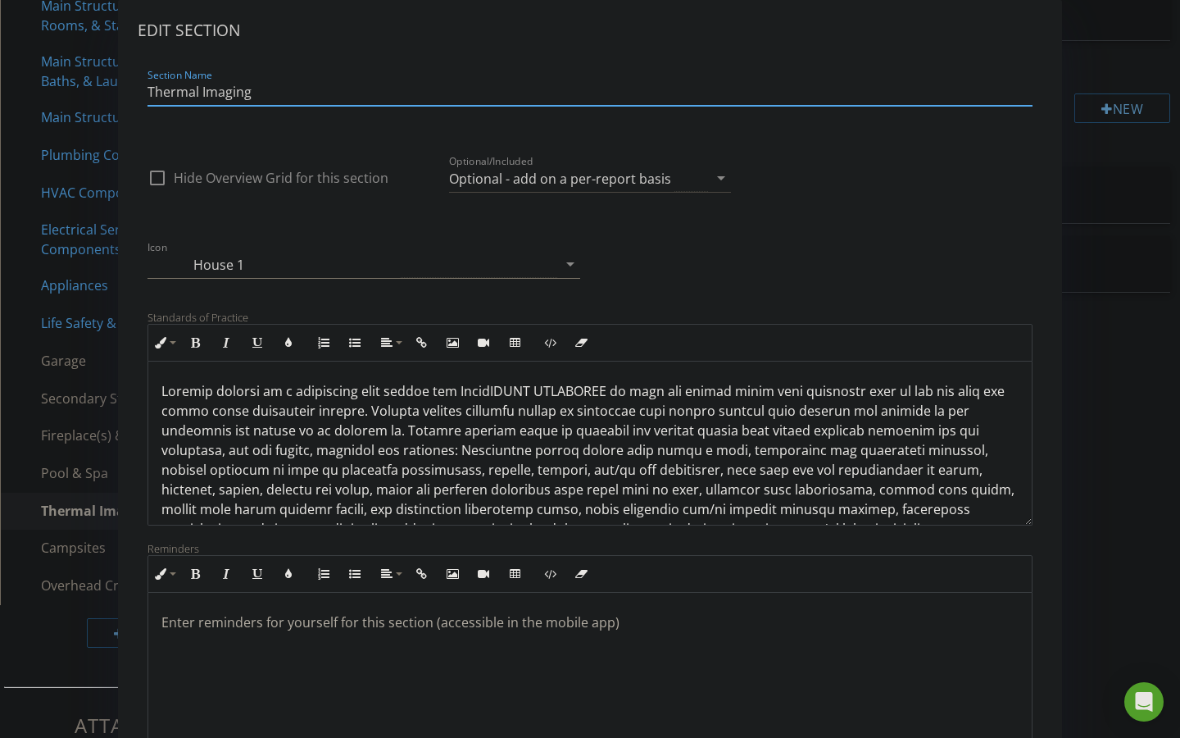
click at [566, 261] on icon "arrow_drop_down" at bounding box center [571, 264] width 20 height 20
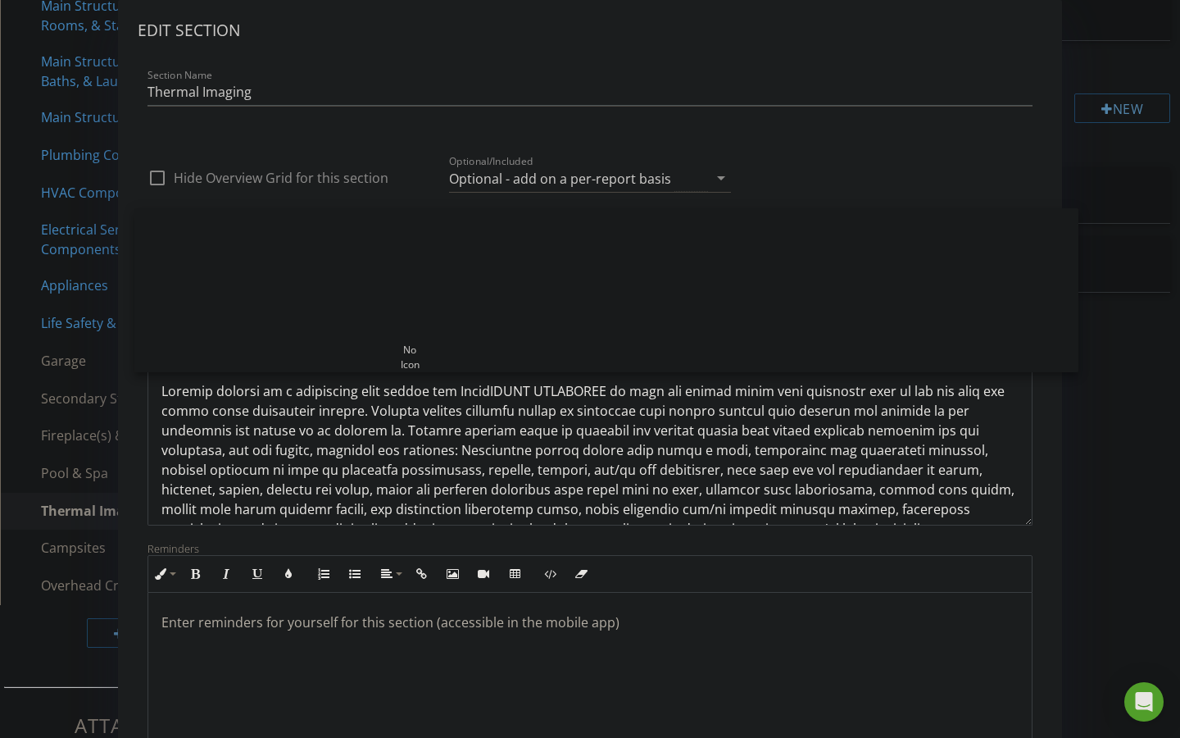
scroll to position [151, 0]
click at [848, 70] on div "Section Name Thermal Imaging" at bounding box center [590, 95] width 885 height 53
click at [722, 180] on icon "arrow_drop_down" at bounding box center [721, 178] width 20 height 20
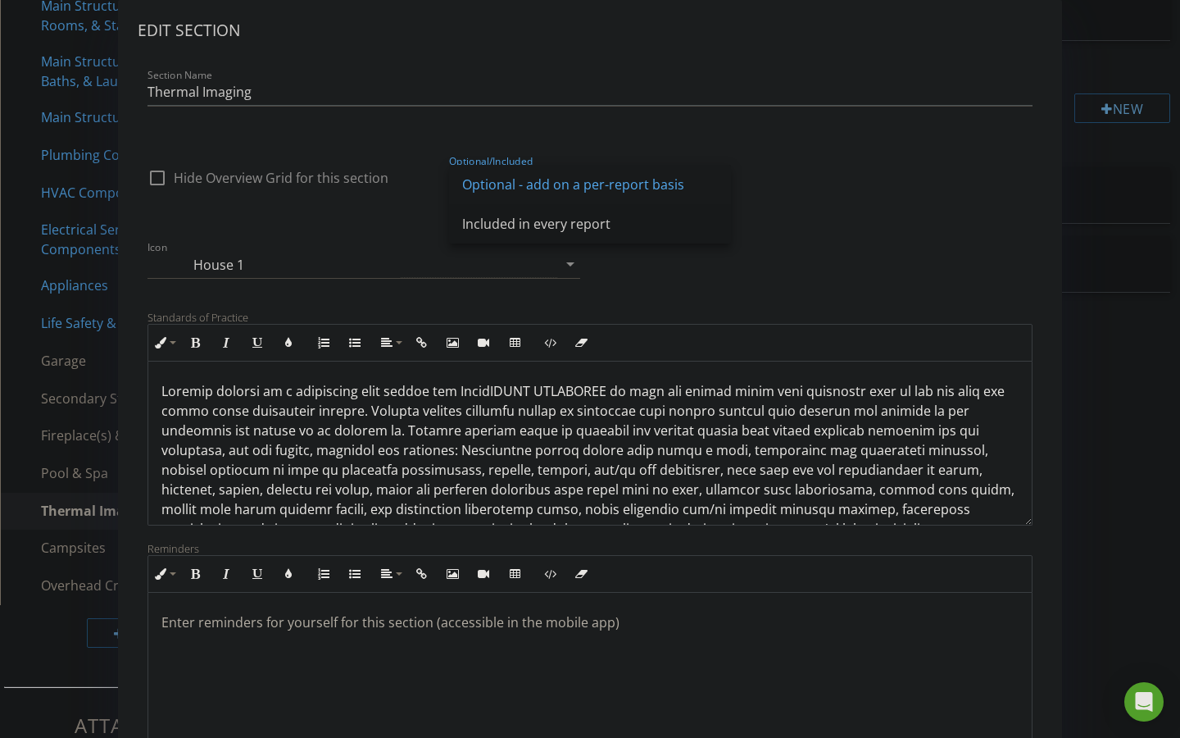
click at [602, 222] on div "Included in every report" at bounding box center [590, 224] width 256 height 20
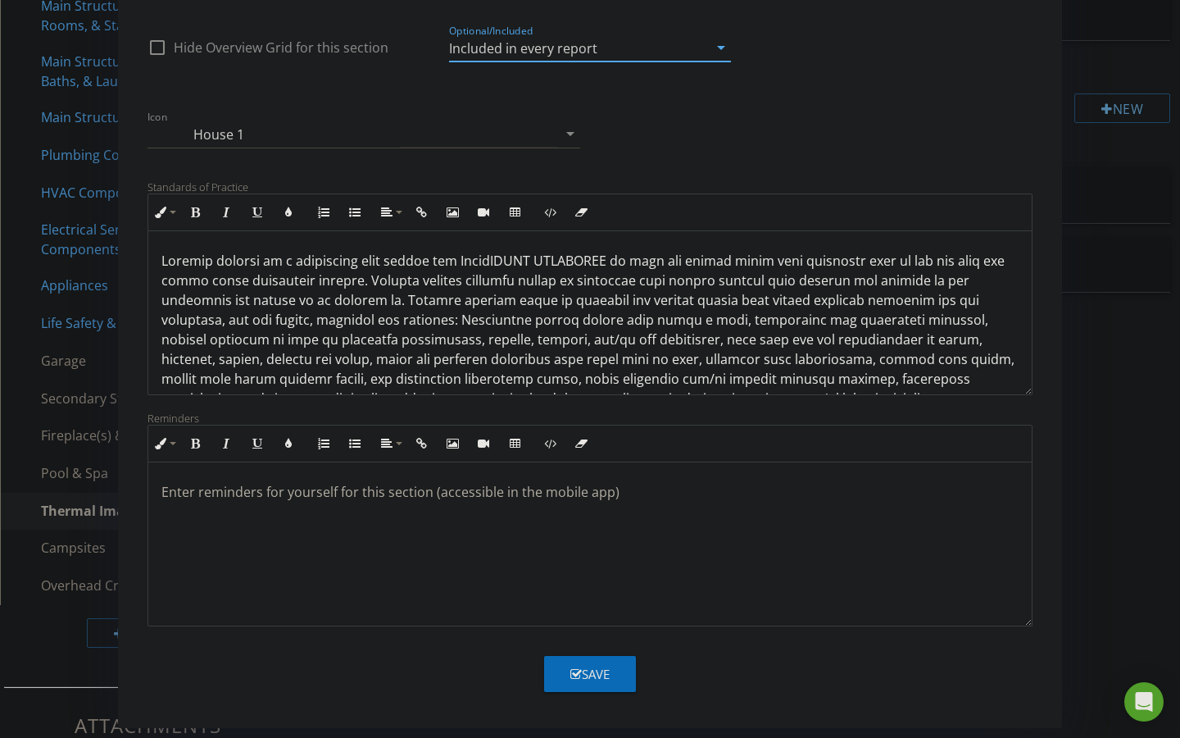
scroll to position [130, 0]
click at [597, 666] on div "Save" at bounding box center [589, 674] width 39 height 19
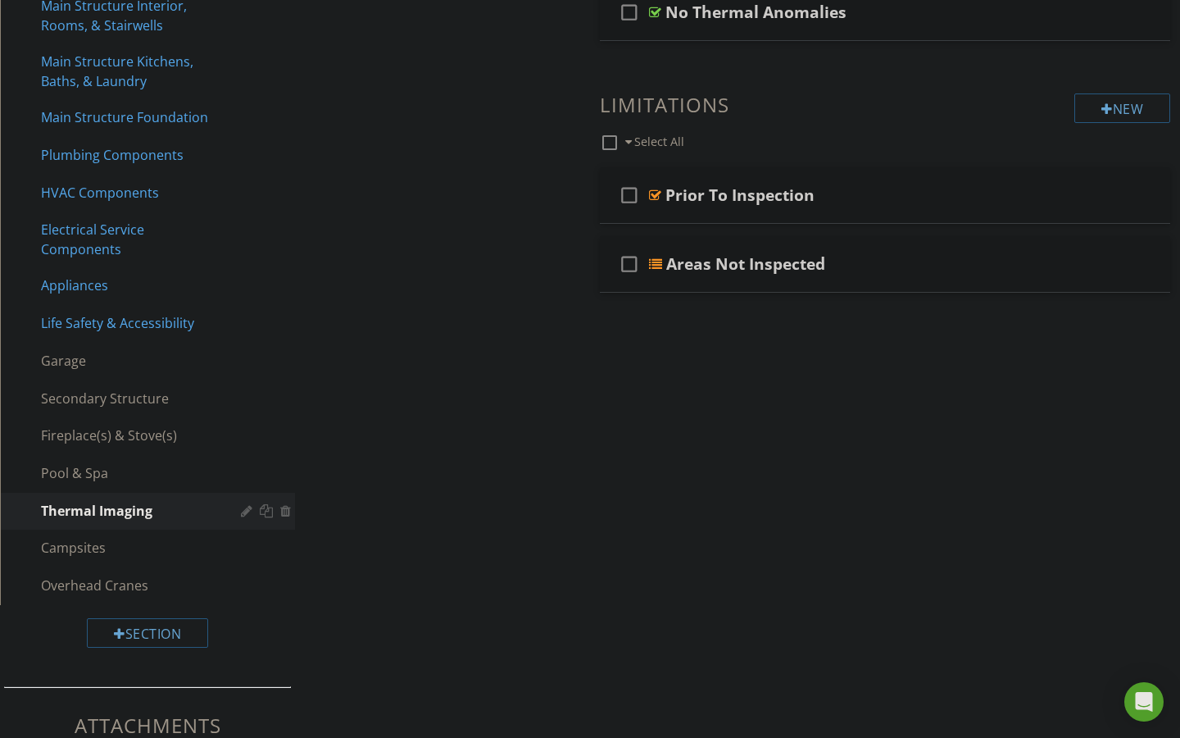
scroll to position [0, 0]
click at [465, 535] on div "Sections Inspection Details Main Structure Roof Main Structure Exterior General…" at bounding box center [590, 270] width 1180 height 1074
click at [146, 430] on div "Fireplace(s) & Stove(s)" at bounding box center [129, 435] width 176 height 20
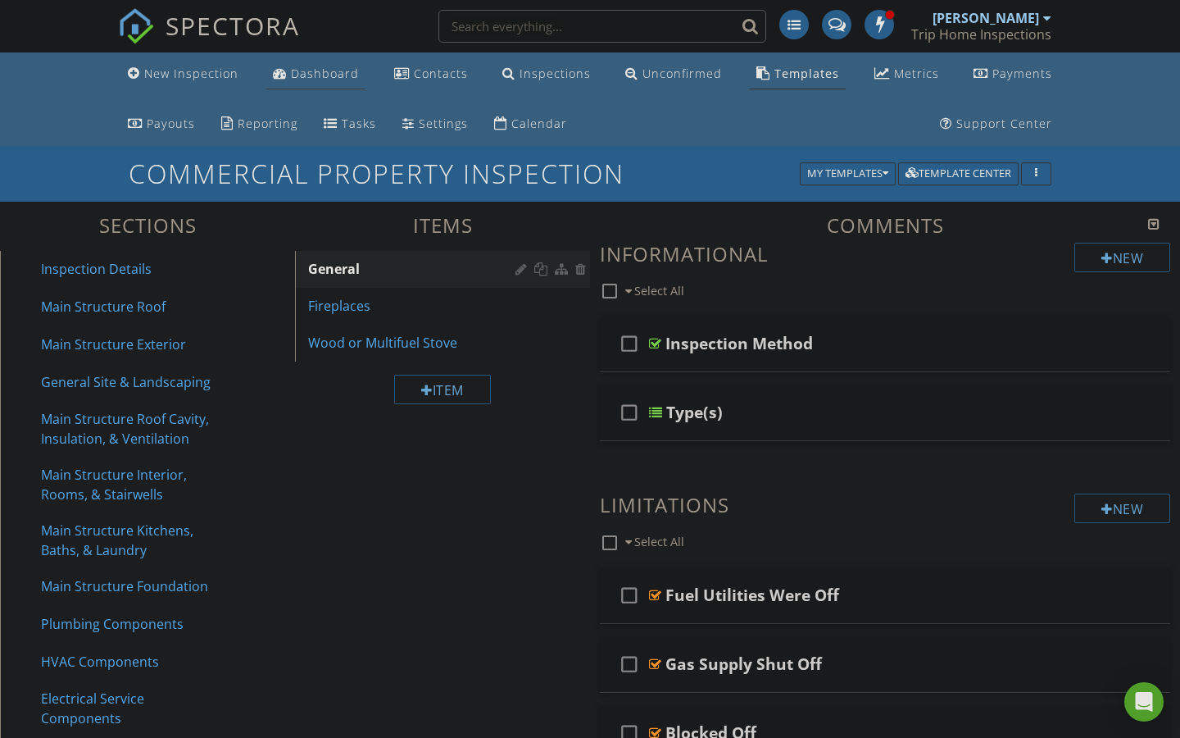
click at [323, 77] on div "Dashboard" at bounding box center [325, 74] width 68 height 16
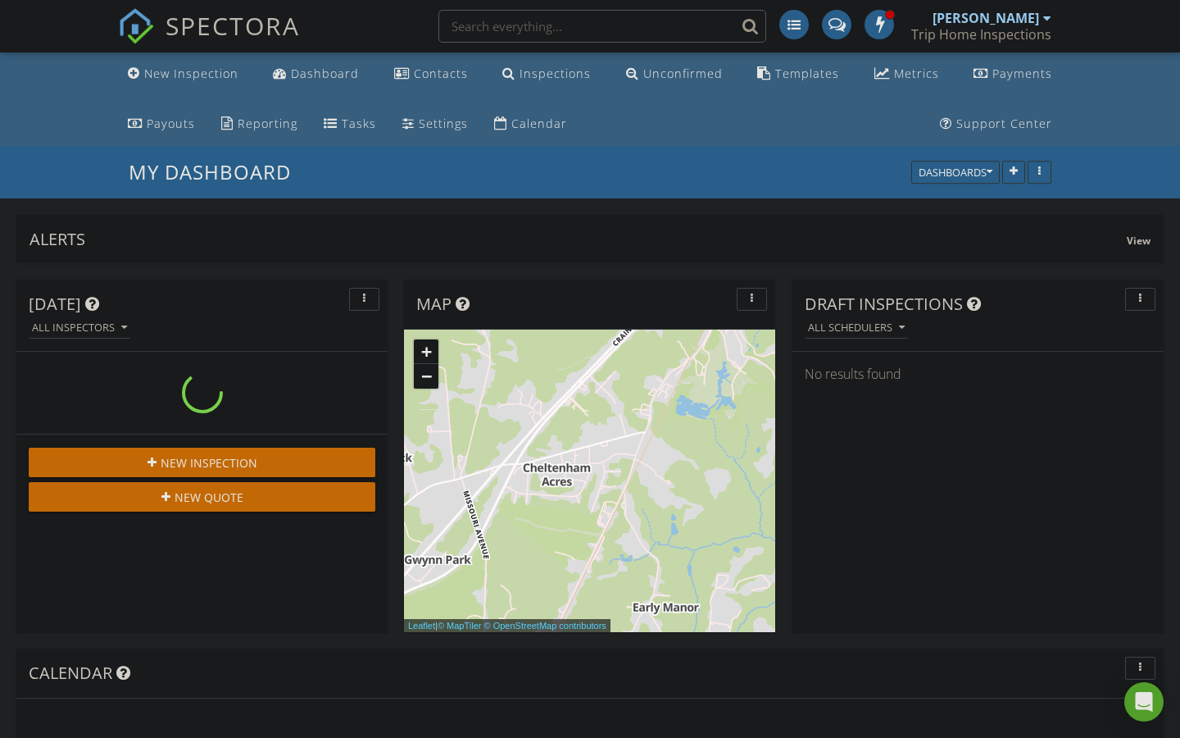
scroll to position [2107, 1181]
